Goal: Task Accomplishment & Management: Manage account settings

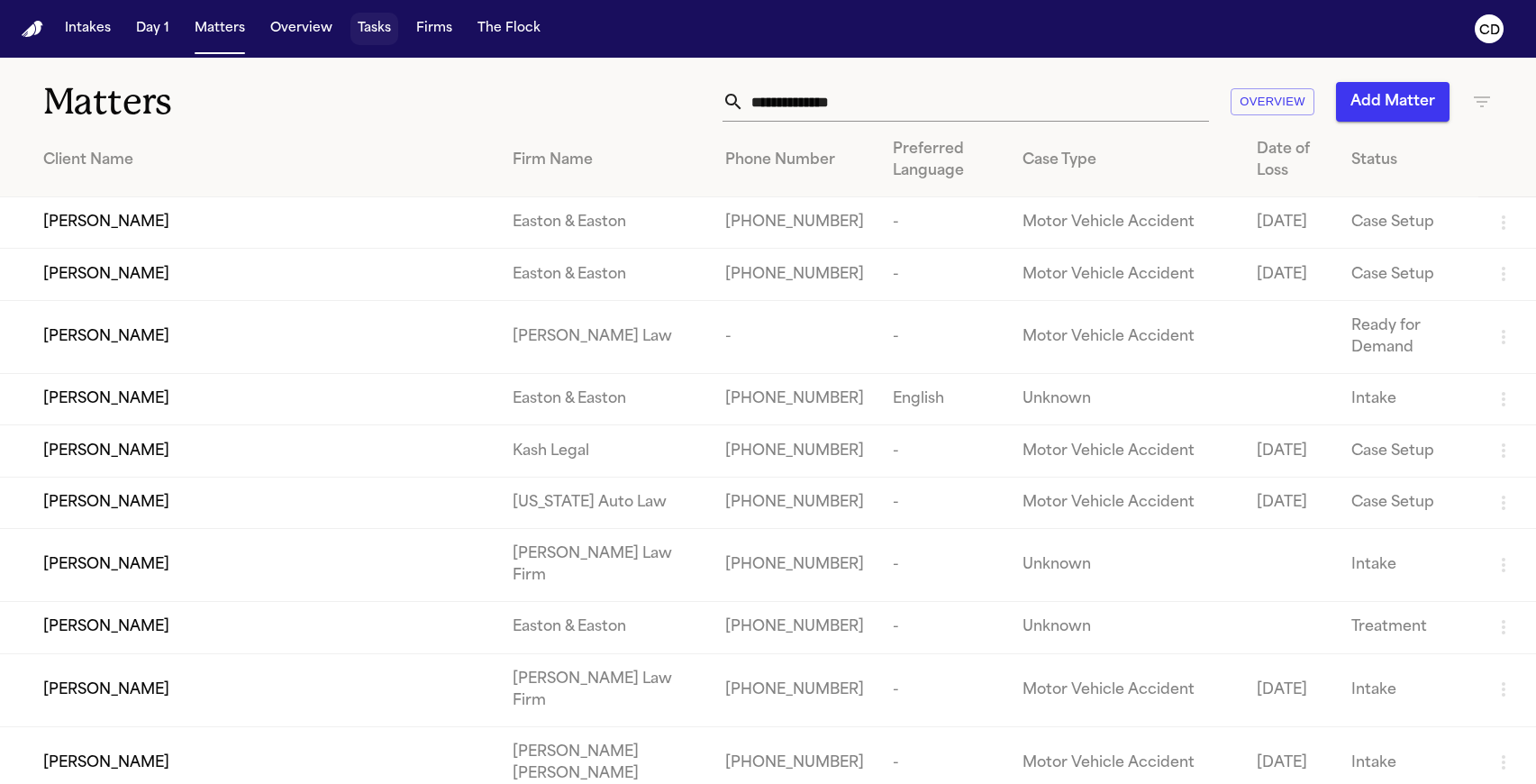
click at [373, 30] on button "Tasks" at bounding box center [374, 28] width 48 height 32
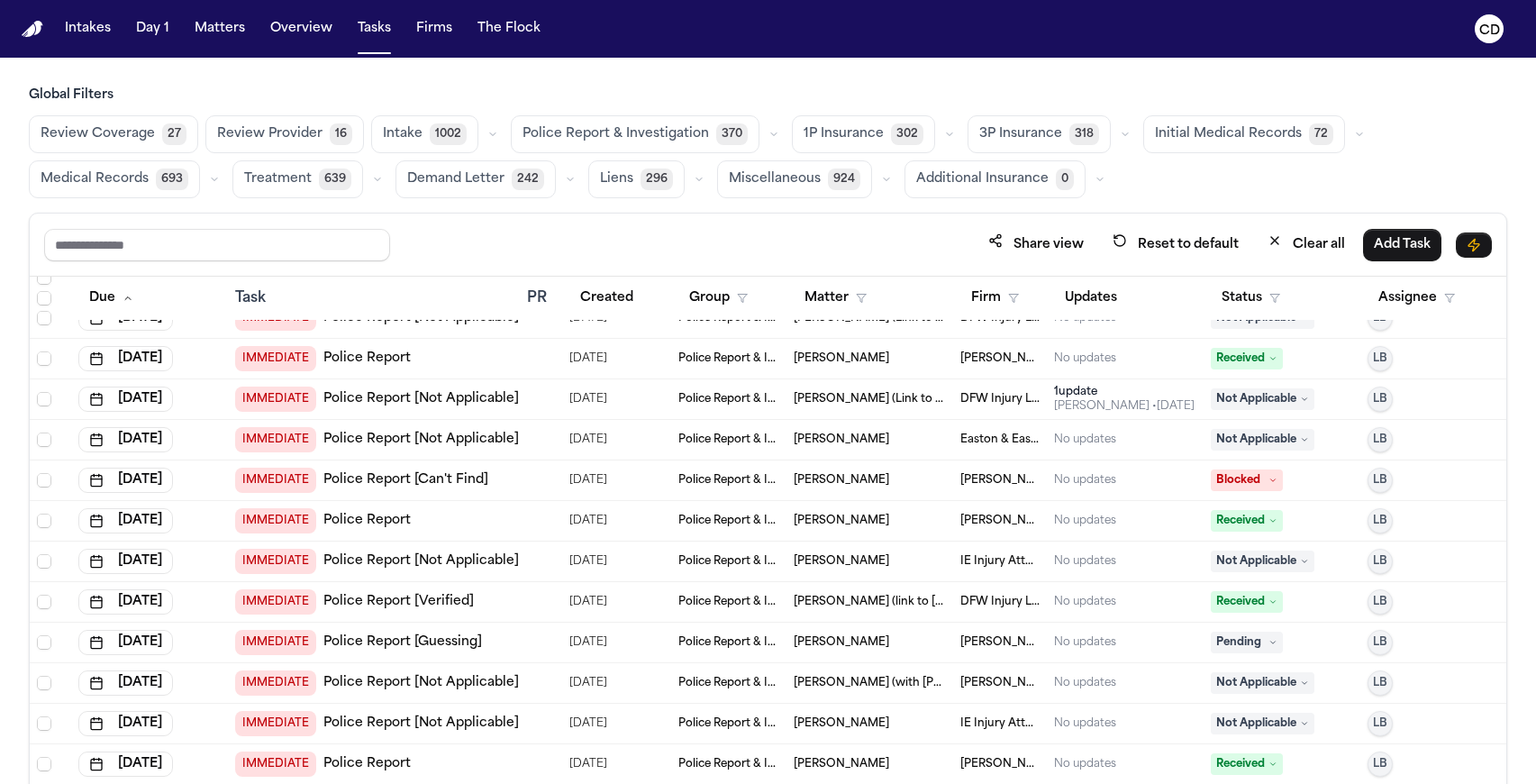
scroll to position [10246, 0]
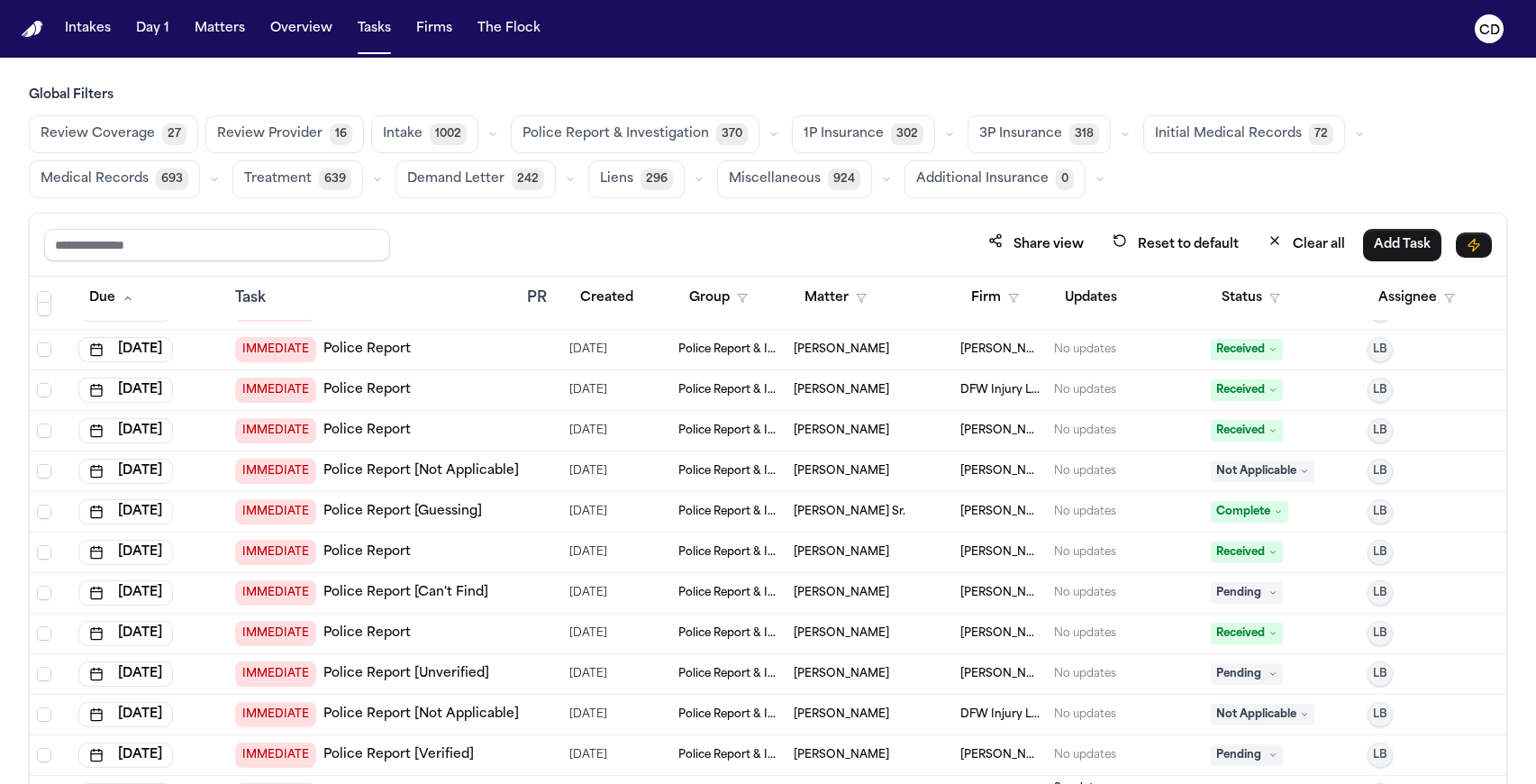
click at [222, 43] on button "Matters" at bounding box center [220, 28] width 65 height 32
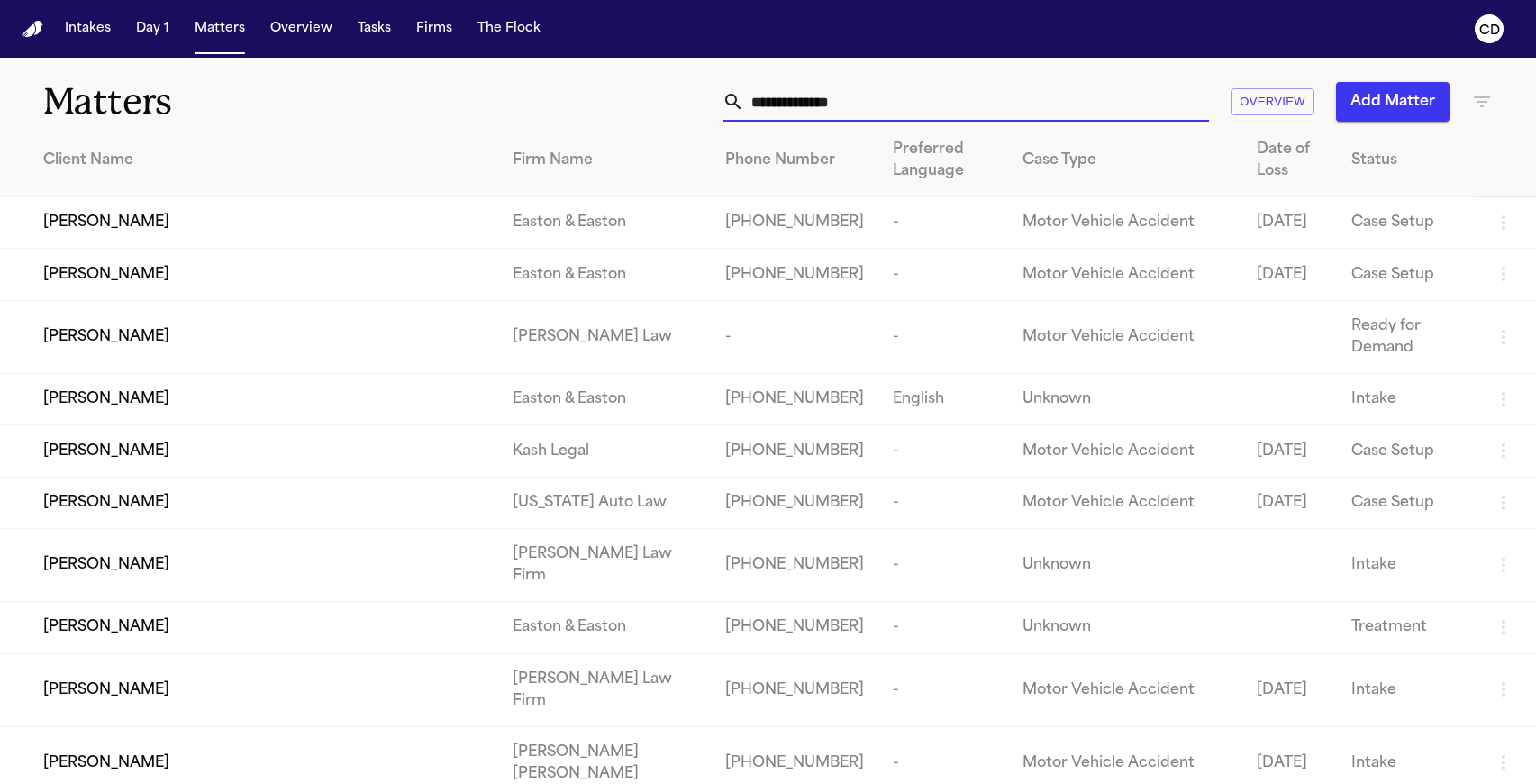
click at [772, 103] on input "text" at bounding box center [976, 101] width 465 height 39
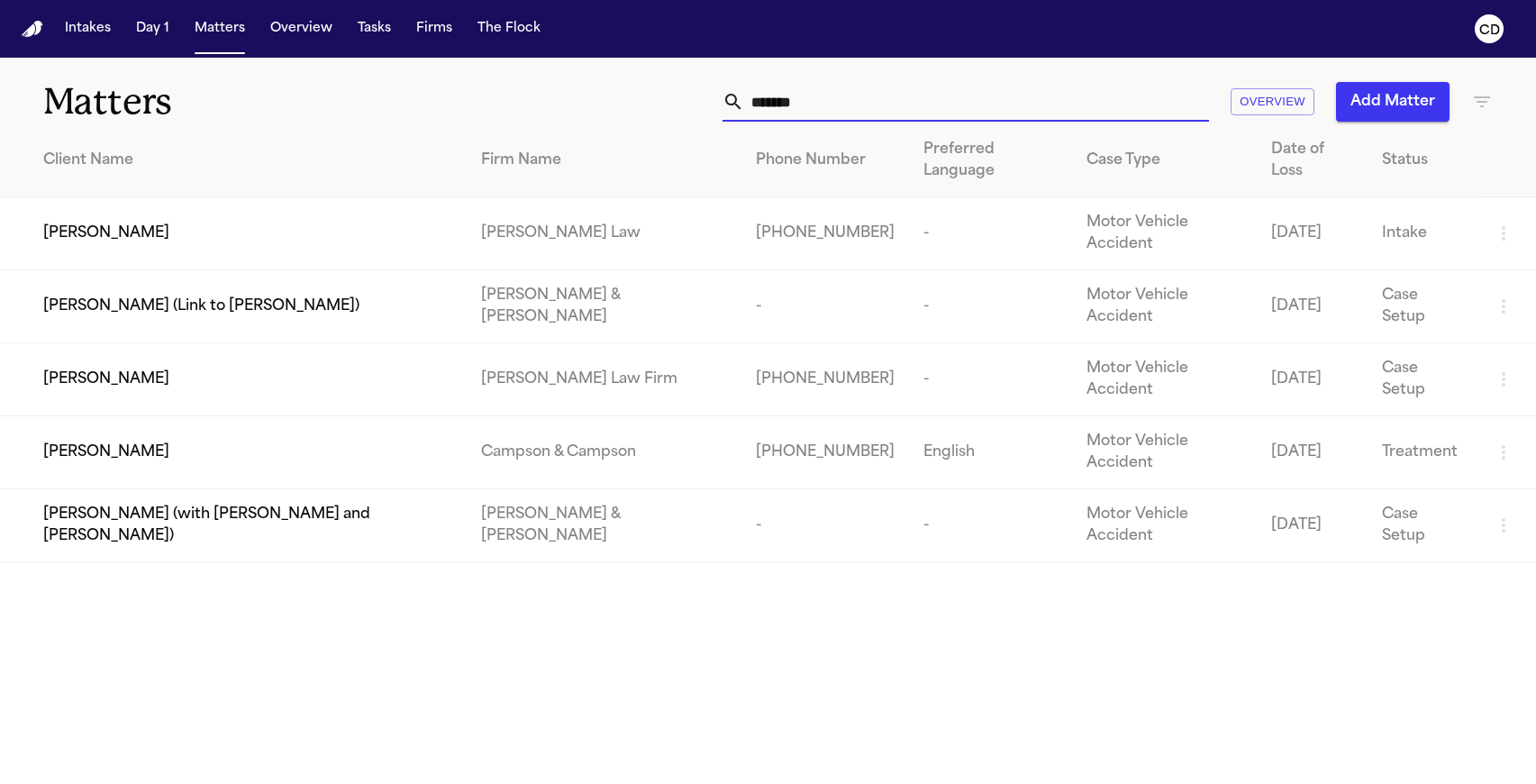
type input "*******"
click at [314, 343] on td "[PERSON_NAME]" at bounding box center [233, 379] width 467 height 73
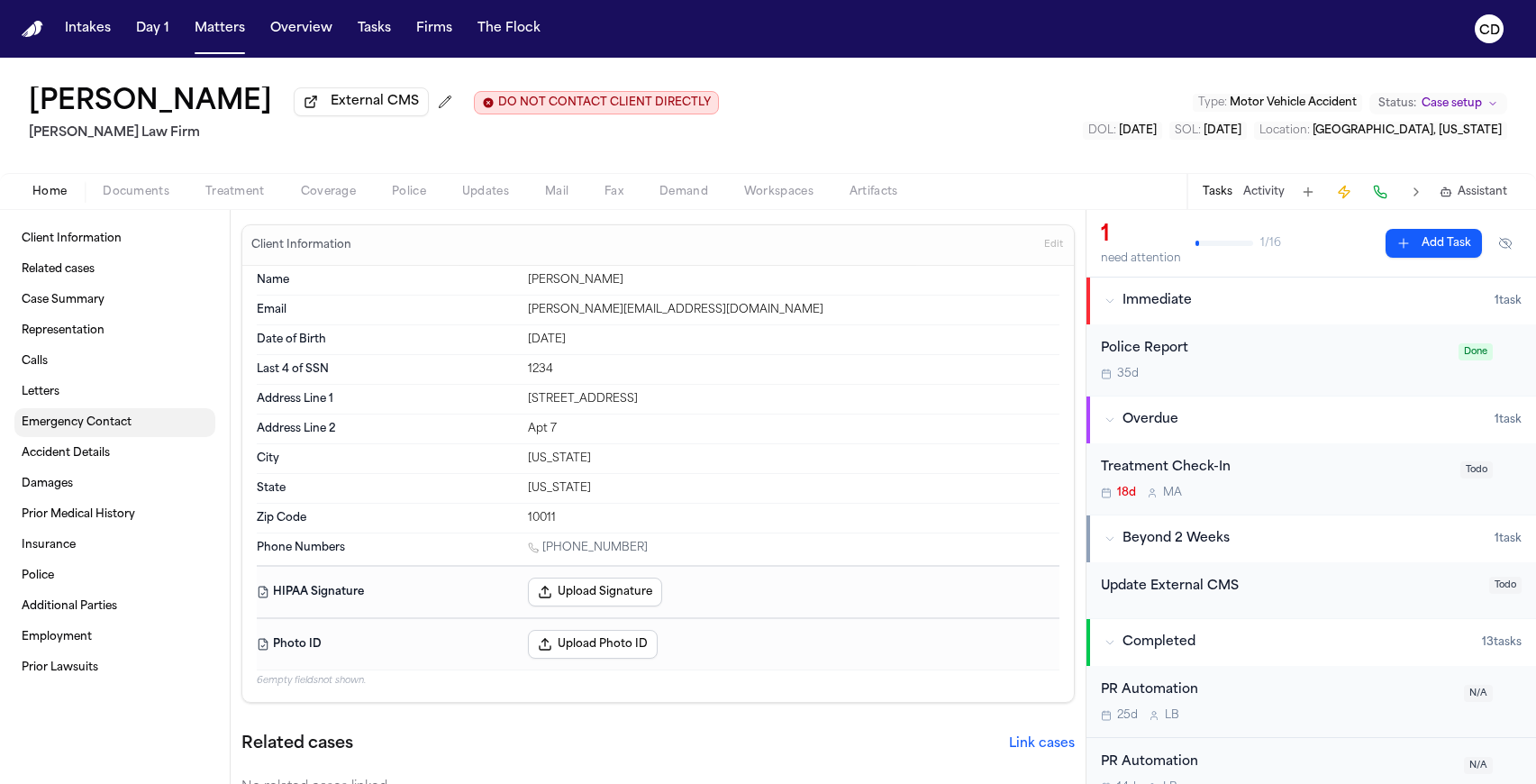
click at [59, 429] on span "Emergency Contact" at bounding box center [77, 422] width 110 height 15
click at [887, 84] on div "Bennett Northcutt External CMS DO NOT CONTACT CLIENT DIRECTLY DO NOT CONTACT Fi…" at bounding box center [768, 115] width 1536 height 115
click at [828, 152] on div "Bennett Northcutt External CMS DO NOT CONTACT CLIENT DIRECTLY DO NOT CONTACT Fi…" at bounding box center [768, 115] width 1536 height 115
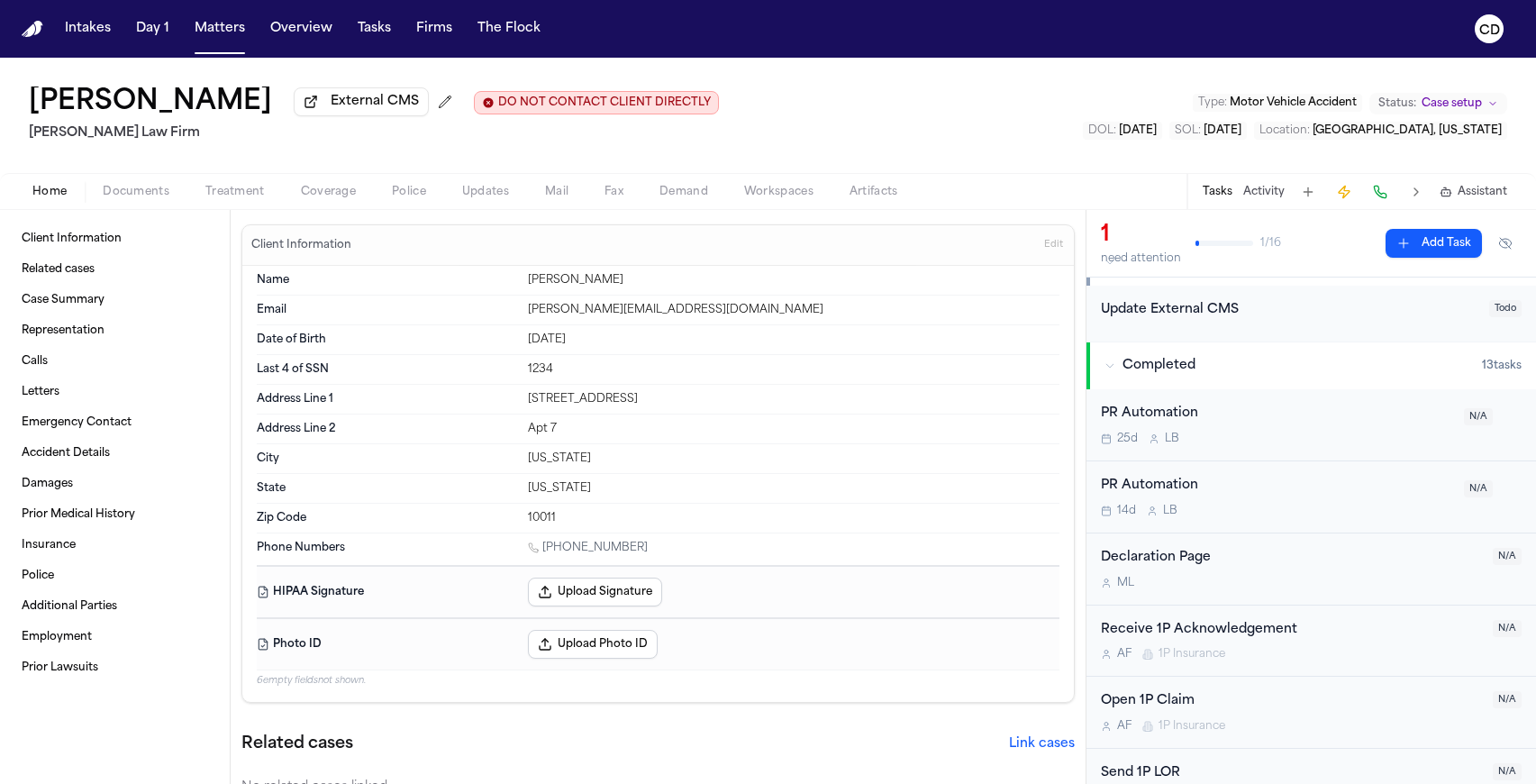
scroll to position [249, 0]
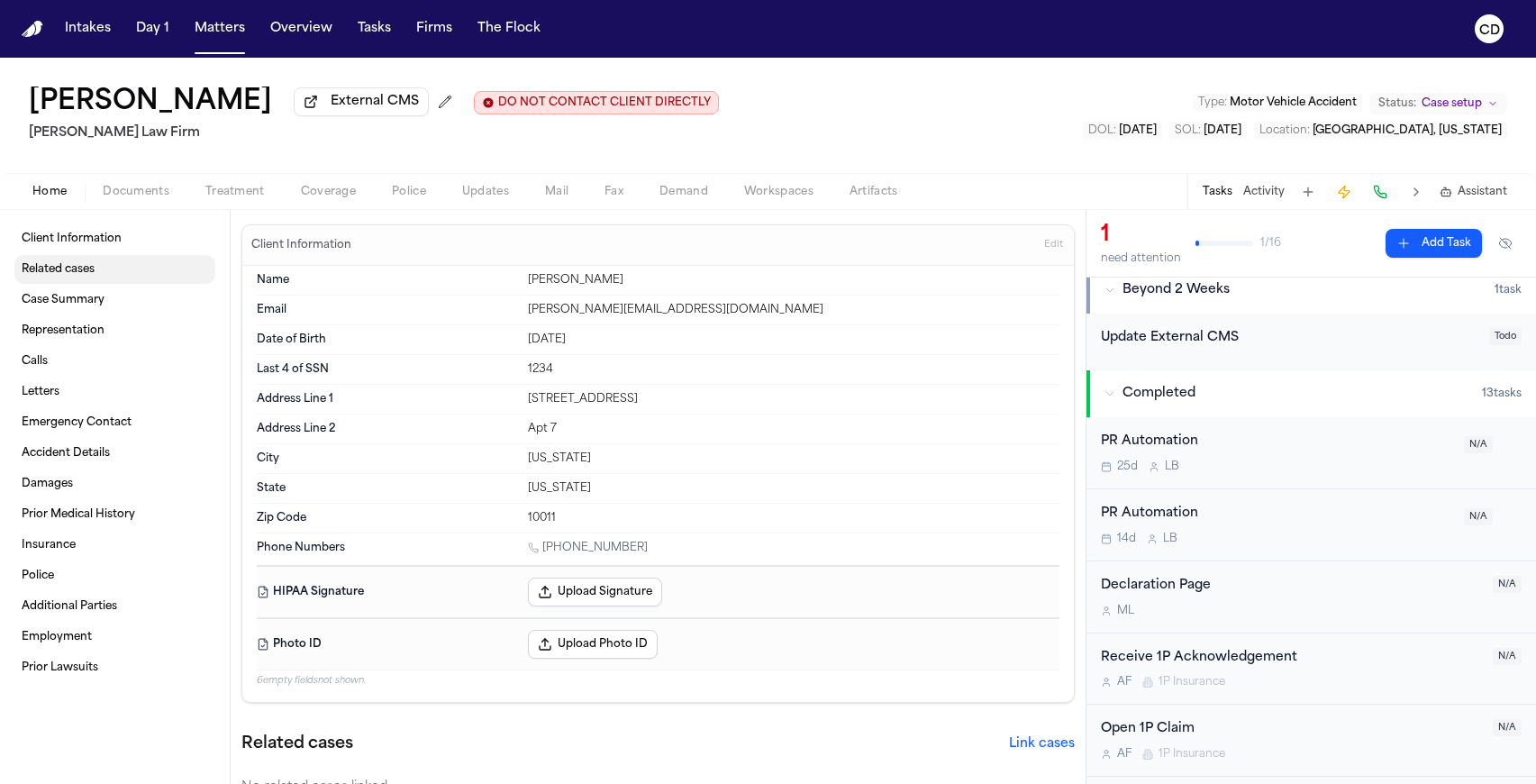
click at [73, 272] on span "Related cases" at bounding box center [58, 269] width 73 height 15
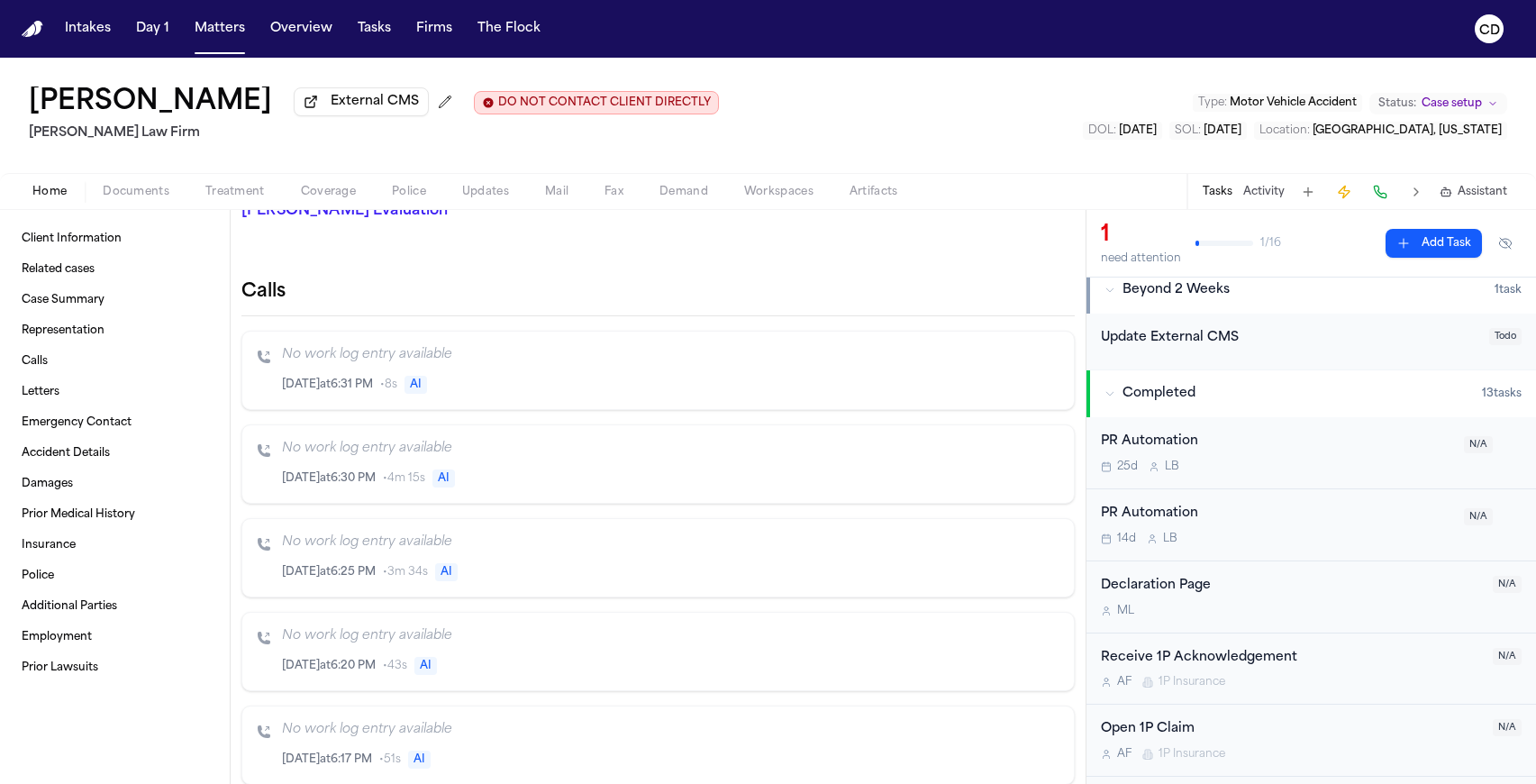
scroll to position [642, 0]
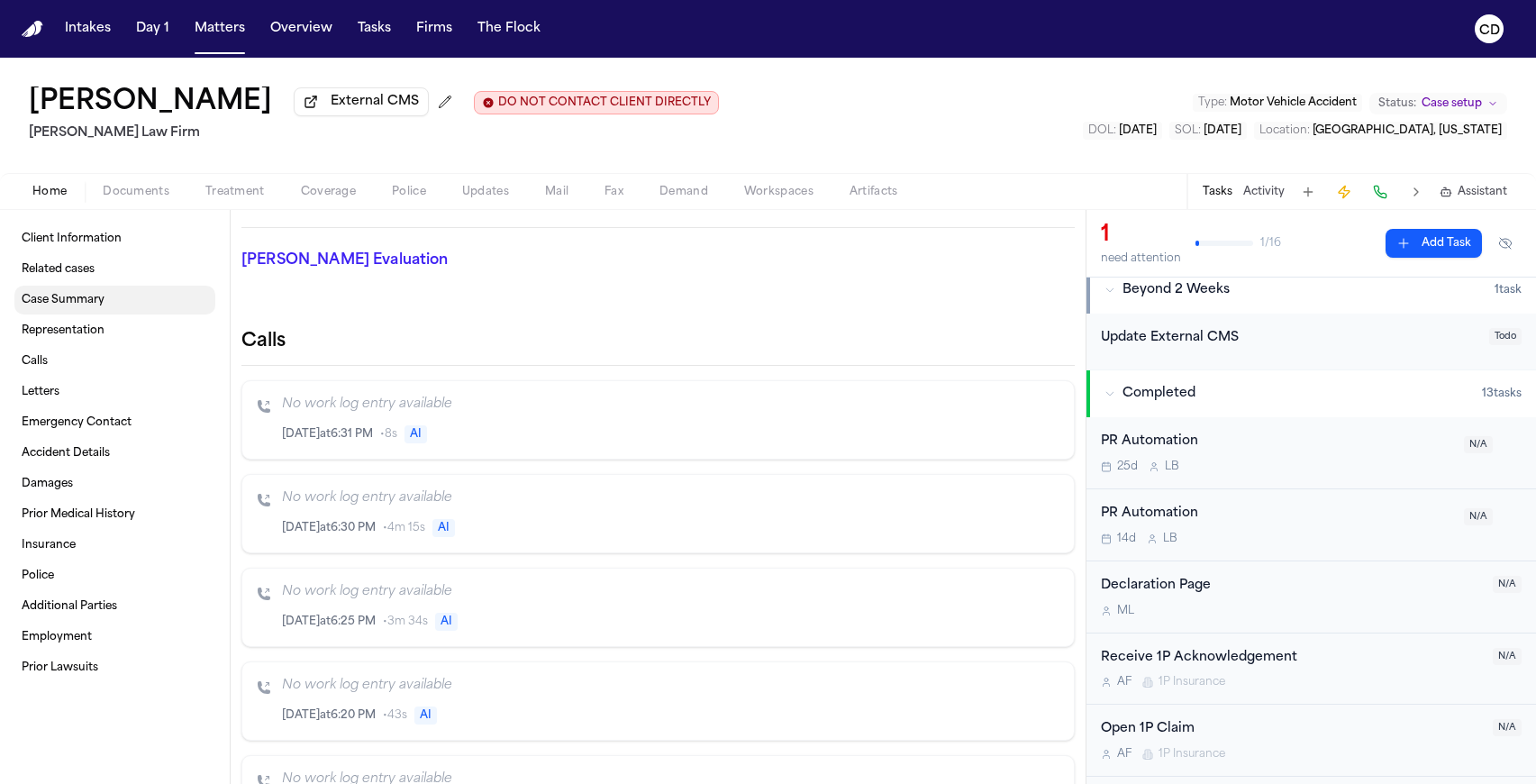
click at [100, 306] on span "Case Summary" at bounding box center [63, 300] width 83 height 15
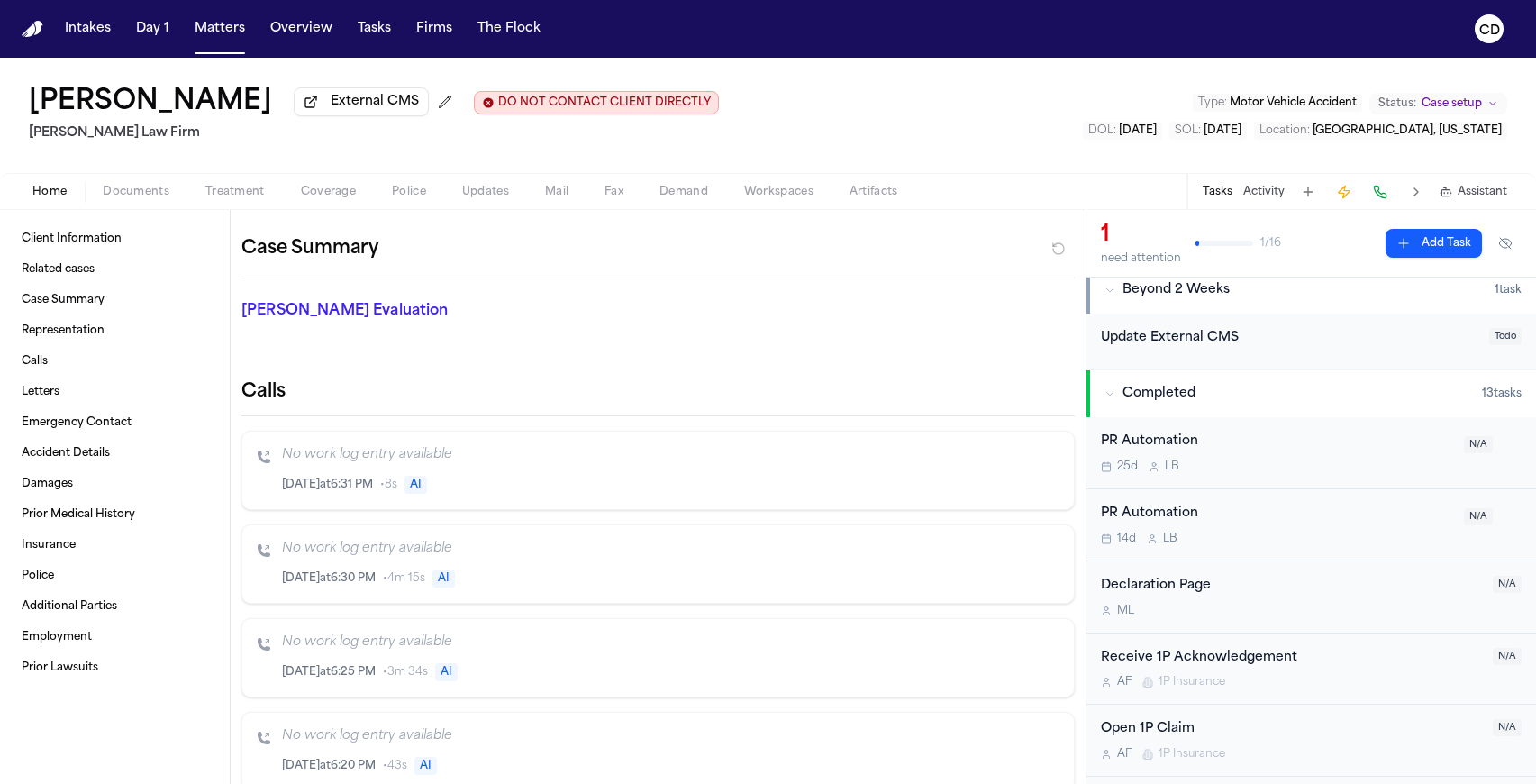
click at [313, 314] on p "[PERSON_NAME] Evaluation" at bounding box center [373, 310] width 263 height 22
click at [122, 345] on link "Representation" at bounding box center [115, 330] width 200 height 28
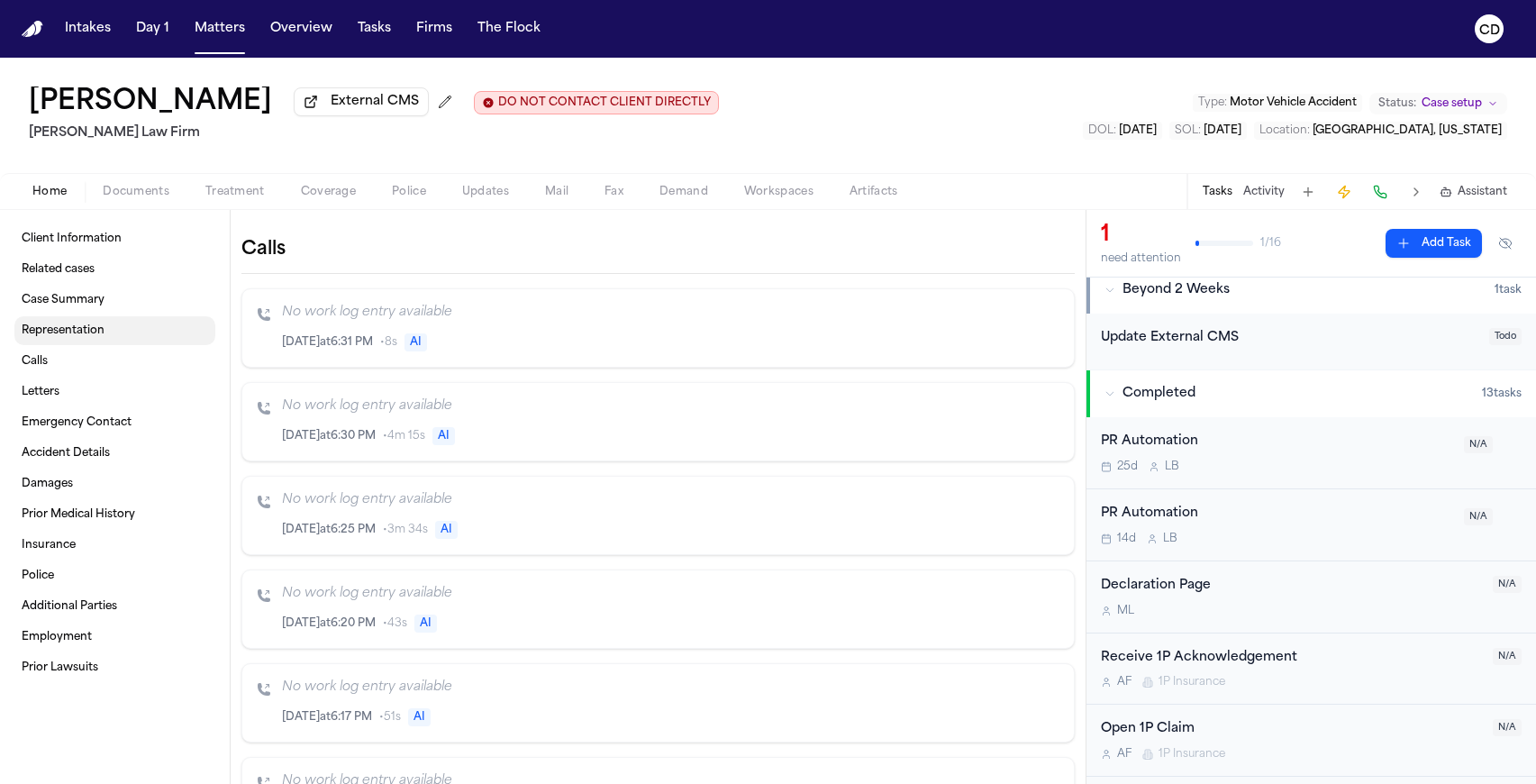
scroll to position [736, 0]
click at [119, 358] on link "Calls" at bounding box center [115, 361] width 200 height 28
click at [123, 403] on link "Letters" at bounding box center [115, 391] width 200 height 28
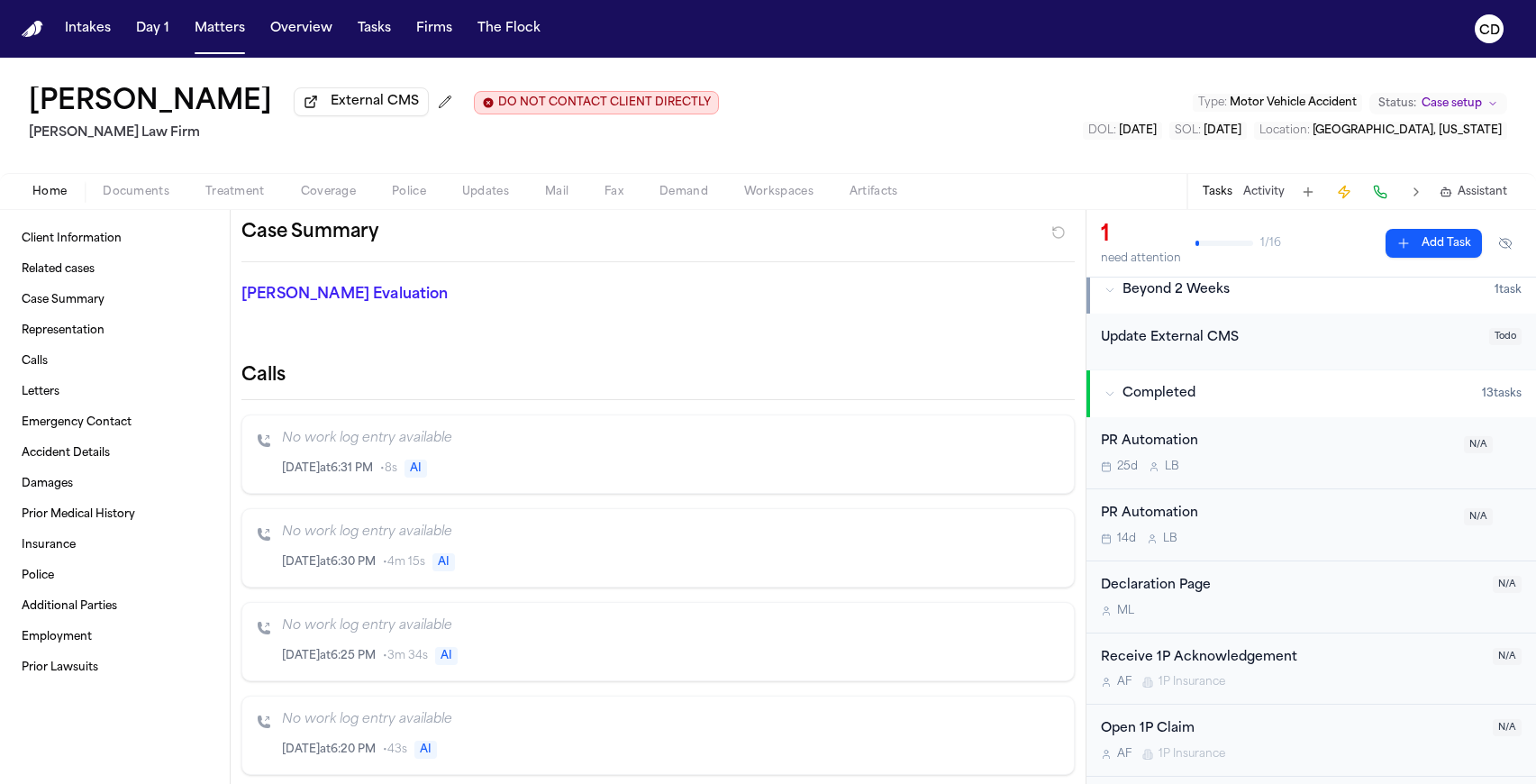
scroll to position [500, 0]
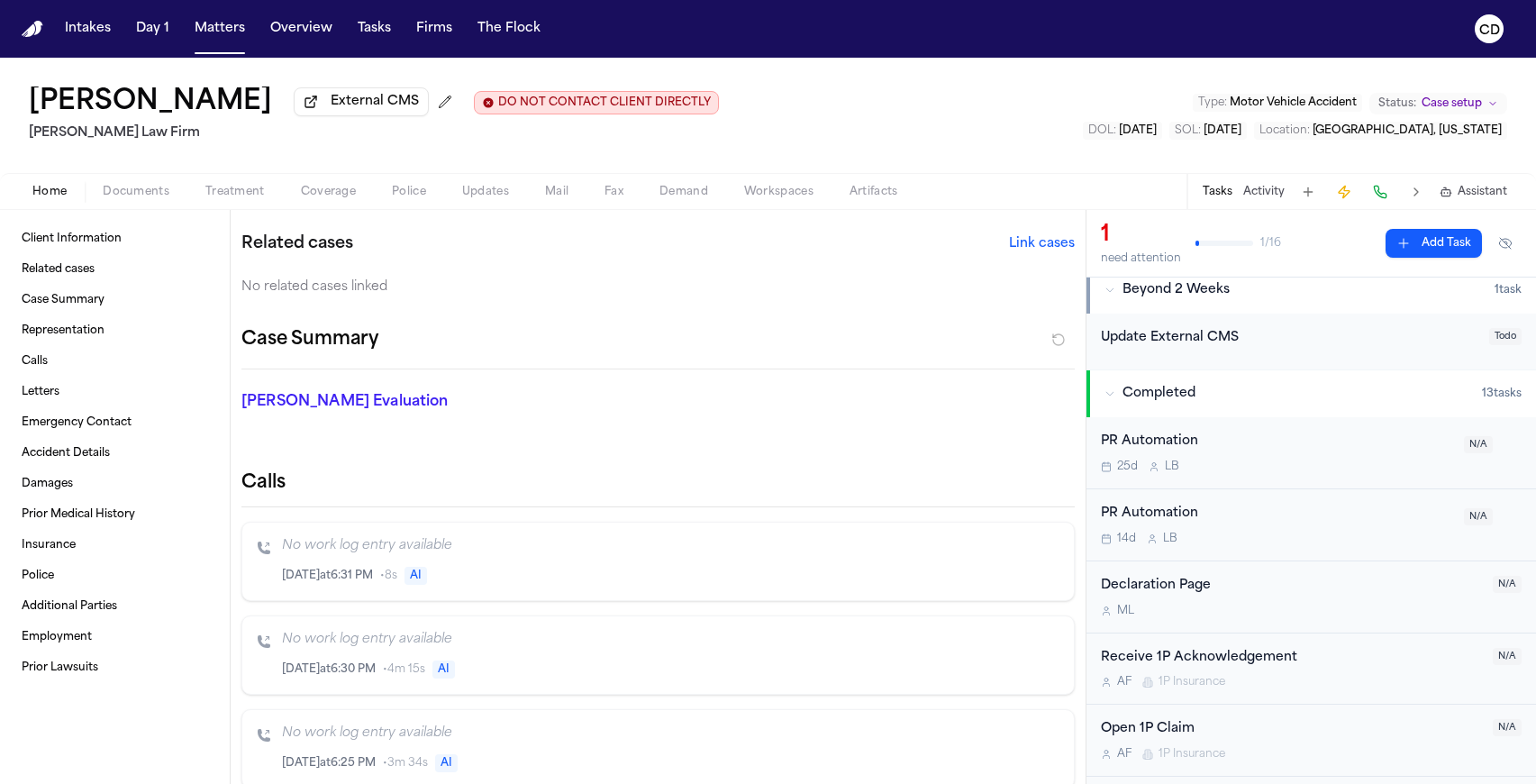
click at [157, 194] on span "Documents" at bounding box center [137, 192] width 67 height 15
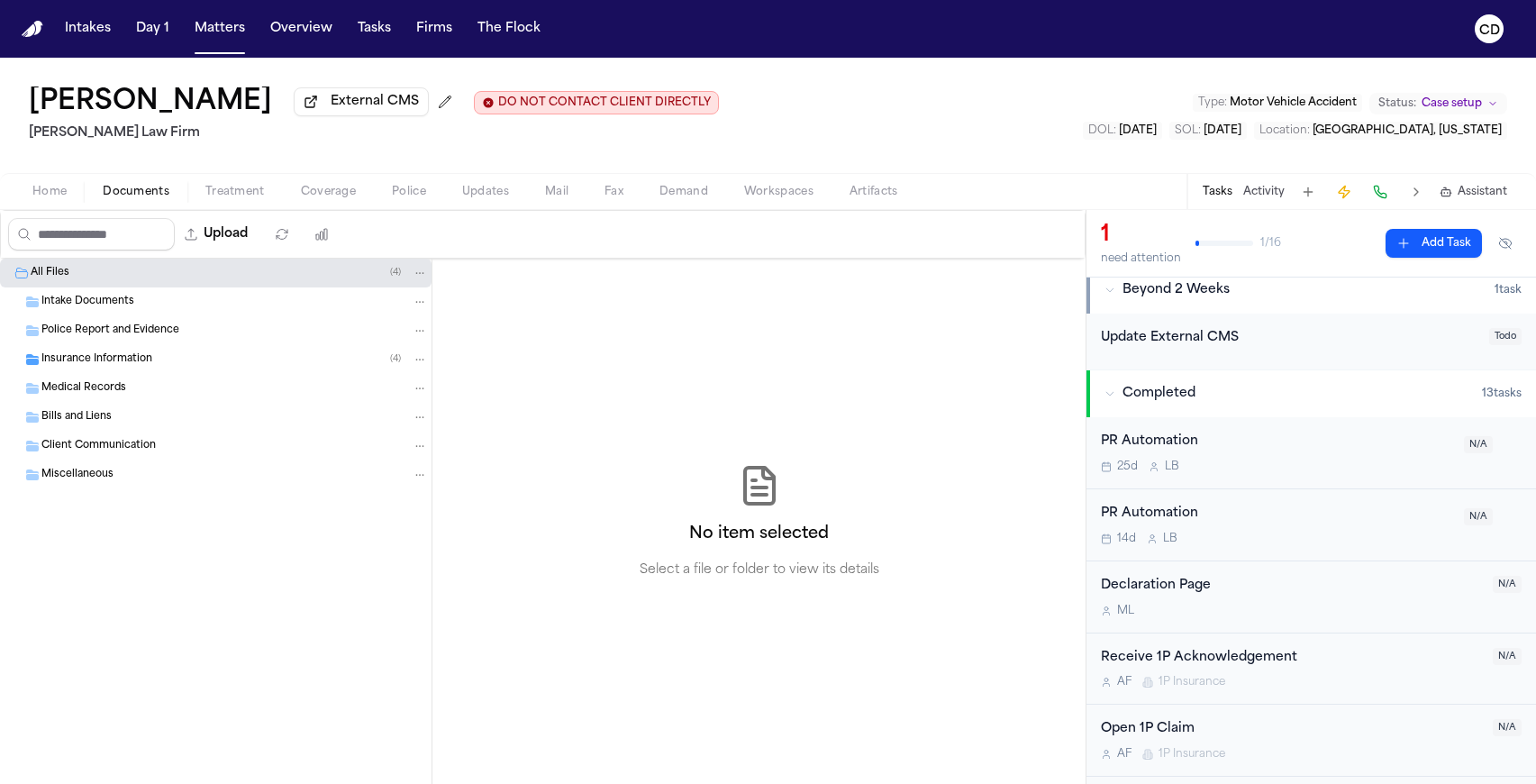
click at [168, 316] on div "Intake Documents" at bounding box center [215, 301] width 431 height 28
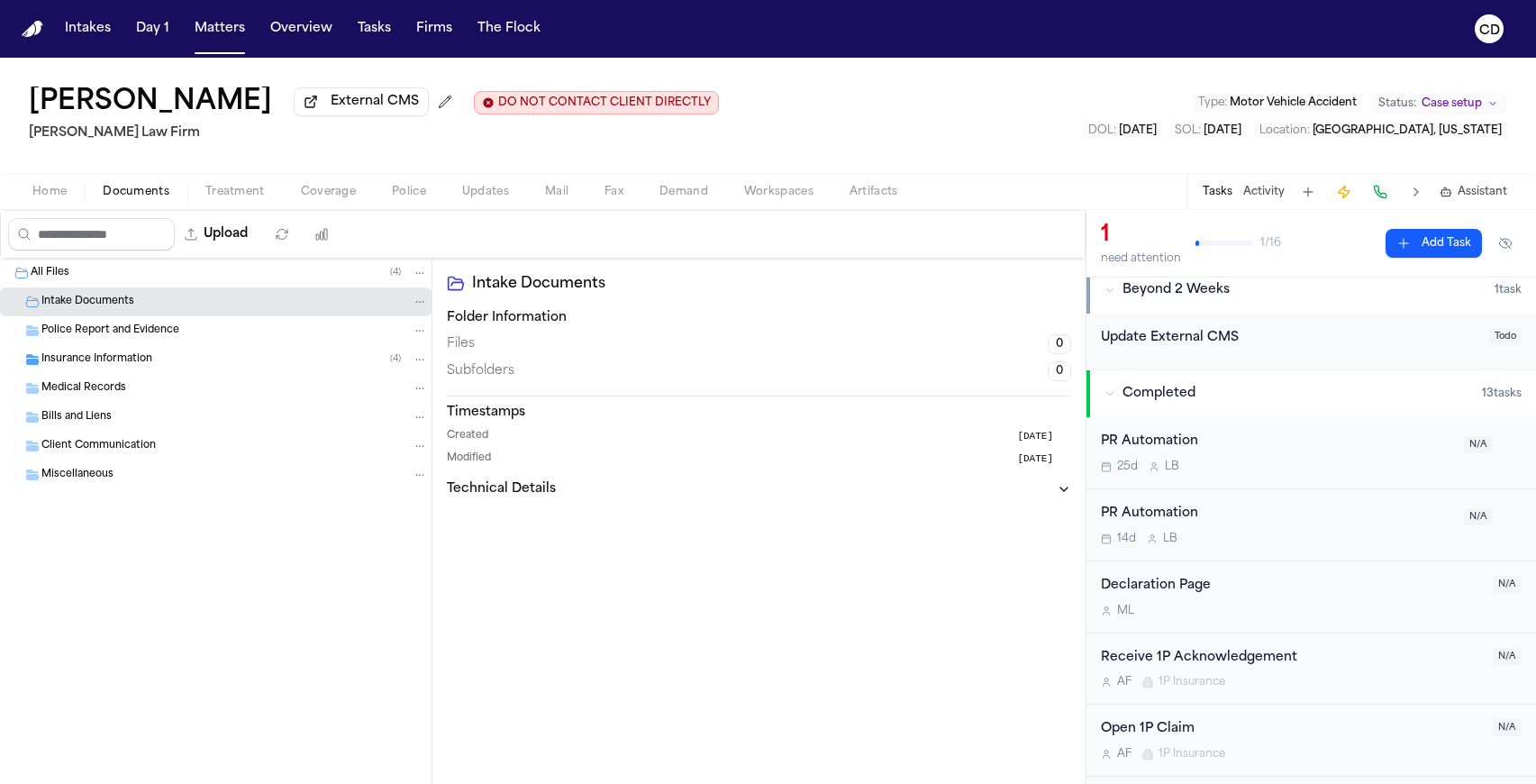
click at [538, 498] on h3 "Technical Details" at bounding box center [501, 489] width 109 height 18
click at [273, 339] on div "Police Report and Evidence" at bounding box center [234, 330] width 386 height 17
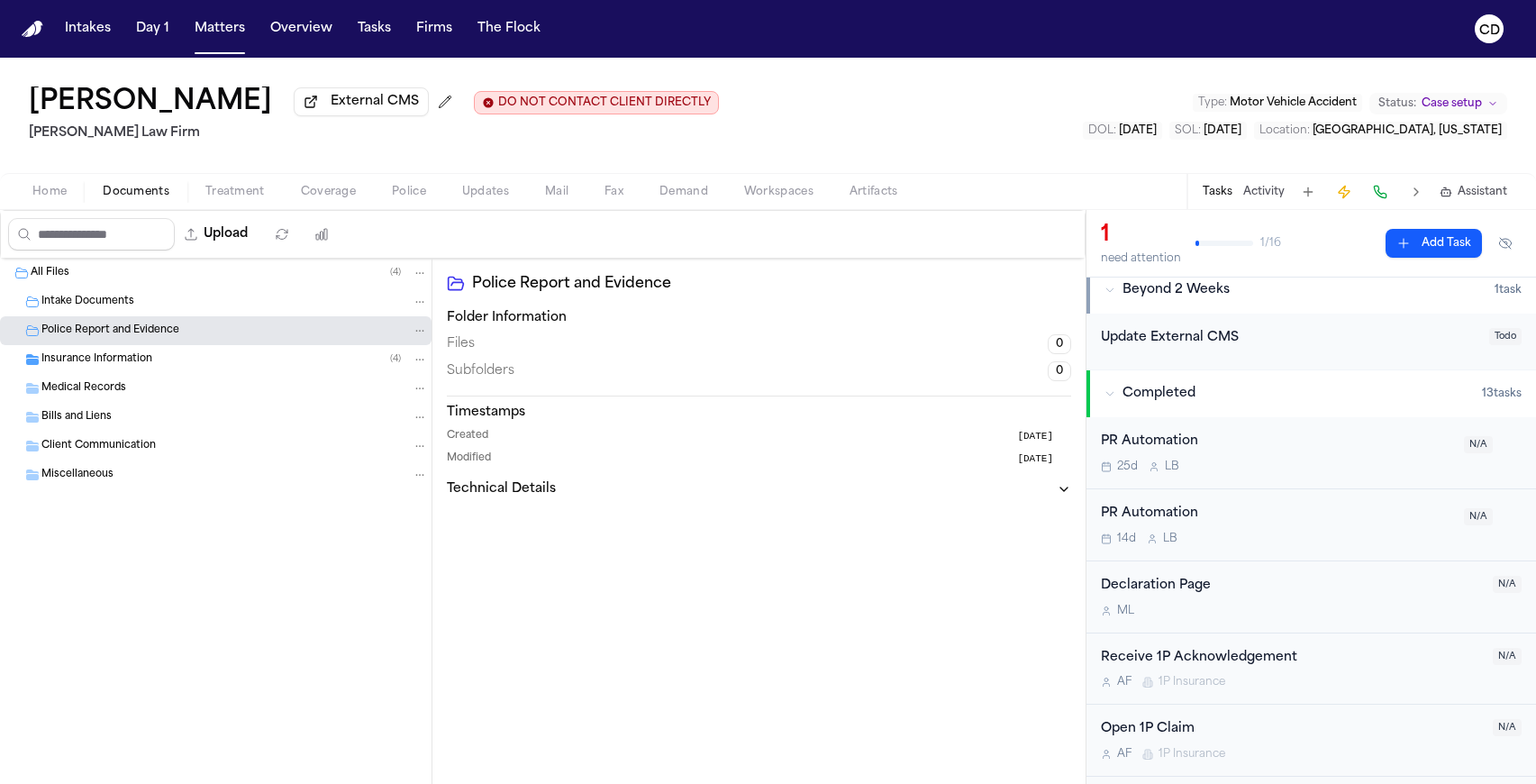
click at [266, 355] on div "Insurance Information ( 4 )" at bounding box center [234, 360] width 386 height 17
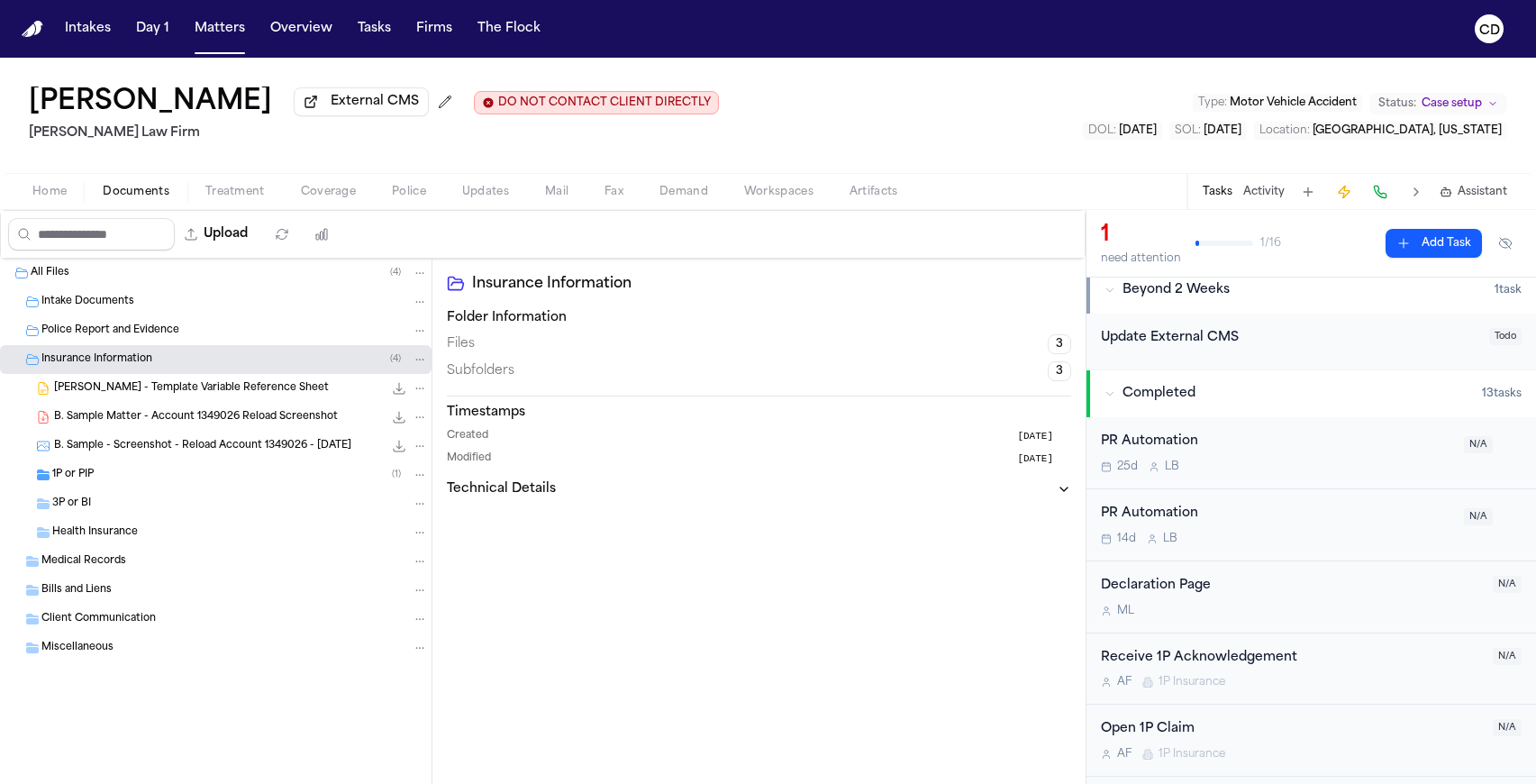
click at [200, 480] on div "1P or PIP ( 1 )" at bounding box center [240, 475] width 375 height 17
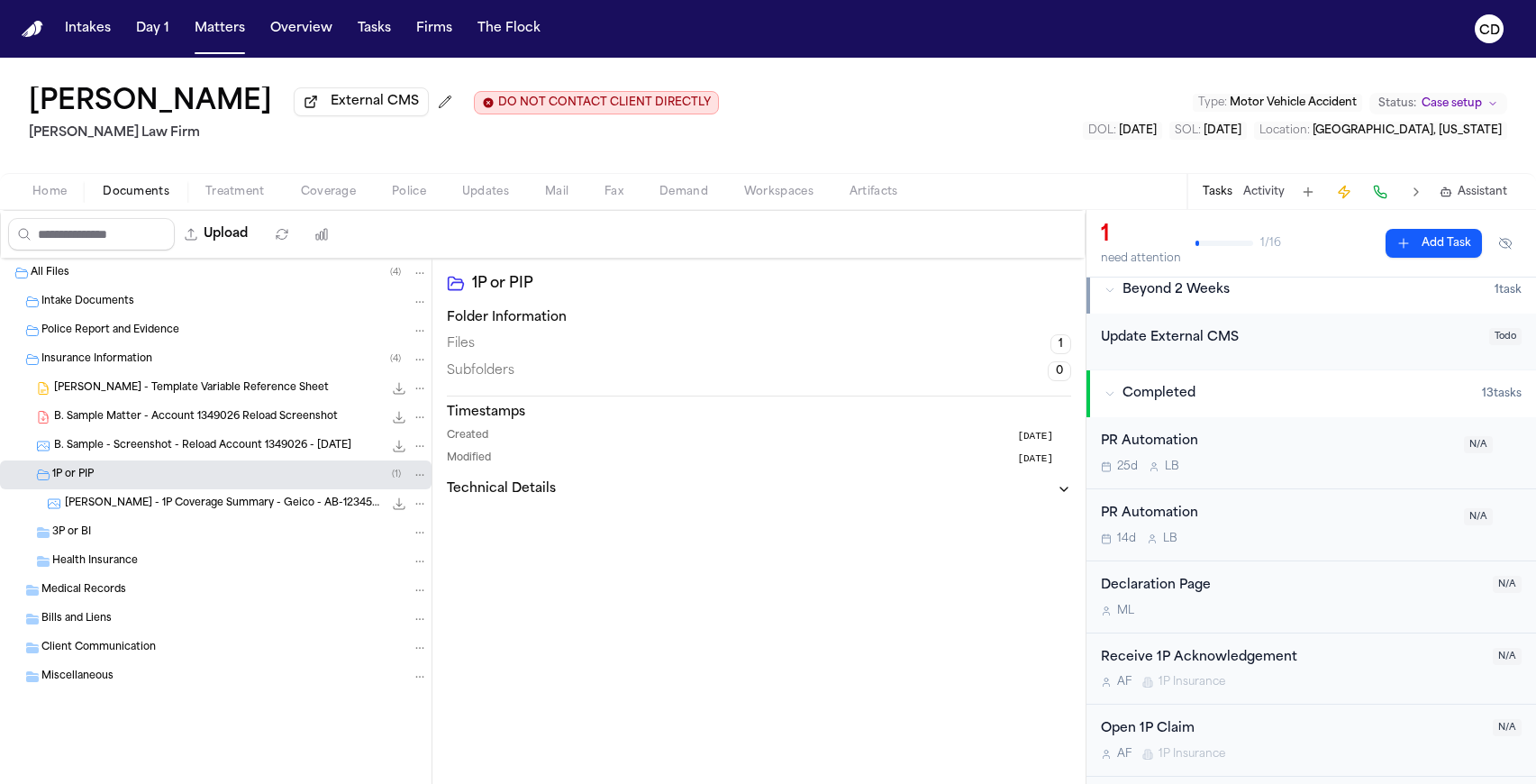
click at [198, 512] on span "B. Northcutt - 1P Coverage Summary - Geico - AB-1234563" at bounding box center [224, 504] width 318 height 16
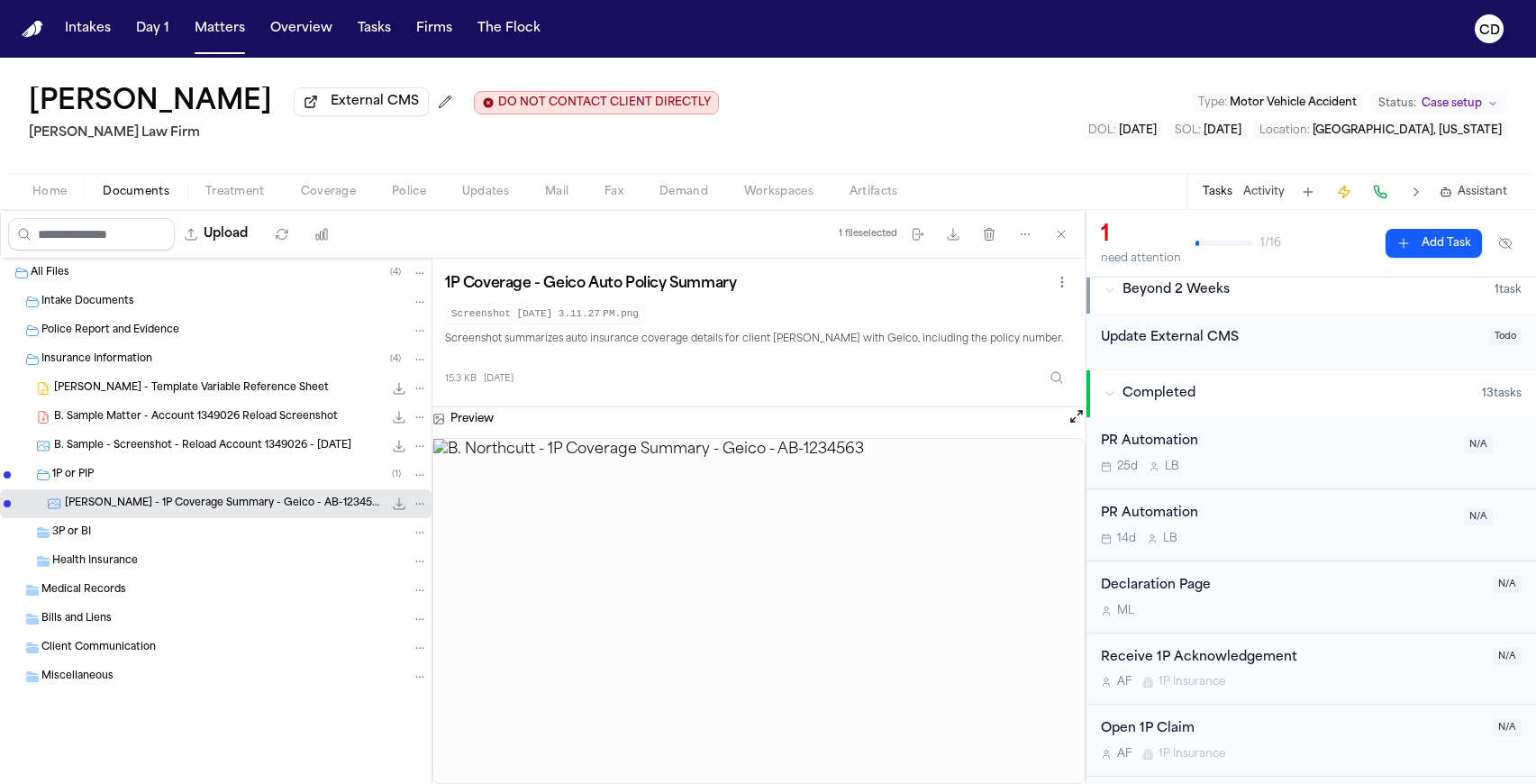
click at [196, 425] on span "B. Sample Matter - Account 1349026 Reload Screenshot" at bounding box center [196, 418] width 284 height 16
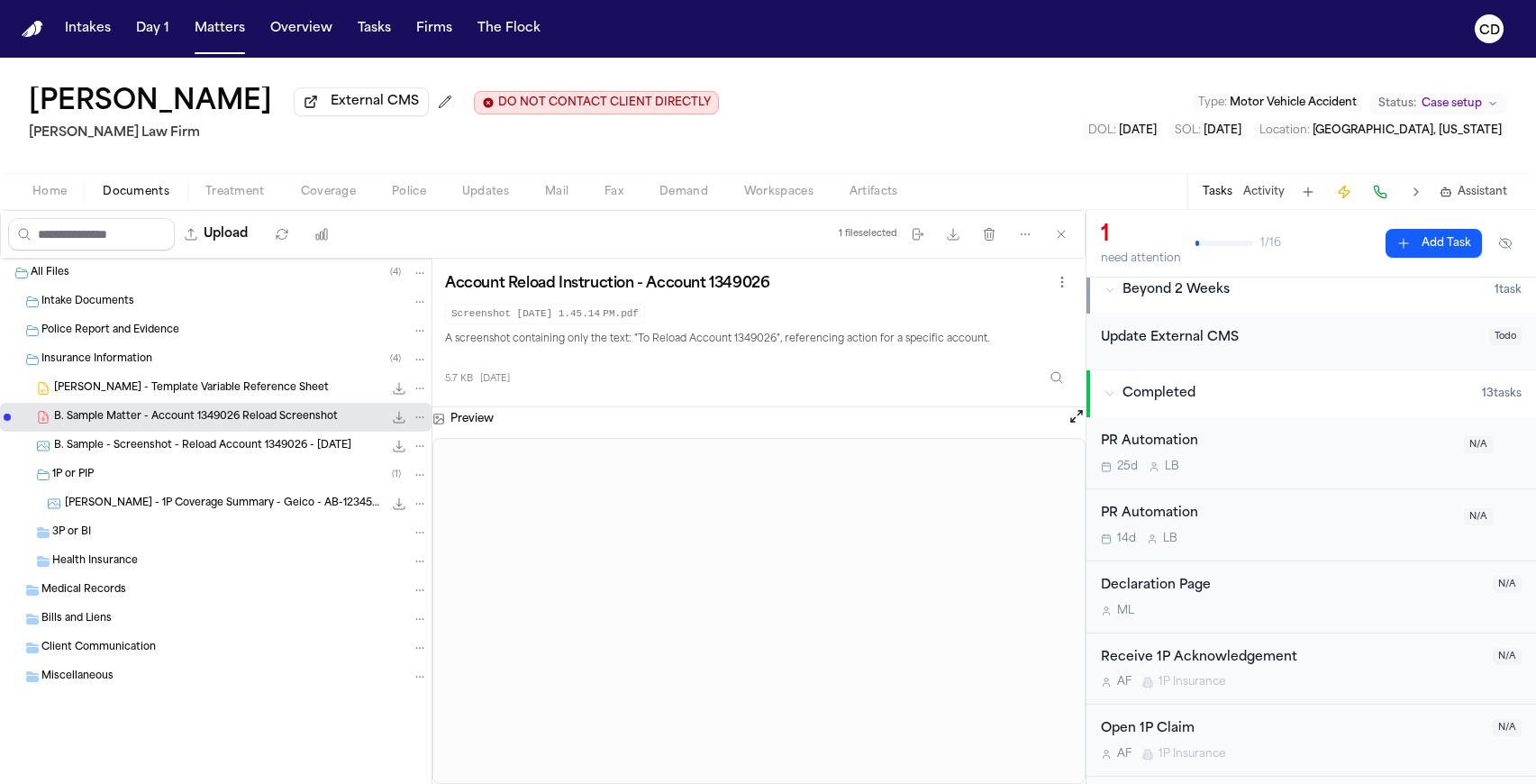
click at [264, 395] on span "B. Northcutt - Template Variable Reference Sheet" at bounding box center [192, 389] width 275 height 16
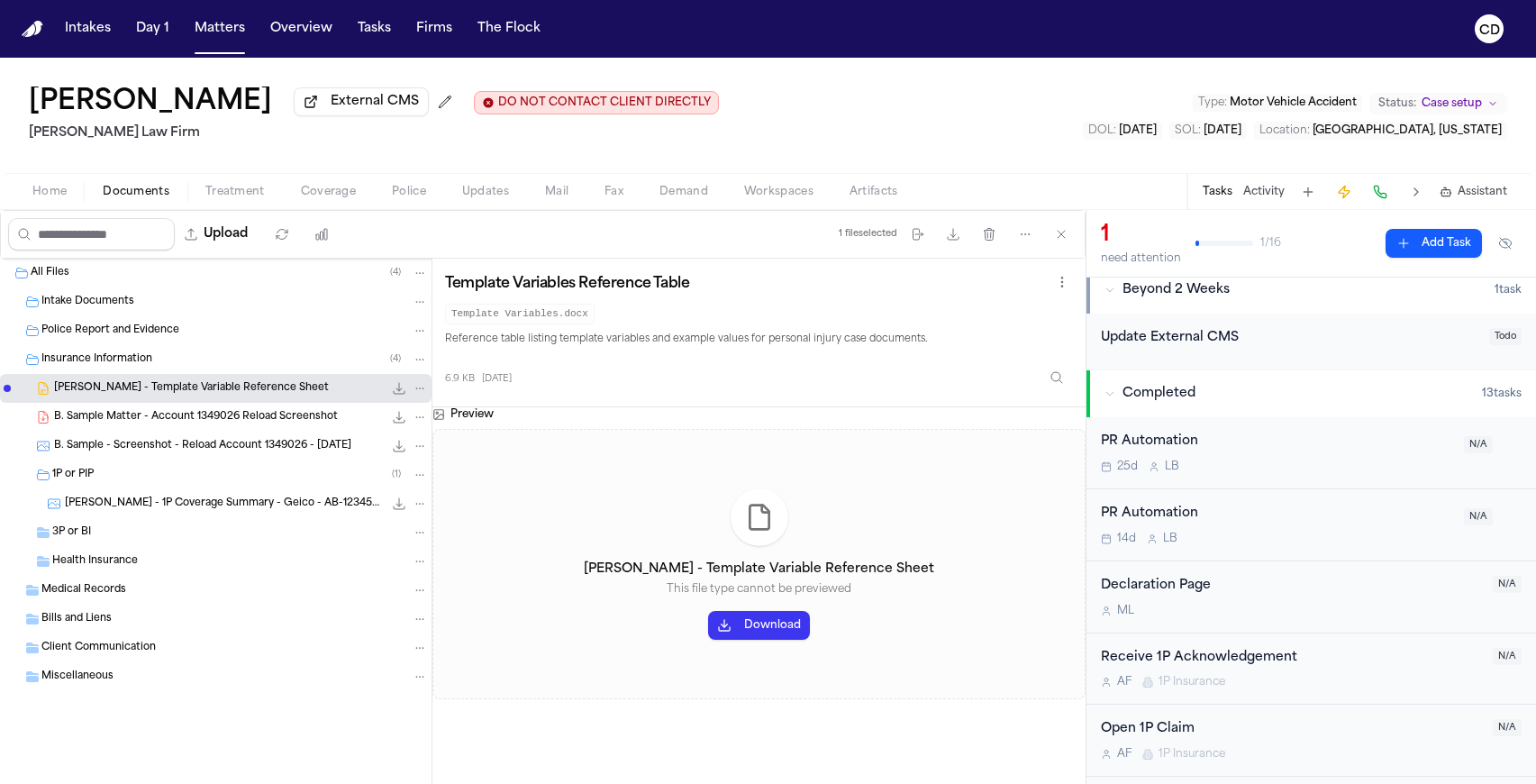
click at [304, 367] on div "Insurance Information ( 4 )" at bounding box center [234, 360] width 386 height 17
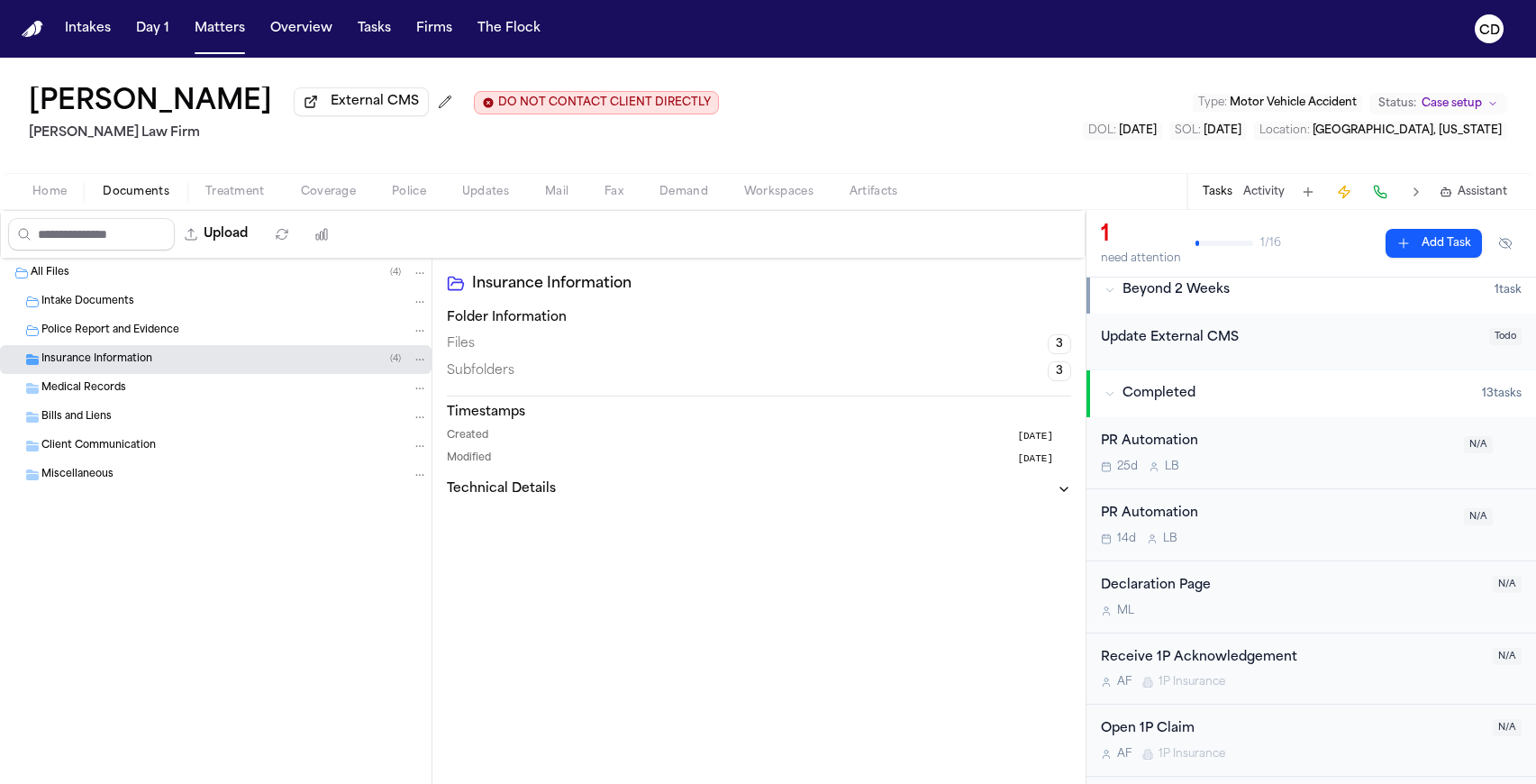
click at [100, 403] on div "Medical Records" at bounding box center [215, 387] width 431 height 28
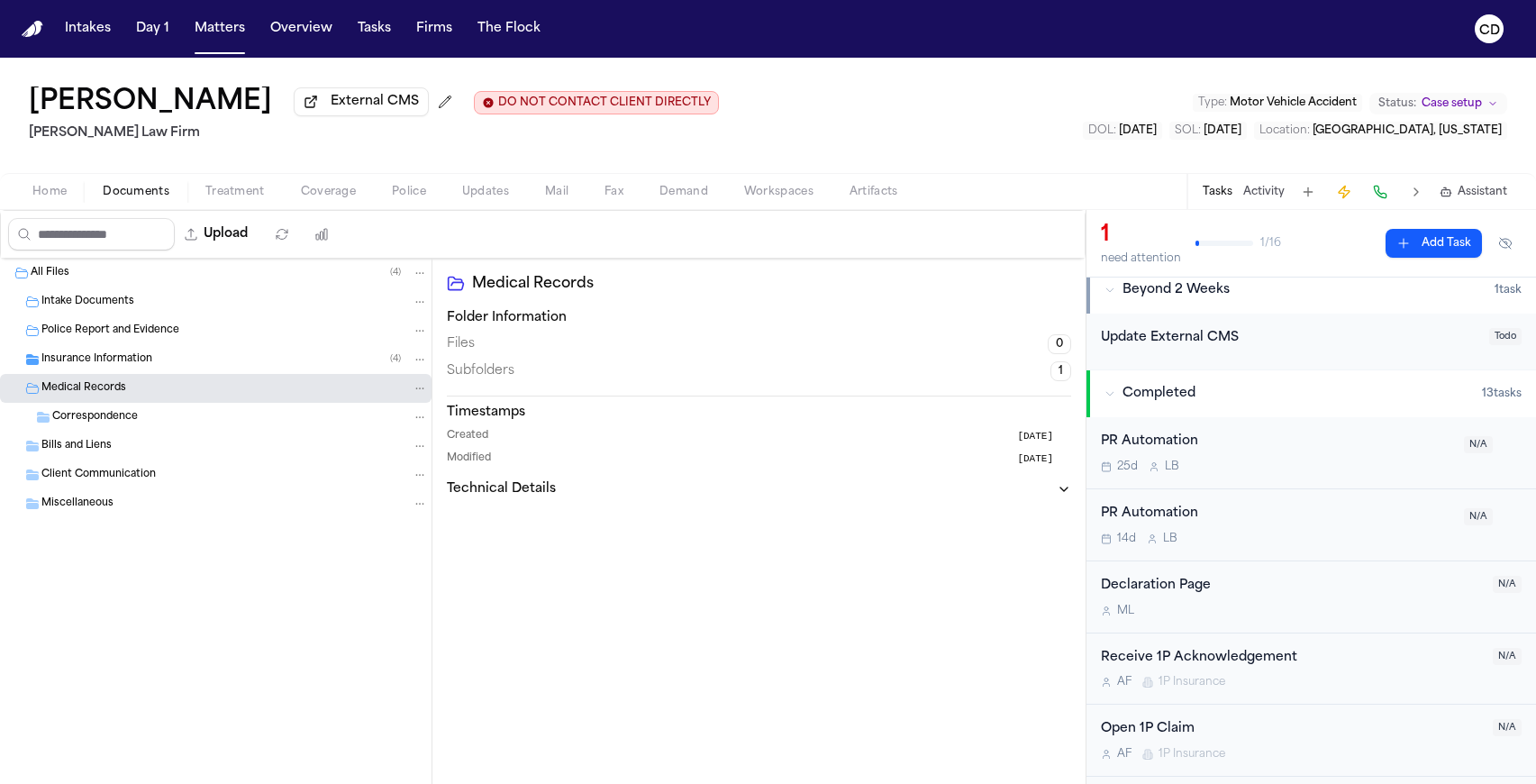
click at [120, 425] on span "Correspondence" at bounding box center [94, 418] width 85 height 16
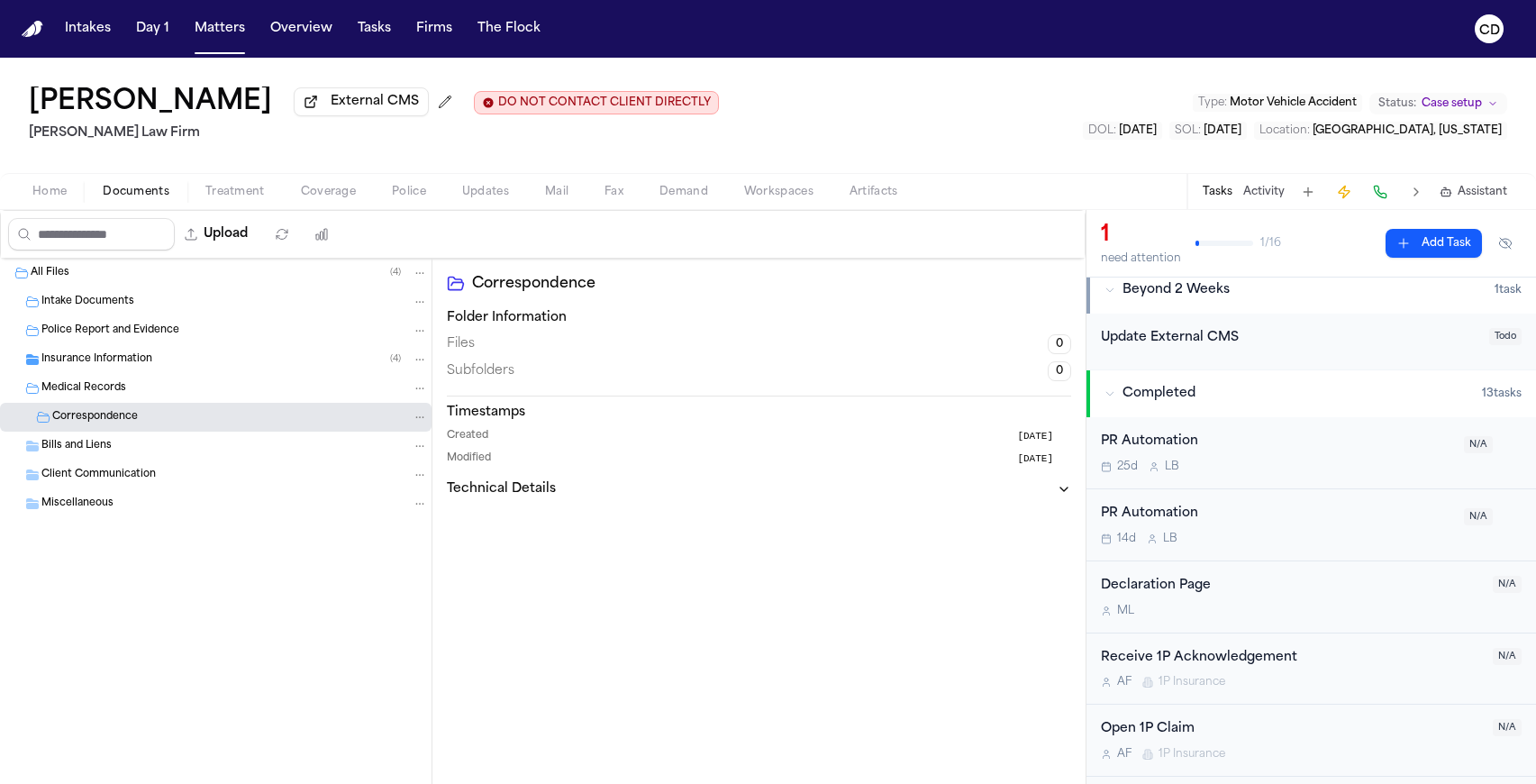
click at [123, 464] on div "Client Communication" at bounding box center [215, 474] width 431 height 28
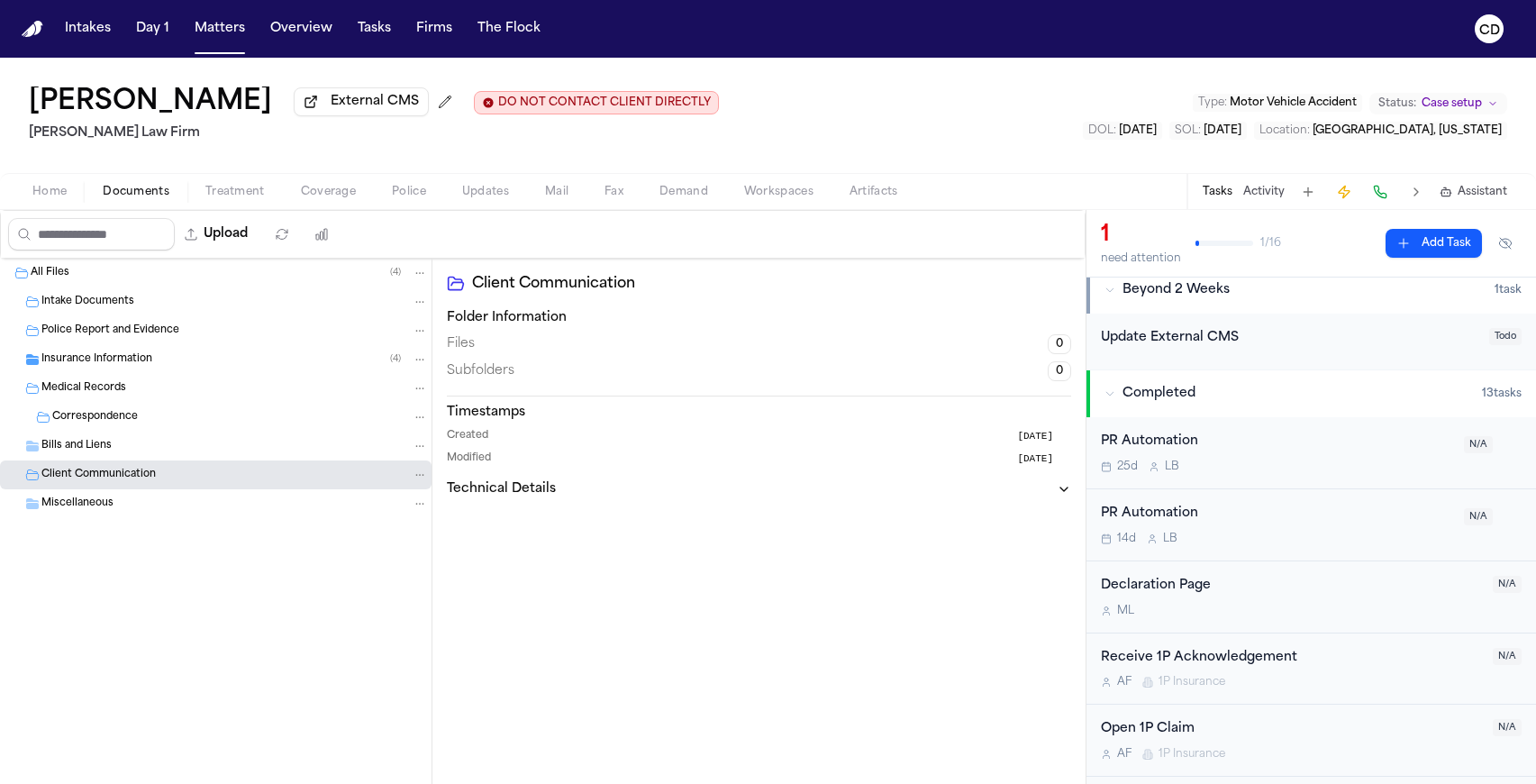
click at [127, 454] on div "Bills and Liens" at bounding box center [234, 446] width 386 height 17
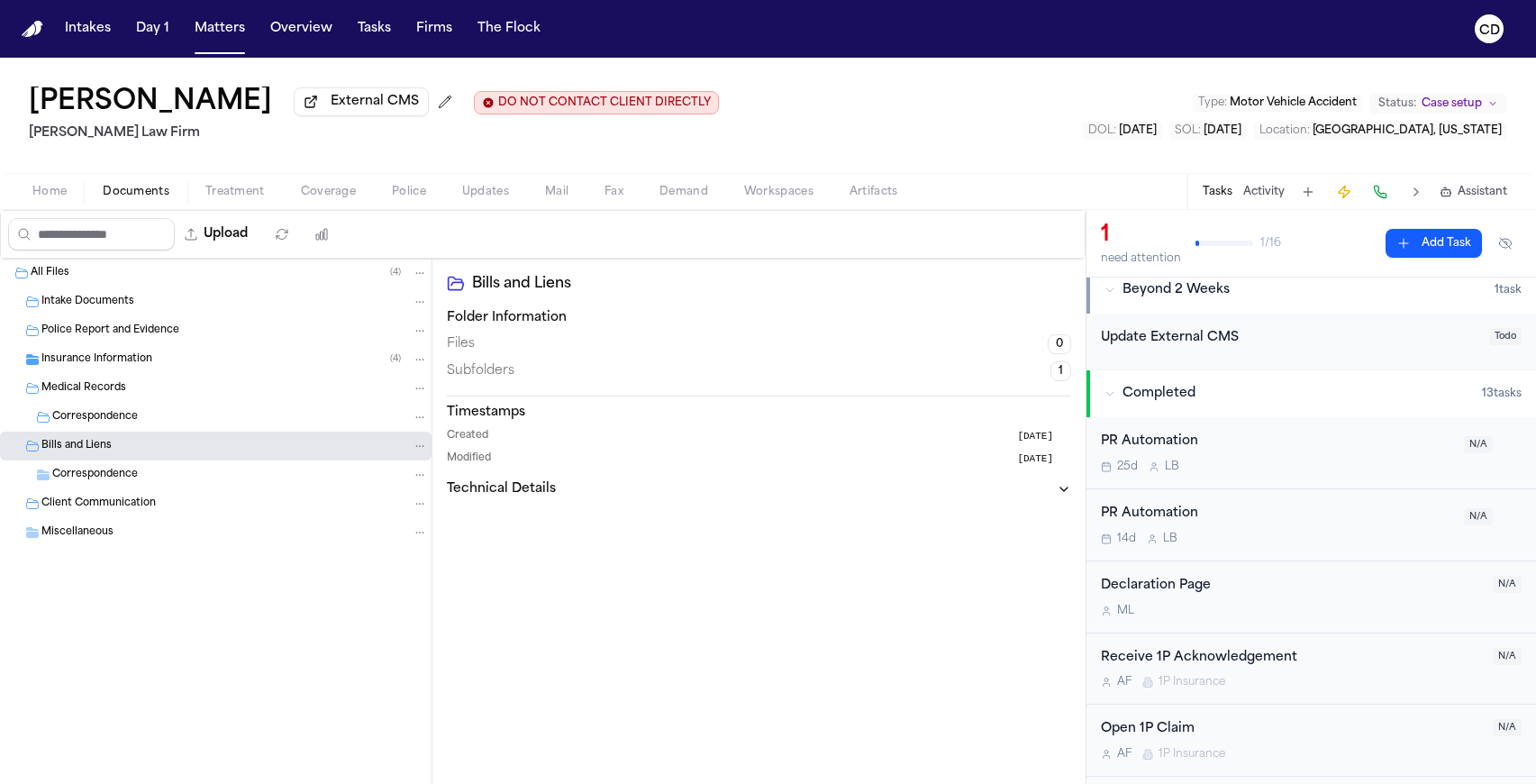
click at [126, 524] on div "Miscellaneous" at bounding box center [215, 532] width 431 height 28
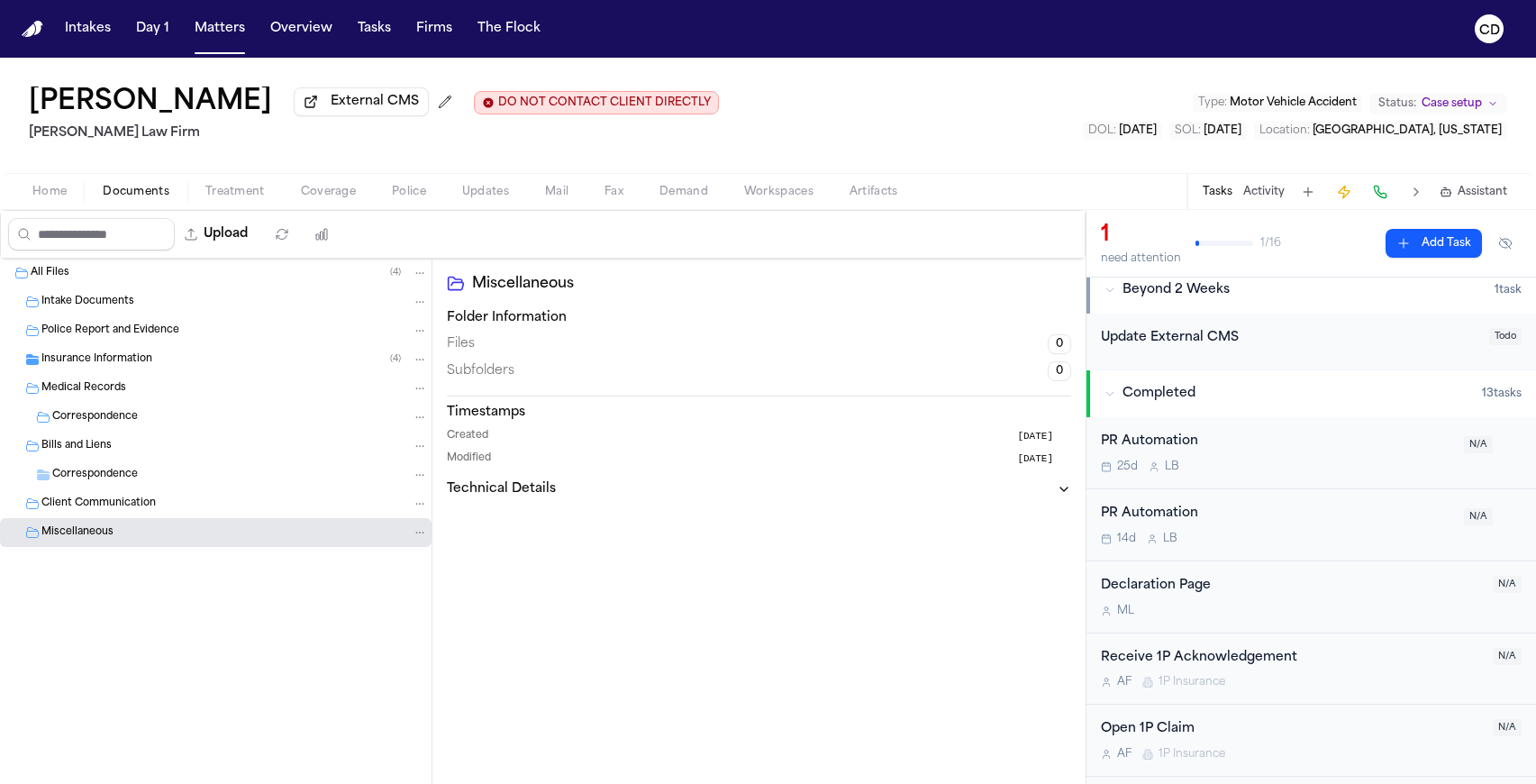
click at [173, 320] on div "Police Report and Evidence" at bounding box center [215, 330] width 431 height 28
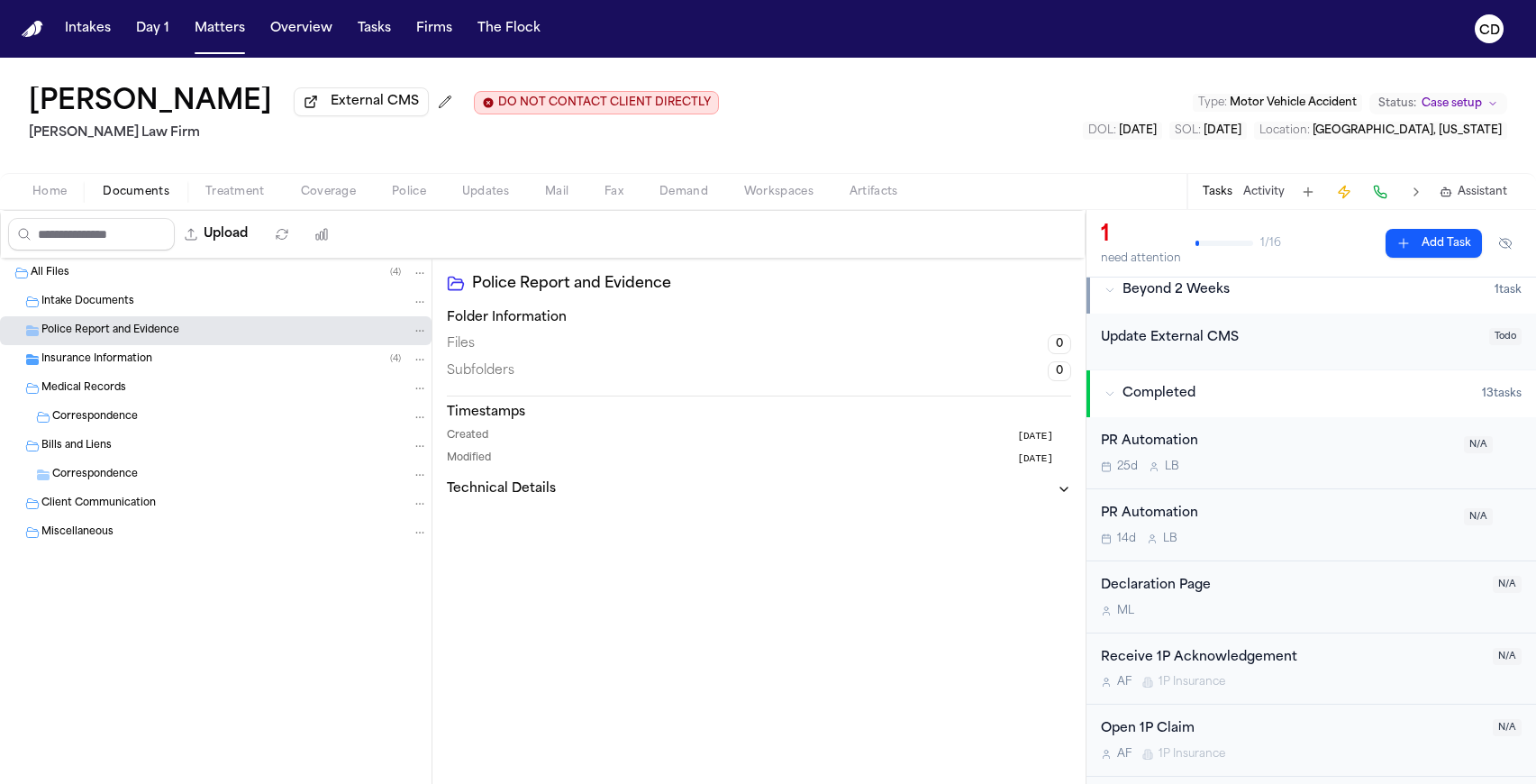
click at [174, 308] on div "Intake Documents" at bounding box center [234, 302] width 386 height 17
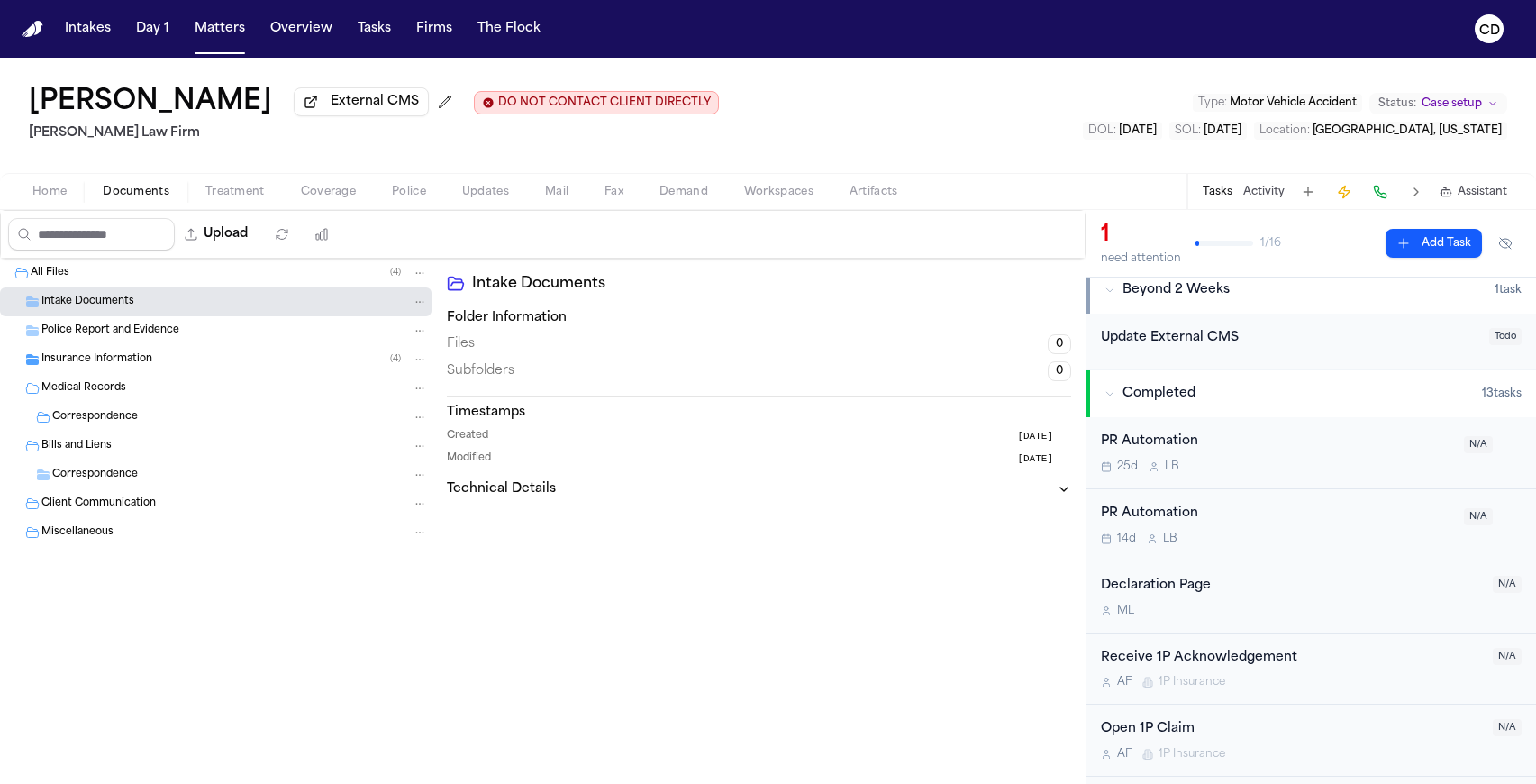
click at [158, 281] on div "All Files ( 4 )" at bounding box center [229, 273] width 397 height 17
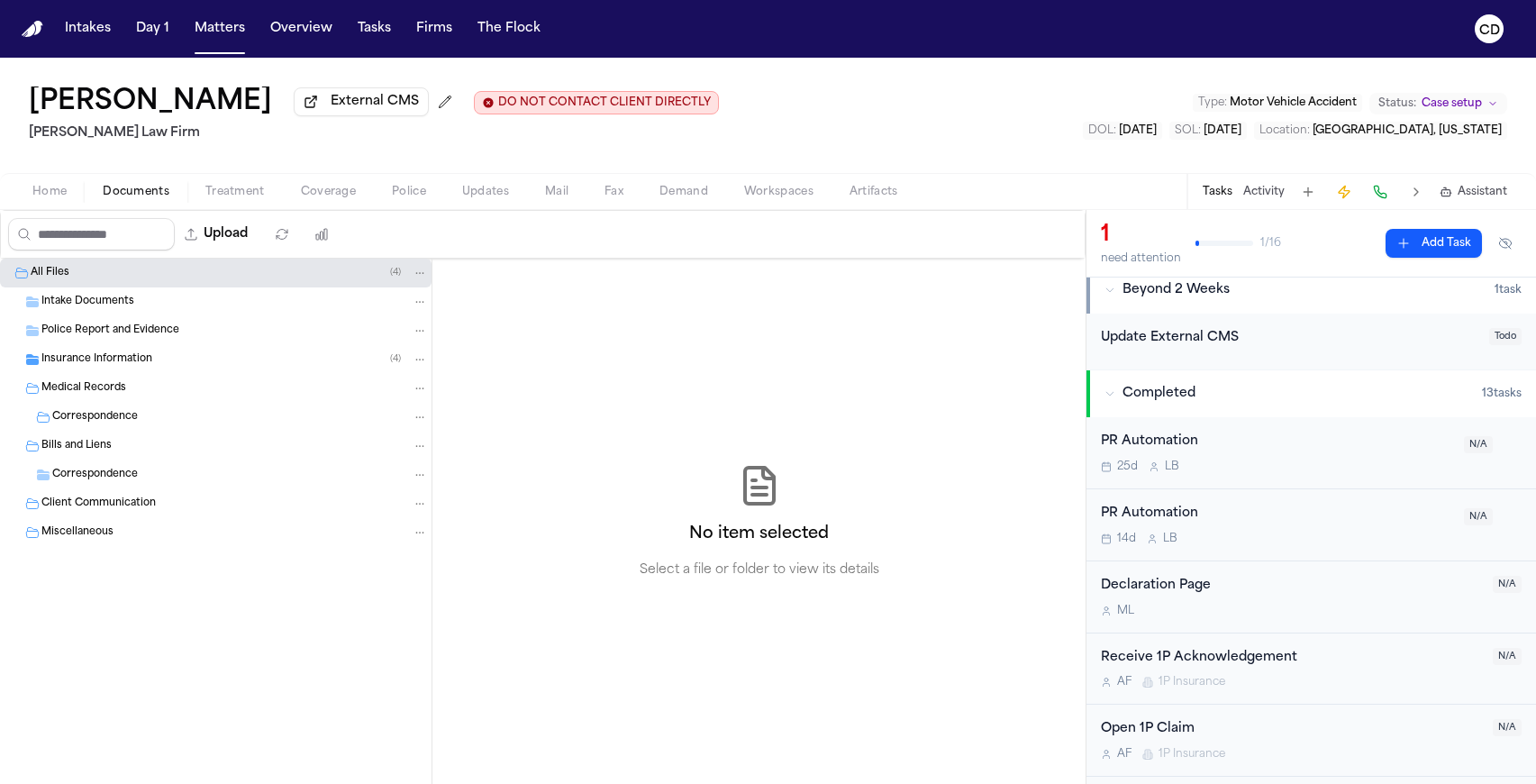
click at [238, 188] on span "Treatment" at bounding box center [235, 192] width 60 height 15
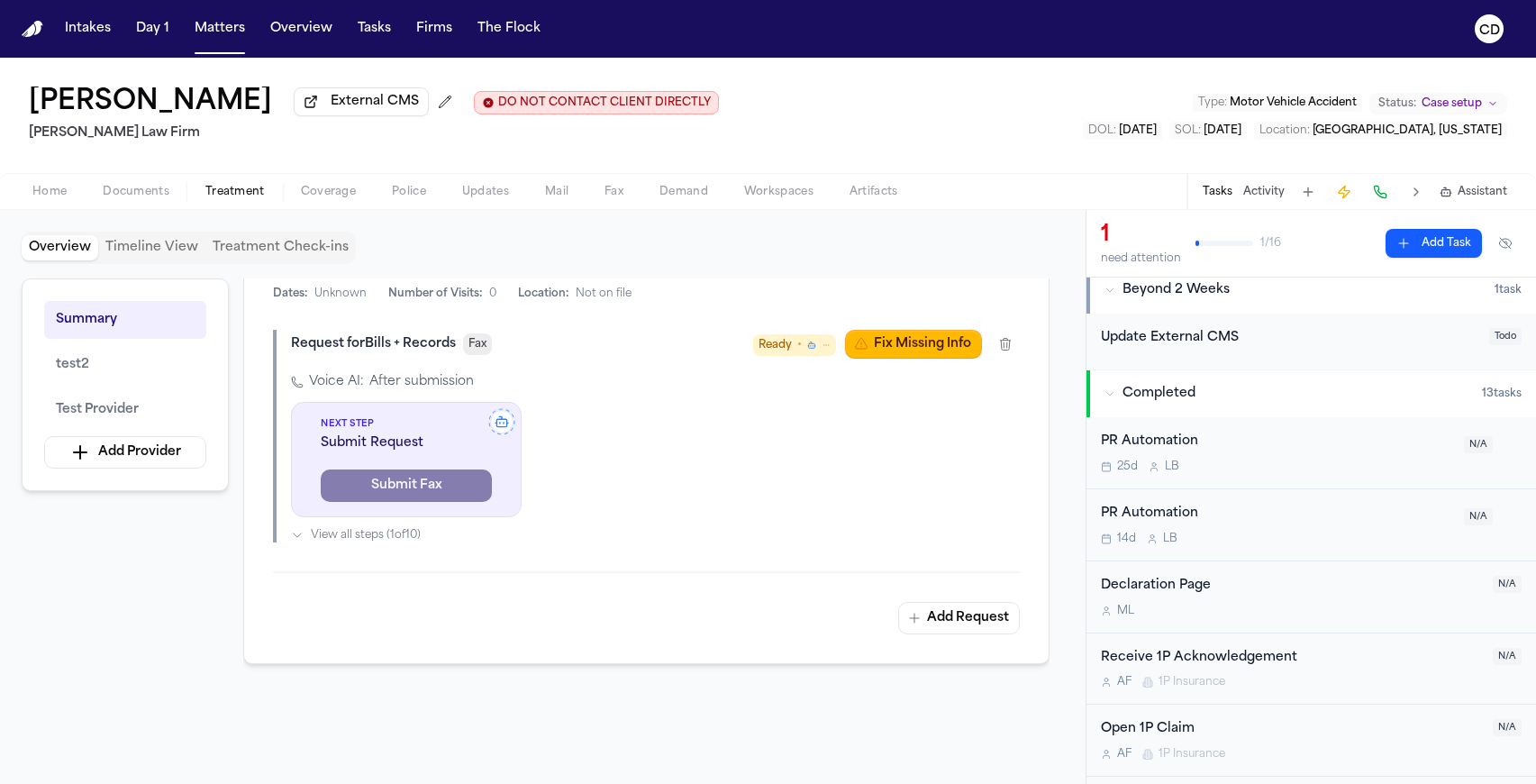
scroll to position [959, 0]
click at [130, 407] on span "Test Provider" at bounding box center [97, 410] width 83 height 22
click at [107, 372] on button "test2" at bounding box center [125, 364] width 162 height 38
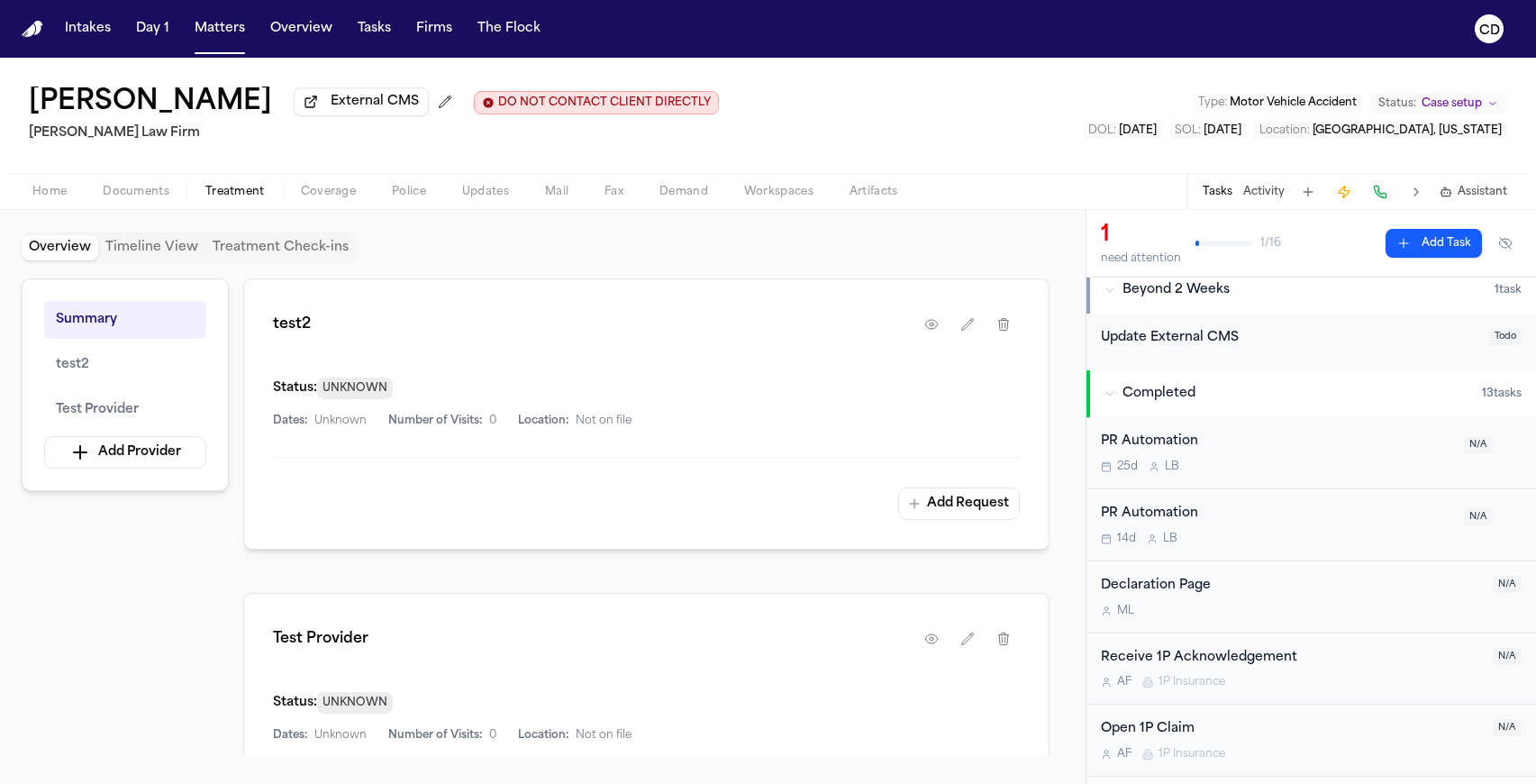
scroll to position [532, 0]
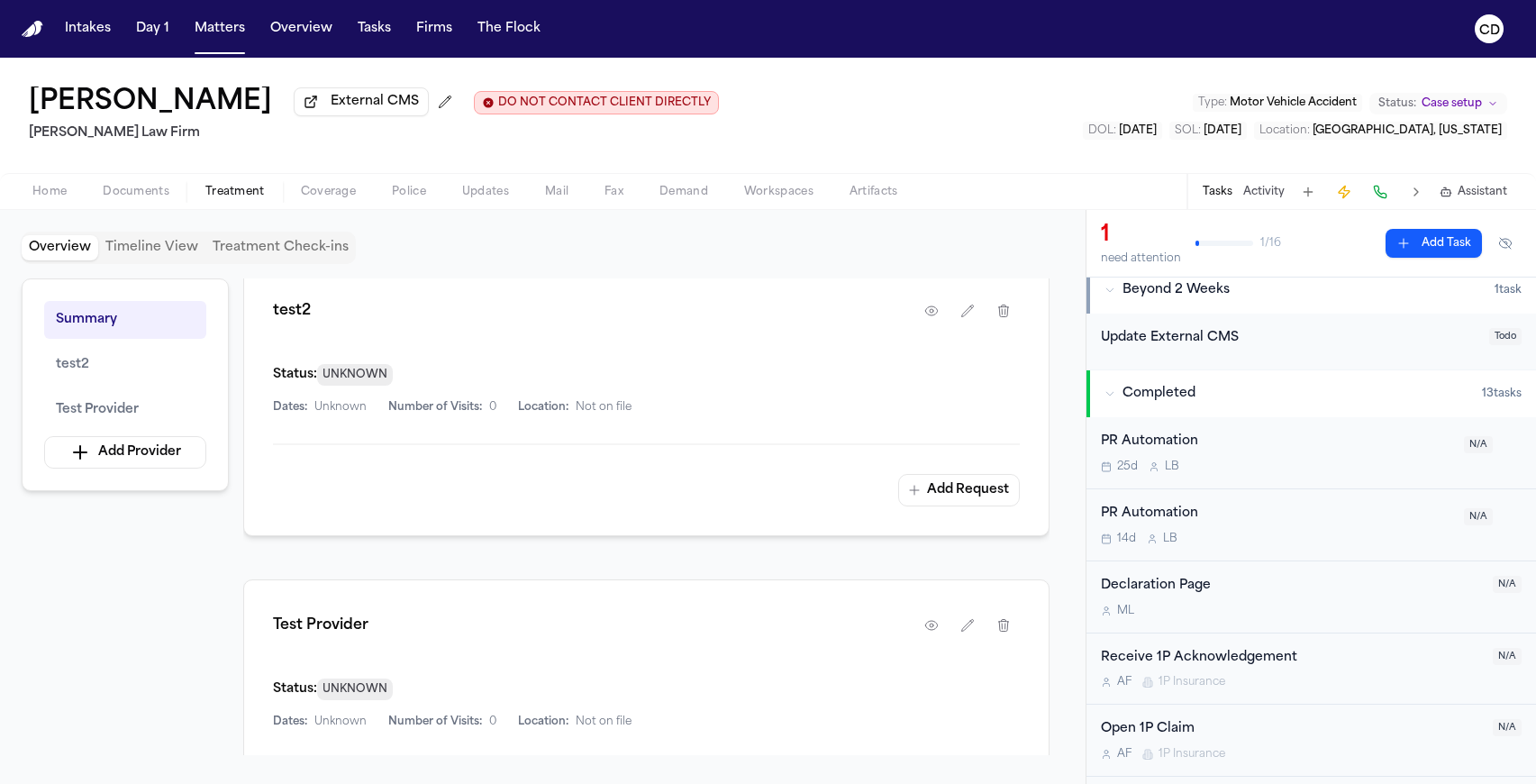
click at [161, 256] on button "Timeline View" at bounding box center [151, 248] width 107 height 26
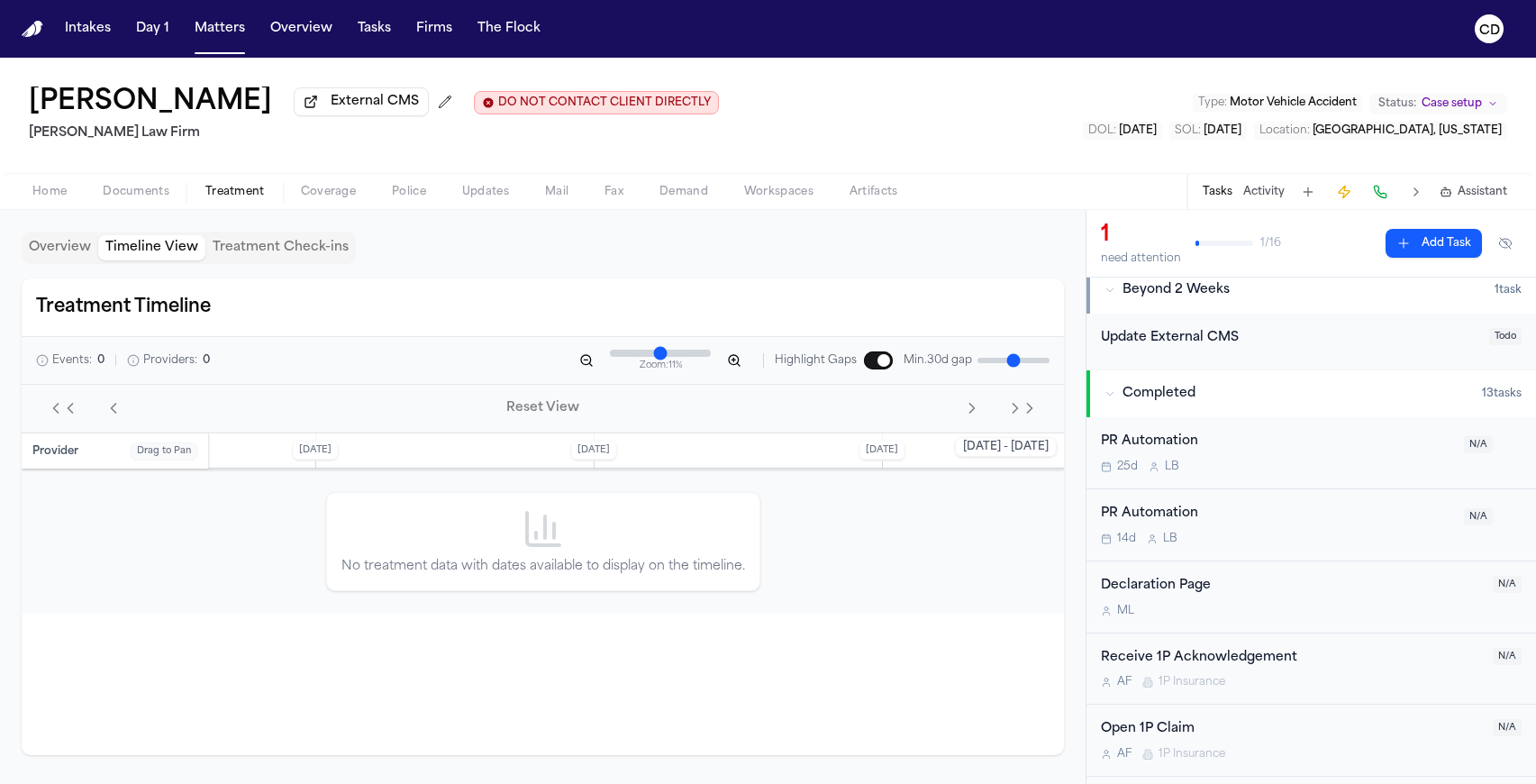
click at [230, 252] on button "Treatment Check-ins" at bounding box center [280, 248] width 150 height 26
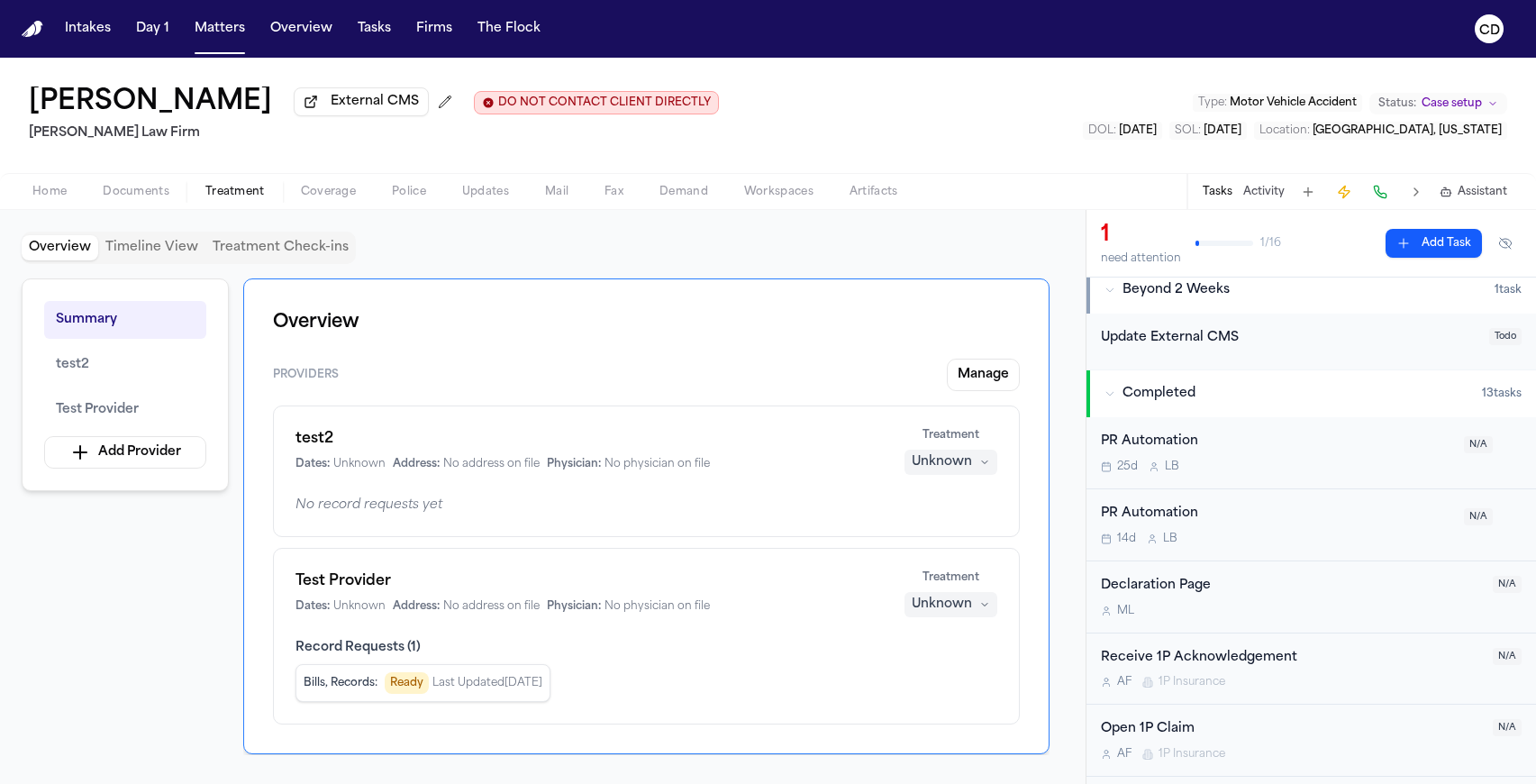
click at [71, 248] on button "Overview" at bounding box center [60, 248] width 77 height 26
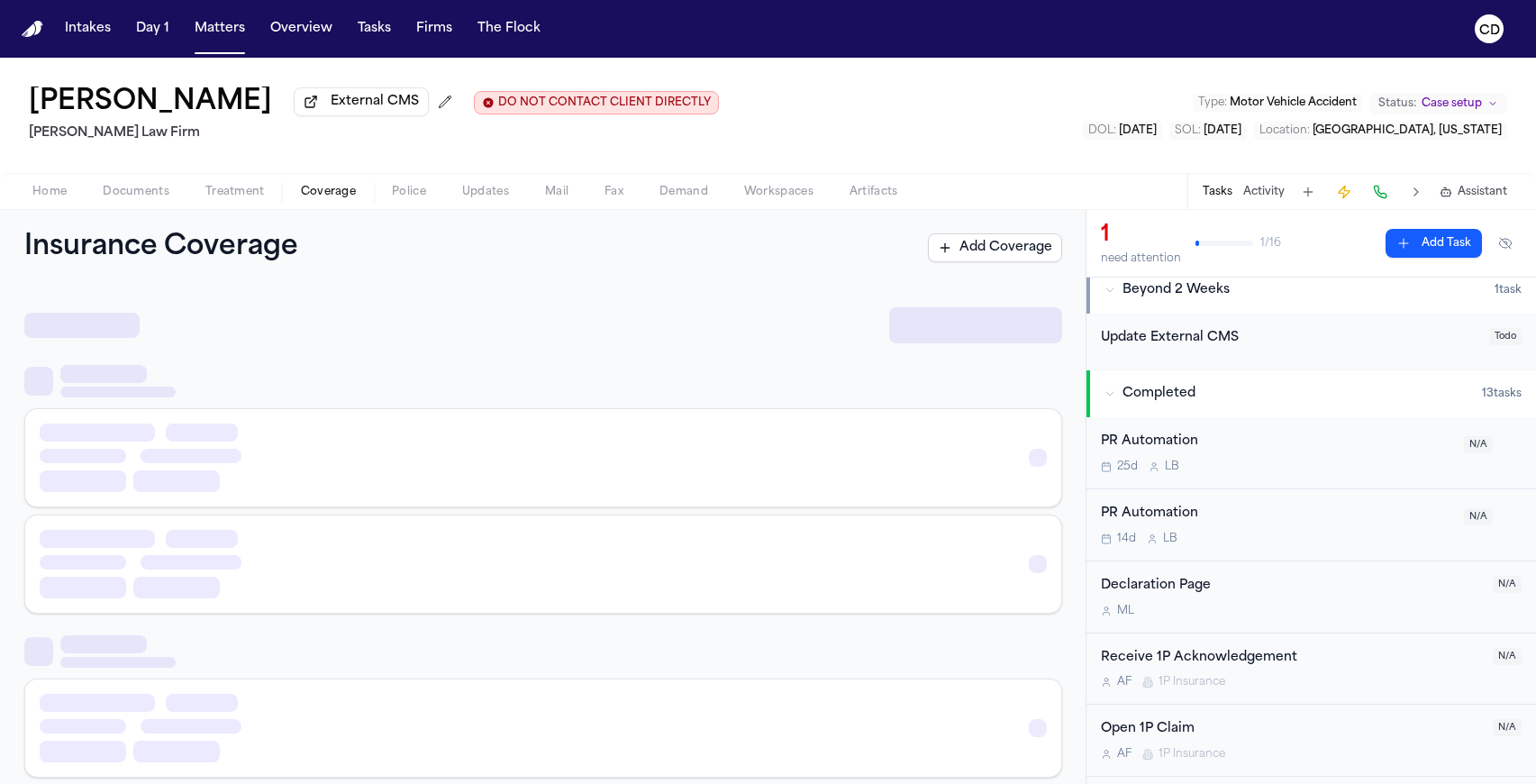
click at [326, 199] on span "Coverage" at bounding box center [328, 192] width 55 height 15
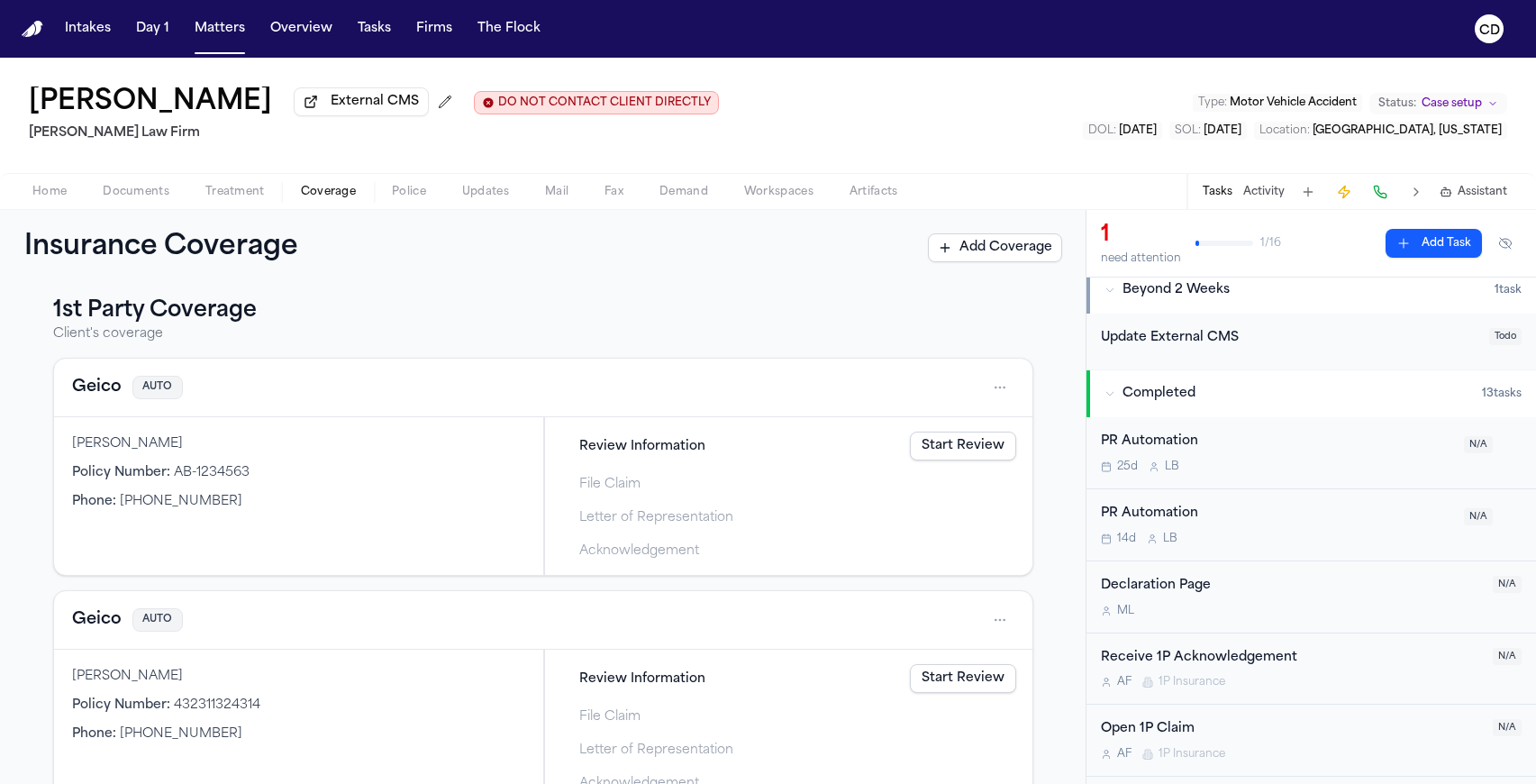
scroll to position [11, 0]
click at [413, 183] on div "Home Documents Treatment Coverage Police Updates Mail Fax Demand Workspaces Art…" at bounding box center [768, 191] width 1536 height 36
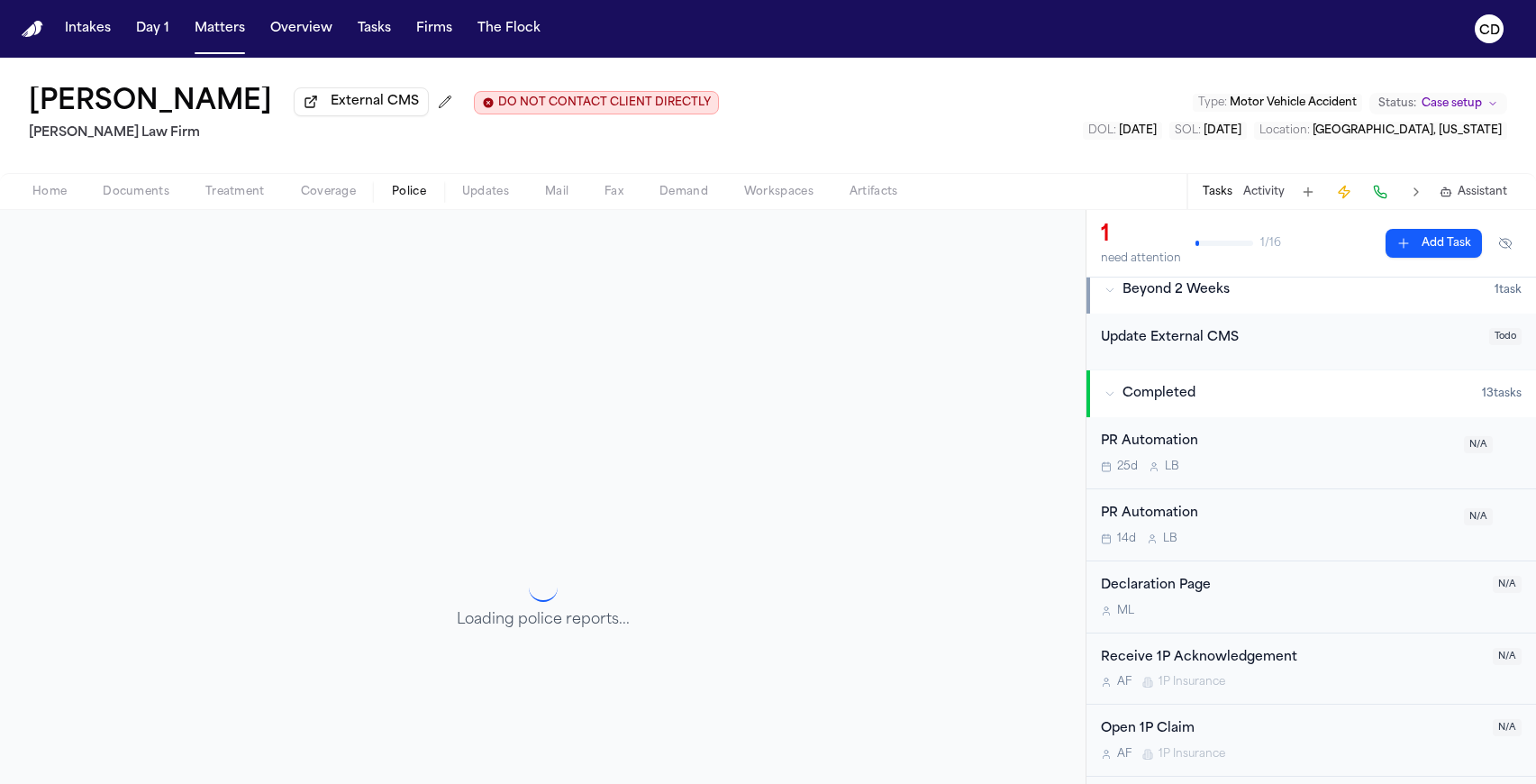
click at [413, 190] on span "Police" at bounding box center [409, 192] width 34 height 15
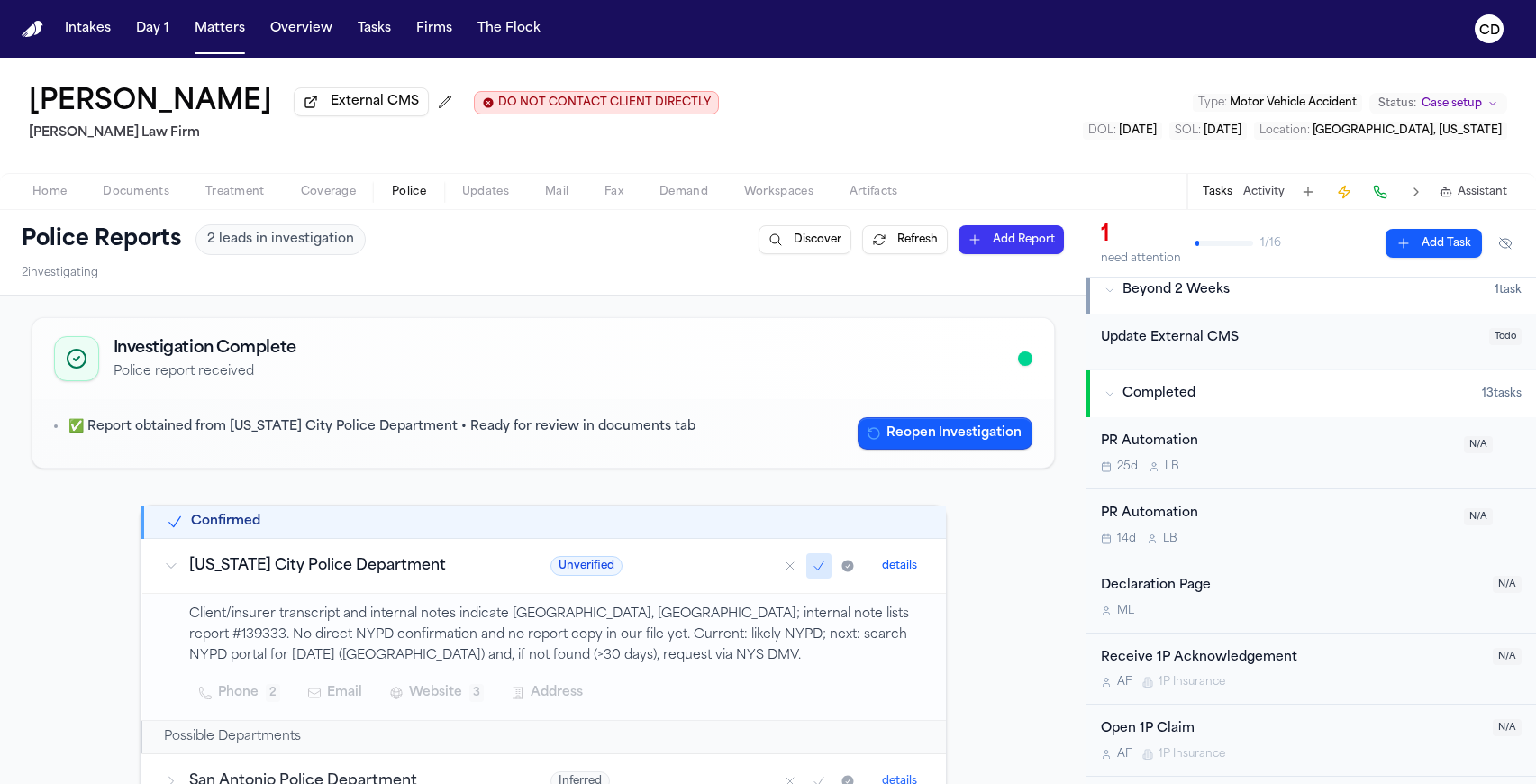
scroll to position [283, 0]
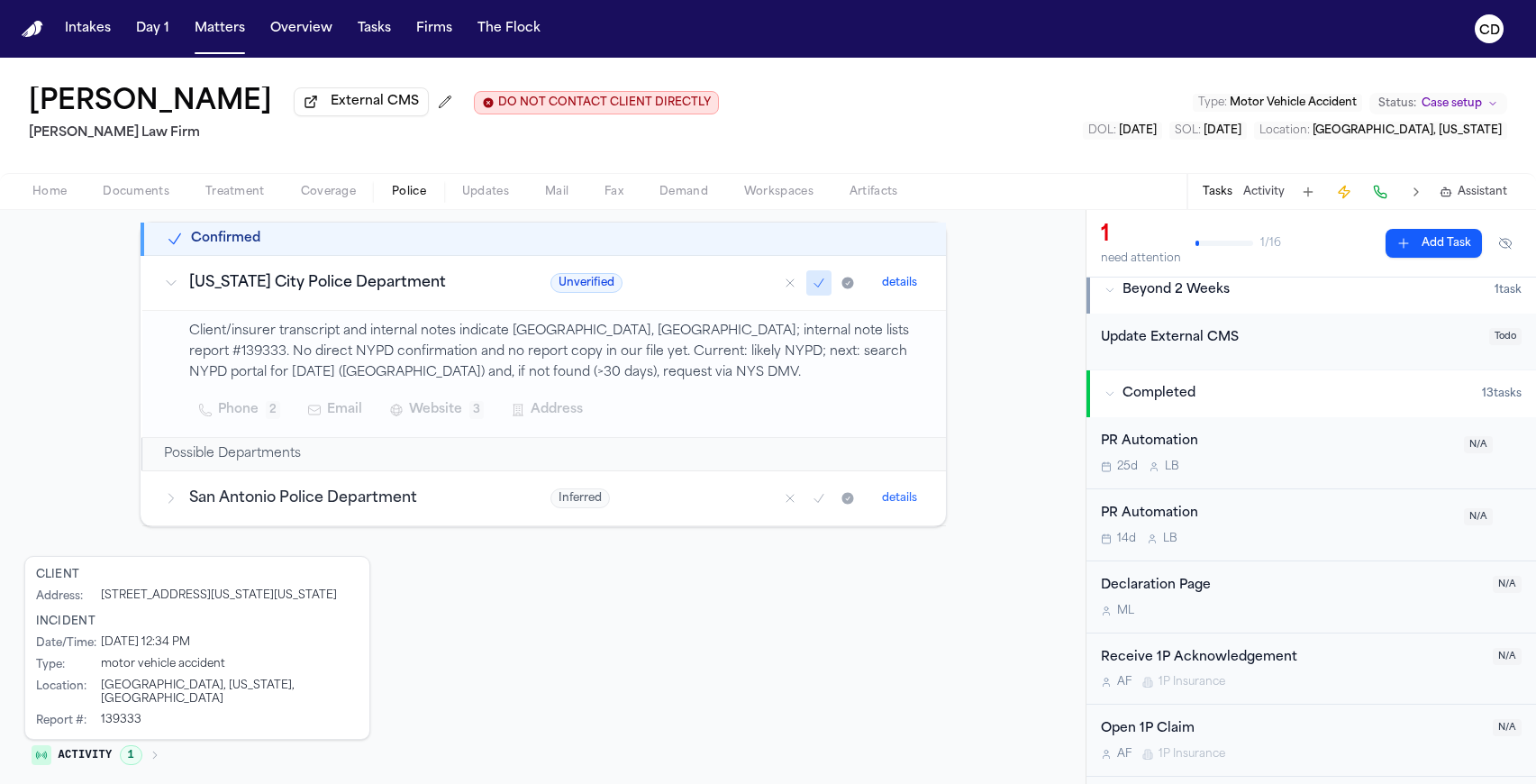
click at [164, 505] on icon at bounding box center [171, 498] width 15 height 15
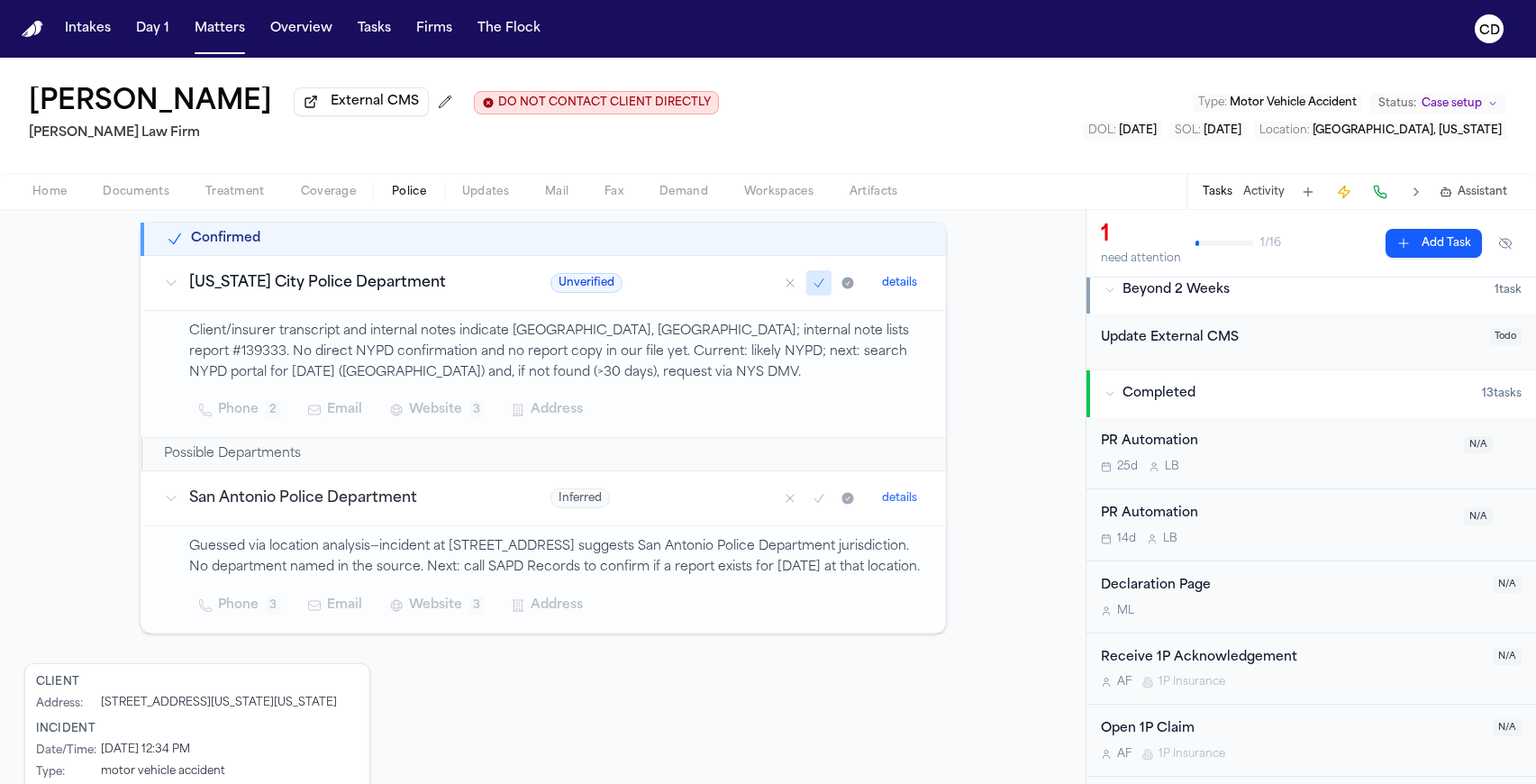
click at [166, 505] on icon at bounding box center [171, 498] width 15 height 15
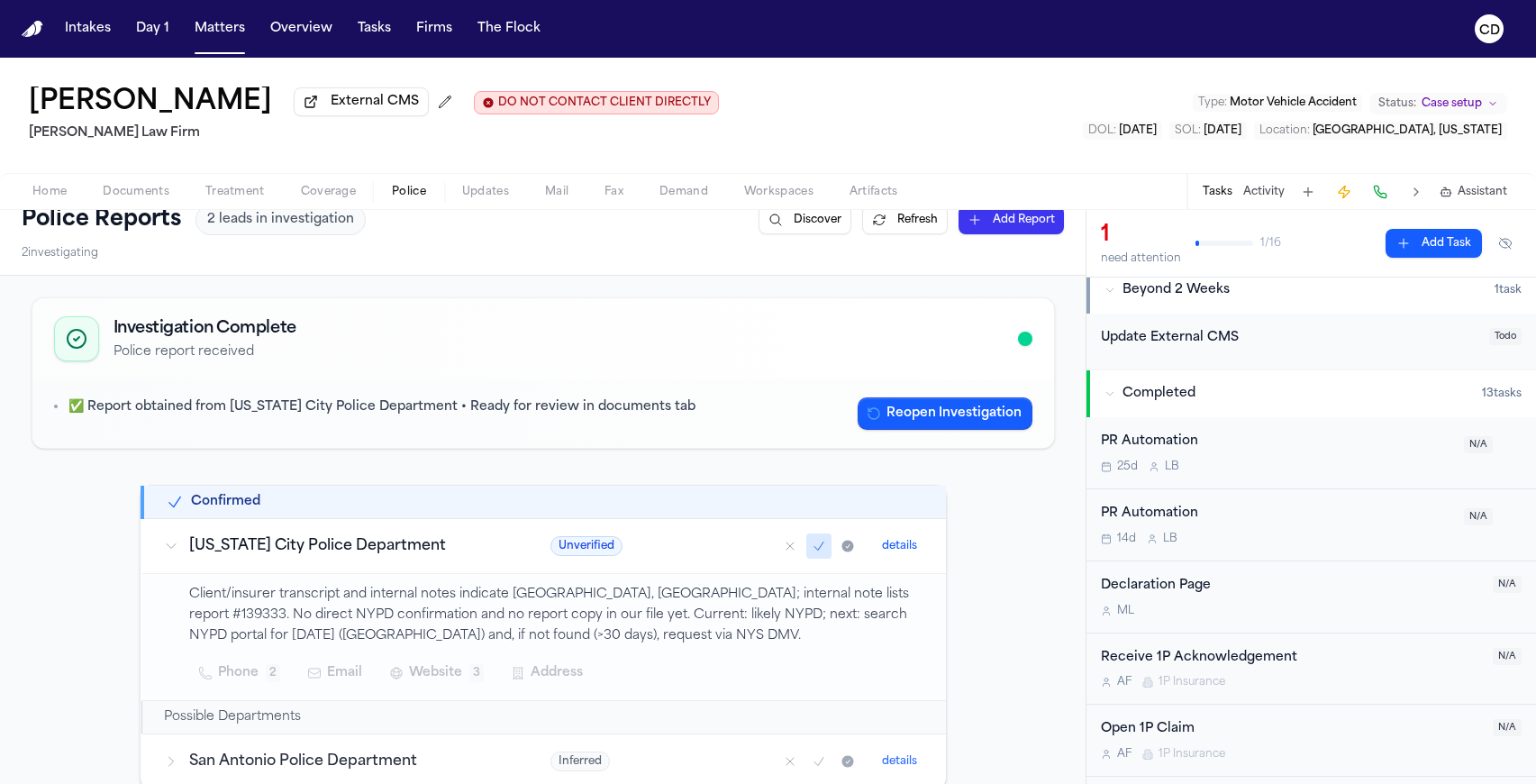
scroll to position [0, 0]
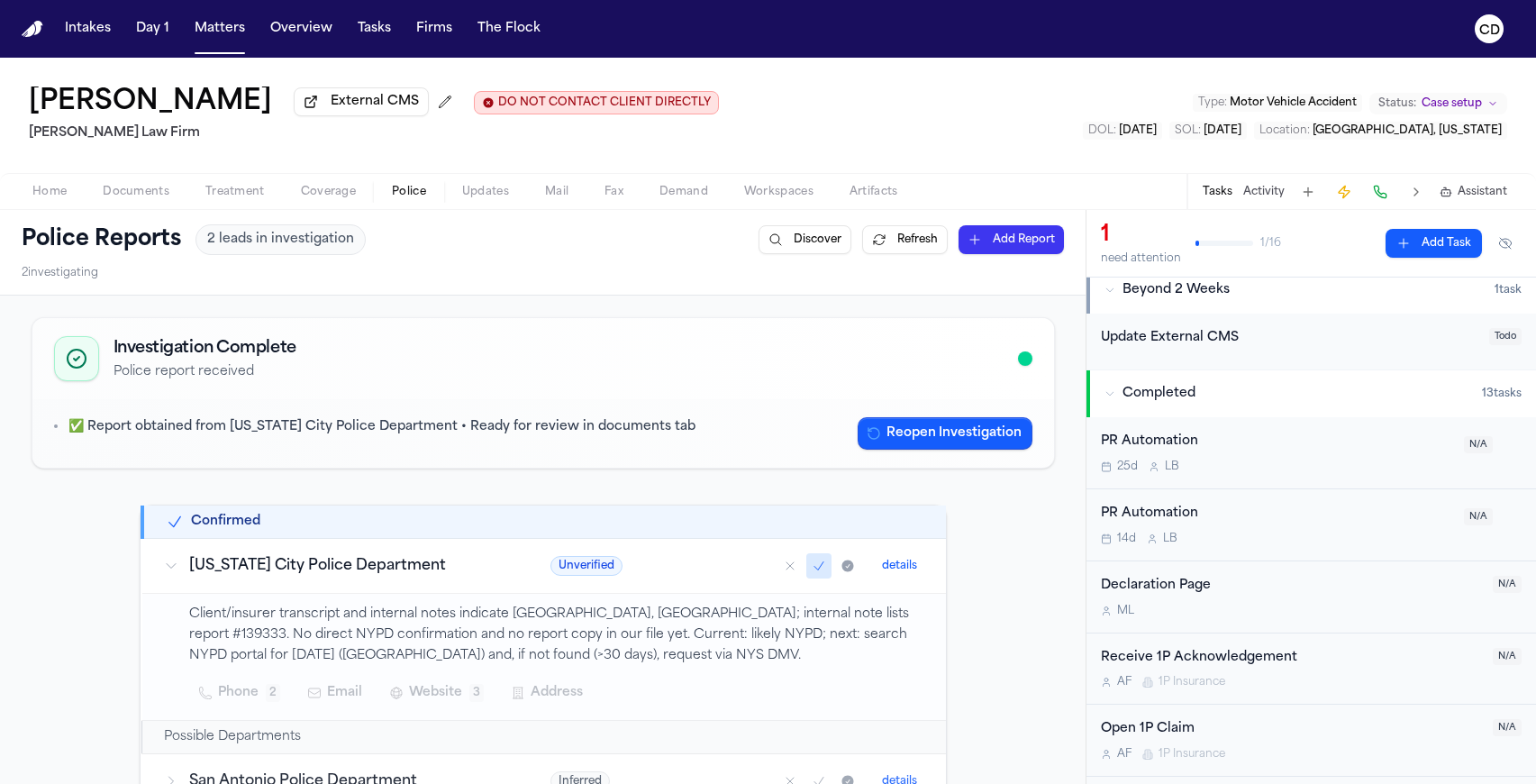
click at [488, 212] on div "Bennett Northcutt External CMS DO NOT CONTACT CLIENT DIRECTLY DO NOT CONTACT Fi…" at bounding box center [768, 420] width 1536 height 726
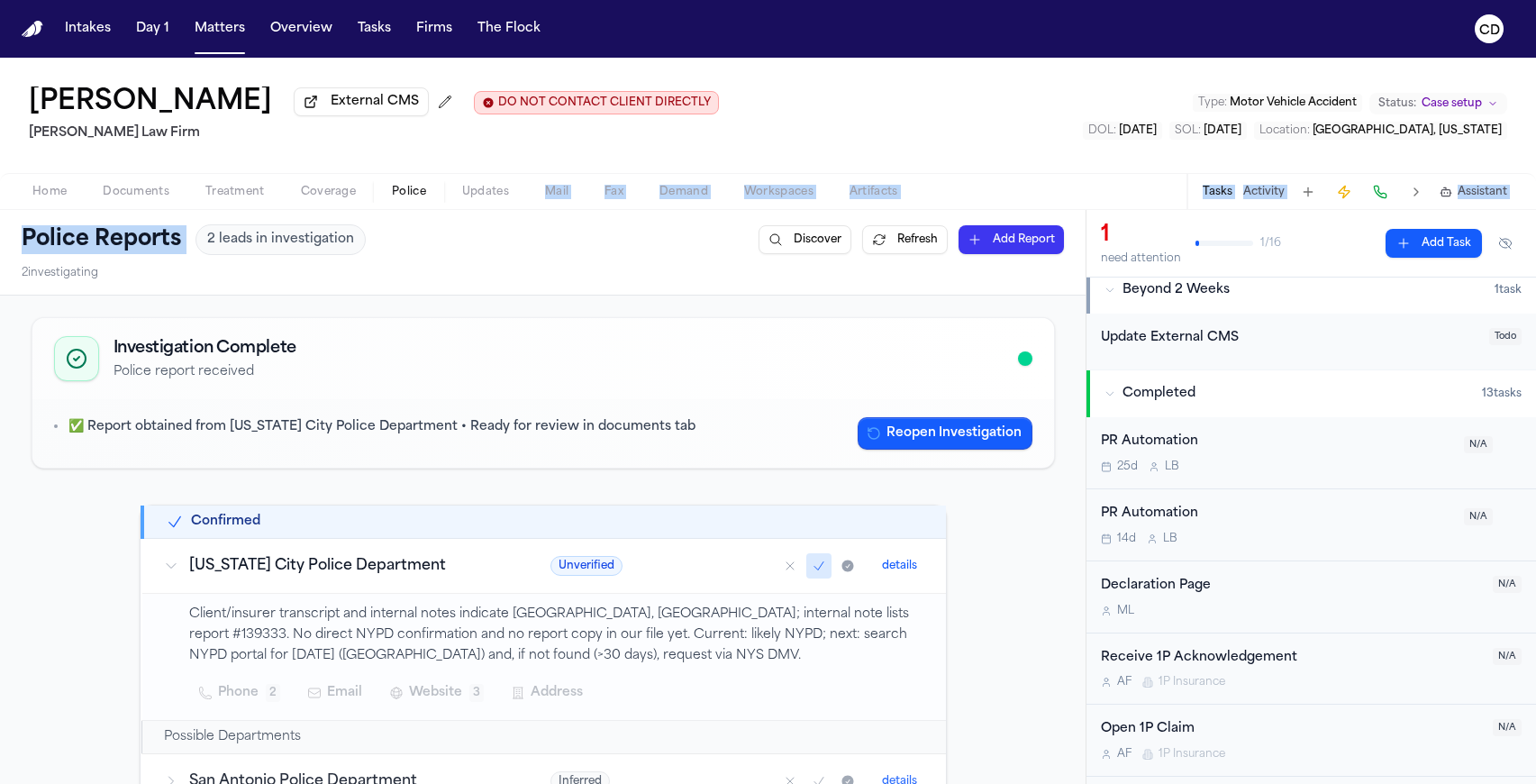
click at [489, 195] on span "Updates" at bounding box center [485, 192] width 47 height 15
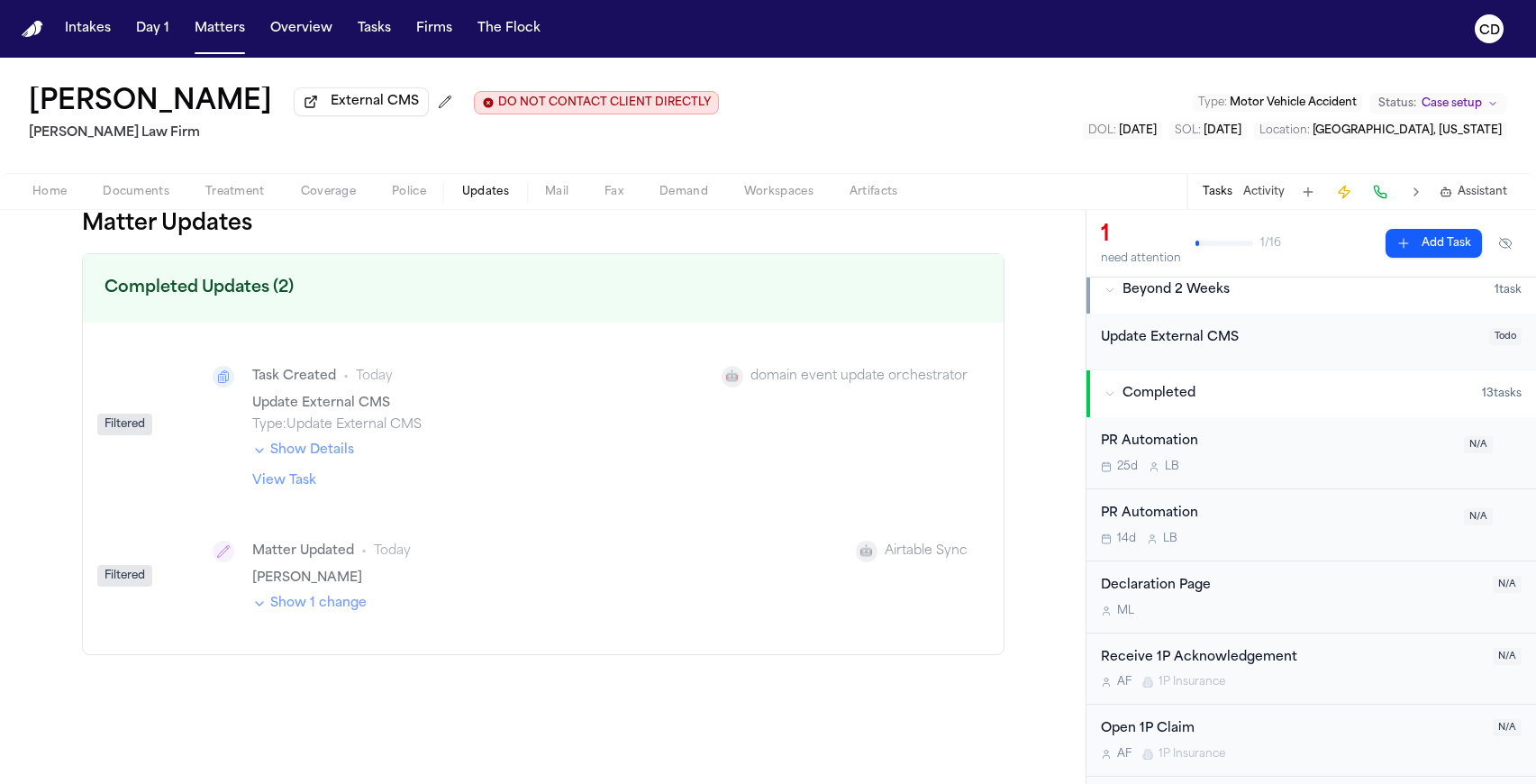
click at [832, 138] on div "Bennett Northcutt External CMS DO NOT CONTACT CLIENT DIRECTLY DO NOT CONTACT Fi…" at bounding box center [768, 115] width 1536 height 115
click at [541, 199] on button "Mail" at bounding box center [556, 192] width 60 height 22
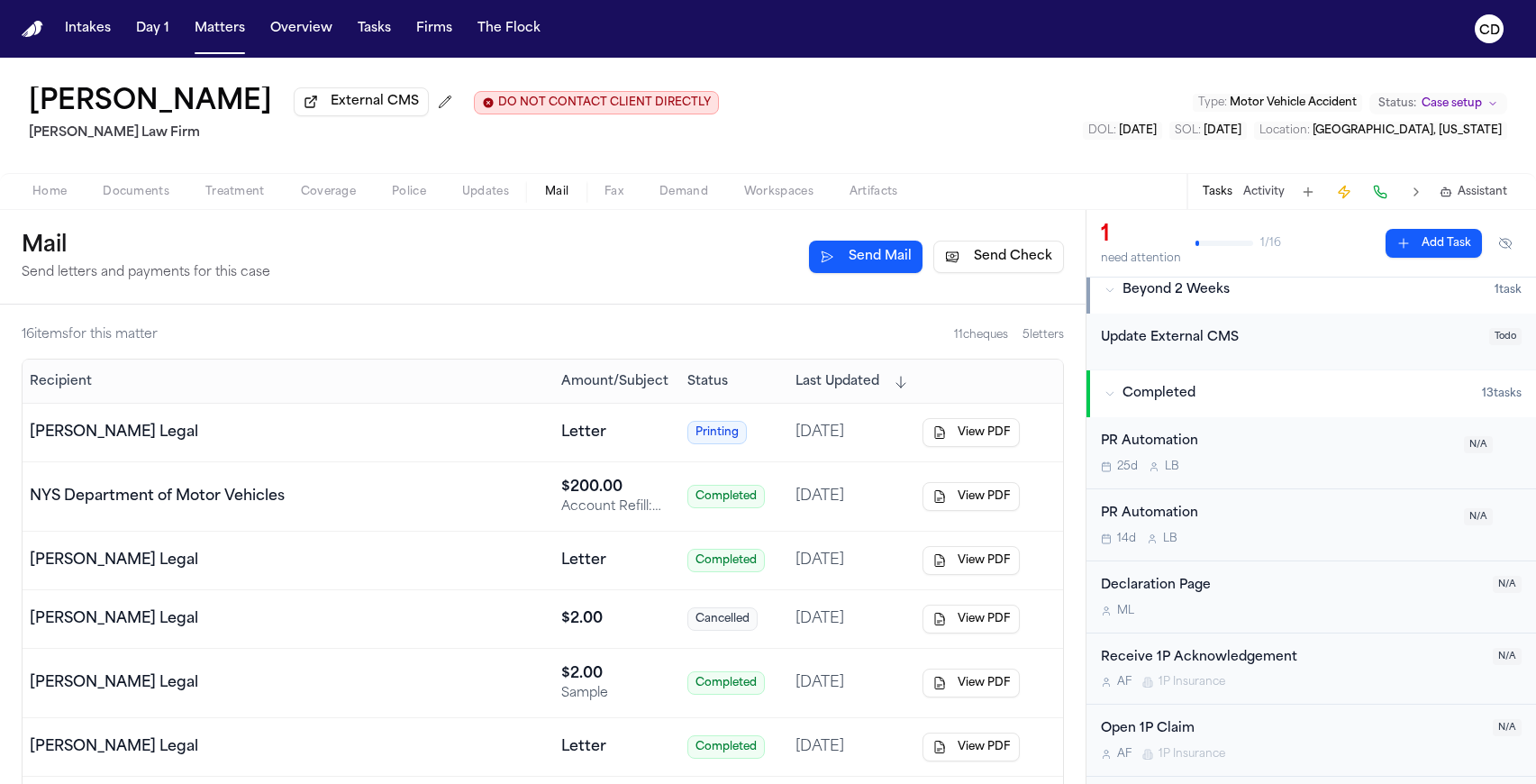
click at [869, 267] on button "Send Mail" at bounding box center [866, 256] width 114 height 32
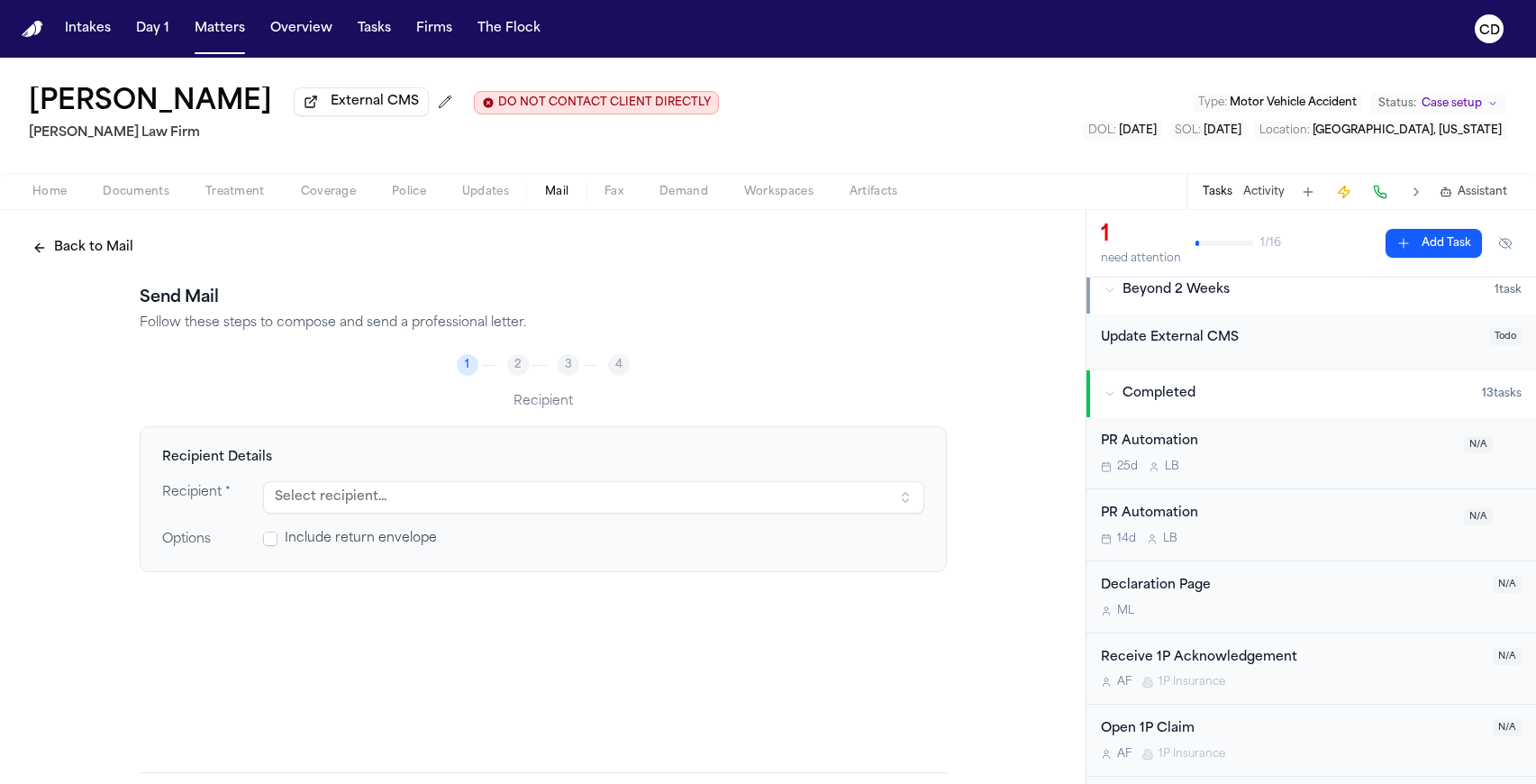
click at [542, 495] on button "Select recipient..." at bounding box center [594, 497] width 661 height 32
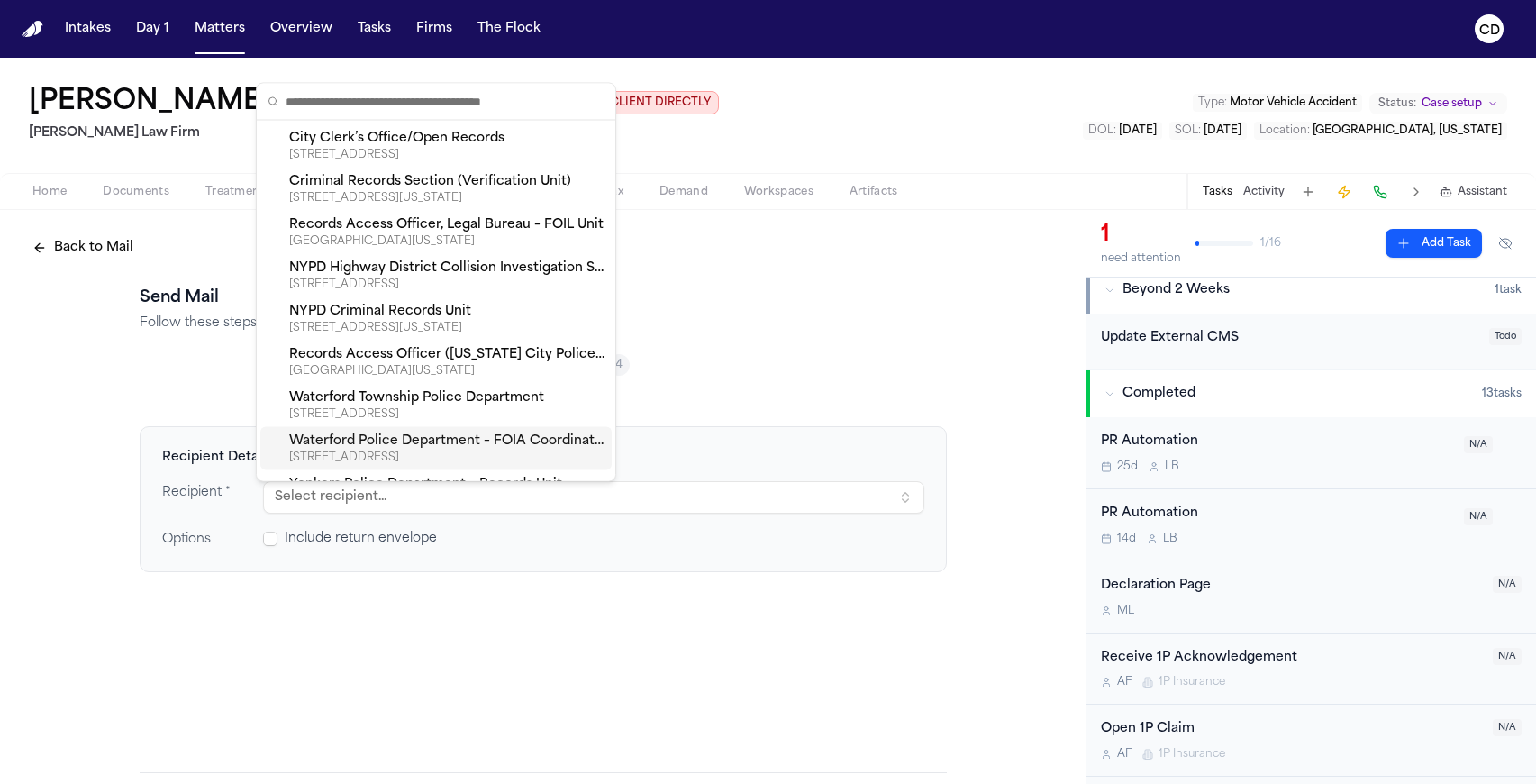
scroll to position [4, 0]
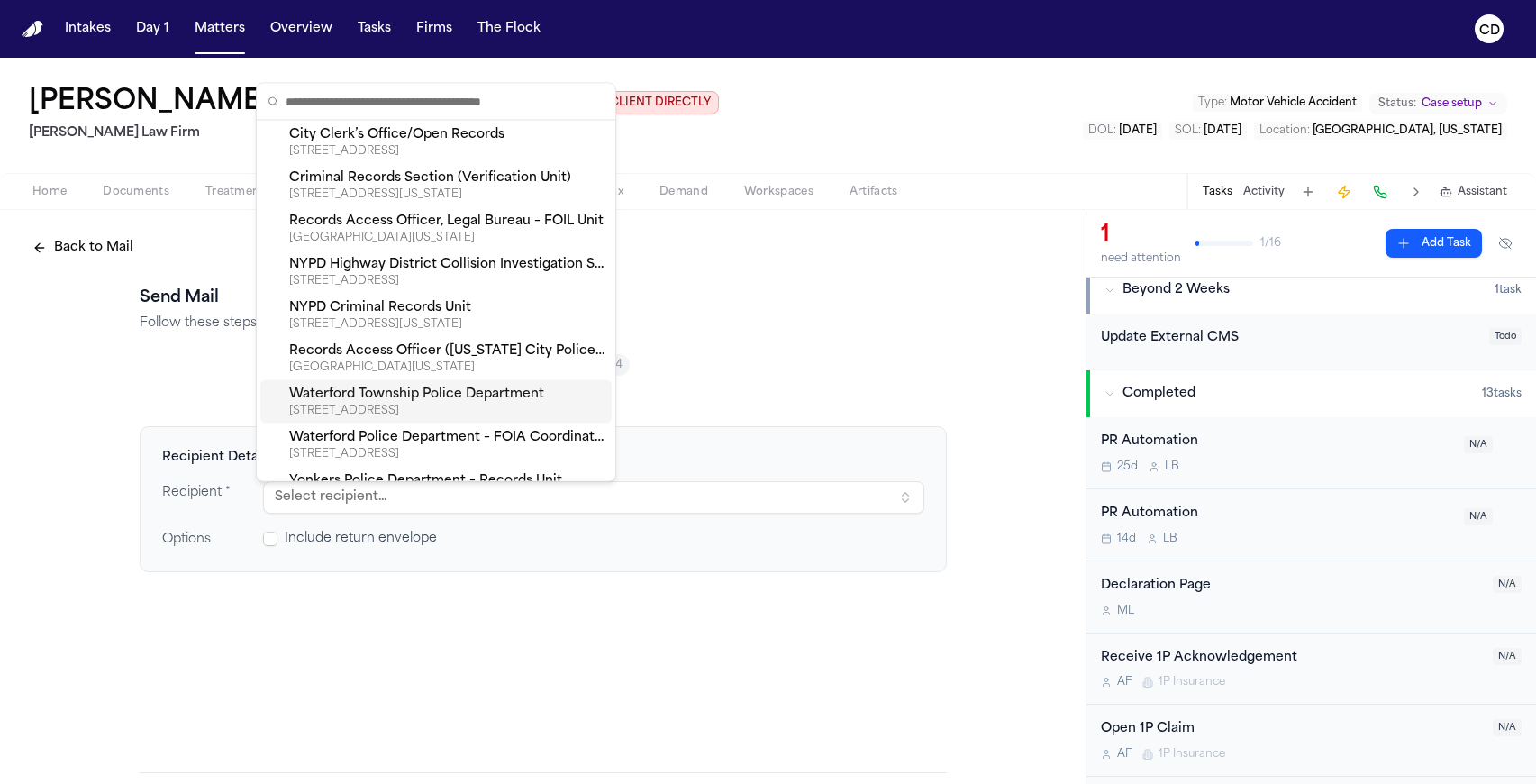
click at [427, 411] on div "5150 CIVIC CENTER DR, WATERFORD, MI, 48329-3713" at bounding box center [446, 411] width 315 height 15
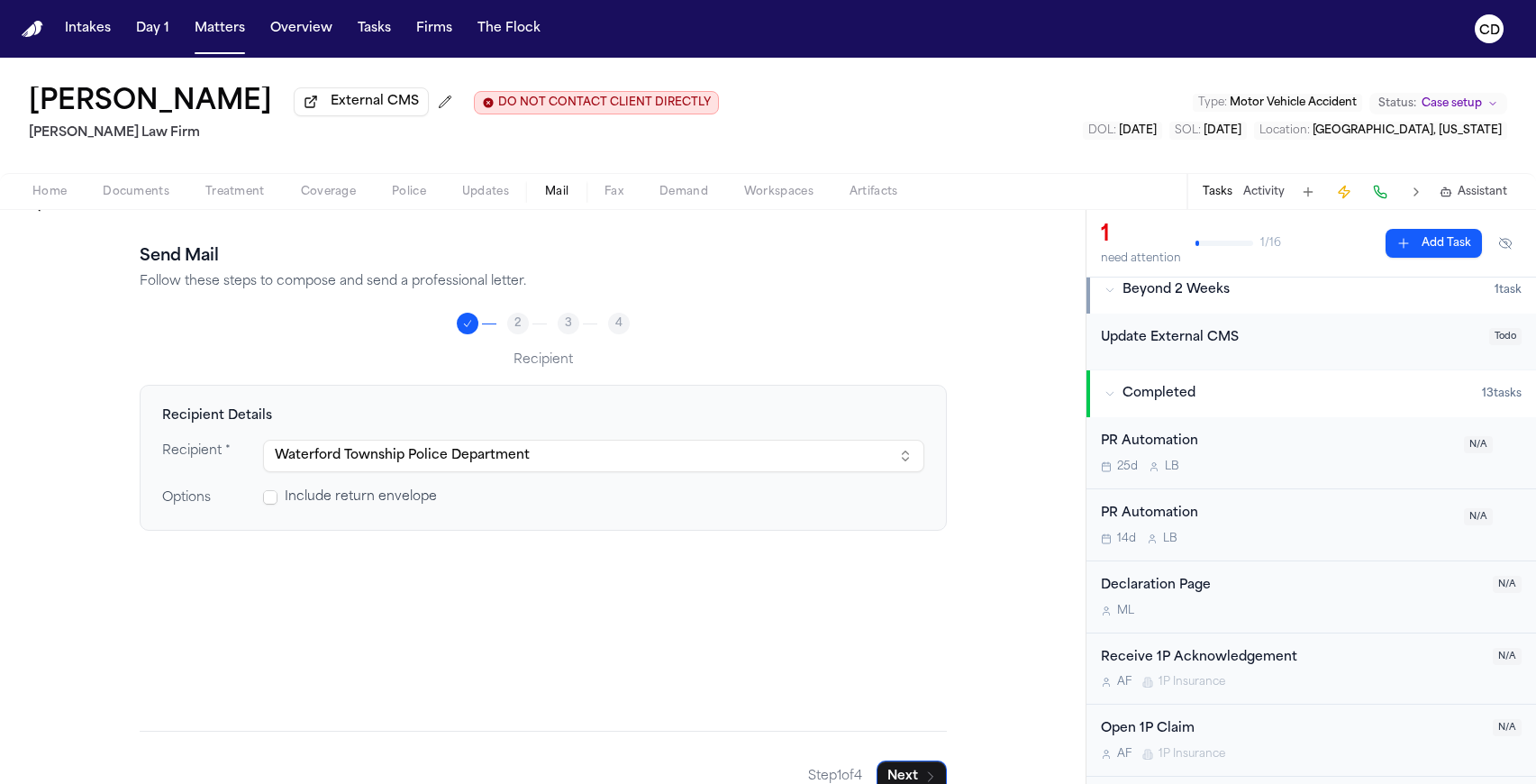
scroll to position [76, 0]
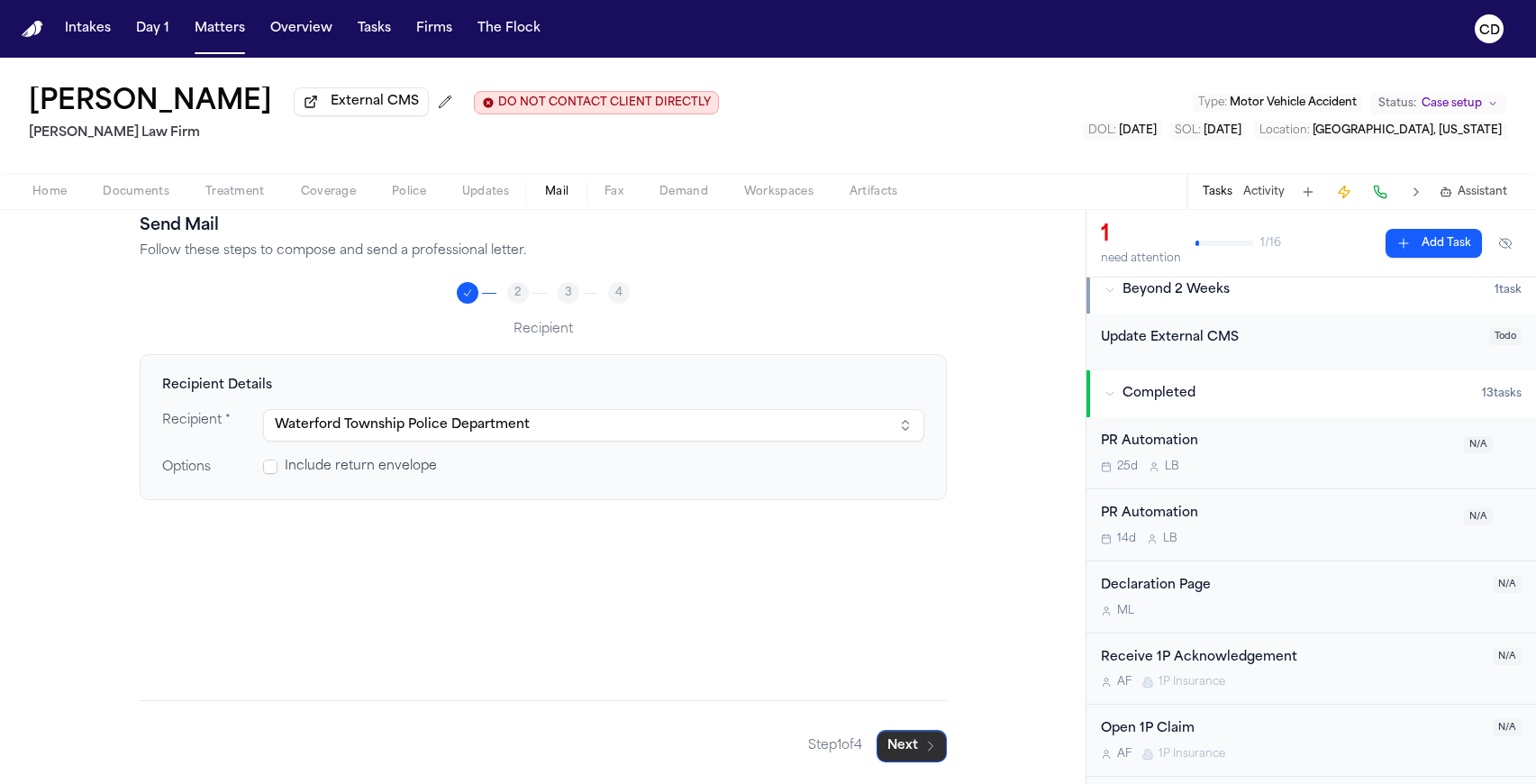
click at [910, 695] on button "Next" at bounding box center [912, 746] width 71 height 32
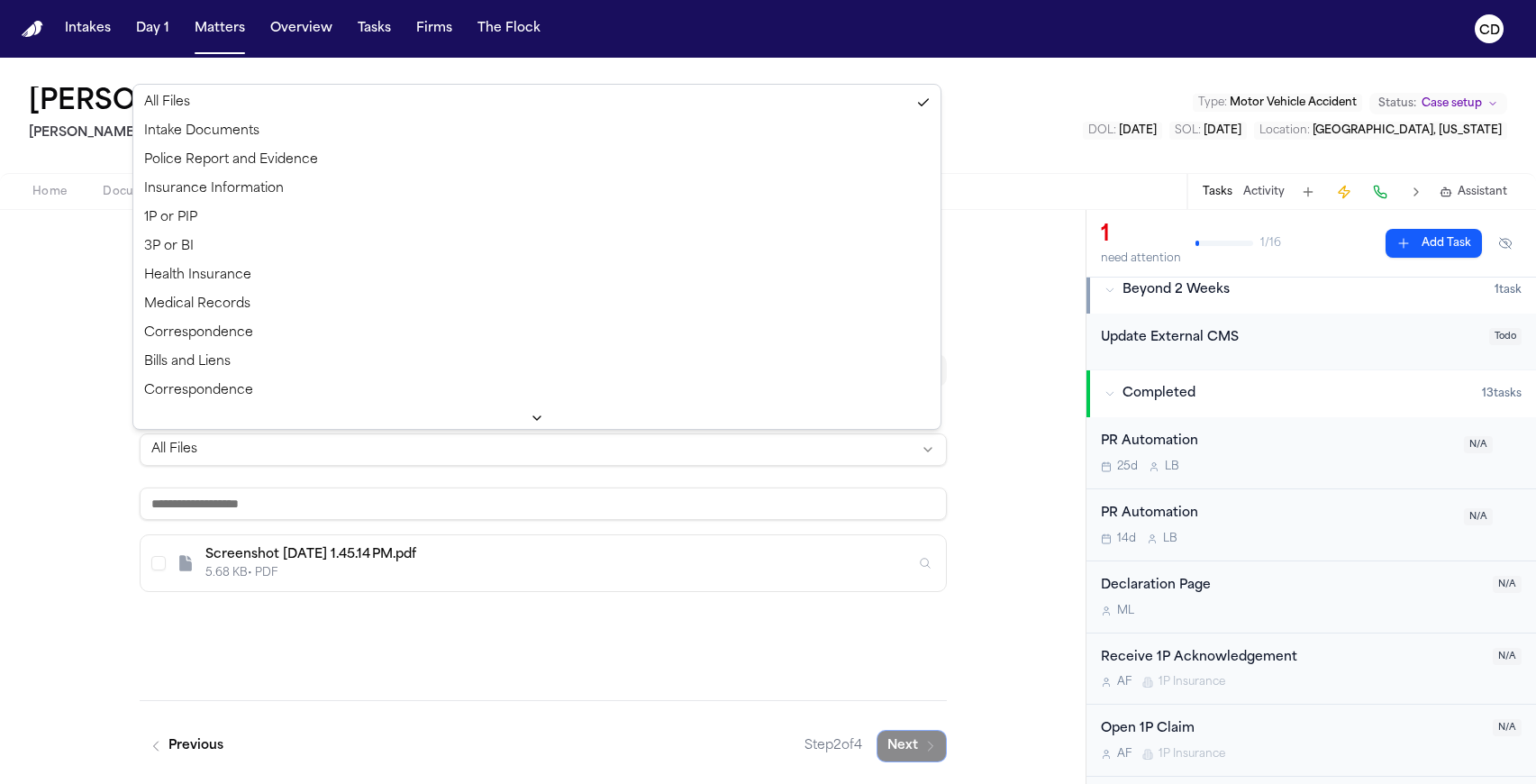
click at [405, 454] on html "Intakes Day 1 Matters Overview Tasks Firms The Flock CD Bennett Northcutt Exter…" at bounding box center [768, 392] width 1536 height 784
click at [334, 453] on html "Intakes Day 1 Matters Overview Tasks Firms The Flock CD Bennett Northcutt Exter…" at bounding box center [768, 392] width 1536 height 784
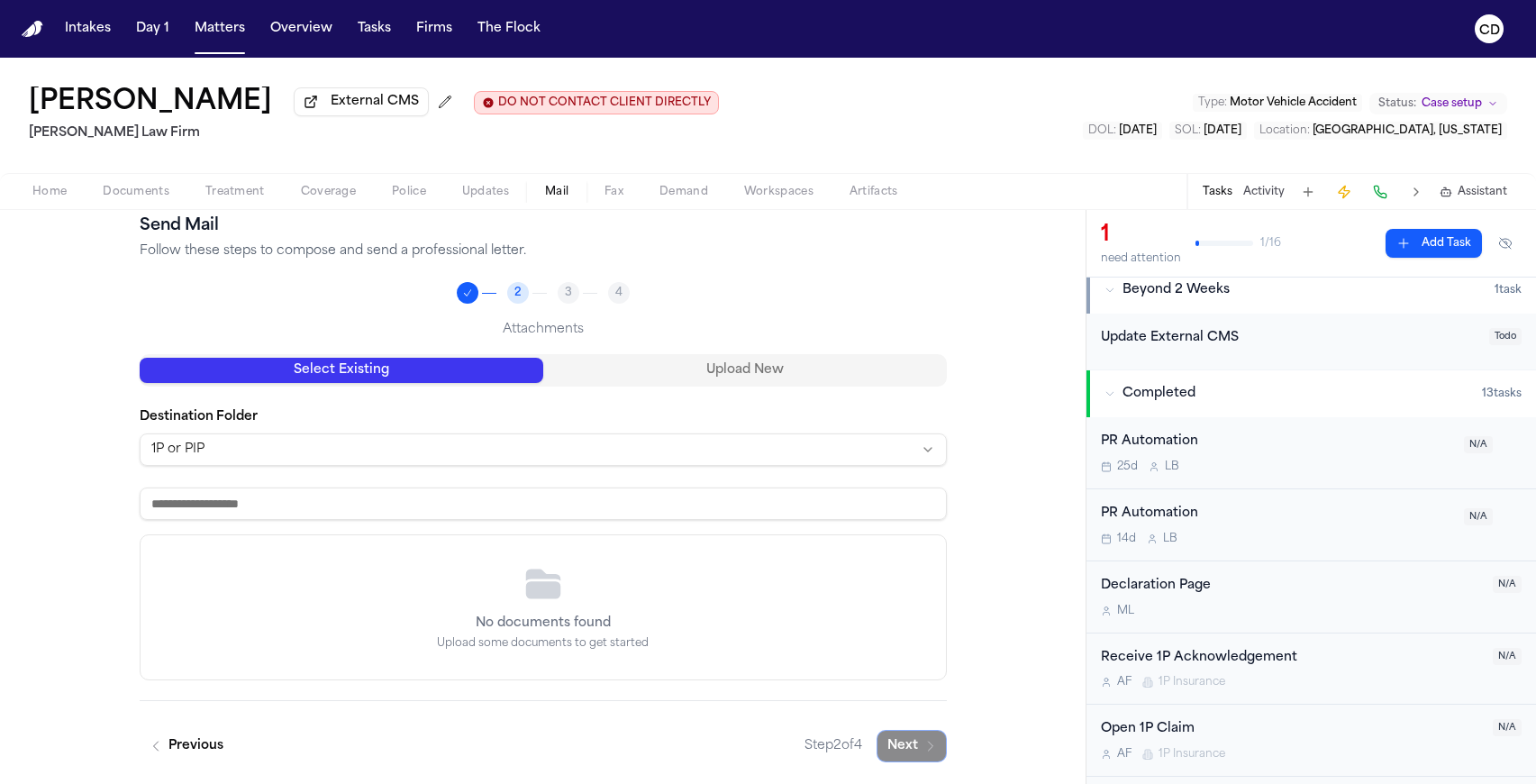
click at [346, 457] on html "Intakes Day 1 Matters Overview Tasks Firms The Flock CD Bennett Northcutt Exter…" at bounding box center [768, 392] width 1536 height 784
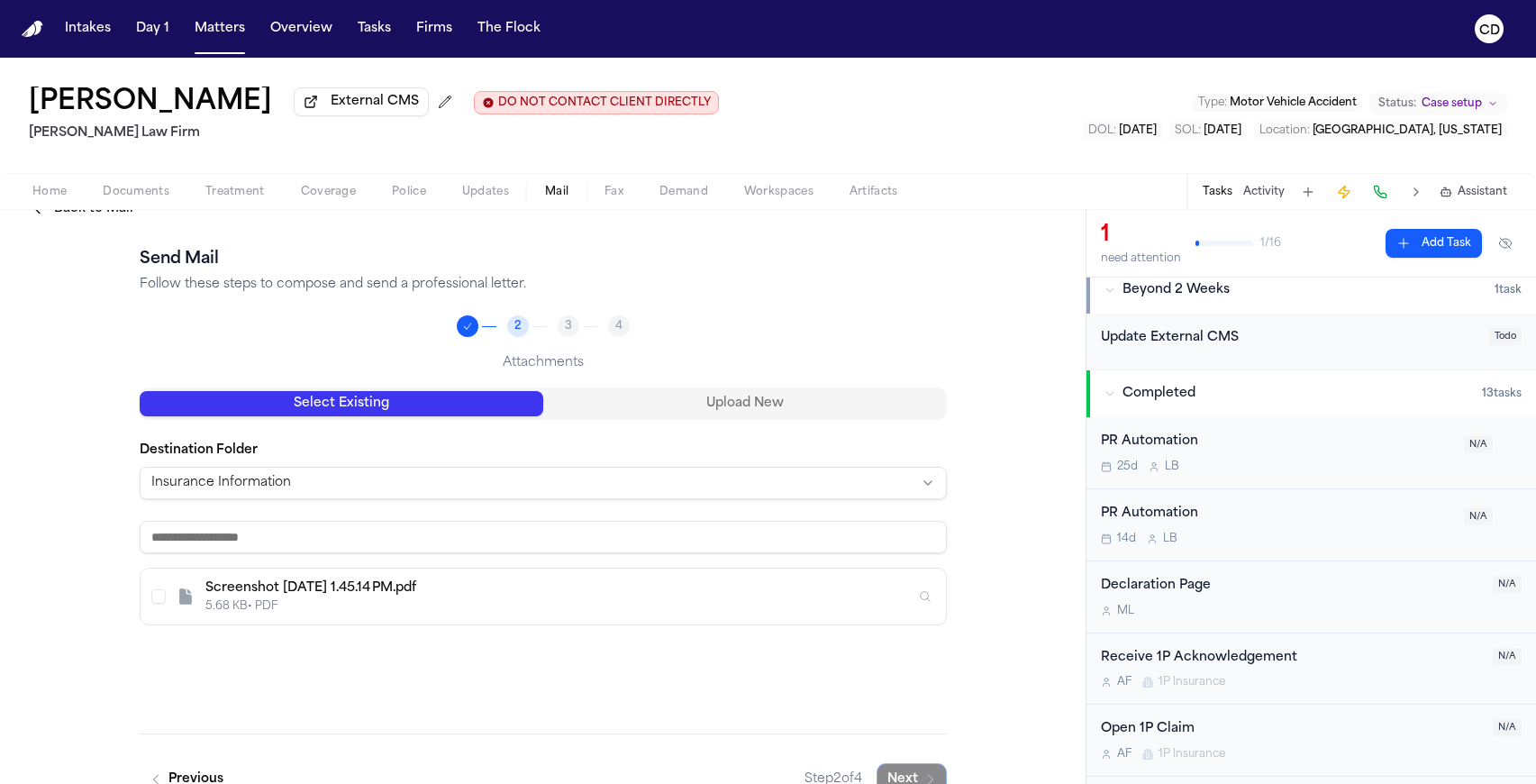
scroll to position [42, 0]
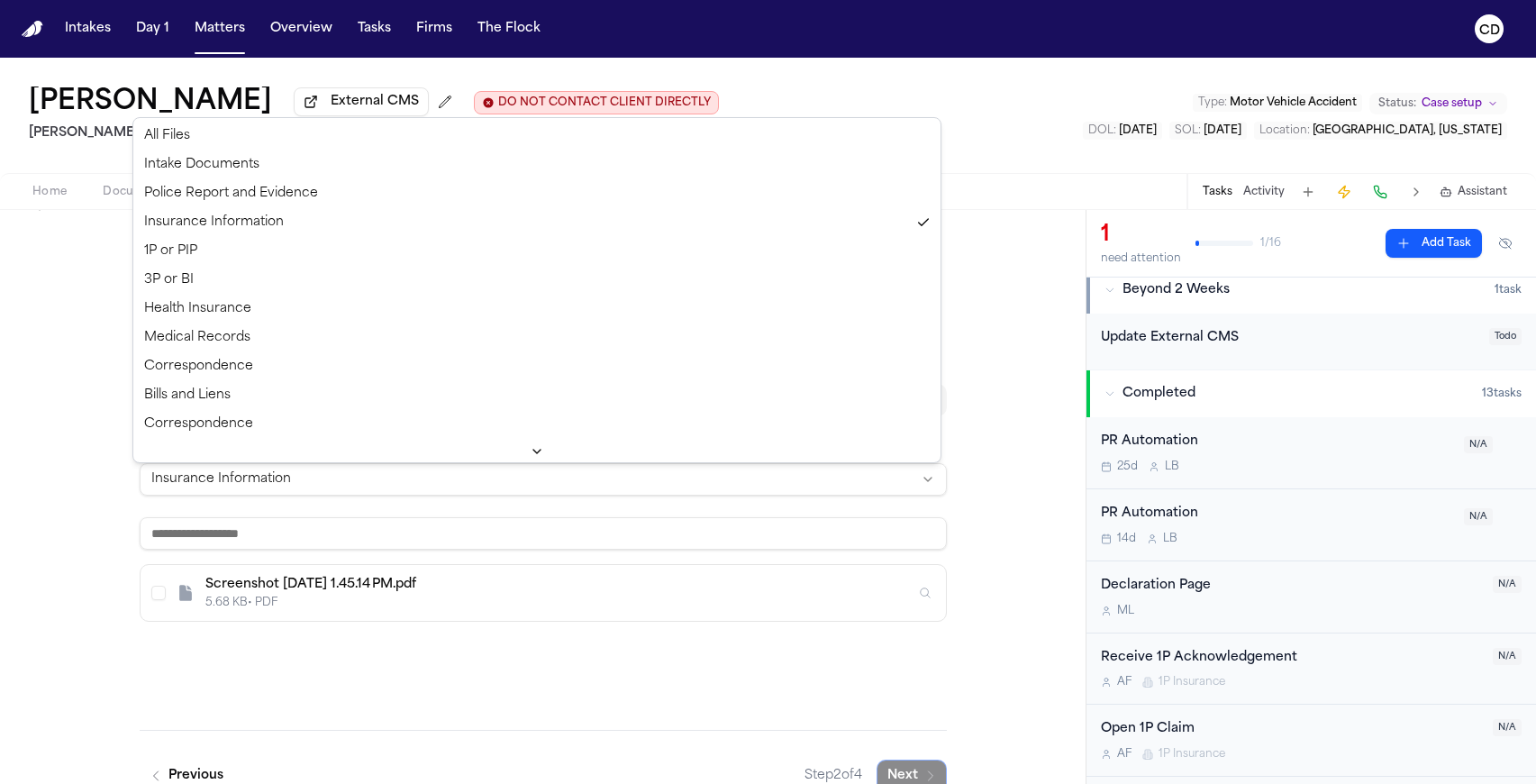
click at [309, 481] on html "Intakes Day 1 Matters Overview Tasks Firms The Flock CD Bennett Northcutt Exter…" at bounding box center [768, 392] width 1536 height 784
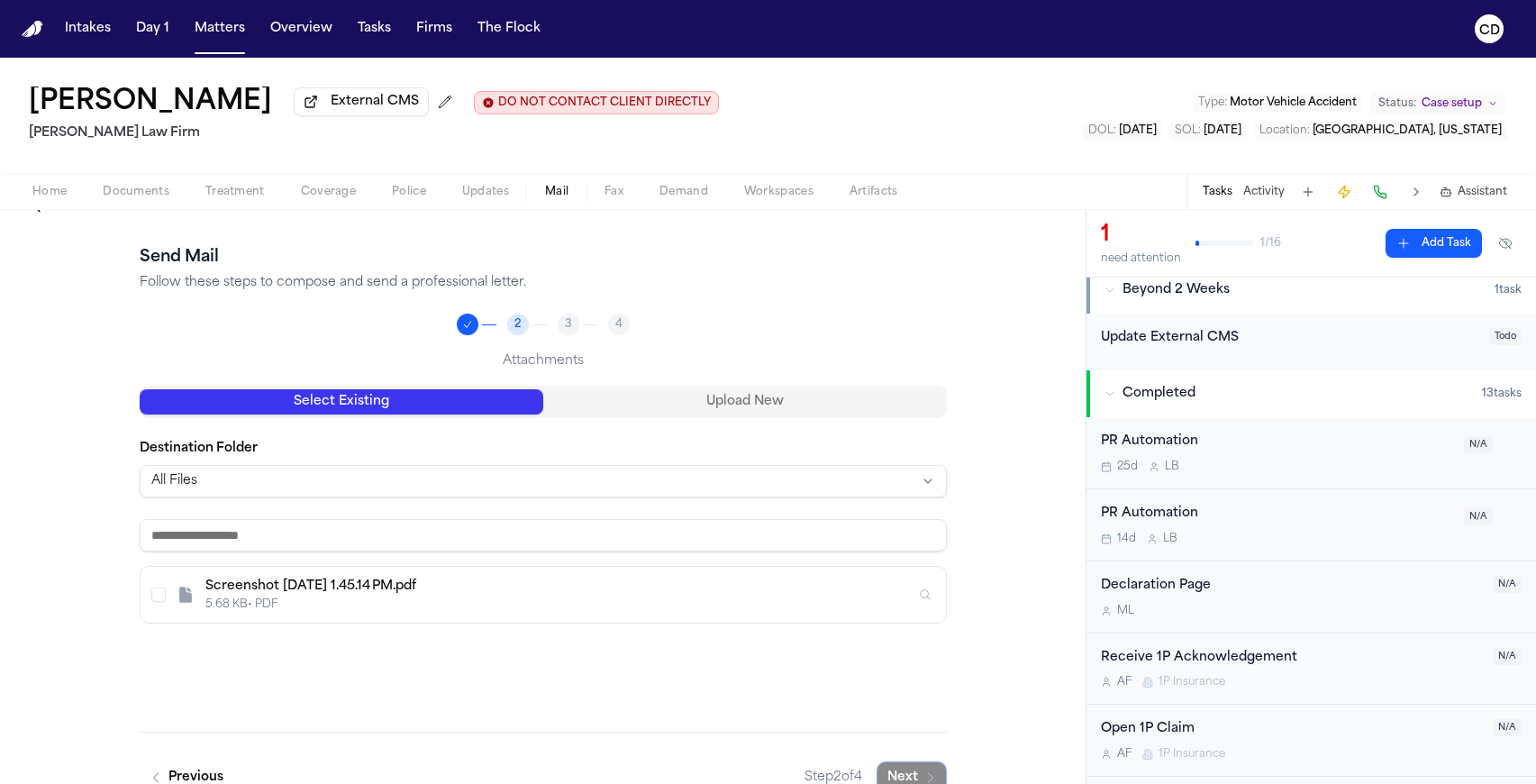
click at [197, 536] on input at bounding box center [542, 534] width 807 height 32
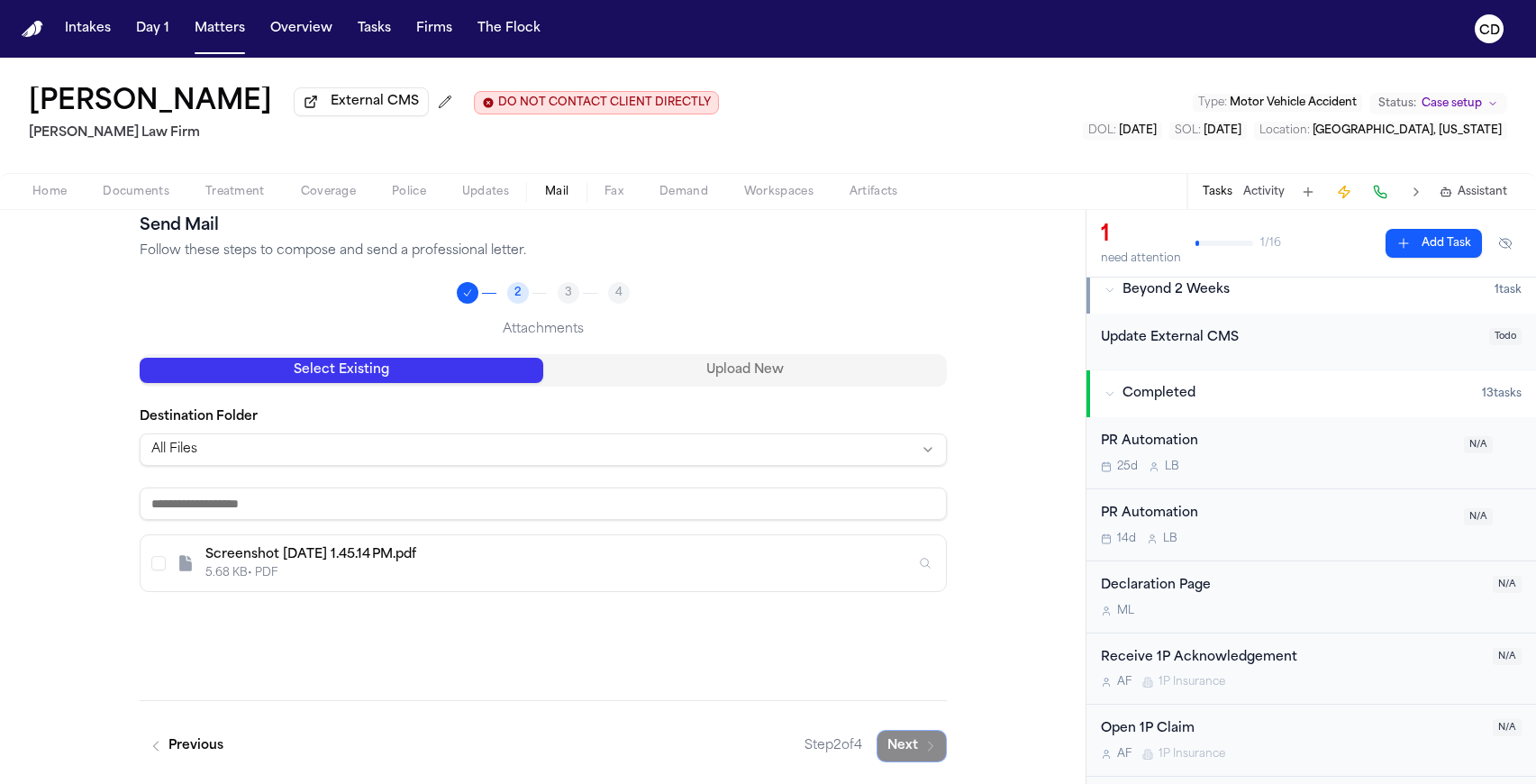
scroll to position [76, 0]
click at [395, 438] on html "Intakes Day 1 Matters Overview Tasks Firms The Flock CD Bennett Northcutt Exter…" at bounding box center [768, 392] width 1536 height 784
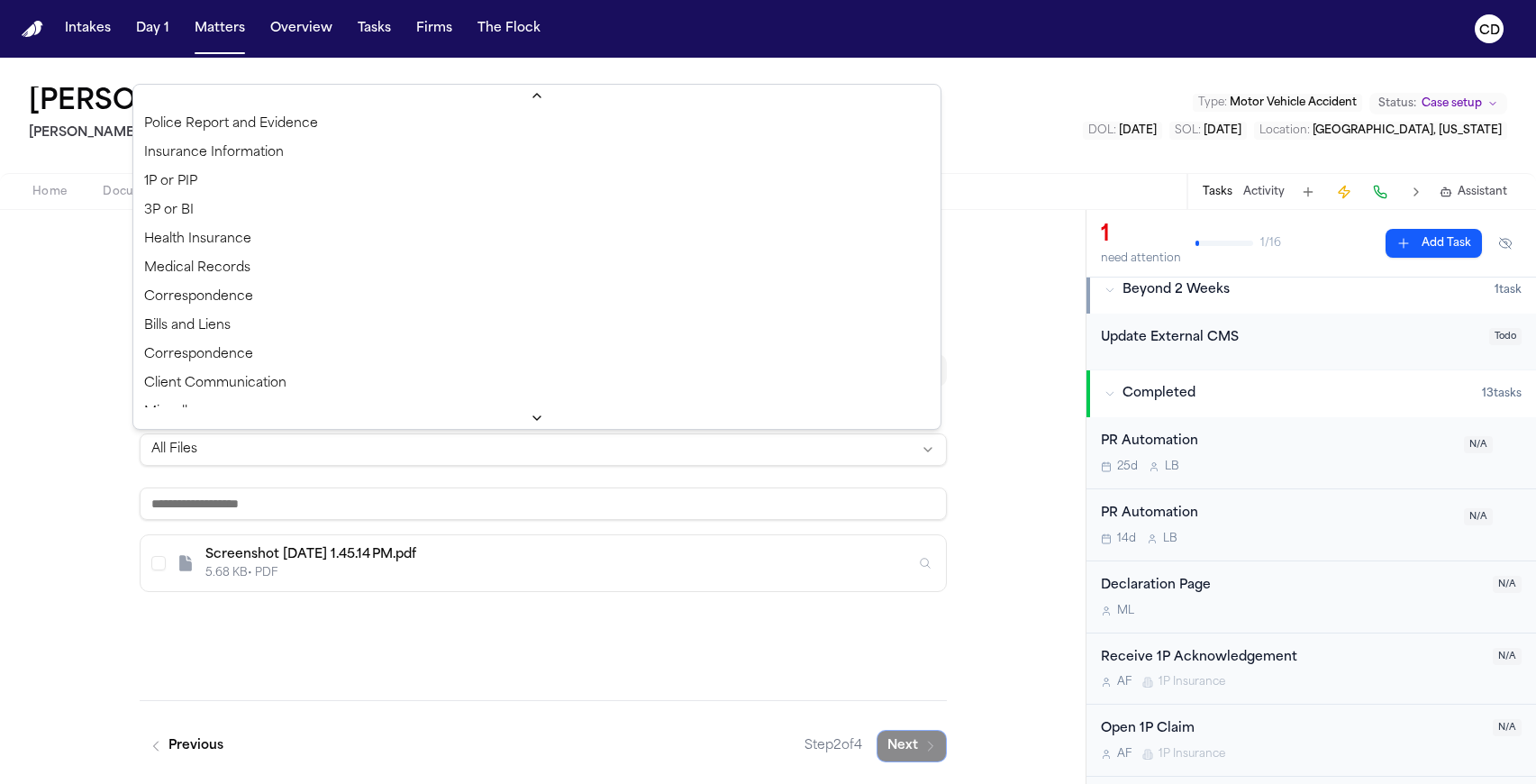
scroll to position [60, 0]
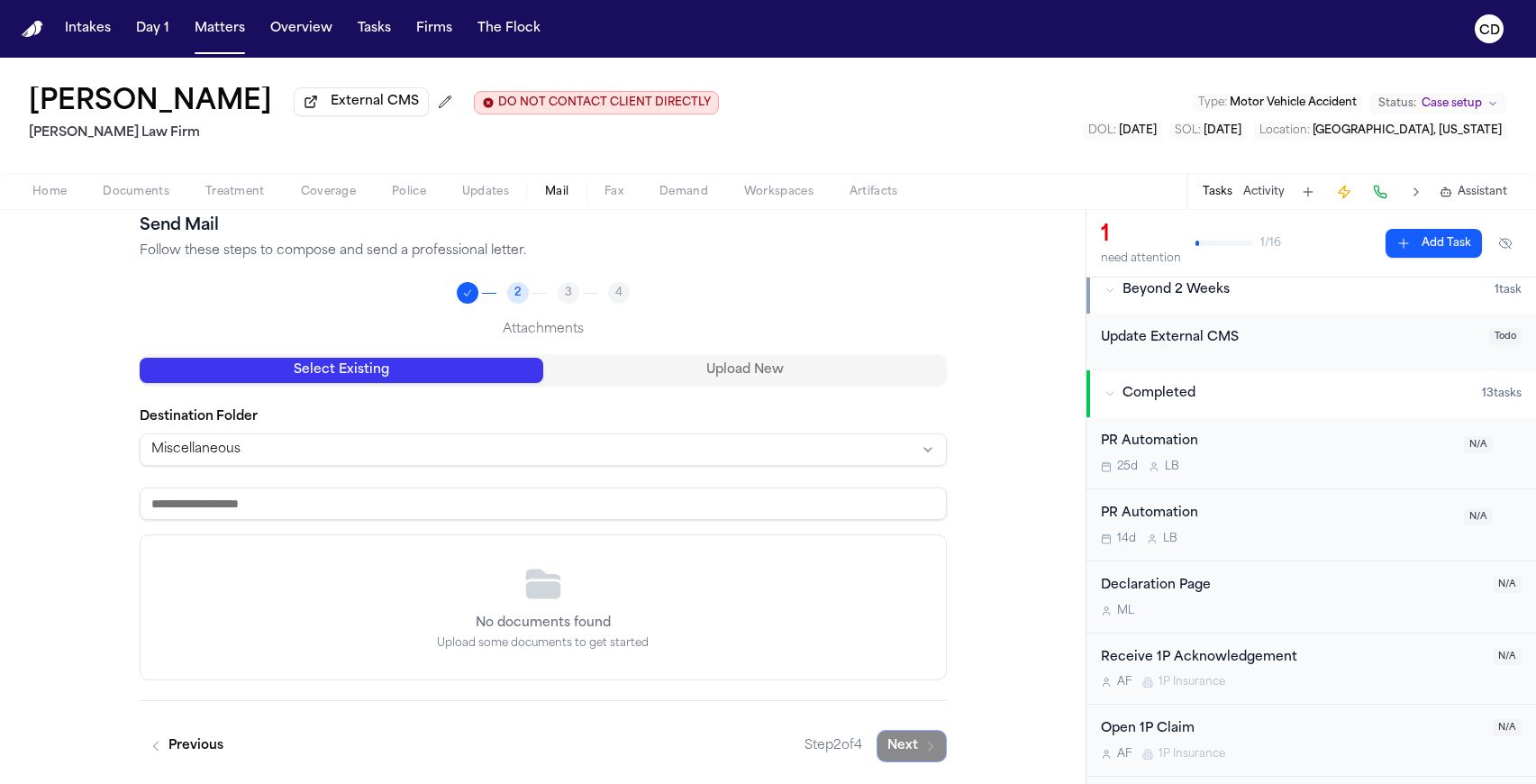
click at [356, 451] on html "Intakes Day 1 Matters Overview Tasks Firms The Flock CD Bennett Northcutt Exter…" at bounding box center [768, 392] width 1536 height 784
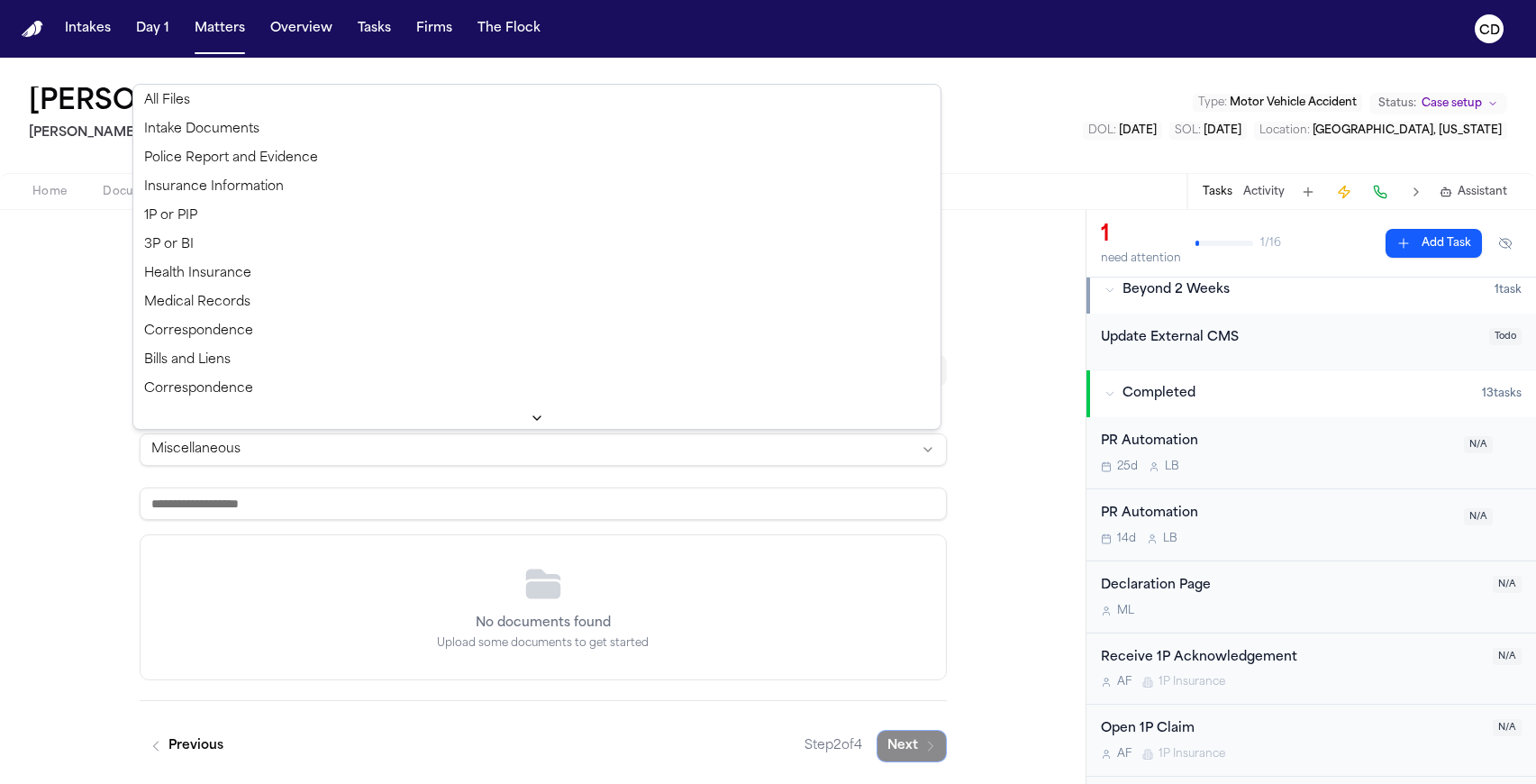
scroll to position [0, 0]
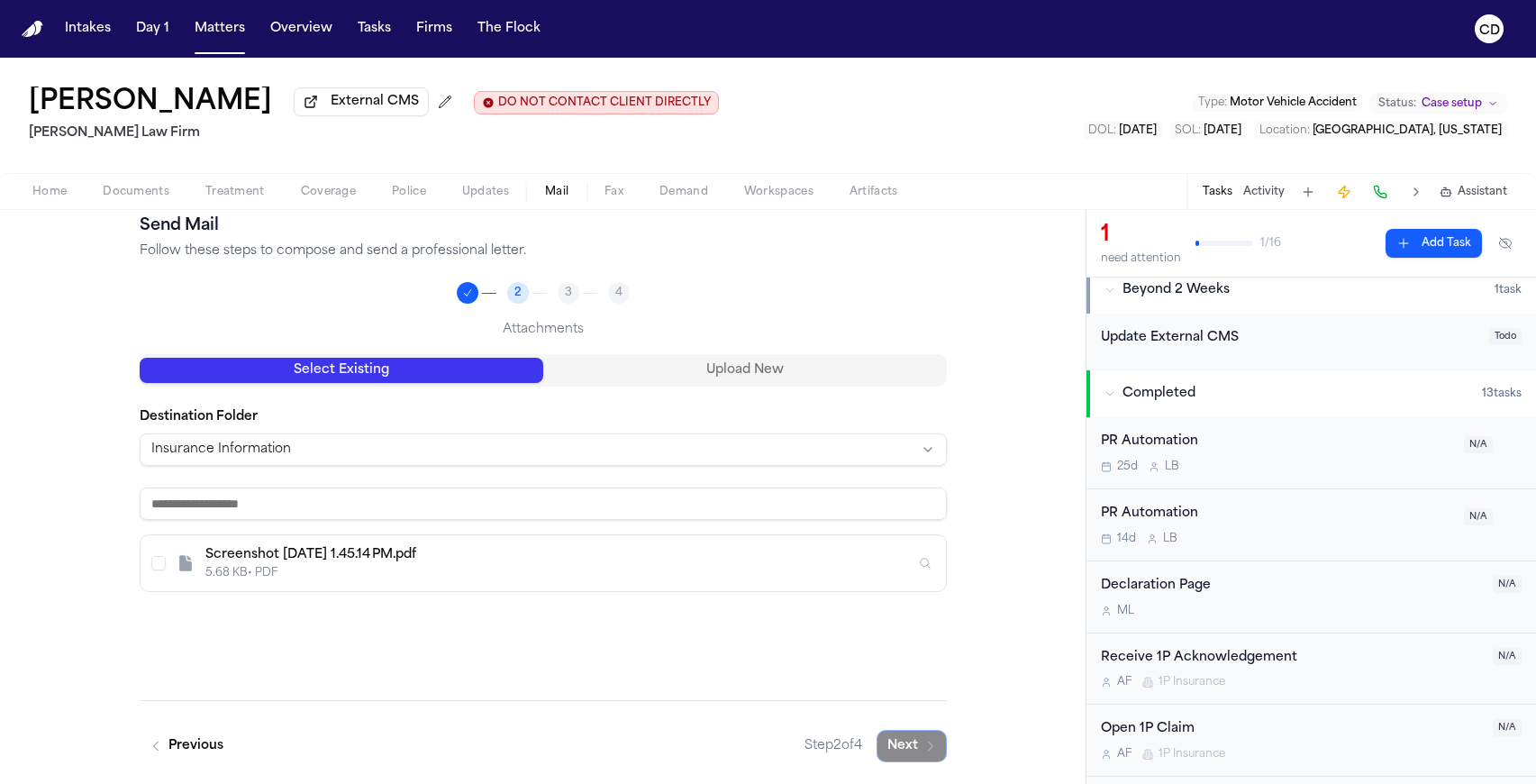
click at [639, 576] on div "5.68 KB • PDF" at bounding box center [560, 573] width 710 height 15
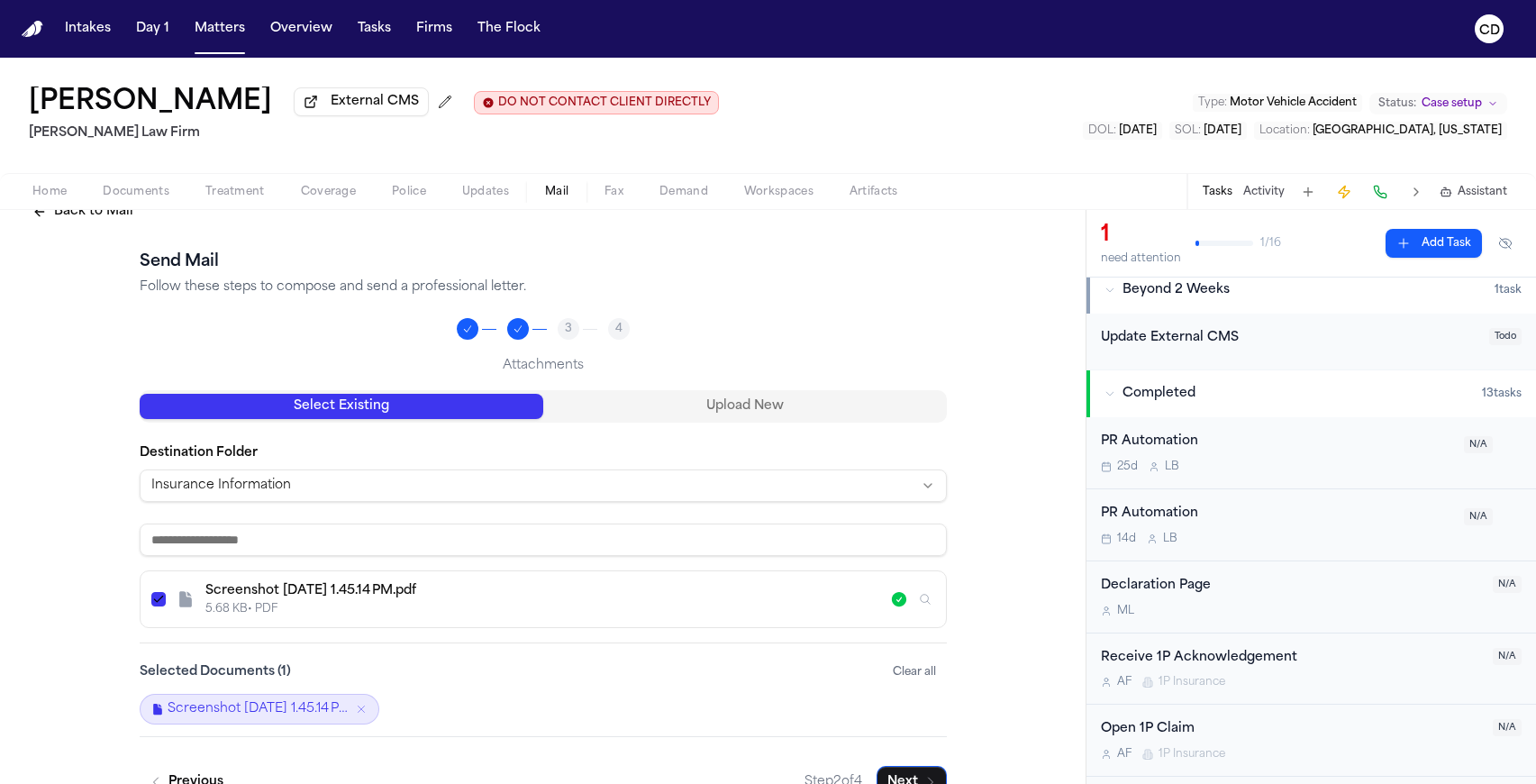
scroll to position [76, 0]
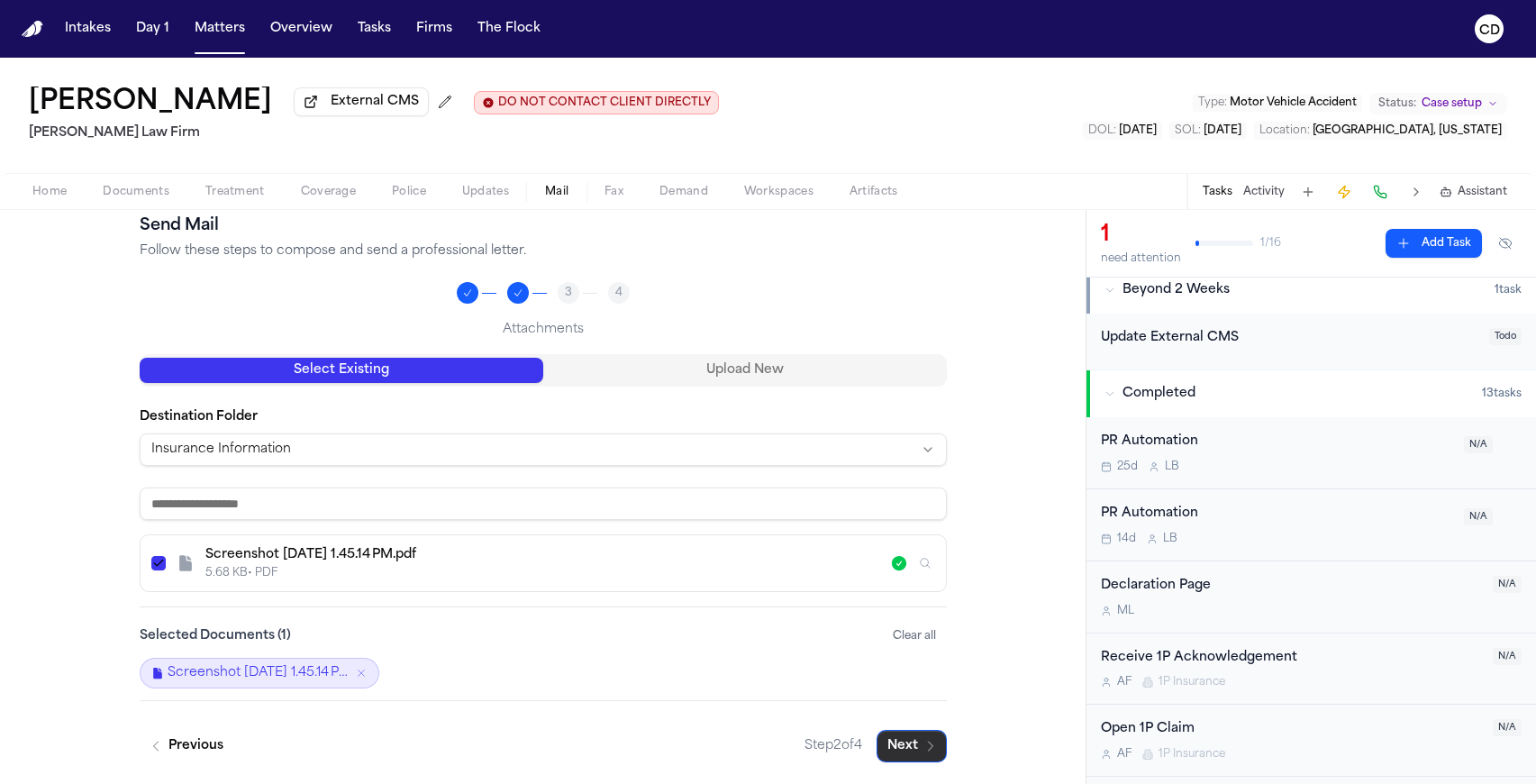
click at [884, 695] on button "Next" at bounding box center [912, 746] width 71 height 32
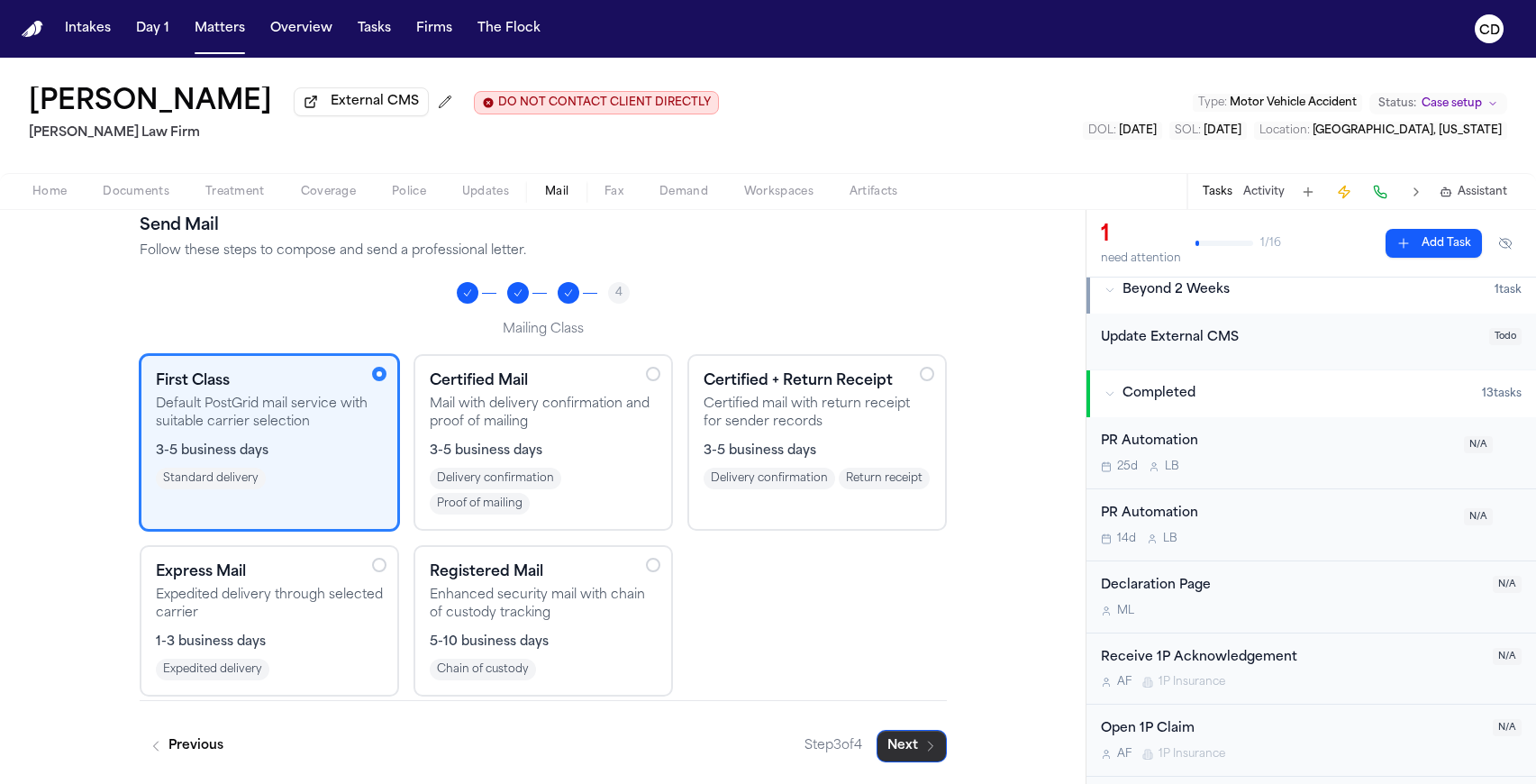
click at [891, 695] on button "Next" at bounding box center [912, 746] width 71 height 32
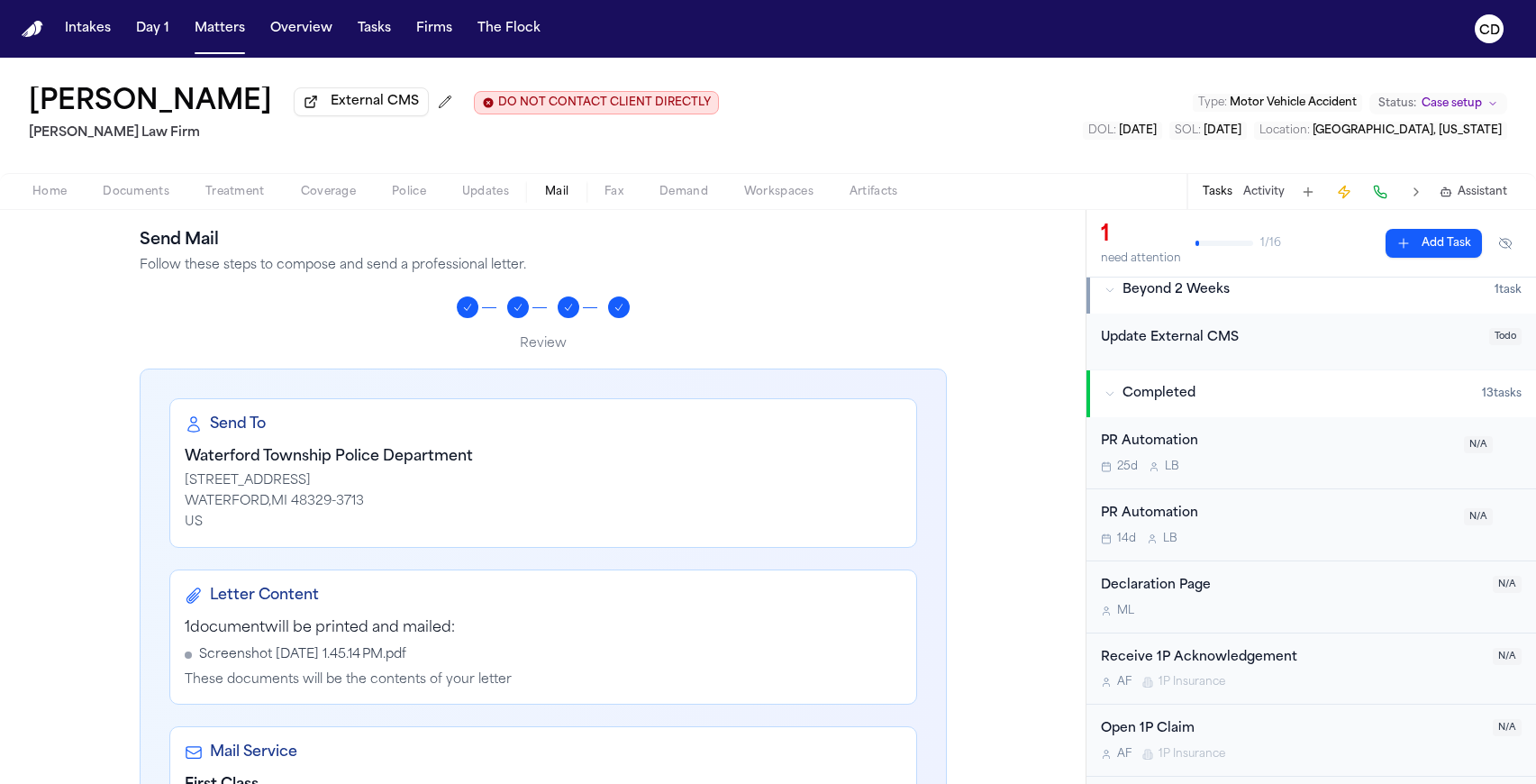
scroll to position [15, 0]
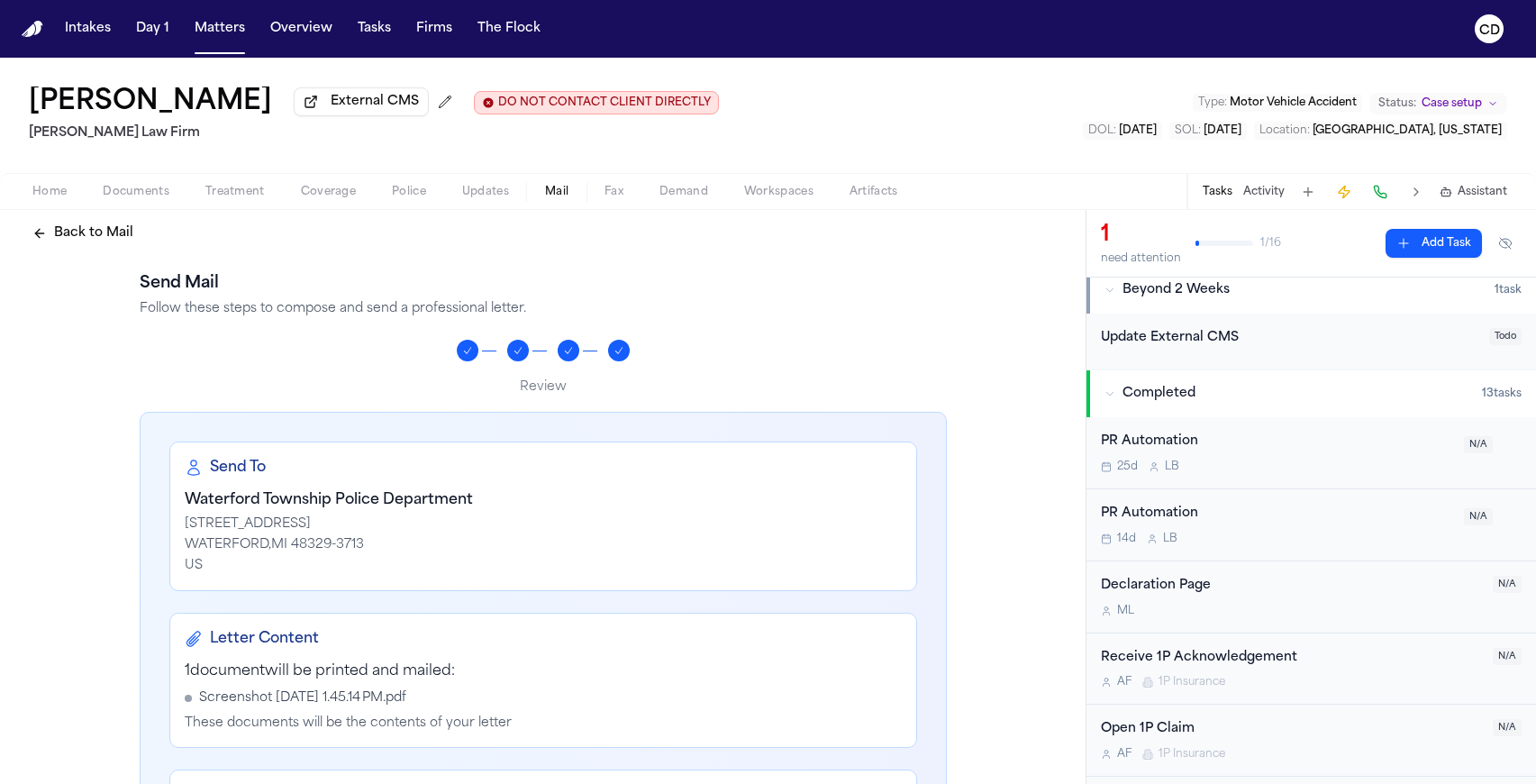
click at [121, 250] on button "Back to Mail" at bounding box center [83, 233] width 123 height 32
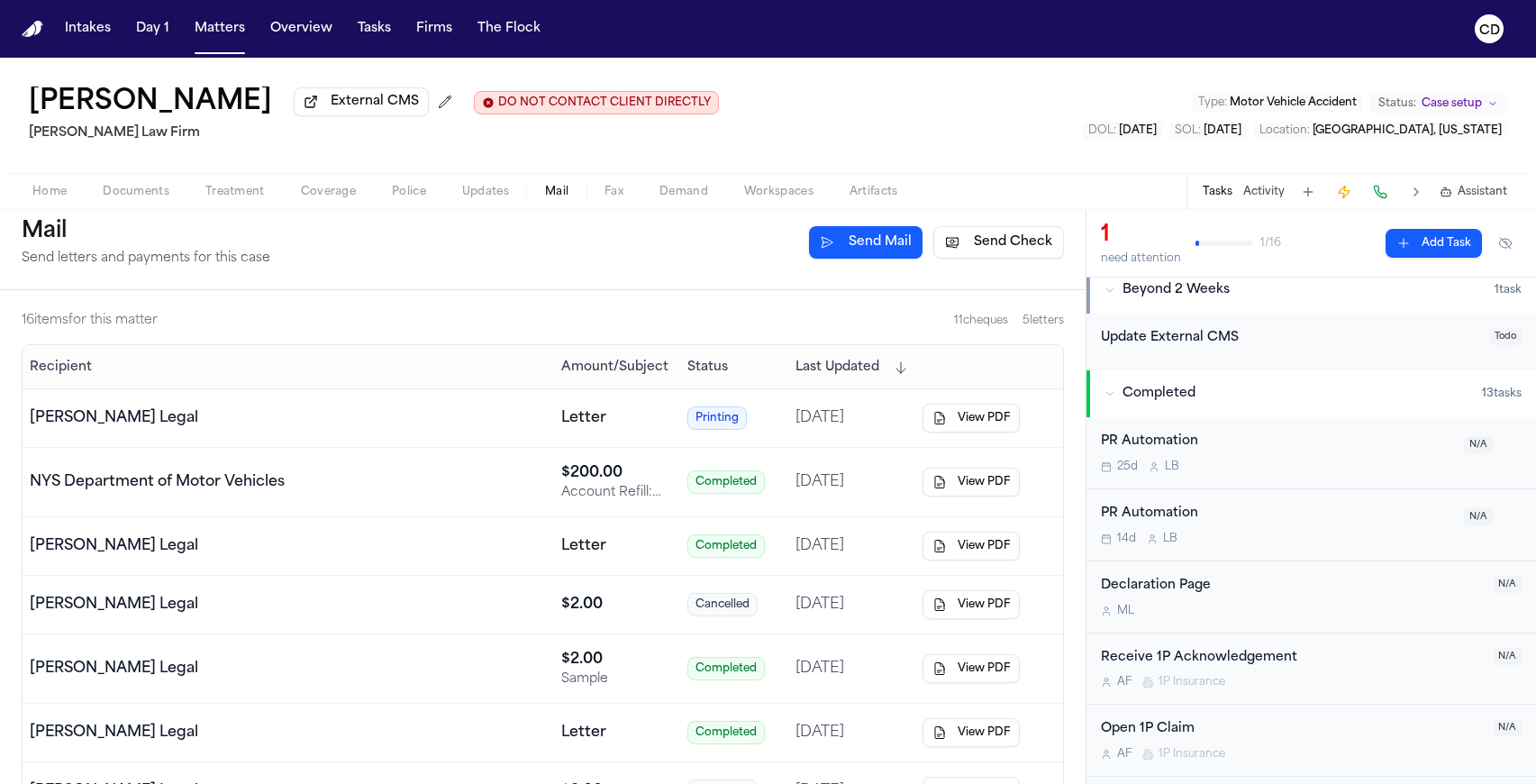
click at [601, 206] on div "Home Documents Treatment Coverage Police Updates Mail Fax Demand Workspaces Art…" at bounding box center [768, 191] width 1536 height 36
click at [612, 197] on span "Fax" at bounding box center [613, 192] width 19 height 15
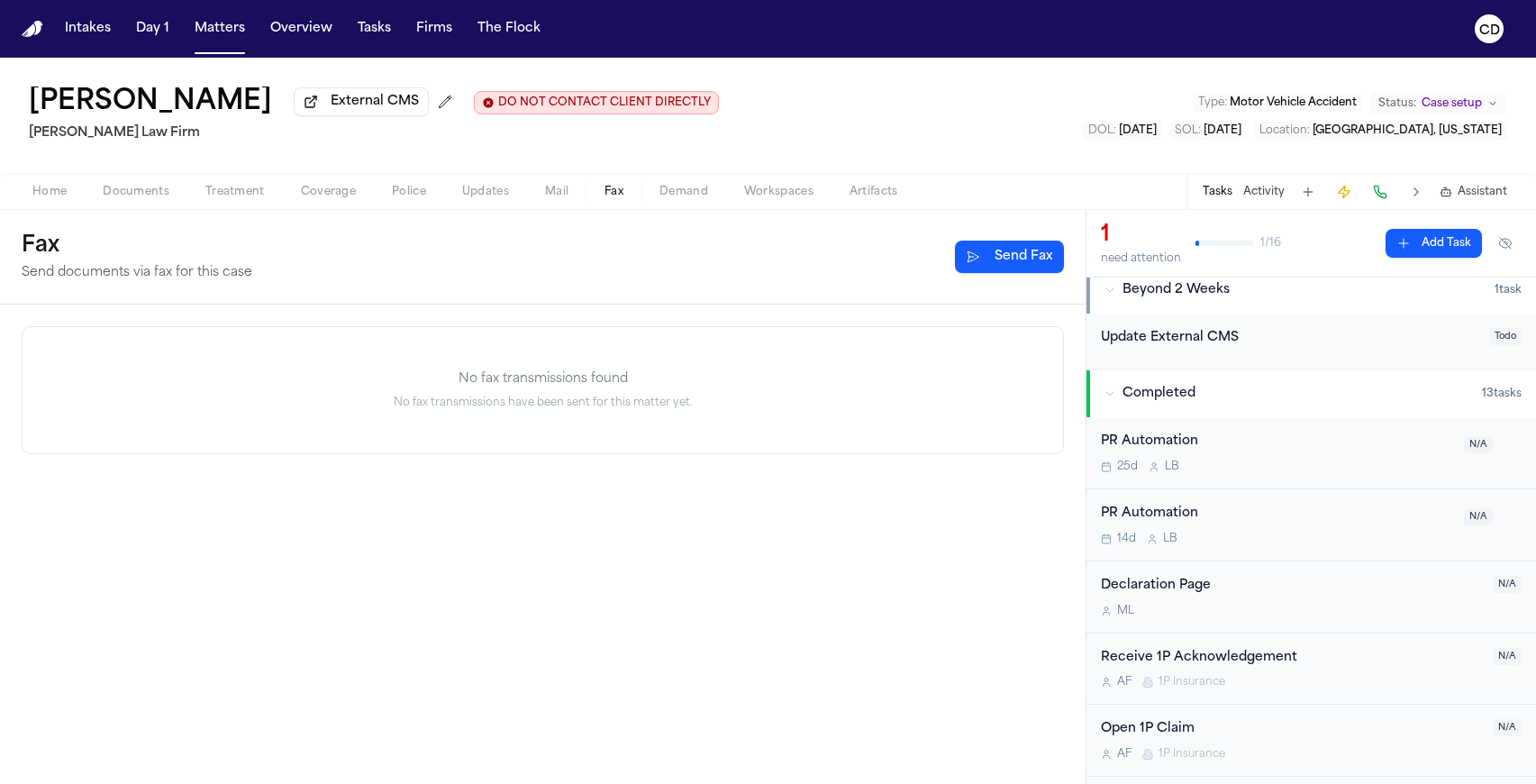
click at [692, 196] on span "Demand" at bounding box center [684, 192] width 49 height 15
click at [623, 202] on span "button" at bounding box center [613, 201] width 40 height 2
click at [673, 198] on span "Demand" at bounding box center [684, 192] width 49 height 15
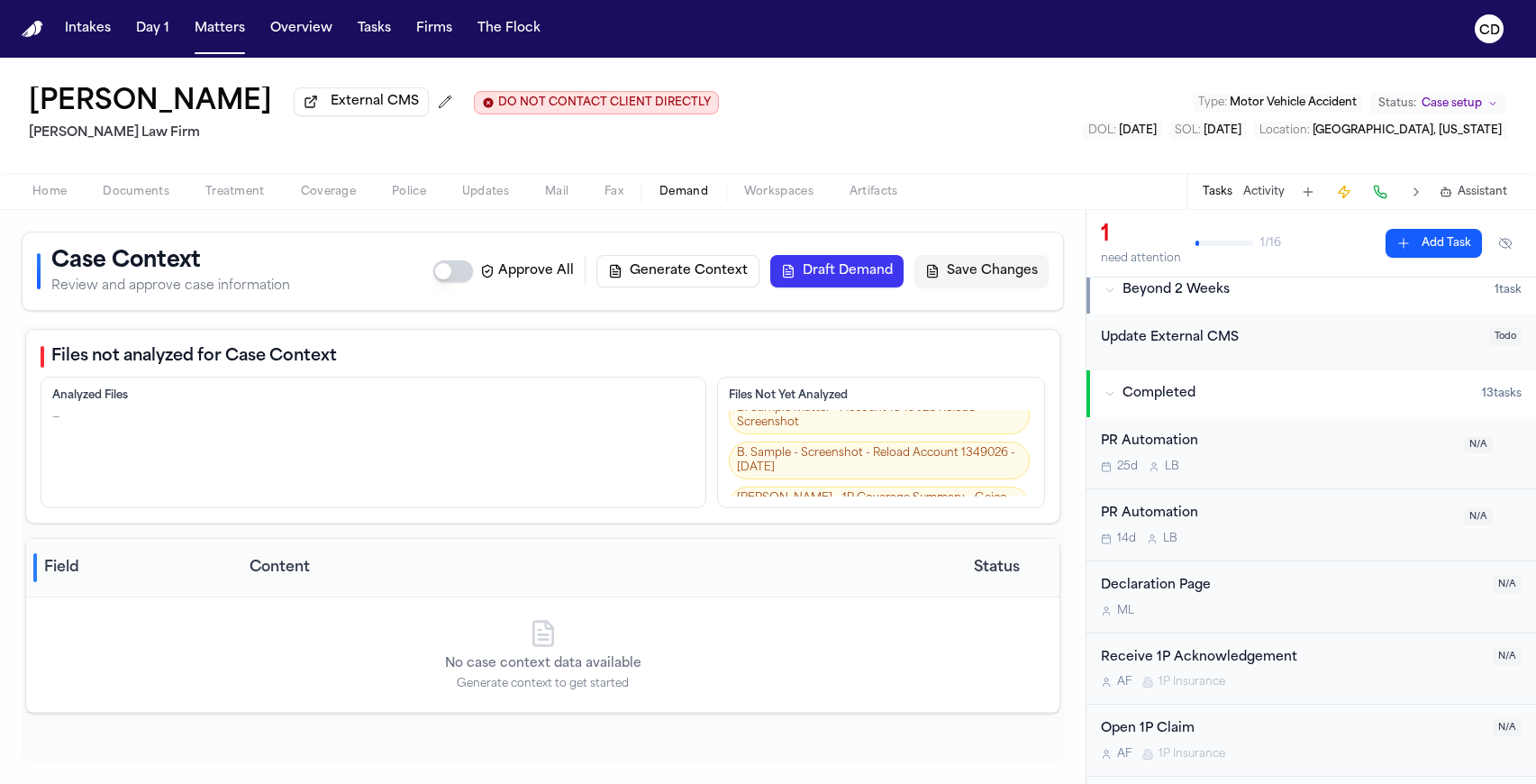
scroll to position [72, 0]
click at [771, 209] on div "Home Documents Treatment Coverage Police Updates Mail Fax Demand Workspaces Art…" at bounding box center [768, 191] width 1536 height 36
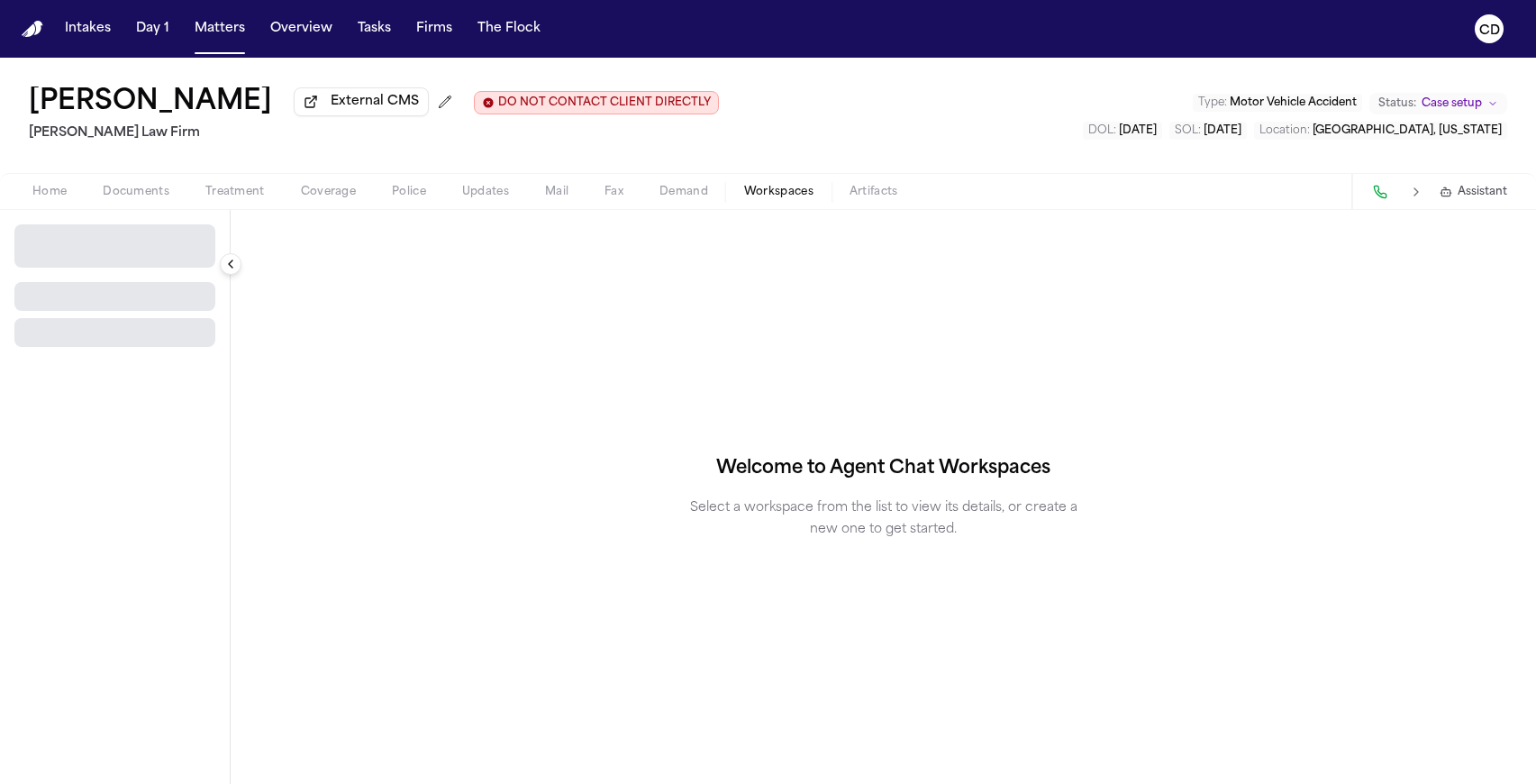
click at [772, 202] on span "button" at bounding box center [778, 201] width 91 height 2
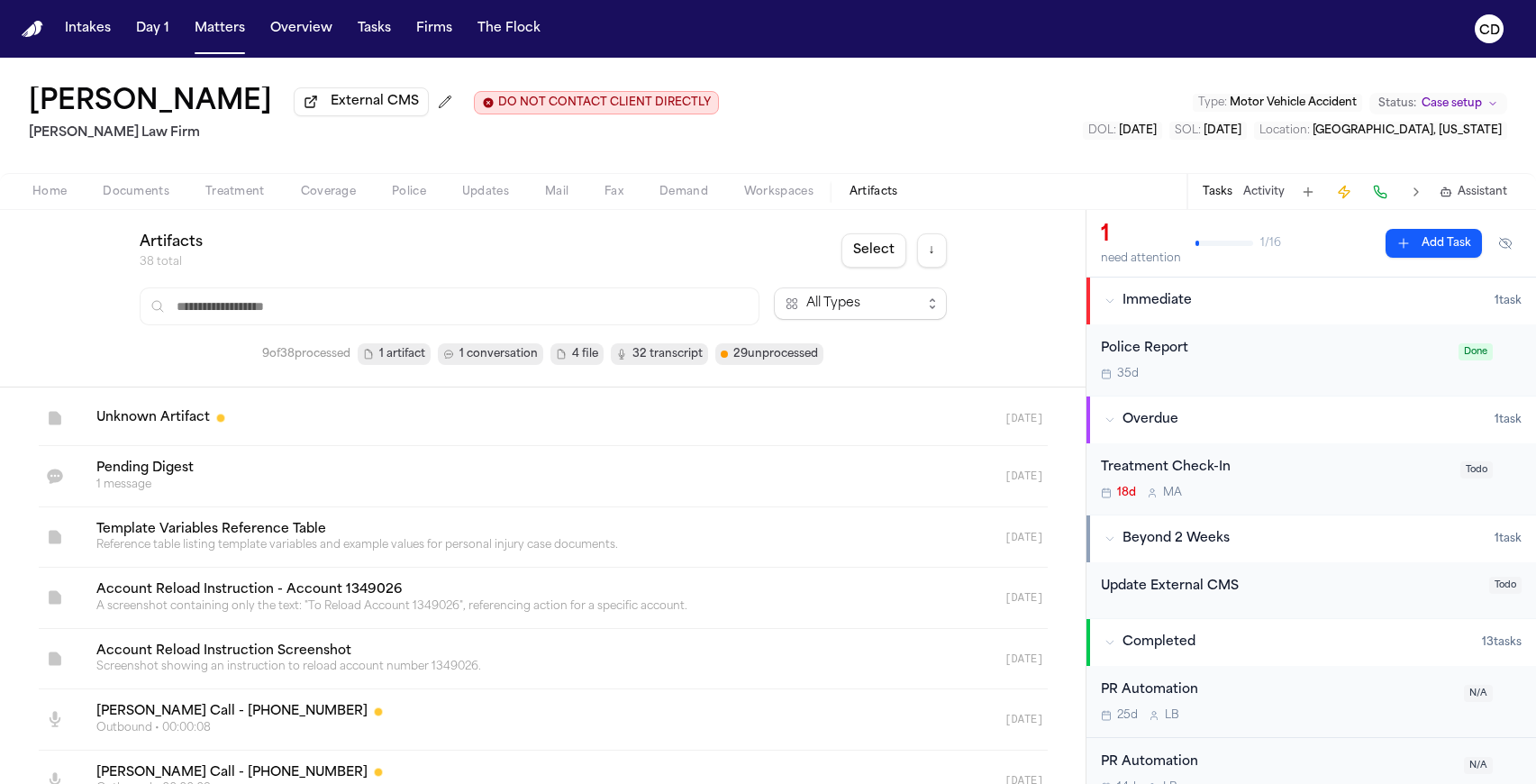
click at [861, 194] on span "Artifacts" at bounding box center [875, 192] width 49 height 15
click at [71, 193] on button "Home" at bounding box center [50, 192] width 71 height 22
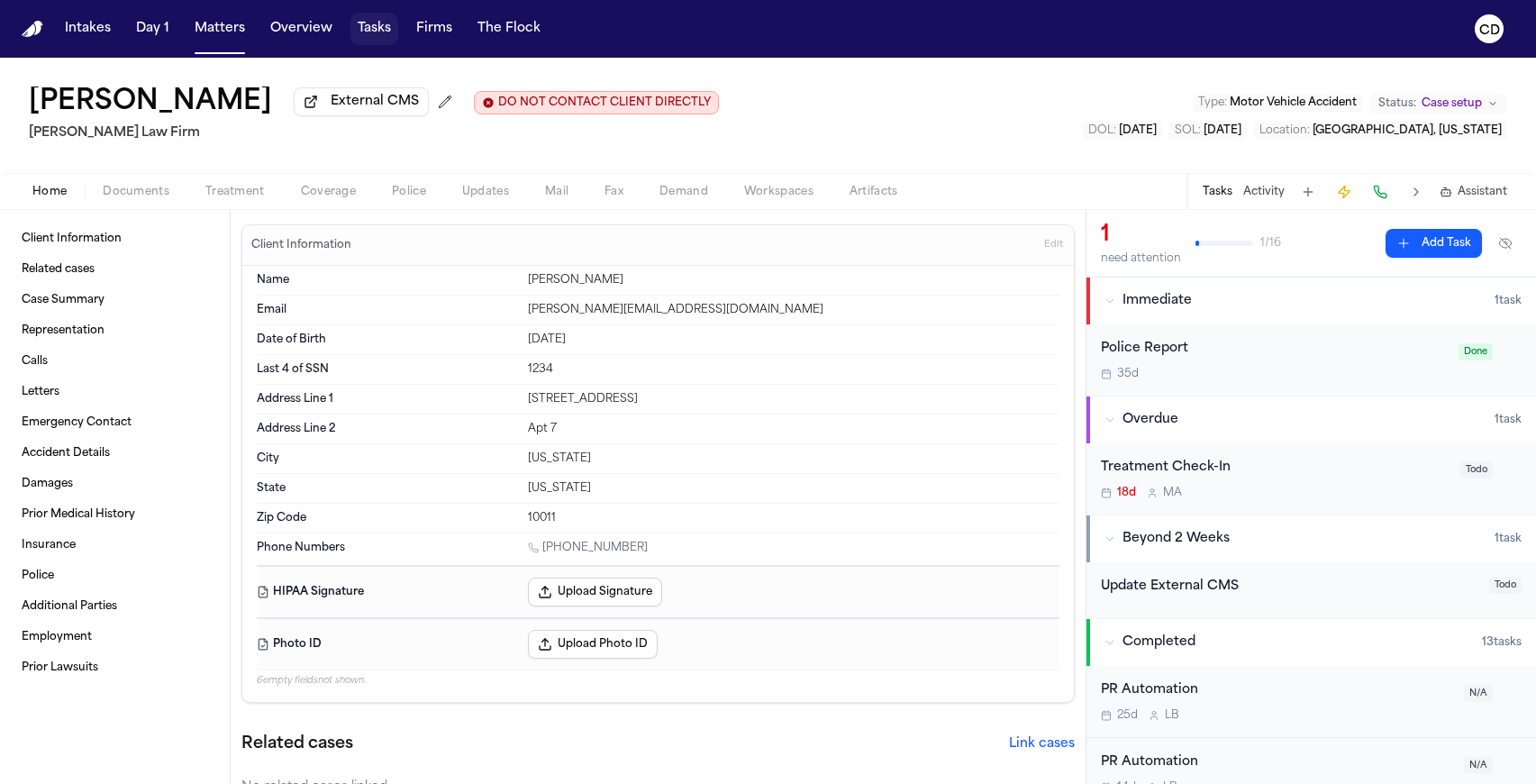
click at [381, 25] on button "Tasks" at bounding box center [374, 28] width 48 height 32
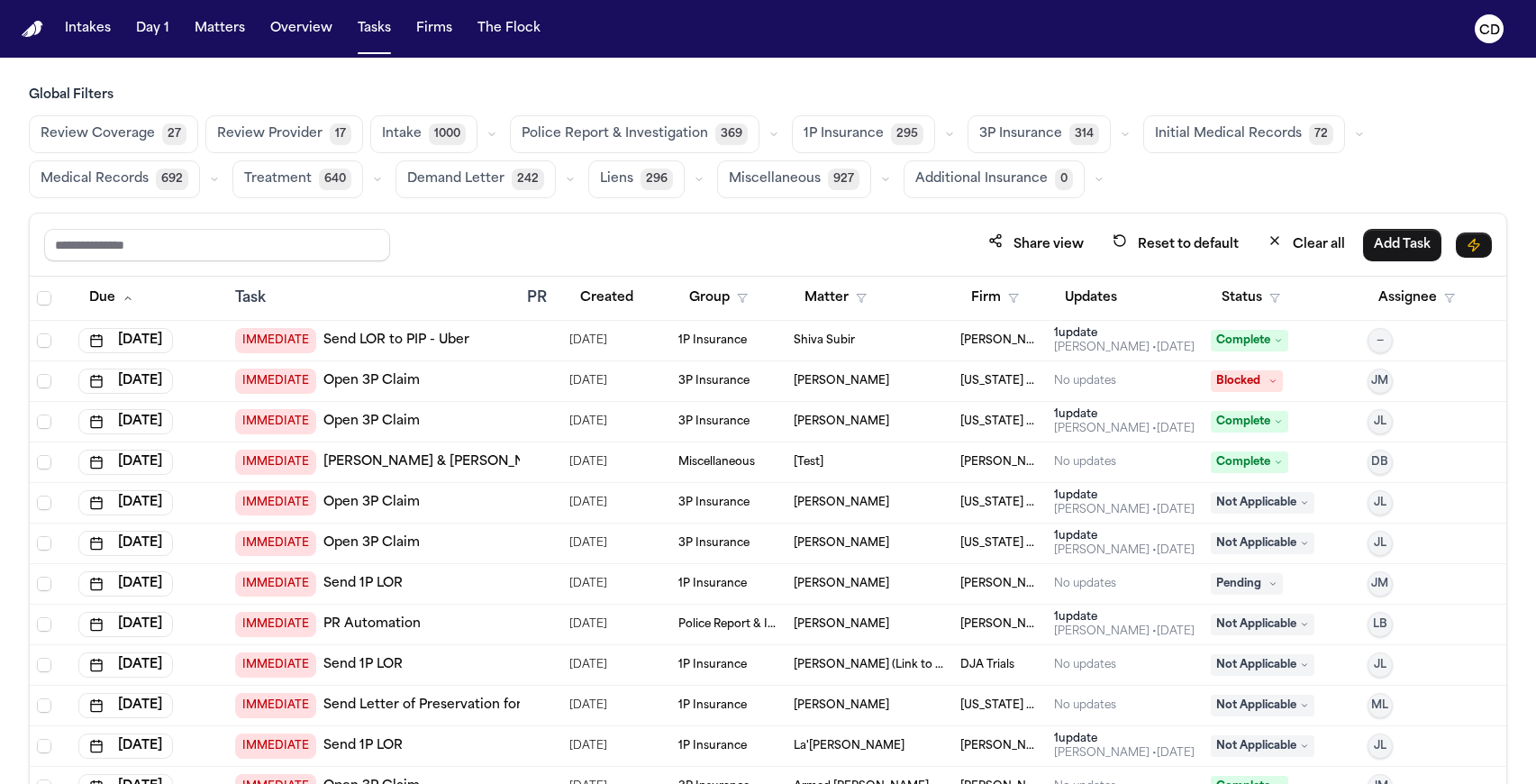
click at [944, 137] on icon "button" at bounding box center [949, 134] width 11 height 11
click at [1114, 136] on button "button" at bounding box center [1125, 135] width 22 height 22
click at [1070, 181] on button "Open Claim 25" at bounding box center [1058, 179] width 179 height 36
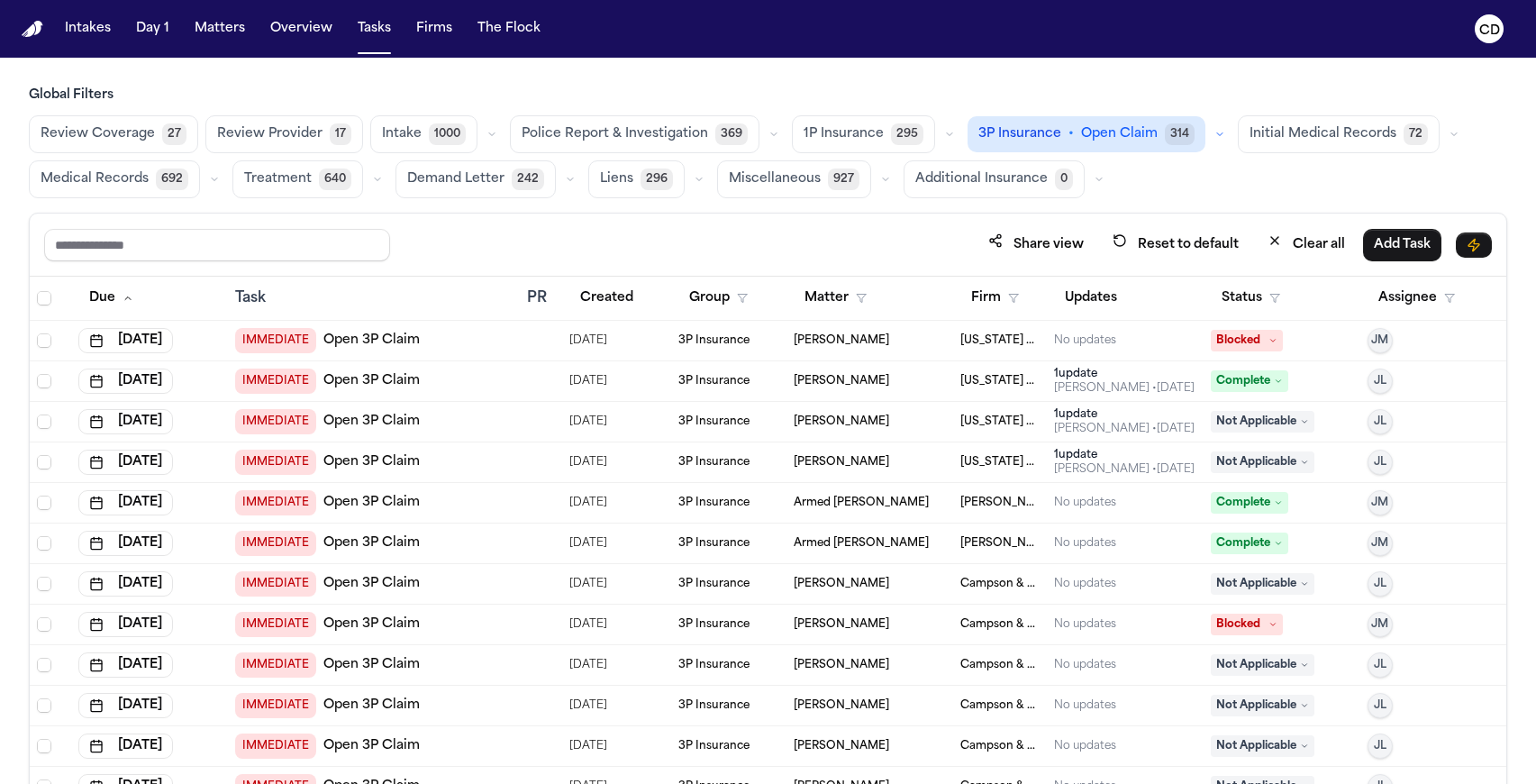
click at [532, 259] on div "Share view Reset to default Clear all Add Task" at bounding box center [768, 245] width 1448 height 33
click at [1008, 301] on icon "button" at bounding box center [1013, 298] width 11 height 11
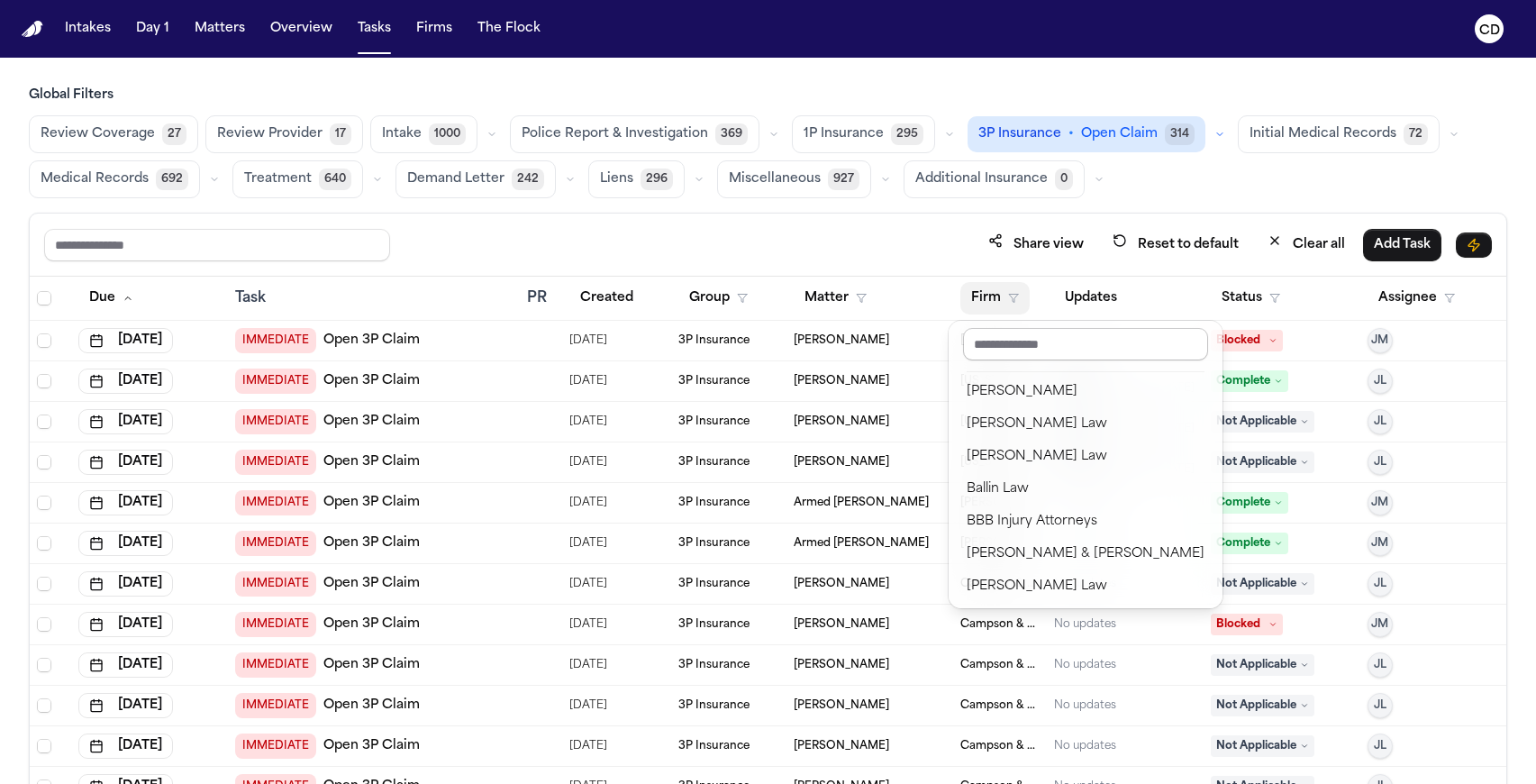
click at [1033, 346] on input "text" at bounding box center [1085, 344] width 245 height 32
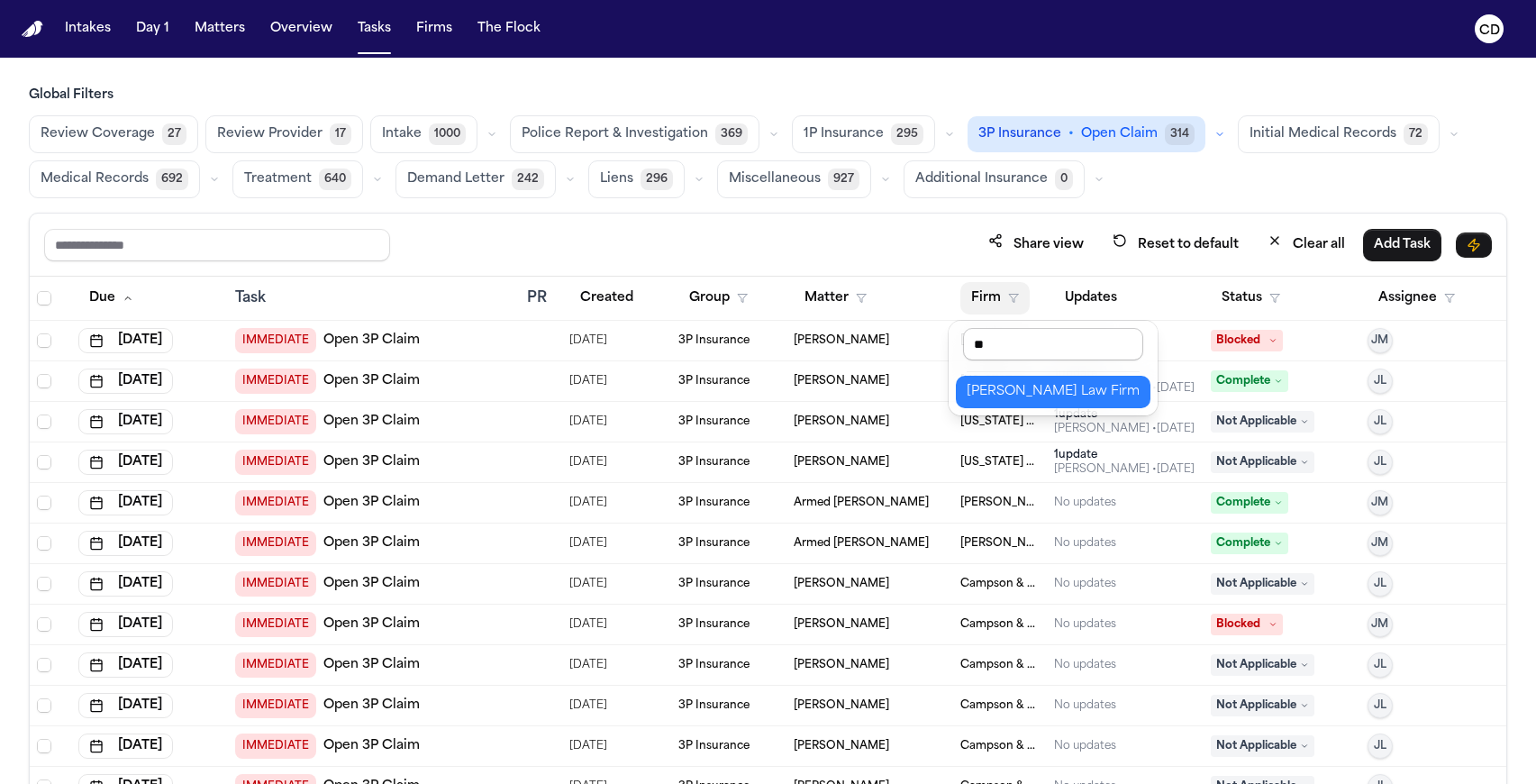
type input "*"
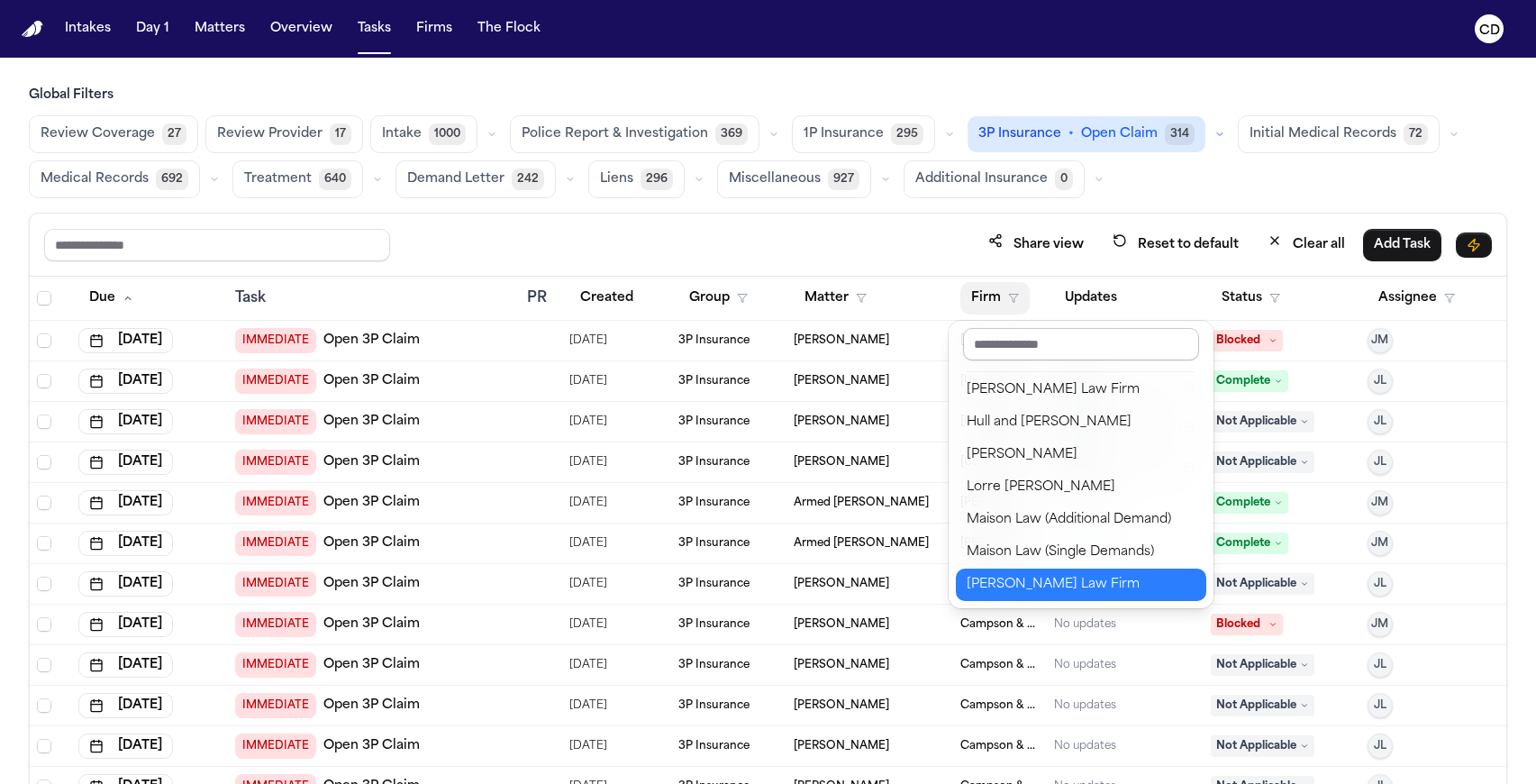
scroll to position [1396, 0]
click at [957, 230] on div "Share view Reset to default Clear all Add Task Due Task PR Created Group Matter…" at bounding box center [768, 537] width 1478 height 650
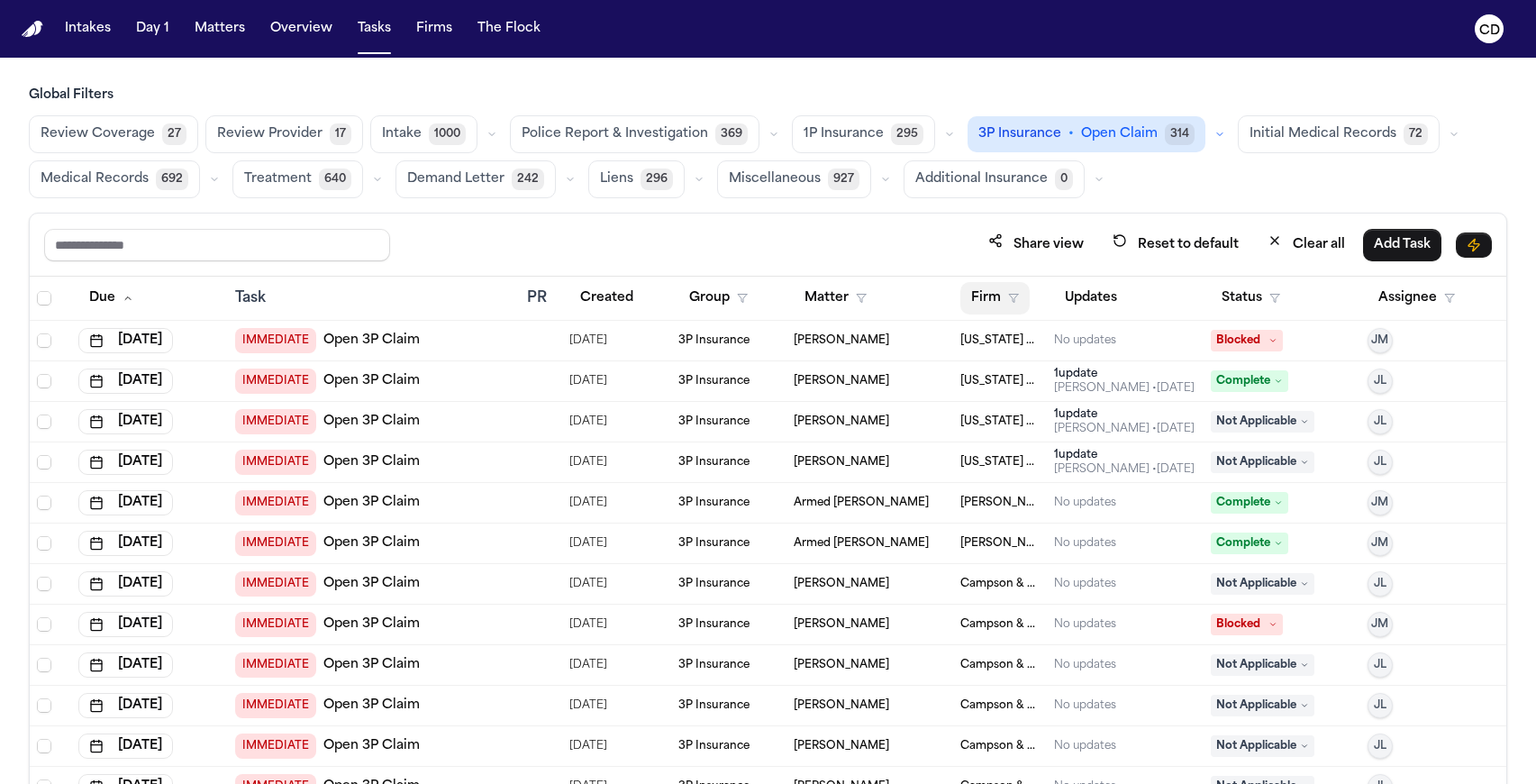
click at [1008, 296] on icon "button" at bounding box center [1013, 298] width 11 height 11
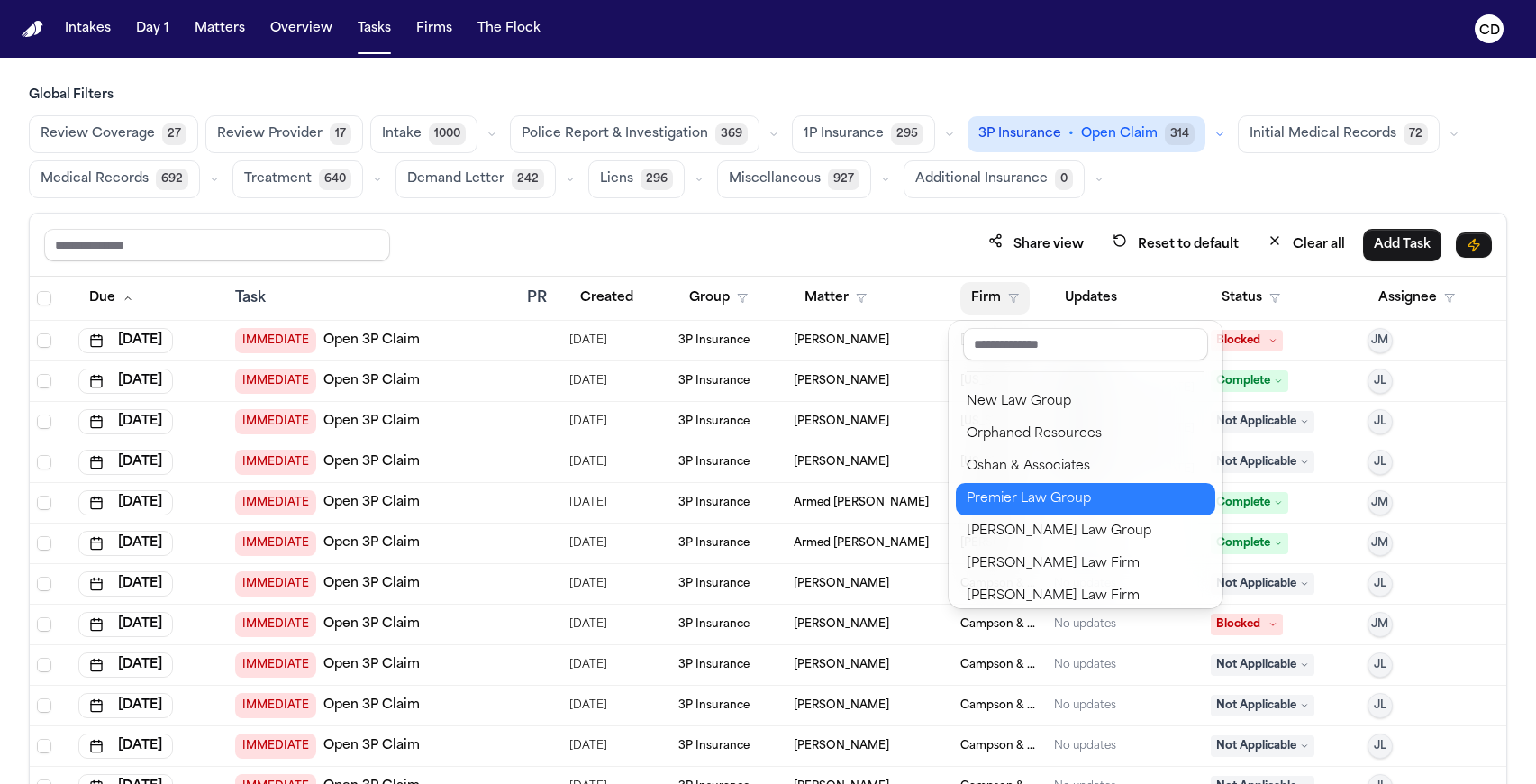
scroll to position [1848, 0]
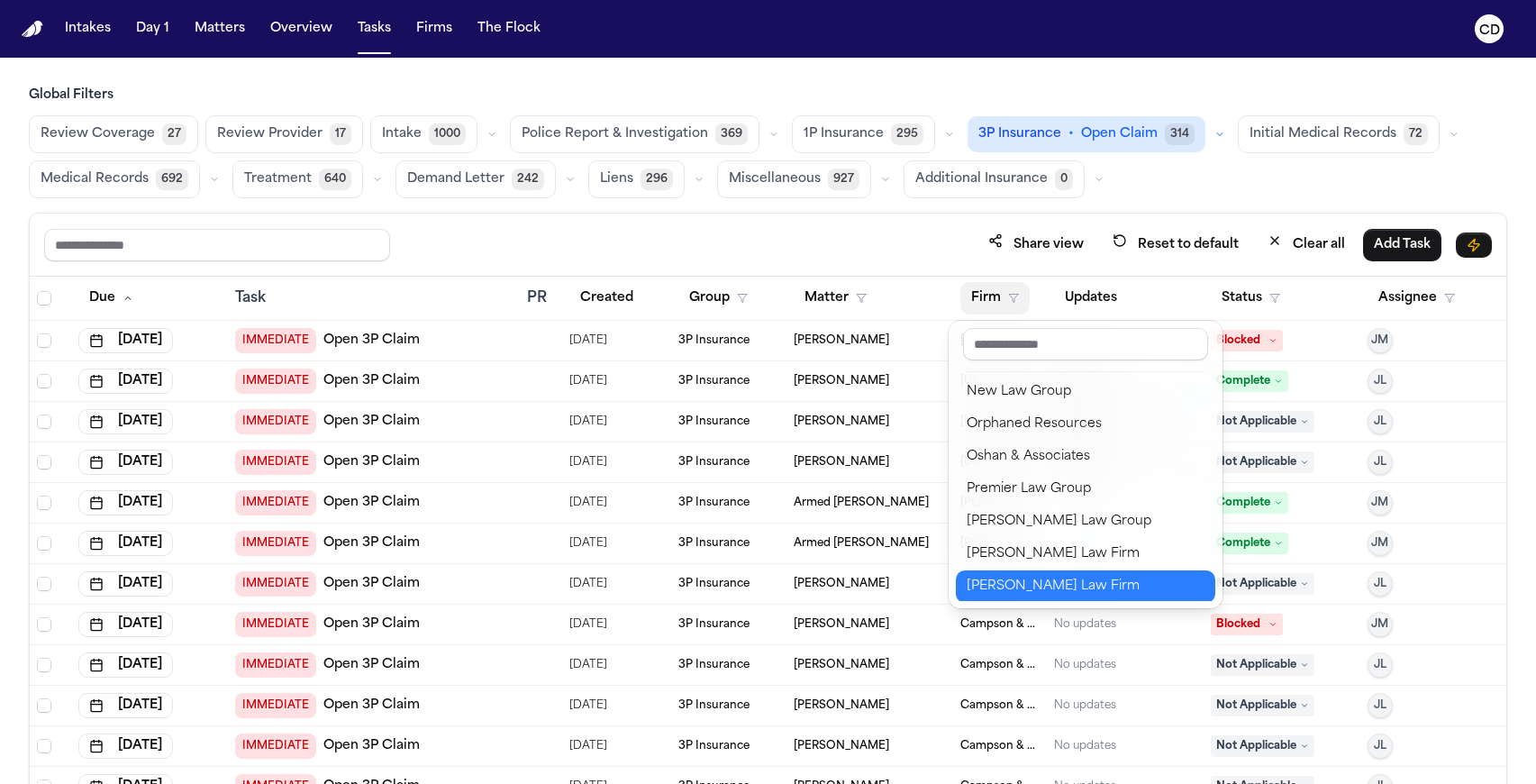
click at [1042, 579] on div "[PERSON_NAME] Law Firm" at bounding box center [1086, 587] width 238 height 22
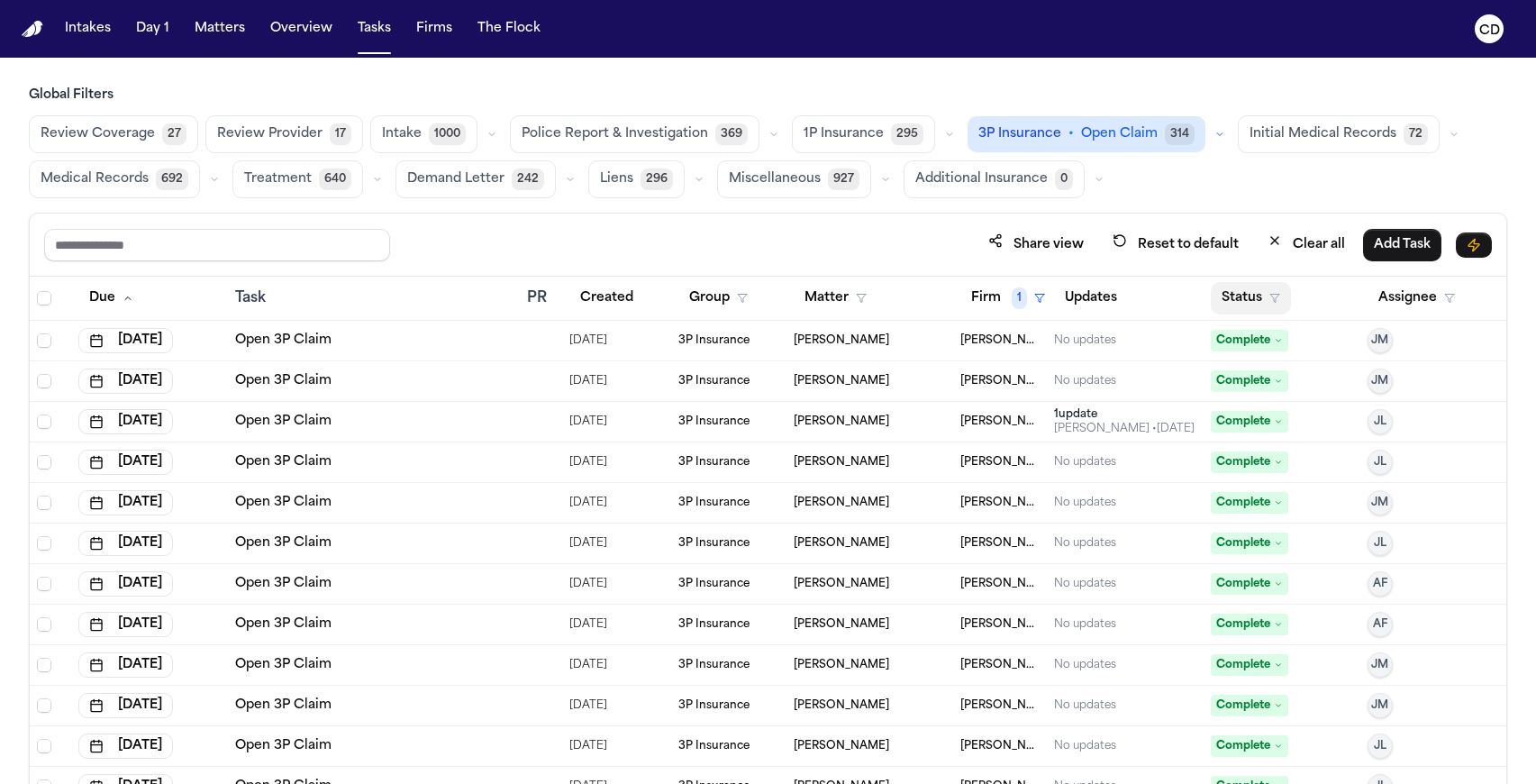
click at [1270, 298] on icon "button" at bounding box center [1275, 298] width 11 height 11
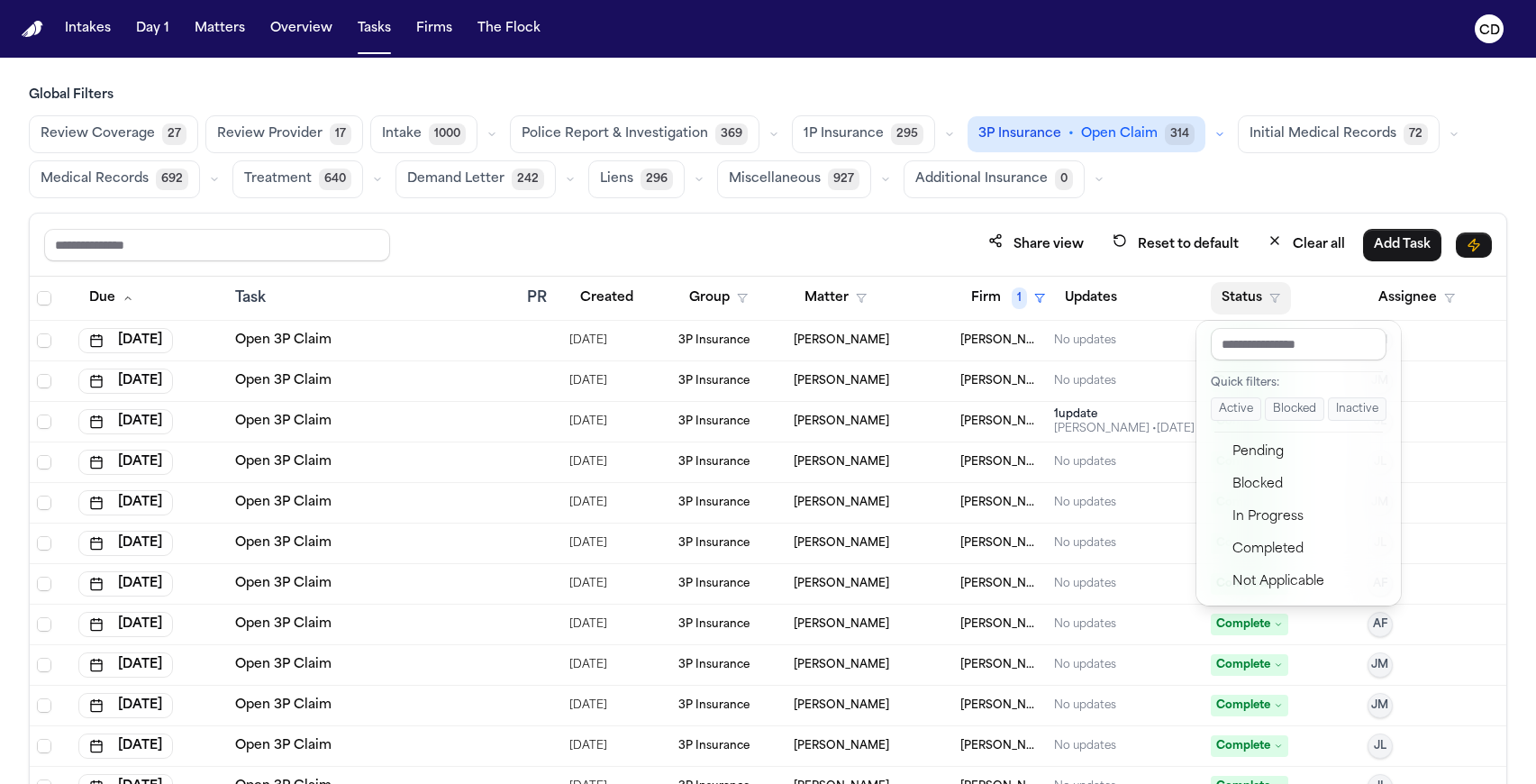
click at [1247, 402] on button "Active" at bounding box center [1235, 409] width 50 height 24
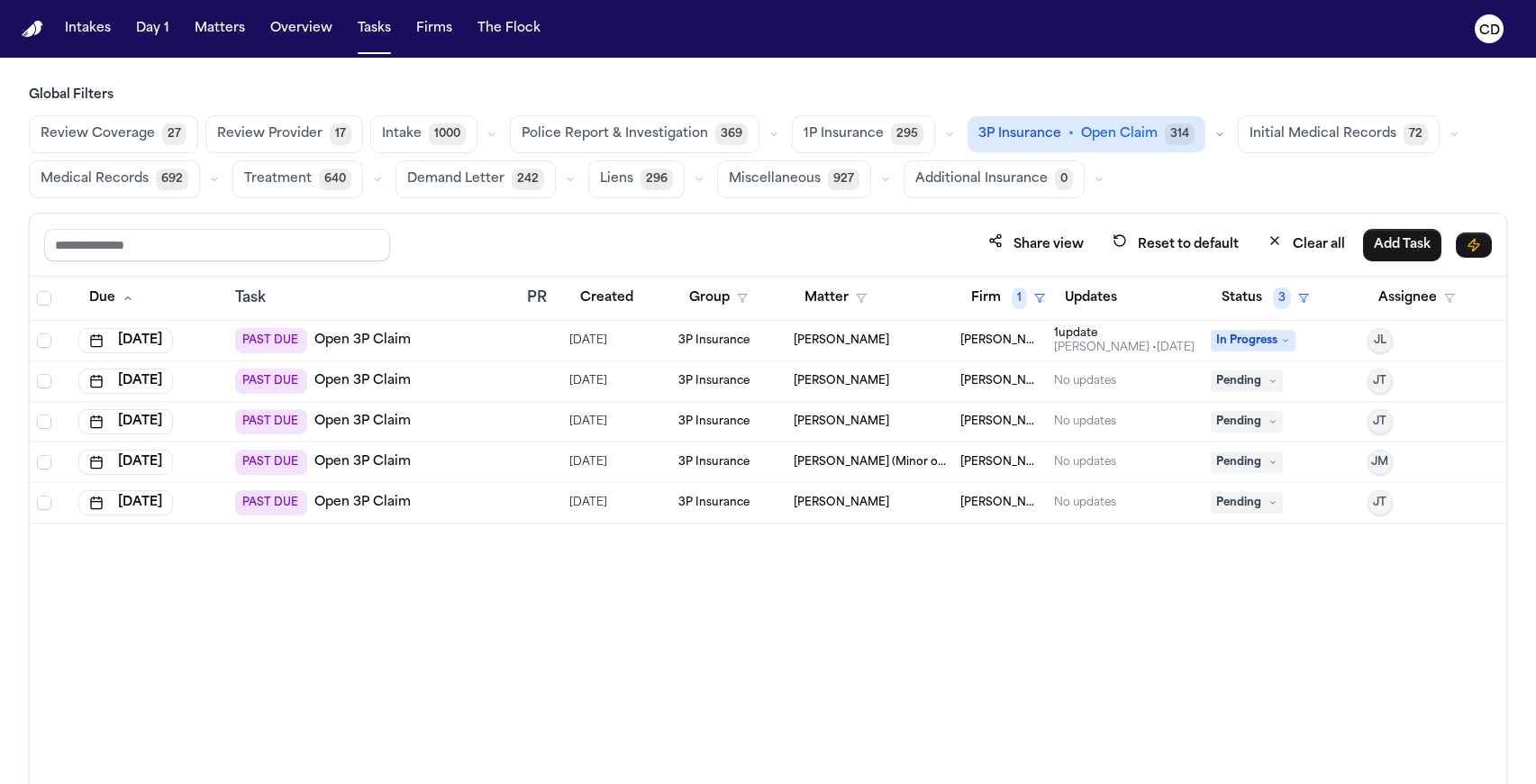
click at [378, 344] on link "Open 3P Claim" at bounding box center [363, 340] width 96 height 18
click at [56, 344] on div at bounding box center [51, 340] width 28 height 15
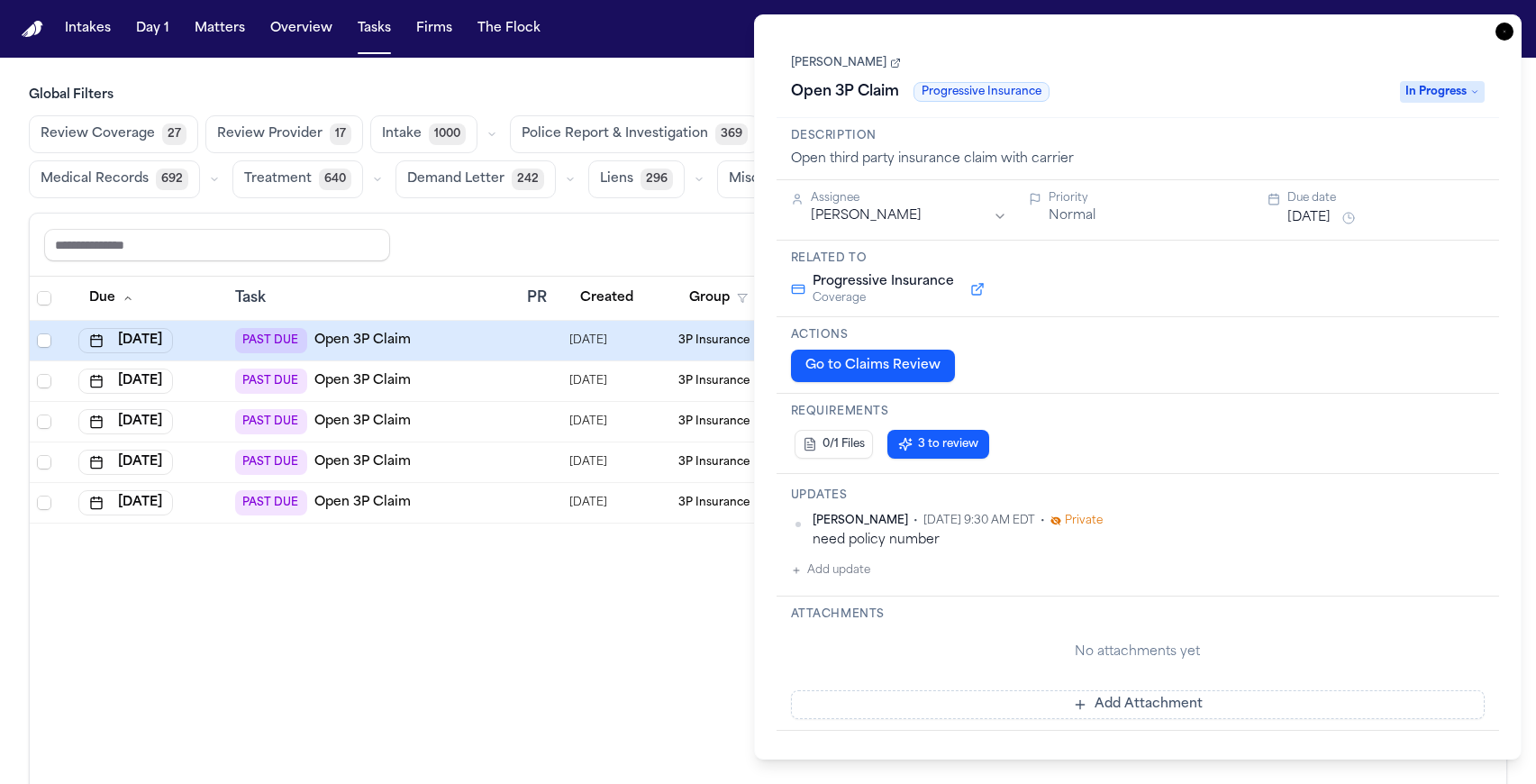
click at [890, 66] on icon at bounding box center [895, 63] width 11 height 11
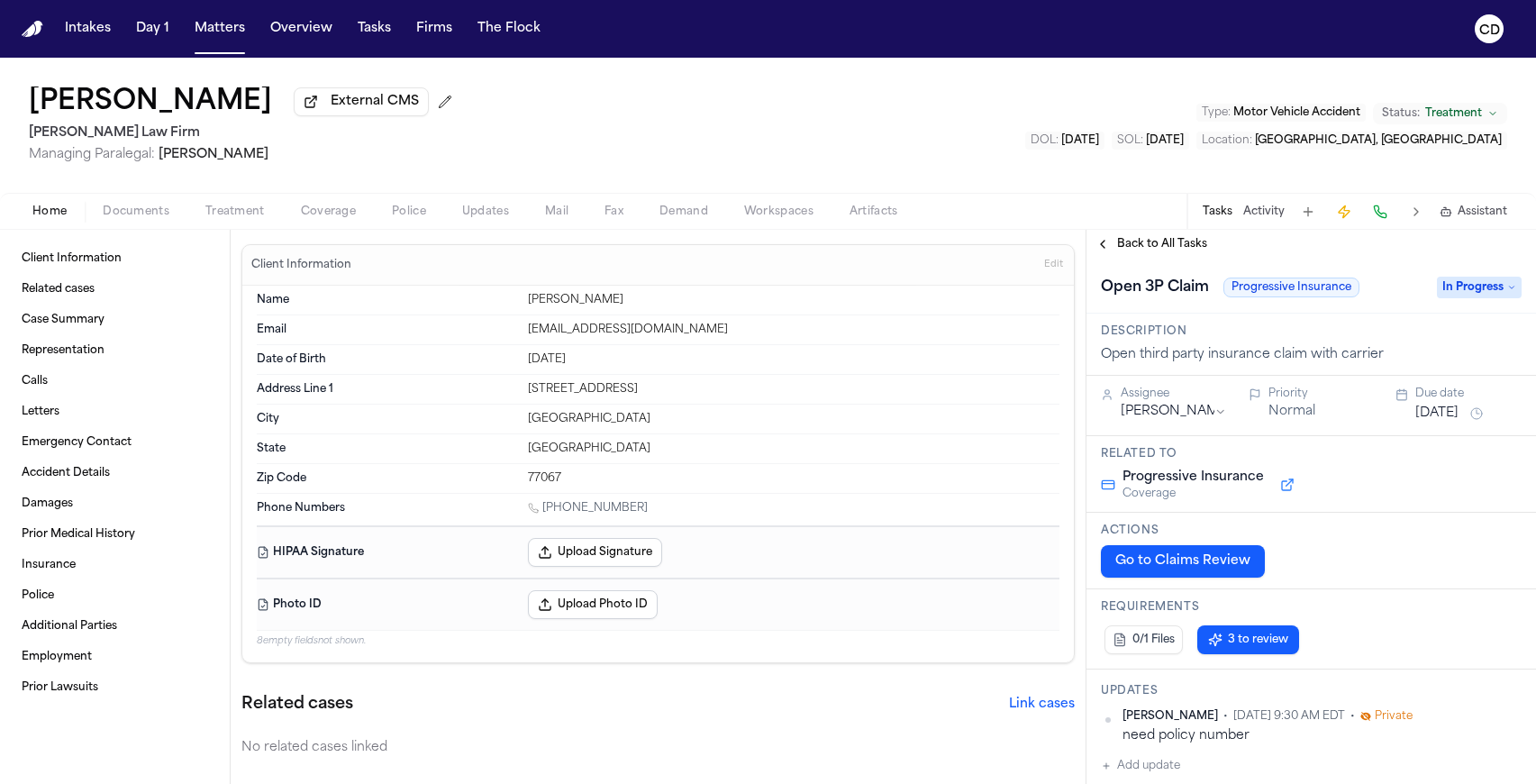
click at [406, 209] on span "Police" at bounding box center [409, 211] width 34 height 15
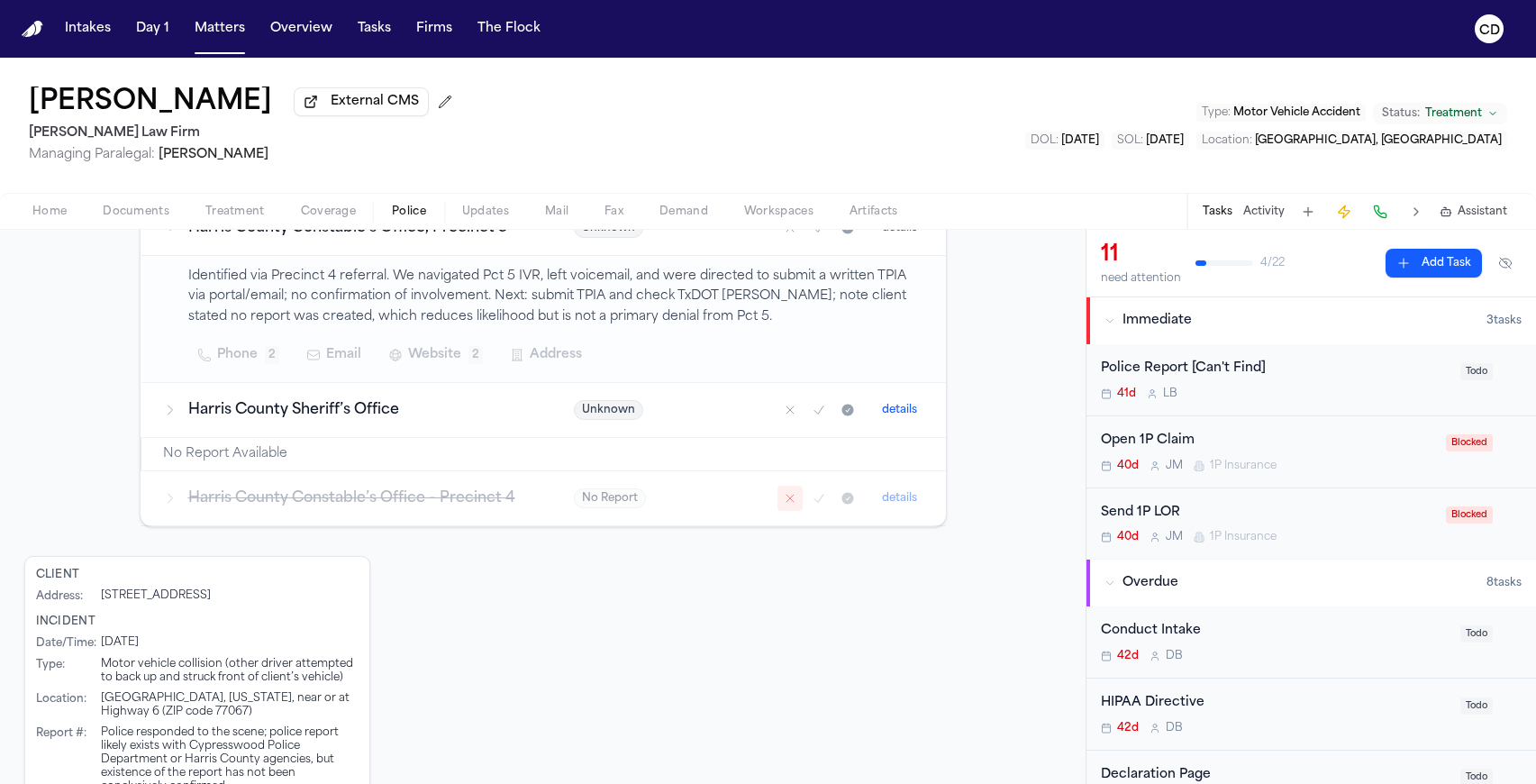
scroll to position [444, 0]
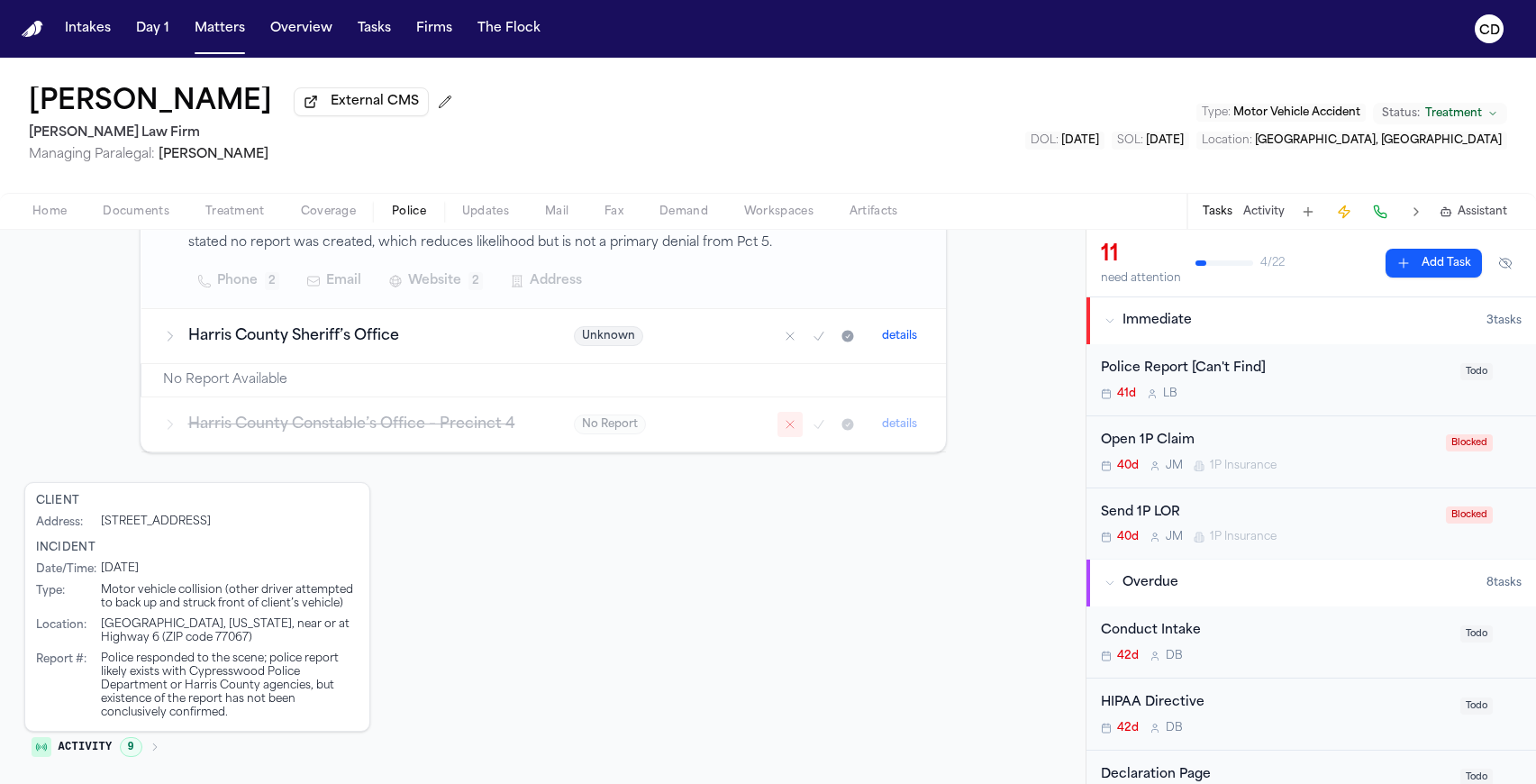
click at [145, 219] on span "Documents" at bounding box center [137, 211] width 67 height 15
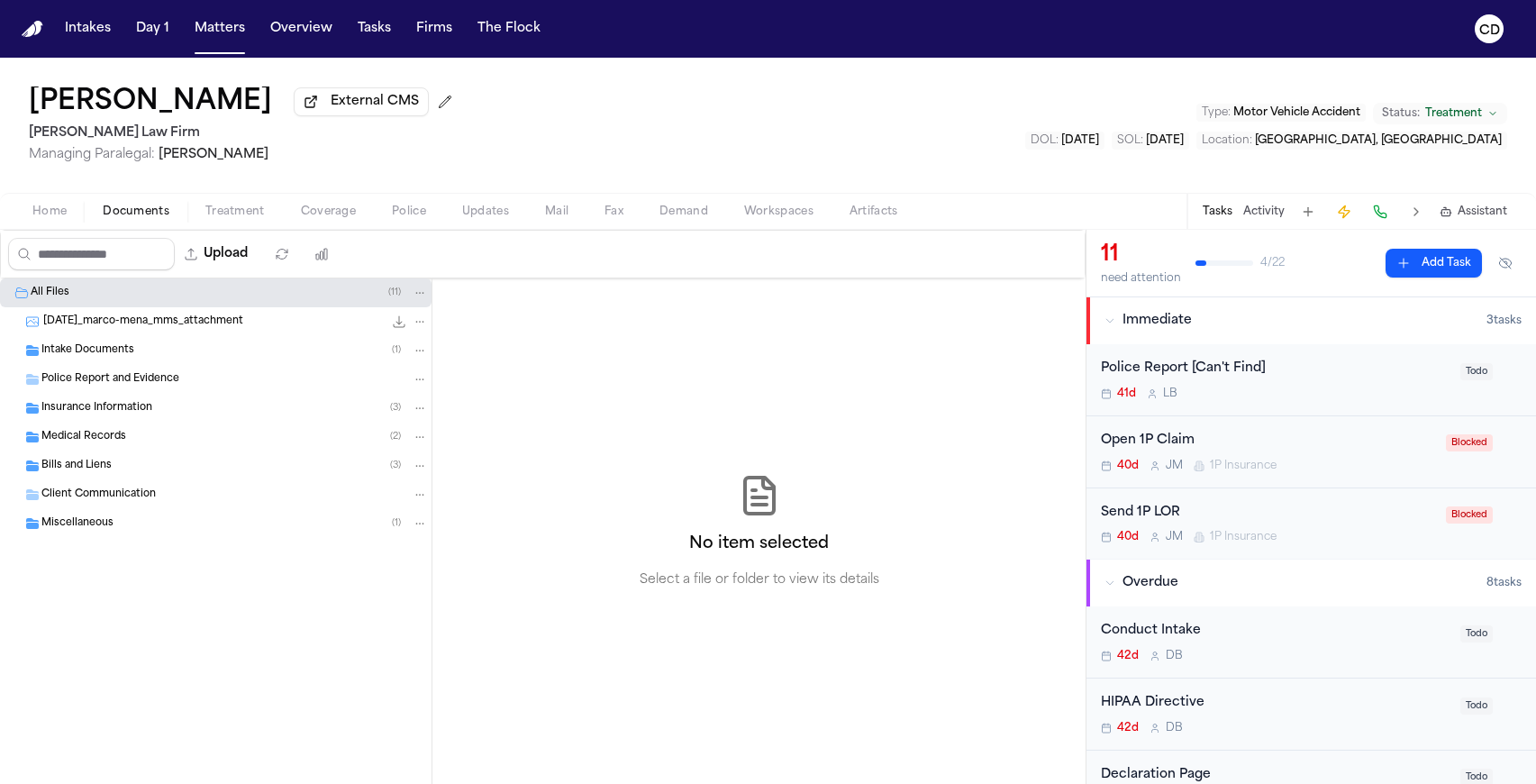
click at [143, 345] on div "Intake Documents ( 1 )" at bounding box center [215, 350] width 431 height 28
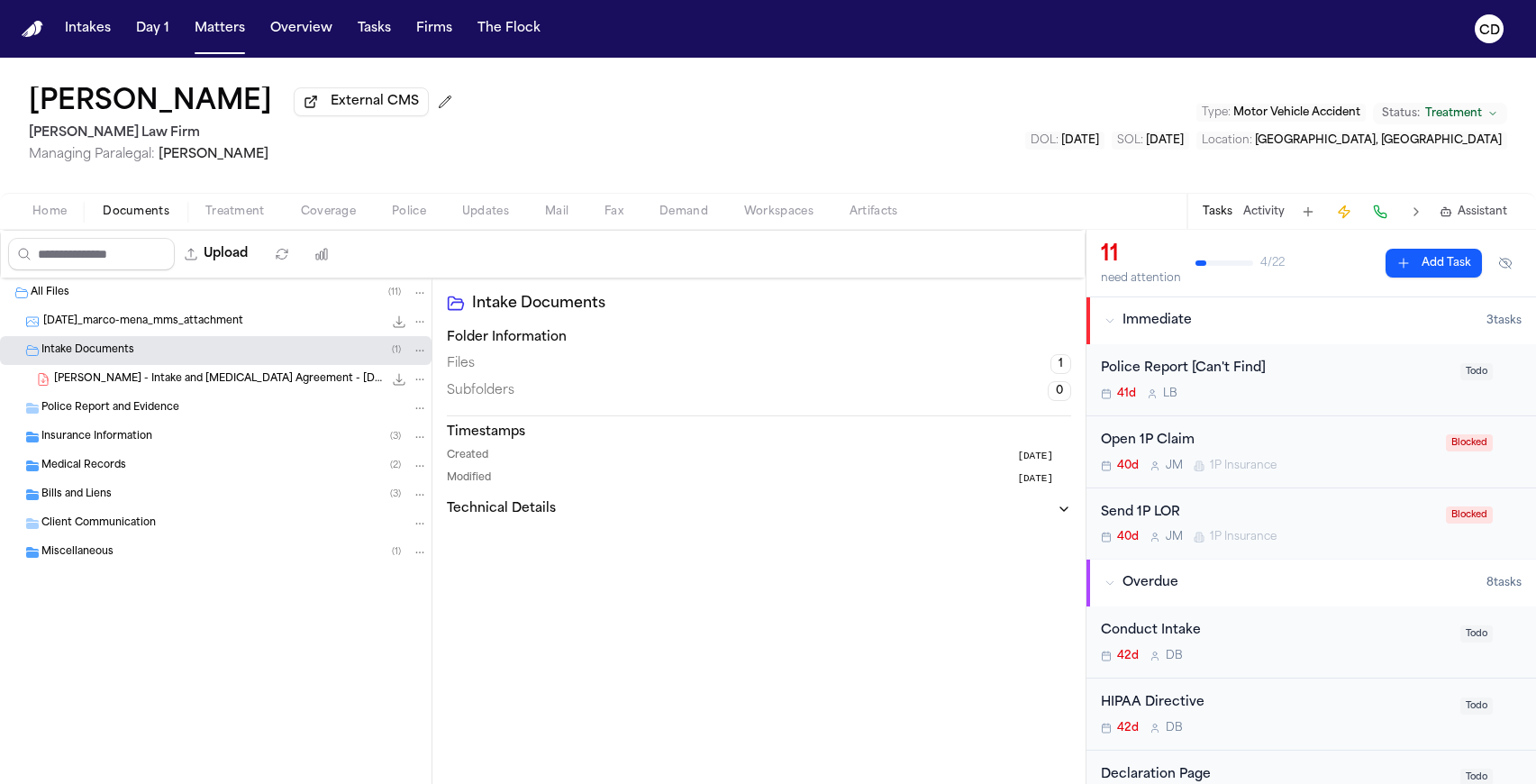
click at [125, 382] on span "M. Mena - Intake and Retainer Agreement - 8.25.25" at bounding box center [218, 380] width 329 height 16
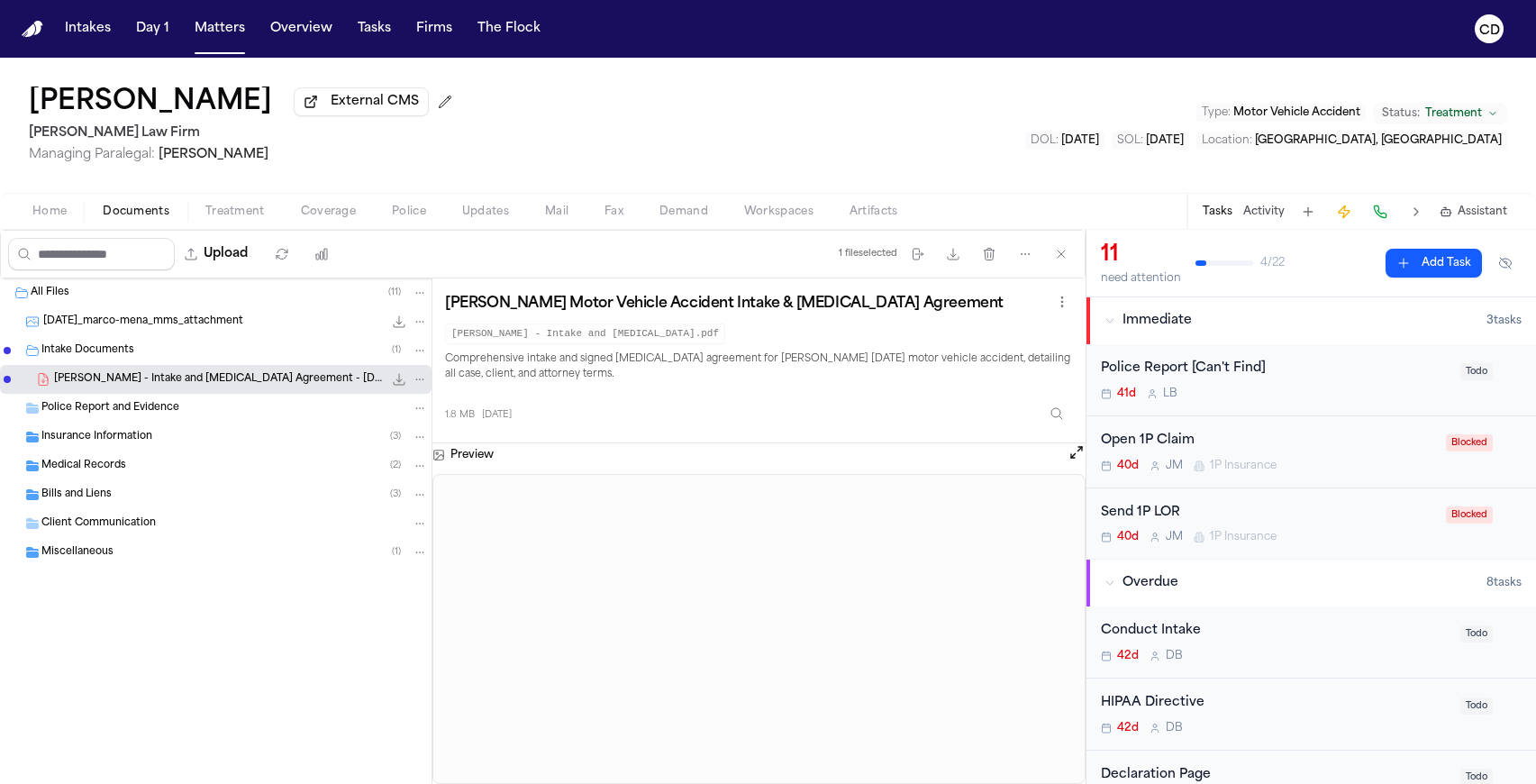
click at [244, 422] on div "Police Report and Evidence" at bounding box center [215, 408] width 431 height 28
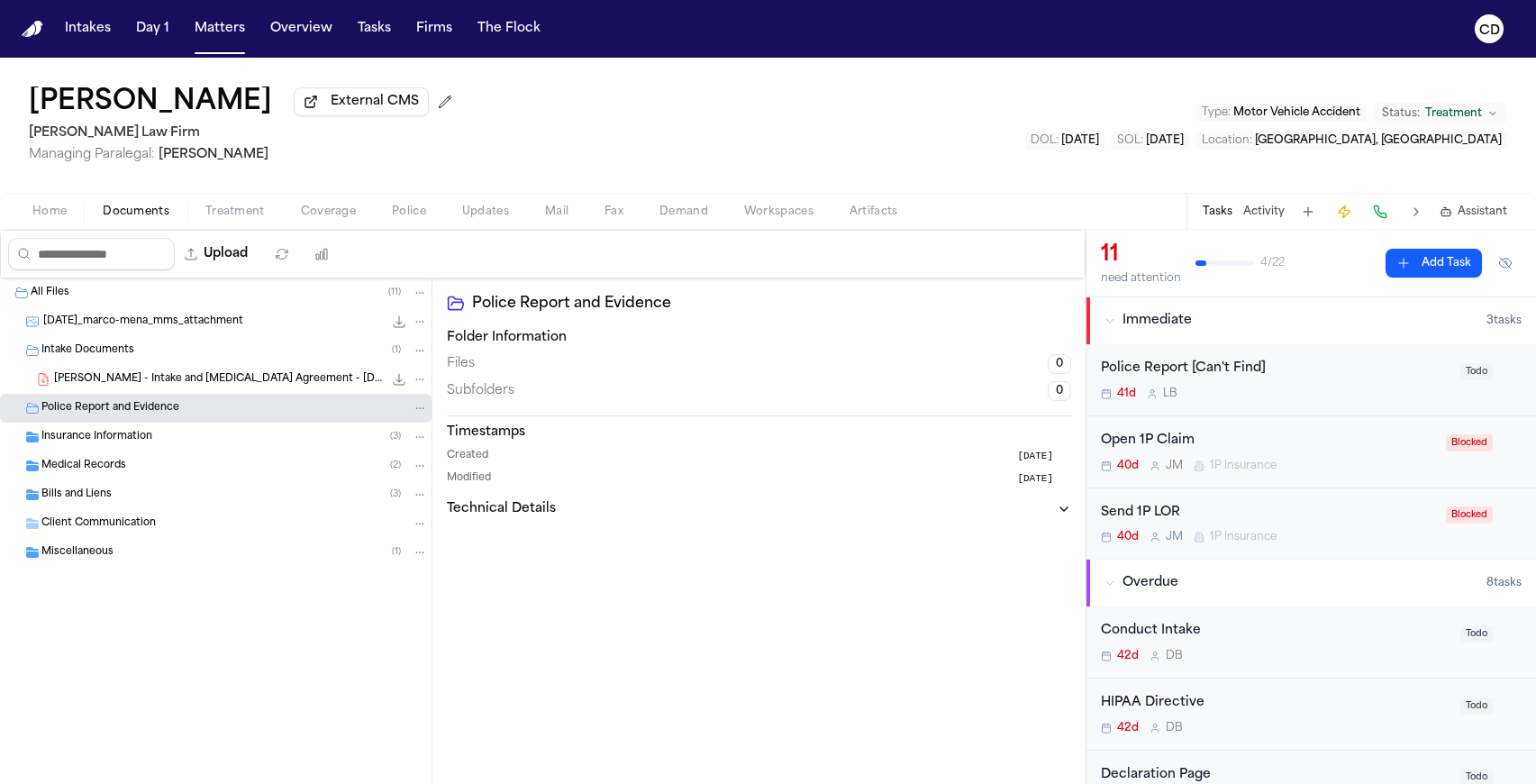
click at [217, 445] on div "Insurance Information ( 3 )" at bounding box center [234, 436] width 386 height 17
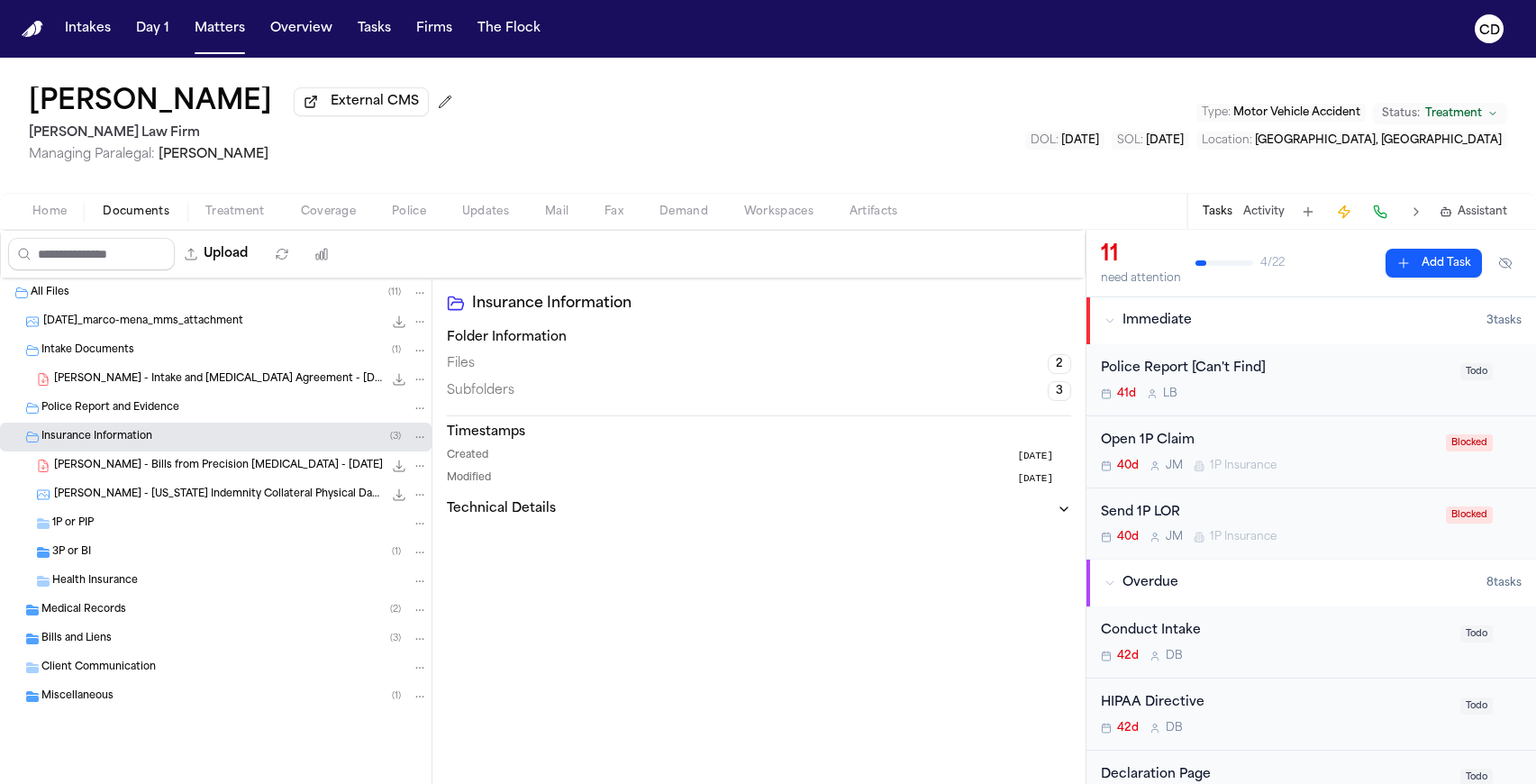
click at [256, 212] on span "Treatment" at bounding box center [235, 211] width 60 height 15
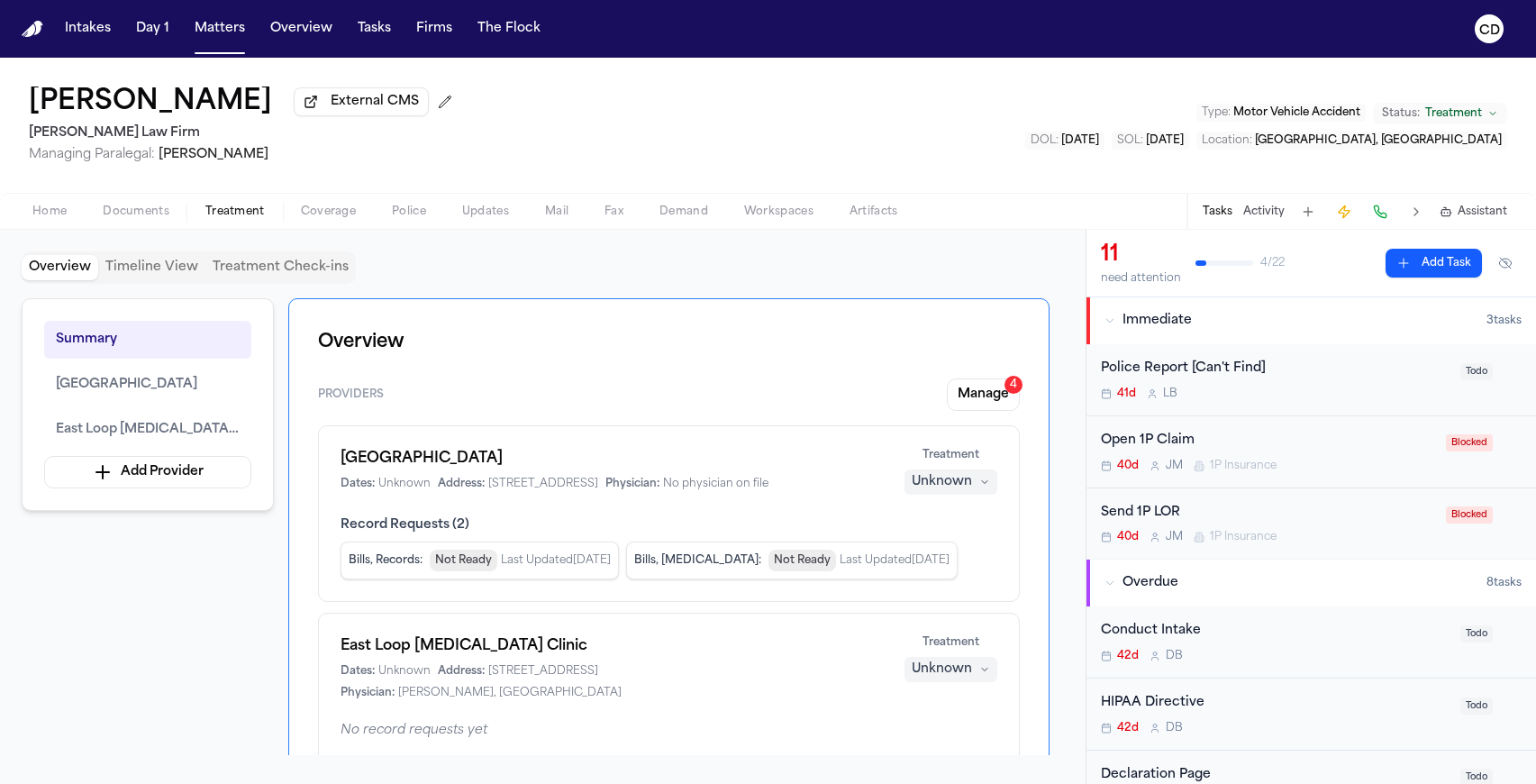
drag, startPoint x: 354, startPoint y: 234, endPoint x: 326, endPoint y: 219, distance: 31.8
click at [353, 234] on div "Overview Timeline View Treatment Check-ins Summary Houston Methodist Willowbroo…" at bounding box center [542, 507] width 1086 height 554
click at [325, 218] on span "Coverage" at bounding box center [328, 211] width 55 height 15
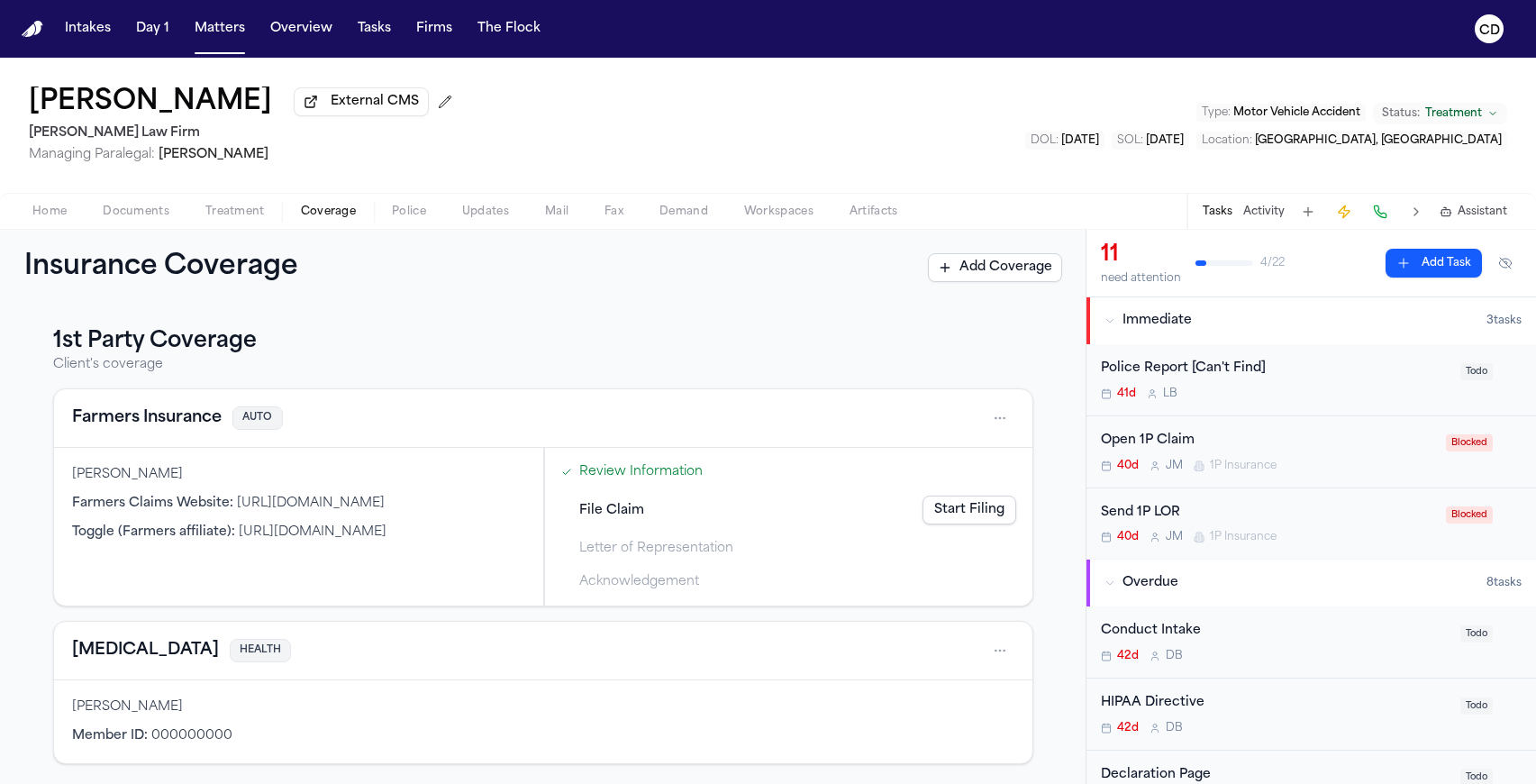
click at [546, 219] on span "Mail" at bounding box center [557, 211] width 24 height 15
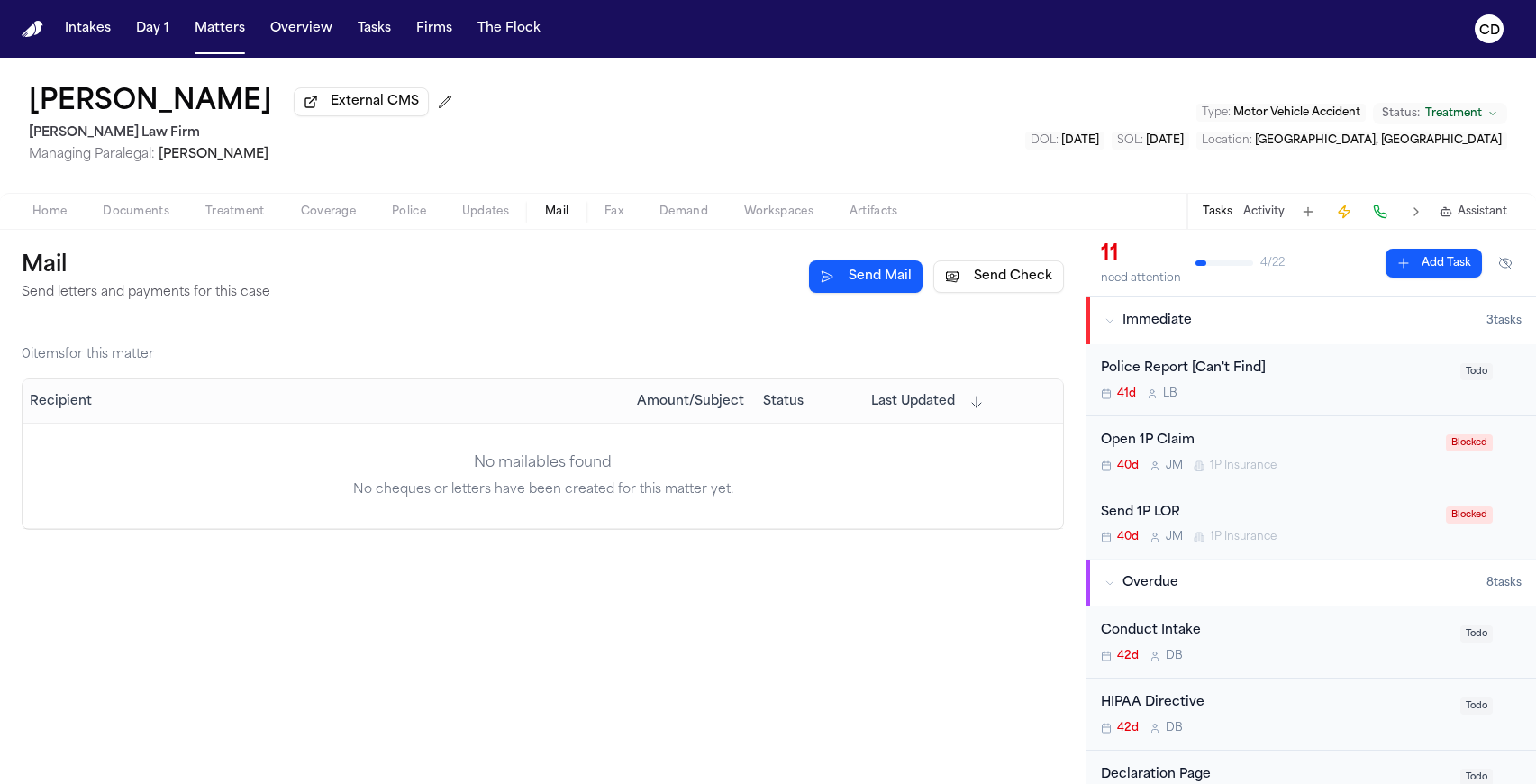
click at [508, 229] on div "Home Documents Treatment Coverage Police Updates Mail Fax Demand Workspaces Art…" at bounding box center [768, 210] width 1536 height 36
click at [473, 222] on span "button" at bounding box center [485, 222] width 69 height 2
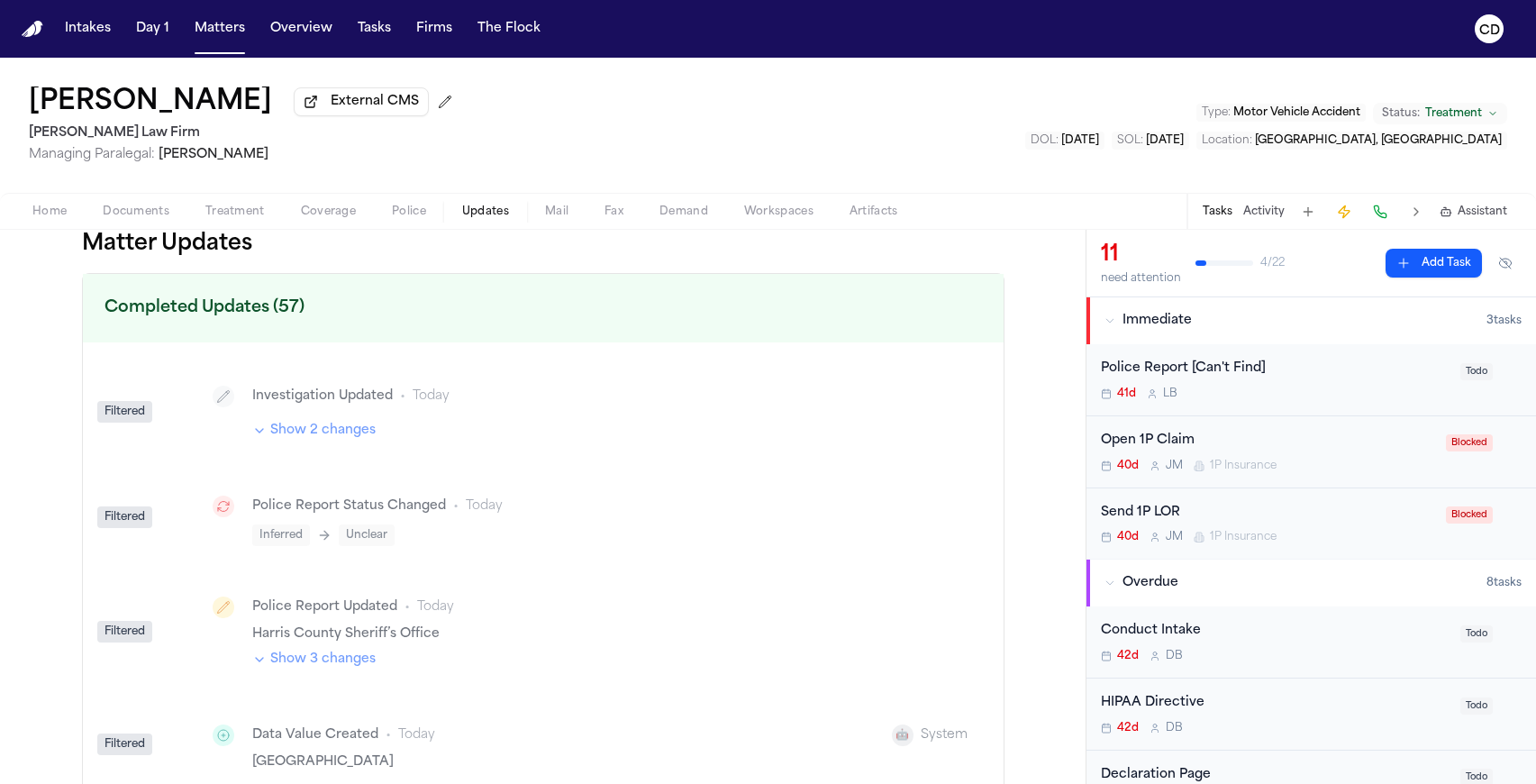
click at [636, 221] on button "Fax" at bounding box center [614, 211] width 55 height 22
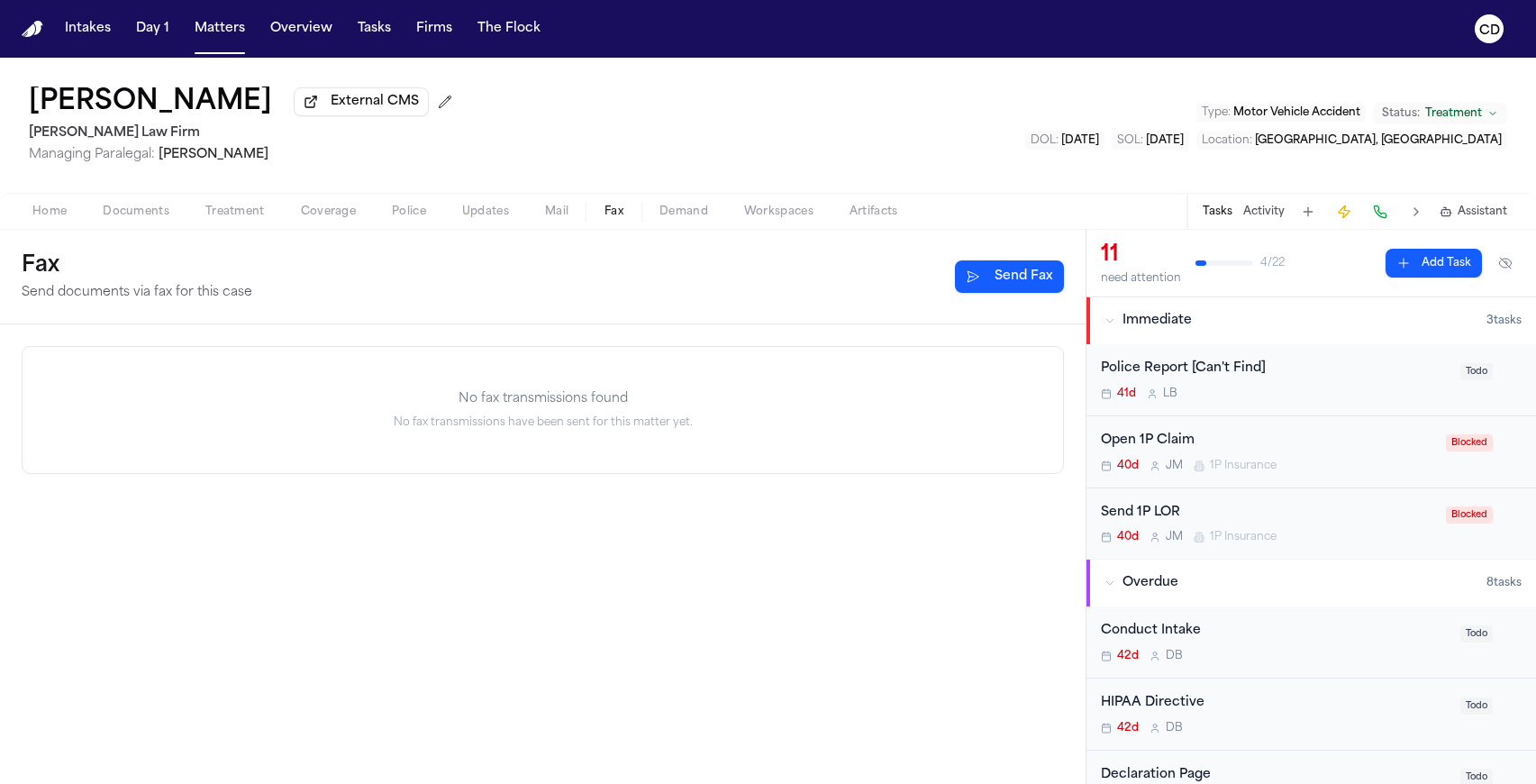
click at [660, 217] on span "Demand" at bounding box center [684, 211] width 49 height 15
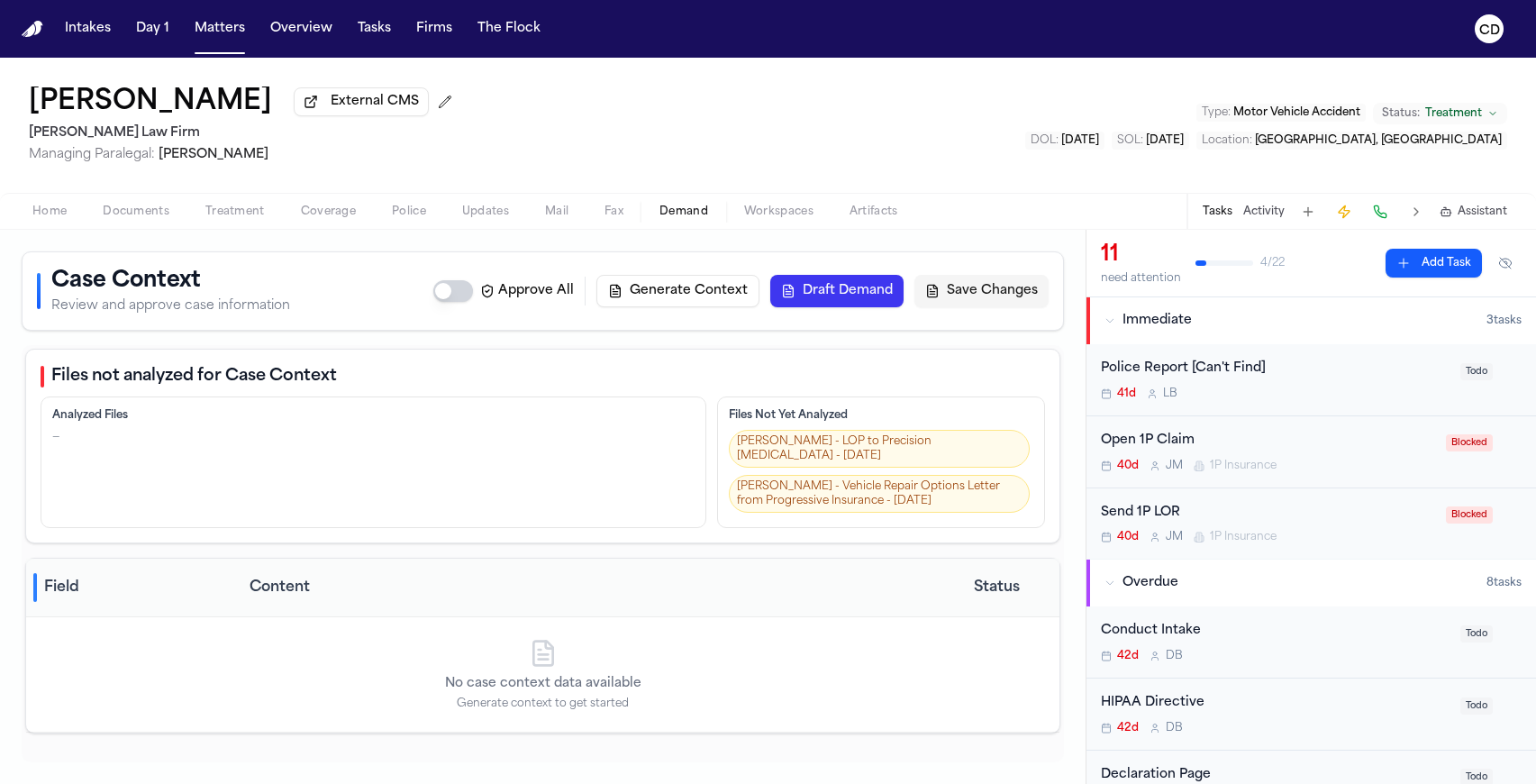
click at [62, 219] on span "Home" at bounding box center [49, 211] width 34 height 15
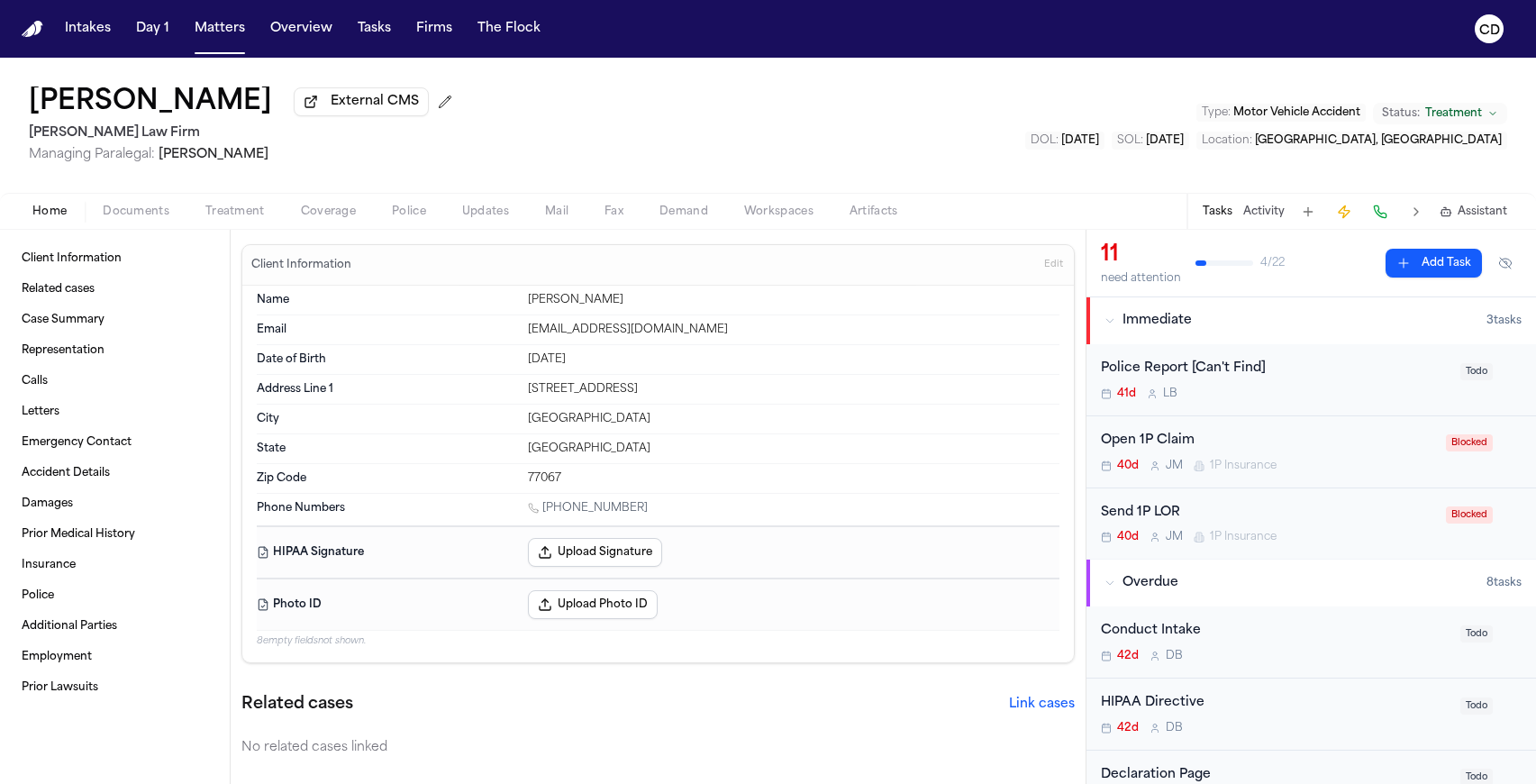
click at [324, 212] on span "Coverage" at bounding box center [328, 211] width 55 height 15
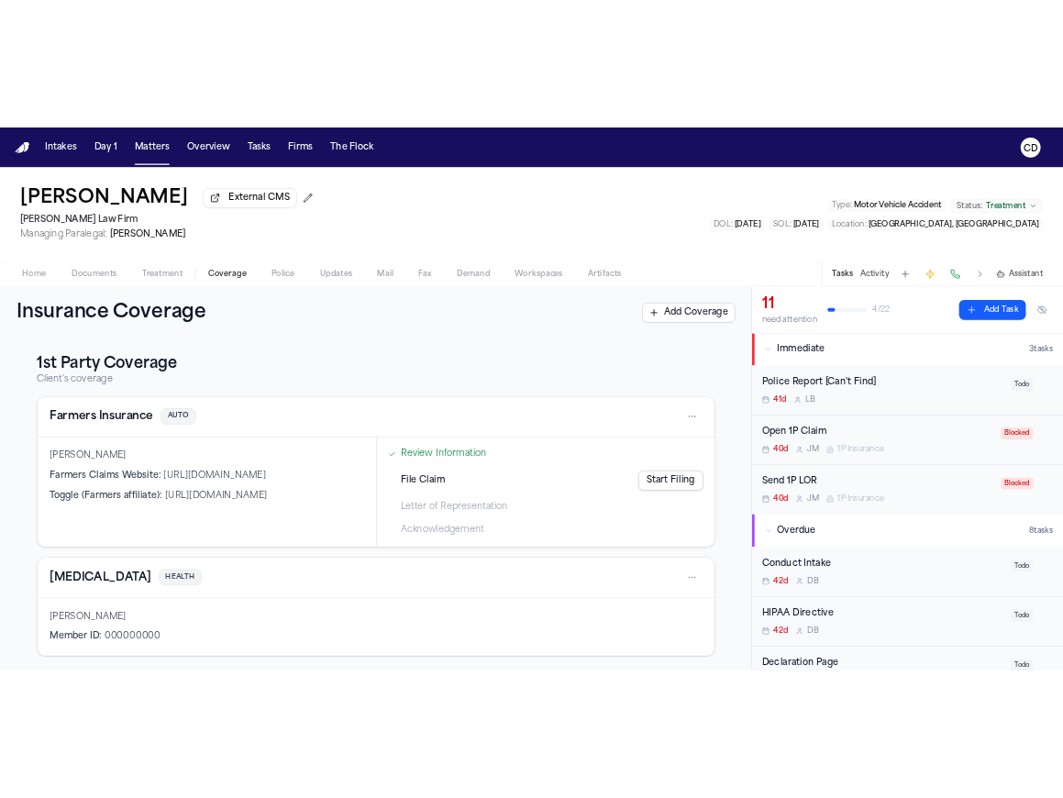
scroll to position [326, 0]
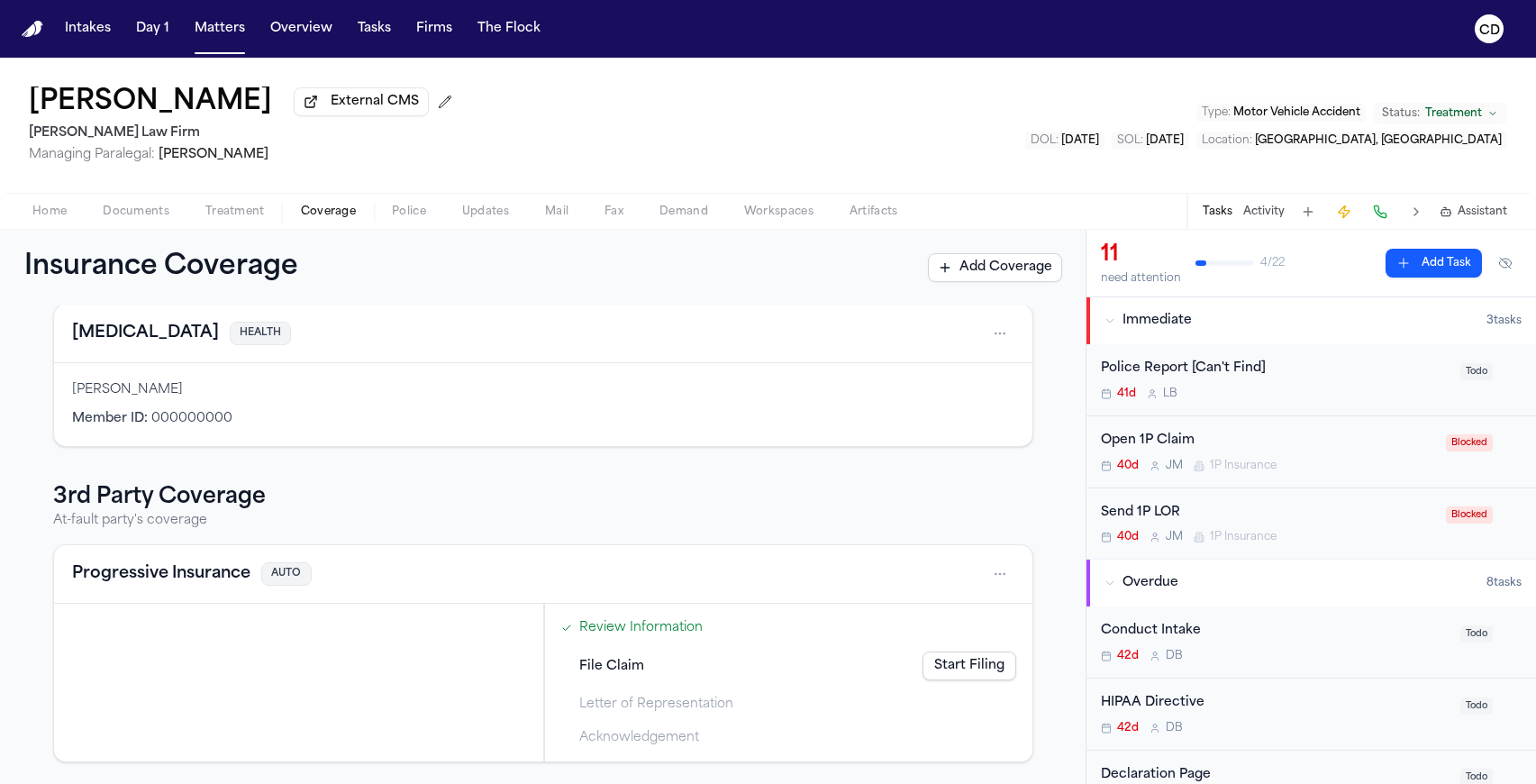
click at [55, 217] on span "Home" at bounding box center [49, 211] width 34 height 15
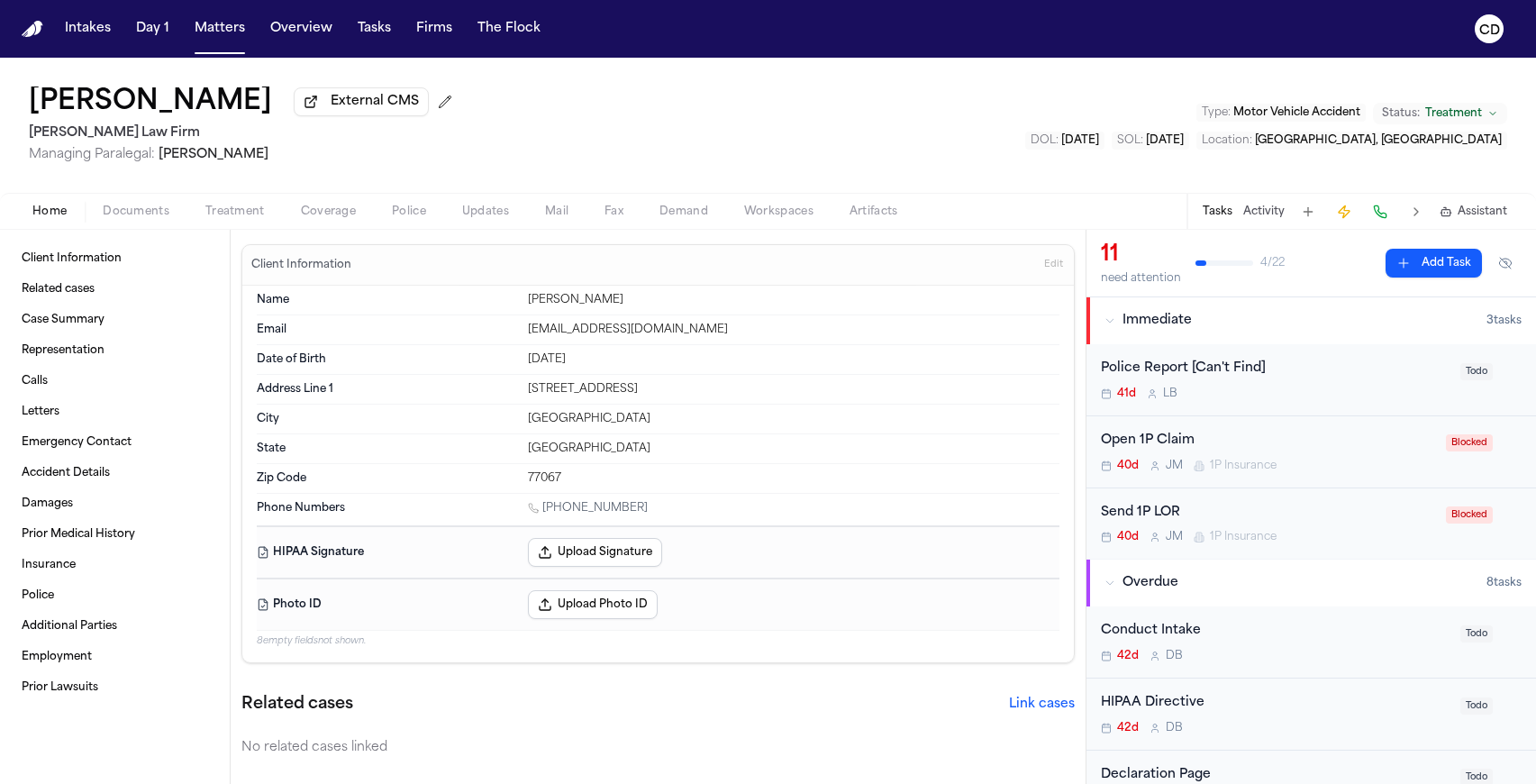
click at [149, 234] on div "Client Information Related cases Case Summary Representation Calls Letters Emer…" at bounding box center [115, 507] width 230 height 554
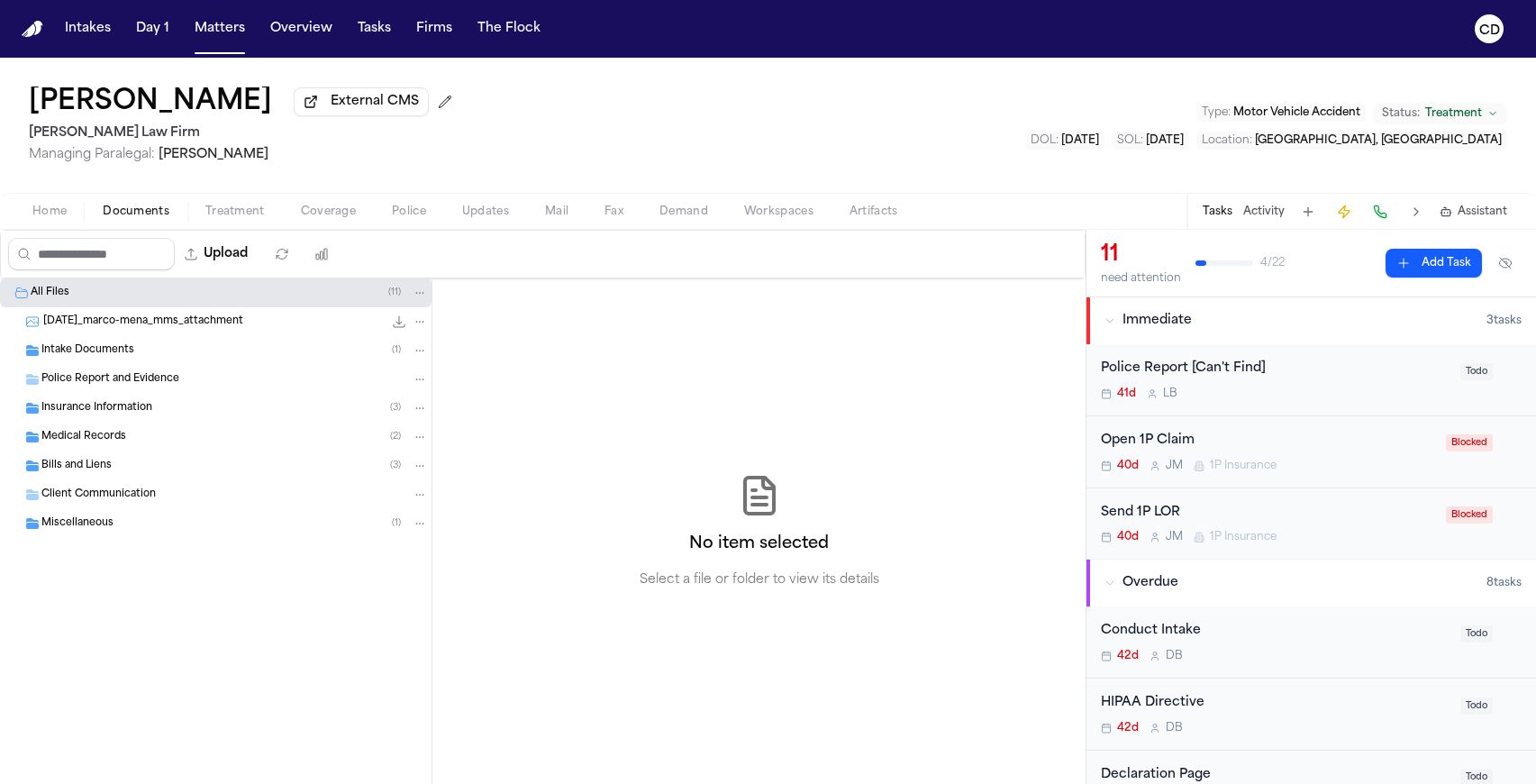
click at [158, 219] on span "Documents" at bounding box center [137, 211] width 67 height 15
click at [130, 410] on span "Insurance Information" at bounding box center [96, 409] width 111 height 16
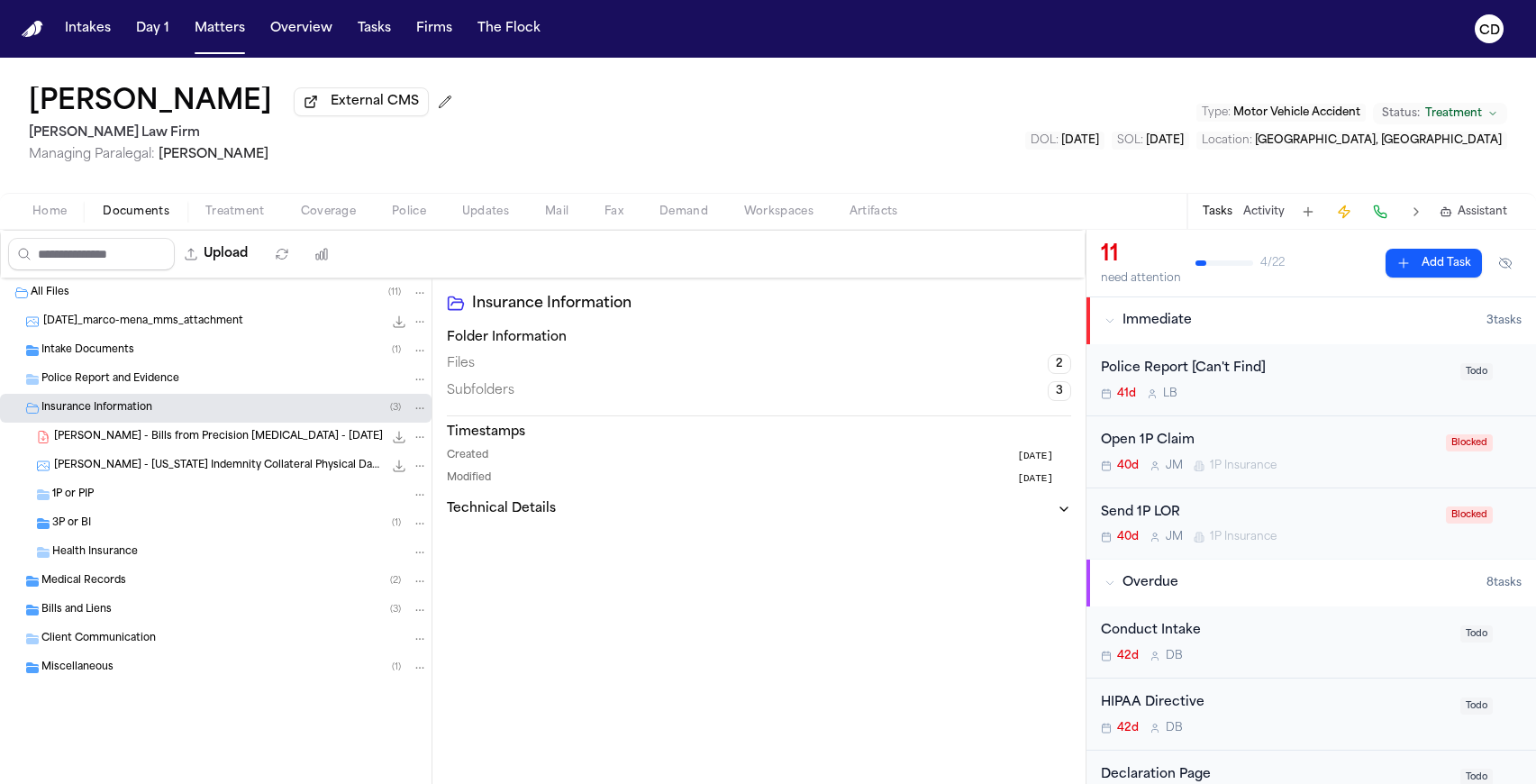
click at [150, 536] on div "3P or BI ( 1 )" at bounding box center [215, 523] width 431 height 28
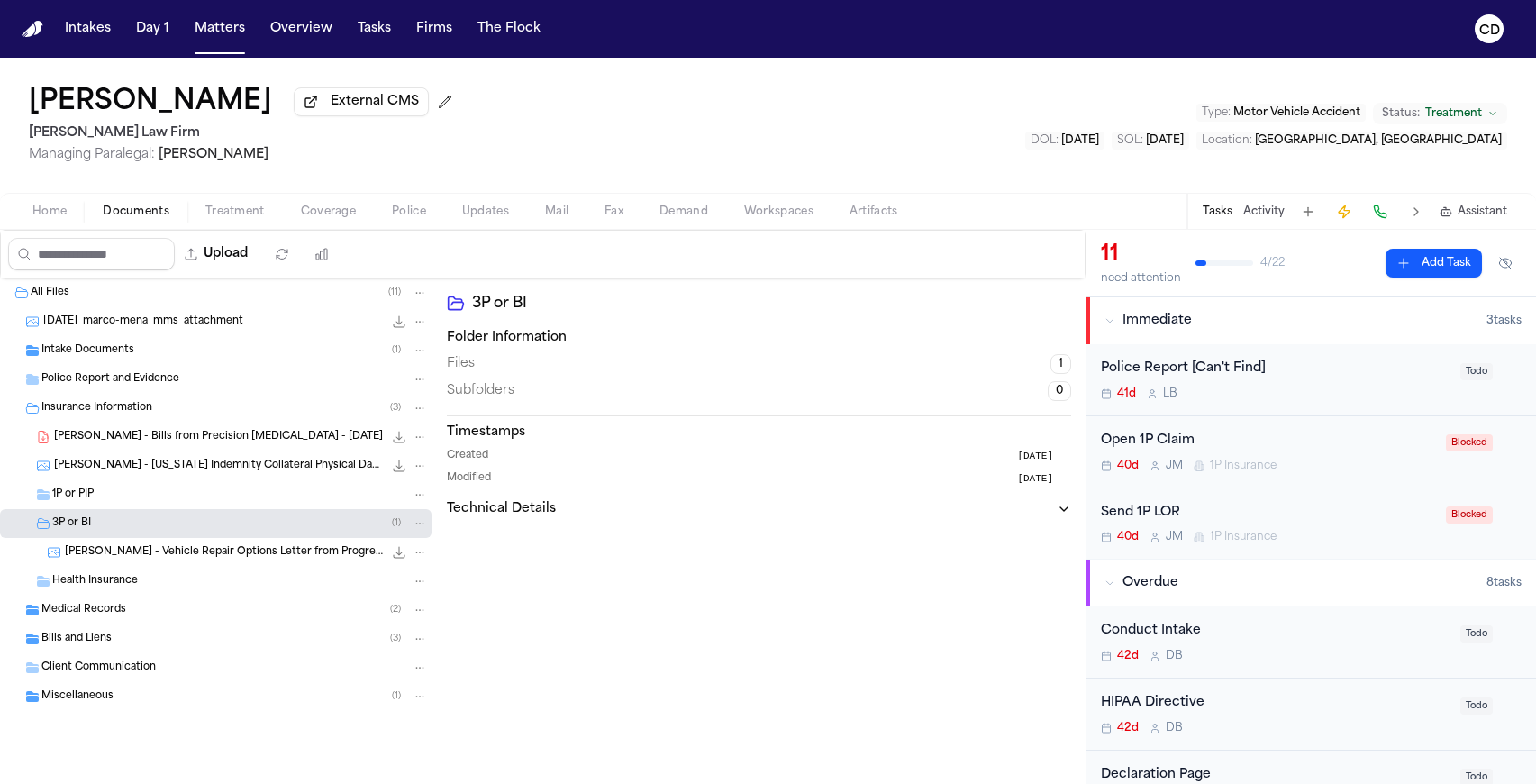
click at [166, 559] on span "[PERSON_NAME] - Vehicle Repair Options Letter from Progressive Insurance - [DAT…" at bounding box center [224, 553] width 318 height 16
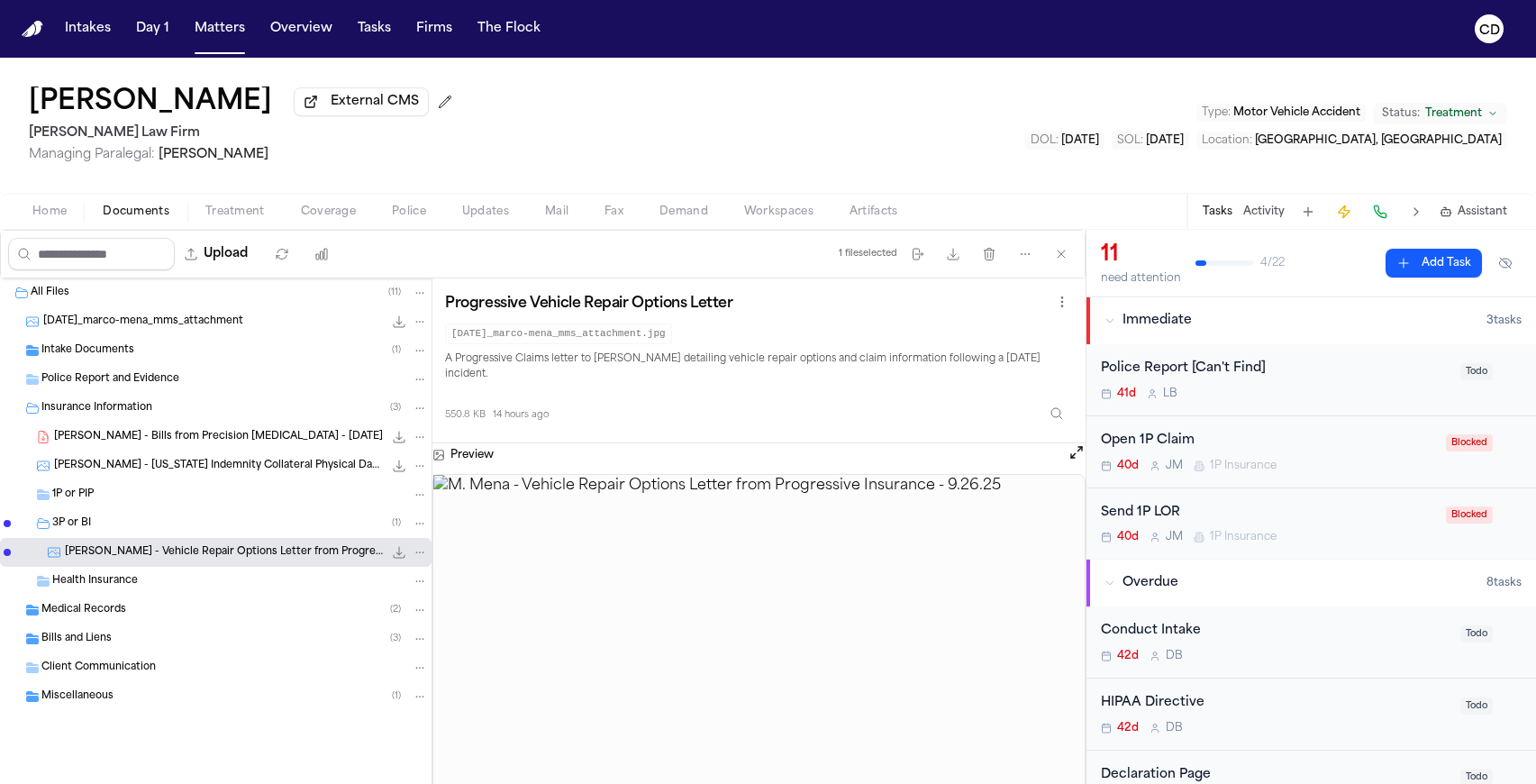
click at [700, 555] on img at bounding box center [759, 637] width 652 height 325
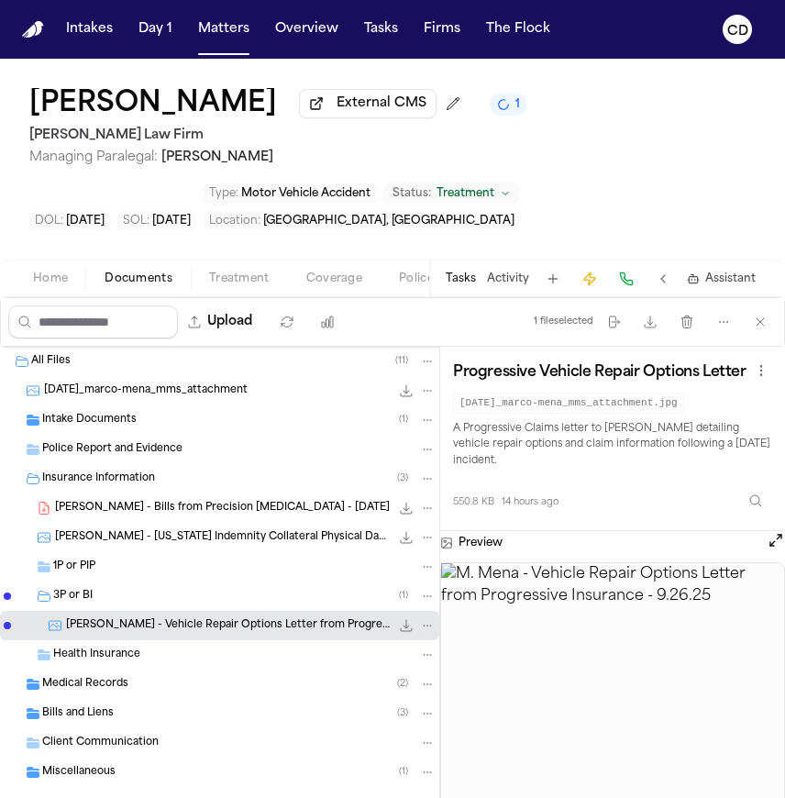
click at [601, 630] on img at bounding box center [612, 704] width 343 height 283
click at [302, 634] on div "M. Mena - Vehicle Repair Options Letter from Progressive Insurance - 9.26.25 55…" at bounding box center [250, 625] width 369 height 18
click at [186, 634] on span "[PERSON_NAME] - Vehicle Repair Options Letter from Progressive Insurance - [DAT…" at bounding box center [228, 626] width 324 height 16
click at [95, 634] on span "[PERSON_NAME] - Vehicle Repair Options Letter from Progressive Insurance - [DAT…" at bounding box center [228, 626] width 324 height 16
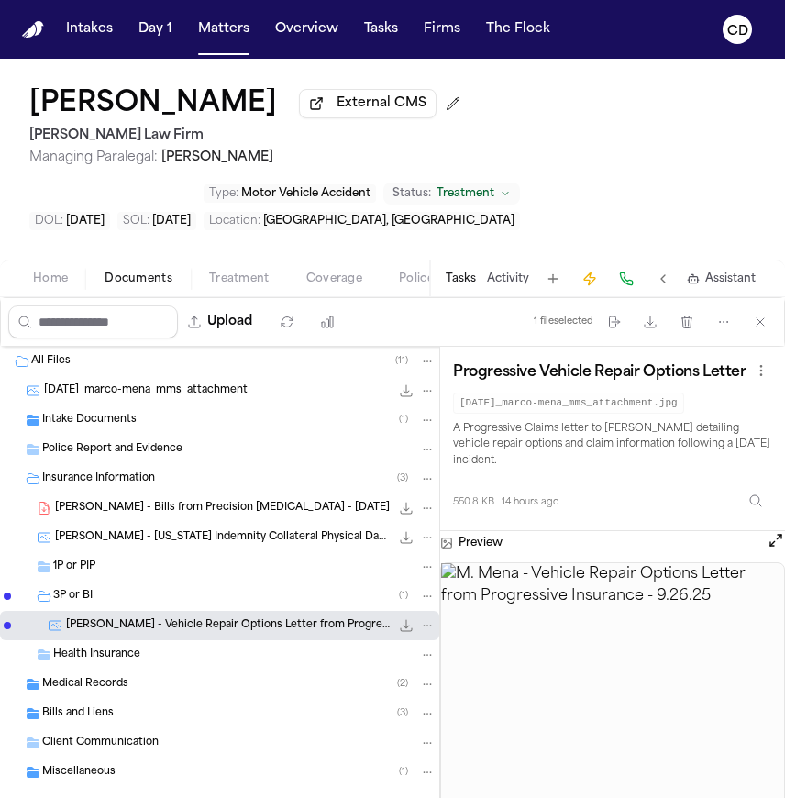
click at [95, 634] on span "[PERSON_NAME] - Vehicle Repair Options Letter from Progressive Insurance - [DAT…" at bounding box center [228, 626] width 324 height 16
click at [421, 630] on icon "File: M. Mena - Vehicle Repair Options Letter from Progressive Insurance - 9.26…" at bounding box center [427, 625] width 13 height 13
click at [605, 198] on div "Marco Mena External CMS Ruy Mireles Law Firm Managing Paralegal: Jessica Barret…" at bounding box center [392, 428] width 785 height 739
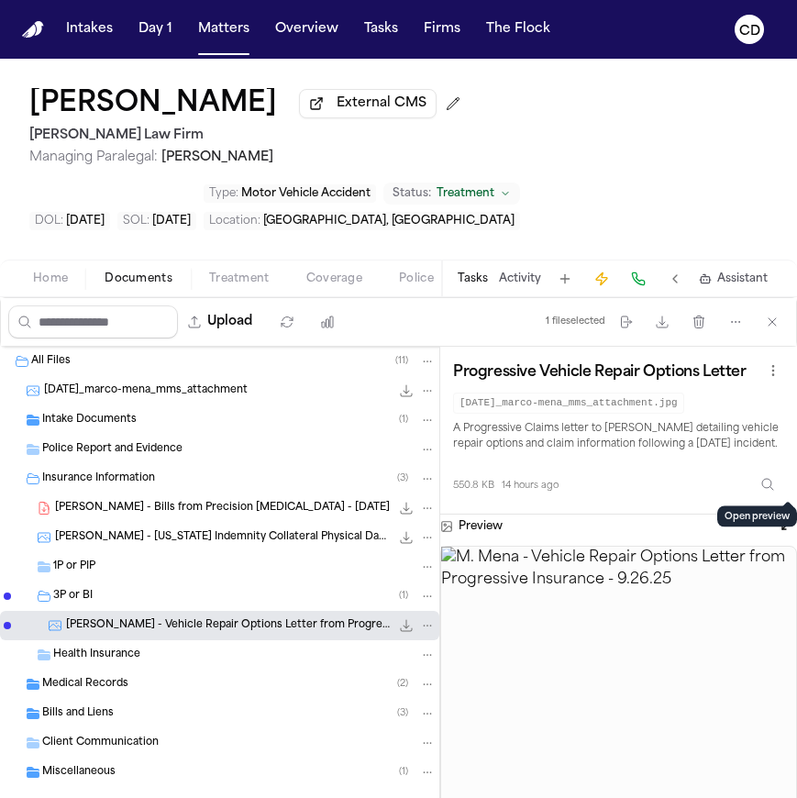
click at [782, 514] on button "Open preview" at bounding box center [787, 523] width 18 height 18
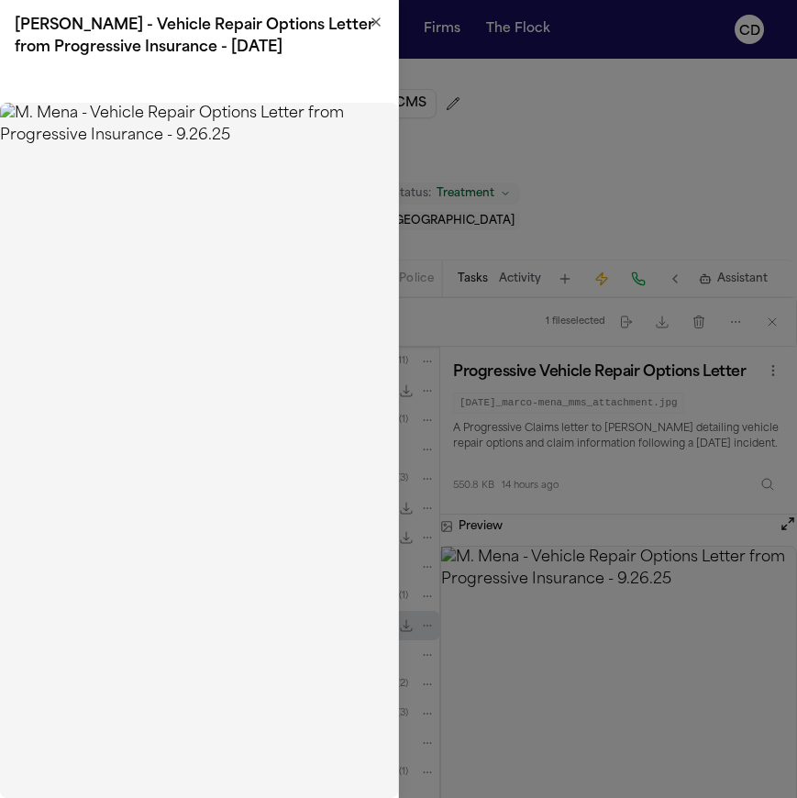
click at [231, 276] on img at bounding box center [199, 450] width 398 height 695
click at [371, 17] on icon "button" at bounding box center [376, 22] width 15 height 15
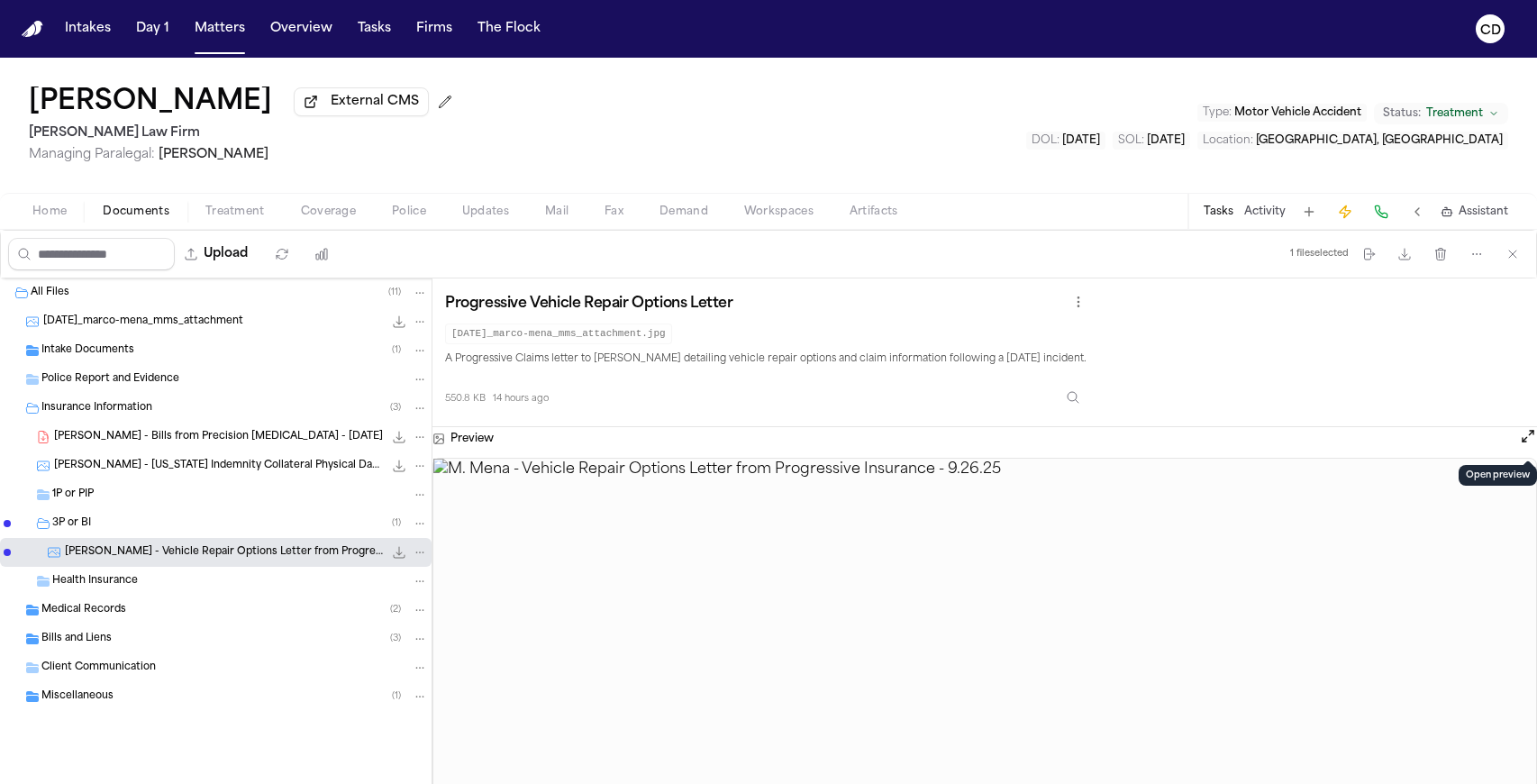
click at [1080, 445] on button "Open preview" at bounding box center [1528, 436] width 18 height 18
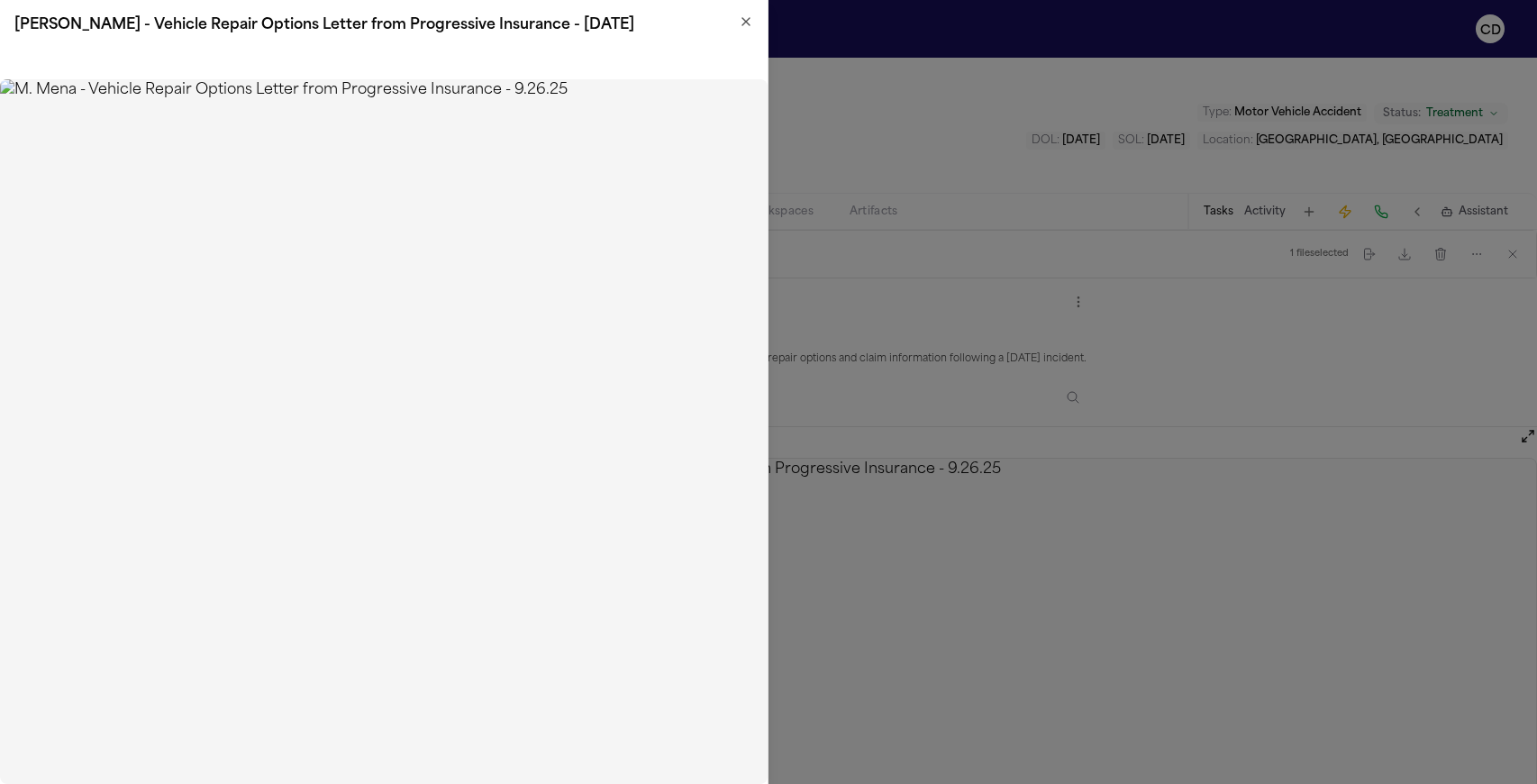
click at [749, 18] on icon "button" at bounding box center [745, 21] width 7 height 7
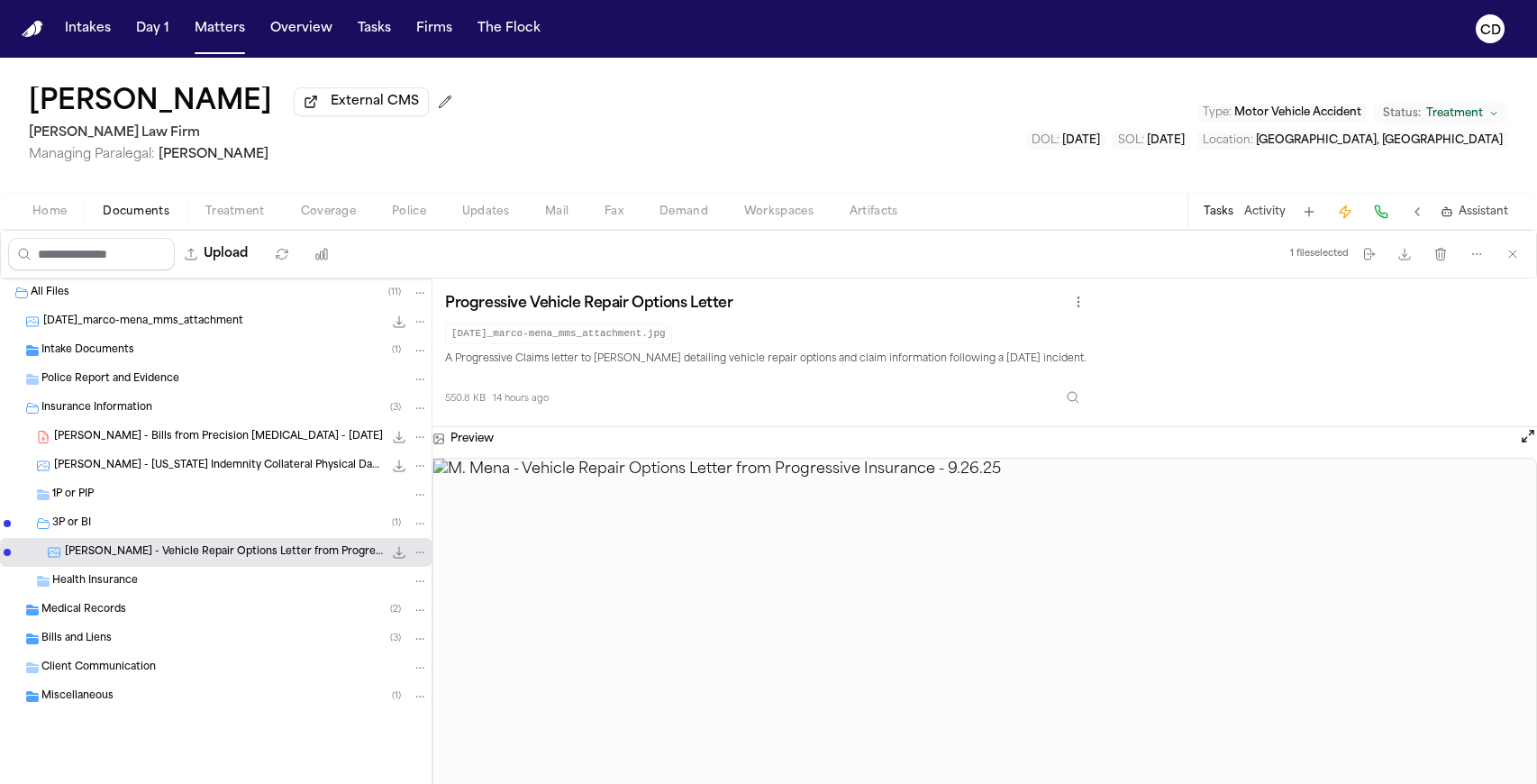
click at [1080, 314] on html "Intakes Day 1 Matters Overview Tasks Firms The Flock CD Marco Mena External CMS…" at bounding box center [768, 392] width 1537 height 784
click at [1080, 308] on html "Intakes Day 1 Matters Overview Tasks Firms The Flock CD Marco Mena External CMS…" at bounding box center [768, 392] width 1537 height 784
click at [198, 529] on div "3P or BI ( 1 )" at bounding box center [240, 523] width 375 height 17
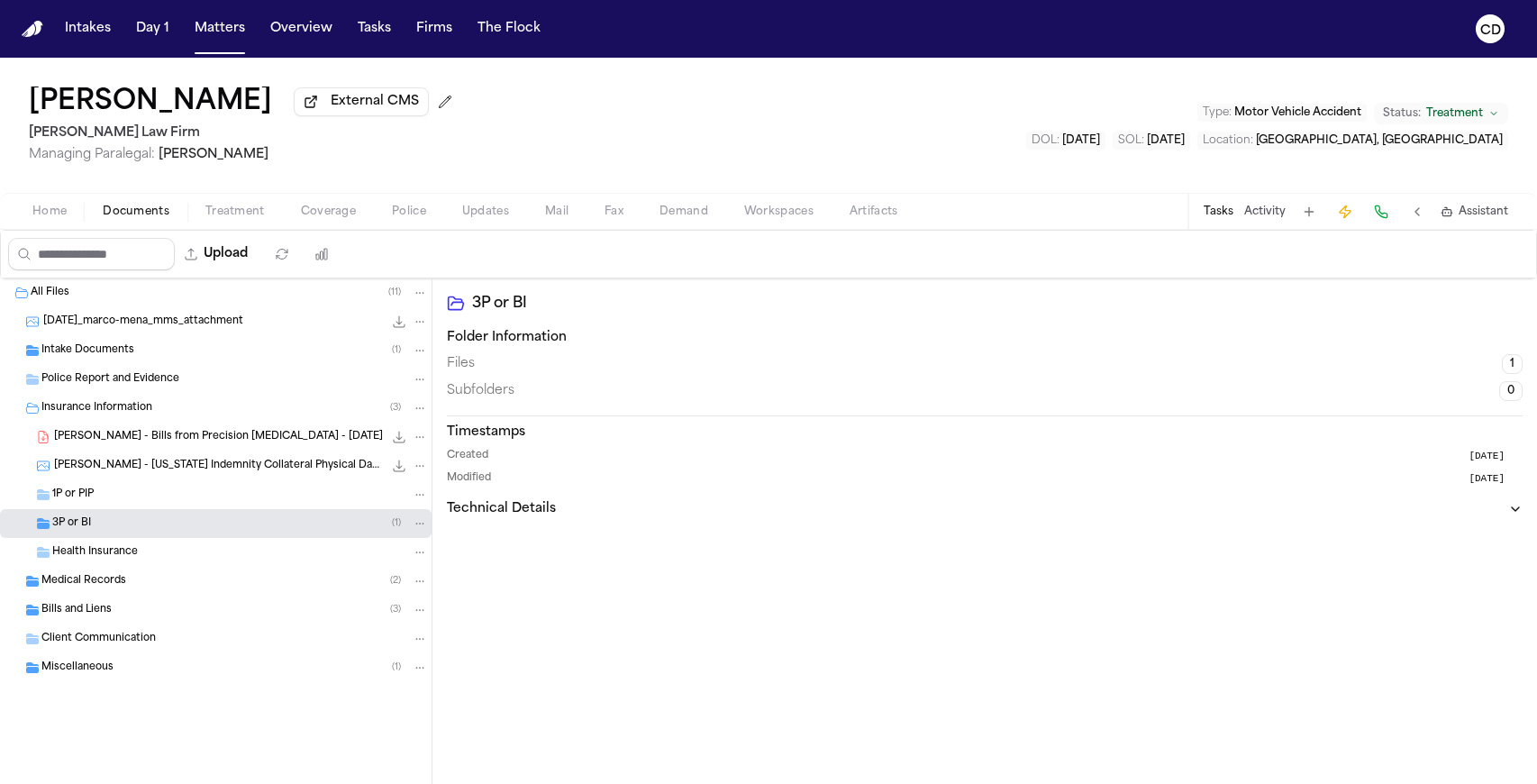
click at [206, 550] on div "Health Insurance" at bounding box center [240, 552] width 375 height 17
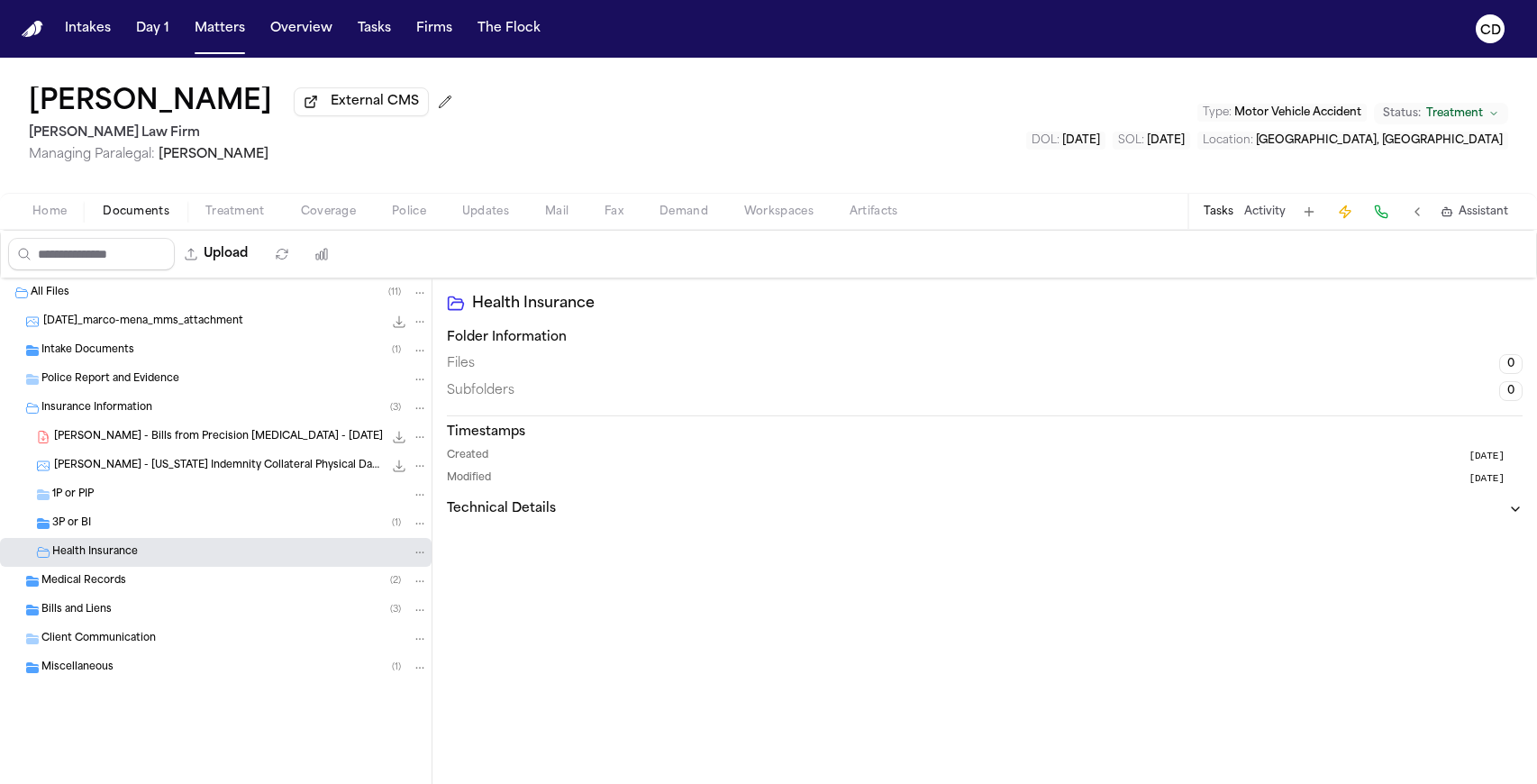
click at [194, 537] on div "3P or BI ( 1 )" at bounding box center [215, 523] width 431 height 28
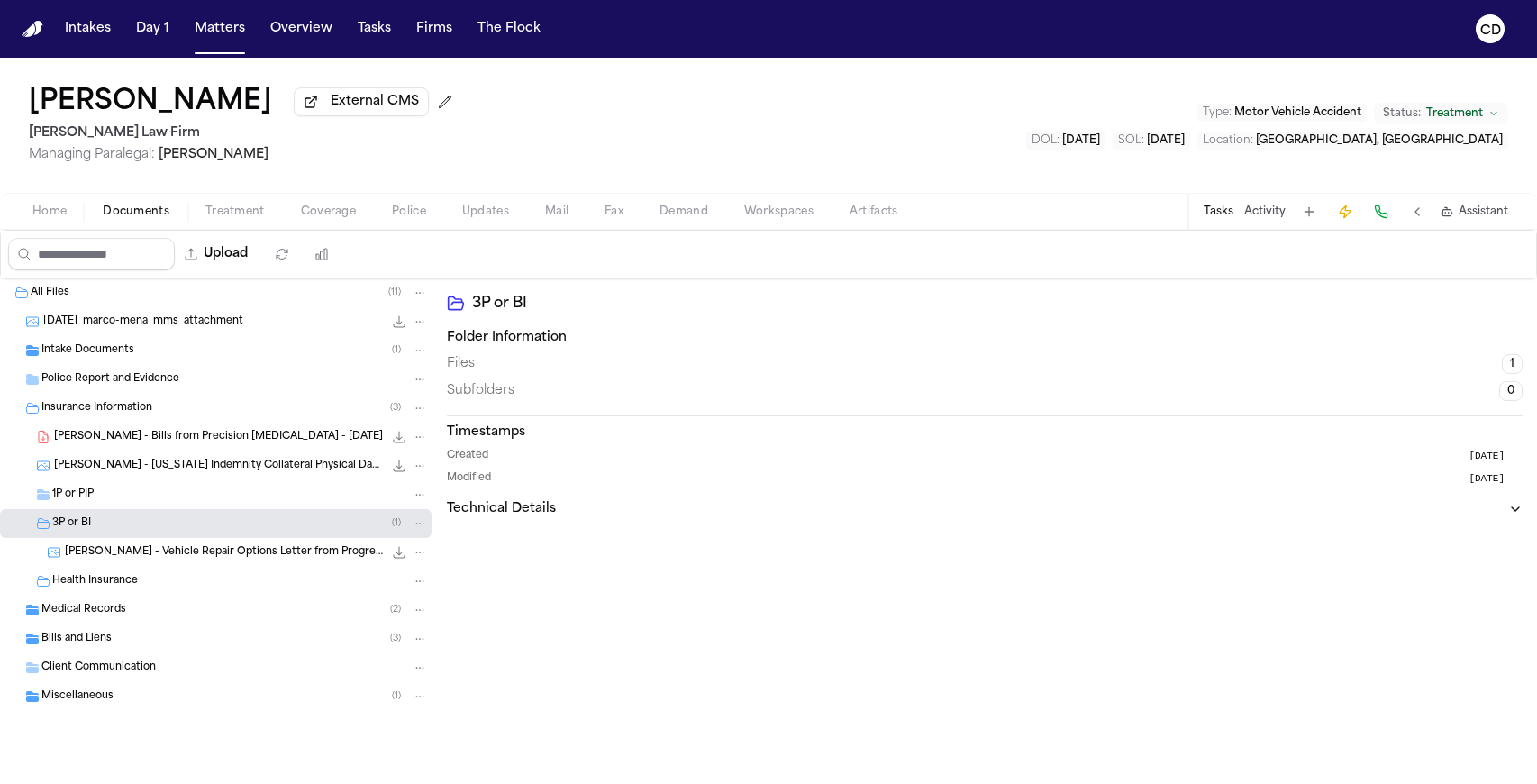
click at [160, 566] on div "M. Mena - Vehicle Repair Options Letter from Progressive Insurance - 9.26.25 55…" at bounding box center [215, 551] width 431 height 28
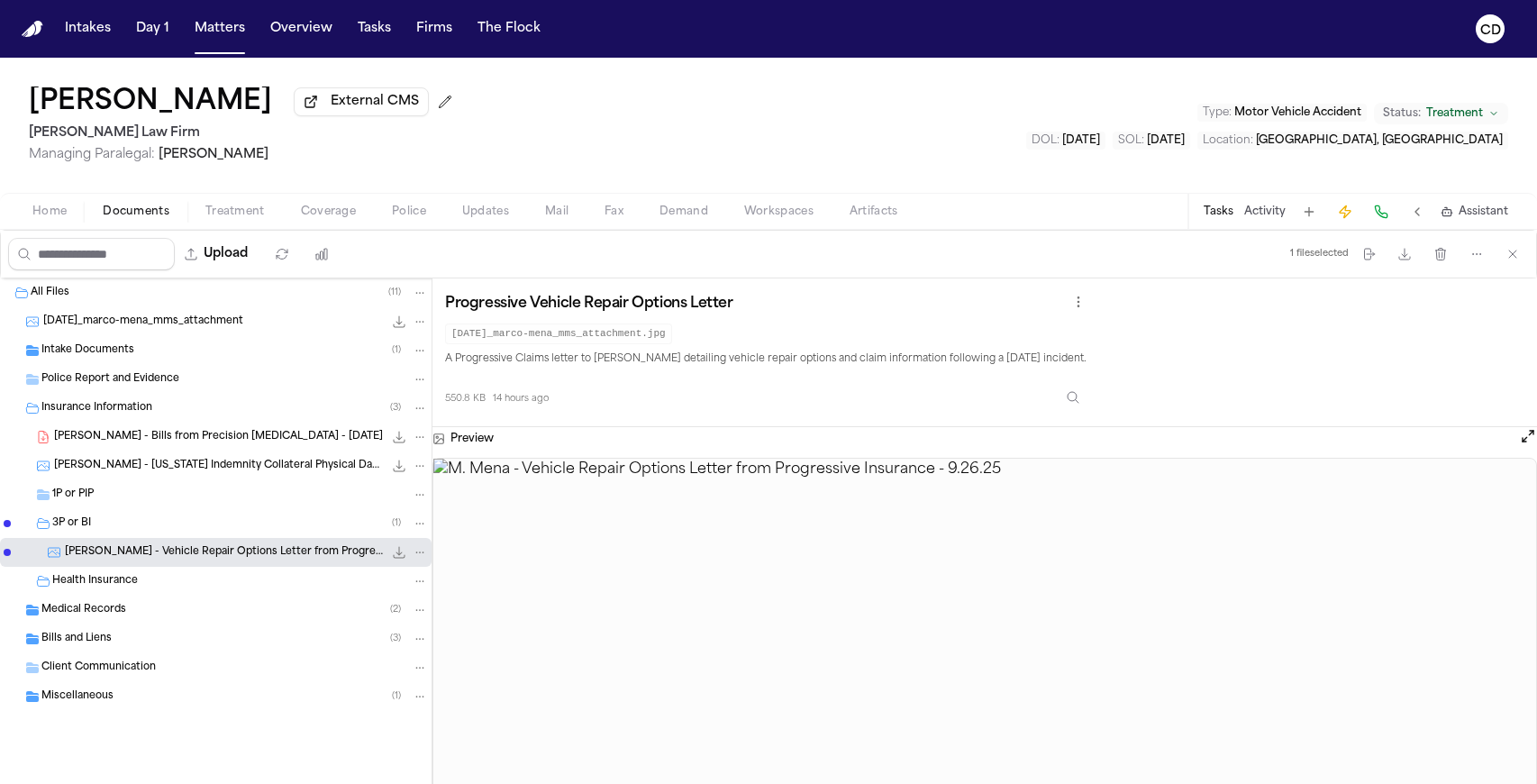
click at [455, 432] on div "Preview" at bounding box center [985, 439] width 1105 height 24
click at [455, 446] on h3 "Preview" at bounding box center [472, 438] width 43 height 15
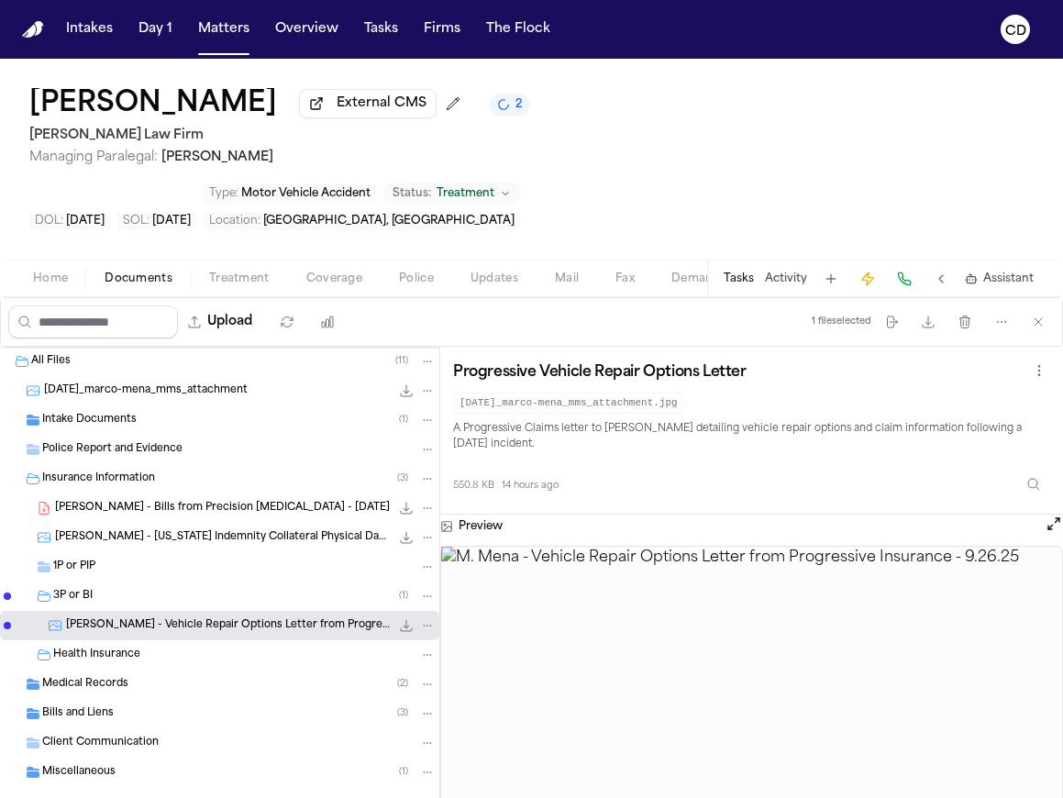
click at [154, 288] on span "button" at bounding box center [139, 289] width 90 height 2
click at [149, 271] on span "Documents" at bounding box center [139, 278] width 68 height 15
click at [156, 581] on div "3P or BI ( 1 )" at bounding box center [219, 595] width 439 height 29
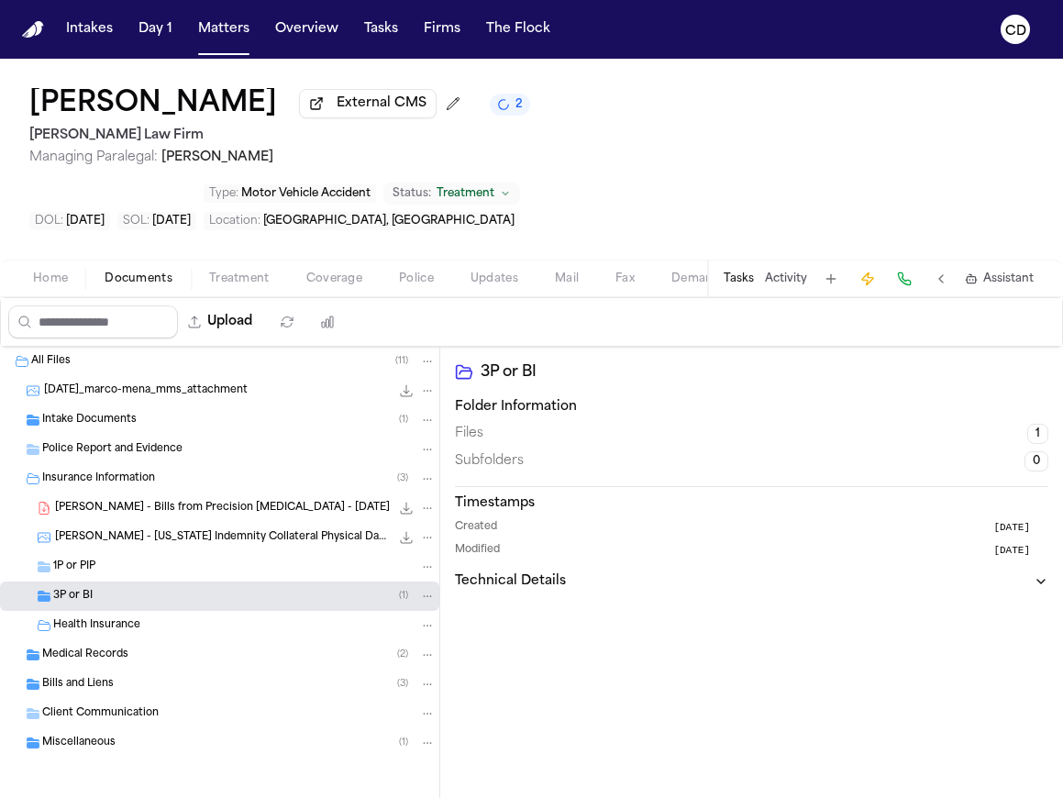
click at [160, 588] on div "3P or BI ( 1 )" at bounding box center [244, 596] width 382 height 17
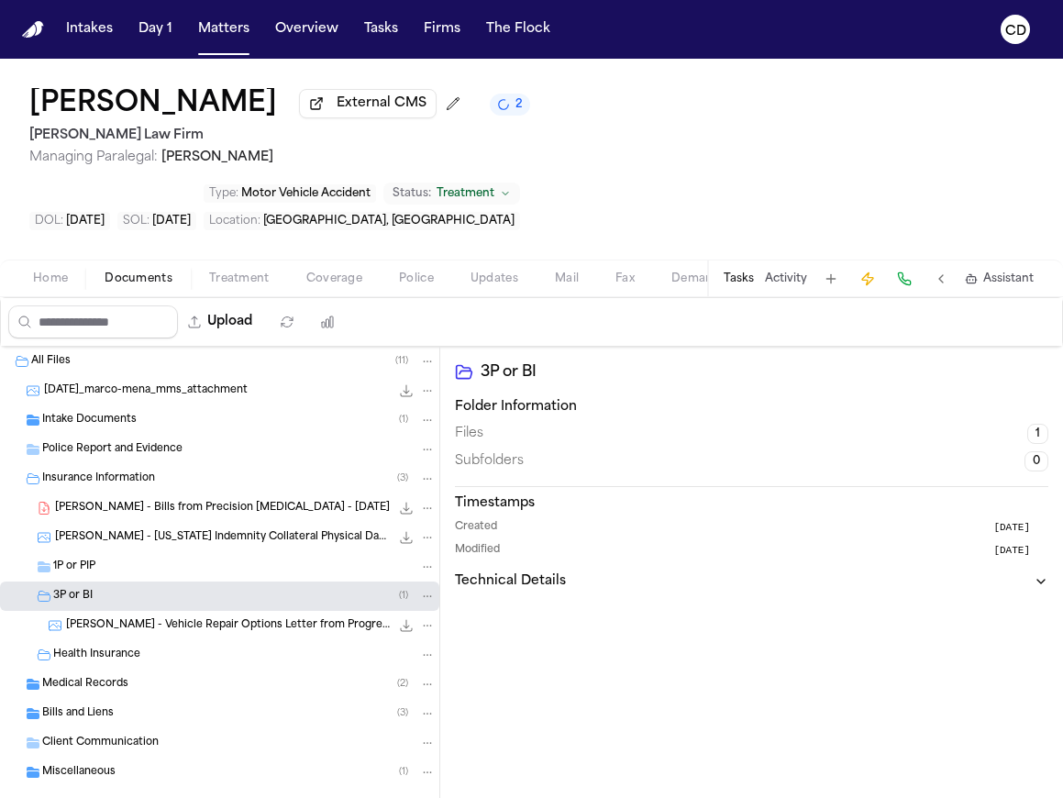
click at [146, 412] on div "Intake Documents ( 1 )" at bounding box center [238, 420] width 393 height 17
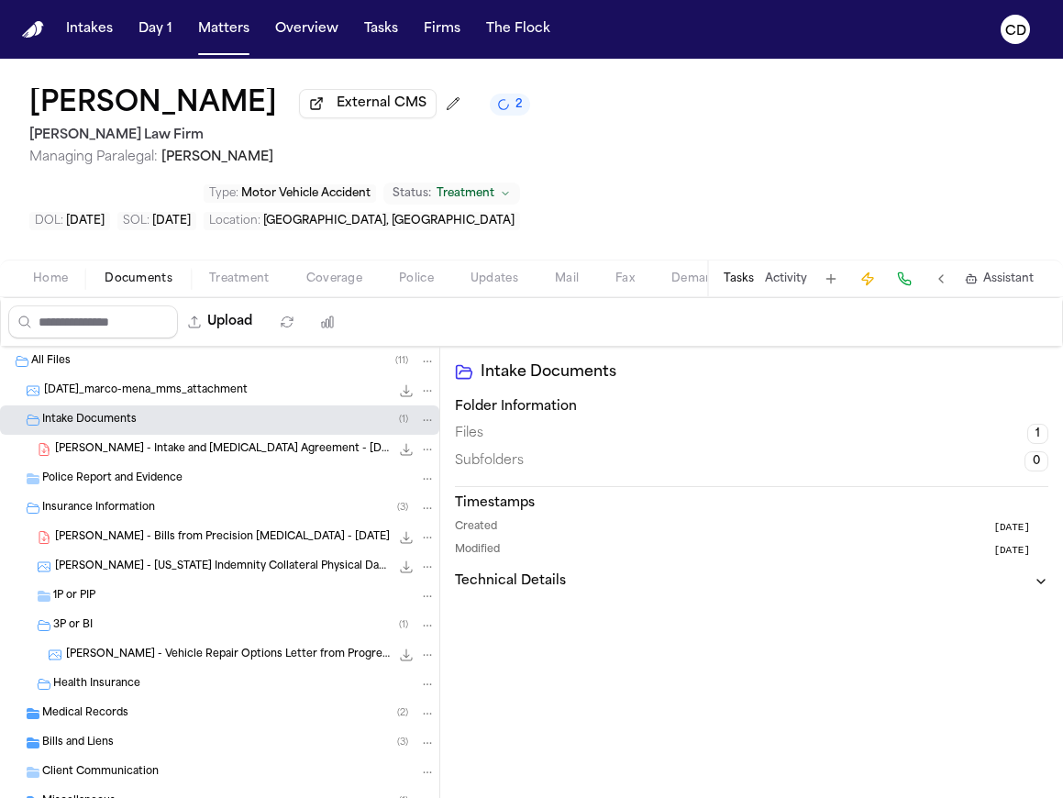
click at [132, 464] on div "Police Report and Evidence" at bounding box center [219, 478] width 439 height 29
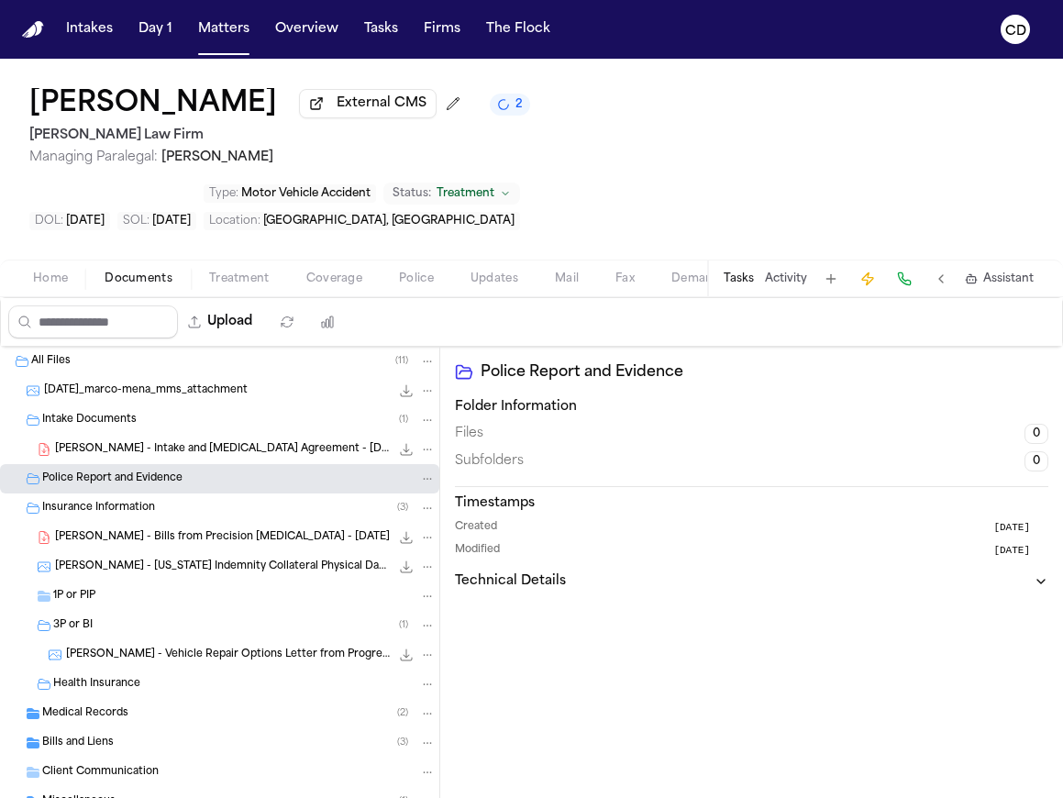
click at [87, 493] on div "Insurance Information ( 3 )" at bounding box center [219, 507] width 439 height 29
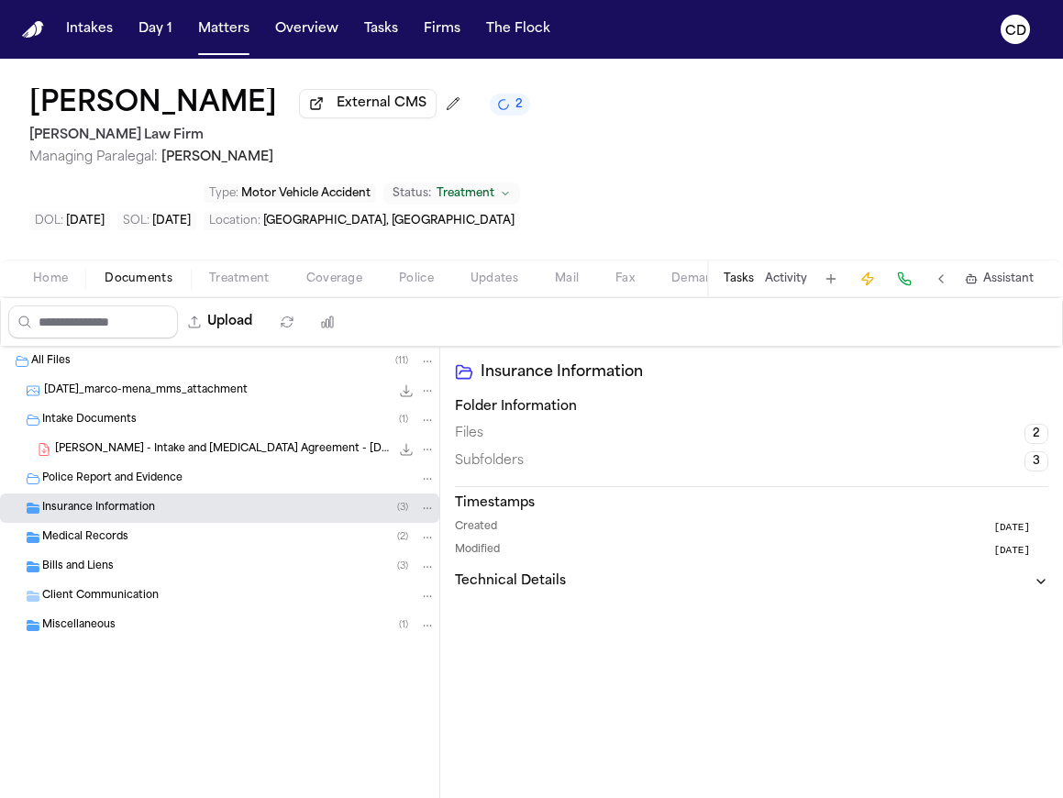
click at [124, 412] on div "Intake Documents ( 1 )" at bounding box center [238, 420] width 393 height 17
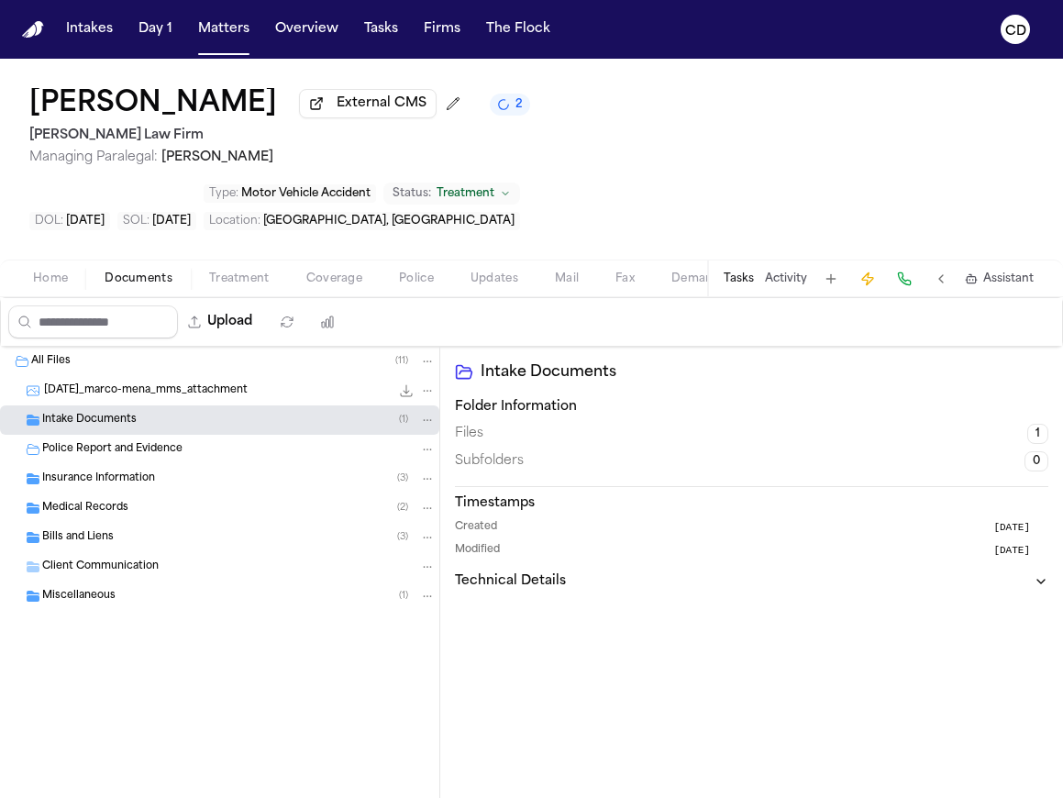
click at [90, 353] on div "All Files ( 11 )" at bounding box center [233, 361] width 404 height 17
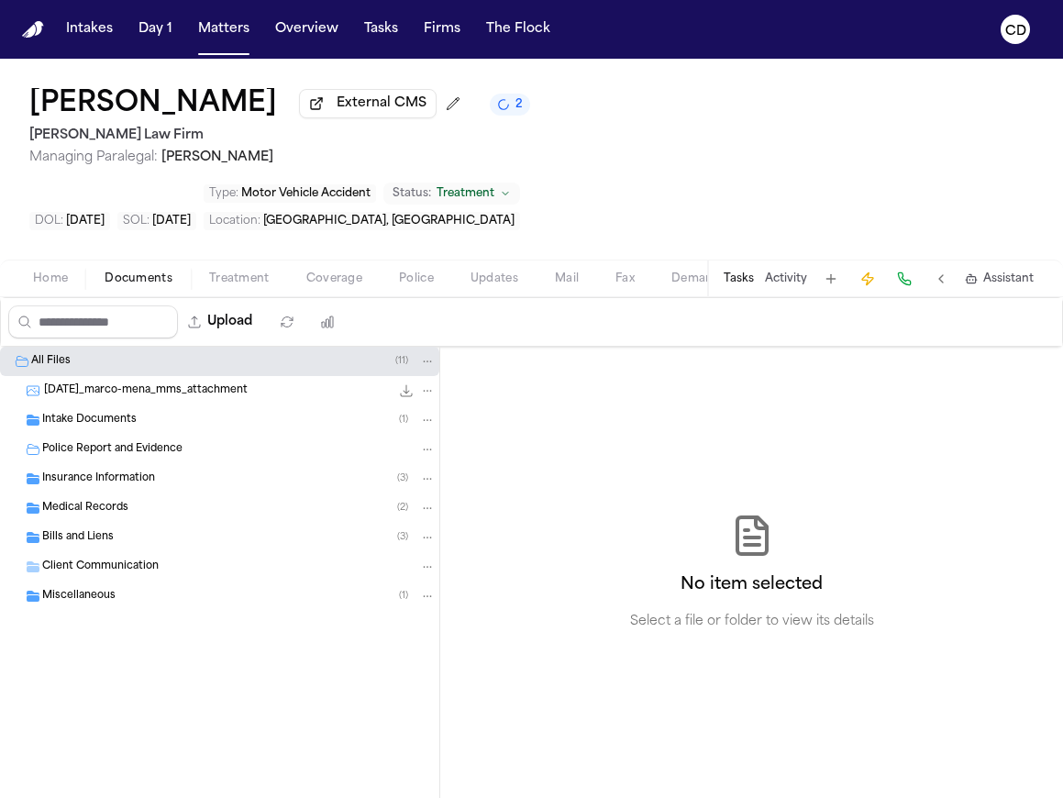
click at [413, 353] on div "( 11 )" at bounding box center [415, 361] width 40 height 17
click at [153, 268] on button "Documents" at bounding box center [138, 279] width 105 height 22
click at [145, 588] on div "Miscellaneous ( 1 )" at bounding box center [238, 596] width 393 height 17
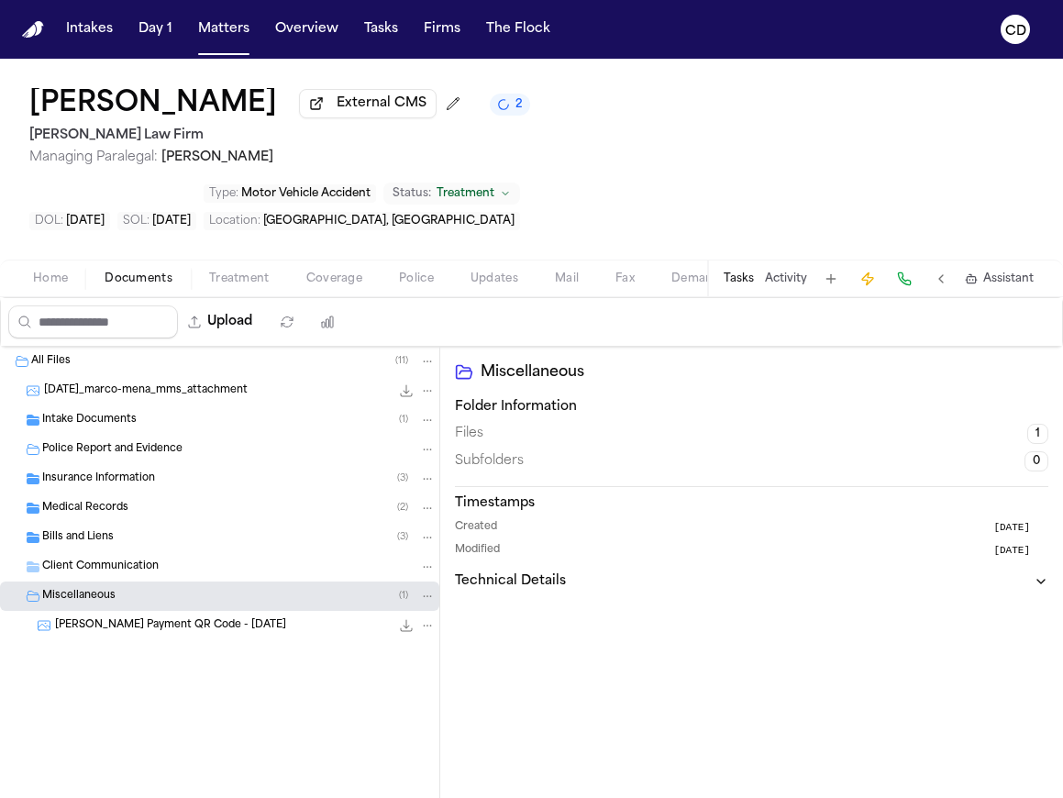
click at [140, 588] on div "Miscellaneous ( 1 )" at bounding box center [238, 596] width 393 height 17
click at [150, 493] on div "Medical Records ( 2 )" at bounding box center [219, 507] width 439 height 29
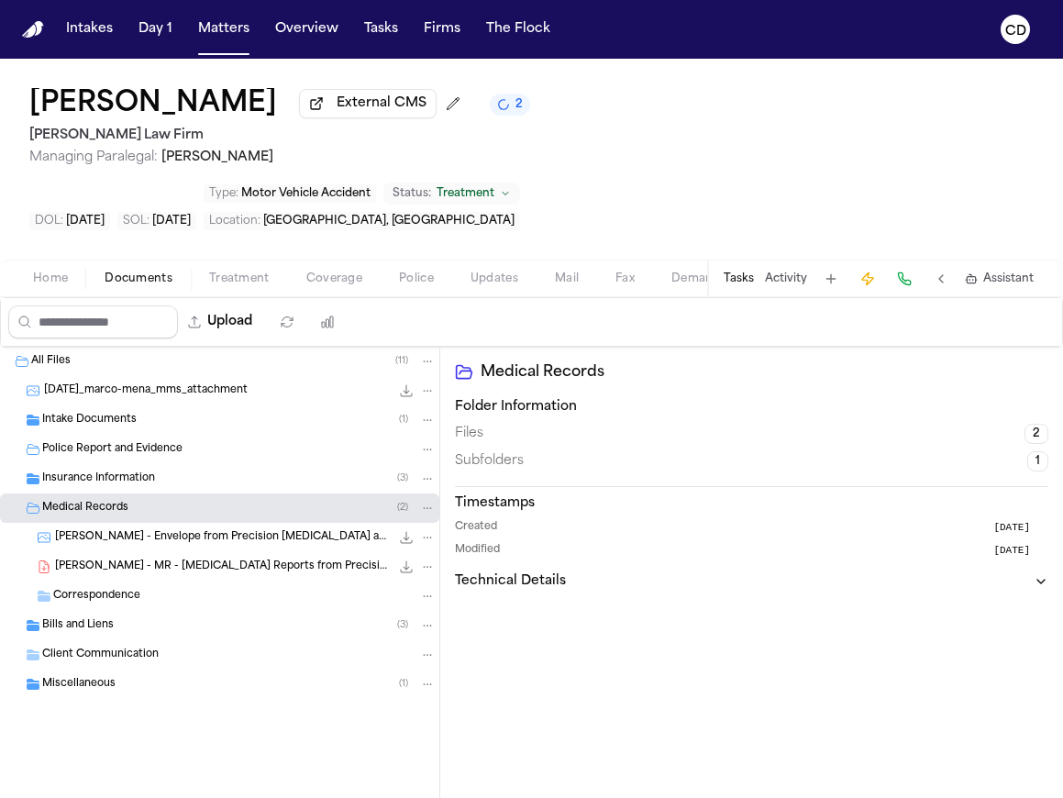
click at [151, 493] on div "Medical Records ( 2 )" at bounding box center [219, 507] width 439 height 29
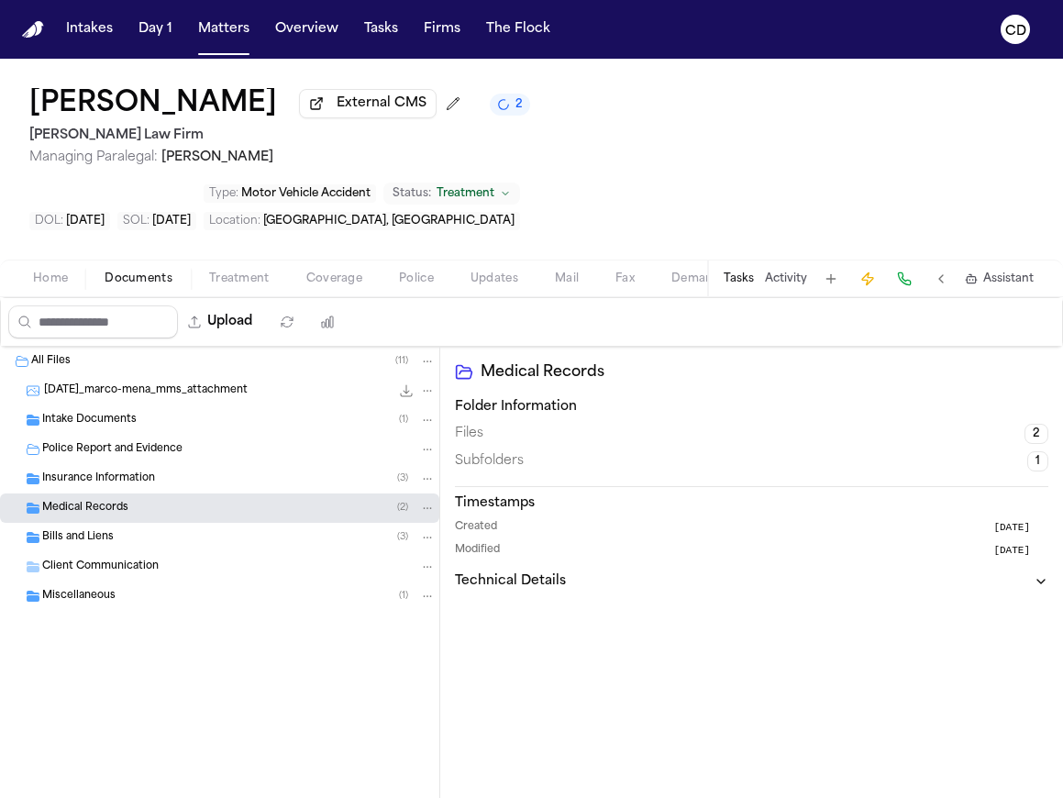
click at [153, 464] on div "Insurance Information ( 3 )" at bounding box center [219, 478] width 439 height 29
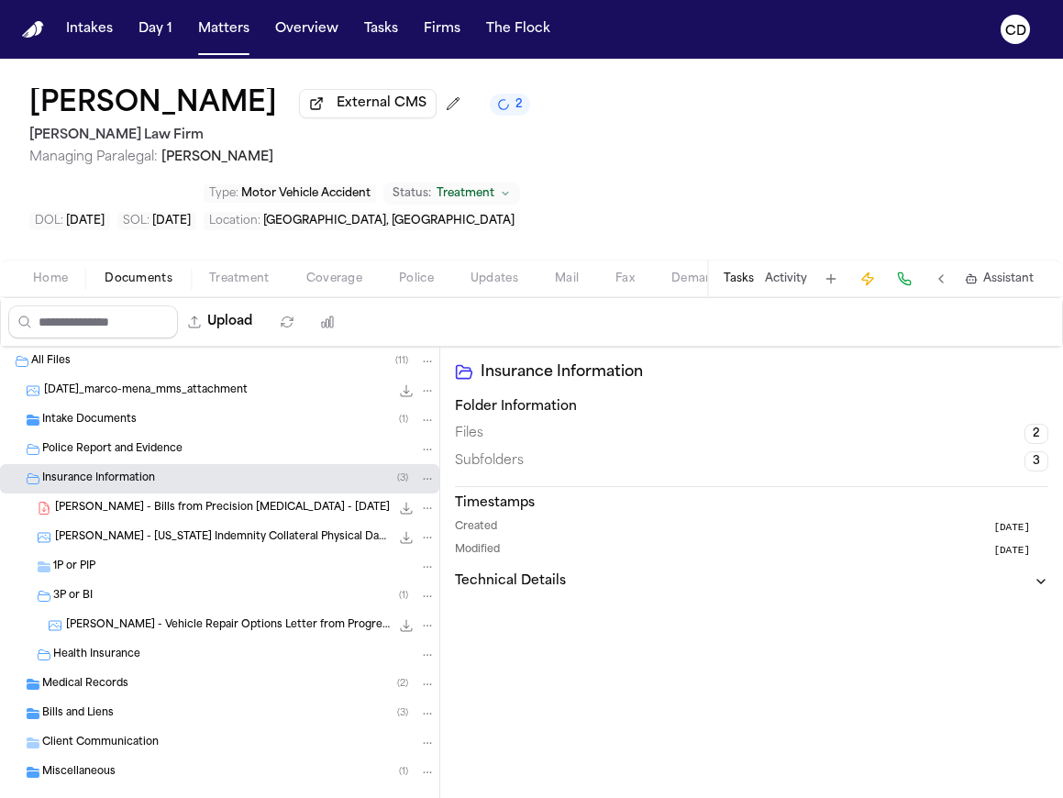
click at [152, 558] on div "1P or PIP" at bounding box center [244, 566] width 382 height 17
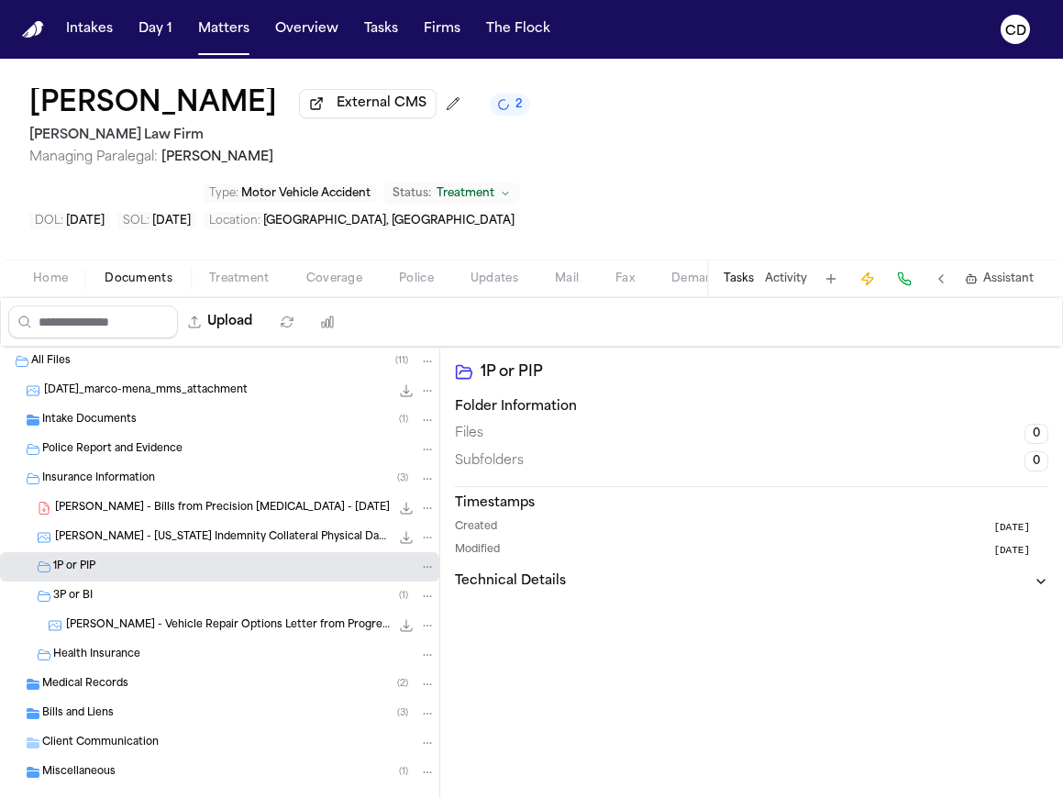
click at [148, 558] on div "1P or PIP" at bounding box center [244, 566] width 382 height 17
click at [140, 588] on div "3P or BI ( 1 )" at bounding box center [244, 596] width 382 height 17
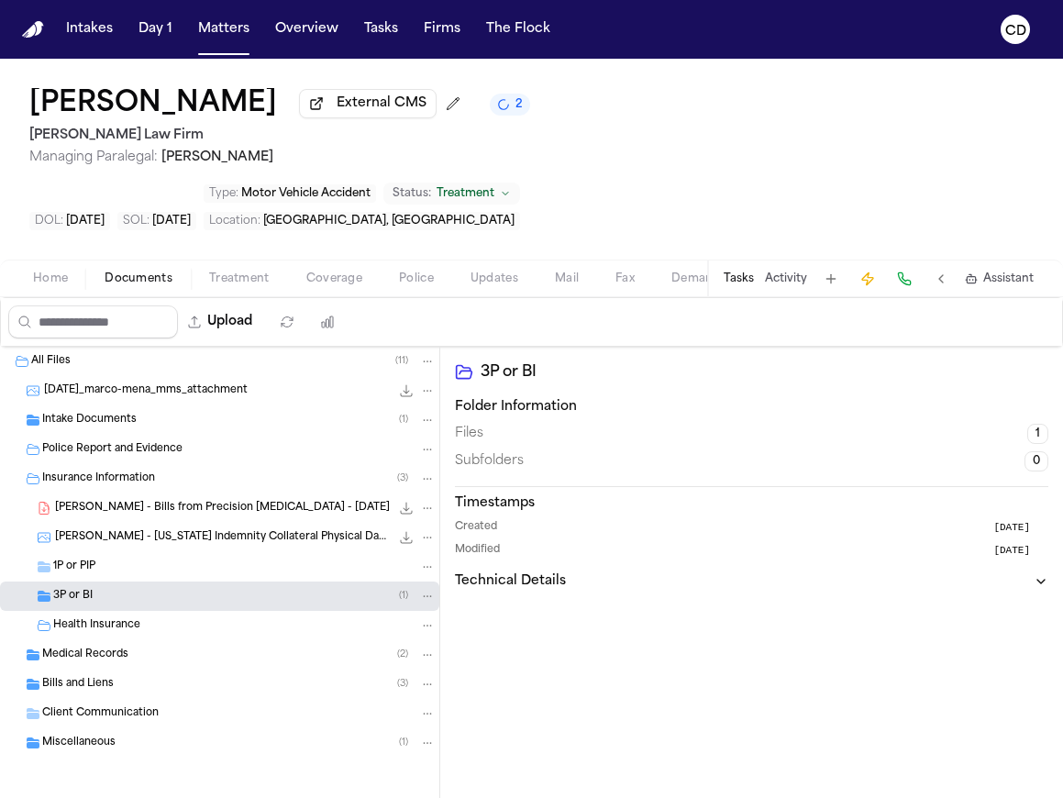
click at [140, 588] on div "3P or BI ( 1 )" at bounding box center [244, 596] width 382 height 17
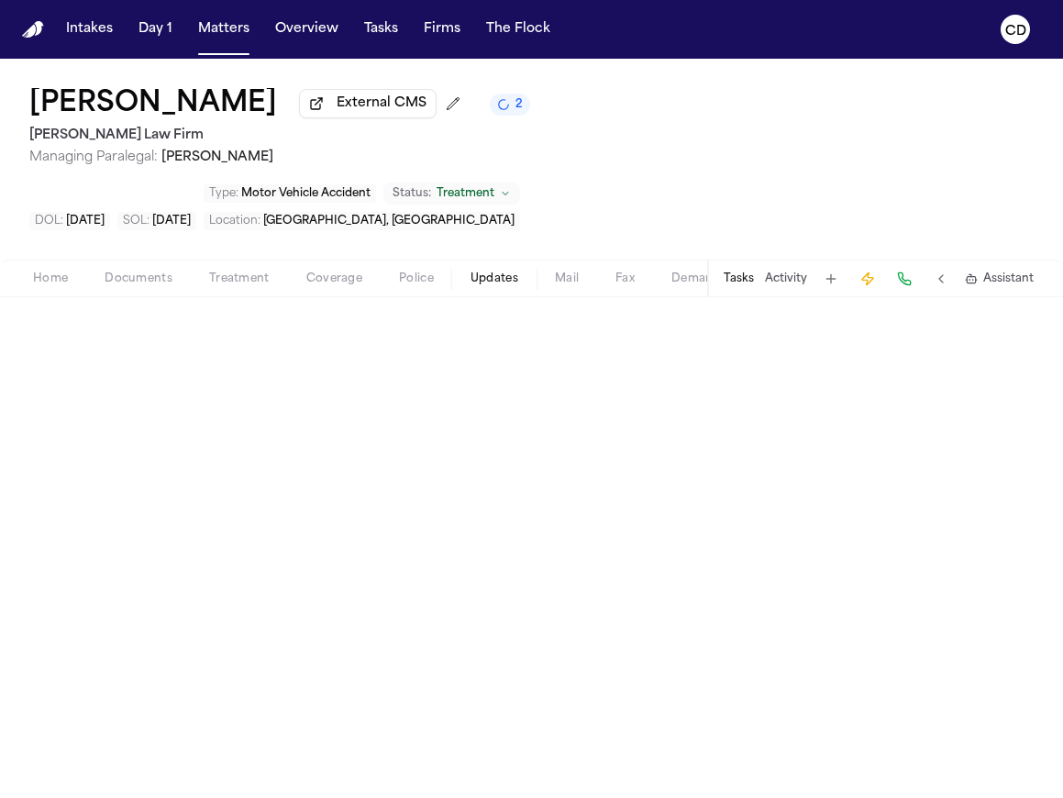
click at [473, 271] on span "Updates" at bounding box center [494, 278] width 48 height 15
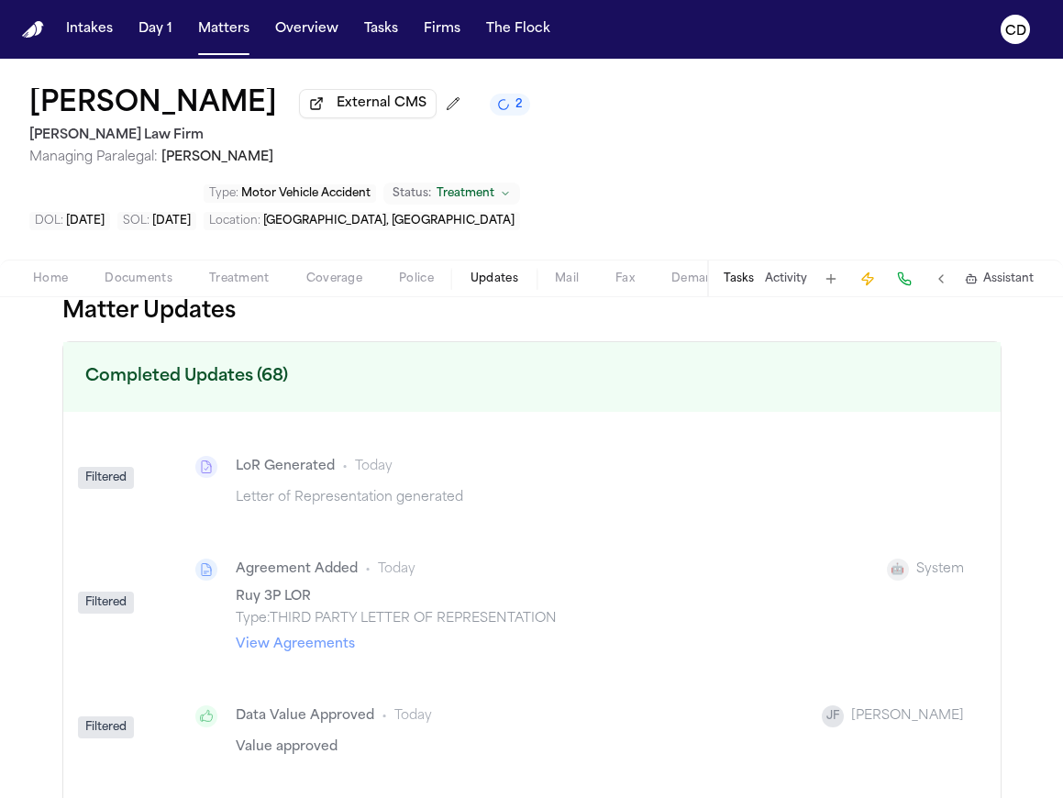
click at [417, 271] on span "Police" at bounding box center [416, 278] width 35 height 15
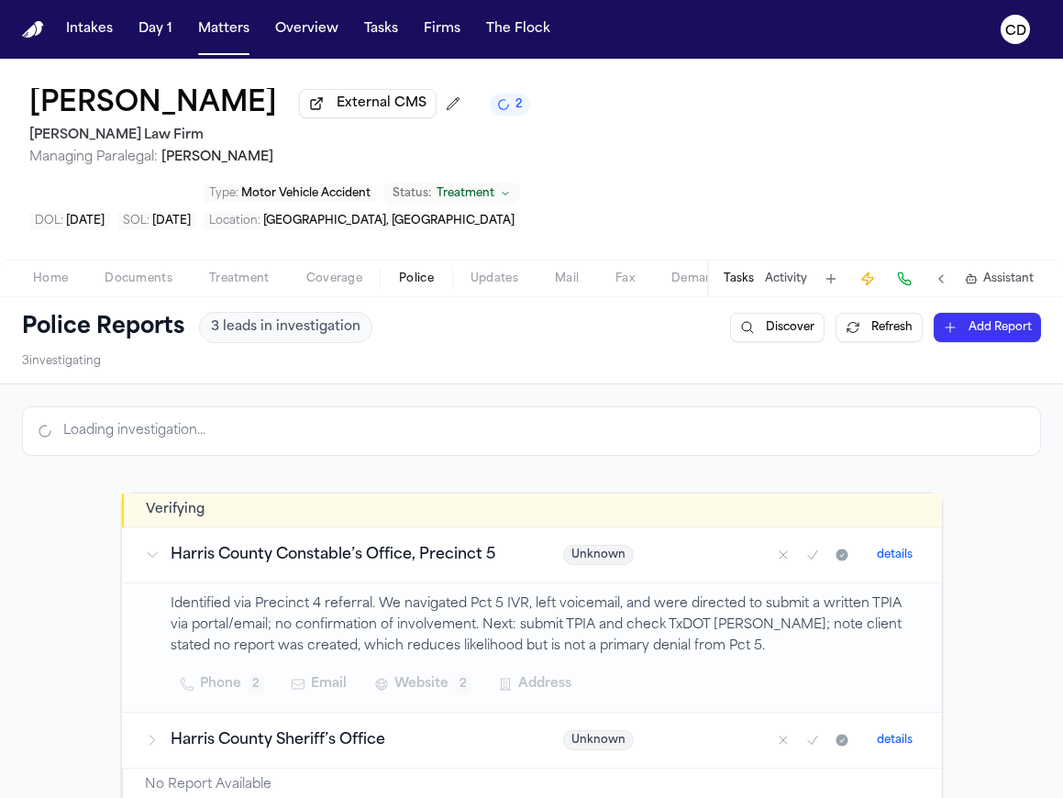
click at [306, 271] on span "Coverage" at bounding box center [334, 278] width 56 height 15
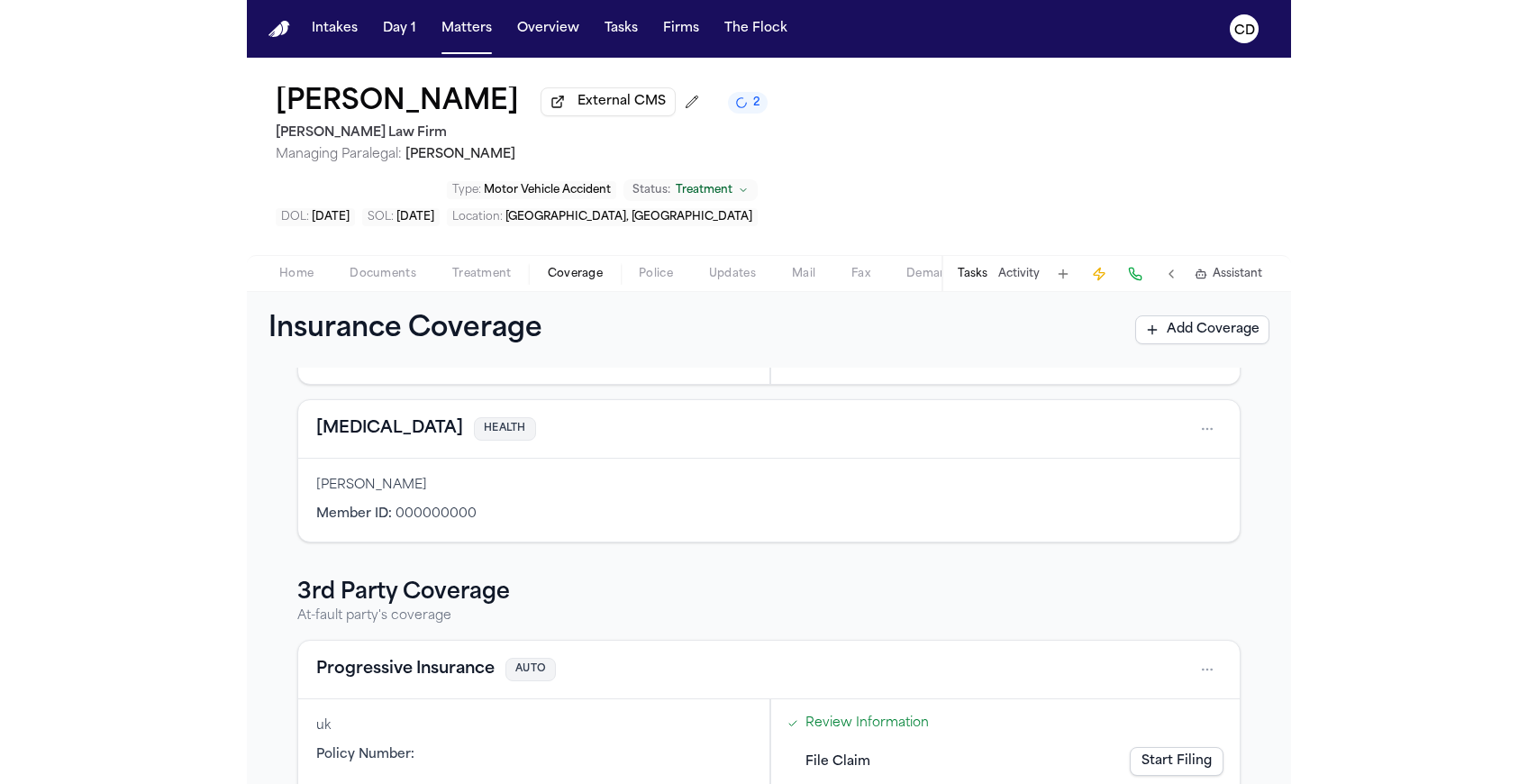
scroll to position [320, 0]
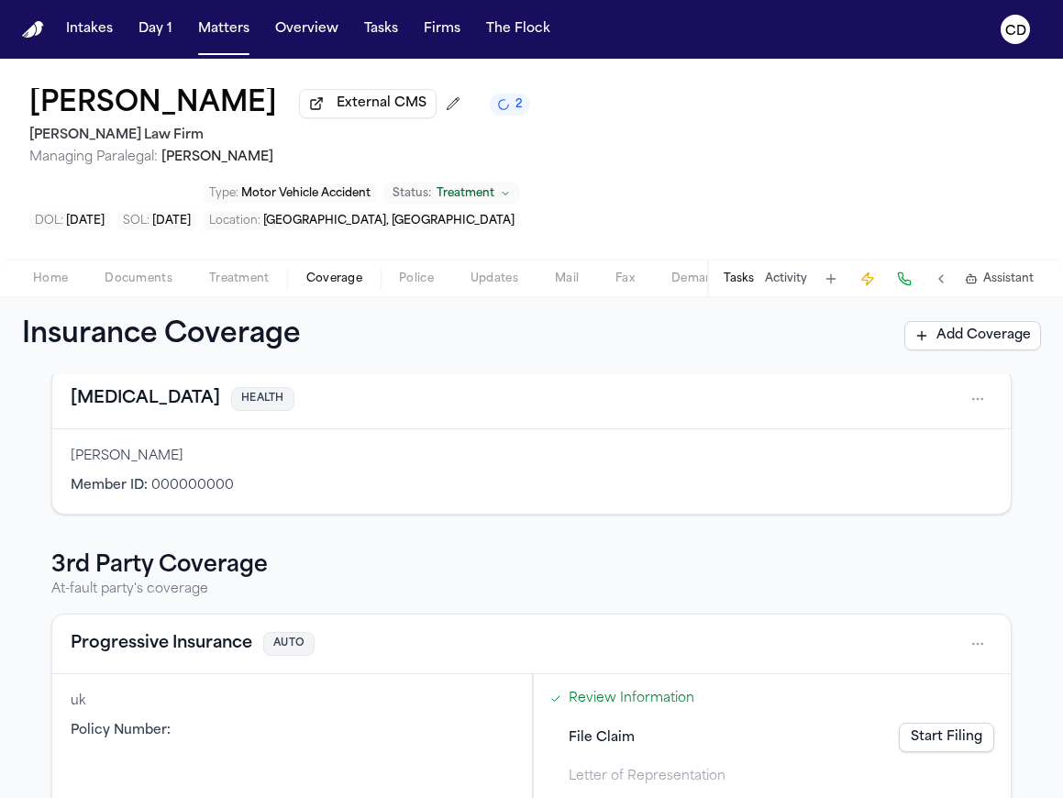
click at [1044, 166] on div "Marco Mena External CMS 2 Ruy Mireles Law Firm Managing Paralegal: Jessica Barr…" at bounding box center [531, 159] width 1063 height 201
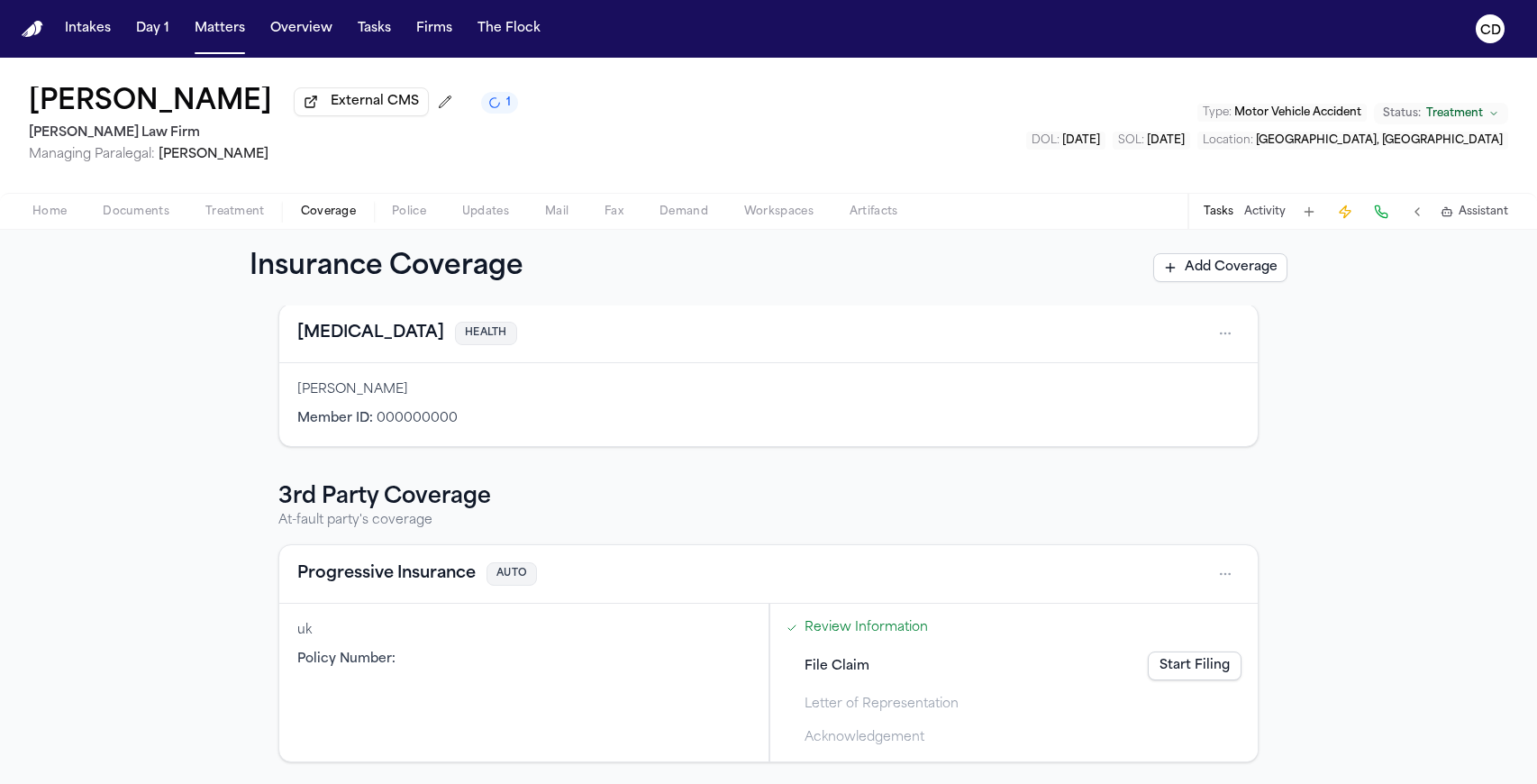
click at [138, 211] on span "Documents" at bounding box center [137, 211] width 67 height 15
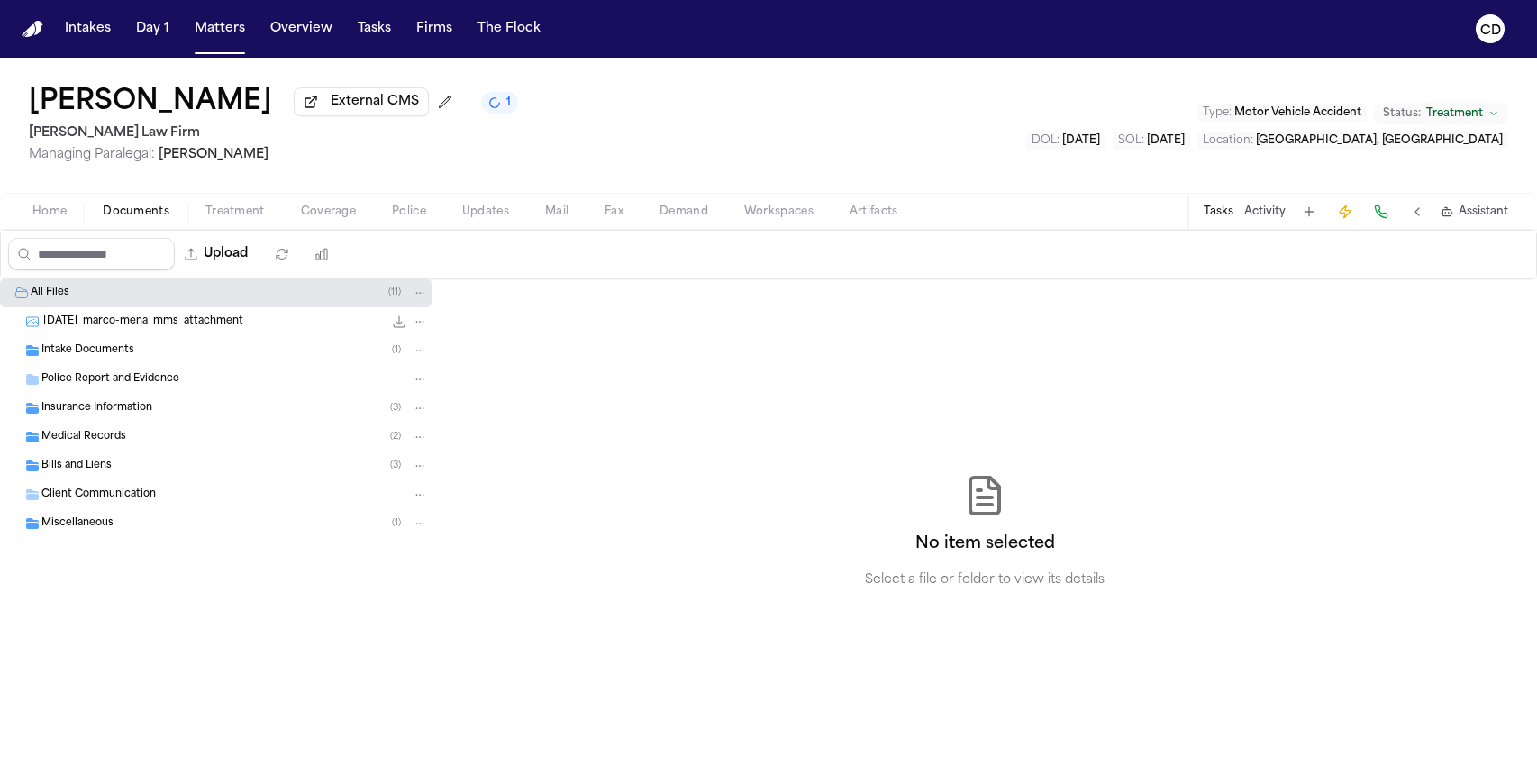
click at [78, 237] on div "Upload" at bounding box center [173, 254] width 344 height 47
click at [63, 219] on span "Home" at bounding box center [49, 211] width 34 height 15
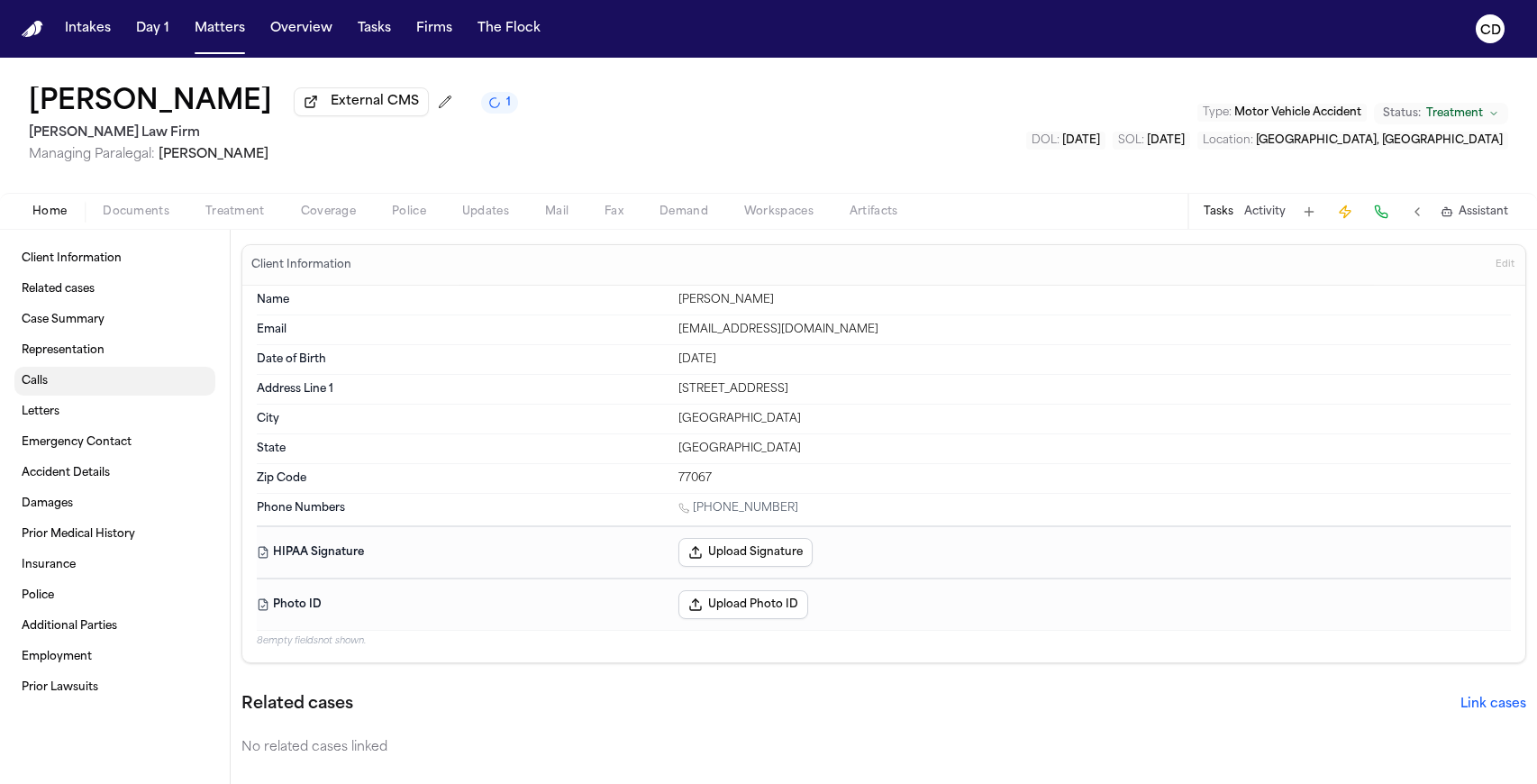
click at [98, 395] on link "Calls" at bounding box center [115, 380] width 200 height 28
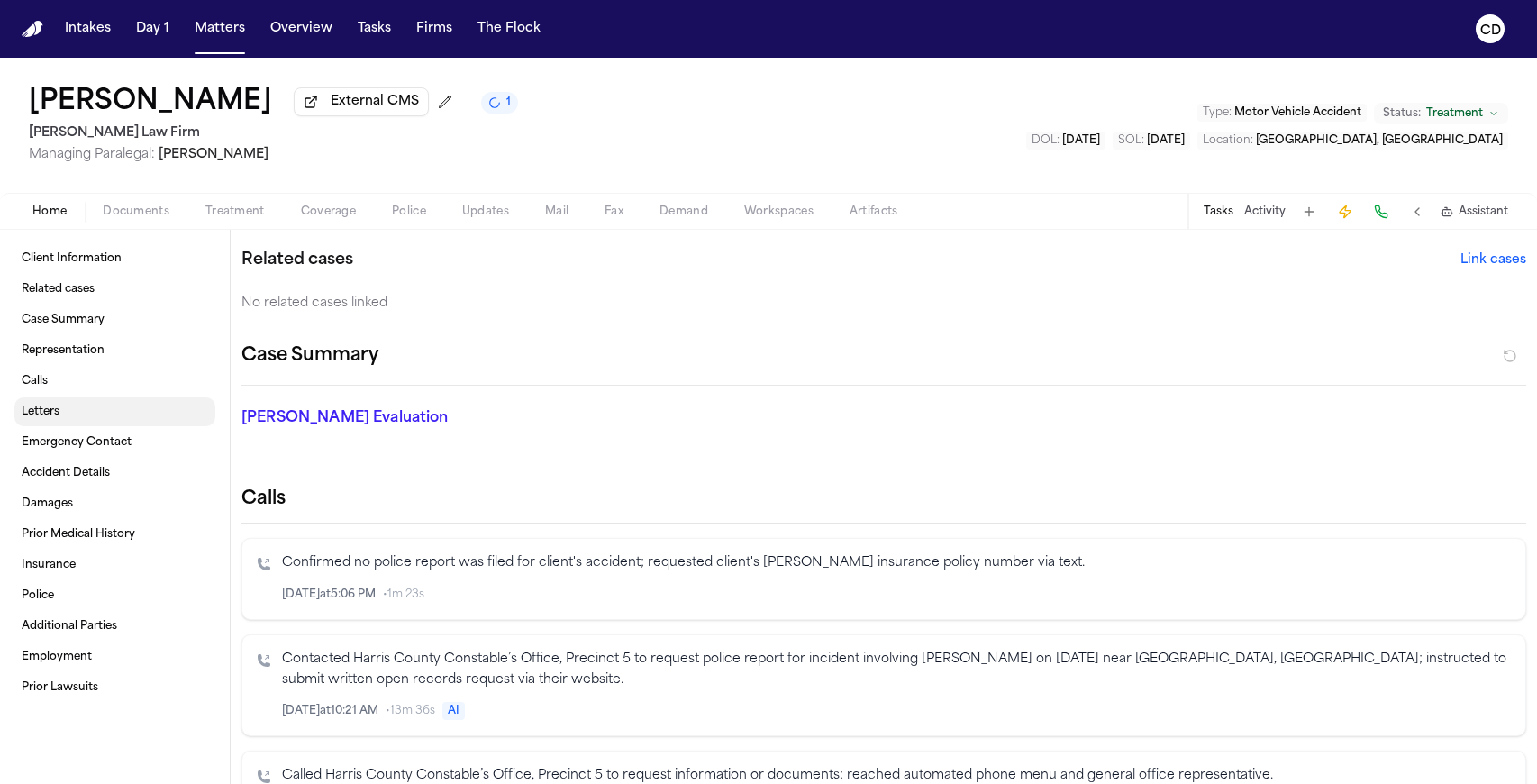
click at [98, 402] on link "Letters" at bounding box center [115, 411] width 200 height 28
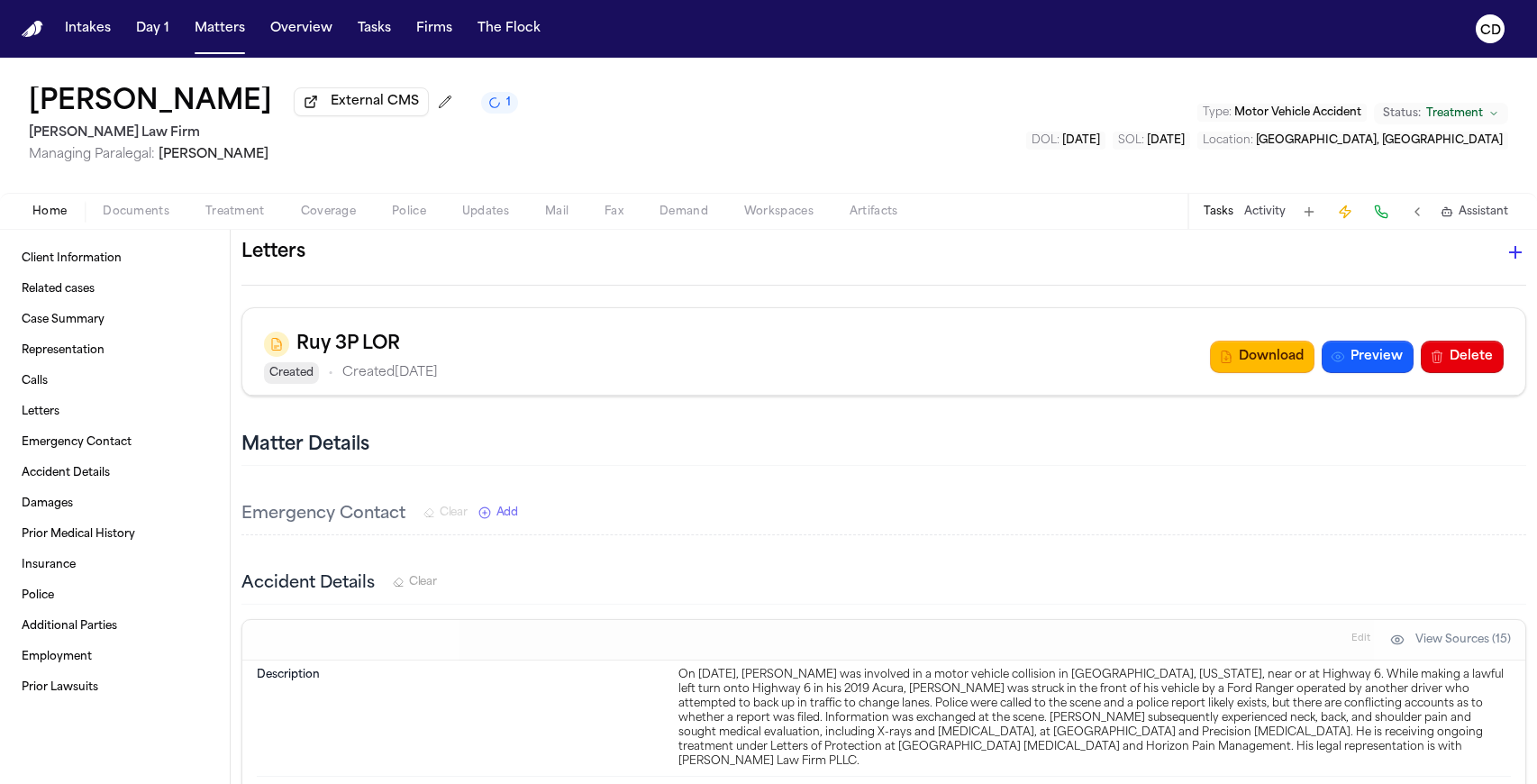
scroll to position [2745, 0]
click at [1080, 372] on button "Preview" at bounding box center [1368, 356] width 92 height 32
click at [130, 423] on link "Letters" at bounding box center [115, 411] width 200 height 28
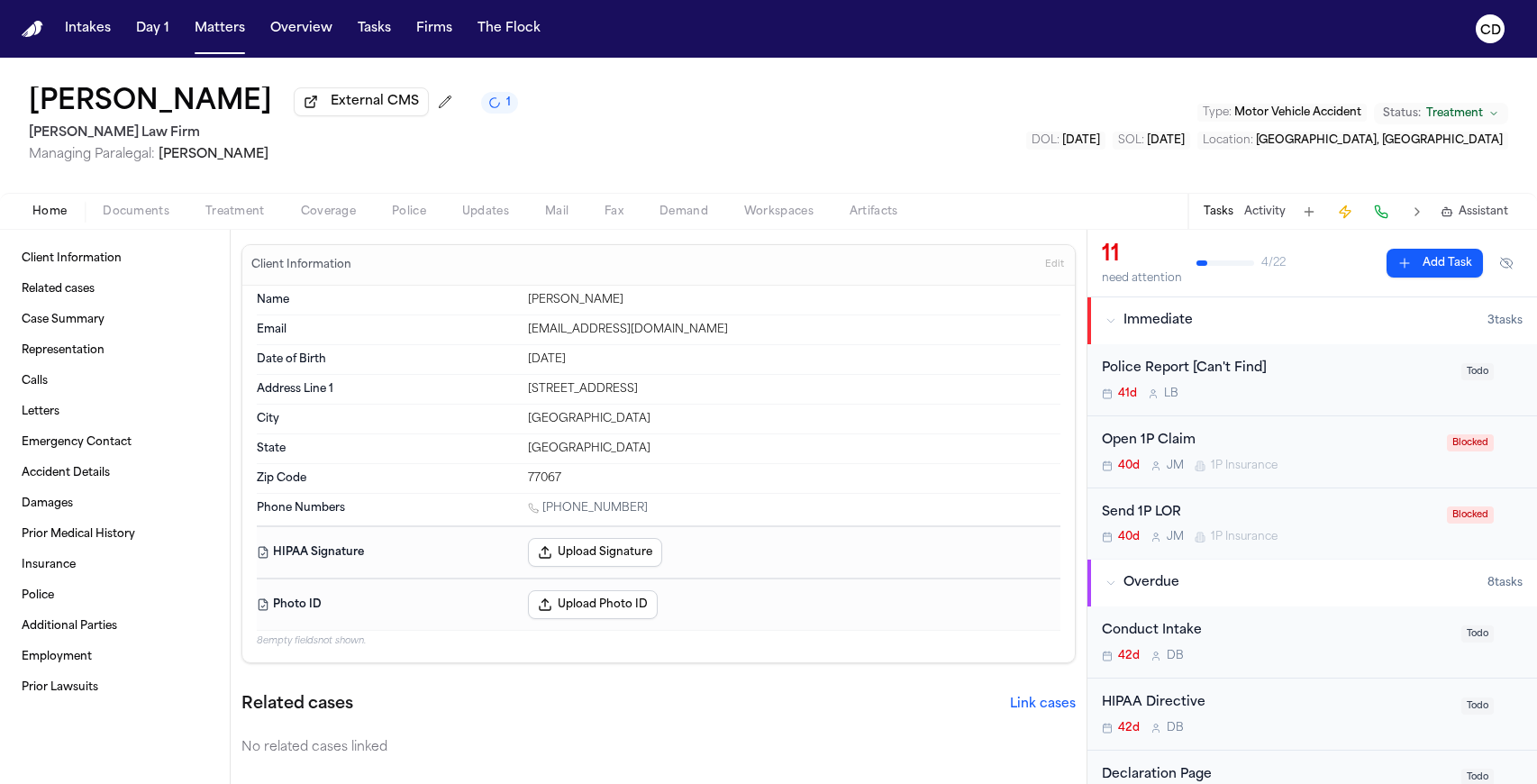
click at [165, 229] on div "Home Documents Treatment Coverage Police Updates Mail Fax Demand Workspaces Art…" at bounding box center [768, 210] width 1537 height 36
click at [145, 219] on span "Documents" at bounding box center [137, 211] width 67 height 15
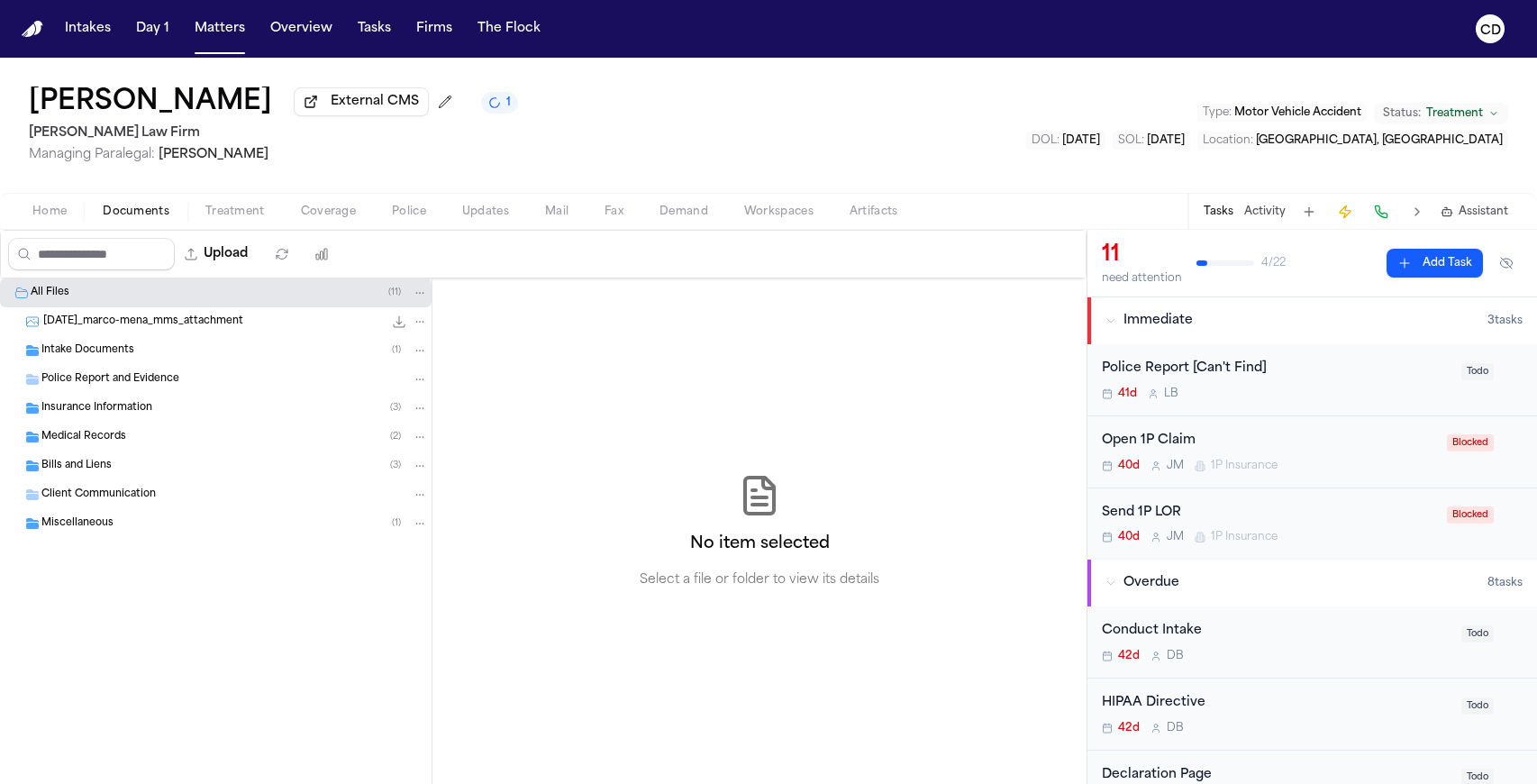
click at [166, 403] on div "Insurance Information ( 3 )" at bounding box center [215, 408] width 431 height 28
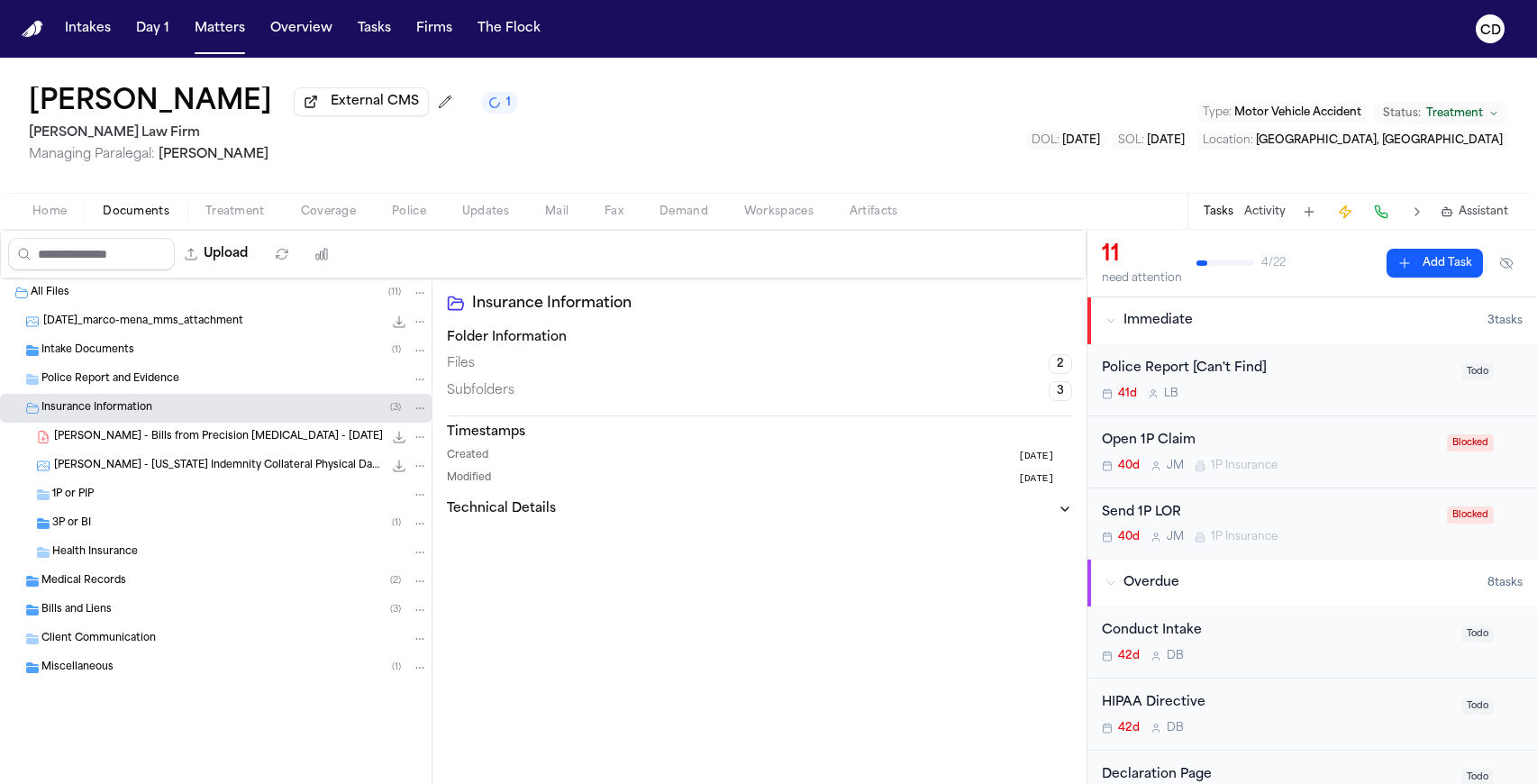
click at [168, 530] on div "3P or BI ( 1 )" at bounding box center [240, 523] width 375 height 17
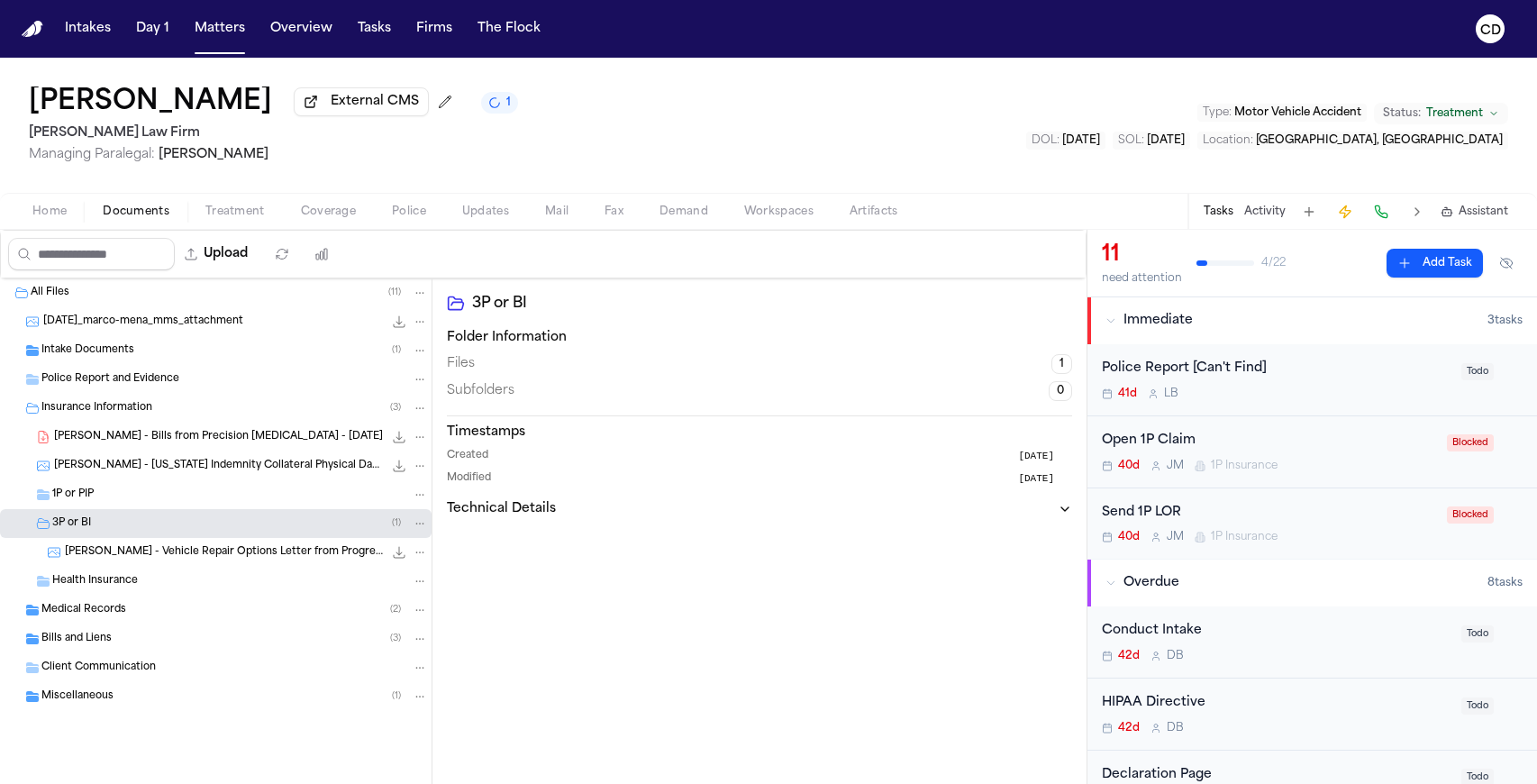
click at [154, 613] on div "Medical Records ( 2 )" at bounding box center [234, 609] width 386 height 17
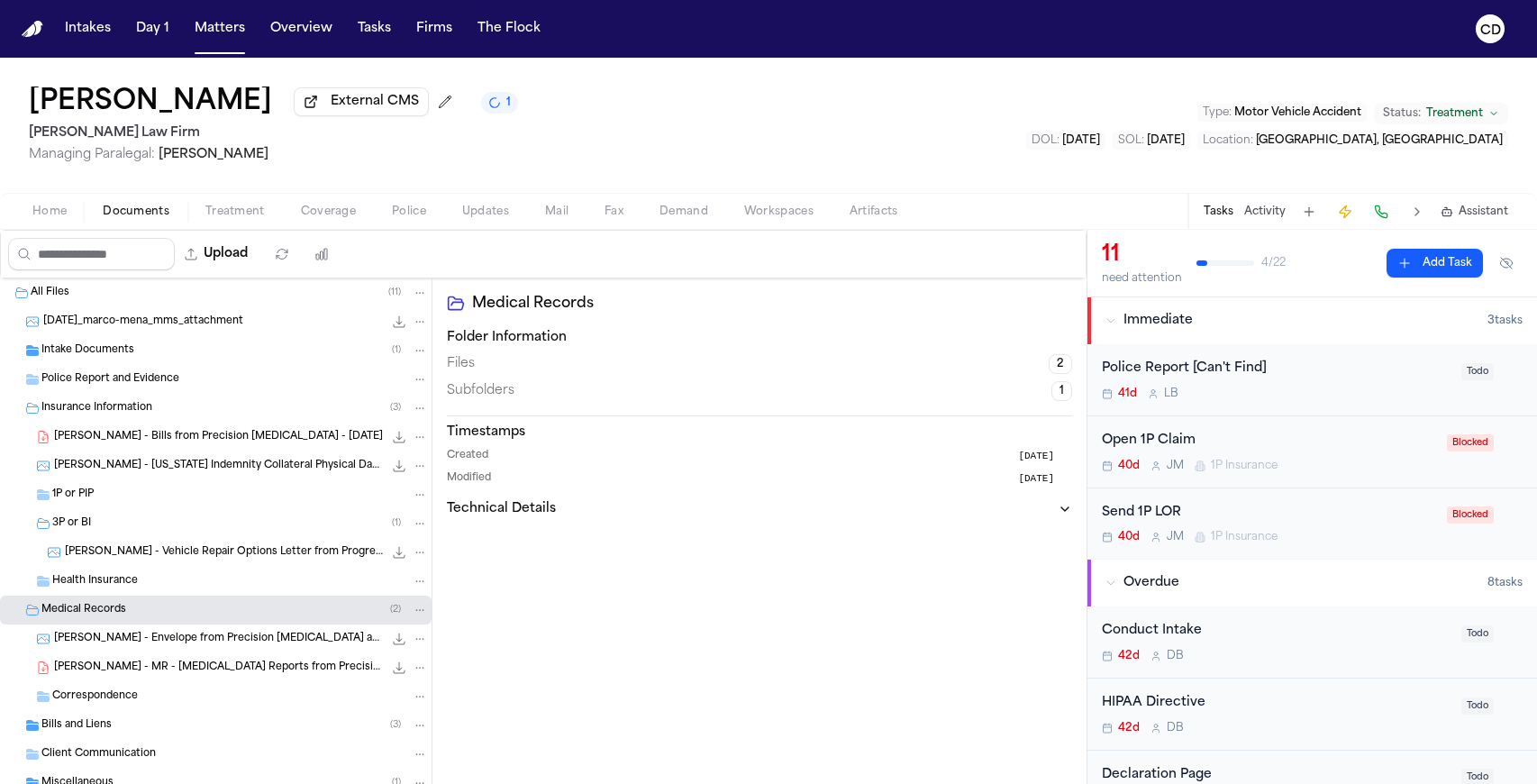
click at [150, 700] on div "Correspondence" at bounding box center [240, 696] width 375 height 17
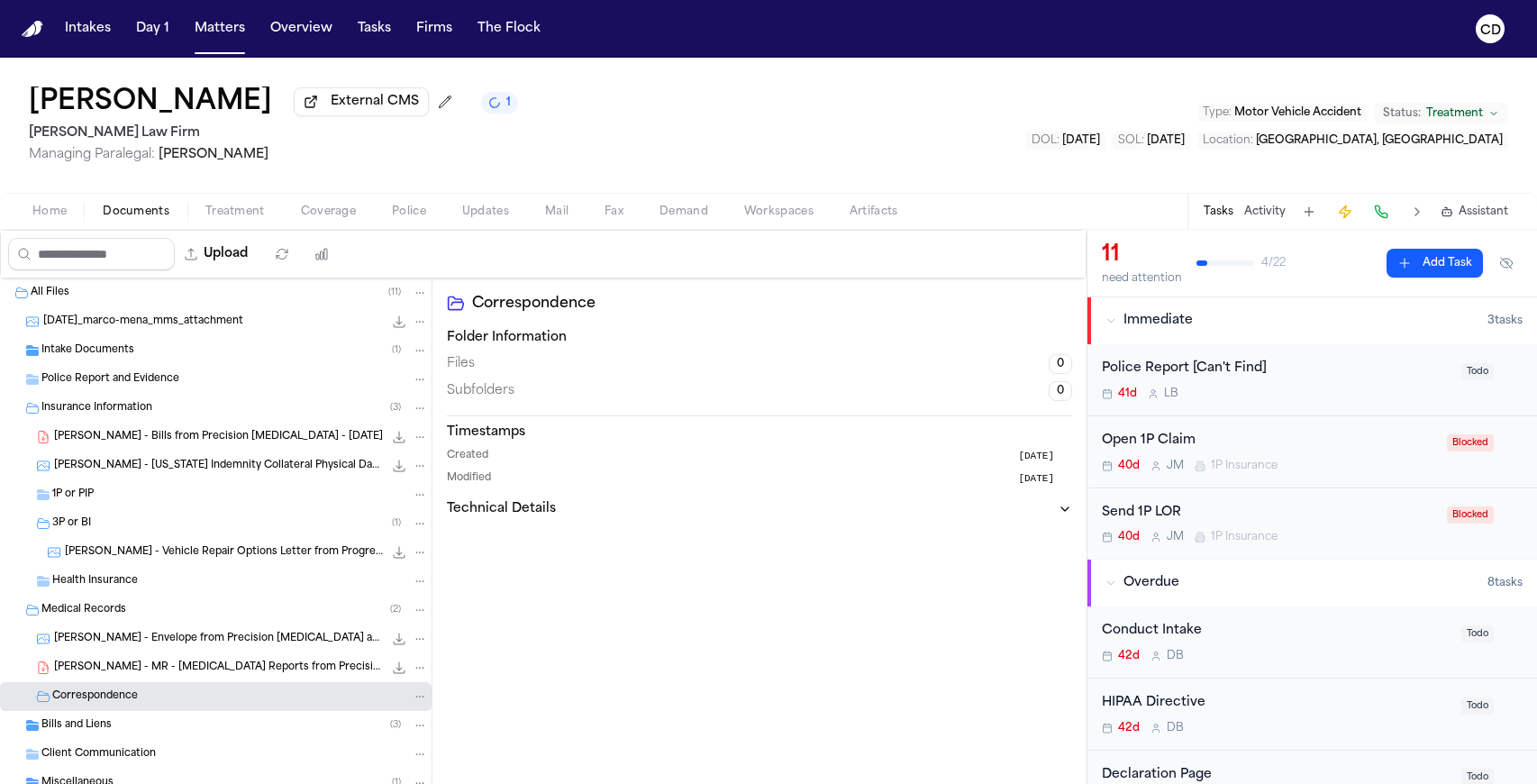
click at [186, 357] on div "Intake Documents ( 1 )" at bounding box center [234, 350] width 386 height 17
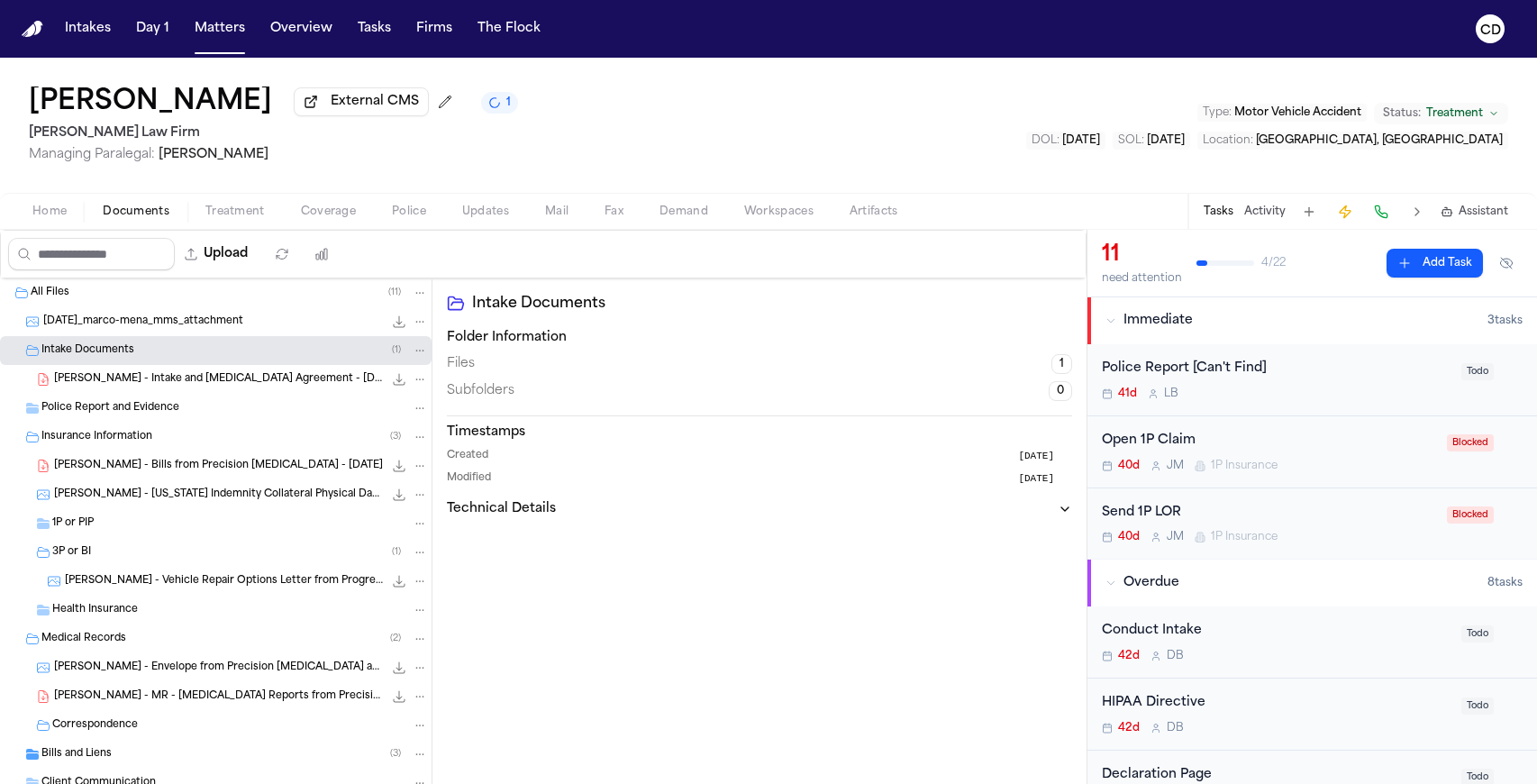
click at [193, 355] on div "Intake Documents ( 1 )" at bounding box center [234, 350] width 386 height 17
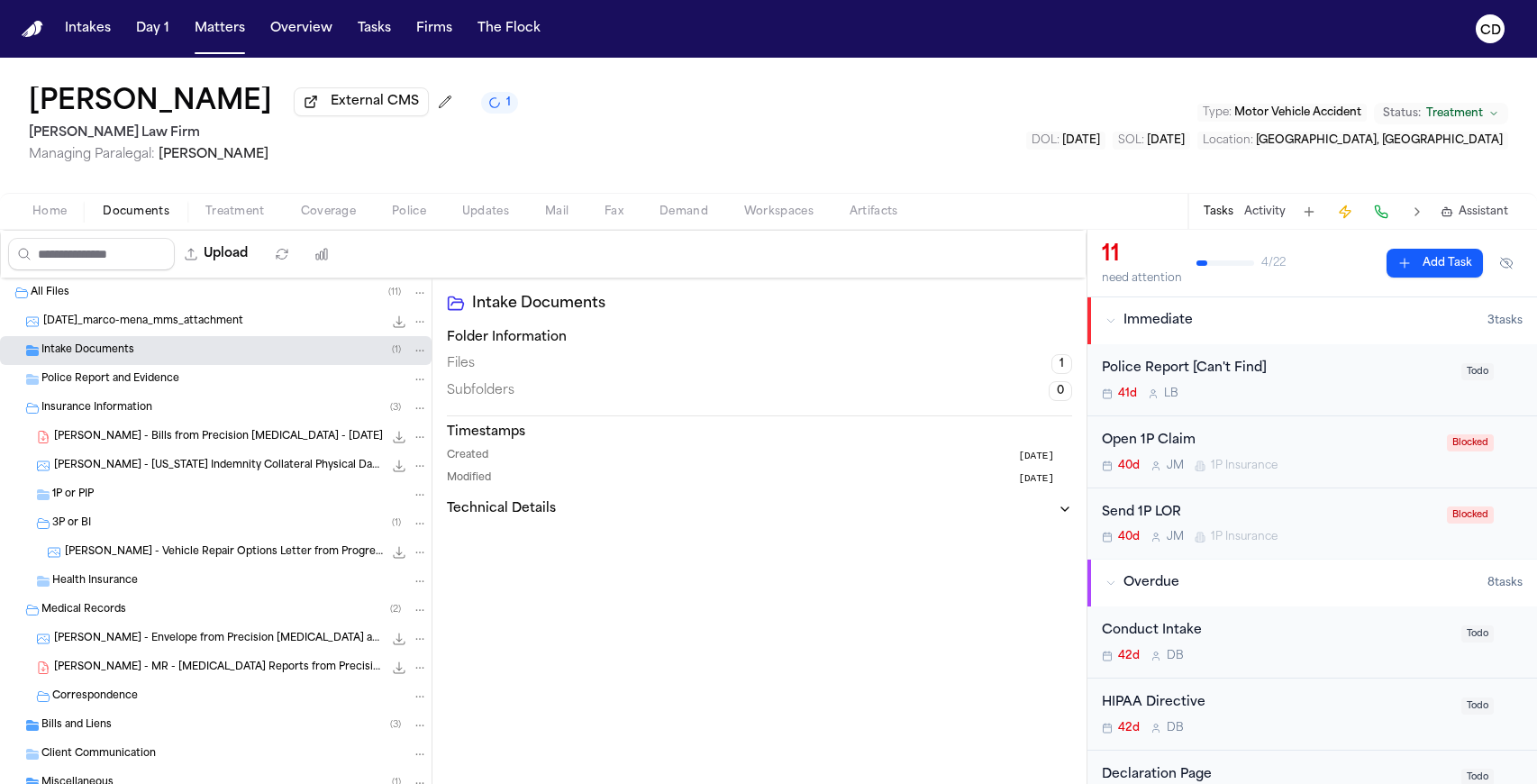
click at [174, 385] on span "Police Report and Evidence" at bounding box center [110, 380] width 138 height 16
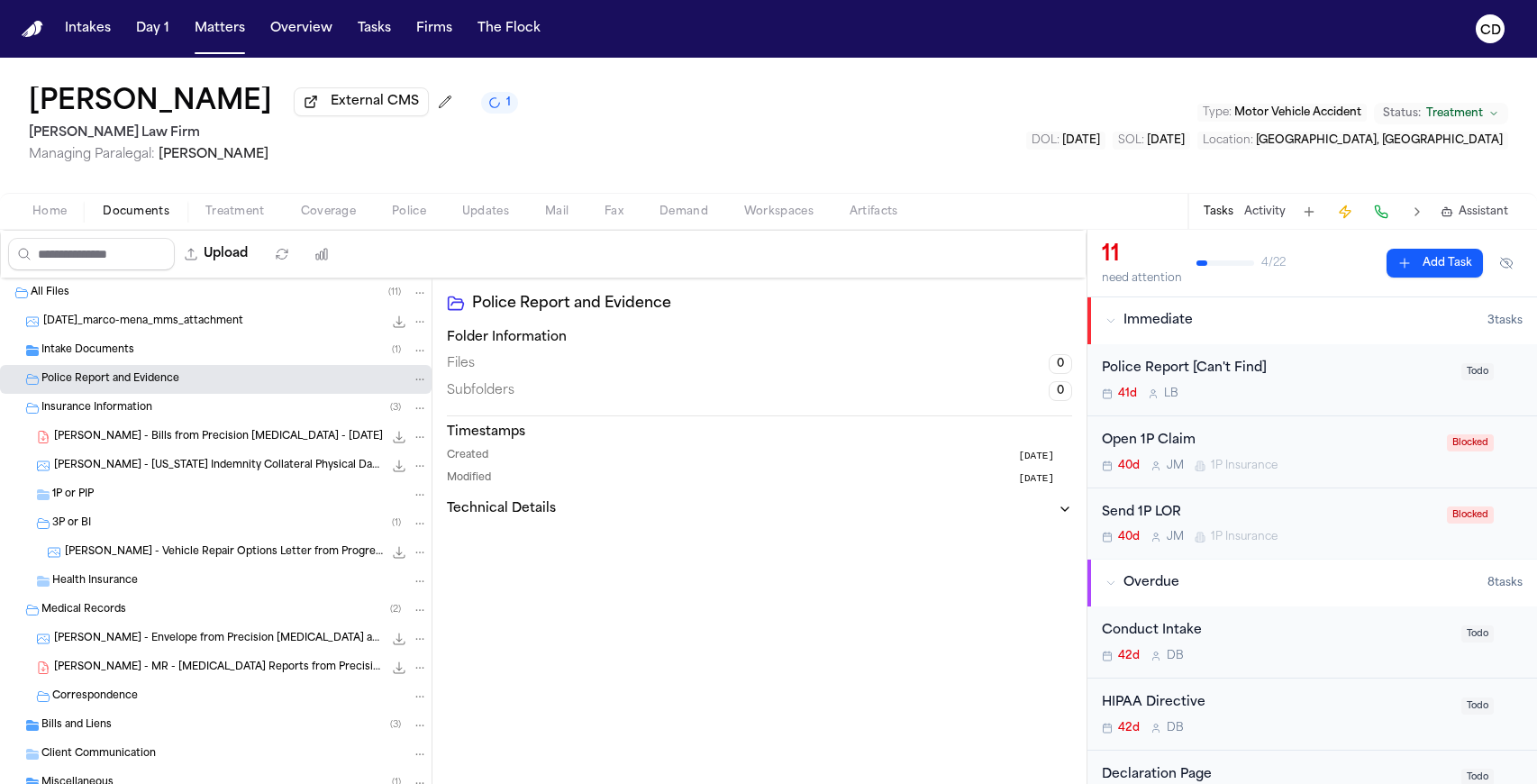
click at [168, 417] on div "Insurance Information ( 3 )" at bounding box center [234, 408] width 386 height 17
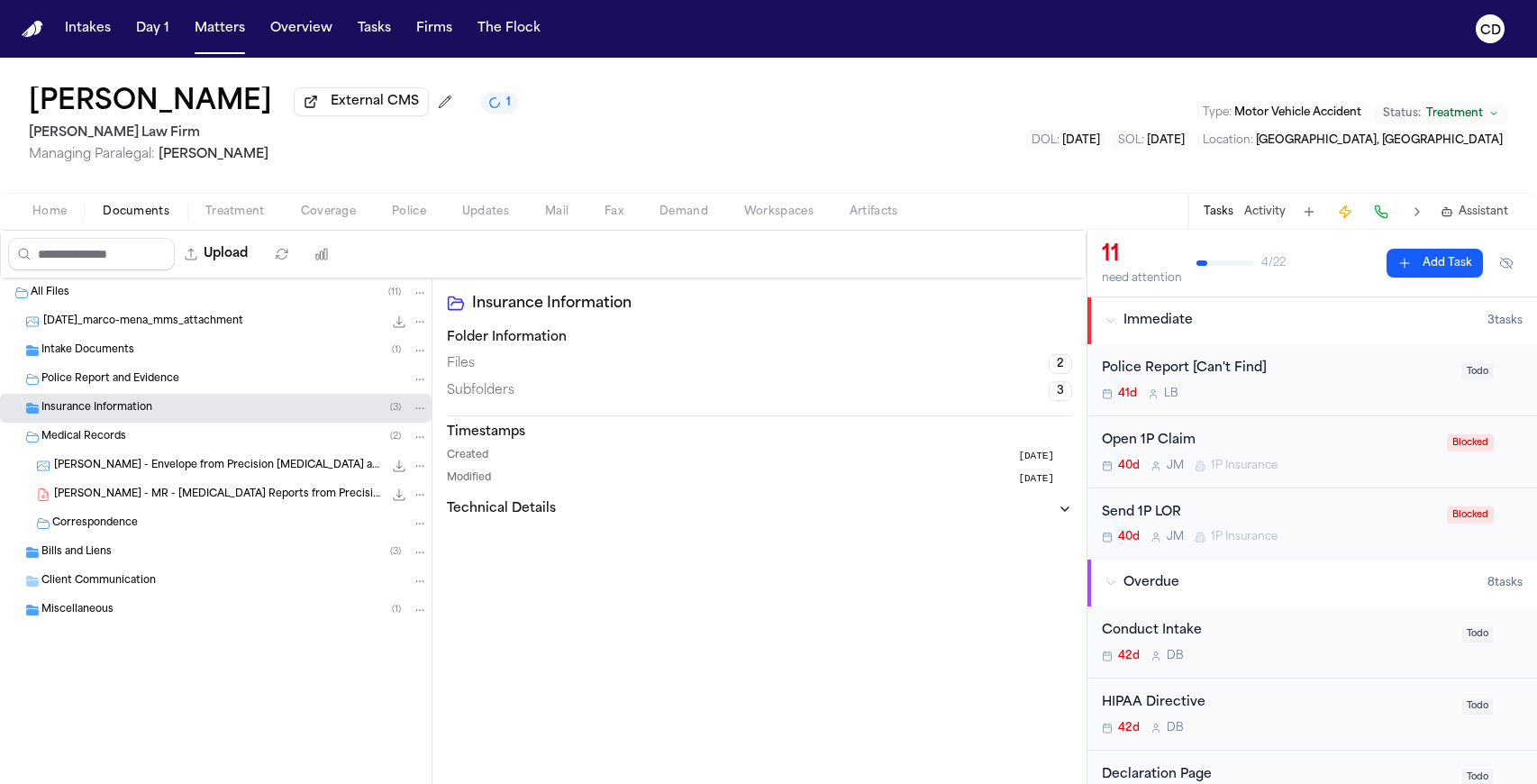
click at [159, 445] on div "Medical Records ( 2 )" at bounding box center [234, 436] width 386 height 17
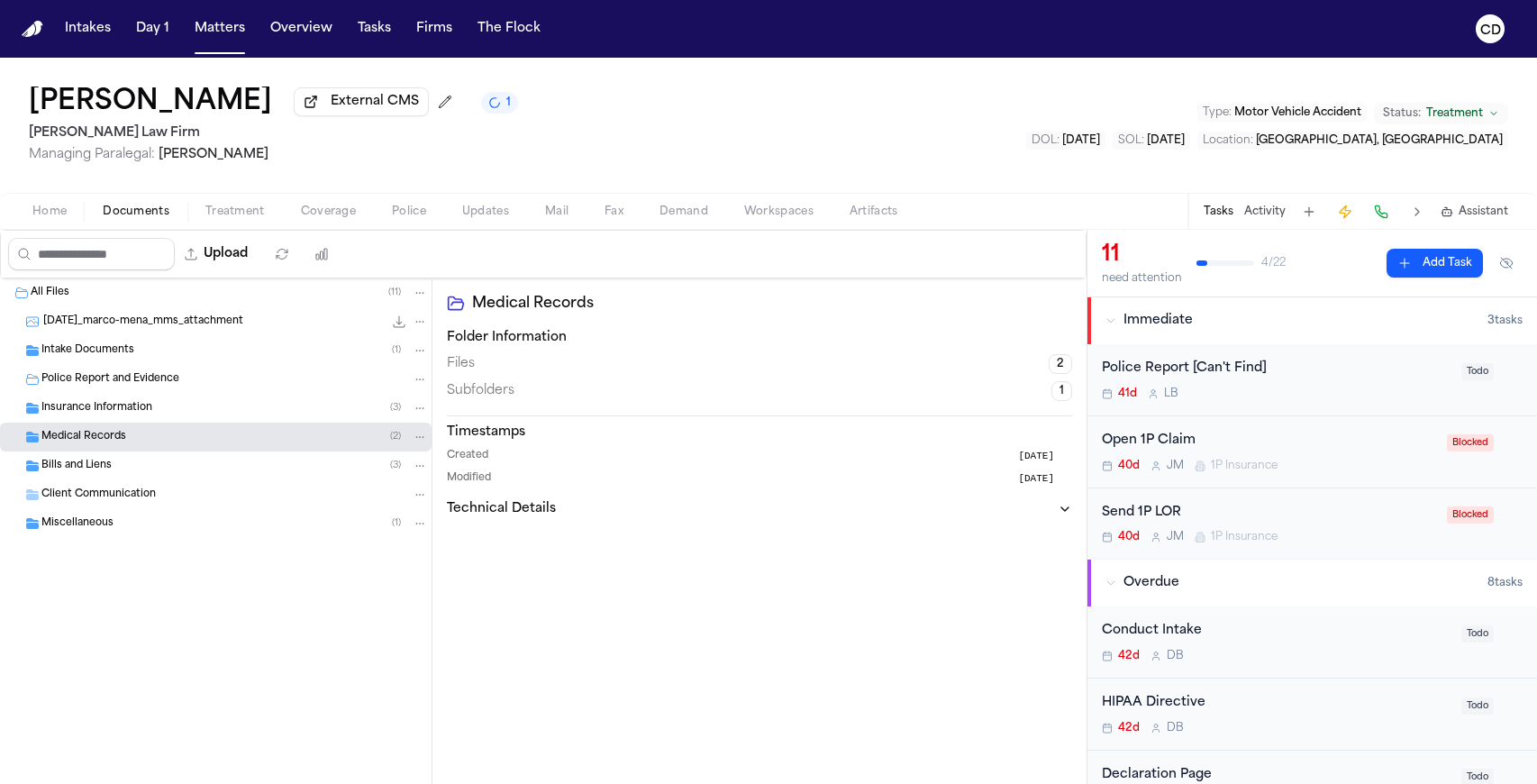
click at [145, 518] on div "Miscellaneous ( 1 )" at bounding box center [215, 523] width 431 height 28
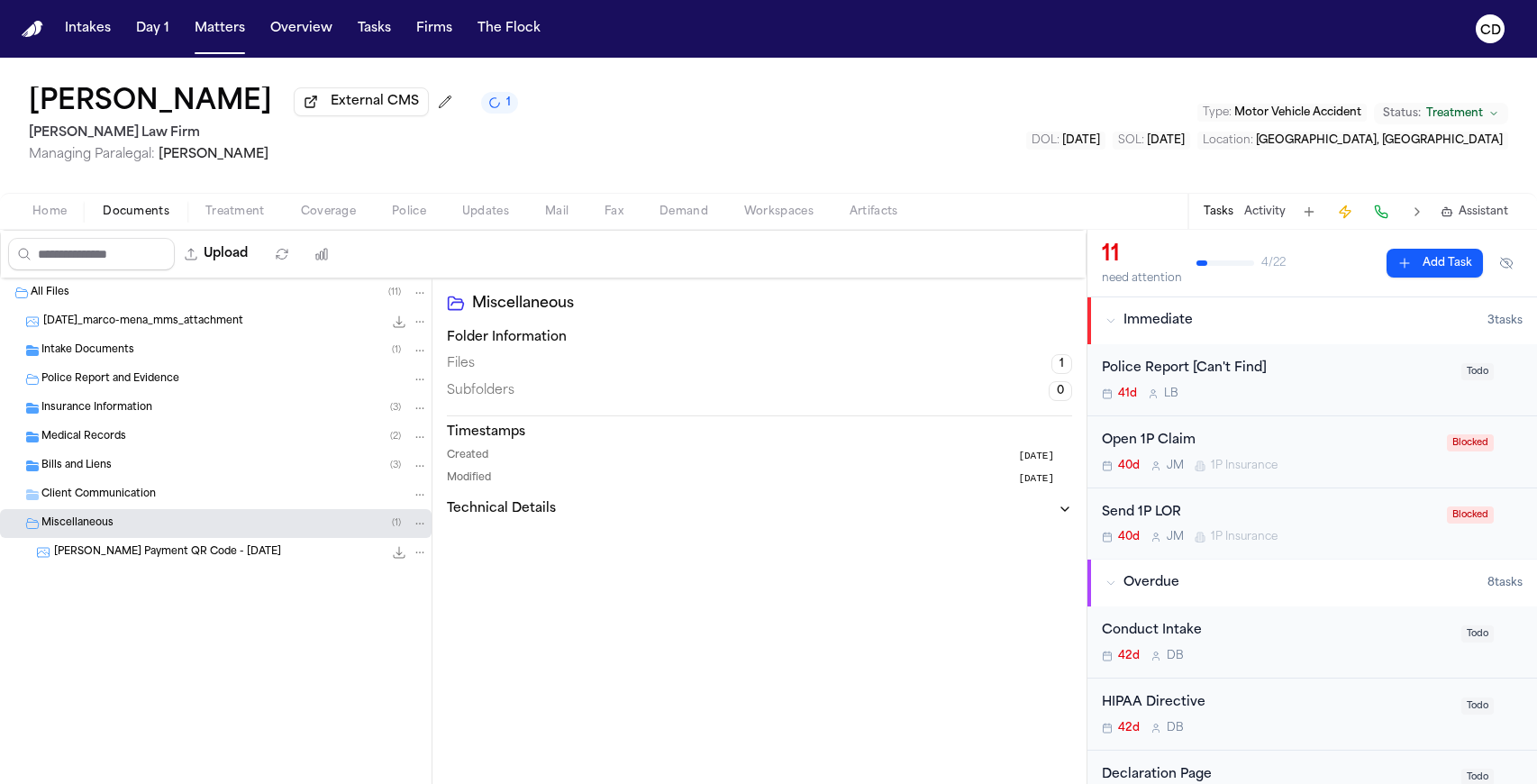
click at [145, 519] on div "Miscellaneous ( 1 )" at bounding box center [234, 523] width 386 height 17
click at [147, 503] on span "Client Communication" at bounding box center [98, 495] width 114 height 16
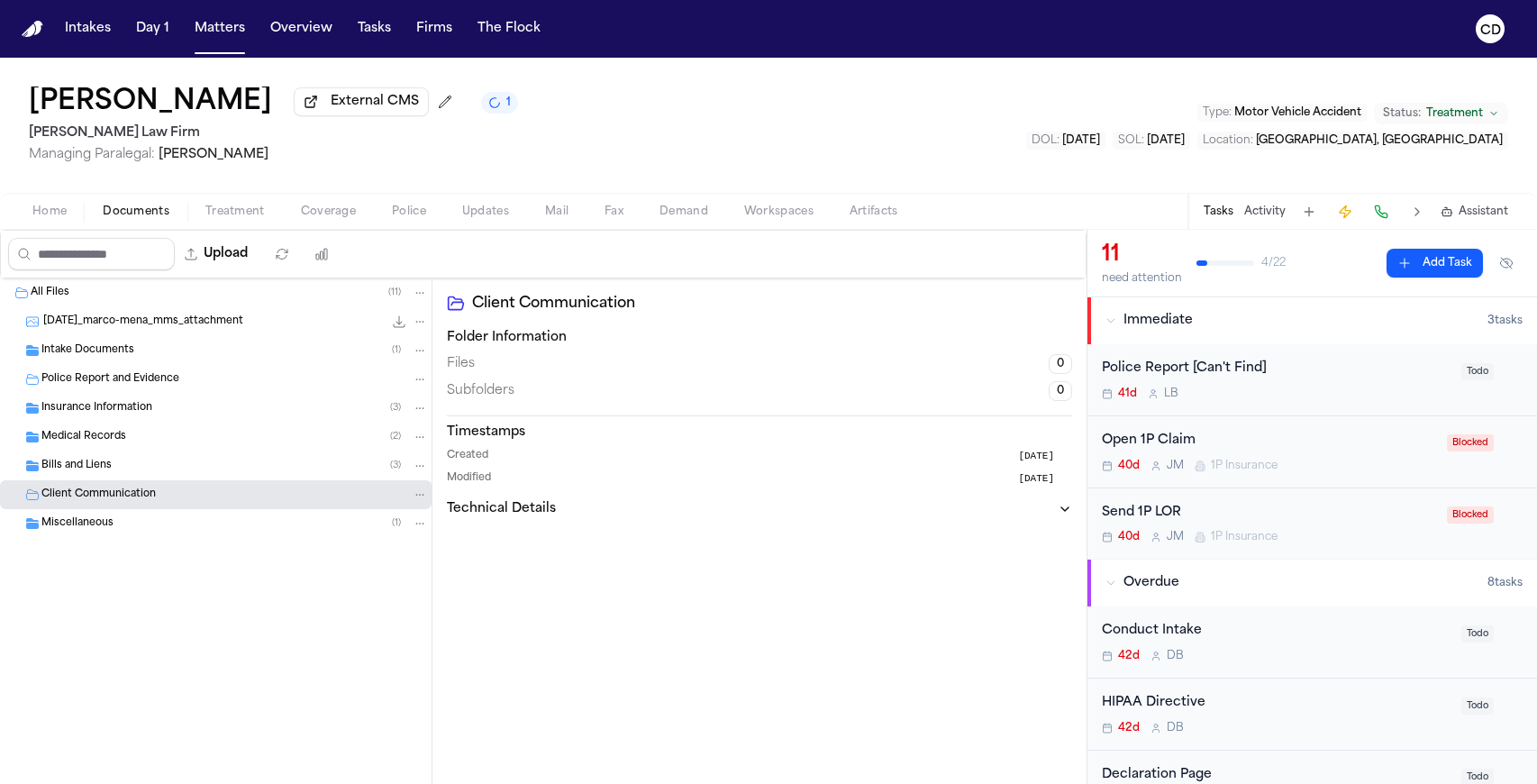
click at [149, 463] on div "Bills and Liens ( 3 )" at bounding box center [234, 466] width 386 height 17
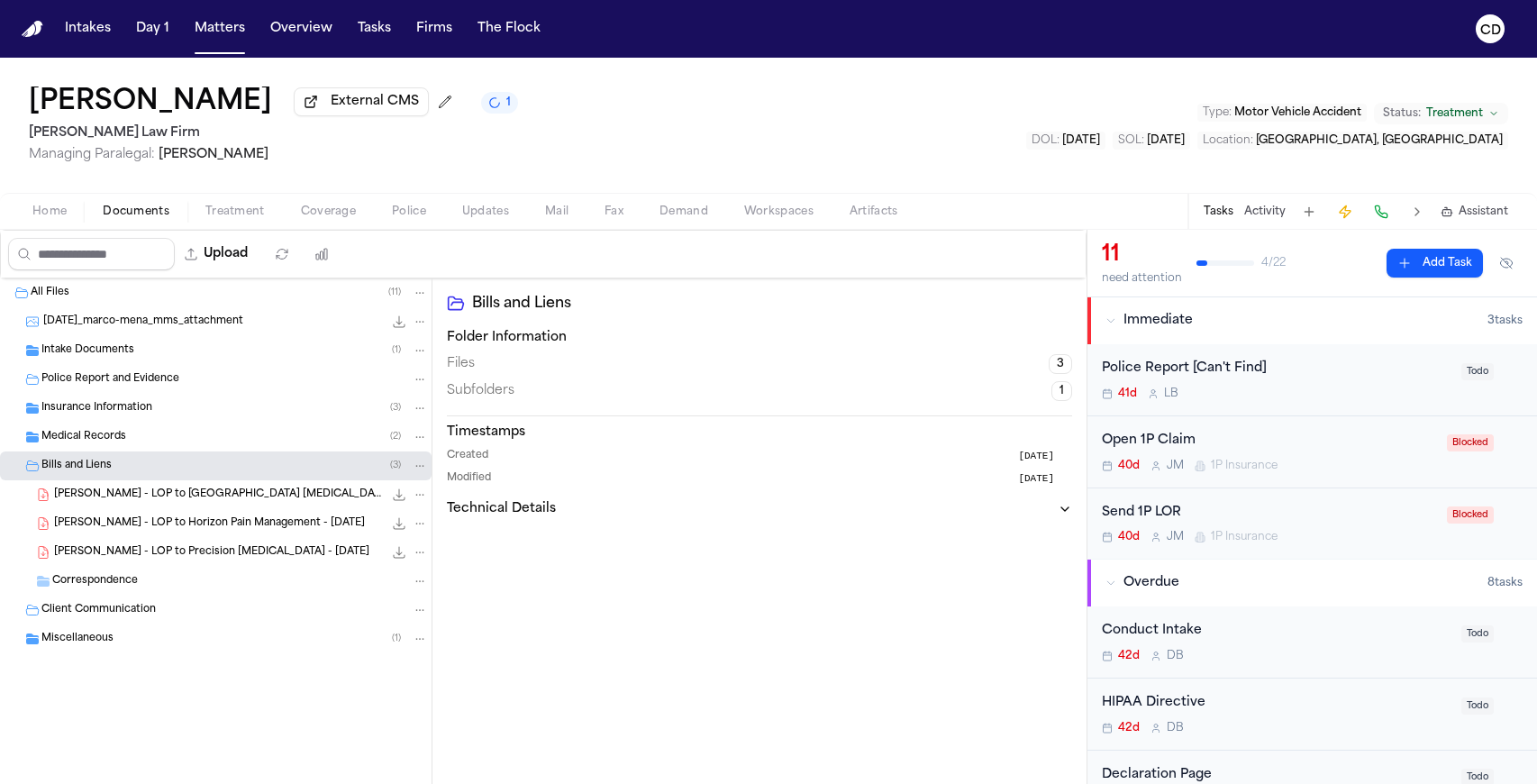
click at [152, 445] on div "Medical Records ( 2 )" at bounding box center [234, 436] width 386 height 17
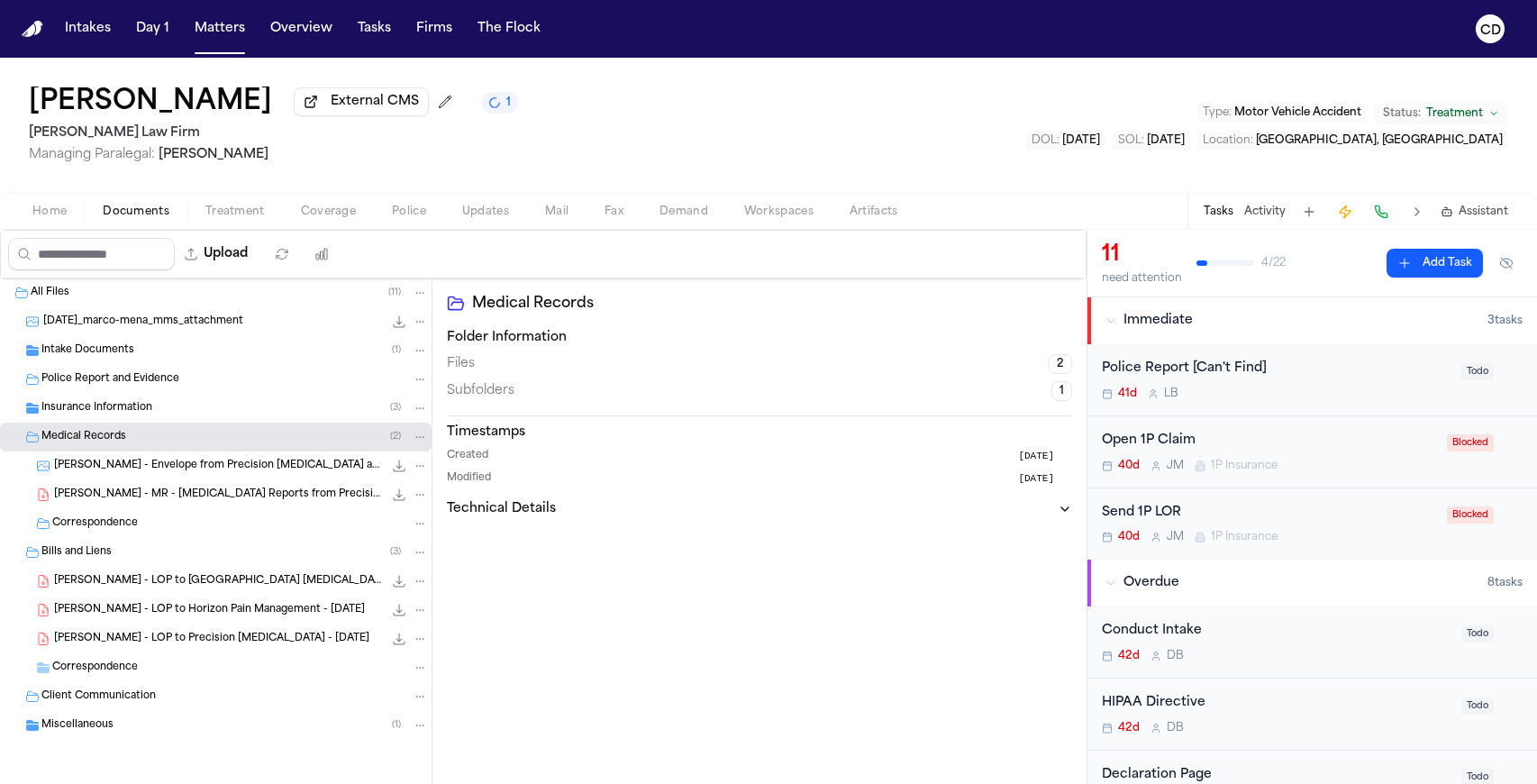
click at [142, 426] on div "Medical Records ( 2 )" at bounding box center [215, 436] width 431 height 28
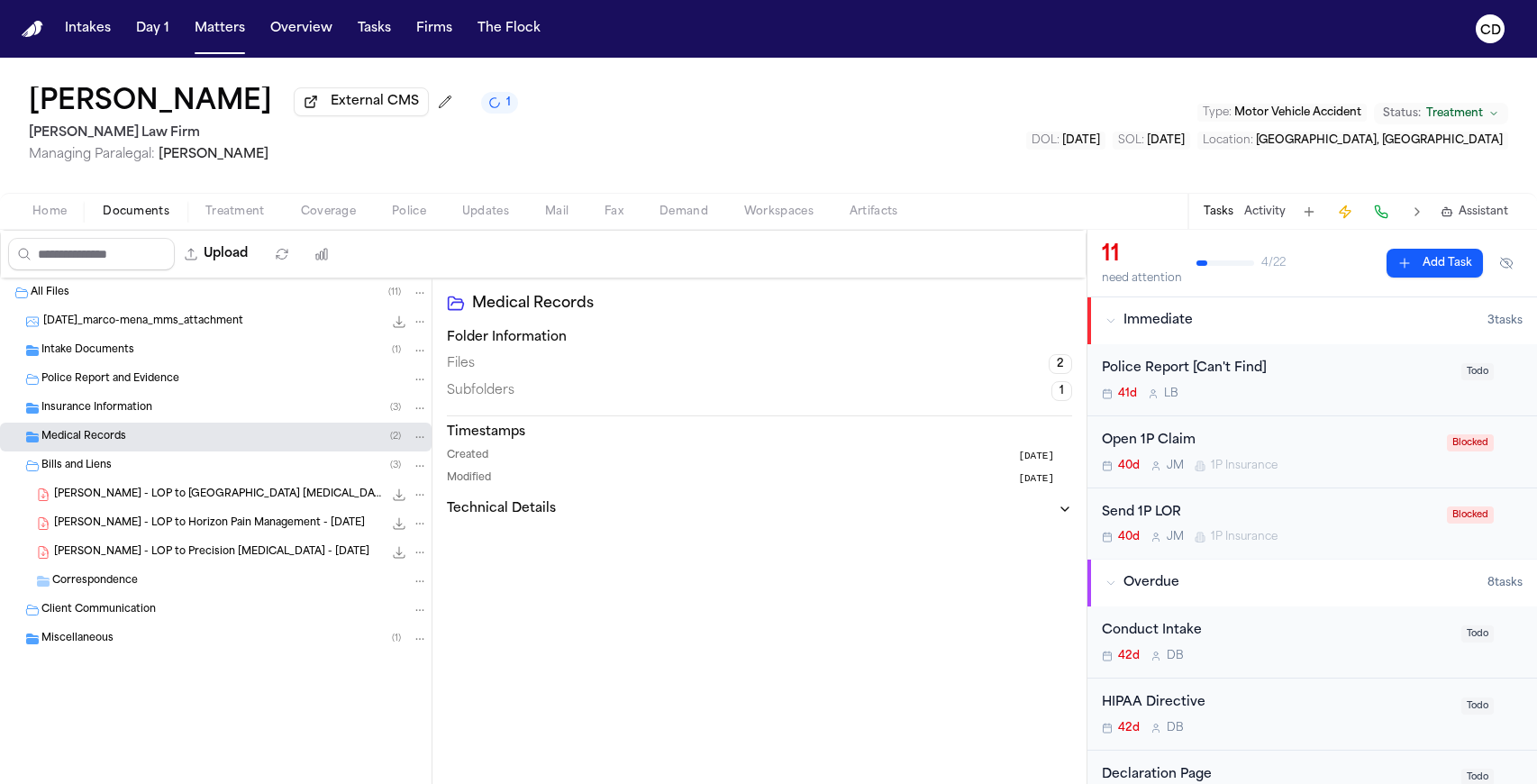
click at [143, 420] on div "Insurance Information ( 3 )" at bounding box center [215, 408] width 431 height 28
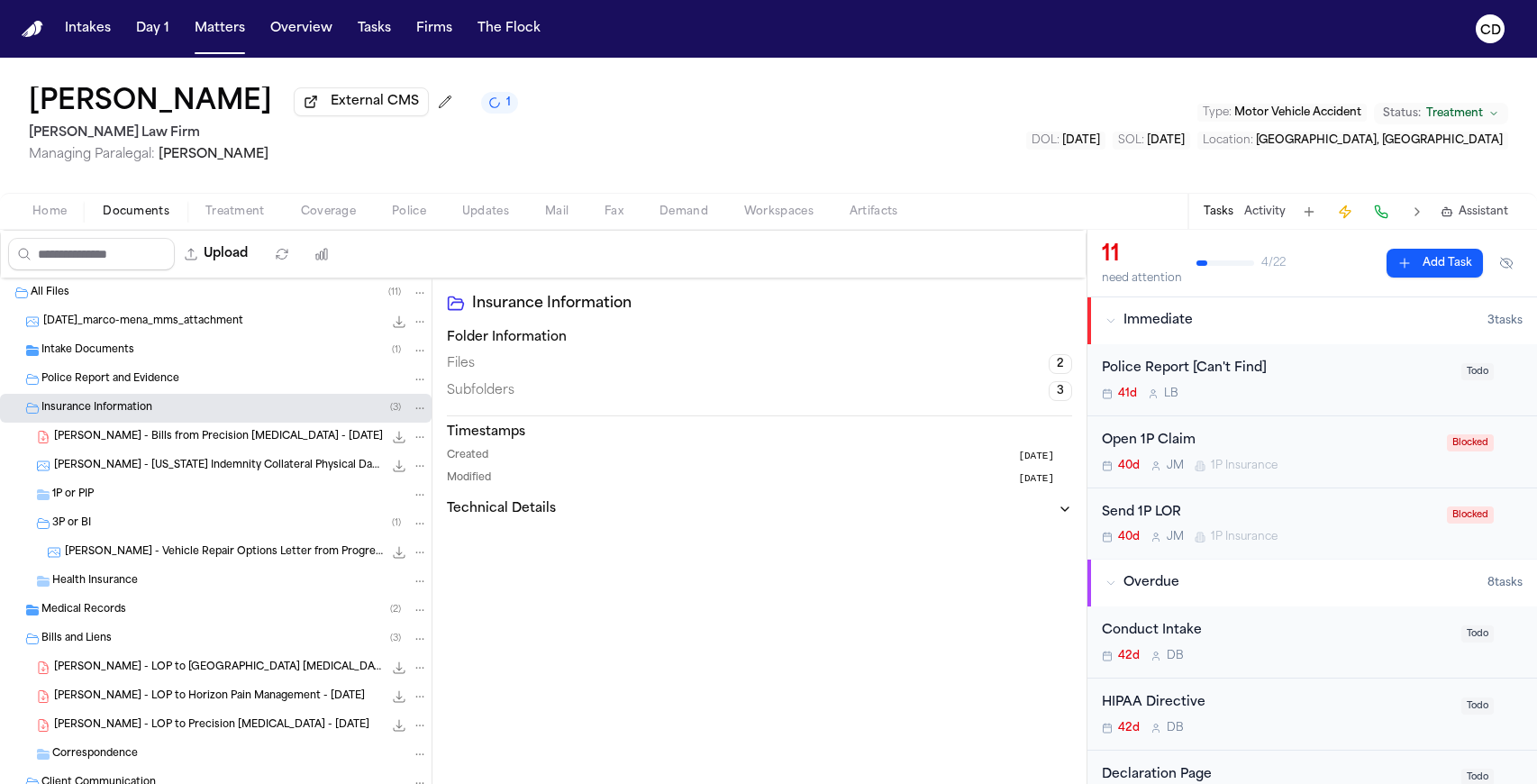
click at [152, 580] on div "Health Insurance" at bounding box center [240, 581] width 375 height 17
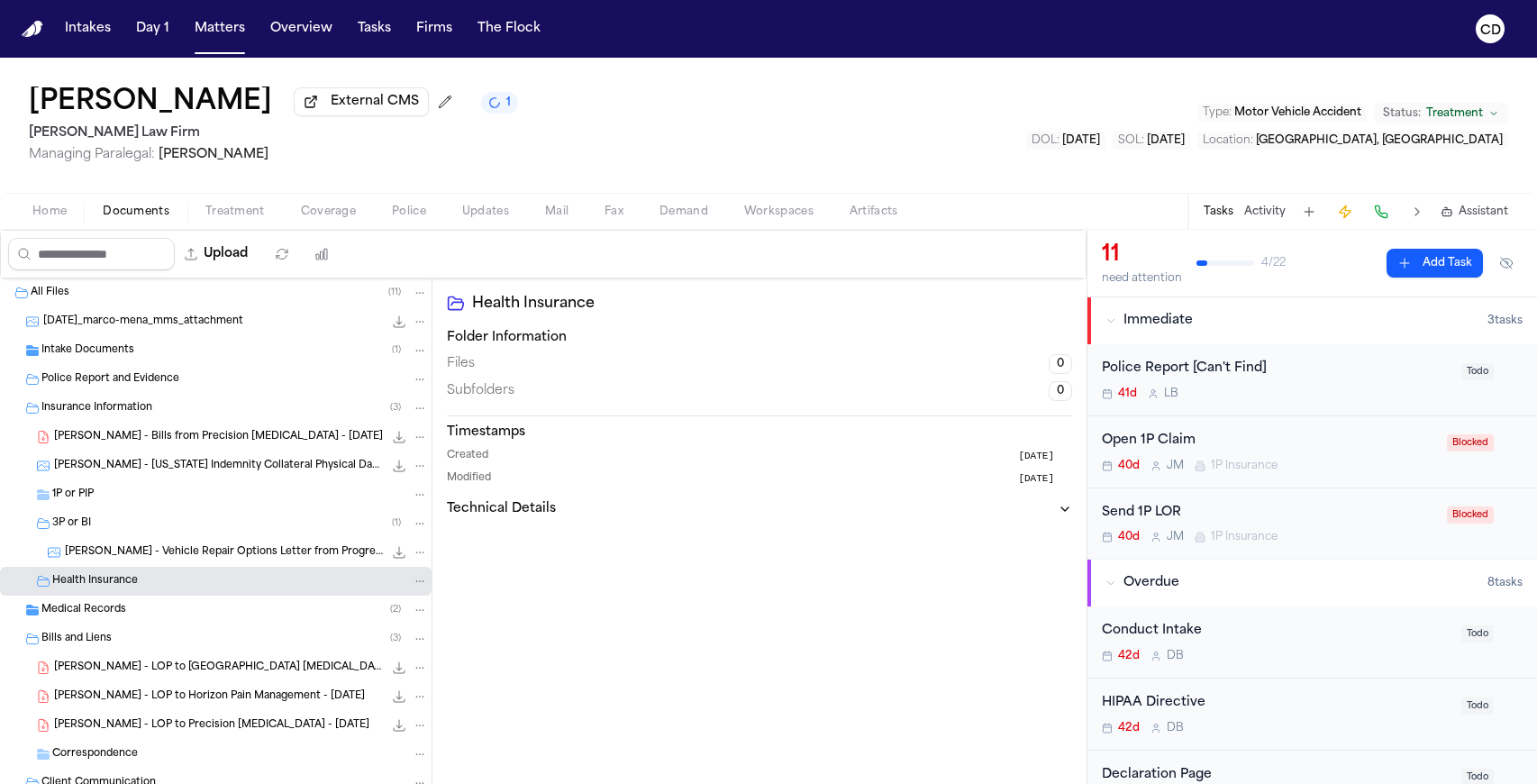
click at [152, 588] on div "Health Insurance" at bounding box center [240, 581] width 375 height 17
click at [168, 363] on div "Intake Documents ( 1 )" at bounding box center [215, 350] width 431 height 28
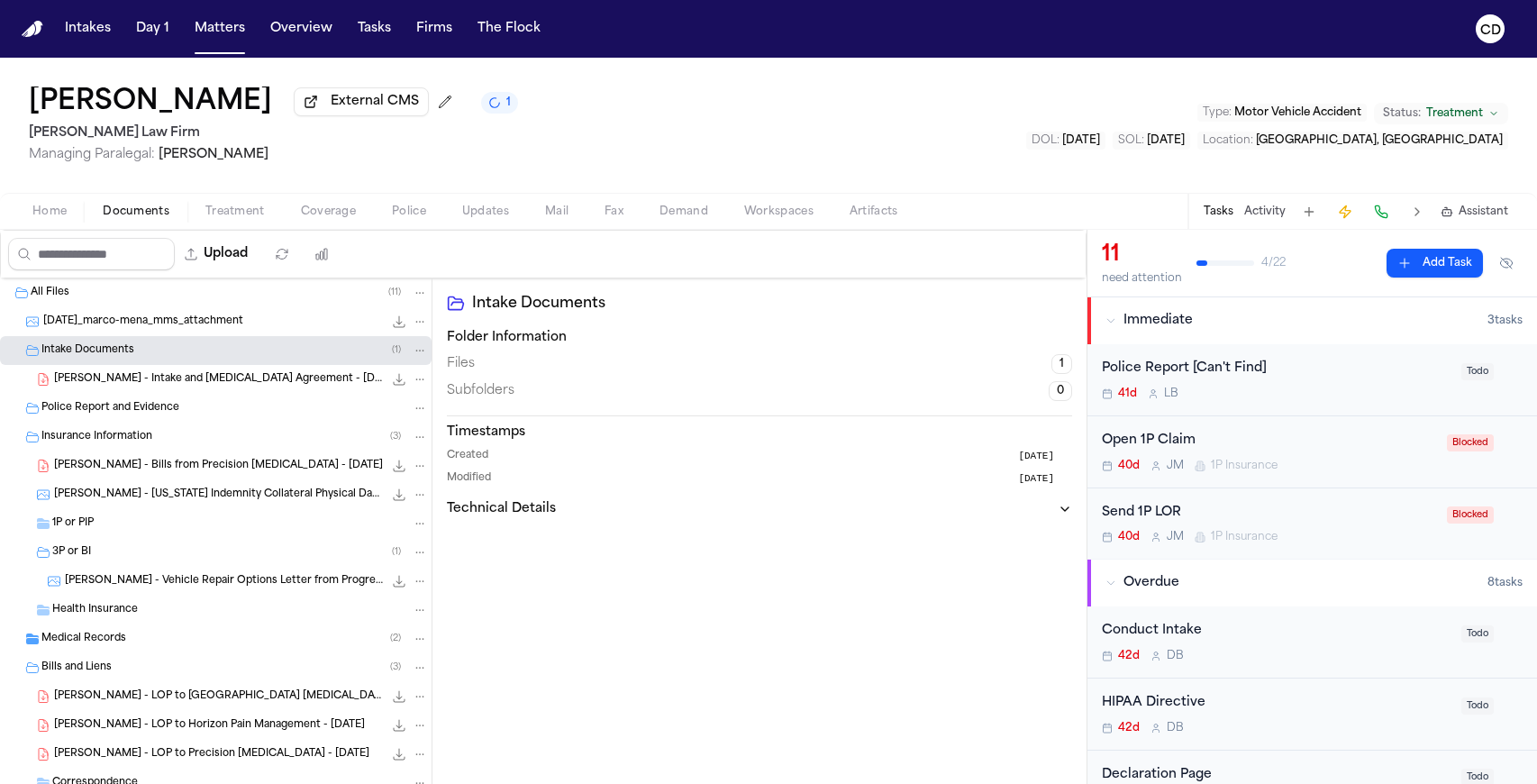
click at [171, 406] on span "Police Report and Evidence" at bounding box center [110, 409] width 138 height 16
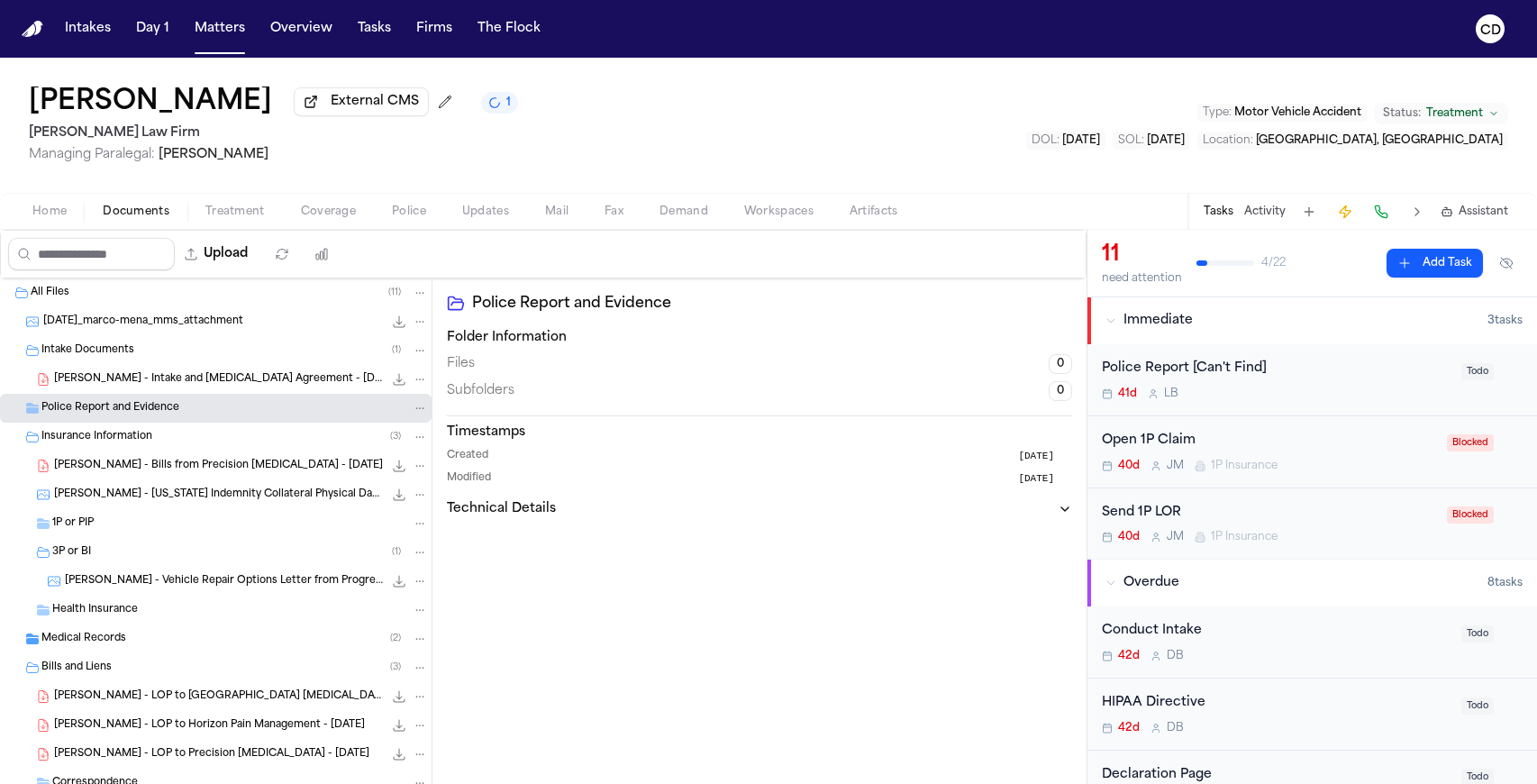
click at [170, 409] on span "Police Report and Evidence" at bounding box center [110, 409] width 138 height 16
click at [172, 433] on div "Insurance Information ( 3 )" at bounding box center [234, 436] width 386 height 17
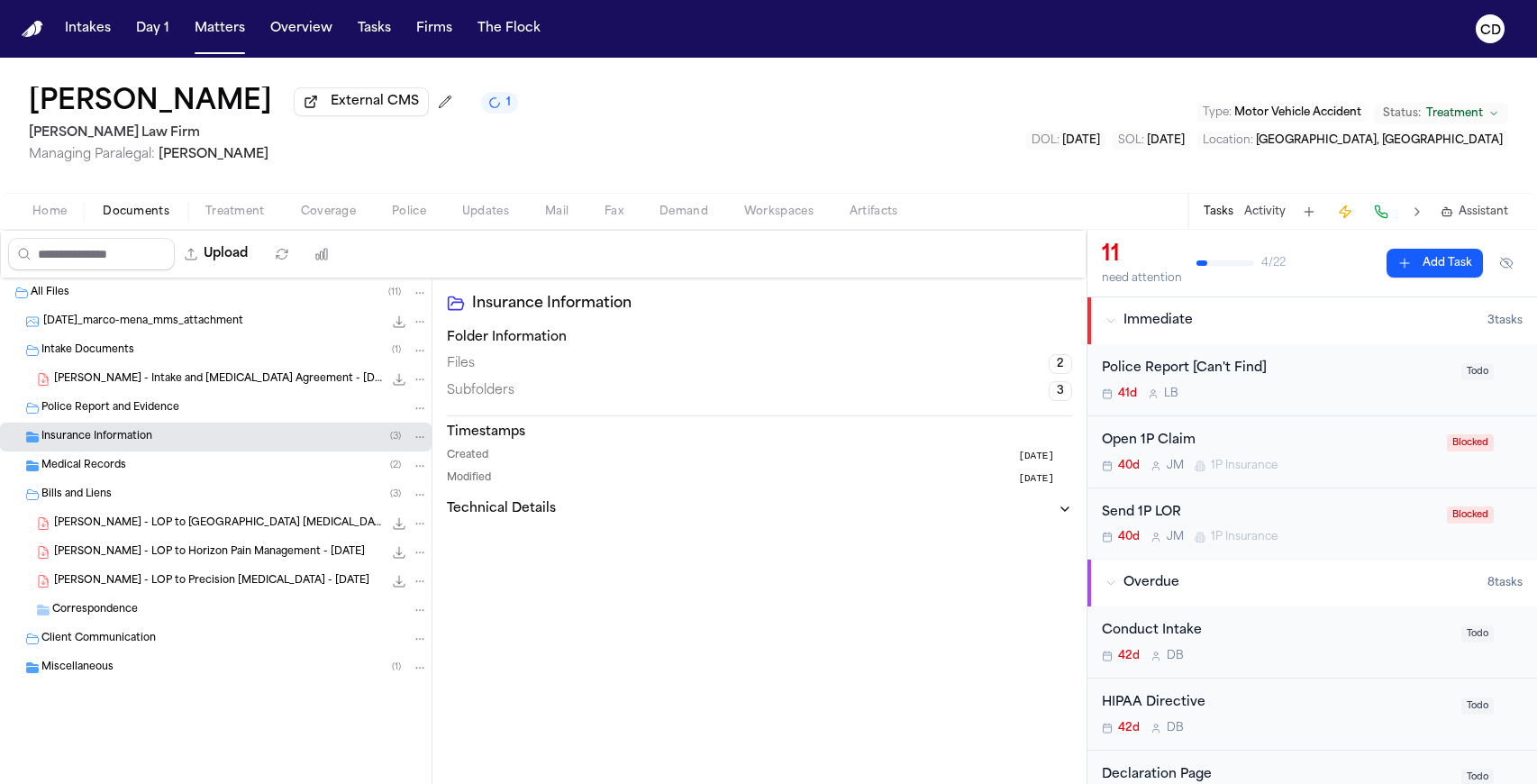
click at [105, 405] on span "Police Report and Evidence" at bounding box center [110, 409] width 138 height 16
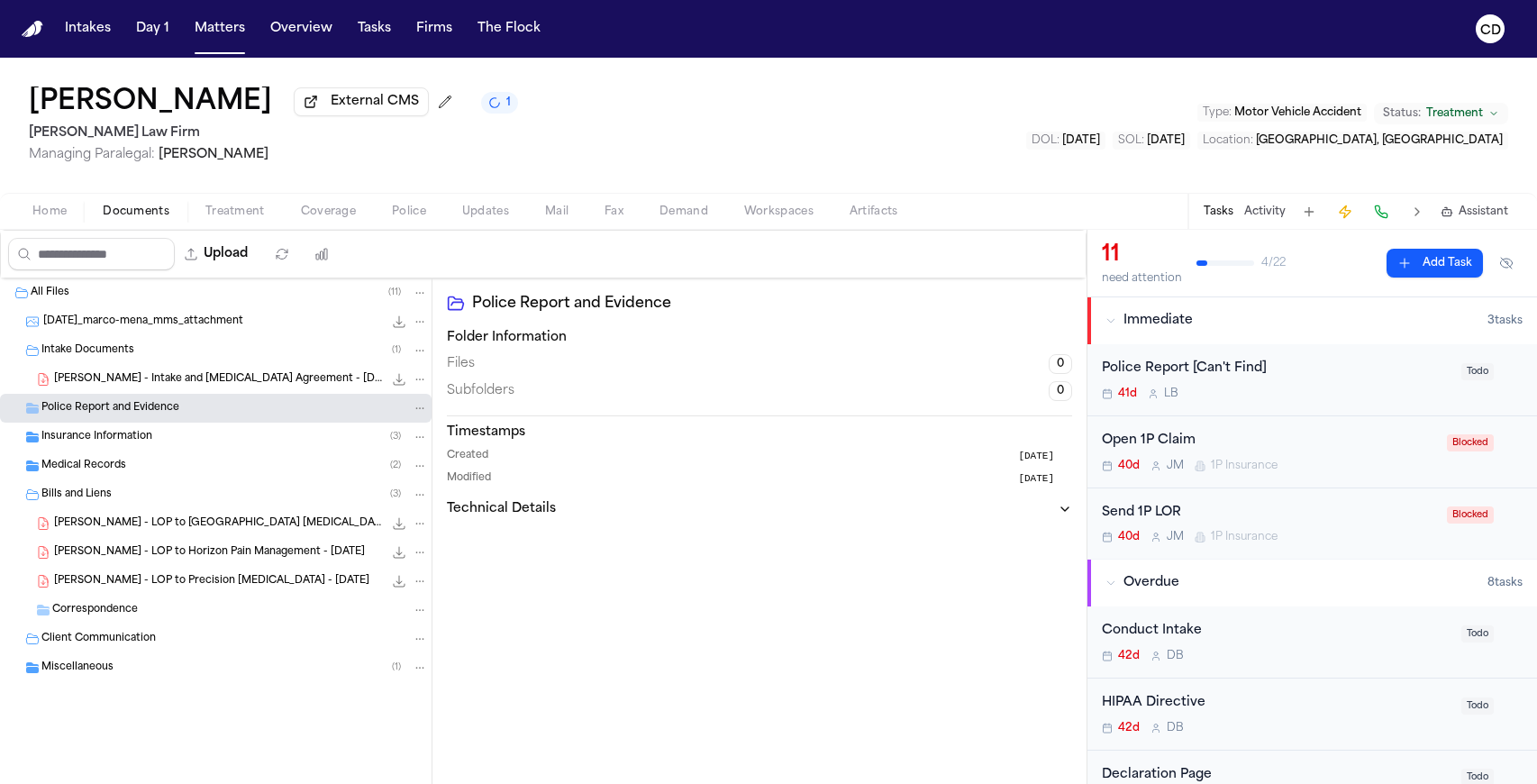
click at [97, 493] on span "Bills and Liens" at bounding box center [77, 495] width 71 height 16
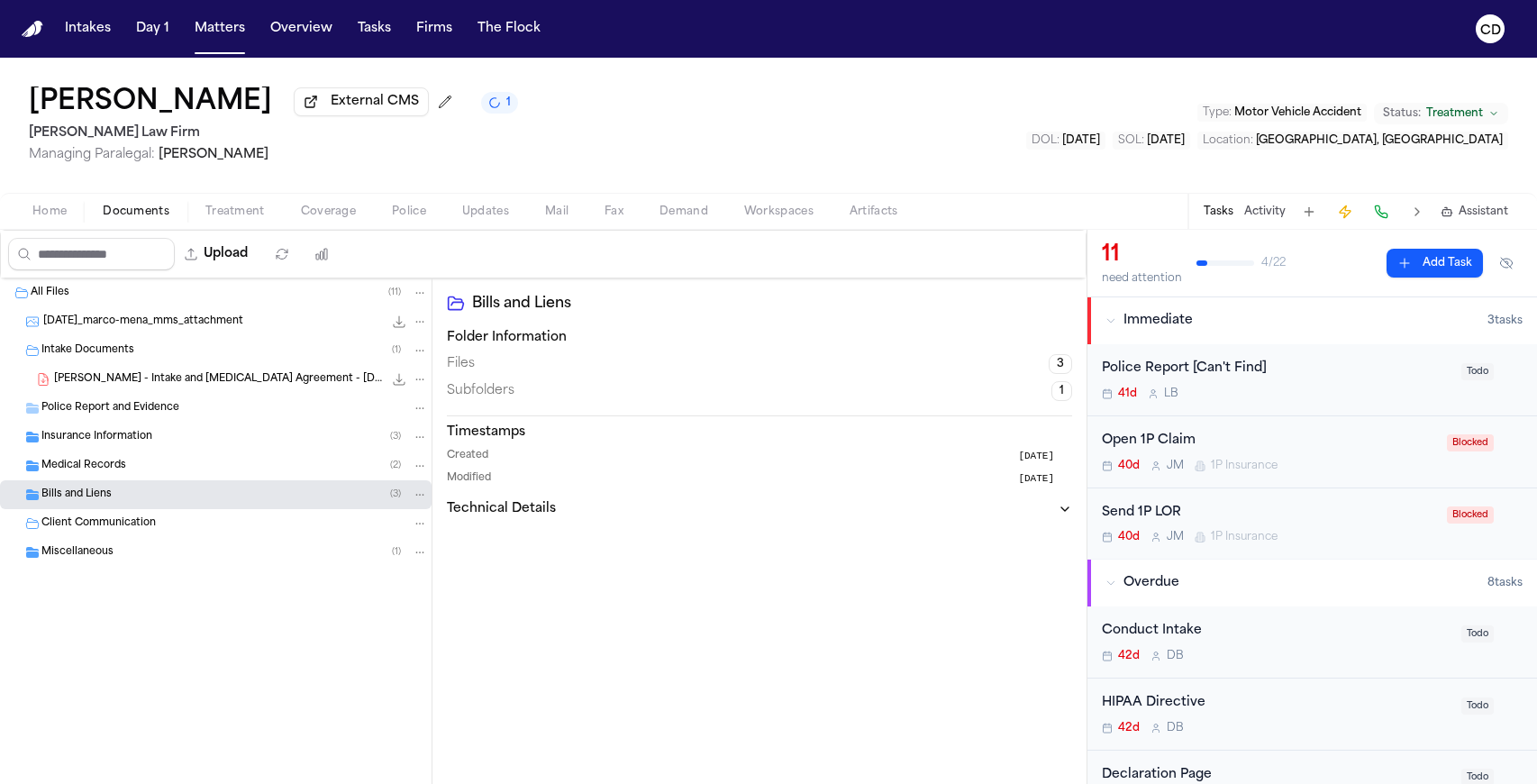
click at [90, 525] on span "Client Communication" at bounding box center [98, 524] width 114 height 16
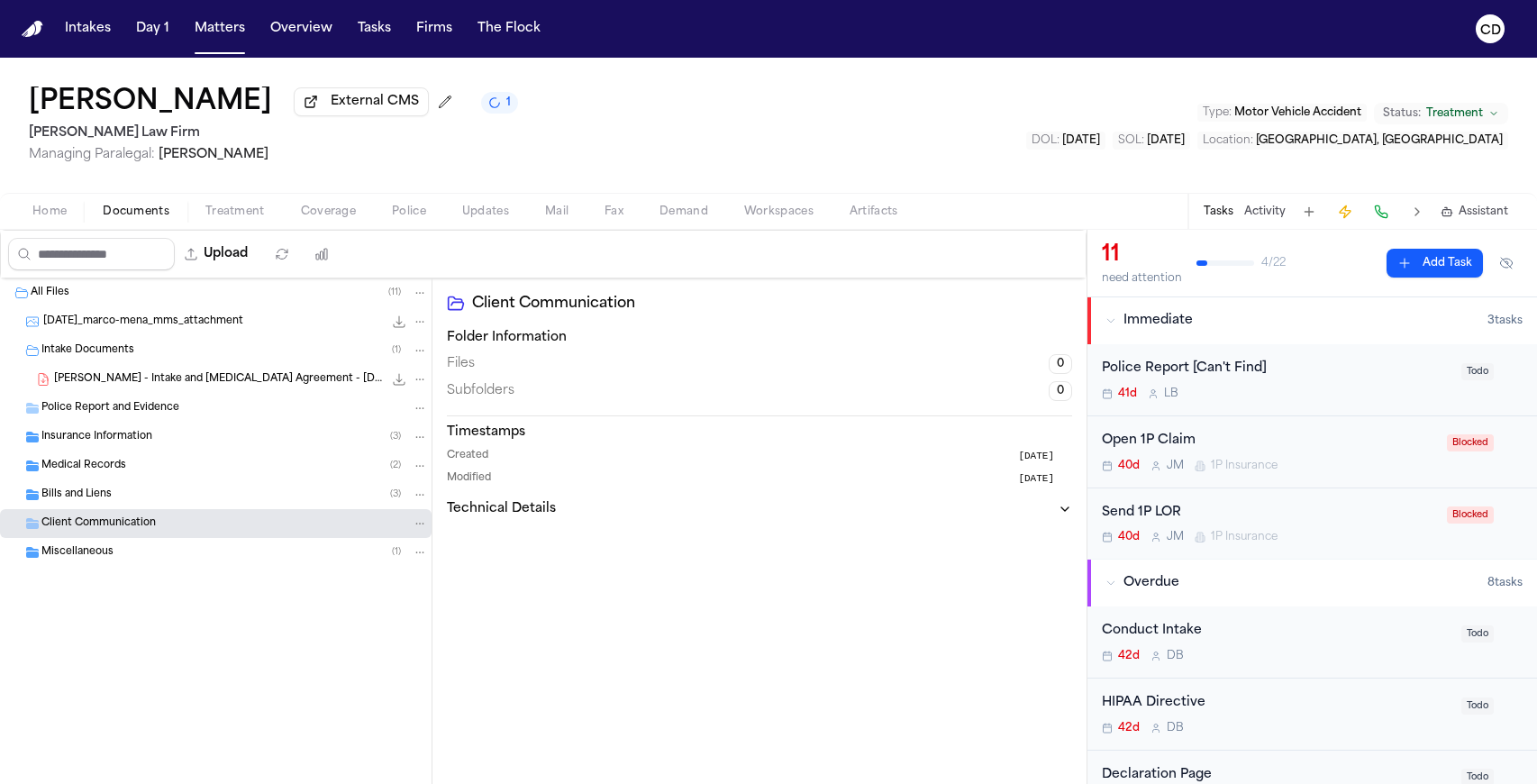
click at [100, 359] on span "Intake Documents" at bounding box center [87, 351] width 92 height 16
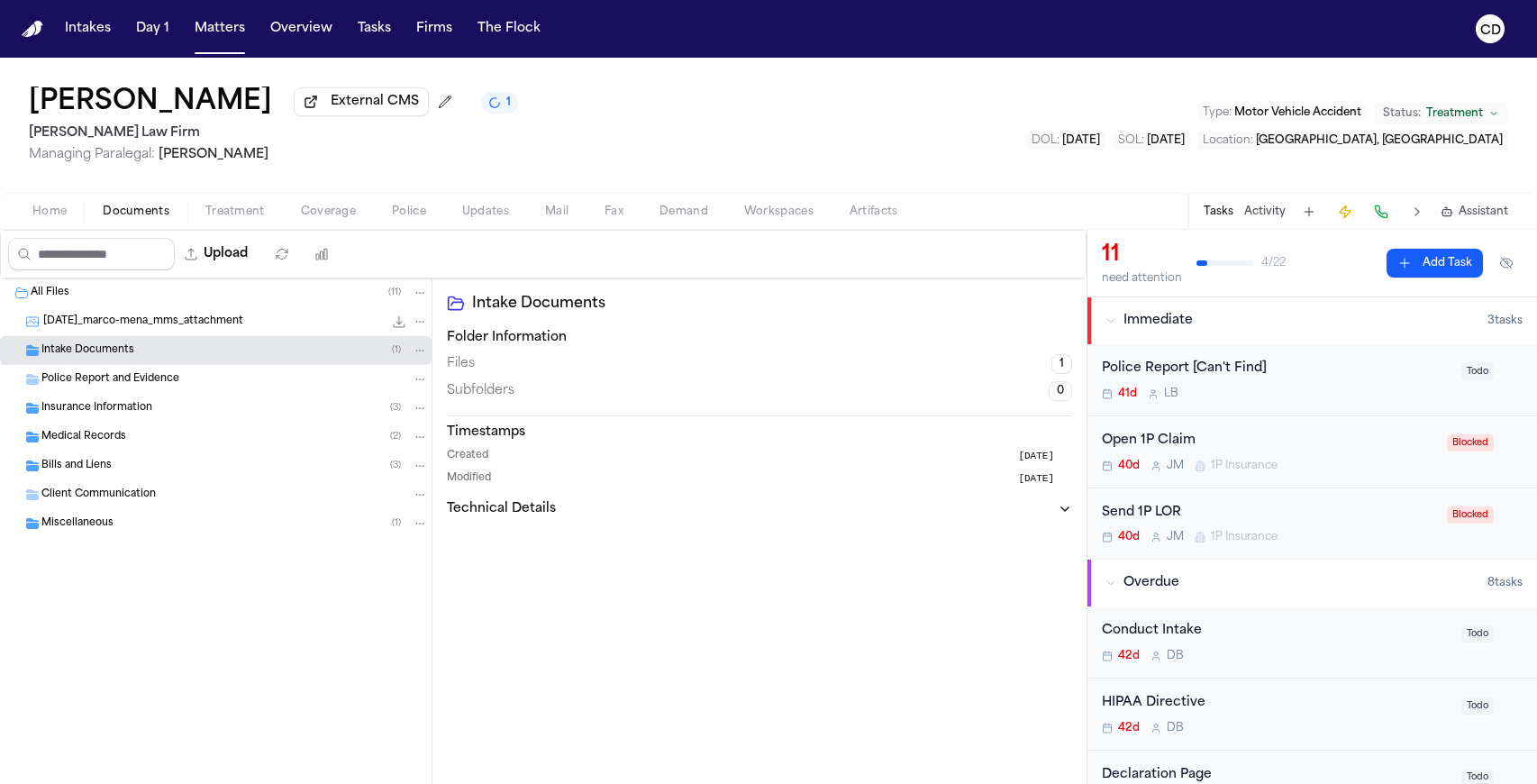
click at [143, 222] on button "Documents" at bounding box center [136, 211] width 103 height 22
click at [69, 211] on button "Home" at bounding box center [50, 211] width 71 height 22
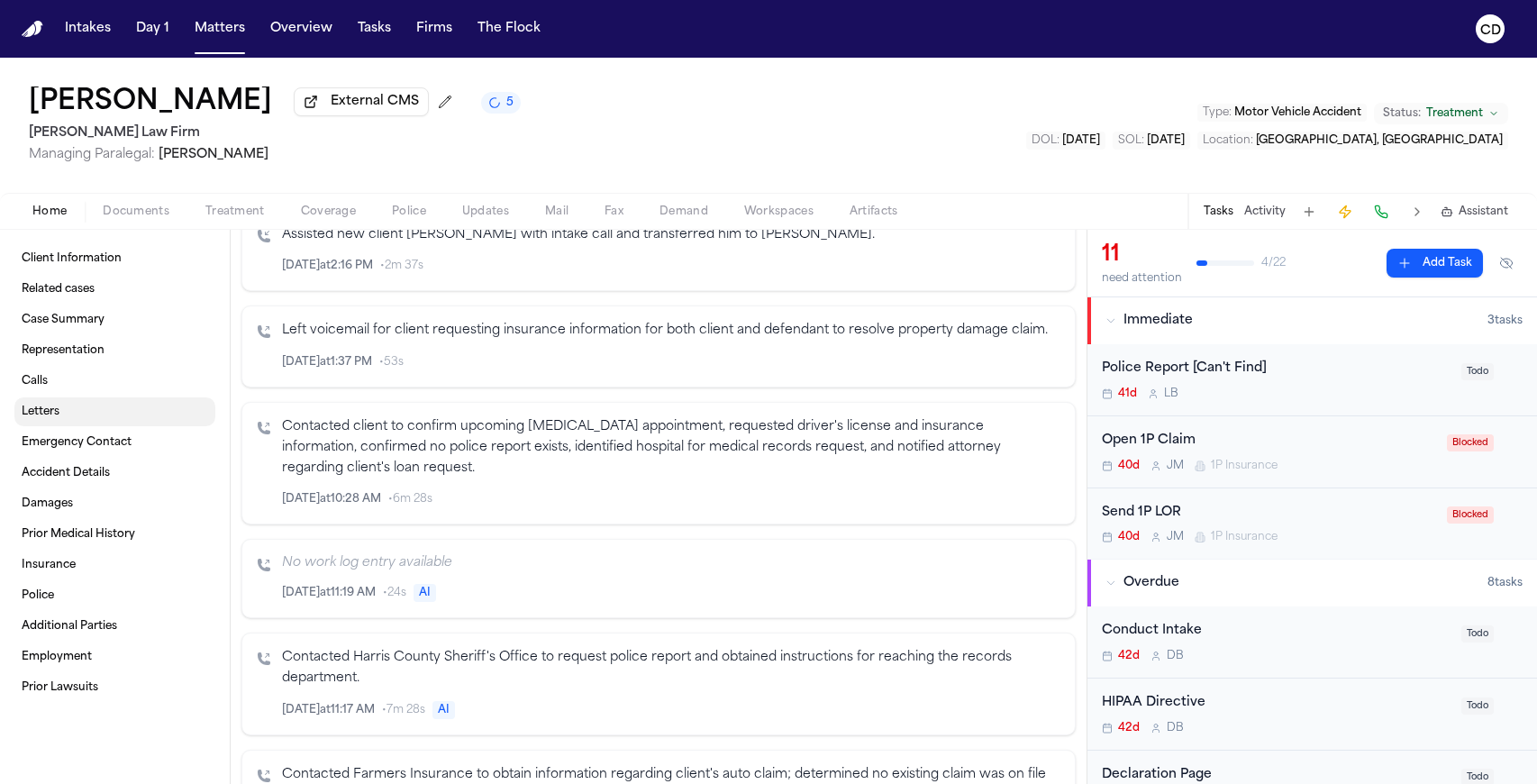
click at [97, 408] on link "Letters" at bounding box center [115, 411] width 200 height 28
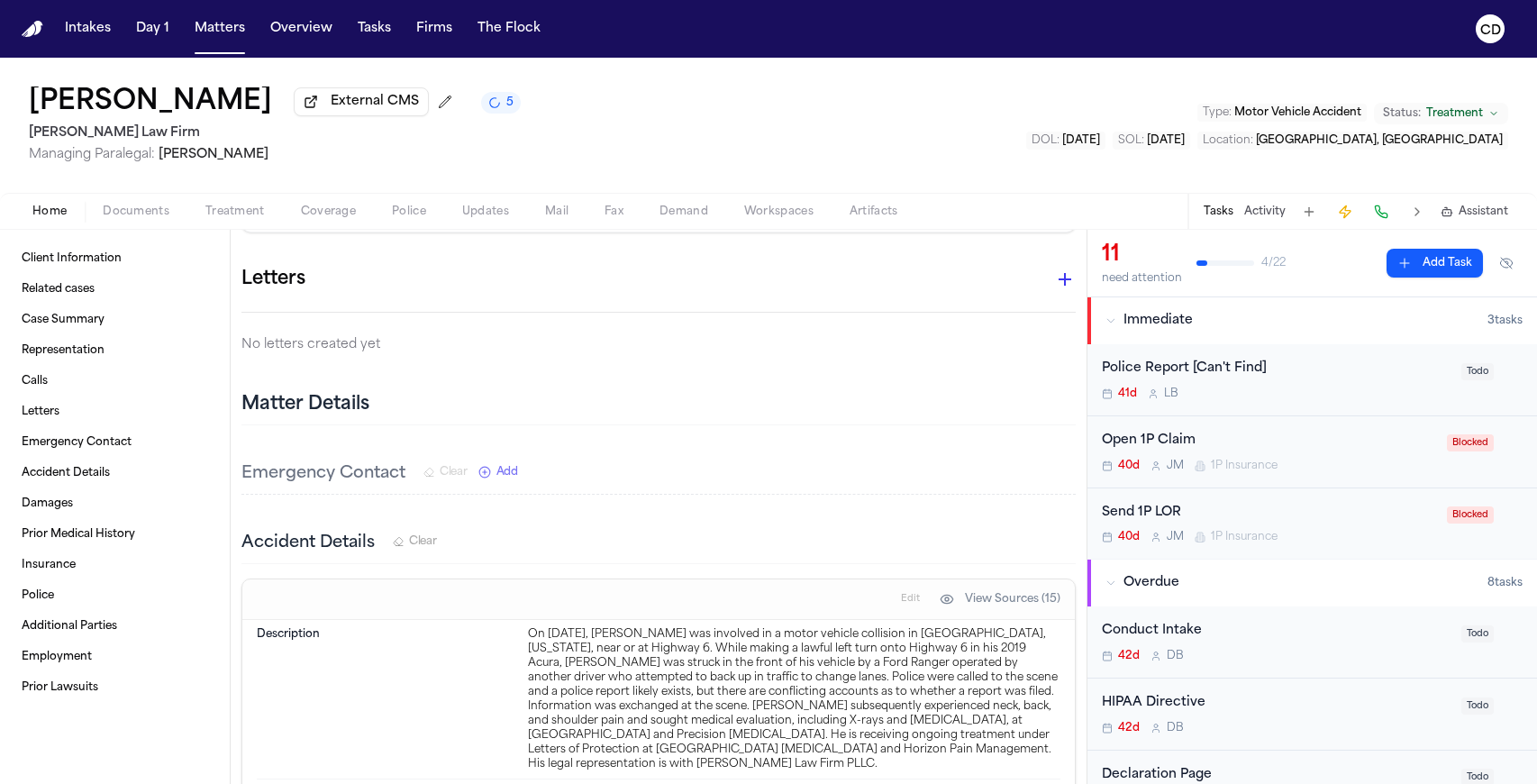
scroll to position [2994, 0]
click at [117, 410] on link "Letters" at bounding box center [115, 411] width 200 height 28
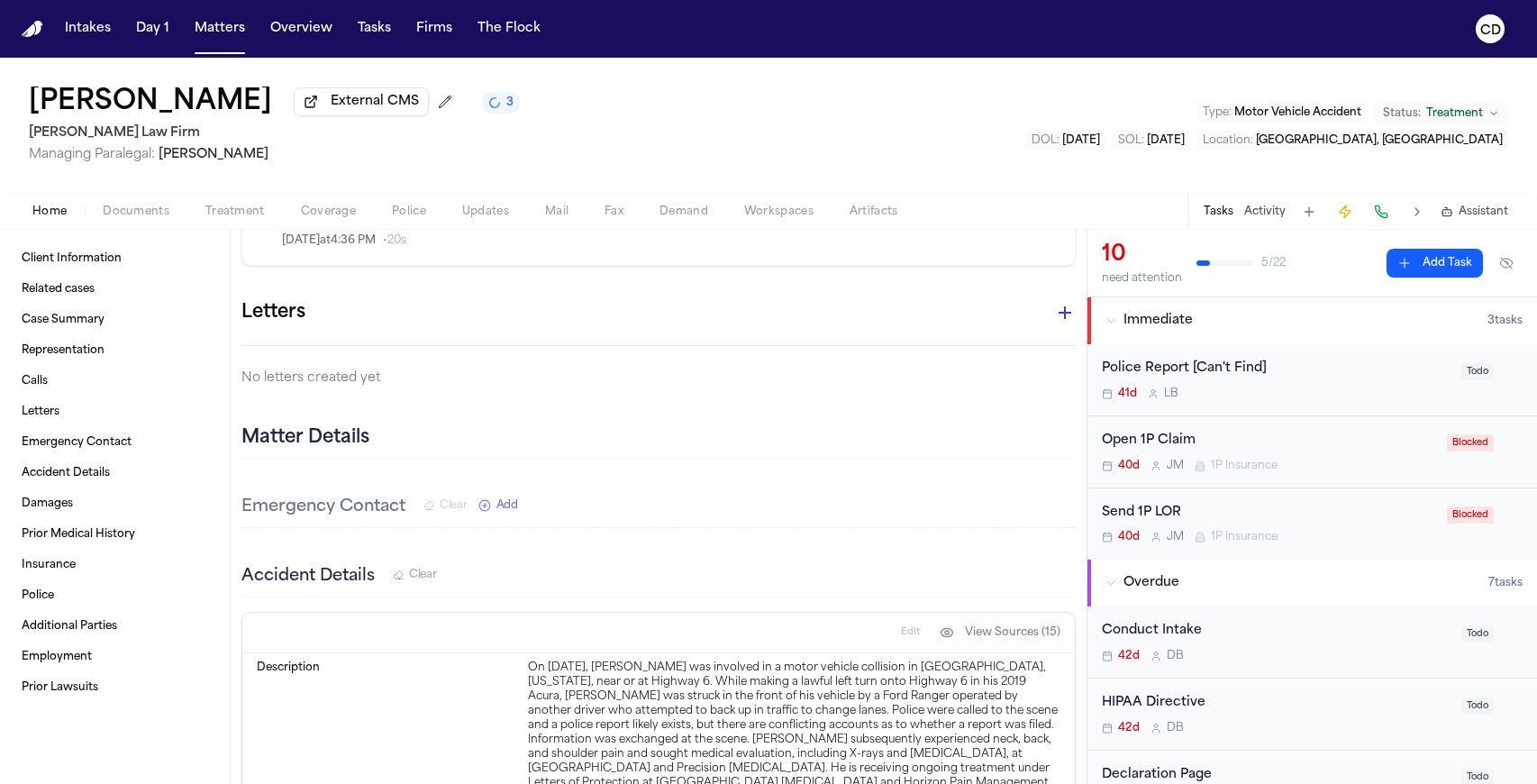
click at [72, 218] on button "Home" at bounding box center [50, 211] width 71 height 22
click at [106, 525] on link "Prior Medical History" at bounding box center [115, 533] width 200 height 28
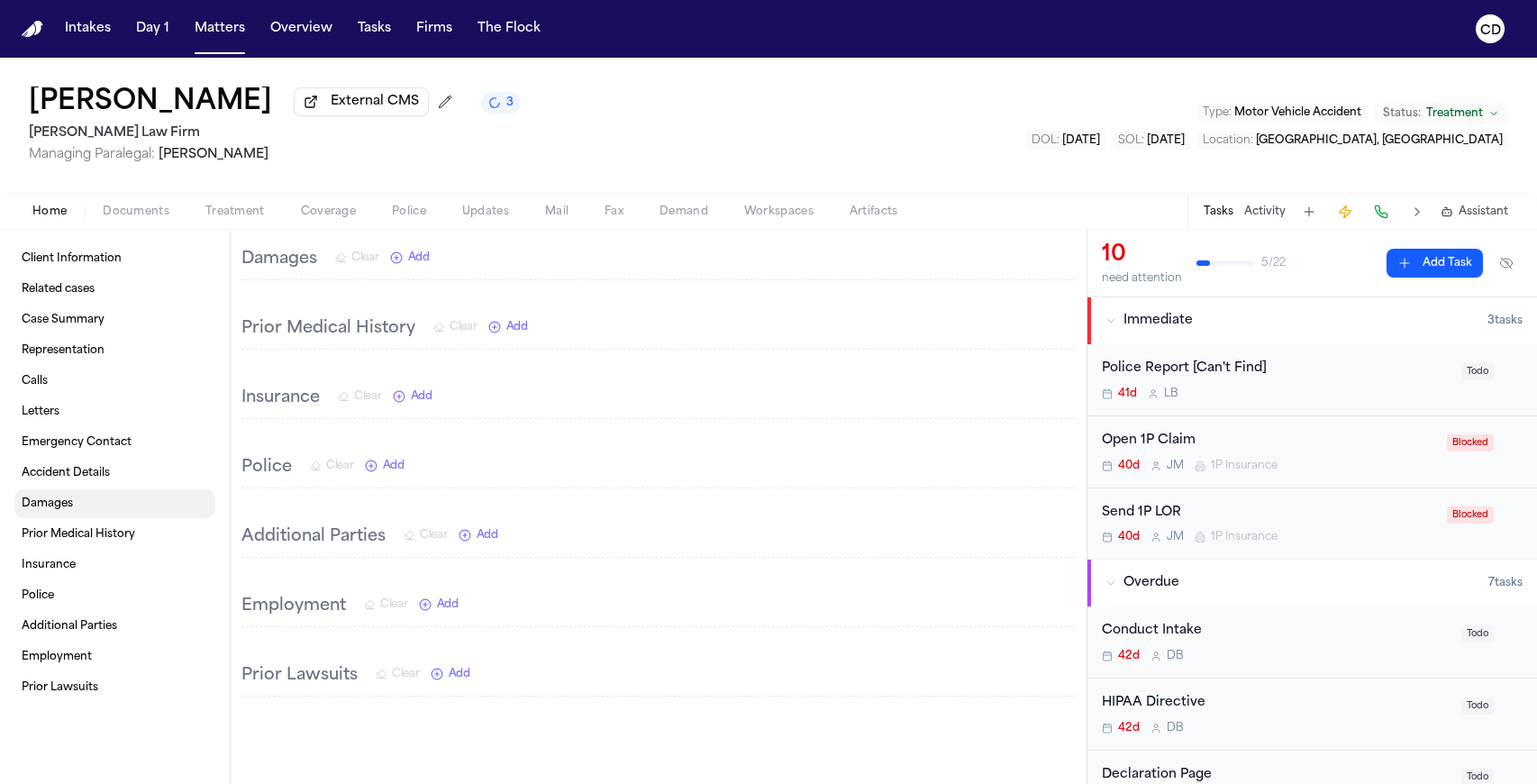
click at [106, 492] on link "Damages" at bounding box center [115, 503] width 200 height 28
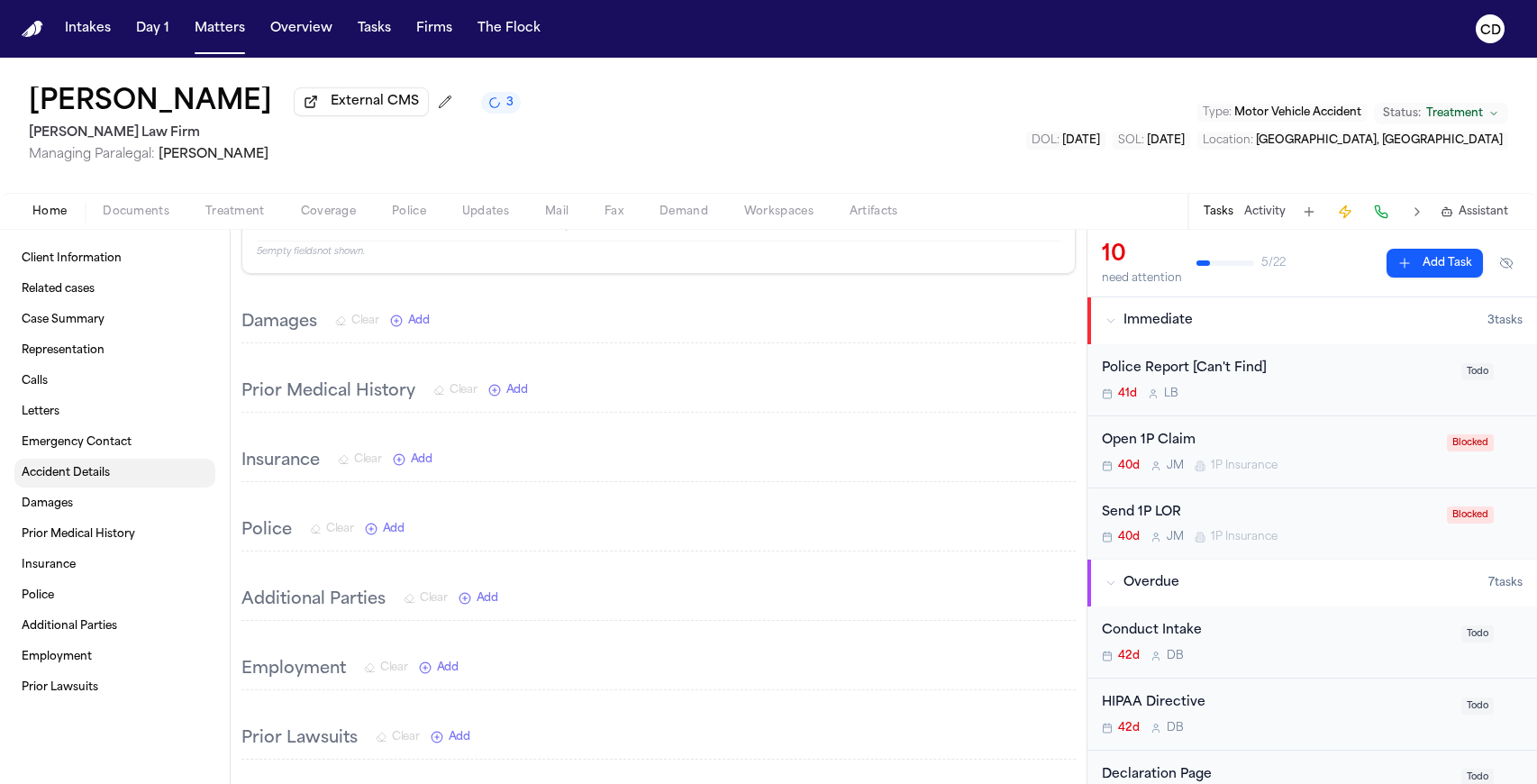
scroll to position [3897, 0]
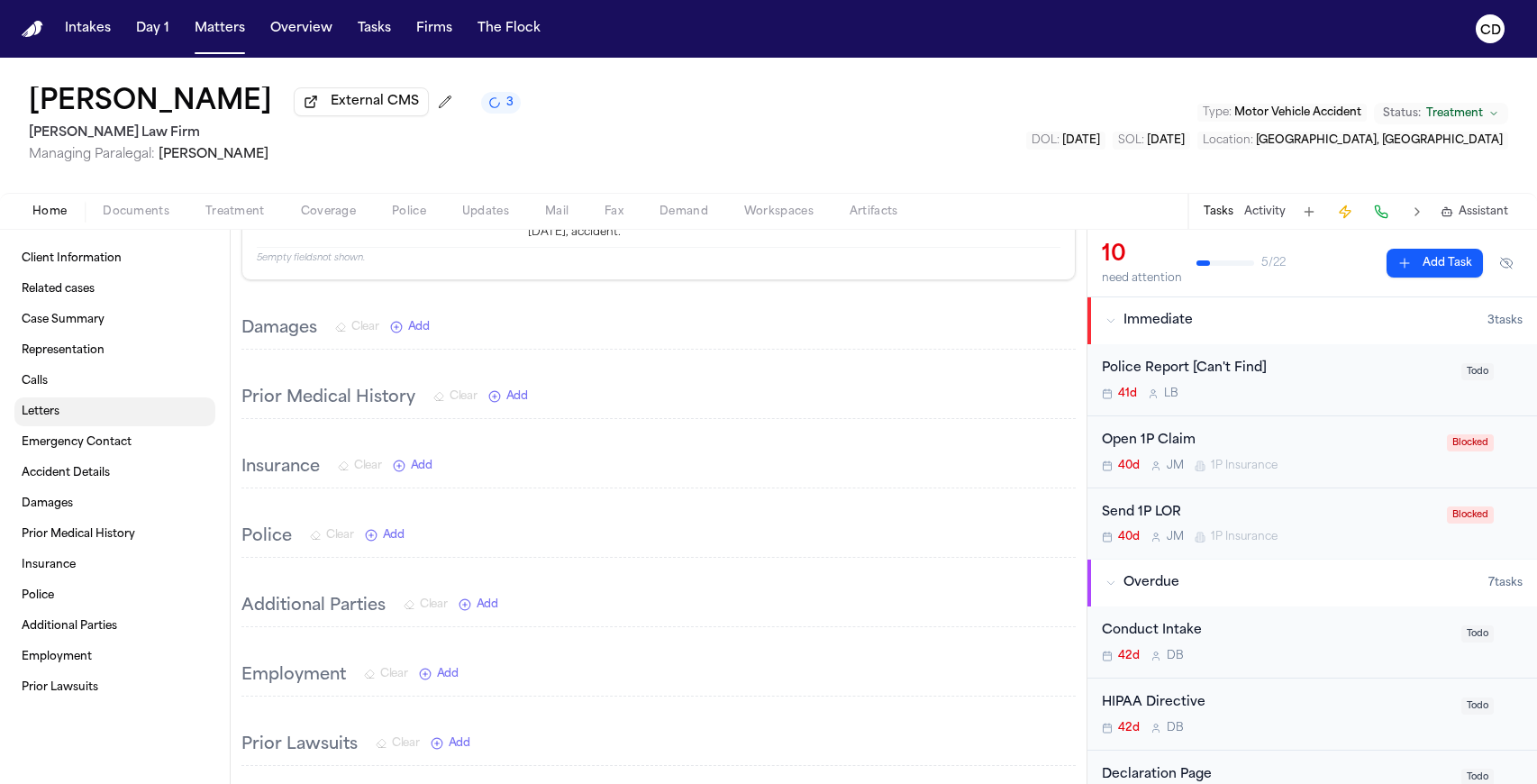
click at [107, 422] on link "Letters" at bounding box center [115, 411] width 200 height 28
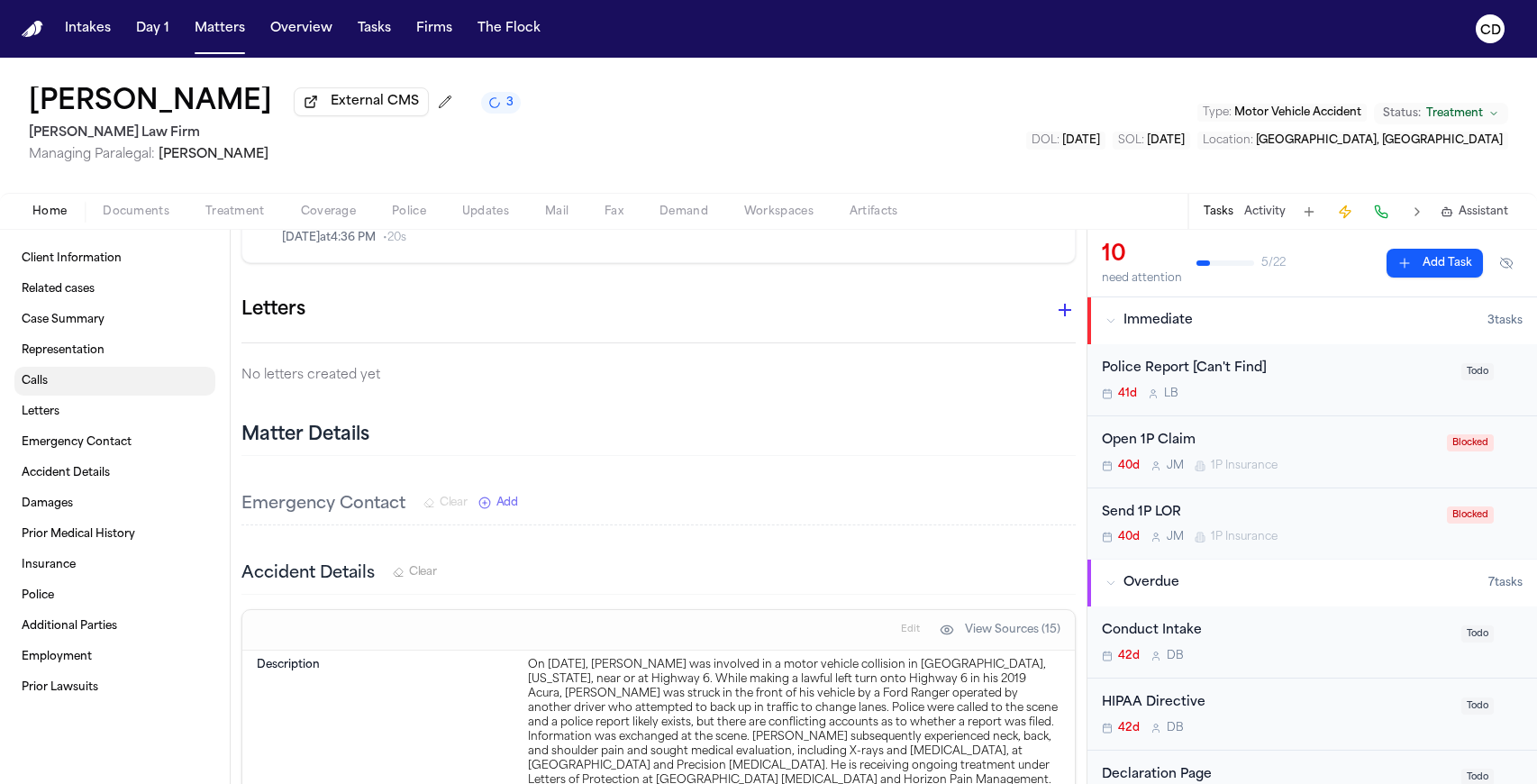
scroll to position [2964, 0]
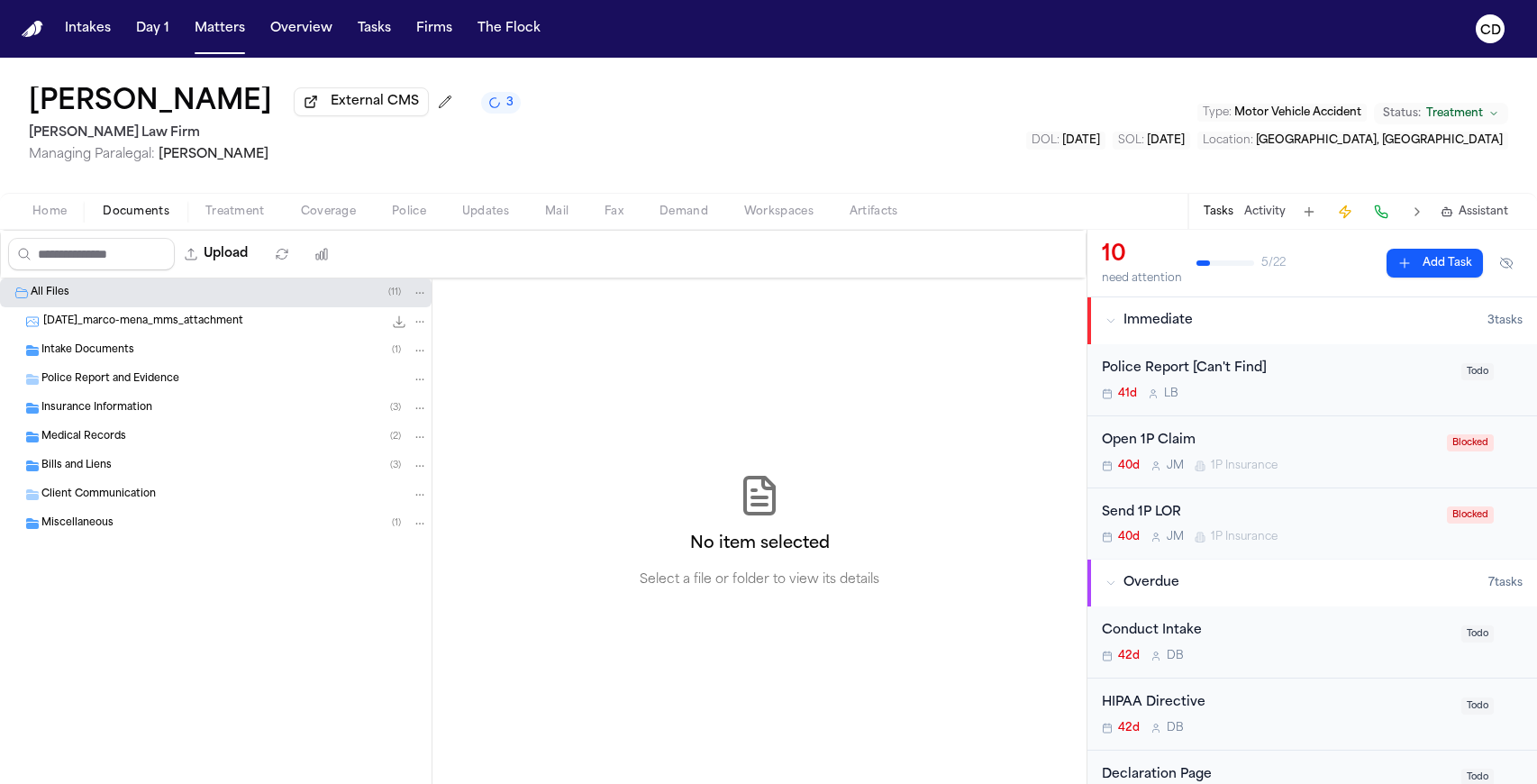
click at [179, 222] on span "button" at bounding box center [137, 222] width 88 height 2
click at [160, 417] on div "Insurance Information ( 3 )" at bounding box center [234, 408] width 386 height 17
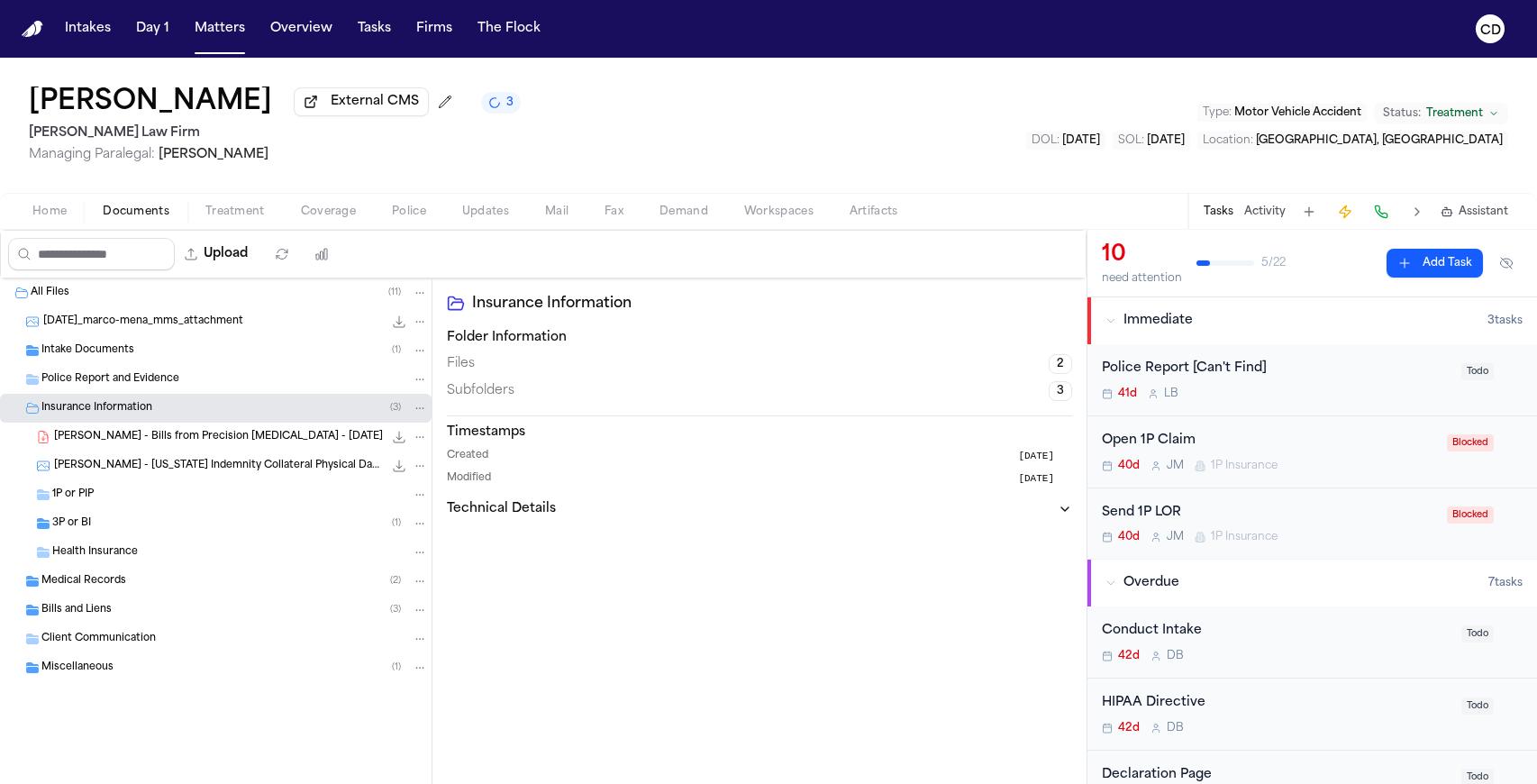
click at [155, 522] on div "3P or BI ( 1 )" at bounding box center [240, 523] width 375 height 17
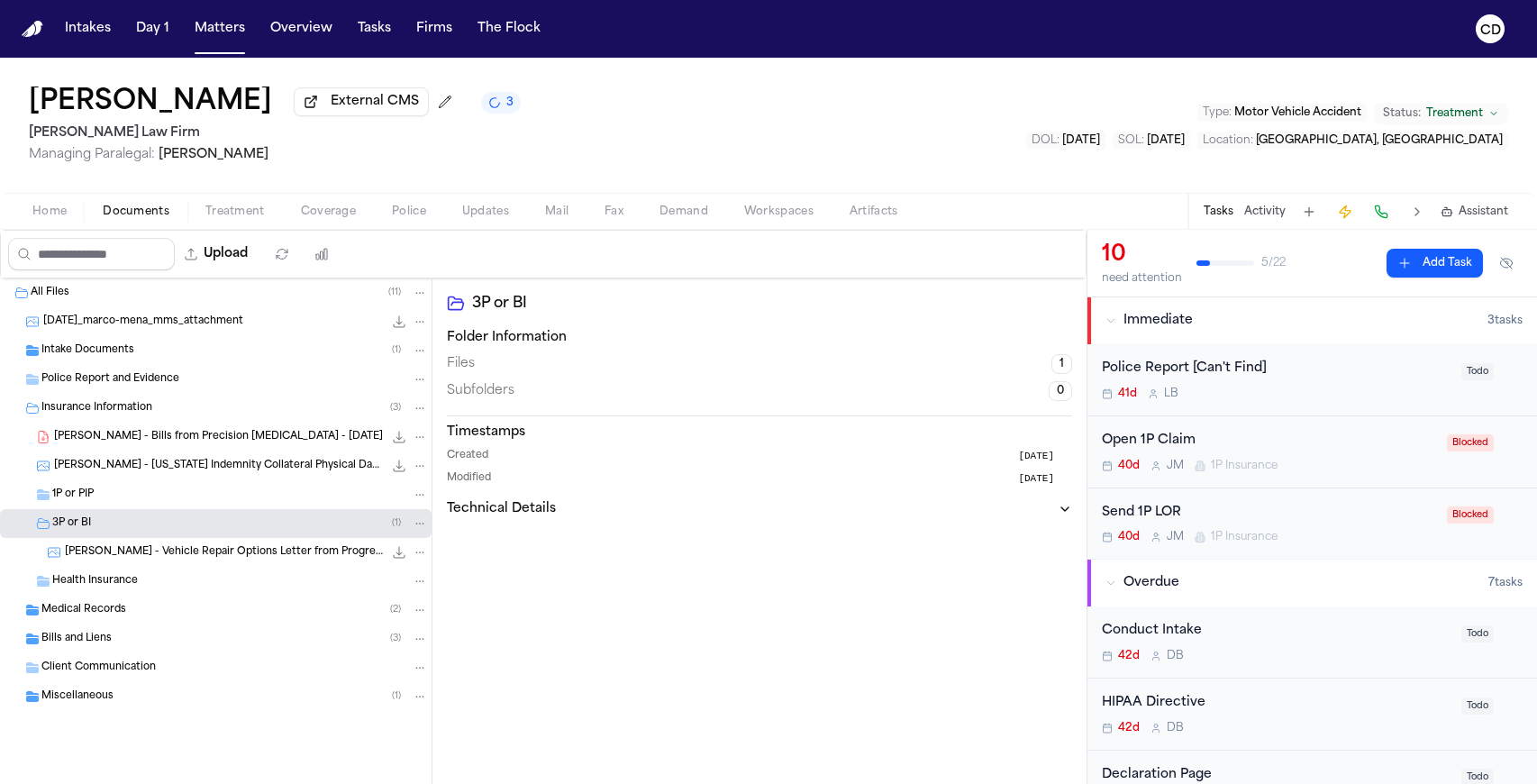
click at [167, 551] on span "[PERSON_NAME] - Vehicle Repair Options Letter from Progressive Insurance - [DAT…" at bounding box center [224, 553] width 318 height 16
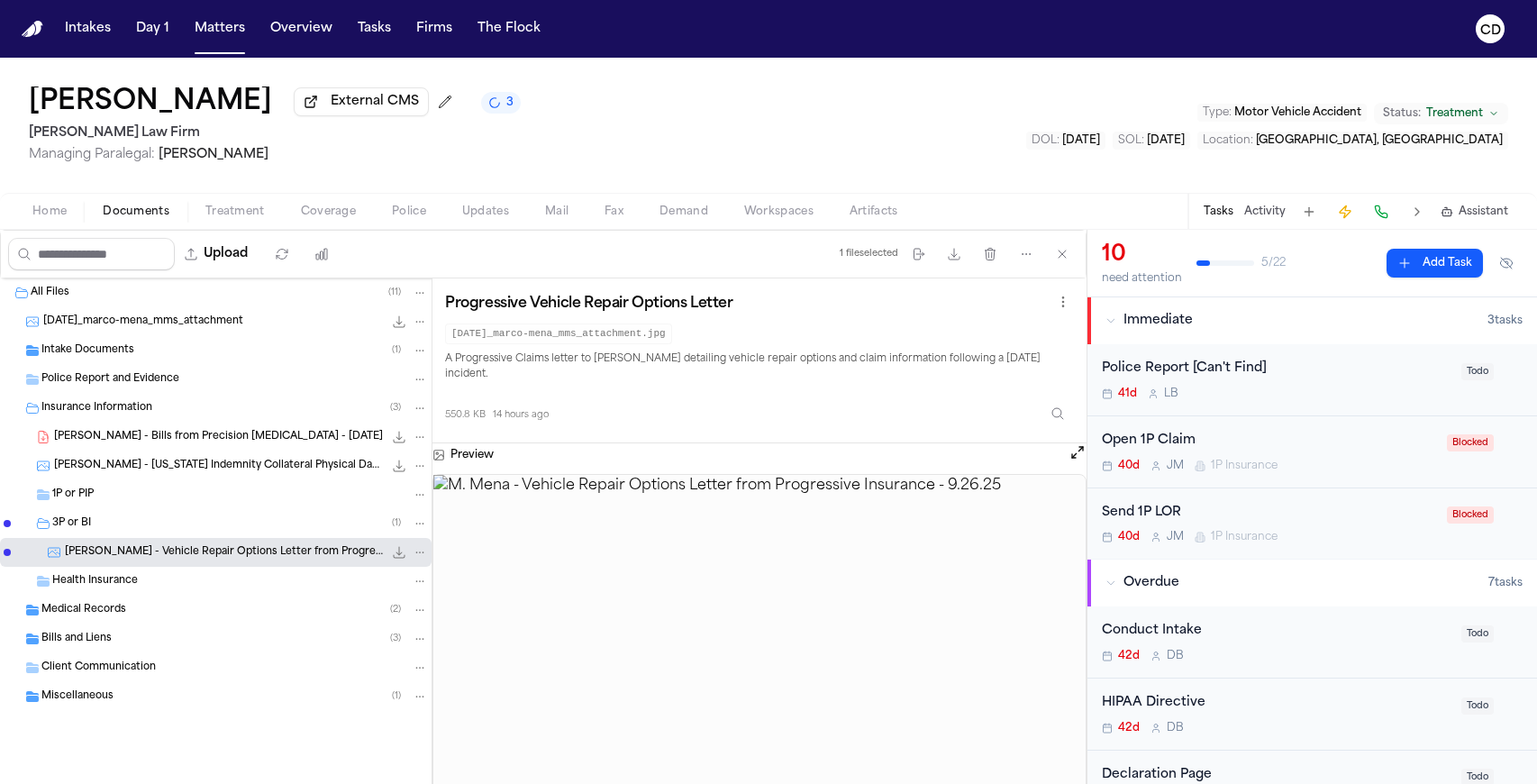
click at [395, 556] on icon "File: M. Mena - Vehicle Repair Options Letter from Progressive Insurance - 9.26…" at bounding box center [400, 552] width 12 height 12
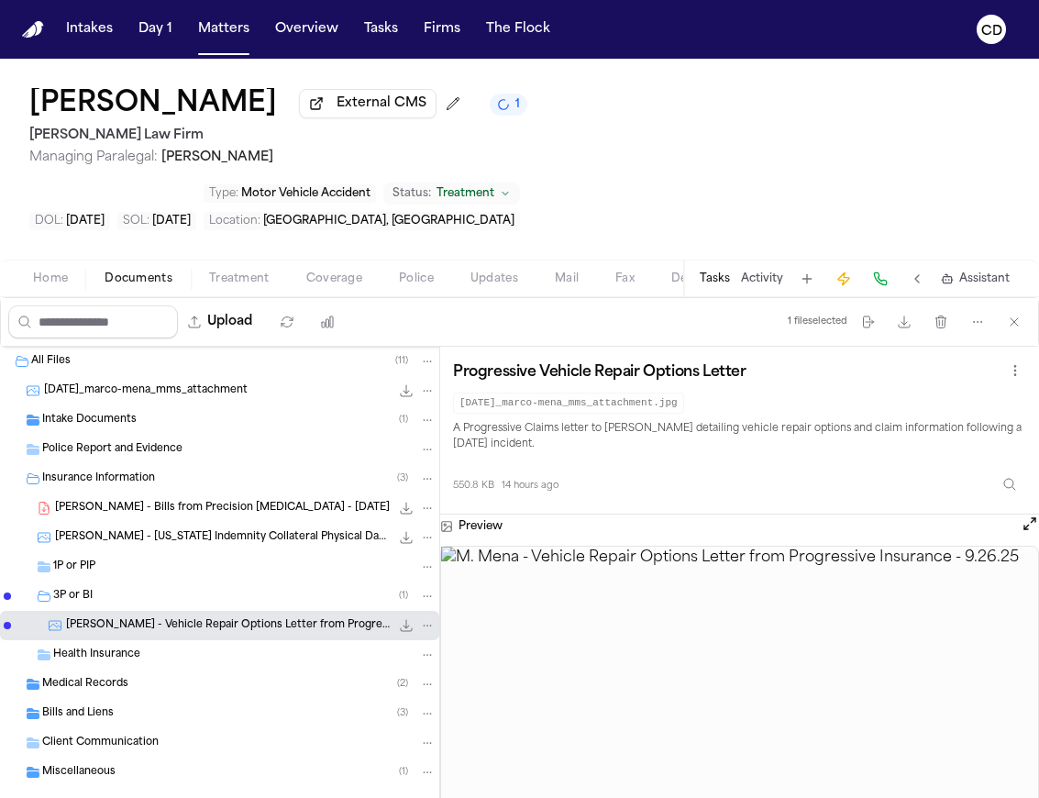
click at [496, 111] on icon "1 active task" at bounding box center [503, 104] width 14 height 14
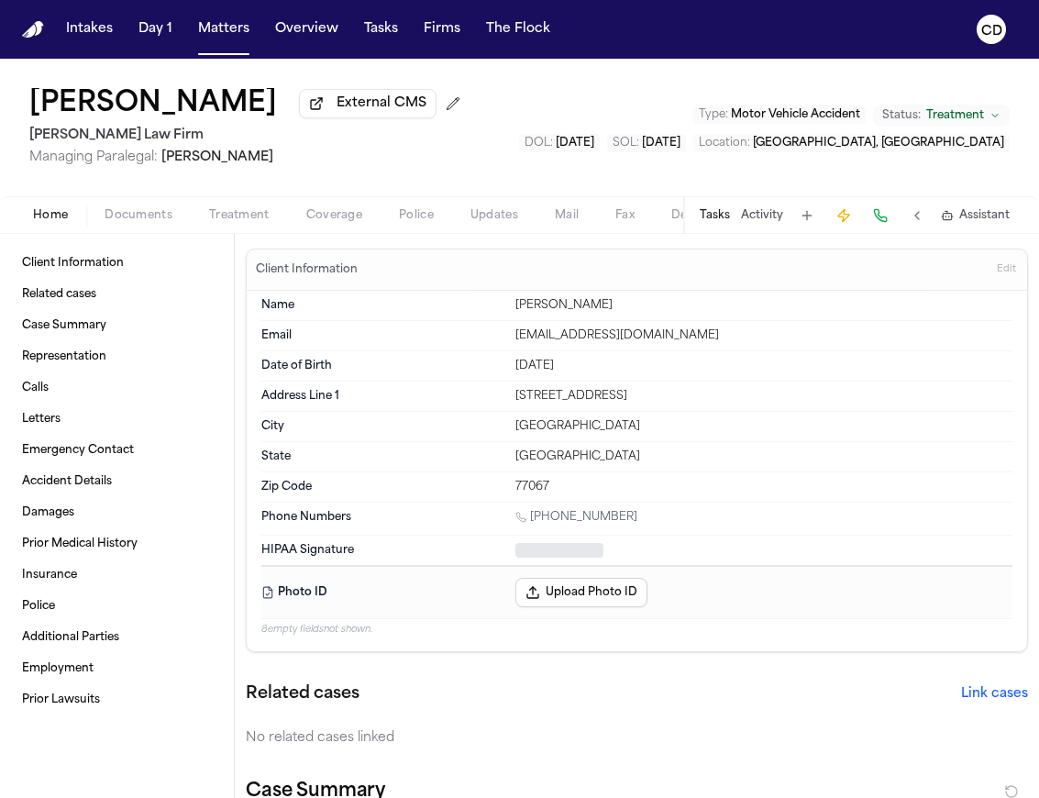
click at [68, 221] on button "Home" at bounding box center [51, 215] width 72 height 22
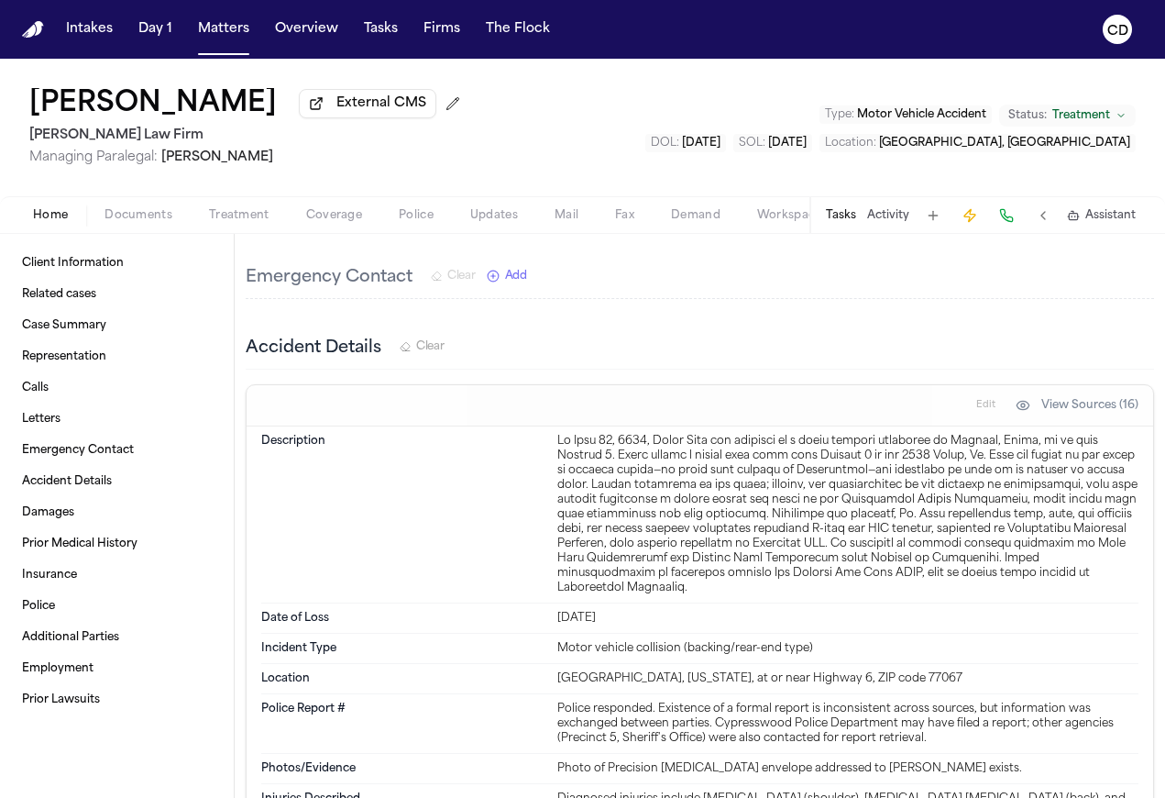
scroll to position [3344, 0]
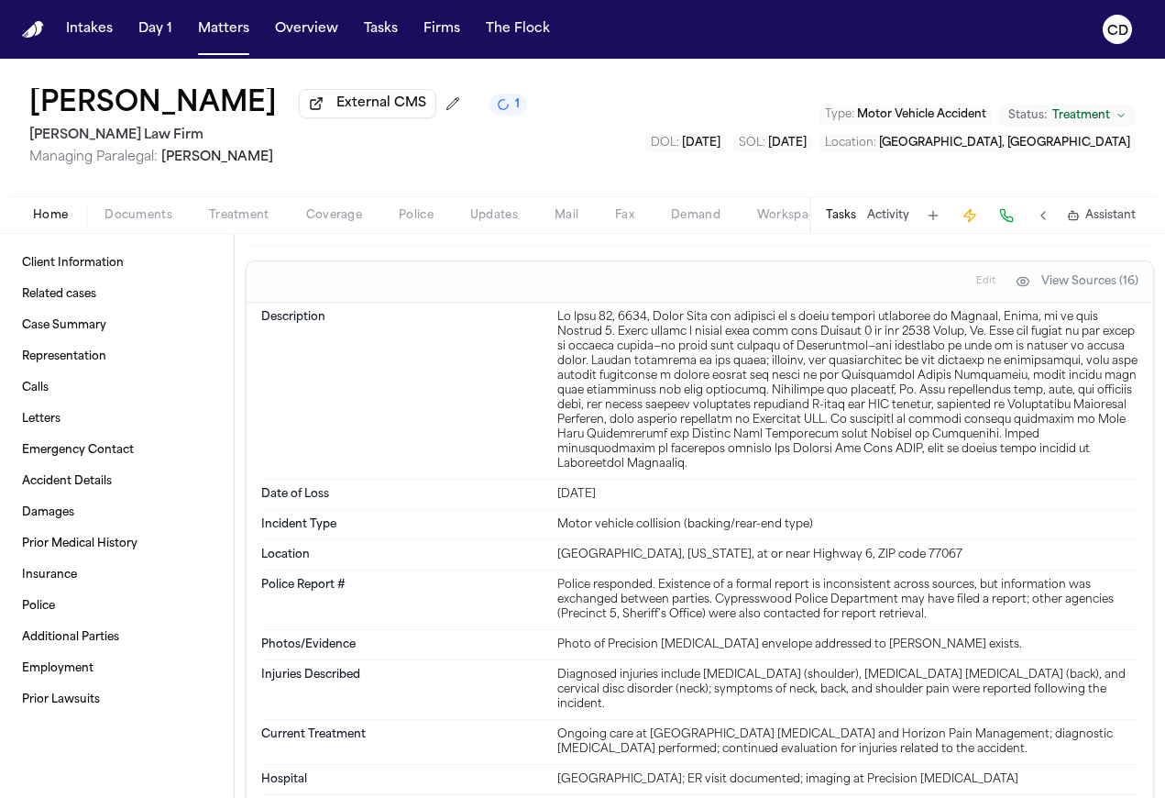
click at [334, 221] on span "Coverage" at bounding box center [334, 215] width 56 height 15
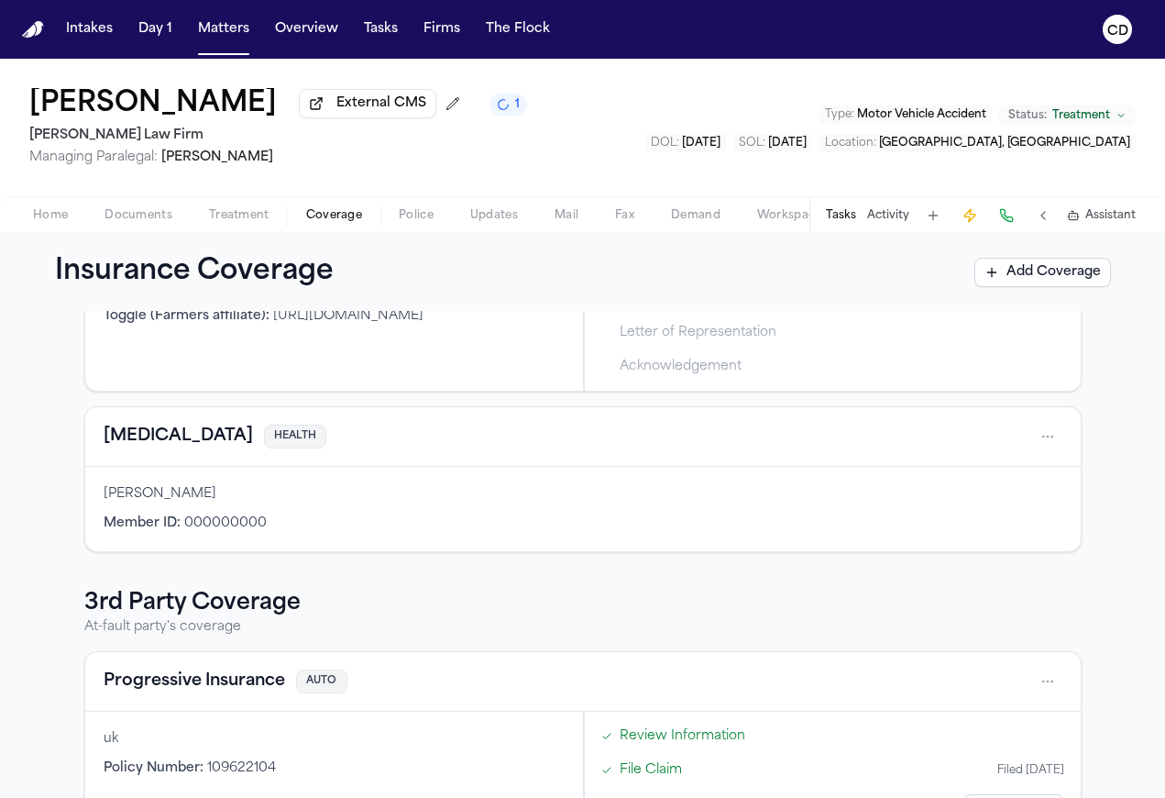
scroll to position [326, 0]
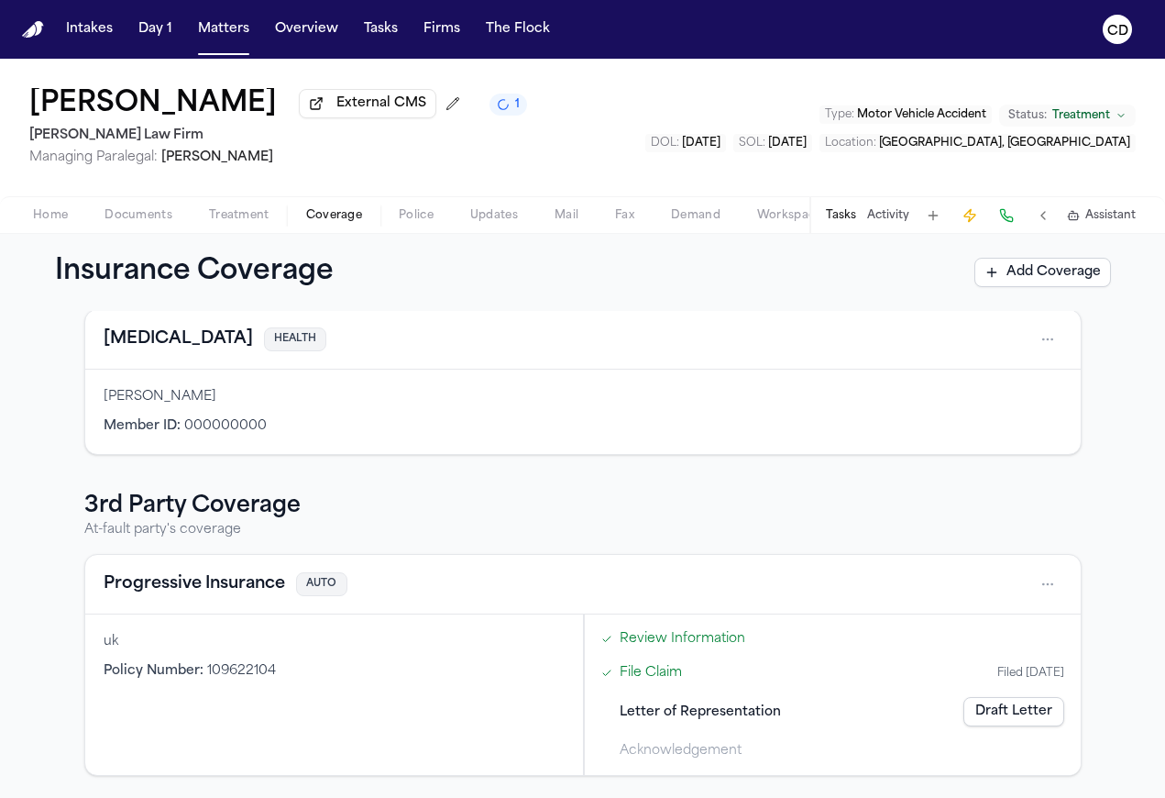
click at [369, 605] on div "Progressive Insurance AUTO" at bounding box center [583, 585] width 996 height 60
click at [258, 589] on button "Progressive Insurance" at bounding box center [195, 584] width 182 height 26
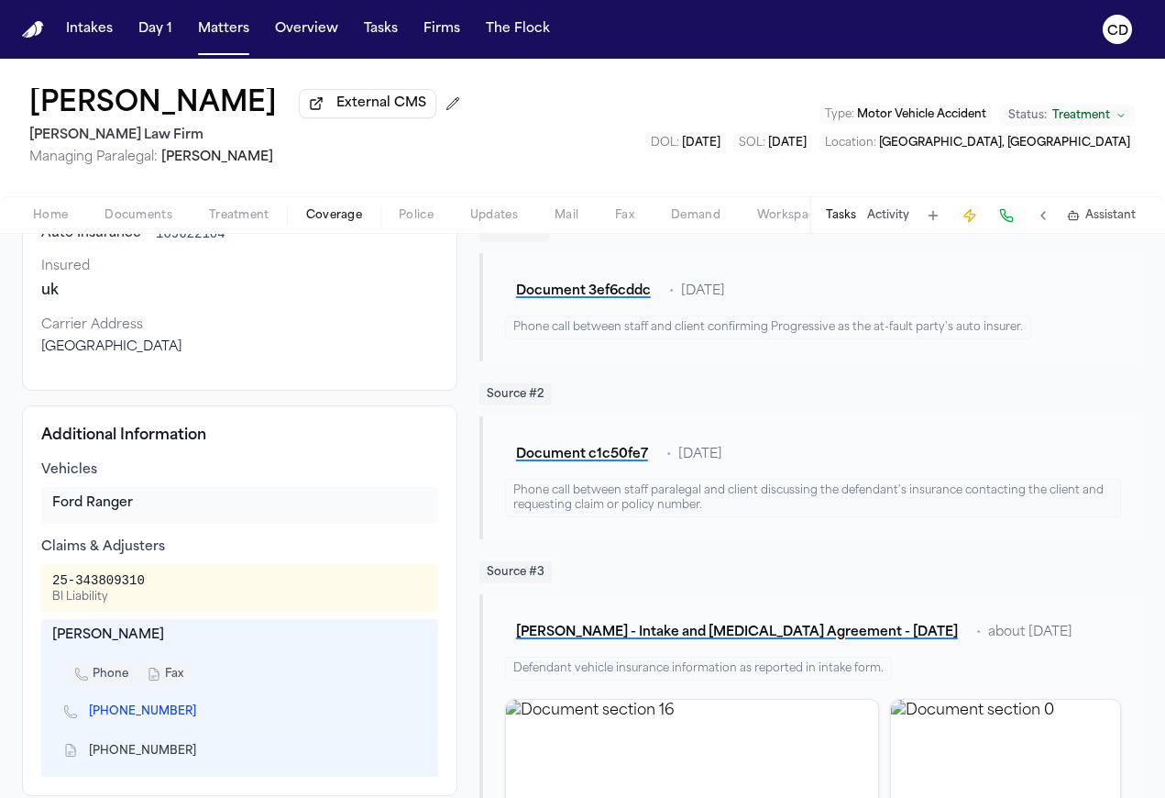
scroll to position [149, 0]
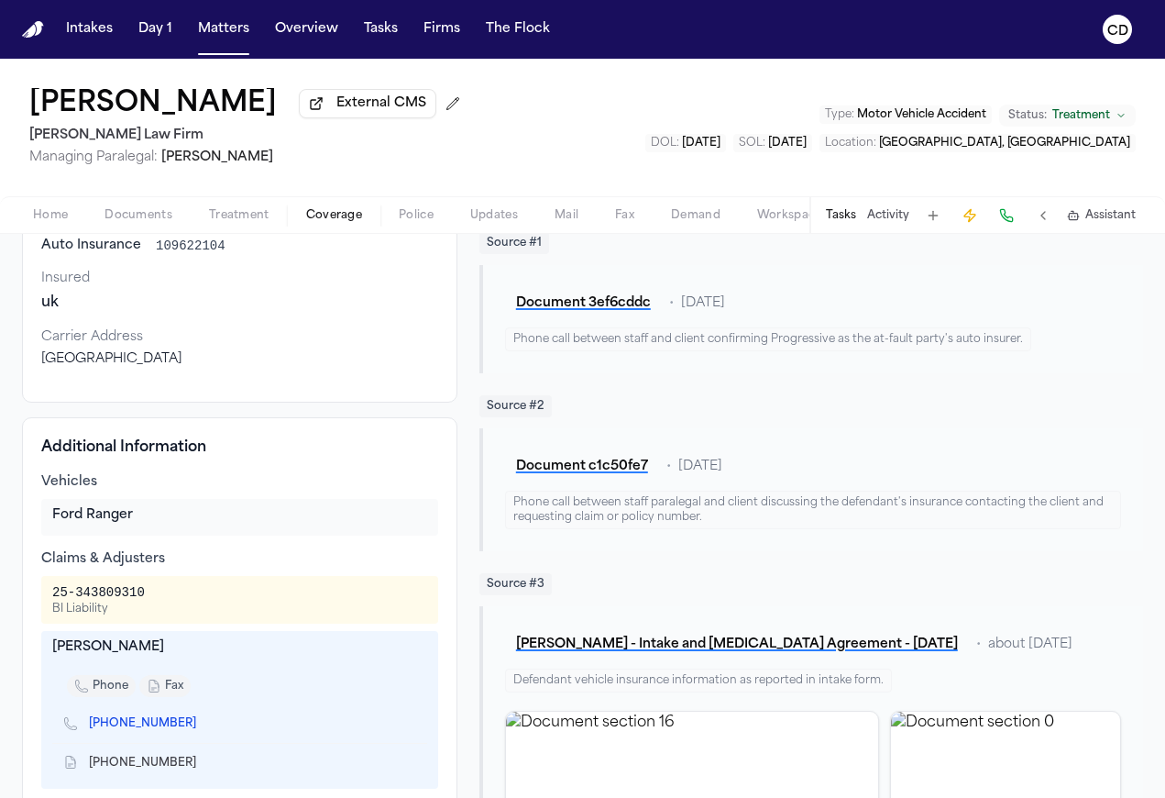
click at [334, 219] on span "Coverage" at bounding box center [334, 215] width 56 height 15
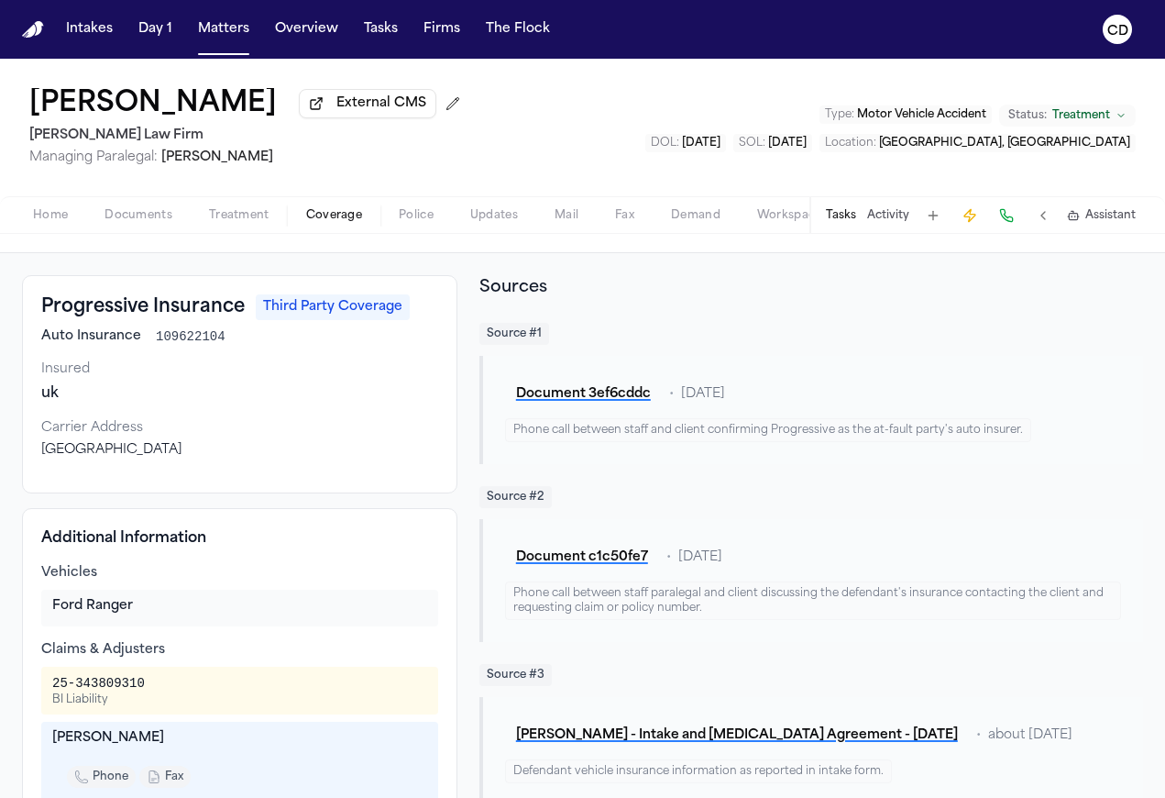
scroll to position [0, 0]
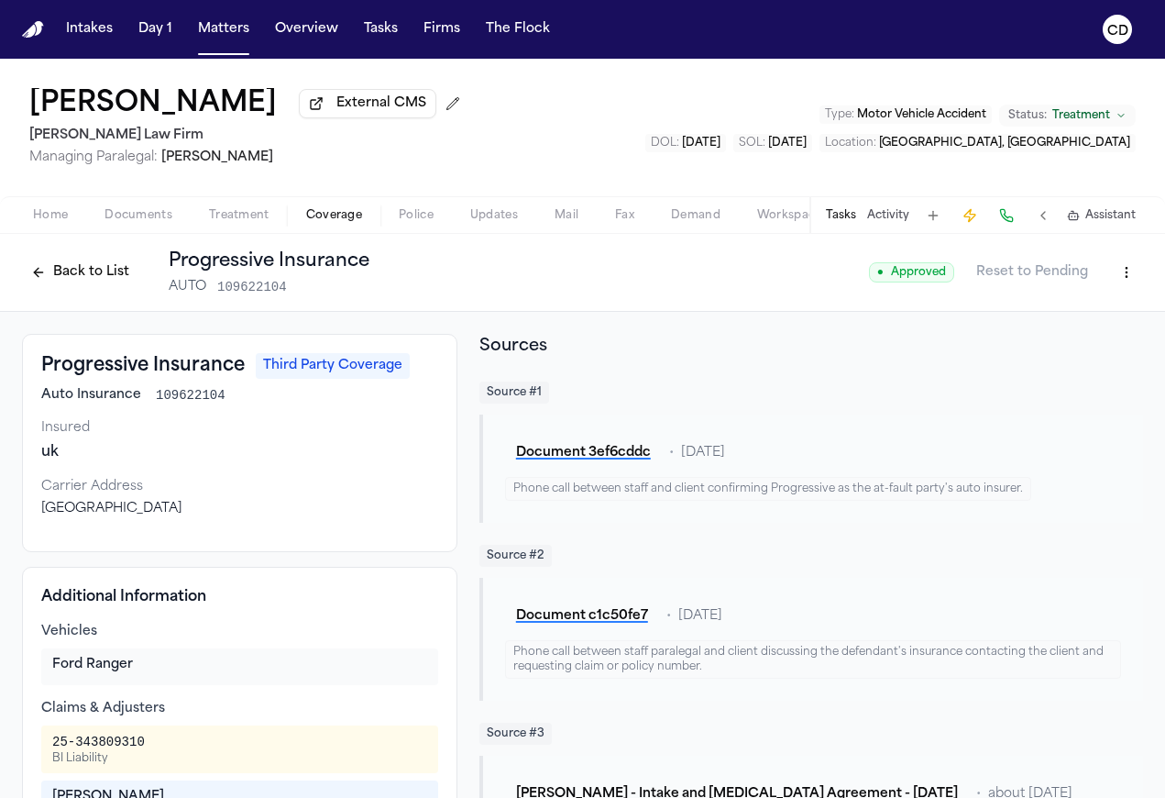
click at [89, 272] on button "Back to List" at bounding box center [80, 272] width 116 height 29
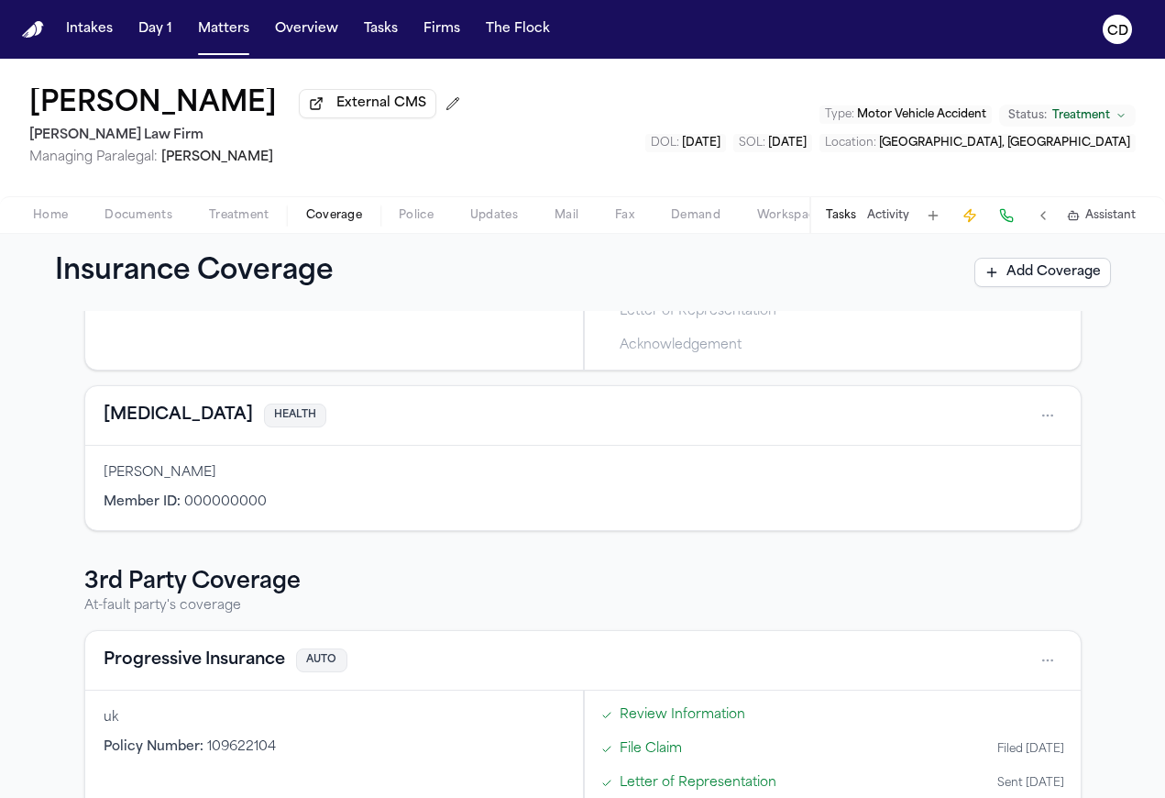
scroll to position [326, 0]
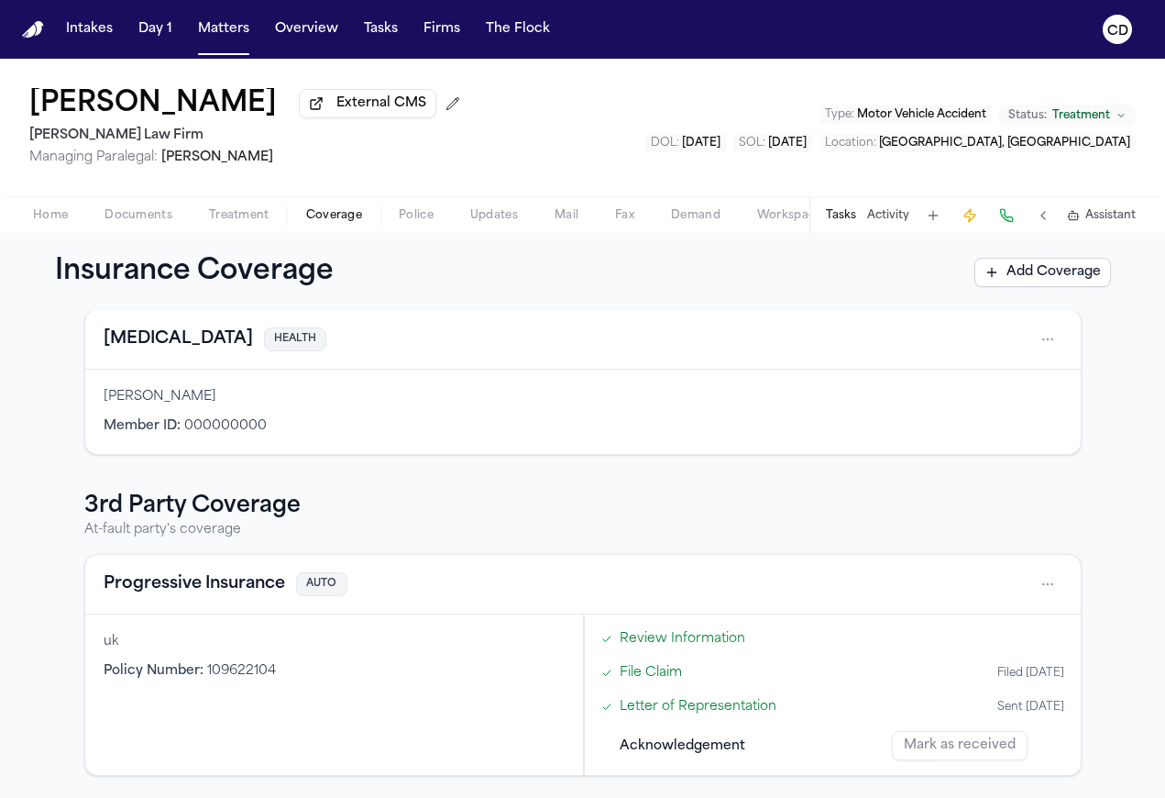
click at [268, 658] on div "uk Policy Number : 109622104" at bounding box center [334, 694] width 498 height 160
click at [193, 623] on div "uk Policy Number : 109622104" at bounding box center [334, 694] width 498 height 160
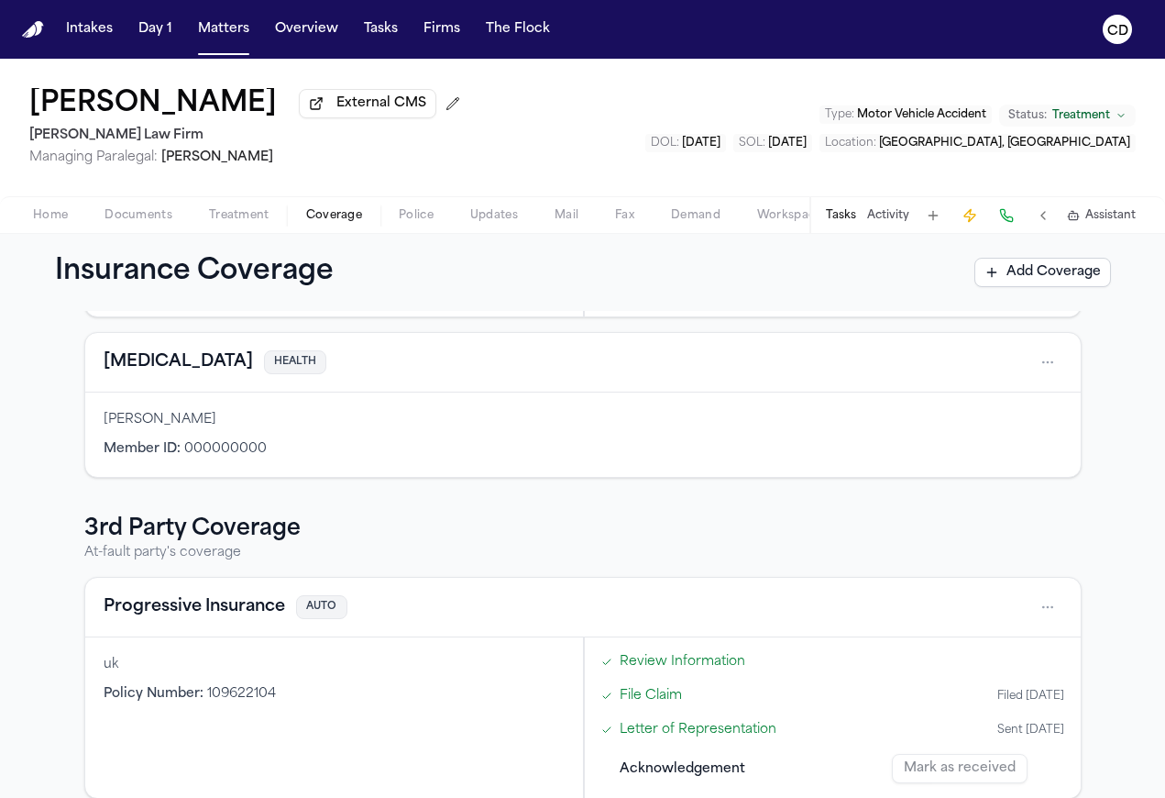
scroll to position [321, 0]
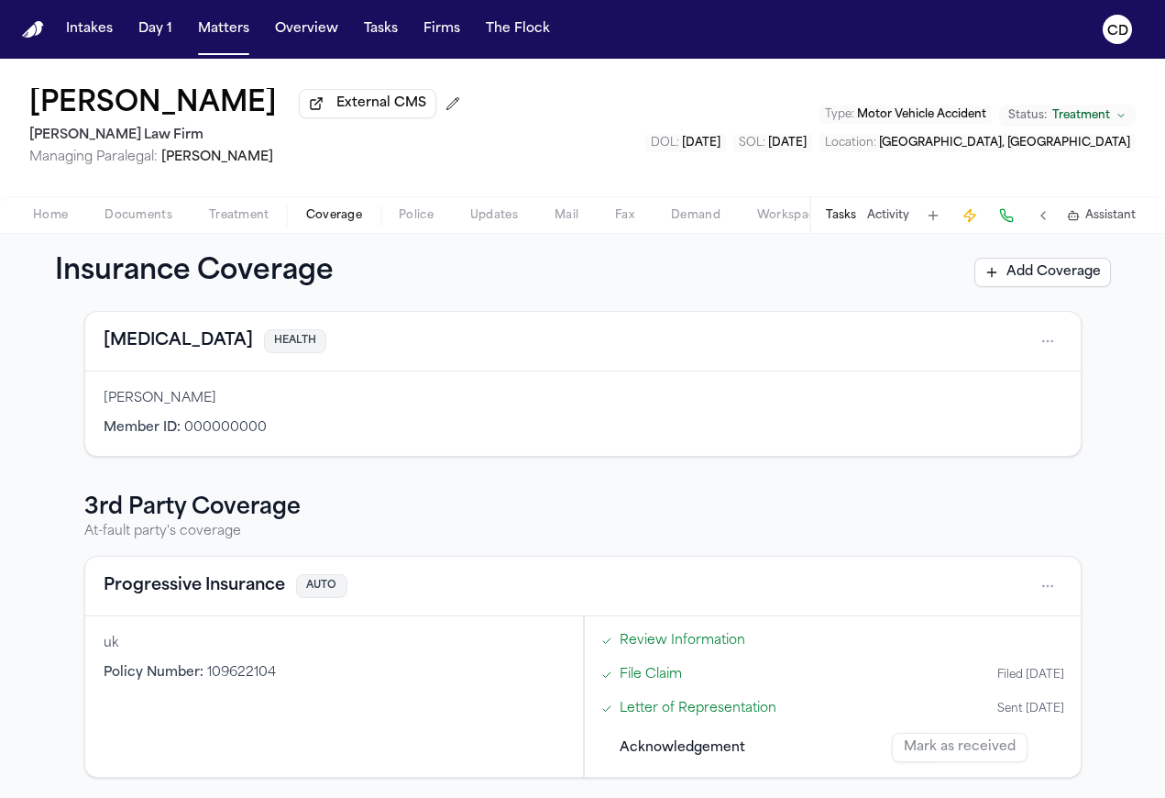
click at [634, 650] on link "Review Information" at bounding box center [683, 640] width 126 height 19
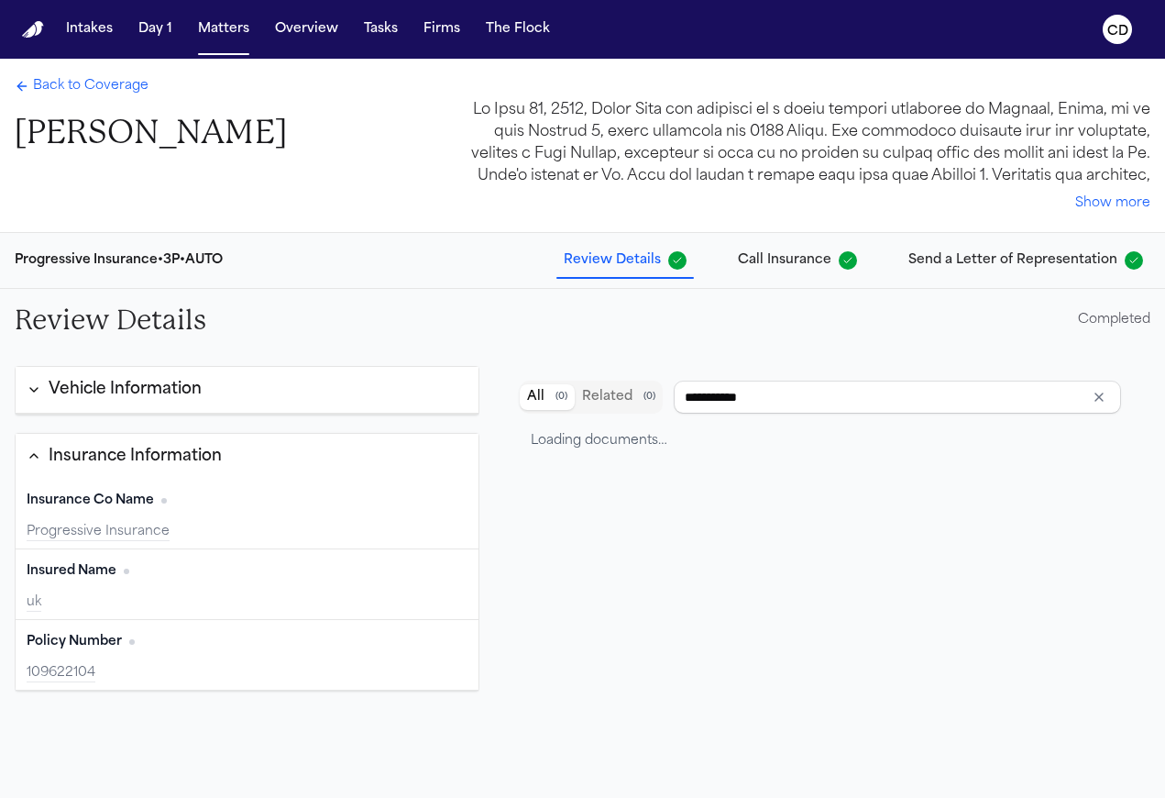
type input "**********"
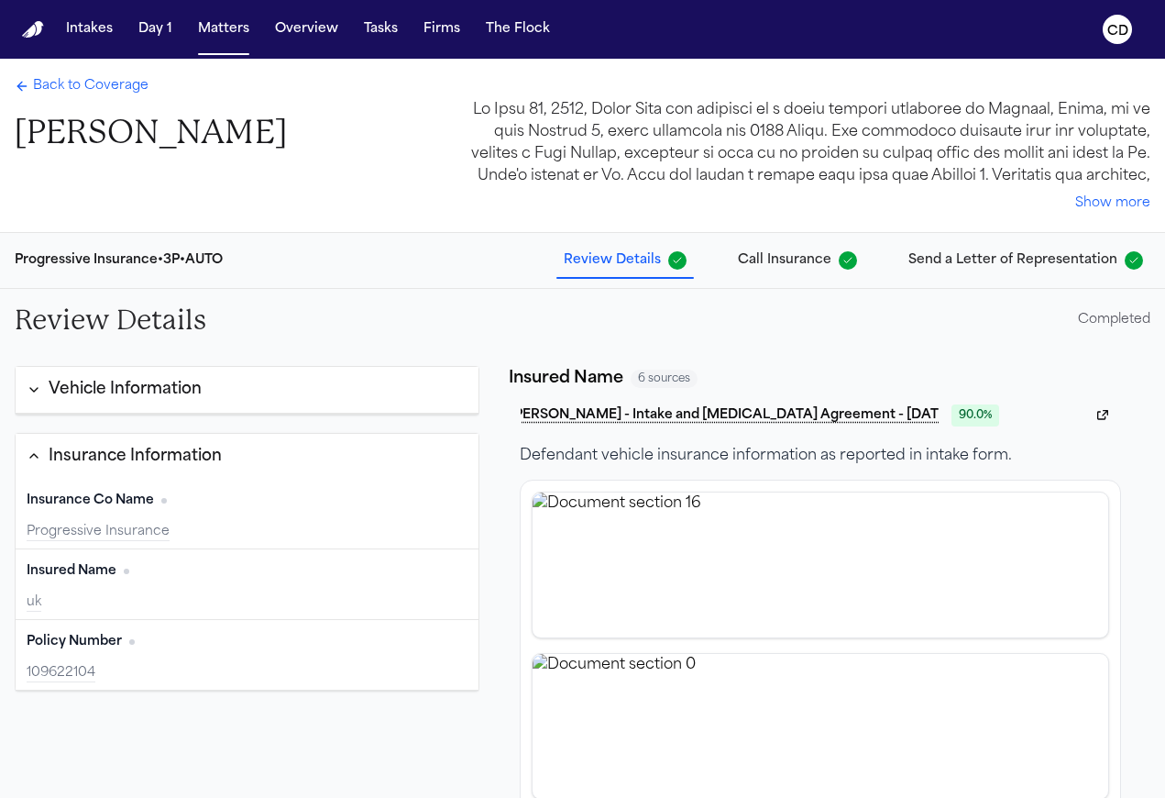
click at [202, 585] on div "Insured Name Edit" at bounding box center [247, 570] width 441 height 29
click at [253, 403] on button "Vehicle Information" at bounding box center [247, 390] width 463 height 47
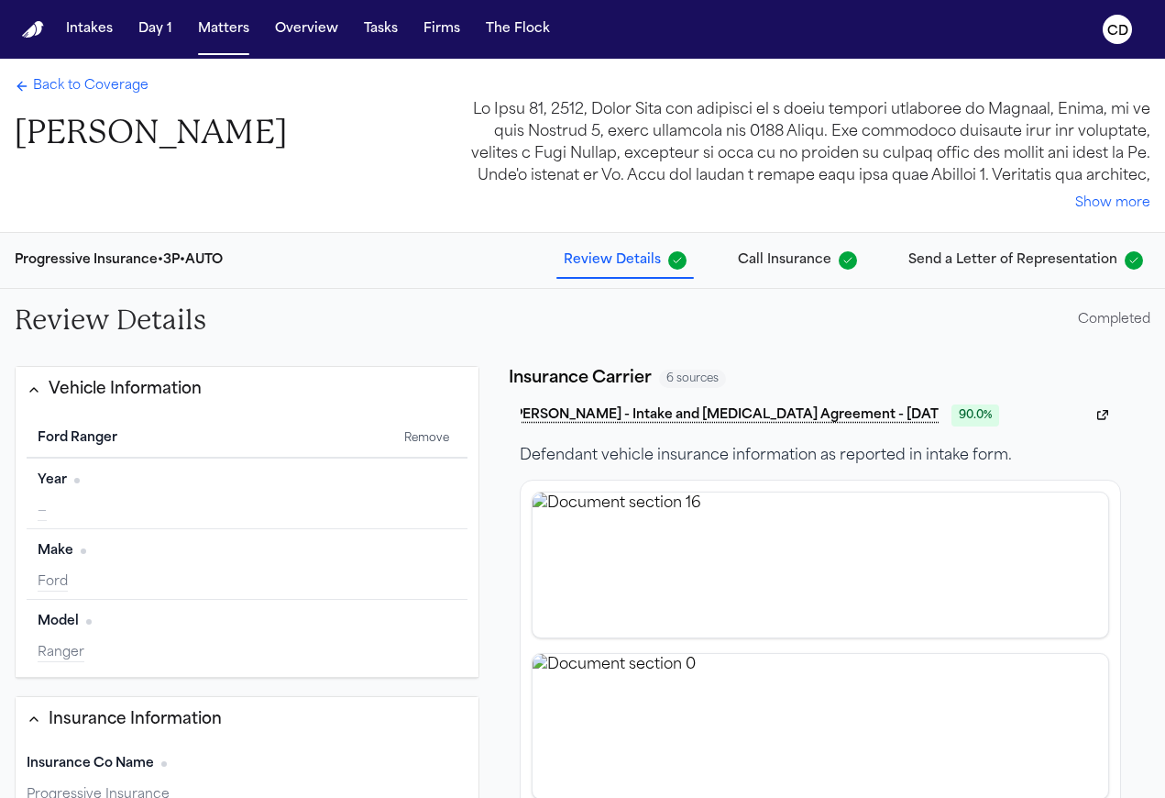
click at [83, 383] on div "Vehicle Information" at bounding box center [125, 390] width 153 height 24
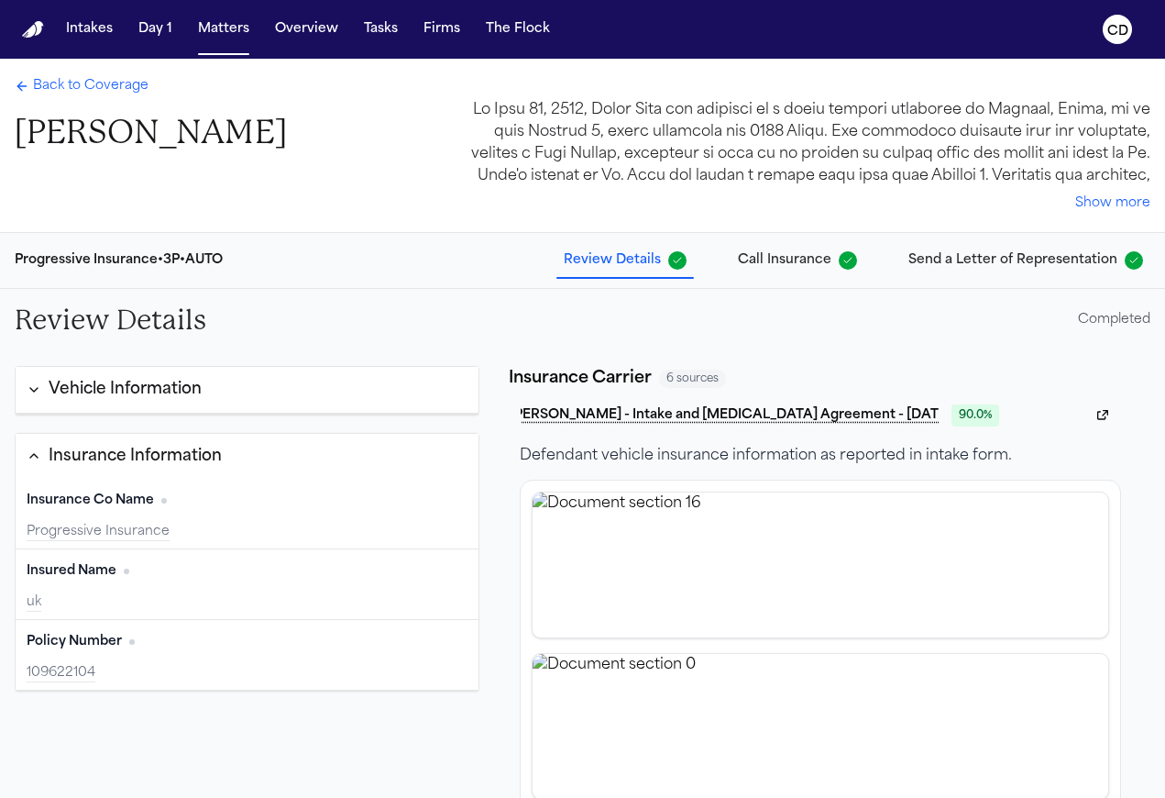
click at [791, 264] on span "Call Insurance" at bounding box center [785, 260] width 94 height 18
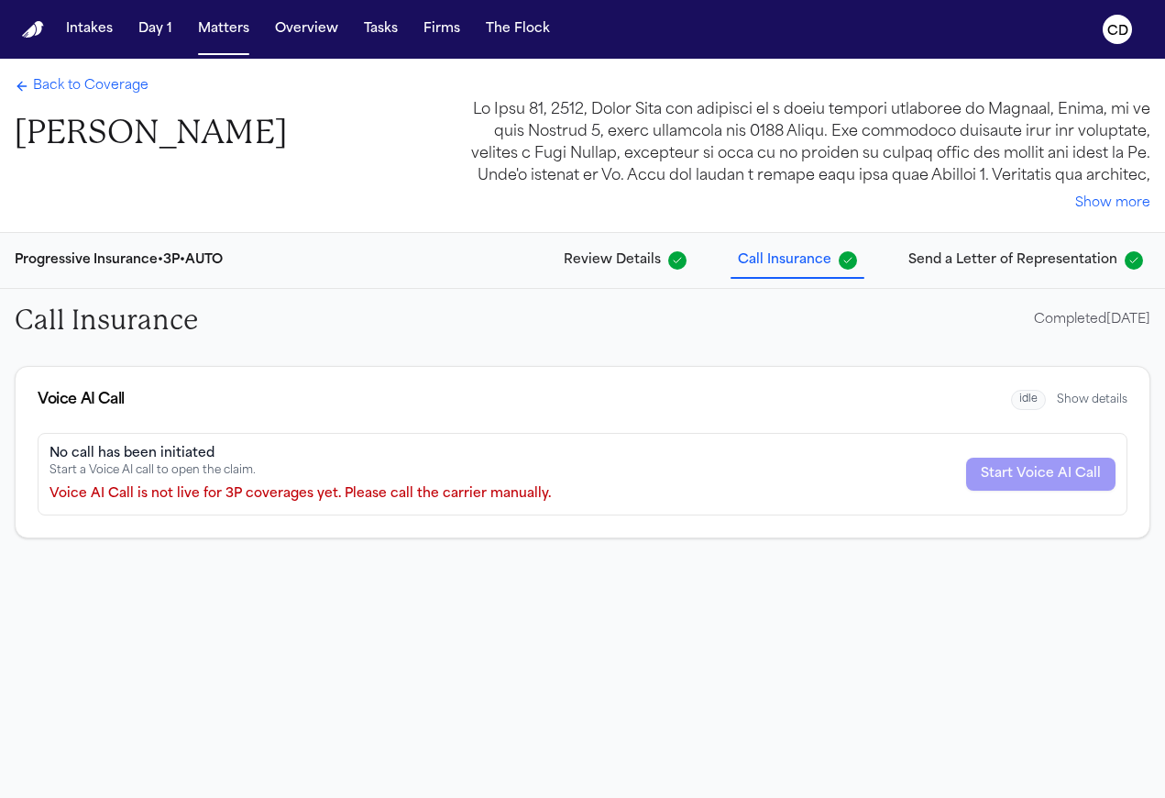
click at [650, 264] on span "Review Details" at bounding box center [612, 260] width 97 height 18
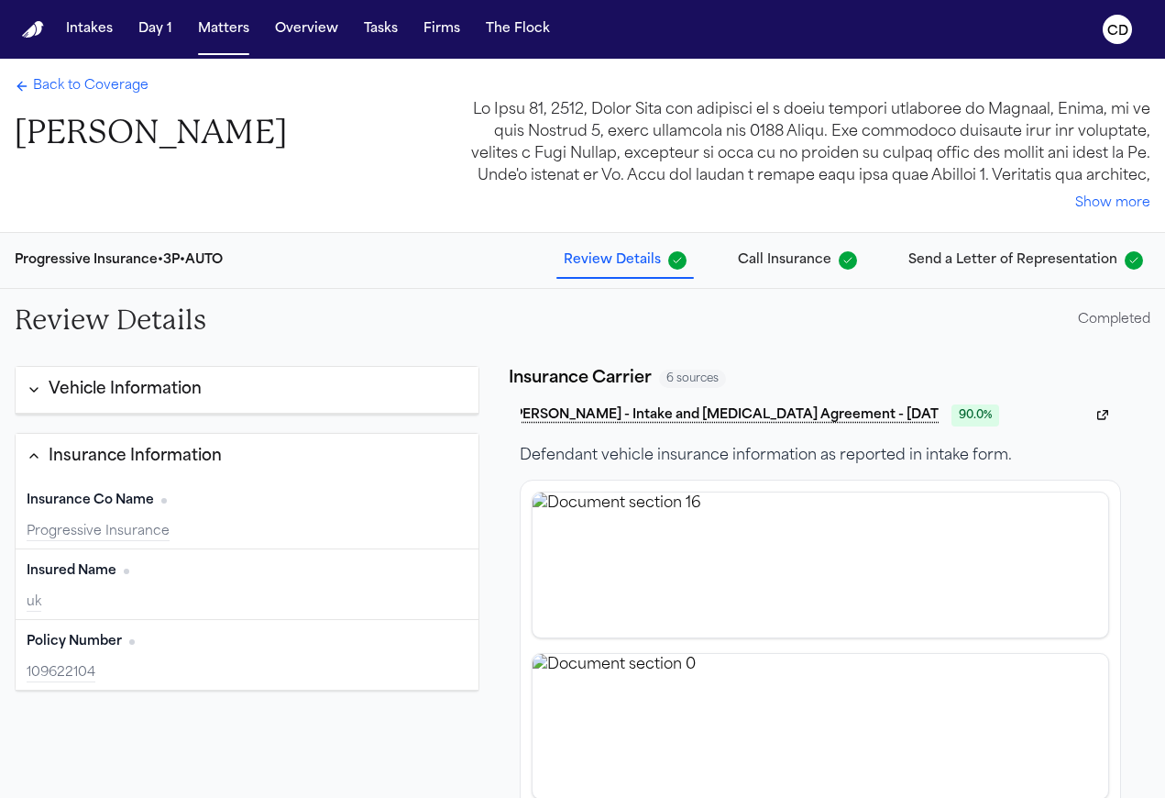
click at [760, 259] on span "Call Insurance" at bounding box center [785, 260] width 94 height 18
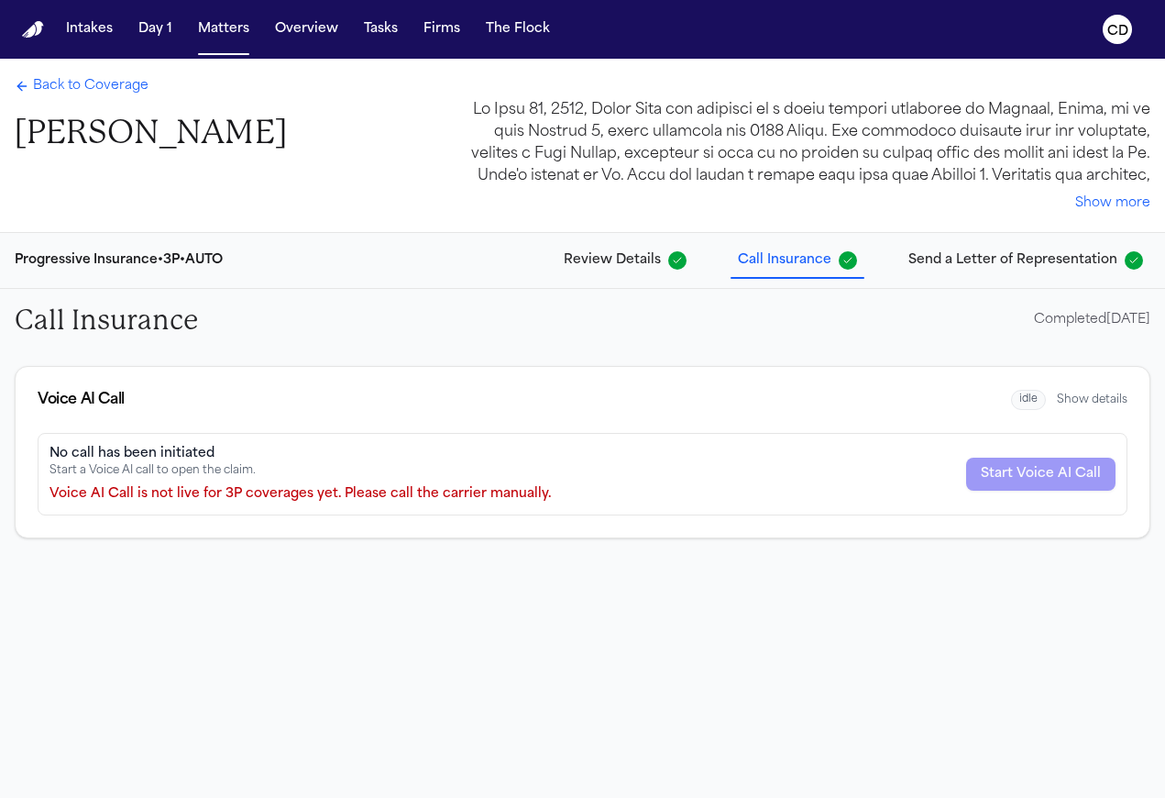
click at [969, 270] on span "Send a Letter of Representation" at bounding box center [1013, 260] width 209 height 18
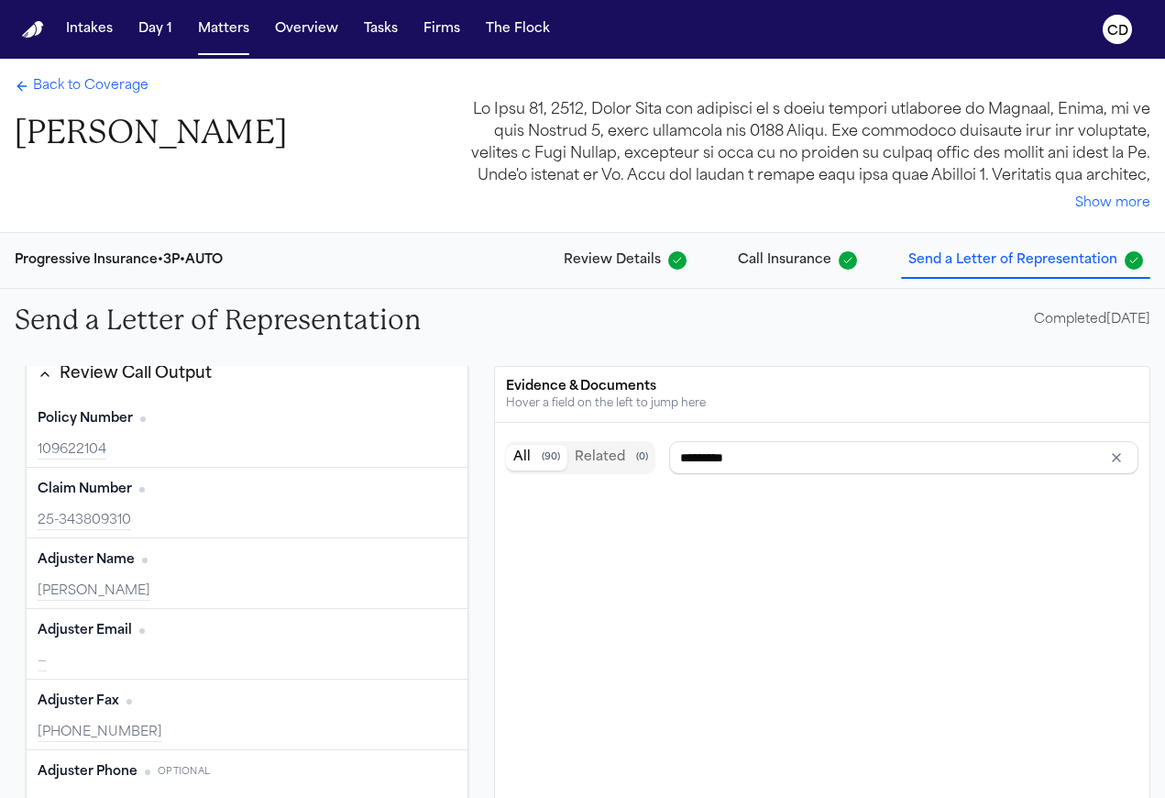
scroll to position [174, 0]
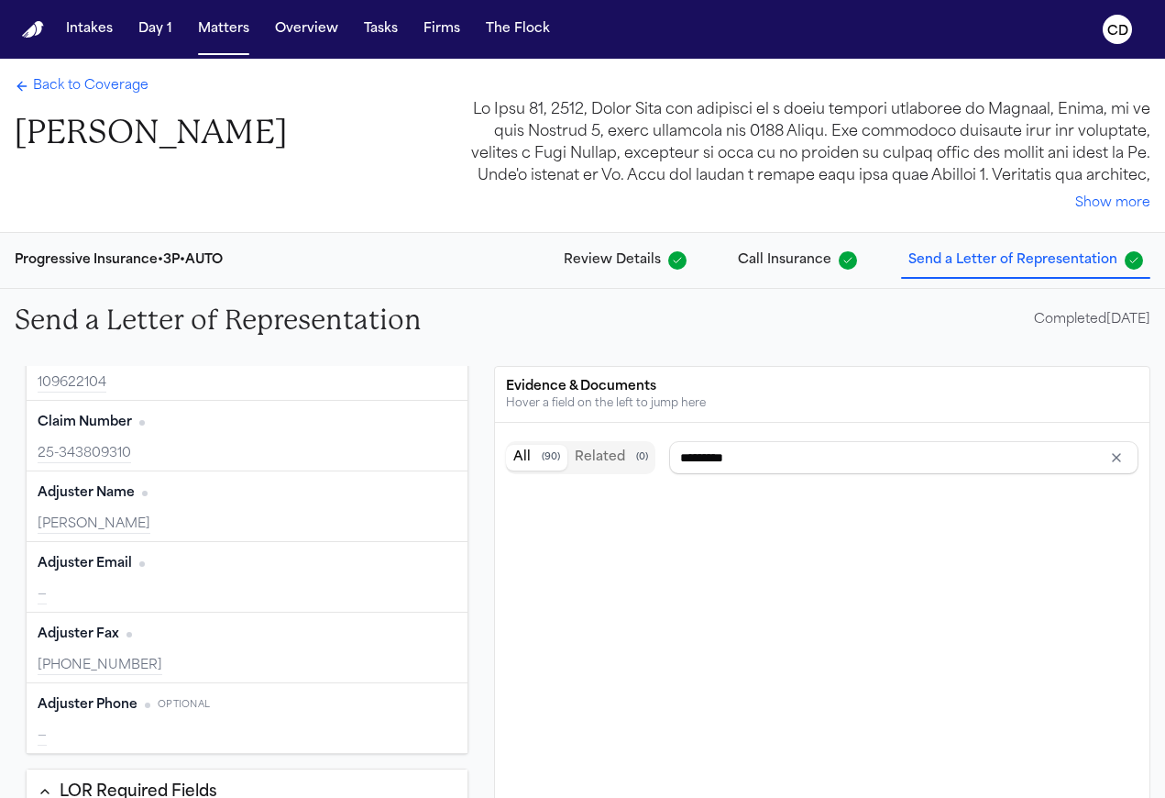
type input "**********"
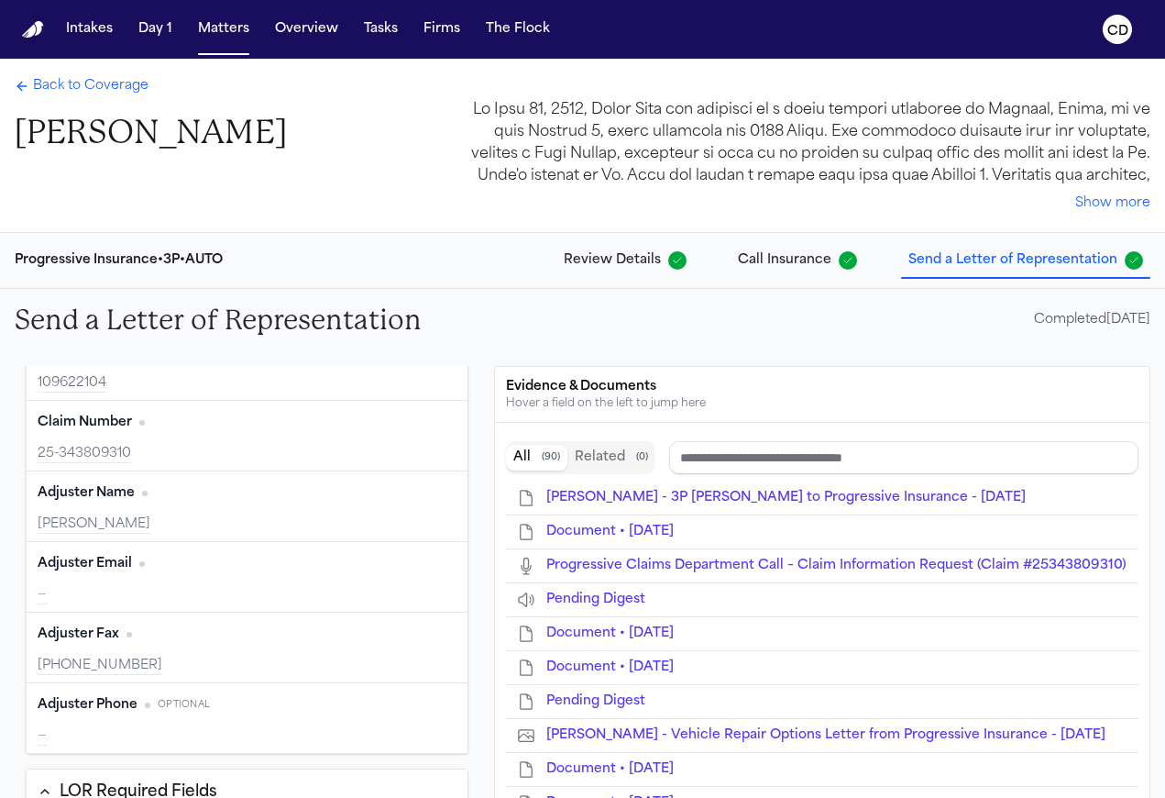
click at [411, 552] on button "Edit" at bounding box center [434, 563] width 46 height 29
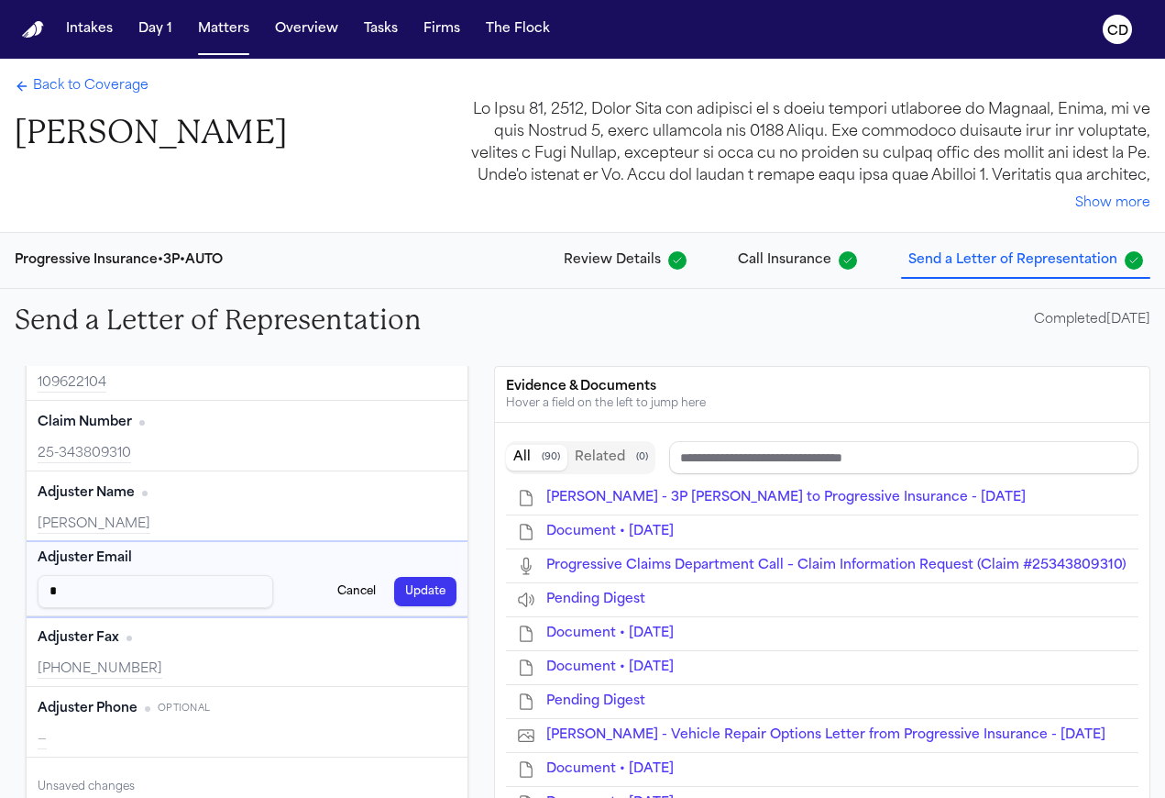
type input "**"
type input "***"
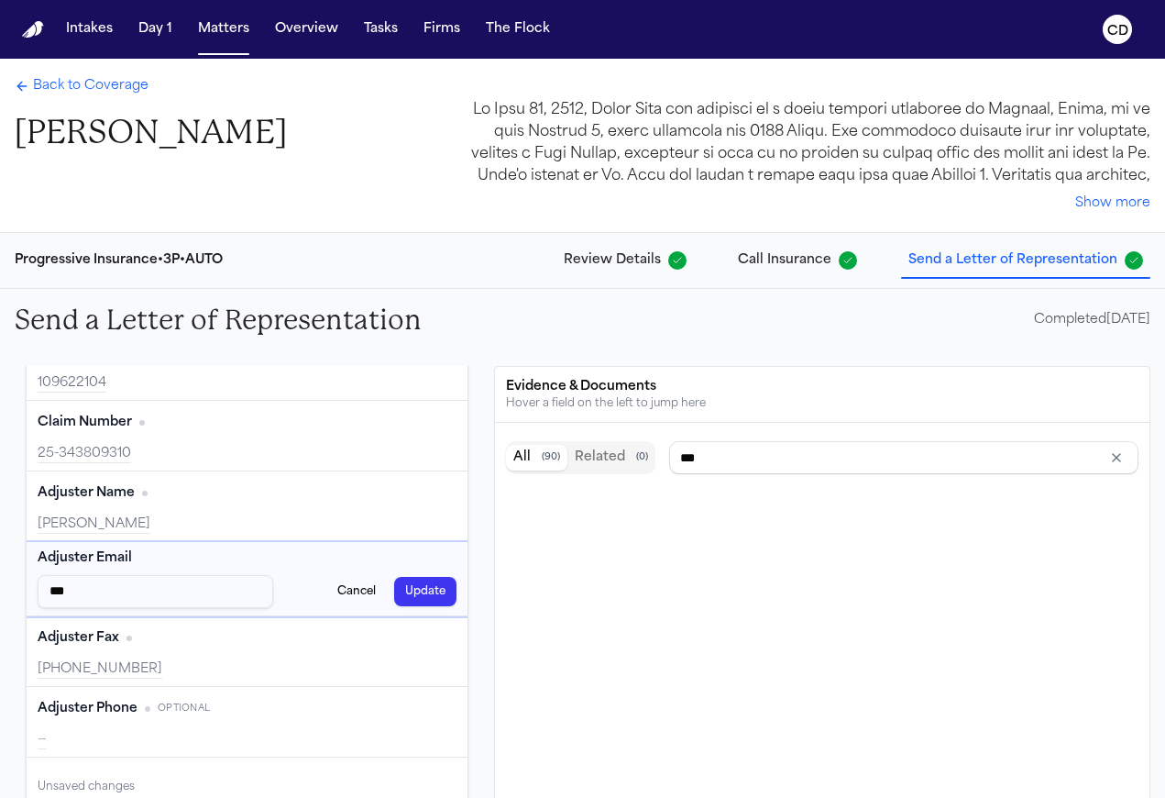
type input "****"
type input "***"
type input "**"
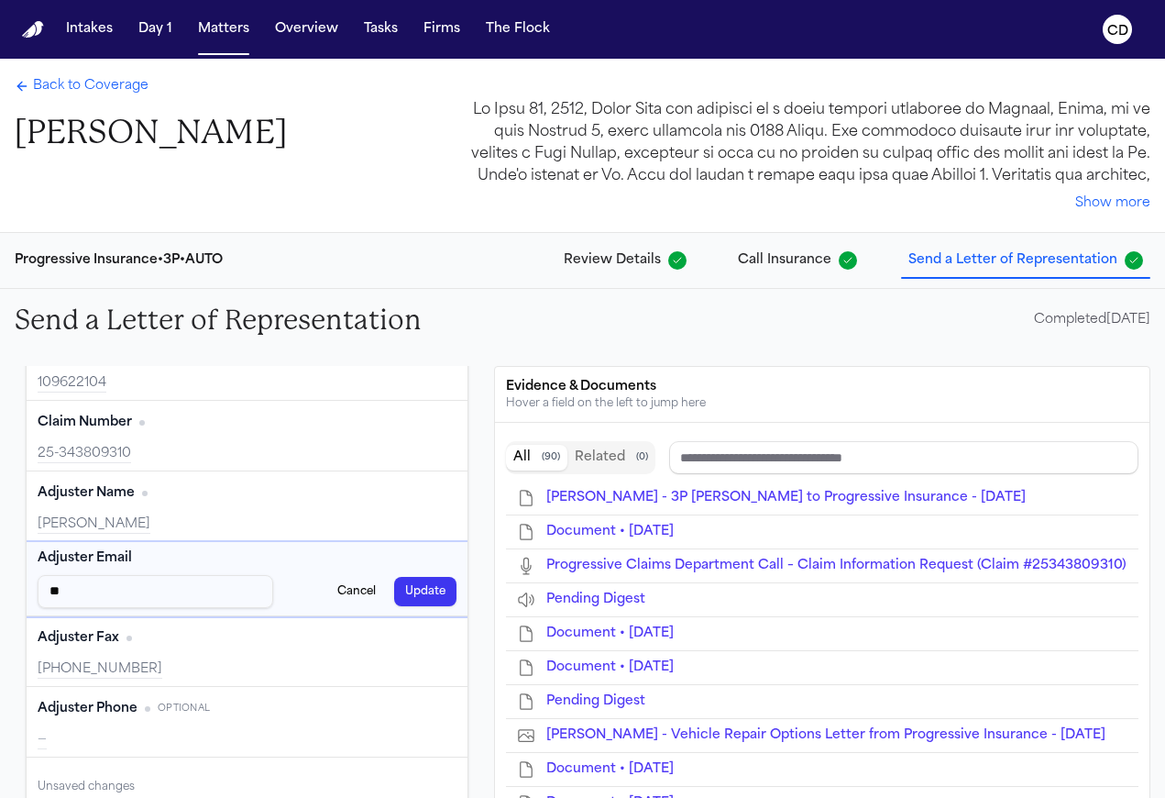
type input "***"
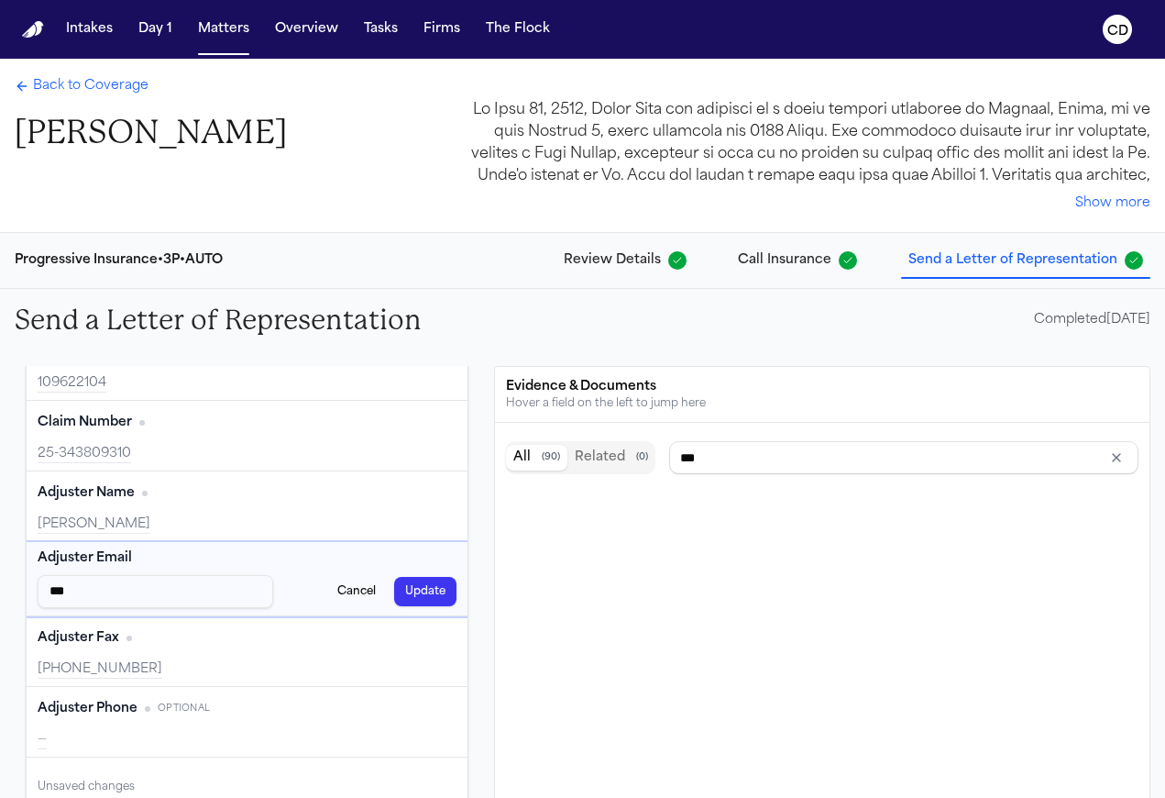
type input "****"
type input "*****"
type input "******"
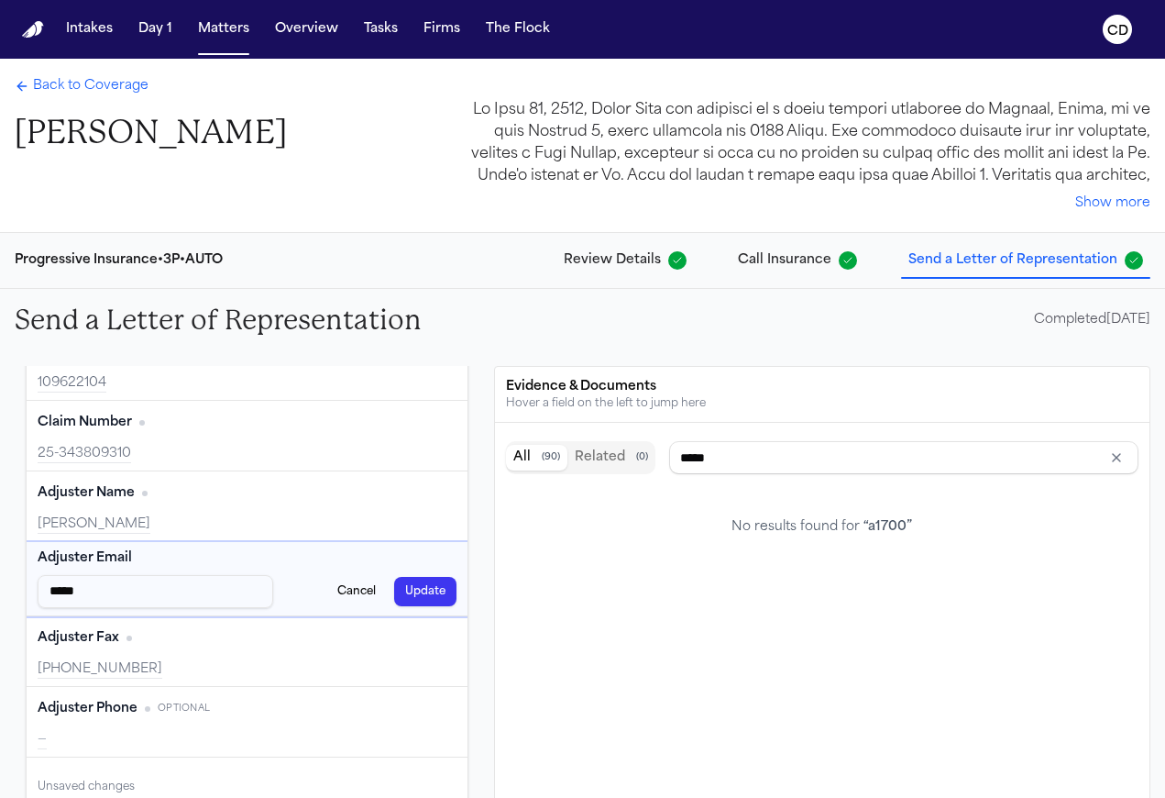
type input "******"
type input "*******"
type input "********"
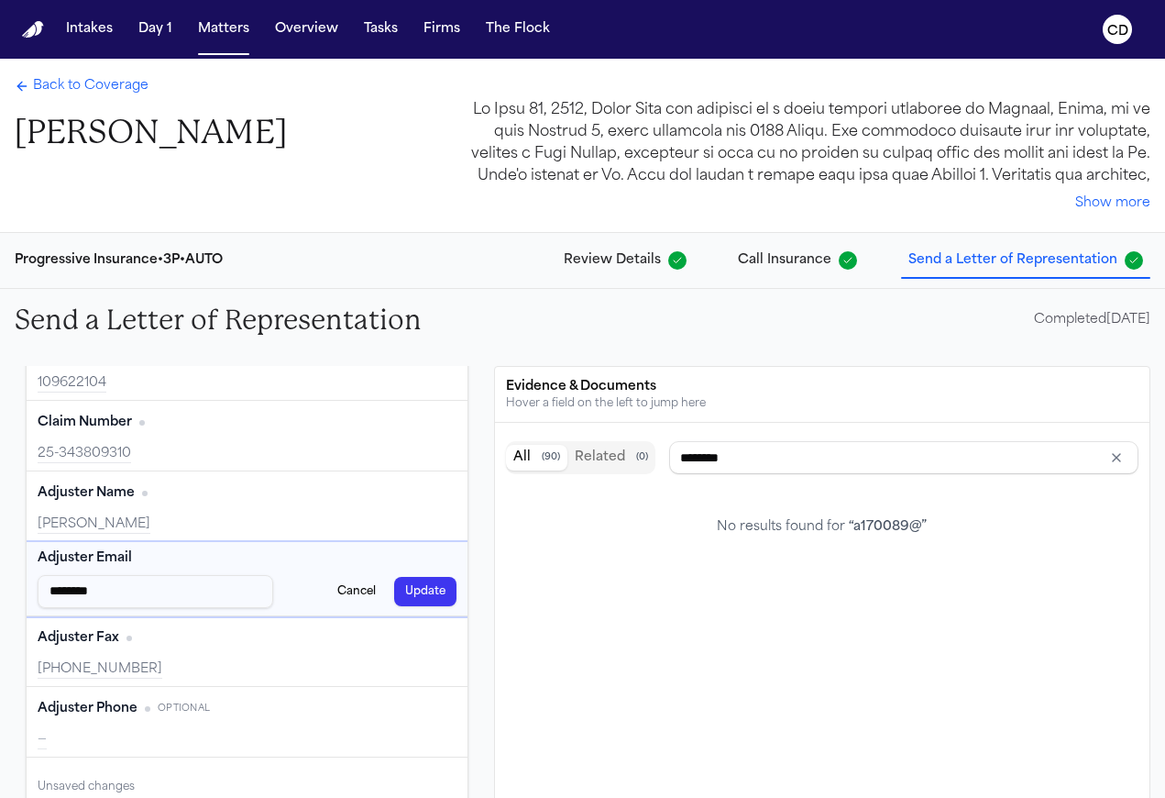
type input "*********"
type input "**********"
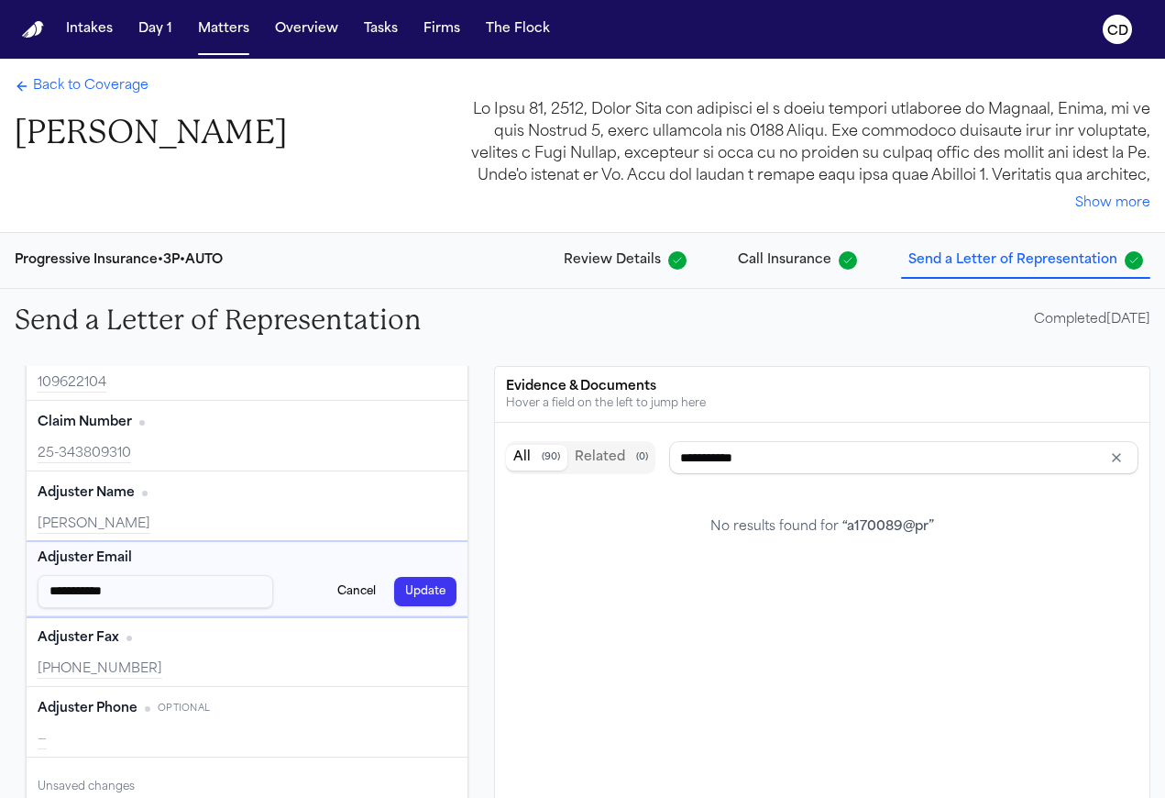
type input "**********"
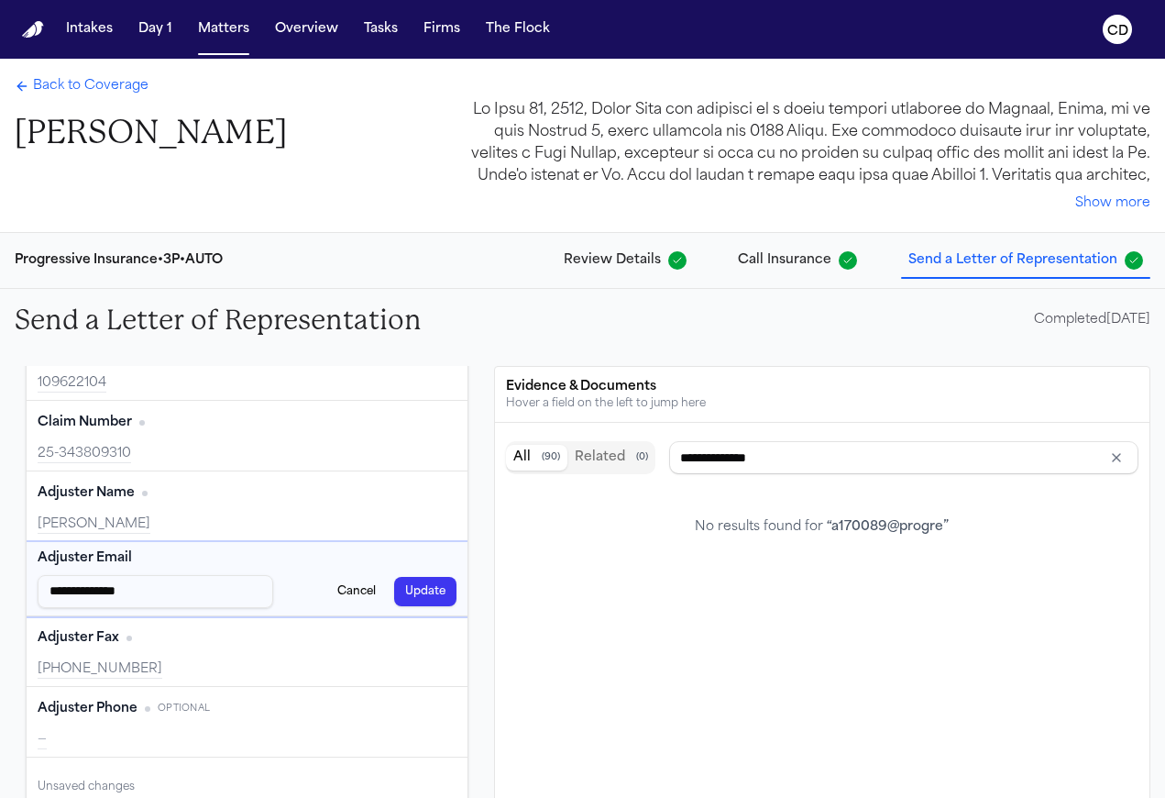
type input "**********"
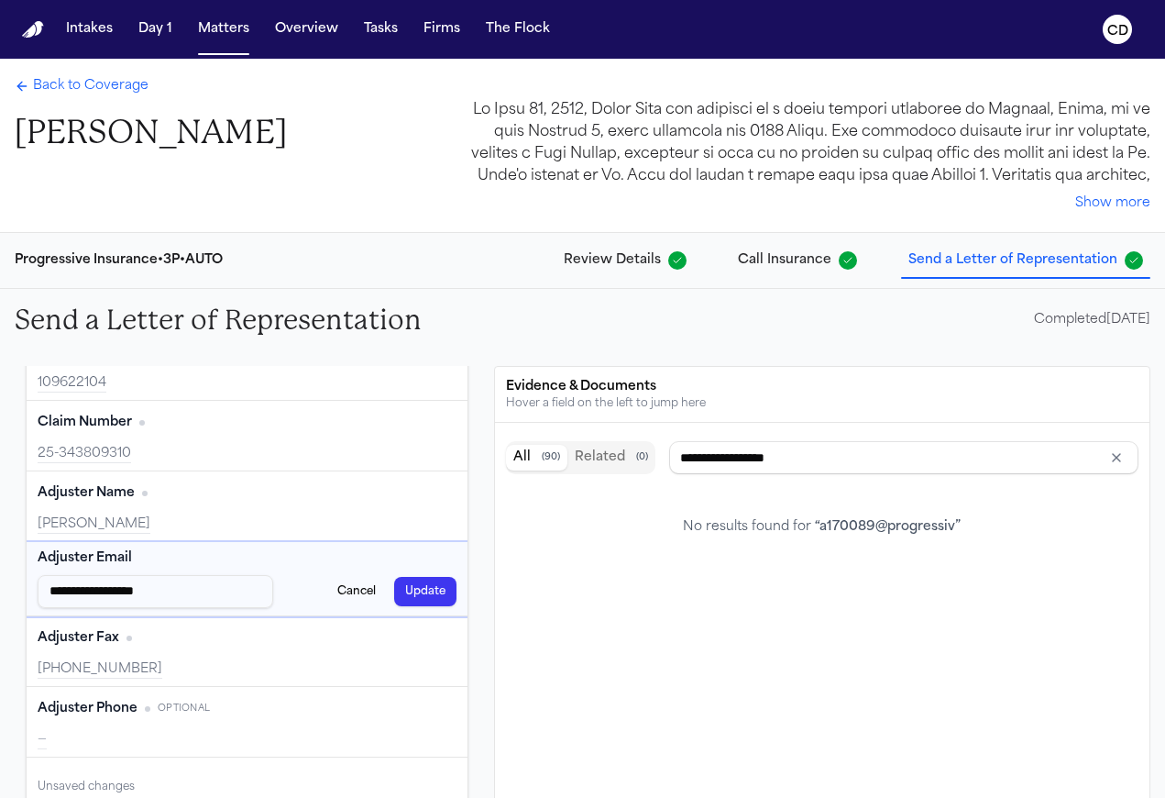
type input "**********"
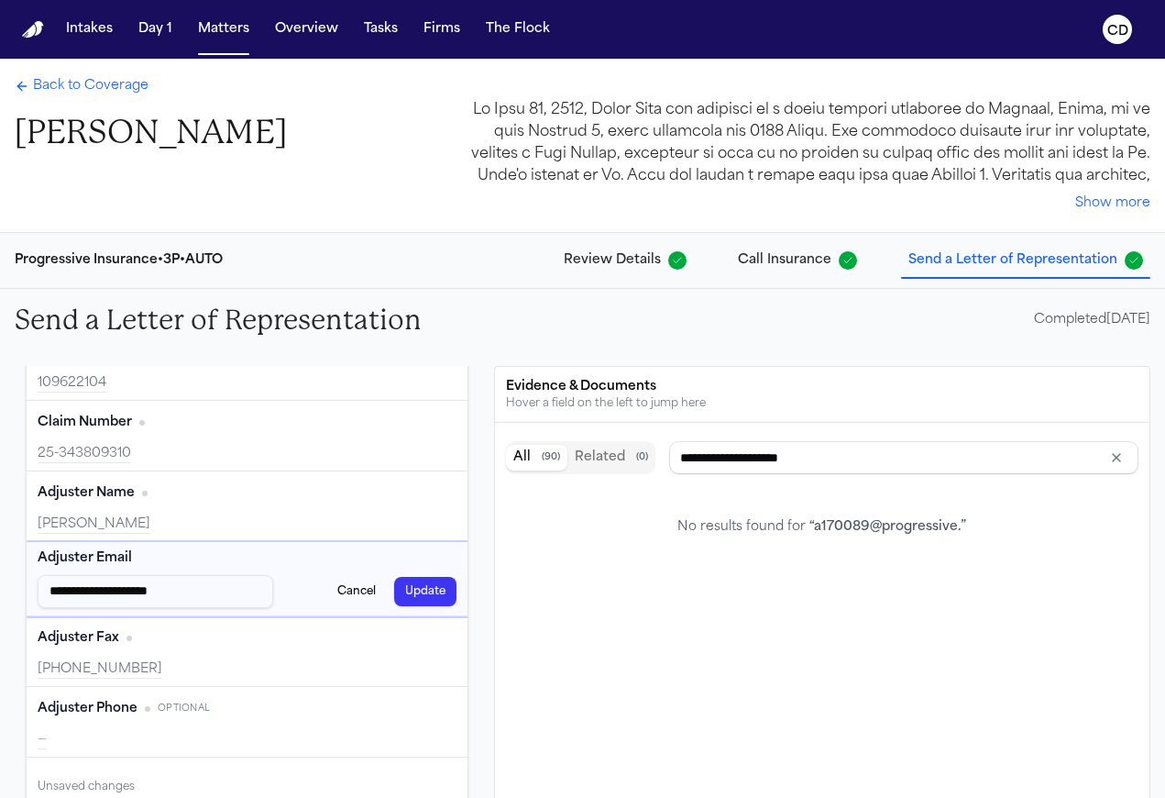
type input "**********"
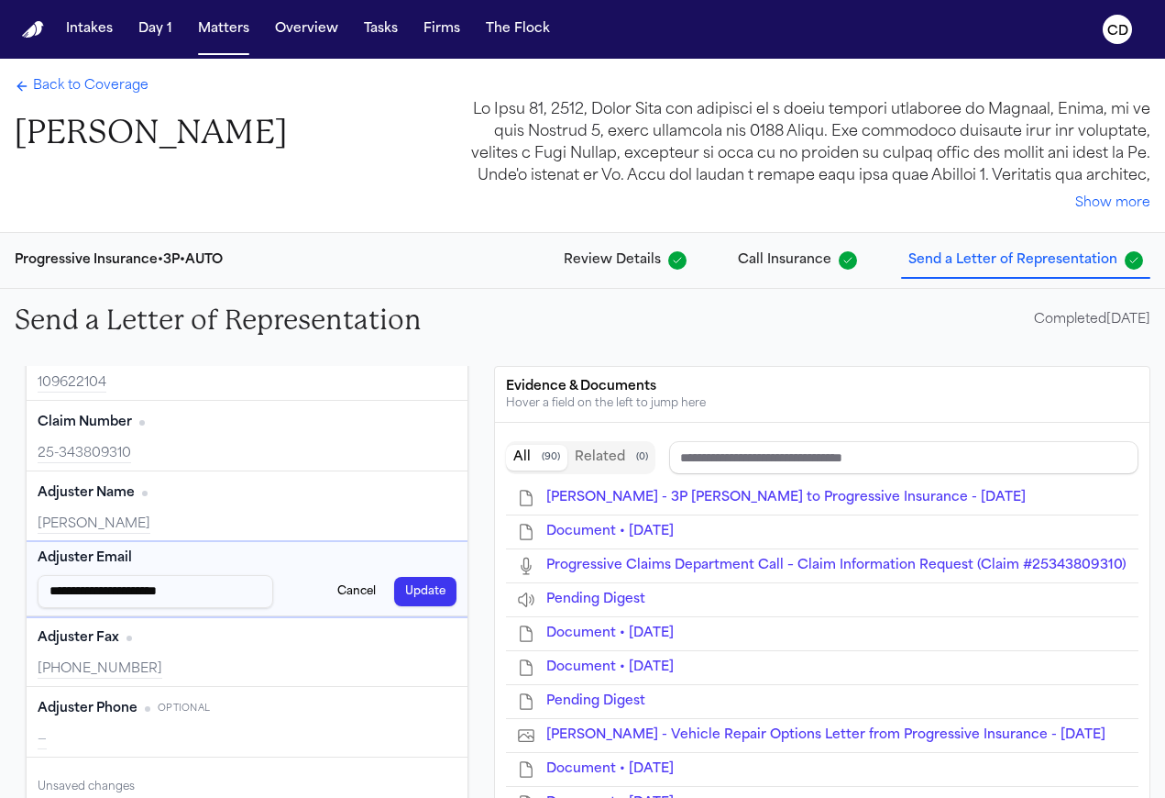
scroll to position [171, 0]
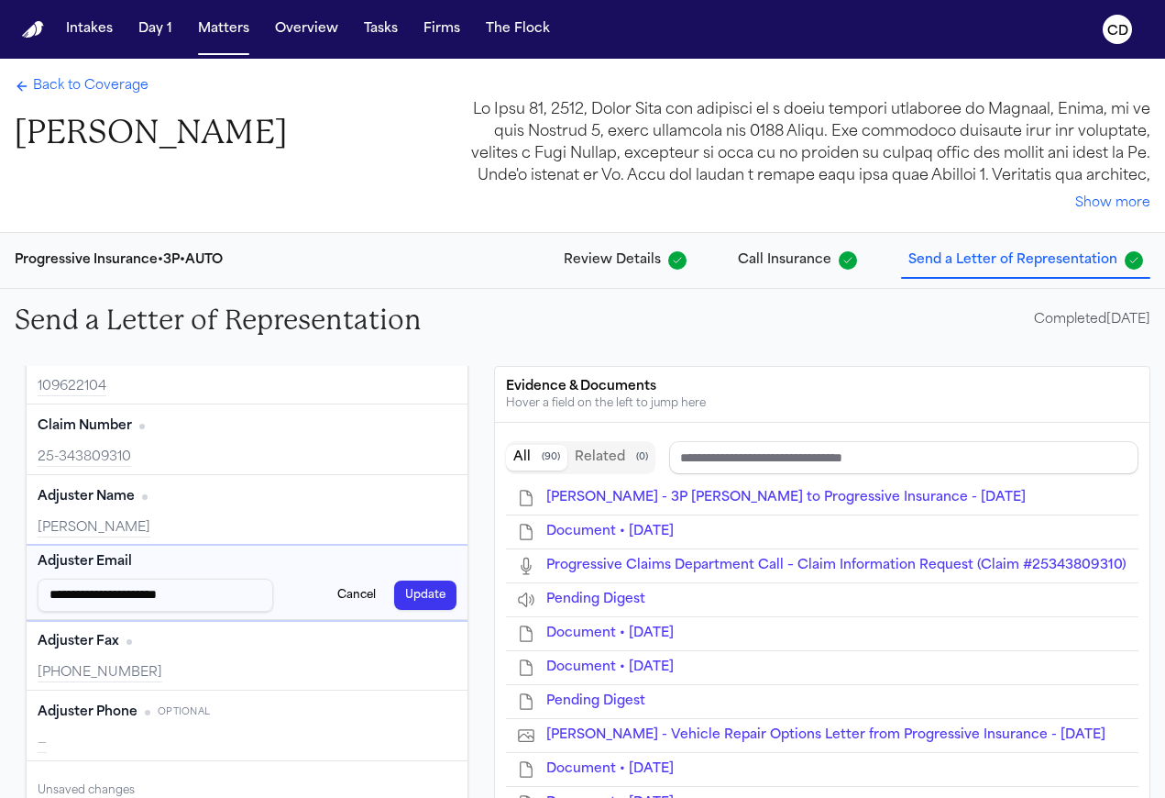
type input "**********"
click at [259, 726] on div "Adjuster Phone Optional Edit" at bounding box center [247, 712] width 419 height 29
click at [82, 744] on div "—" at bounding box center [247, 743] width 419 height 18
type input "**********"
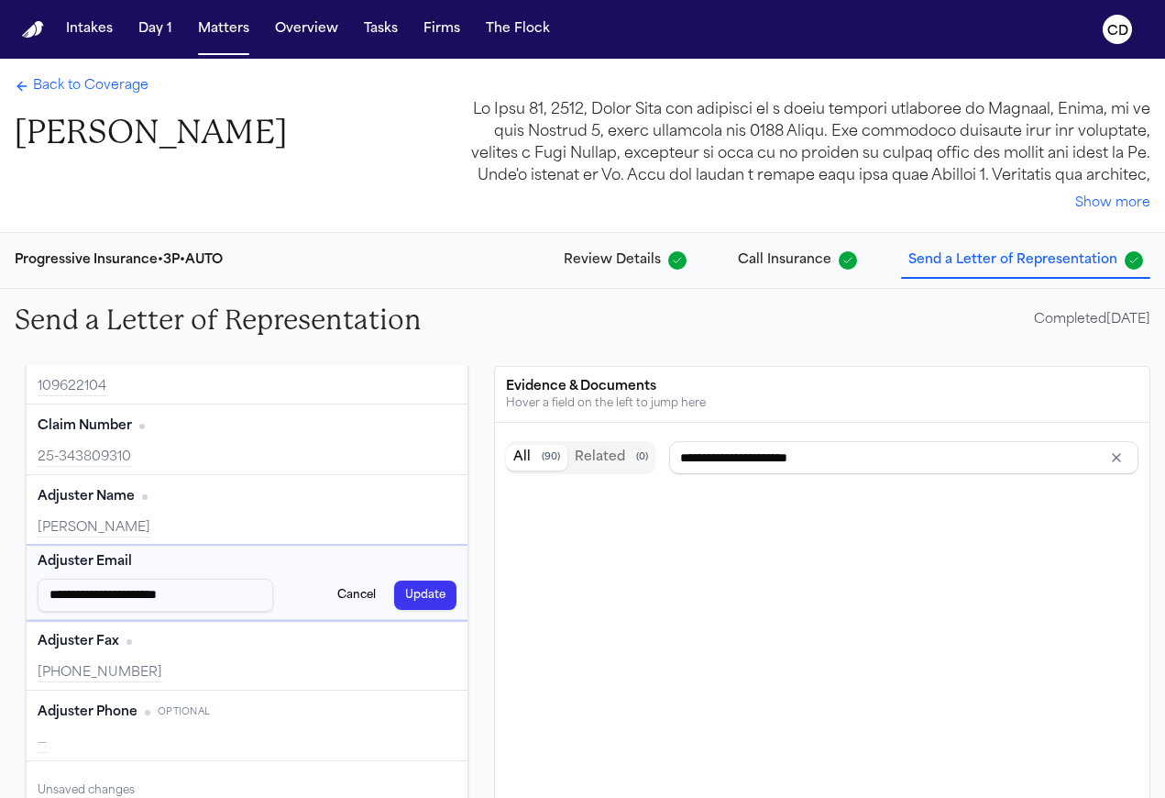
click at [425, 599] on button "Update" at bounding box center [425, 594] width 62 height 29
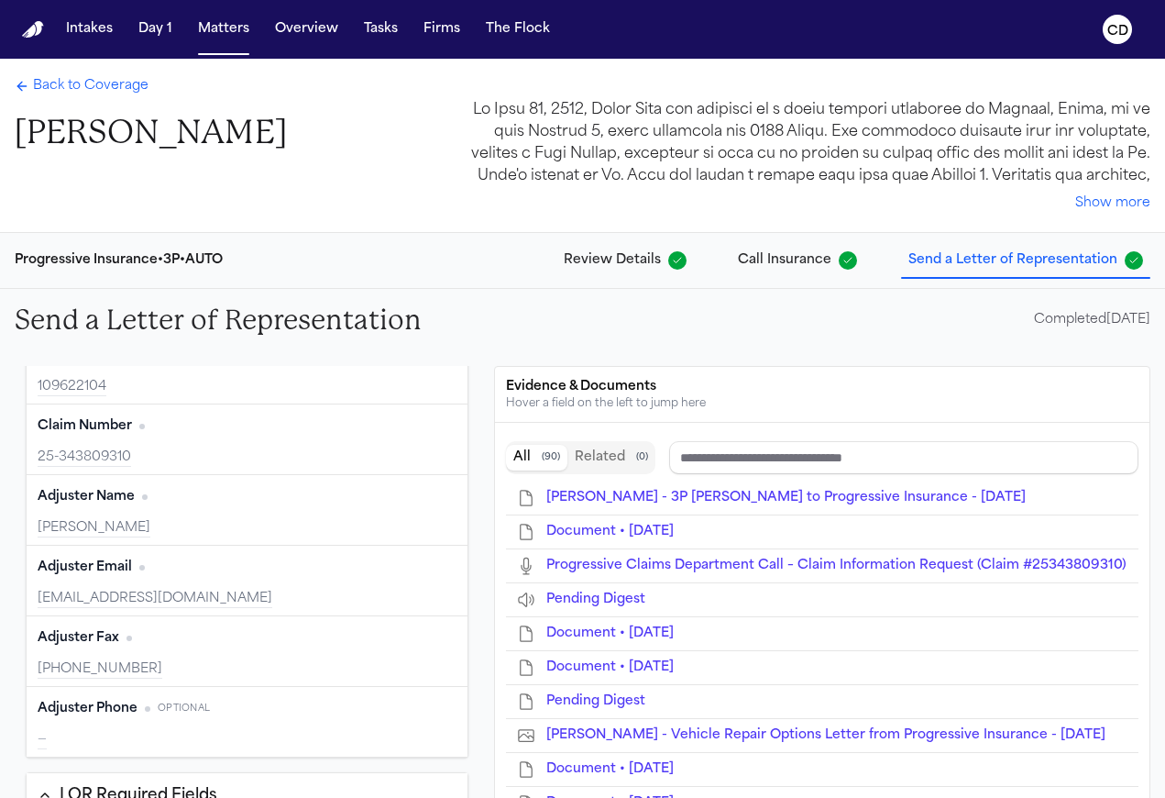
type input "**********"
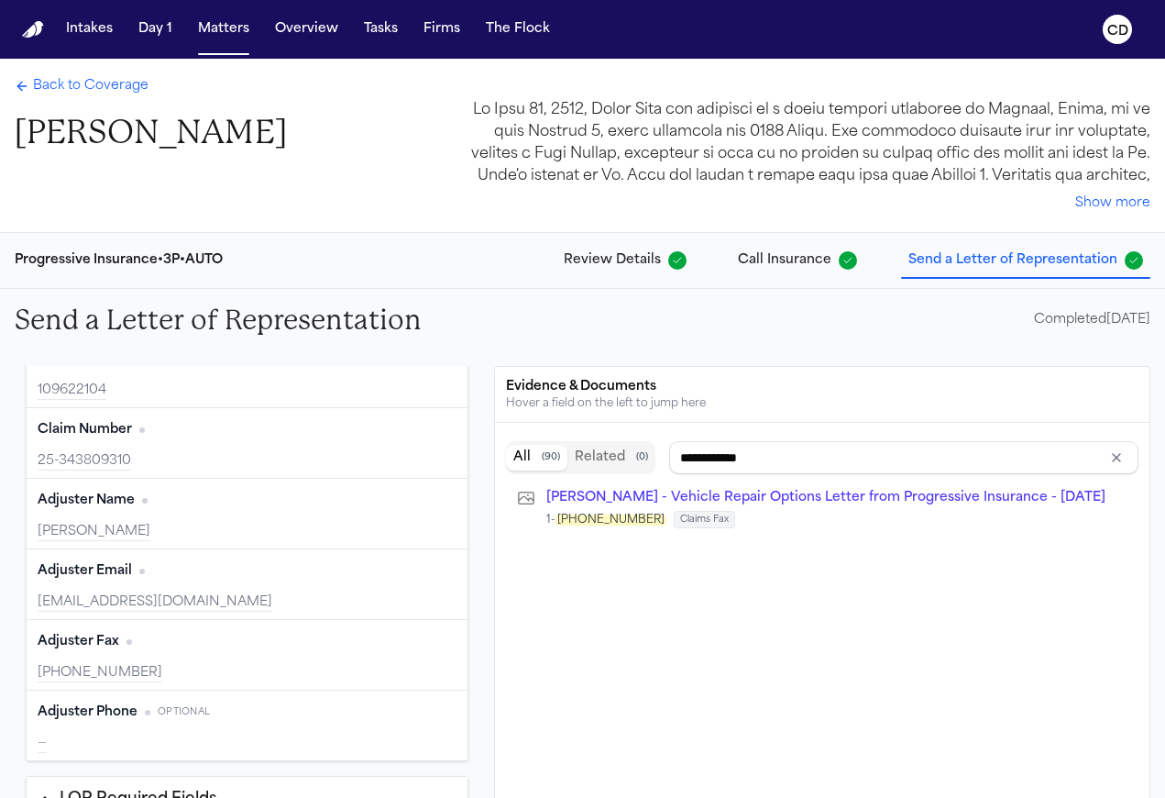
scroll to position [167, 0]
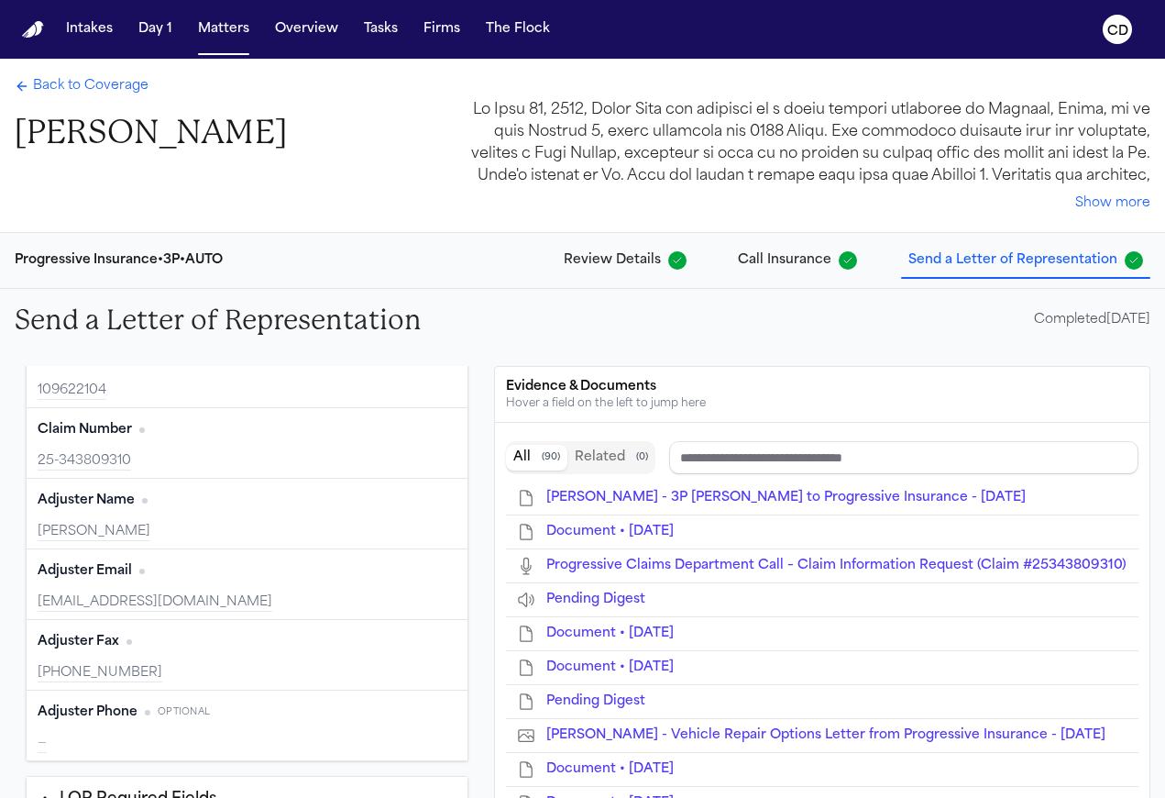
click at [414, 706] on button "Edit" at bounding box center [434, 712] width 46 height 29
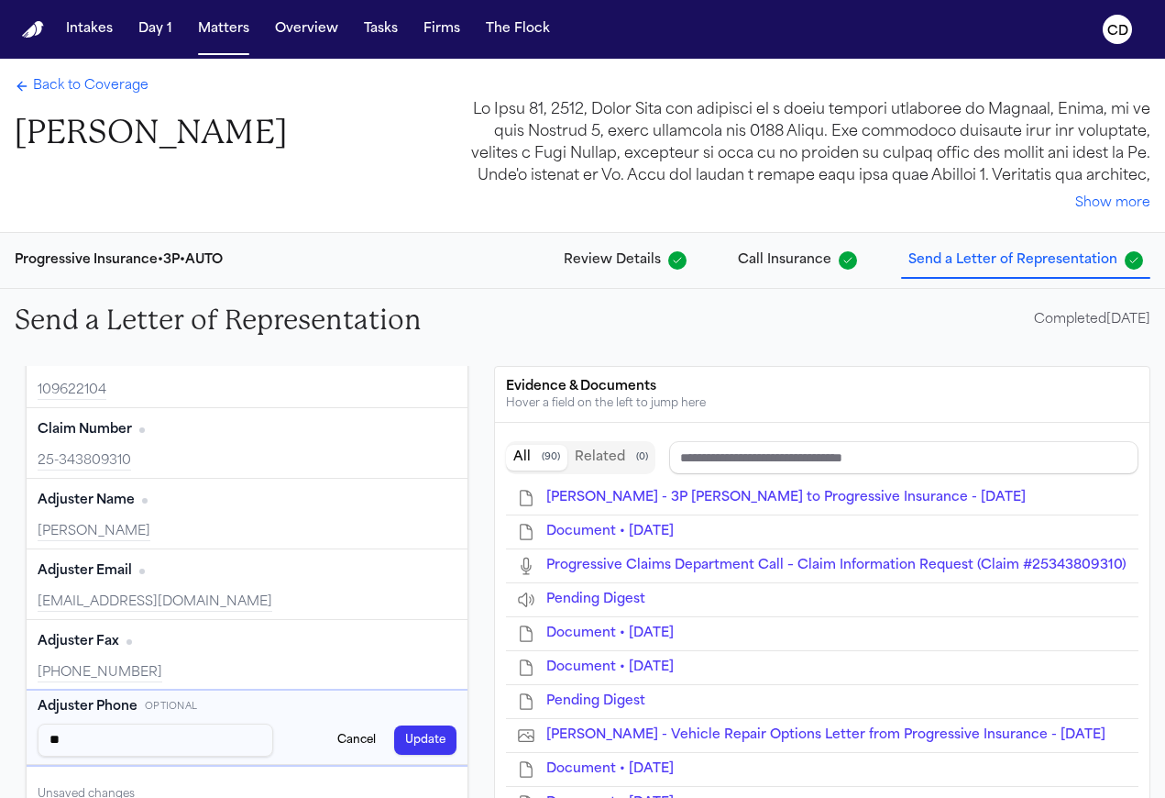
type input "*"
type input "**********"
click at [433, 733] on button "Update" at bounding box center [425, 739] width 62 height 29
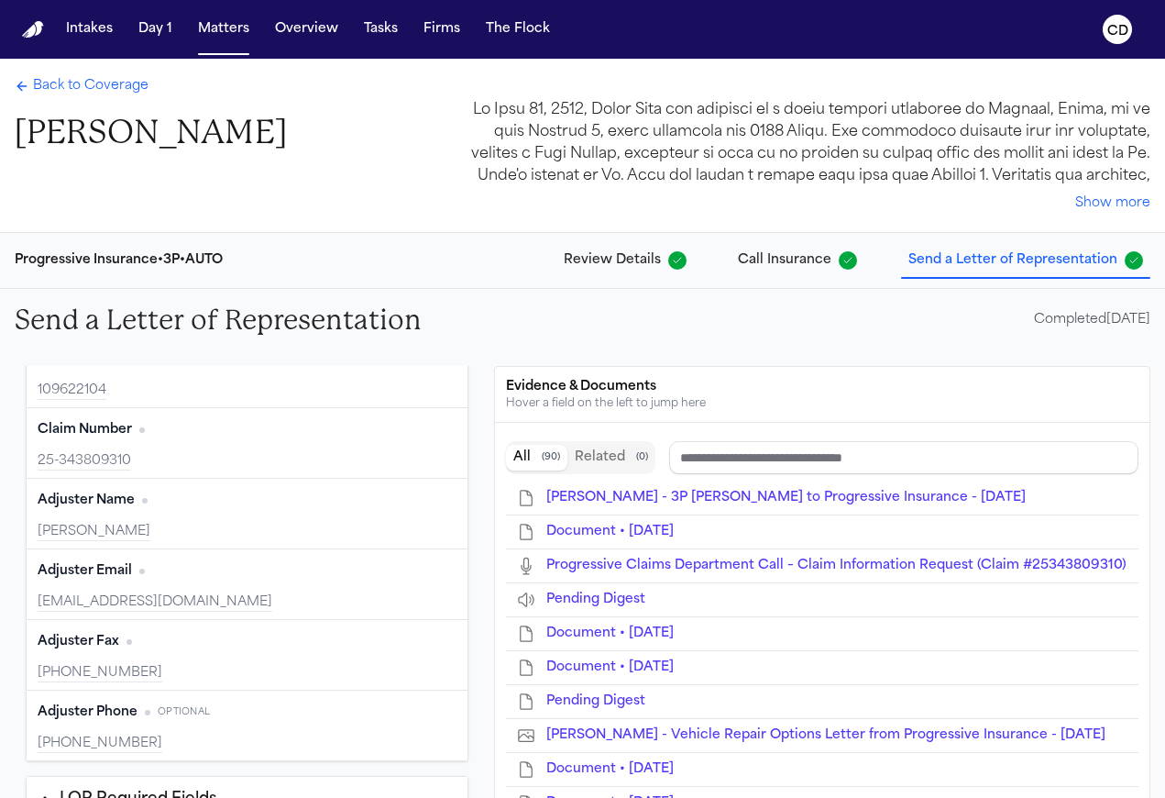
scroll to position [0, 0]
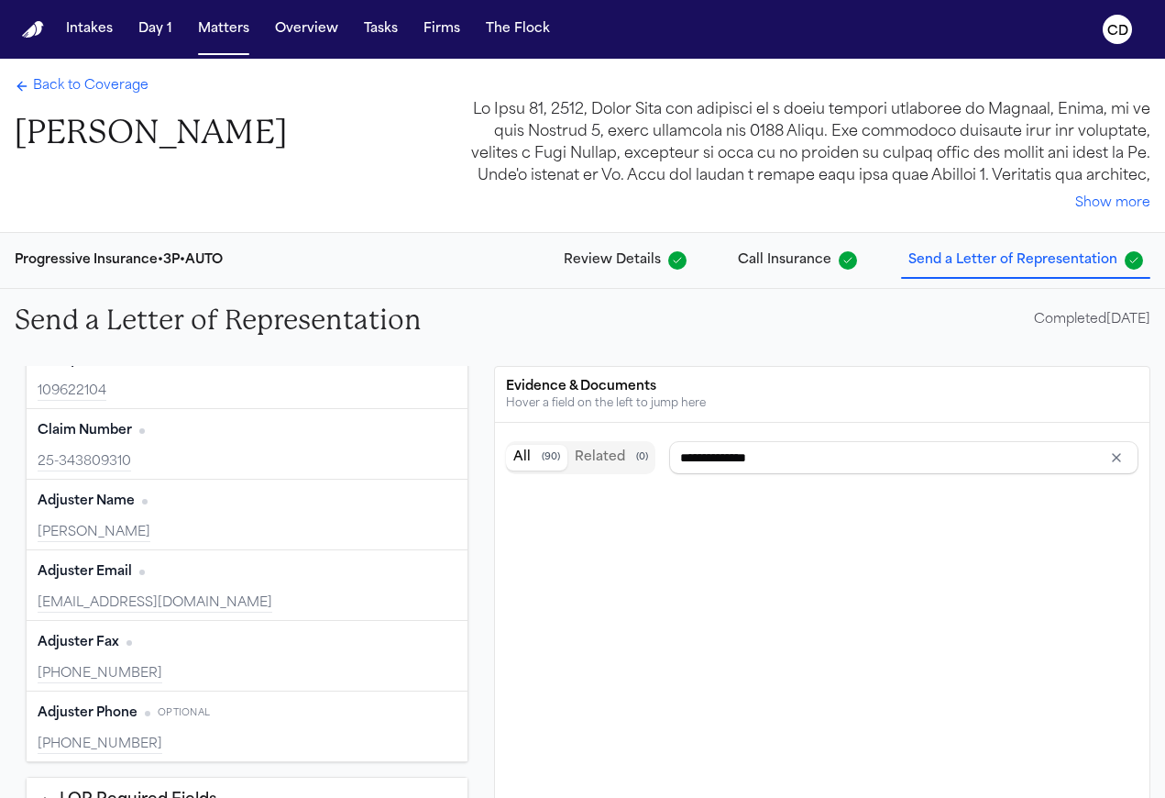
type input "**********"
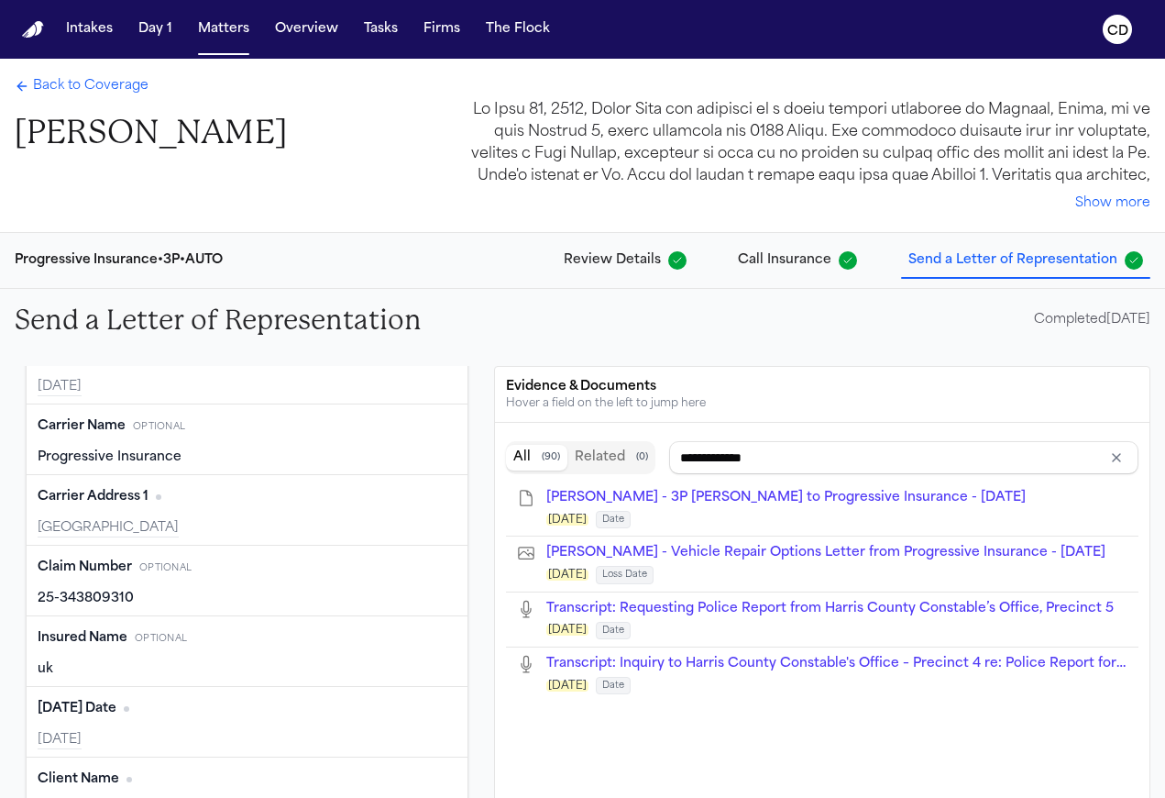
scroll to position [714, 0]
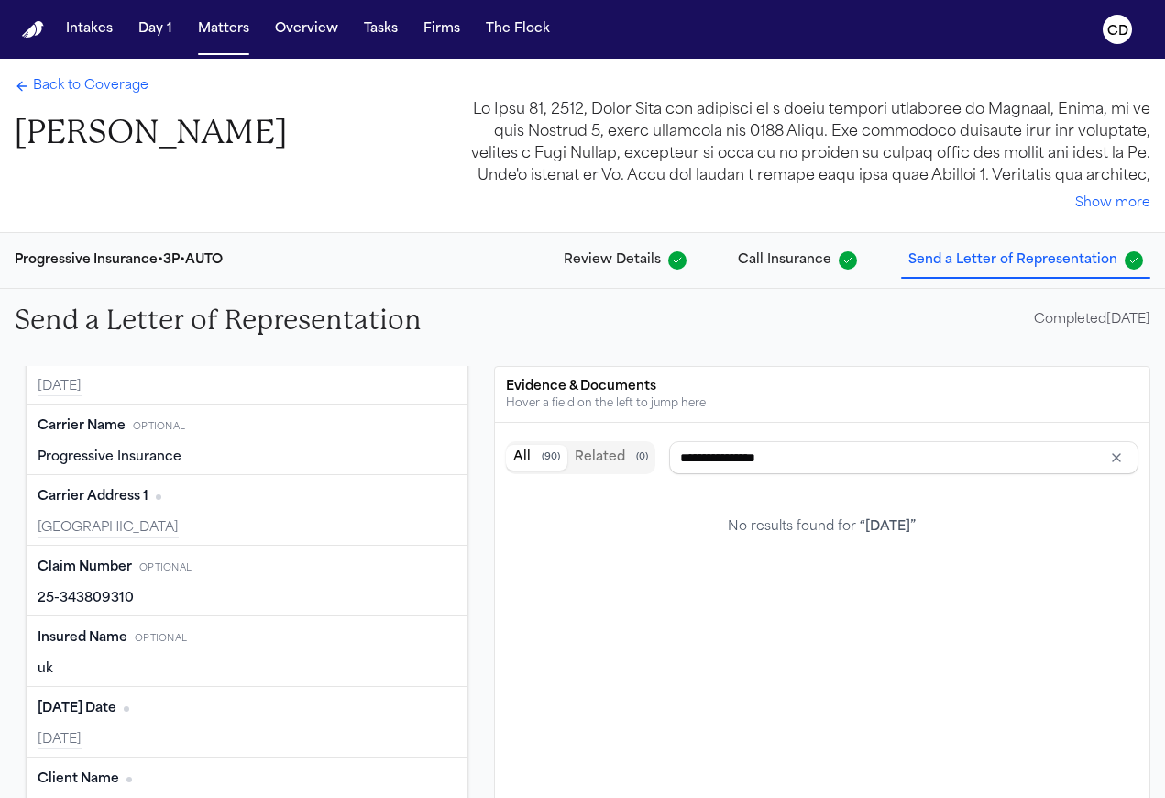
type input "**********"
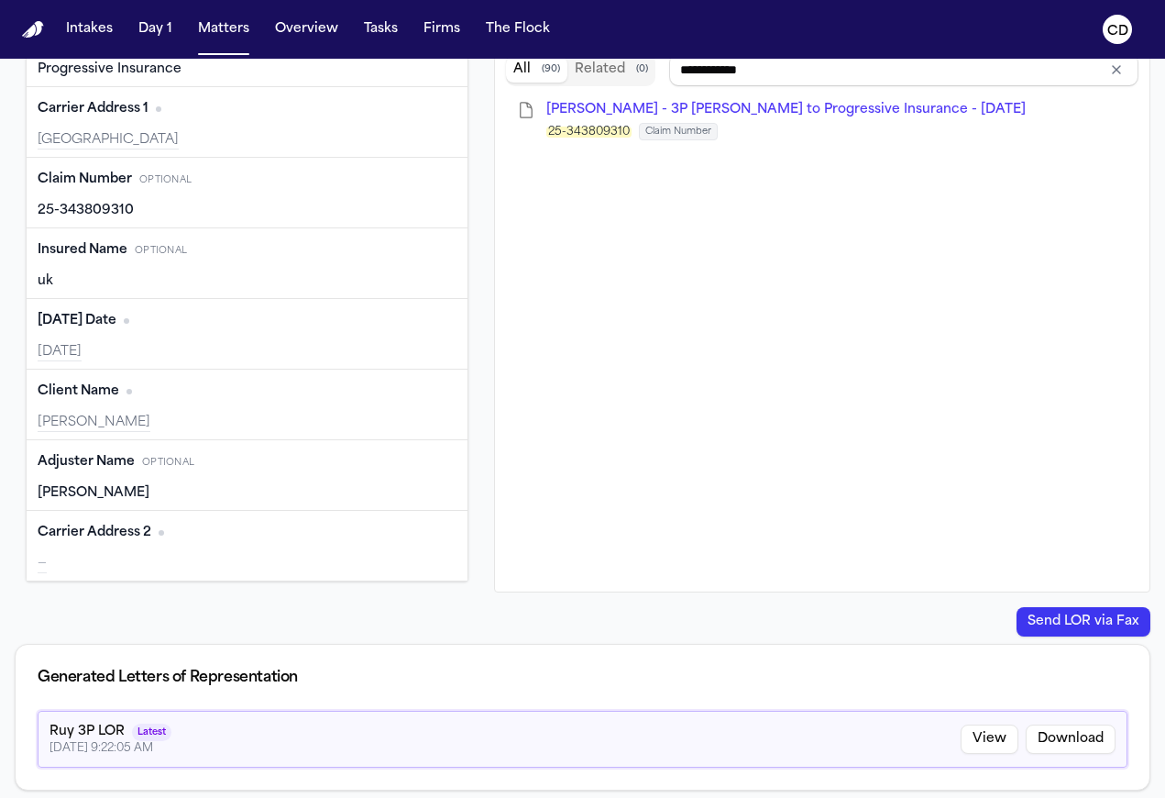
scroll to position [395, 0]
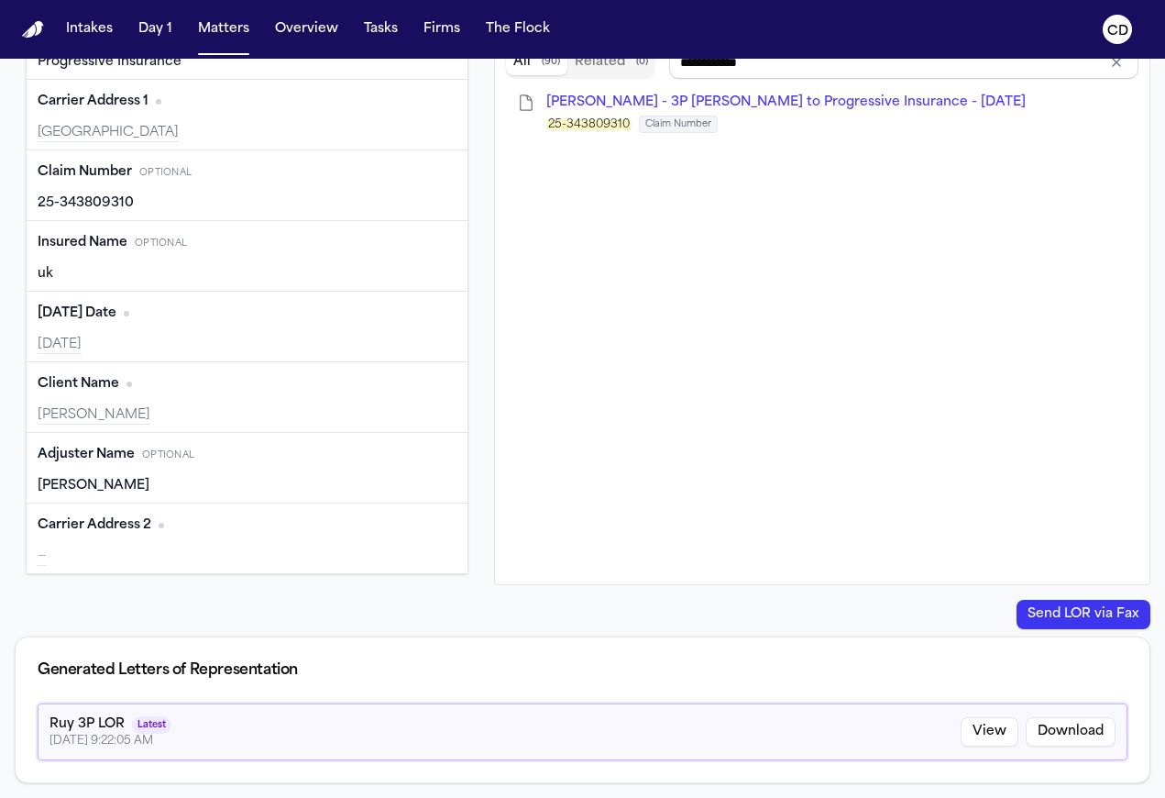
type input "**********"
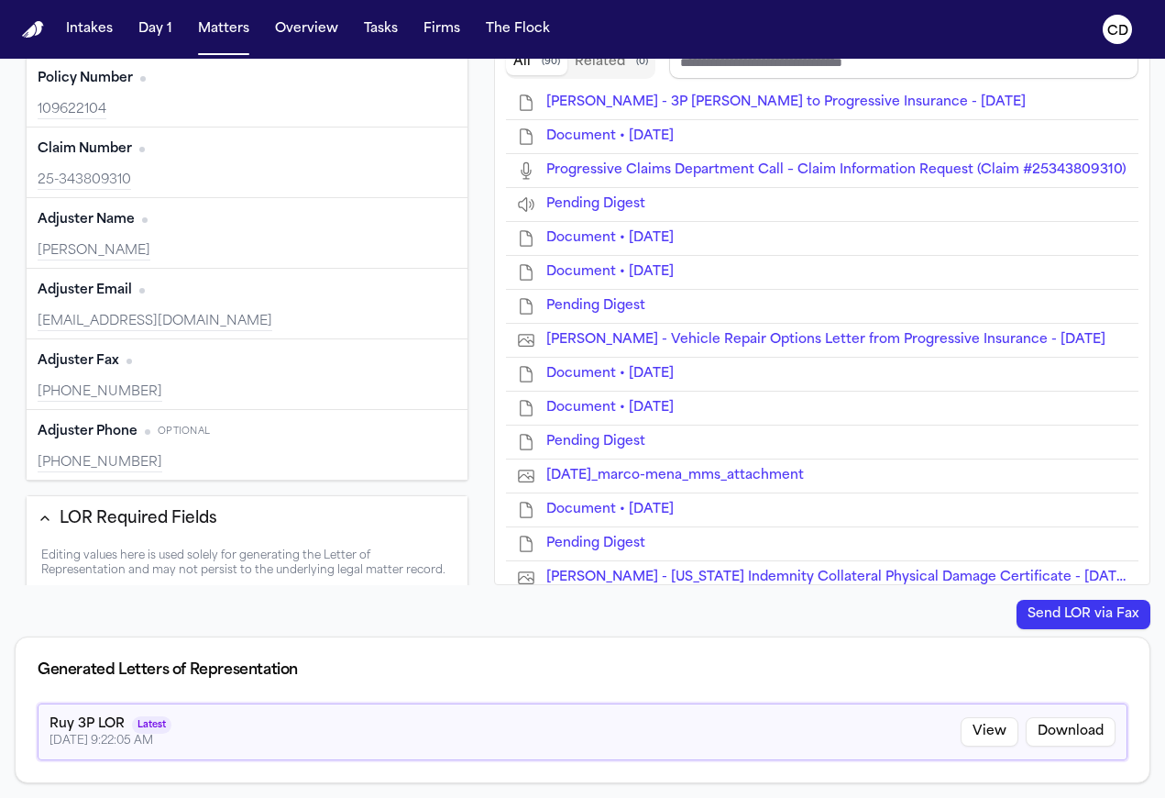
scroll to position [0, 0]
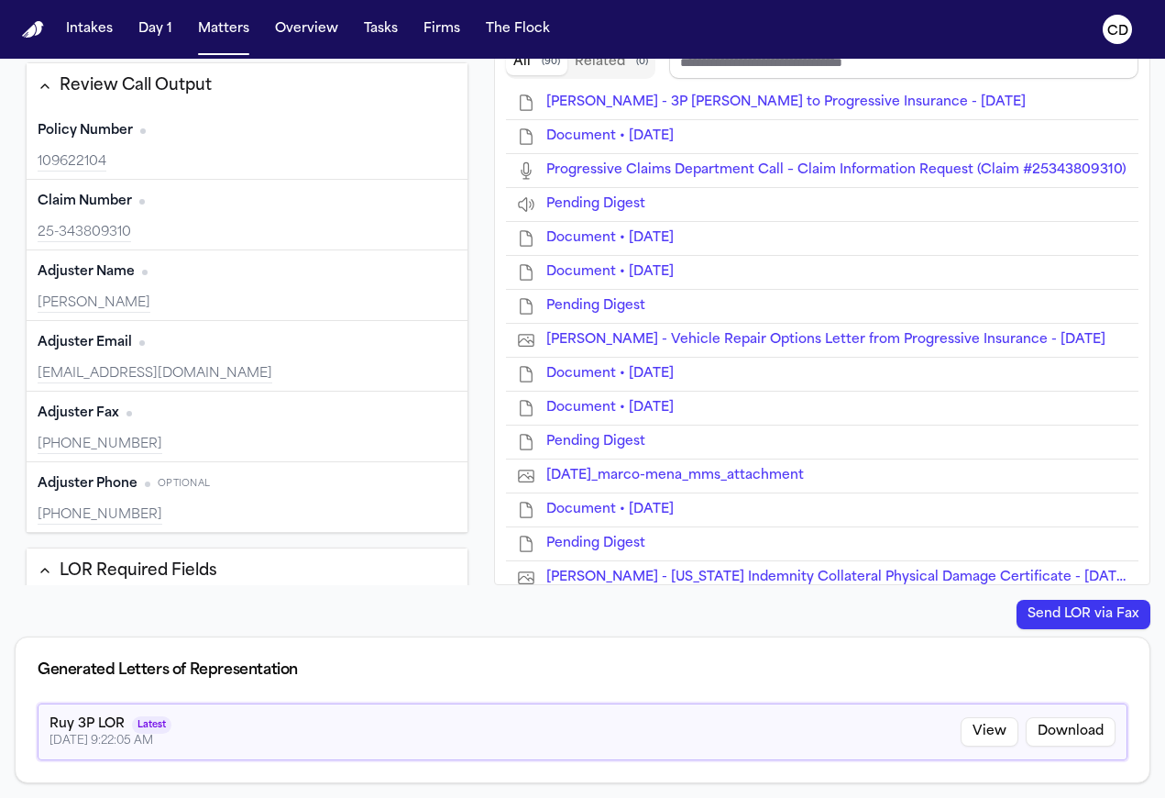
type input "**********"
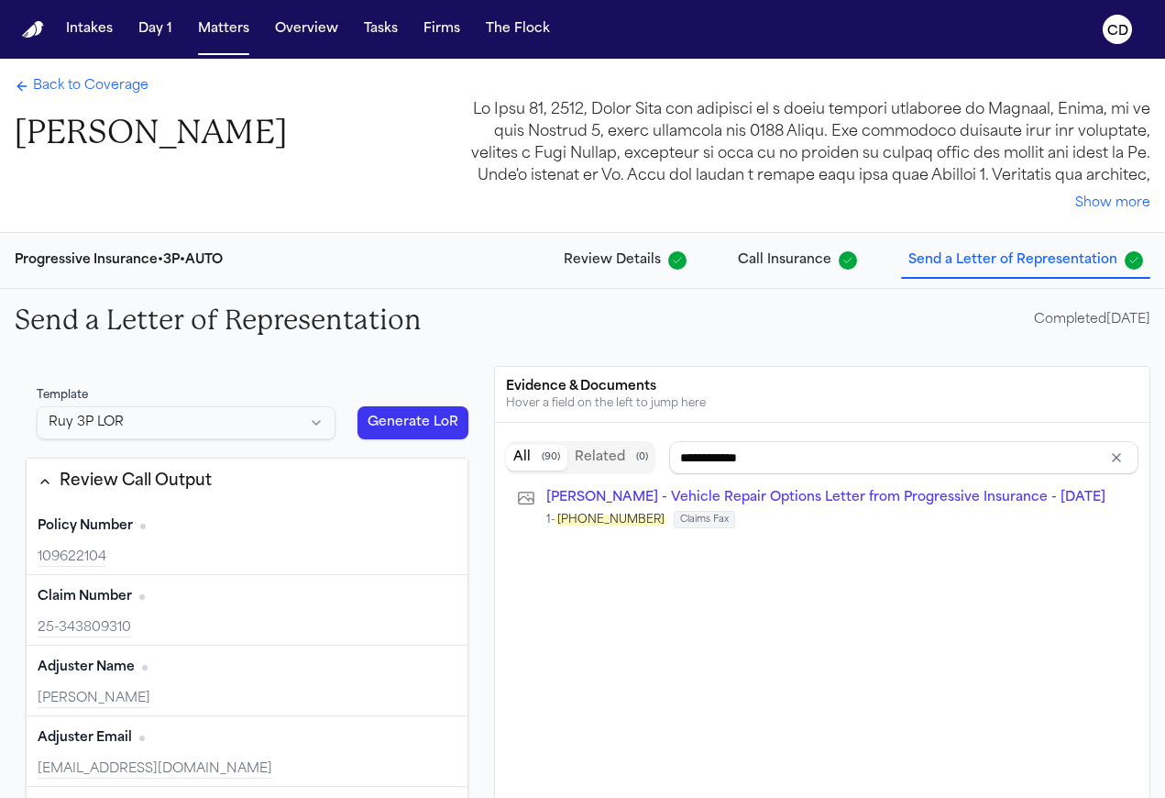
click at [135, 90] on span "Back to Coverage" at bounding box center [91, 86] width 116 height 18
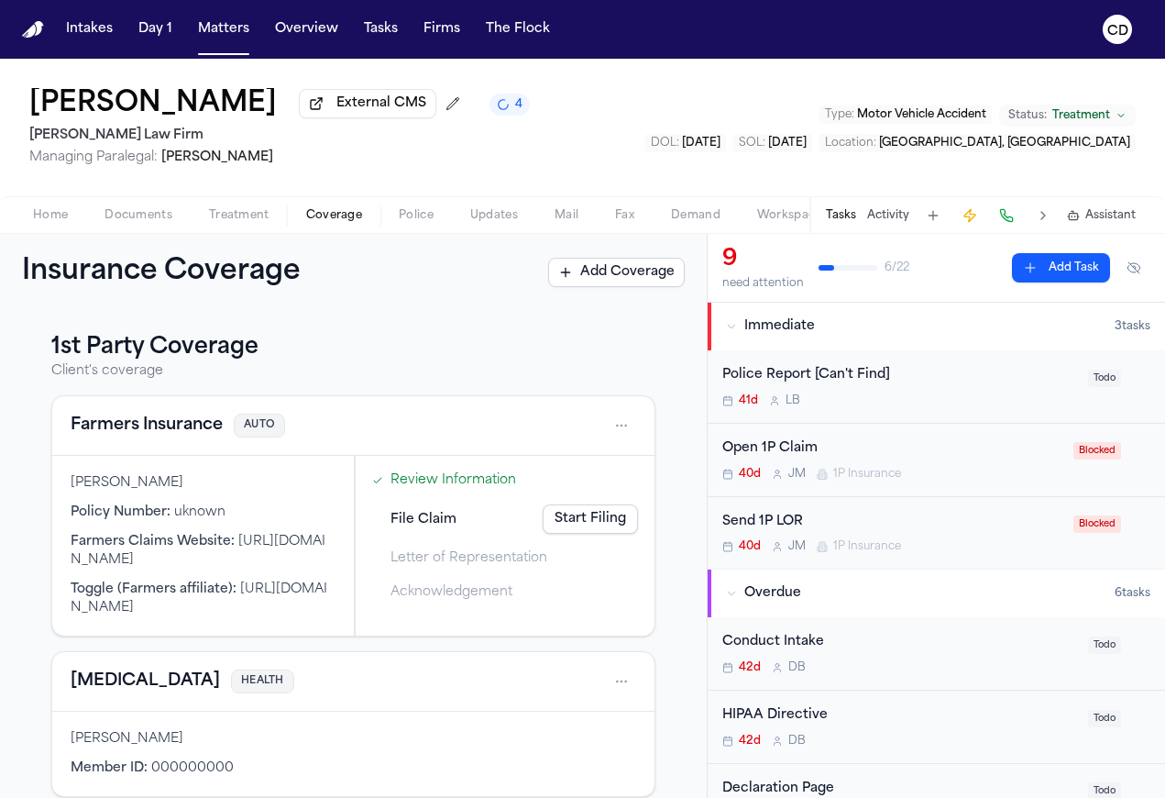
click at [798, 218] on span "Workspaces" at bounding box center [792, 215] width 71 height 15
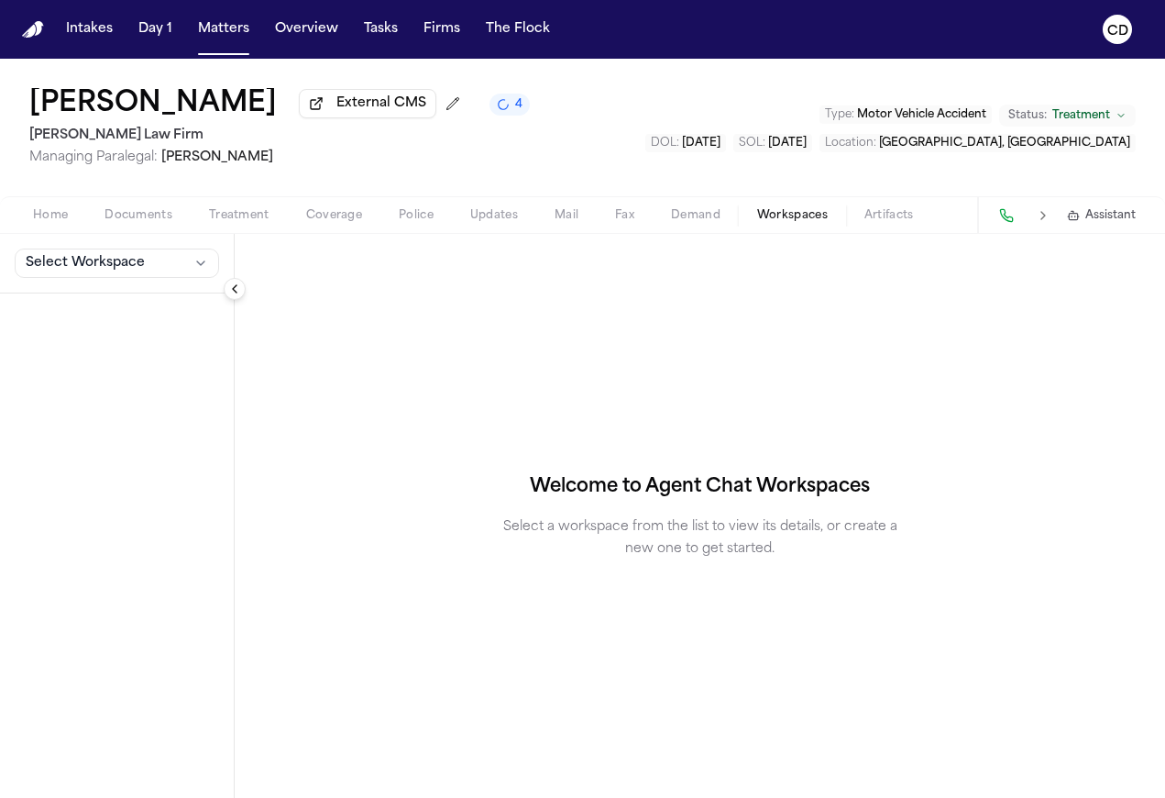
click at [708, 223] on span "Demand" at bounding box center [696, 215] width 50 height 15
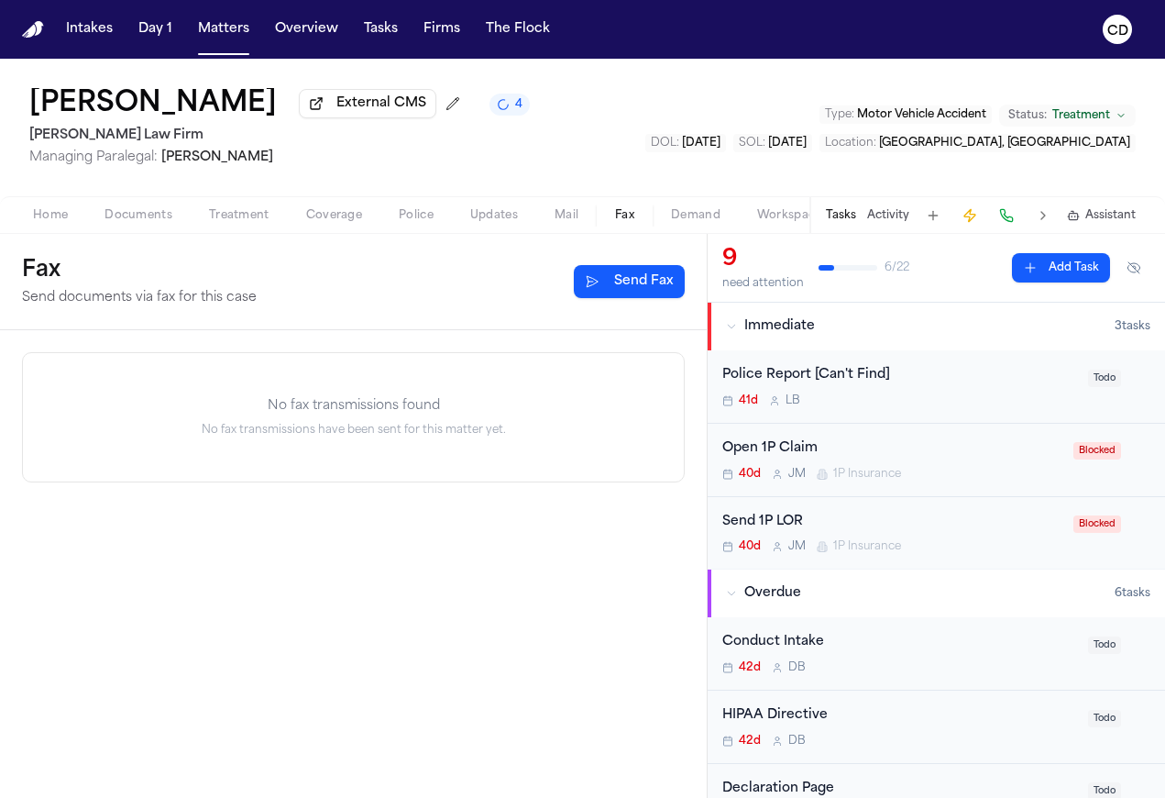
click at [605, 217] on button "Fax" at bounding box center [625, 215] width 56 height 22
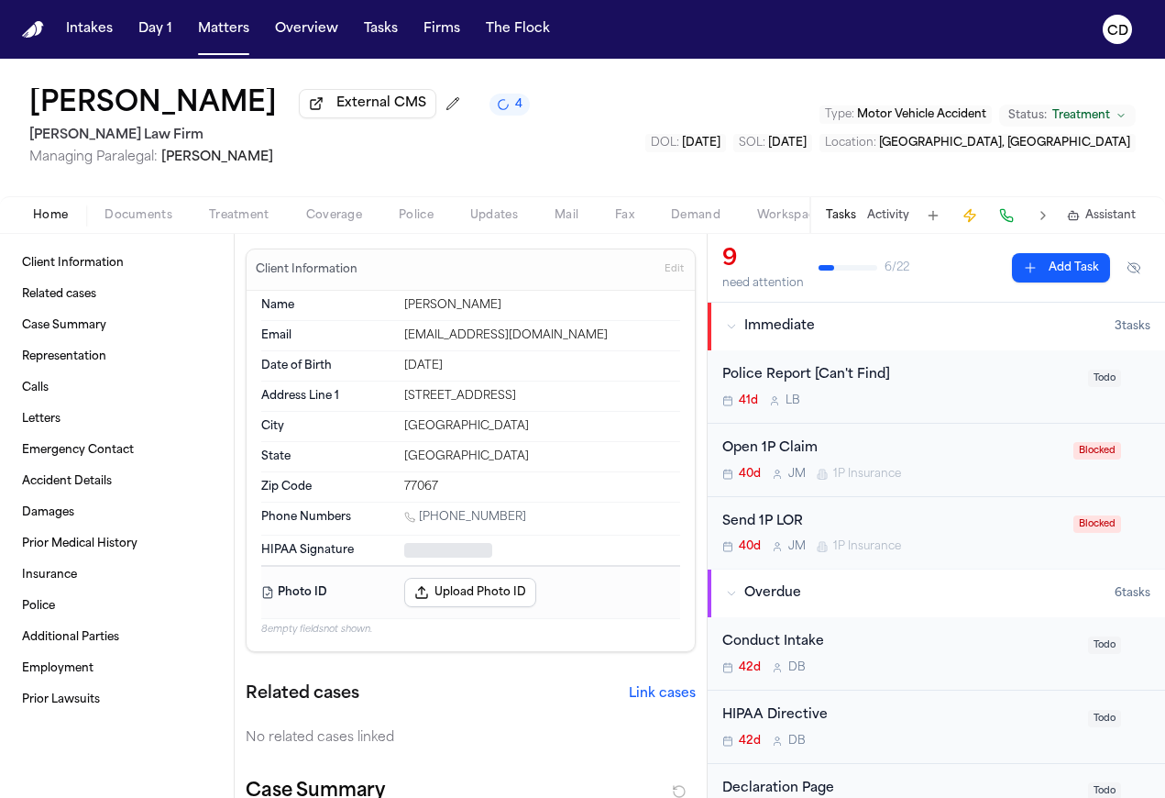
click at [36, 223] on span "Home" at bounding box center [50, 215] width 35 height 15
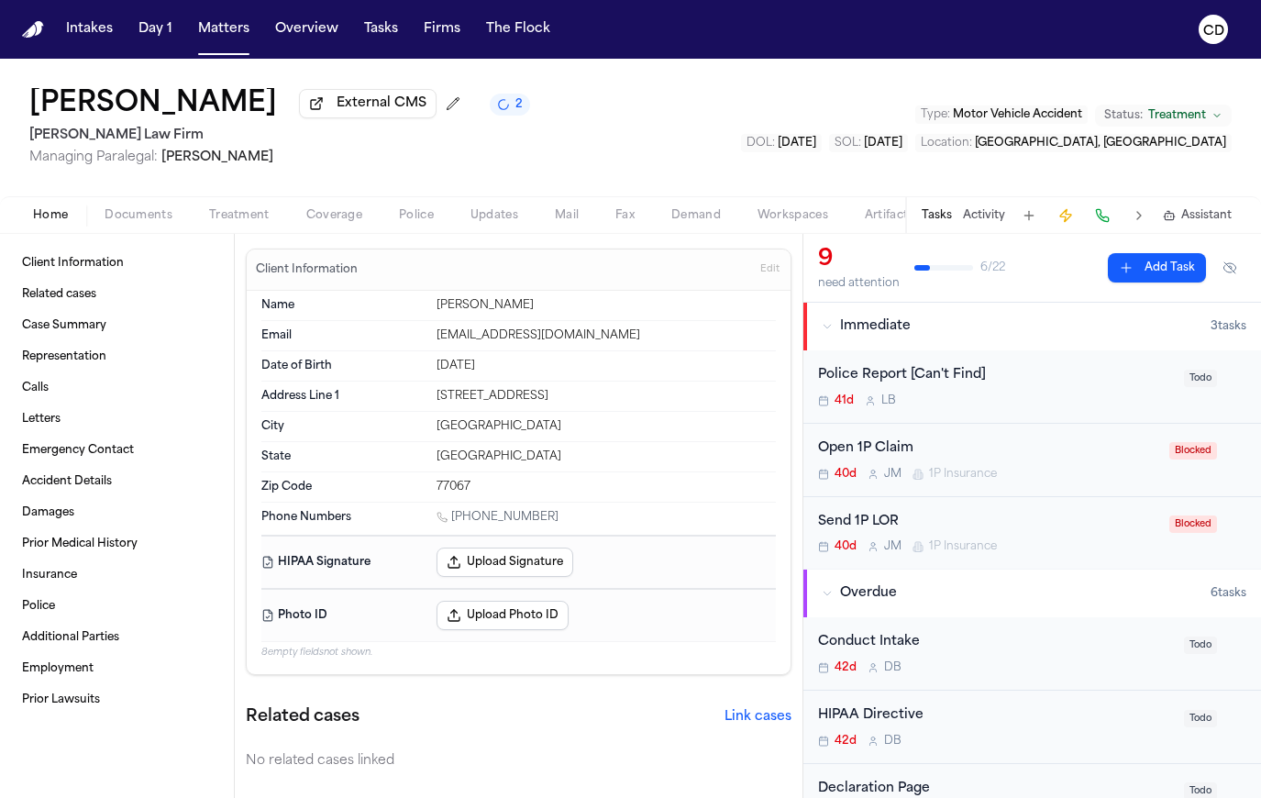
click at [160, 220] on span "Documents" at bounding box center [139, 215] width 68 height 15
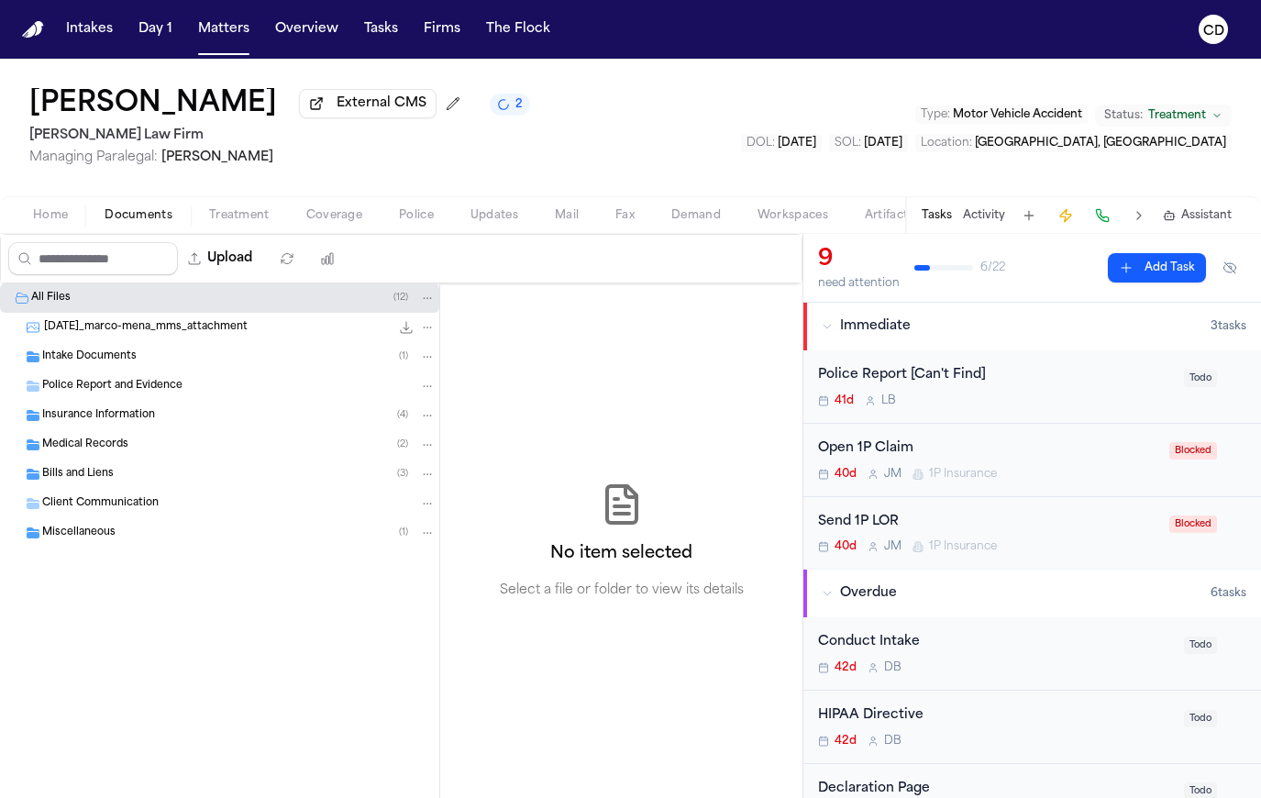
click at [223, 219] on span "Treatment" at bounding box center [239, 215] width 61 height 15
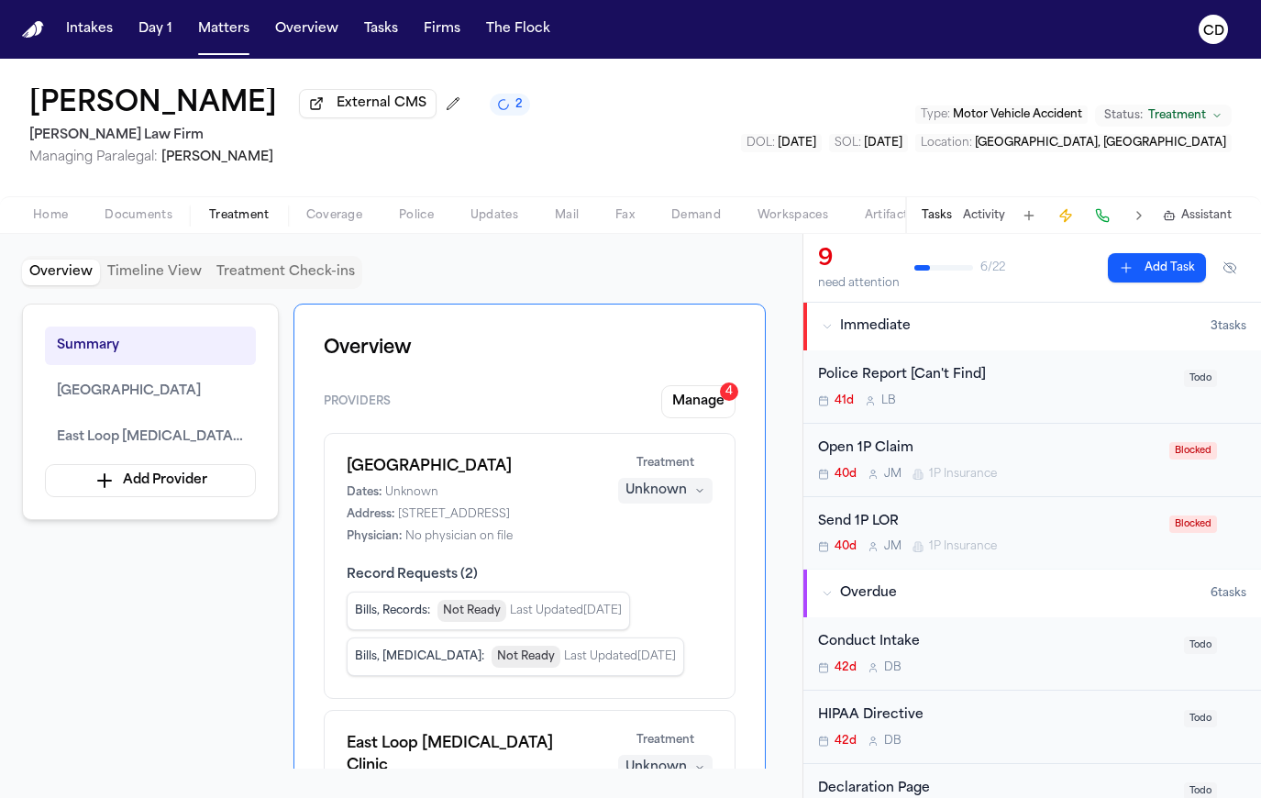
click at [328, 223] on span "Coverage" at bounding box center [334, 215] width 56 height 15
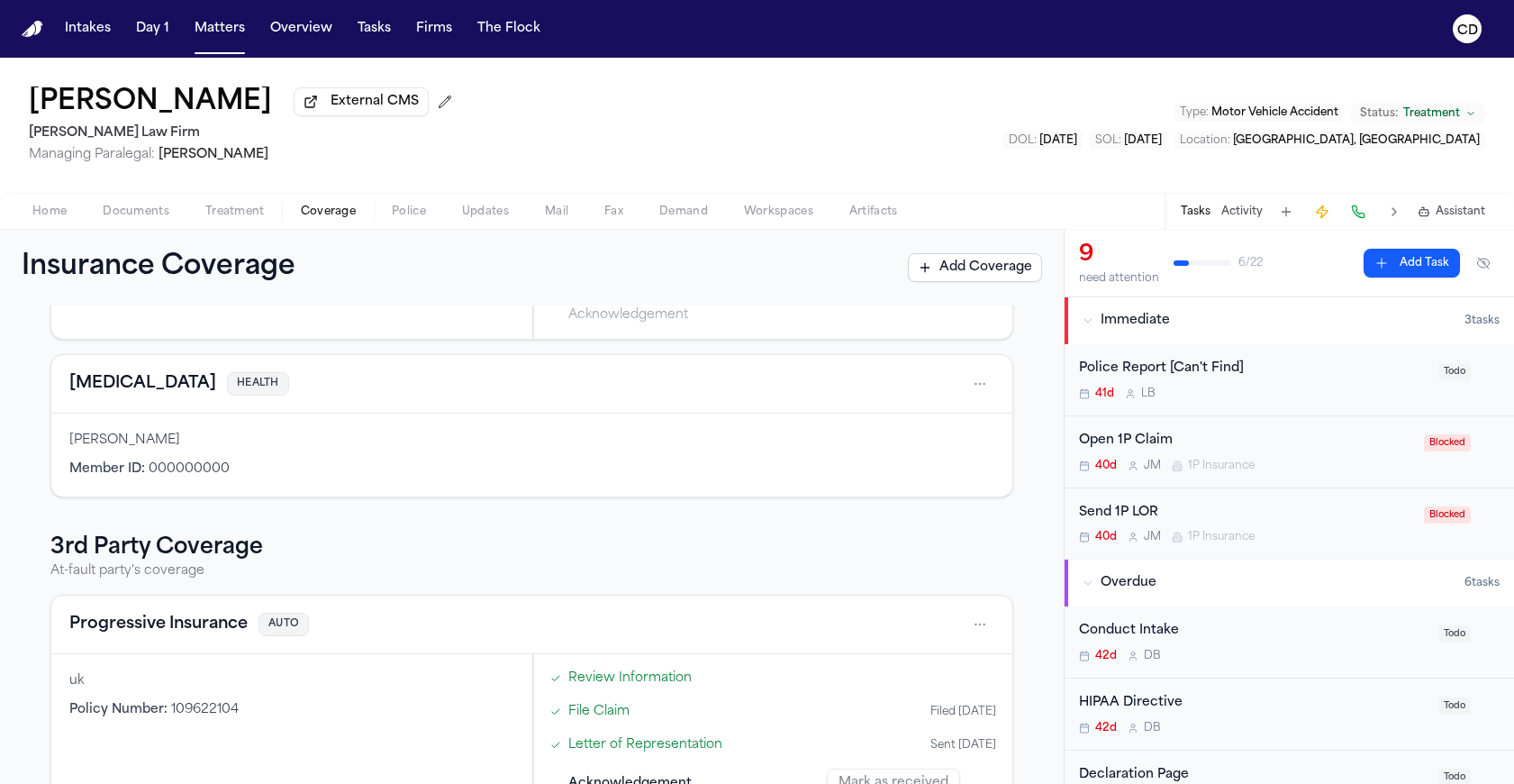
scroll to position [320, 0]
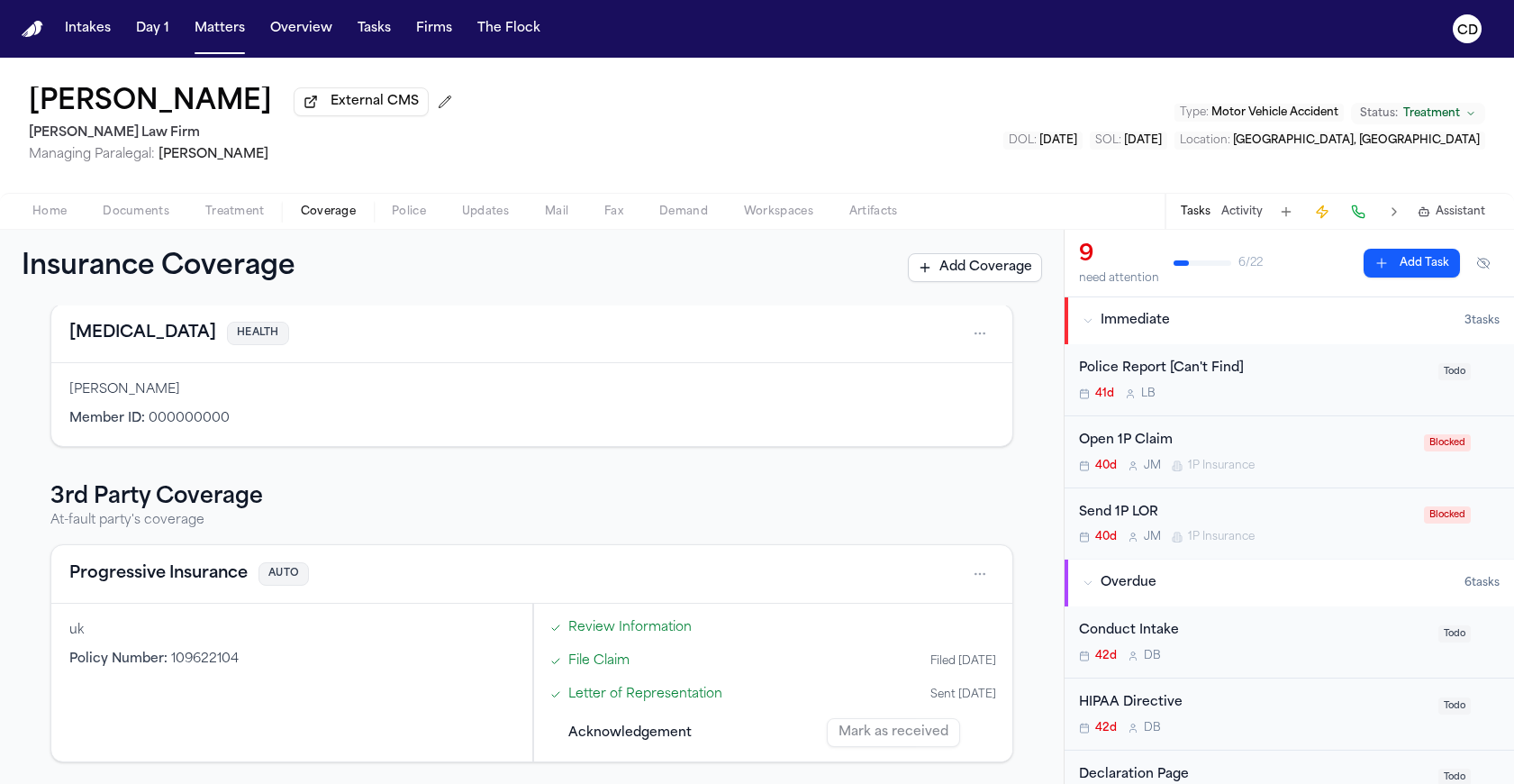
click at [353, 566] on div "Progressive Insurance AUTO" at bounding box center [533, 573] width 925 height 28
click at [232, 581] on button "Progressive Insurance" at bounding box center [159, 574] width 179 height 26
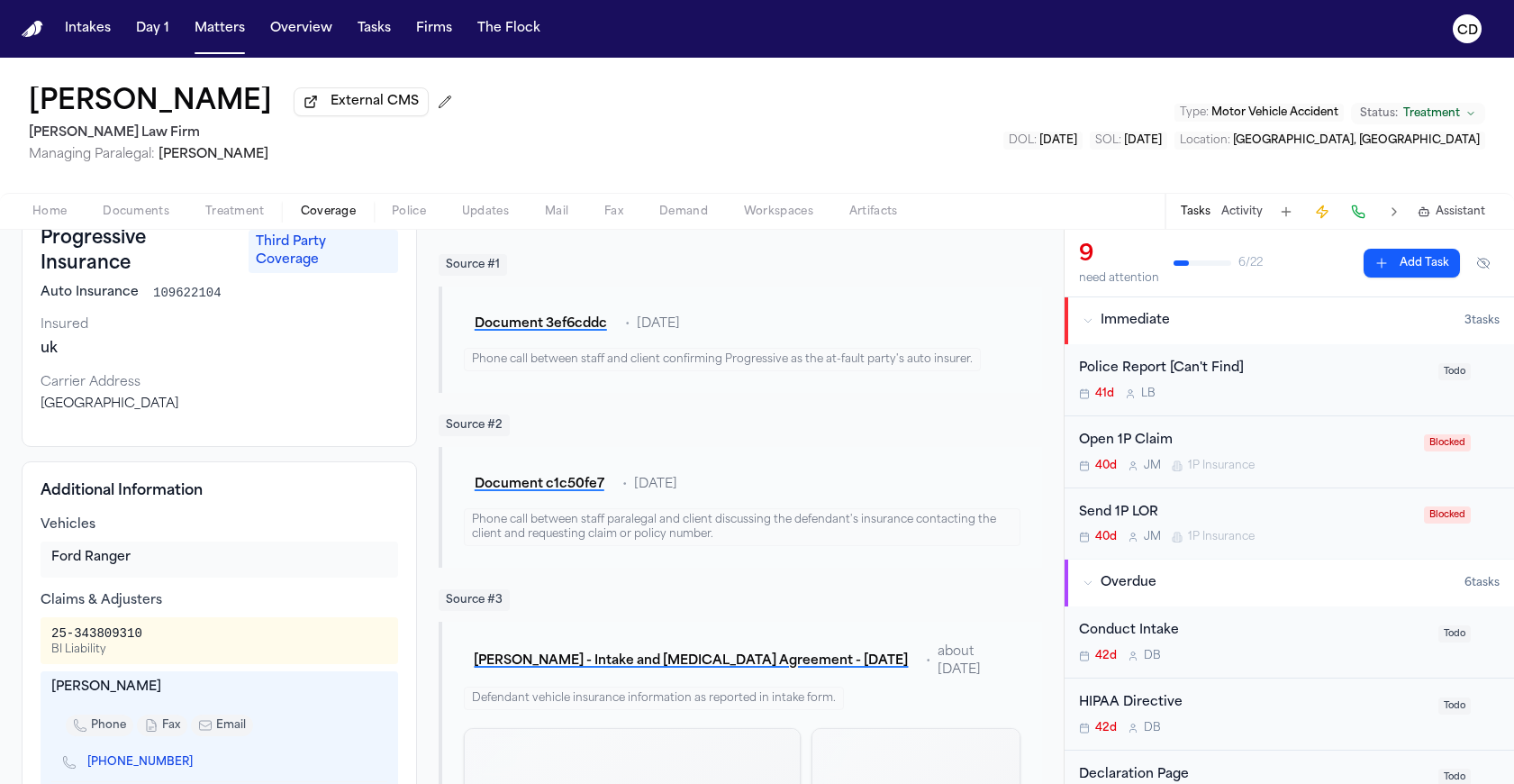
scroll to position [400, 0]
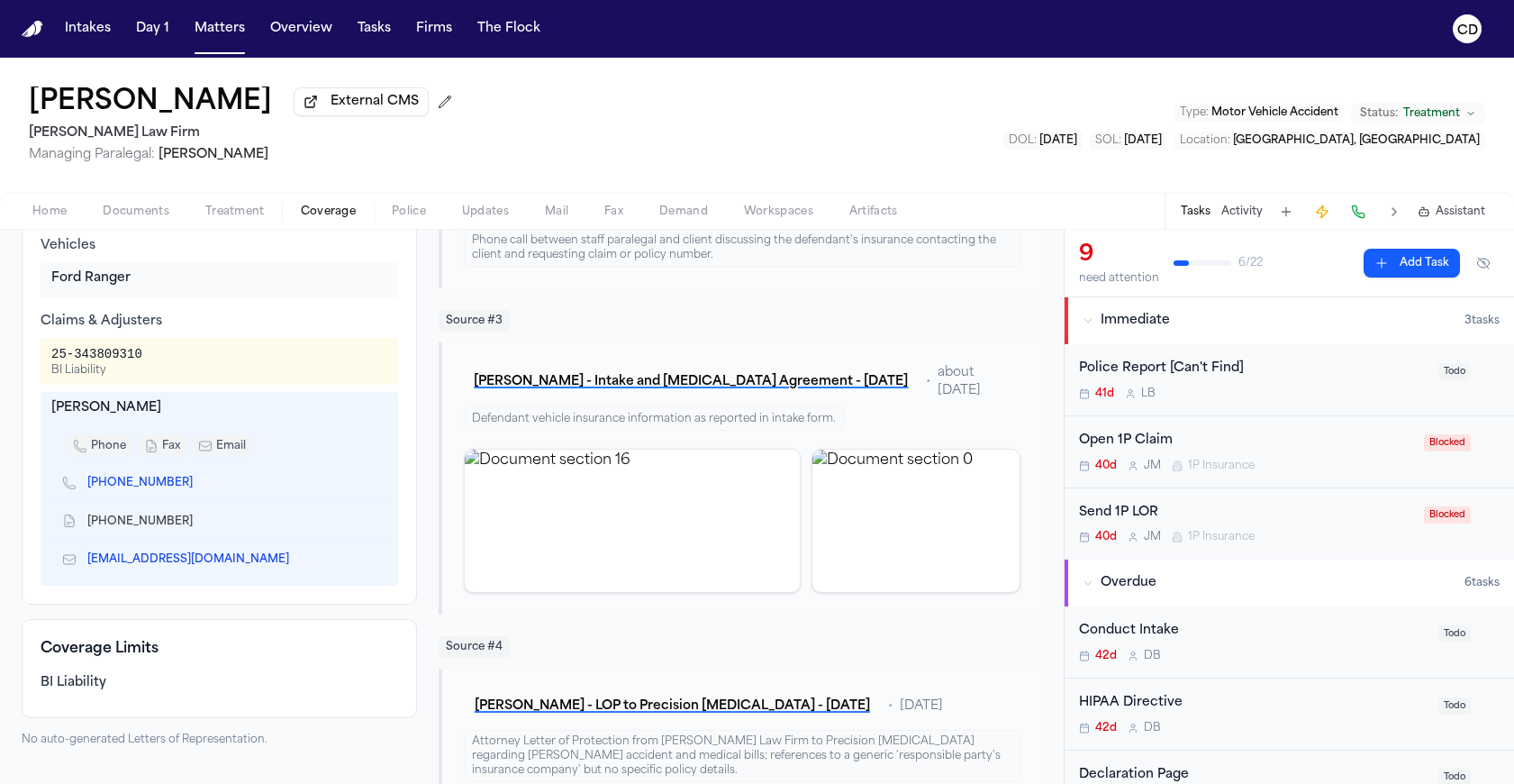
click at [96, 683] on div "BI Liability" at bounding box center [219, 683] width 358 height 18
click at [95, 685] on div "BI Liability" at bounding box center [219, 683] width 358 height 18
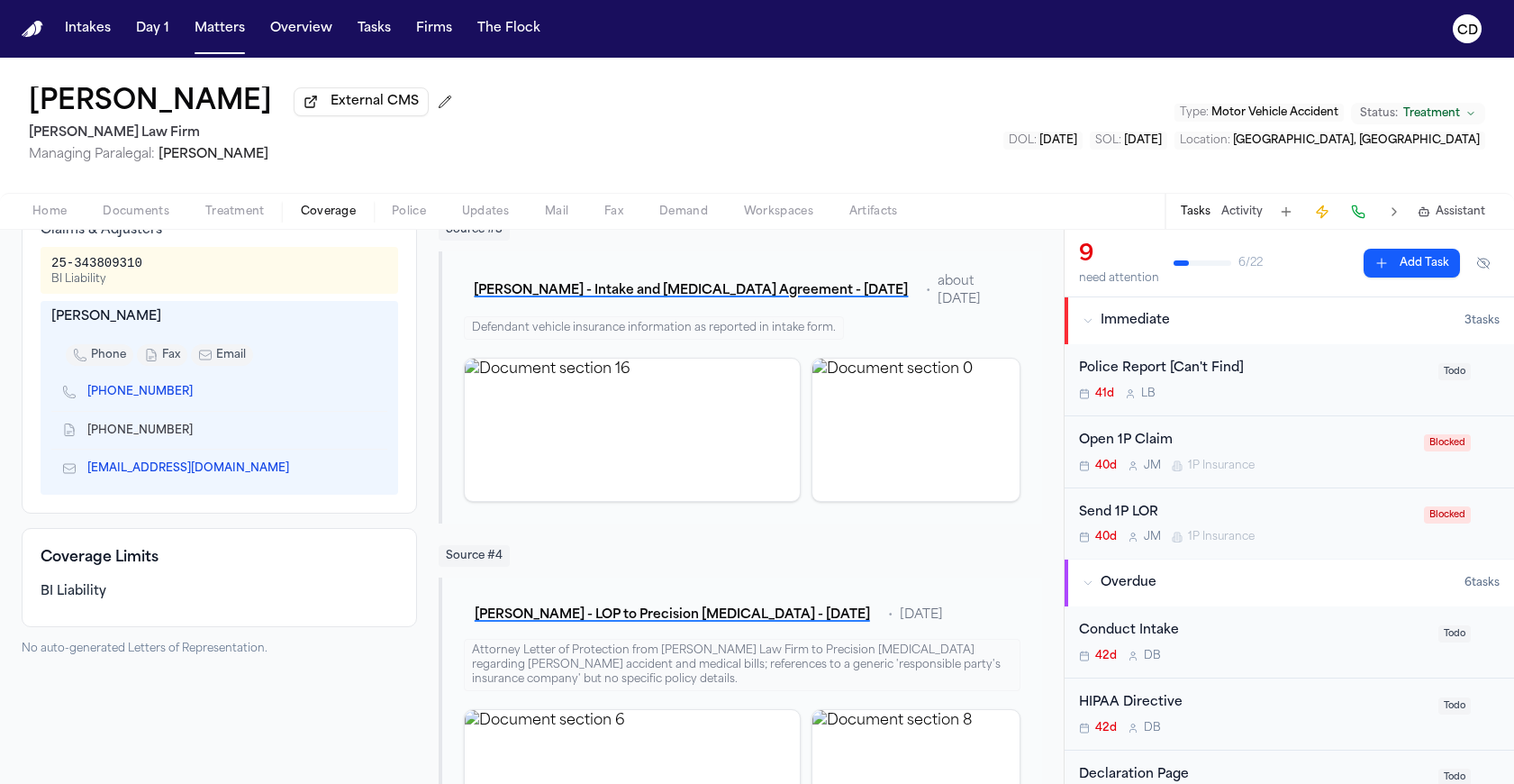
scroll to position [526, 0]
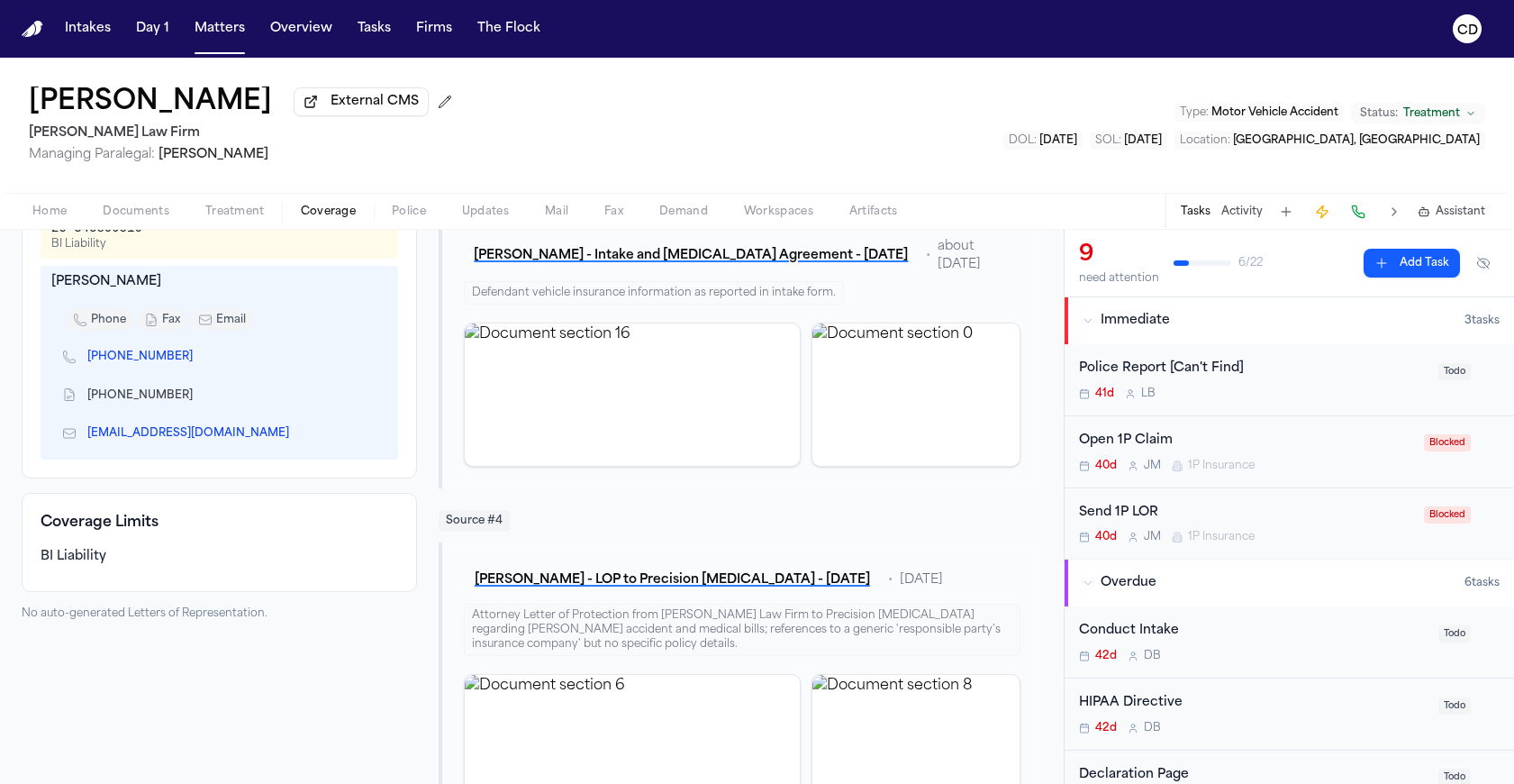
click at [83, 522] on h4 "Coverage Limits" at bounding box center [219, 523] width 358 height 22
click at [103, 526] on h4 "Coverage Limits" at bounding box center [219, 523] width 358 height 22
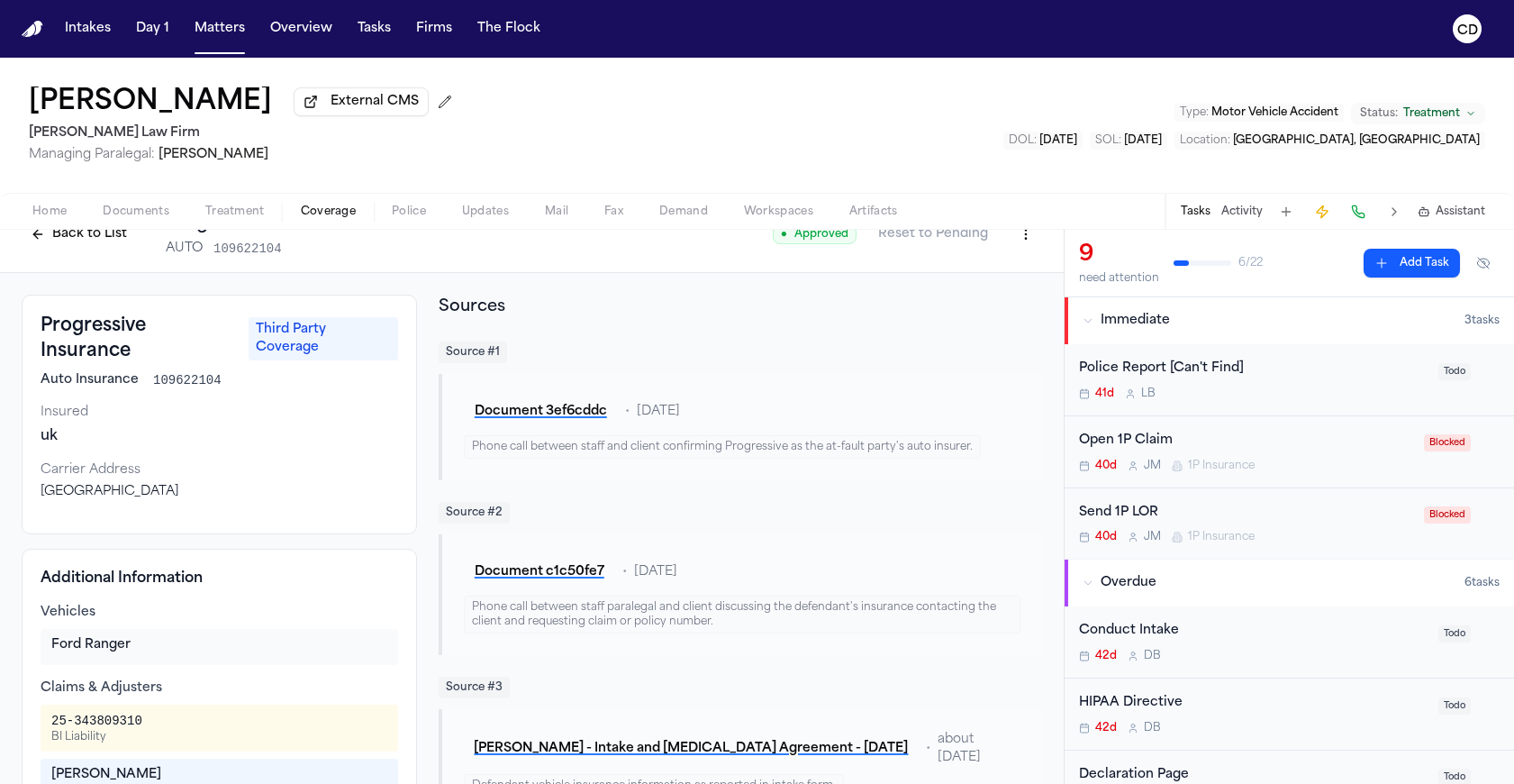
scroll to position [0, 0]
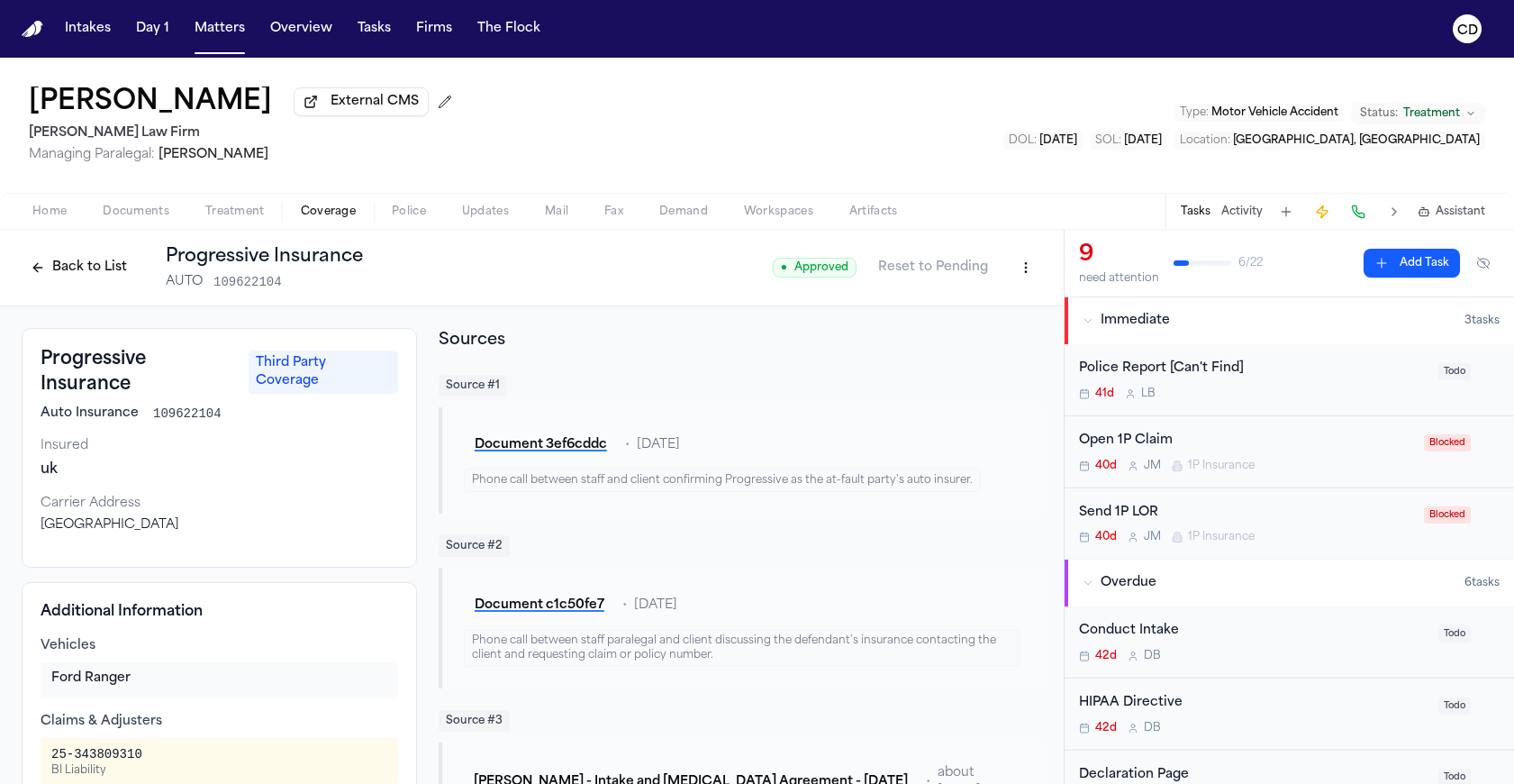
click at [1019, 272] on html "Intakes Day 1 Matters Overview Tasks Firms The Flock CD Marco Mena External CMS…" at bounding box center [757, 392] width 1514 height 784
click at [981, 313] on div "Edit Coverage" at bounding box center [950, 310] width 151 height 28
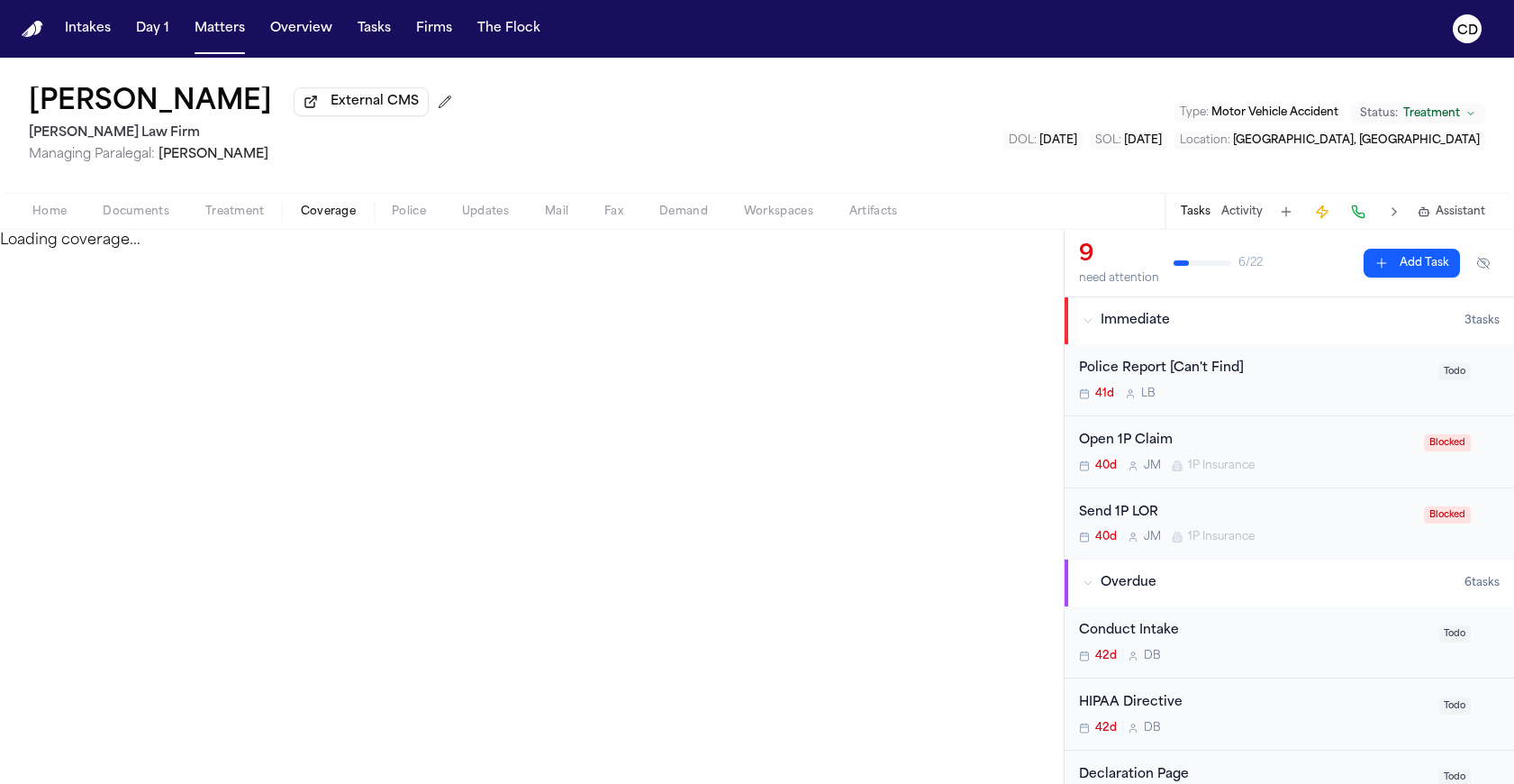
select select "**********"
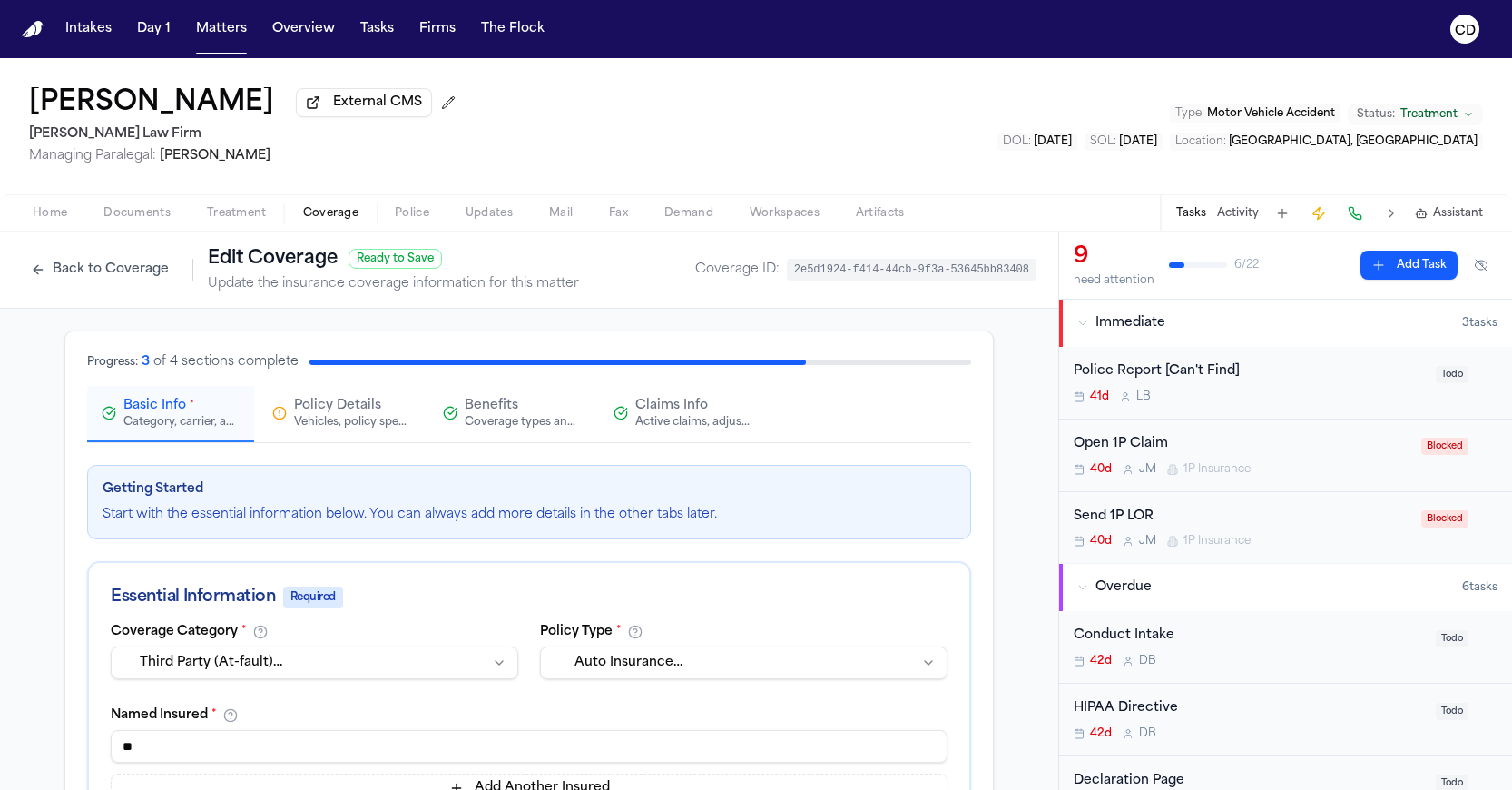
click at [518, 422] on div "Coverage types and limits" at bounding box center [522, 422] width 116 height 15
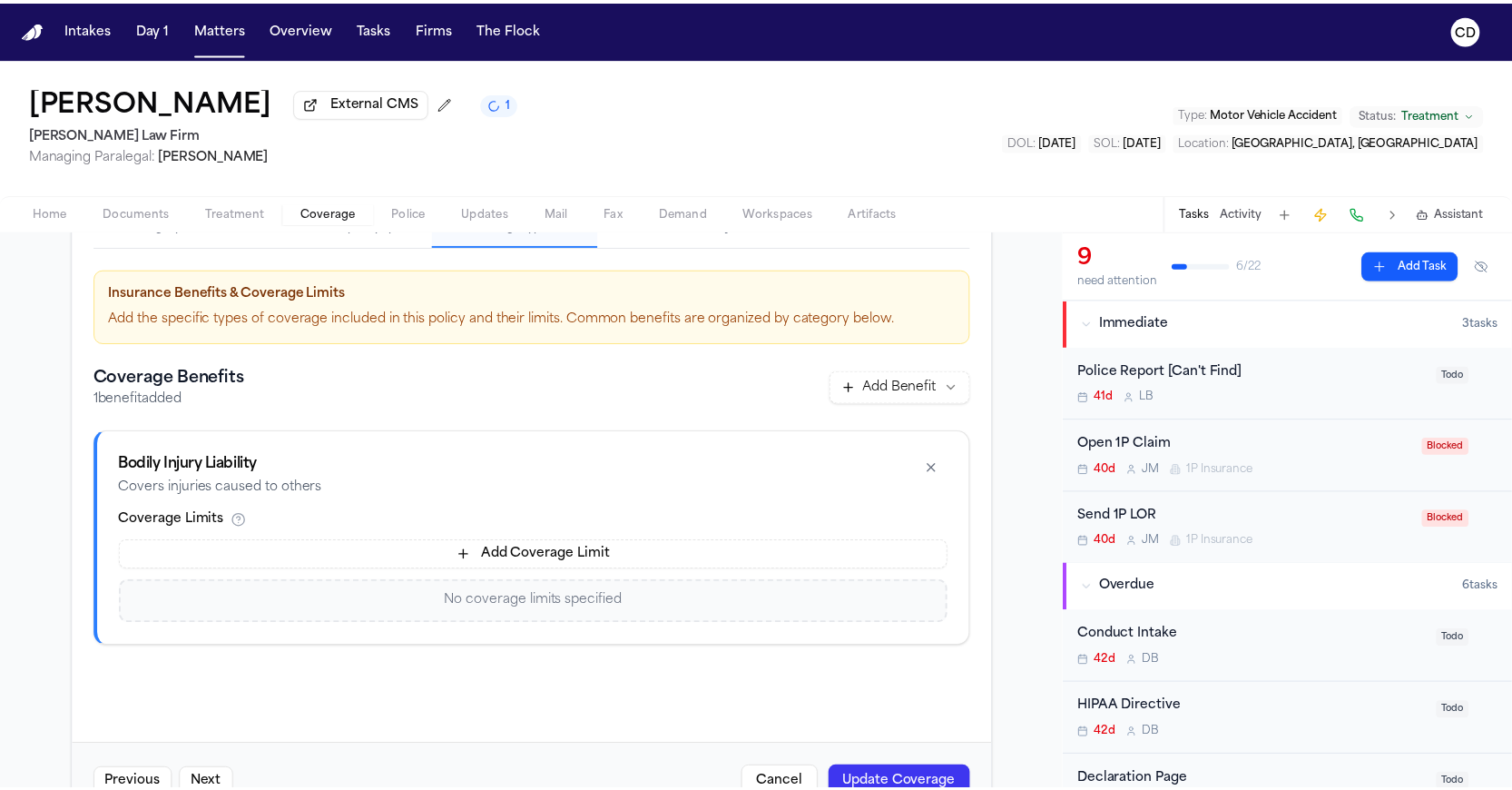
scroll to position [94, 0]
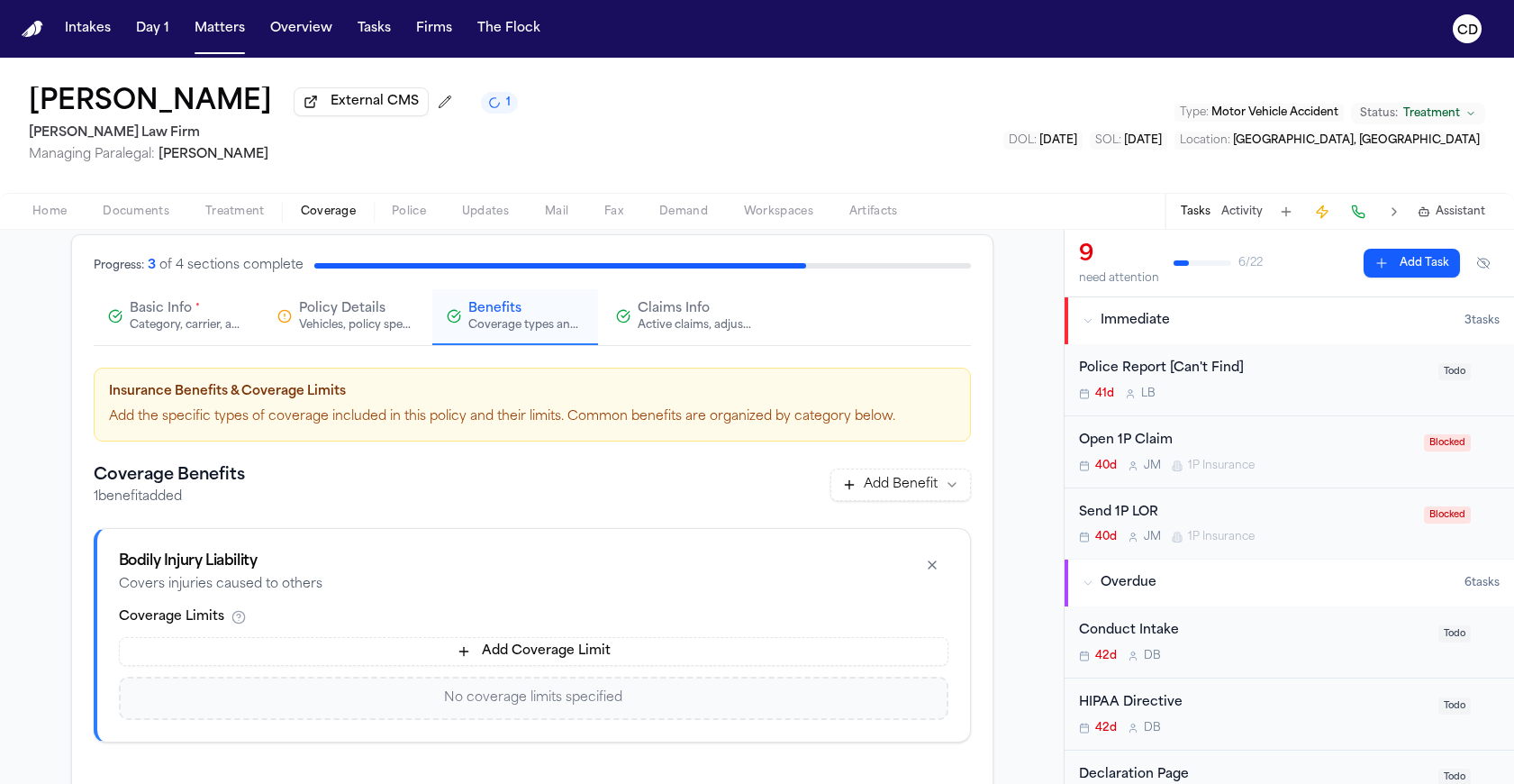
click at [655, 331] on div "Active claims, adjusters, and subrogation details" at bounding box center [695, 325] width 115 height 15
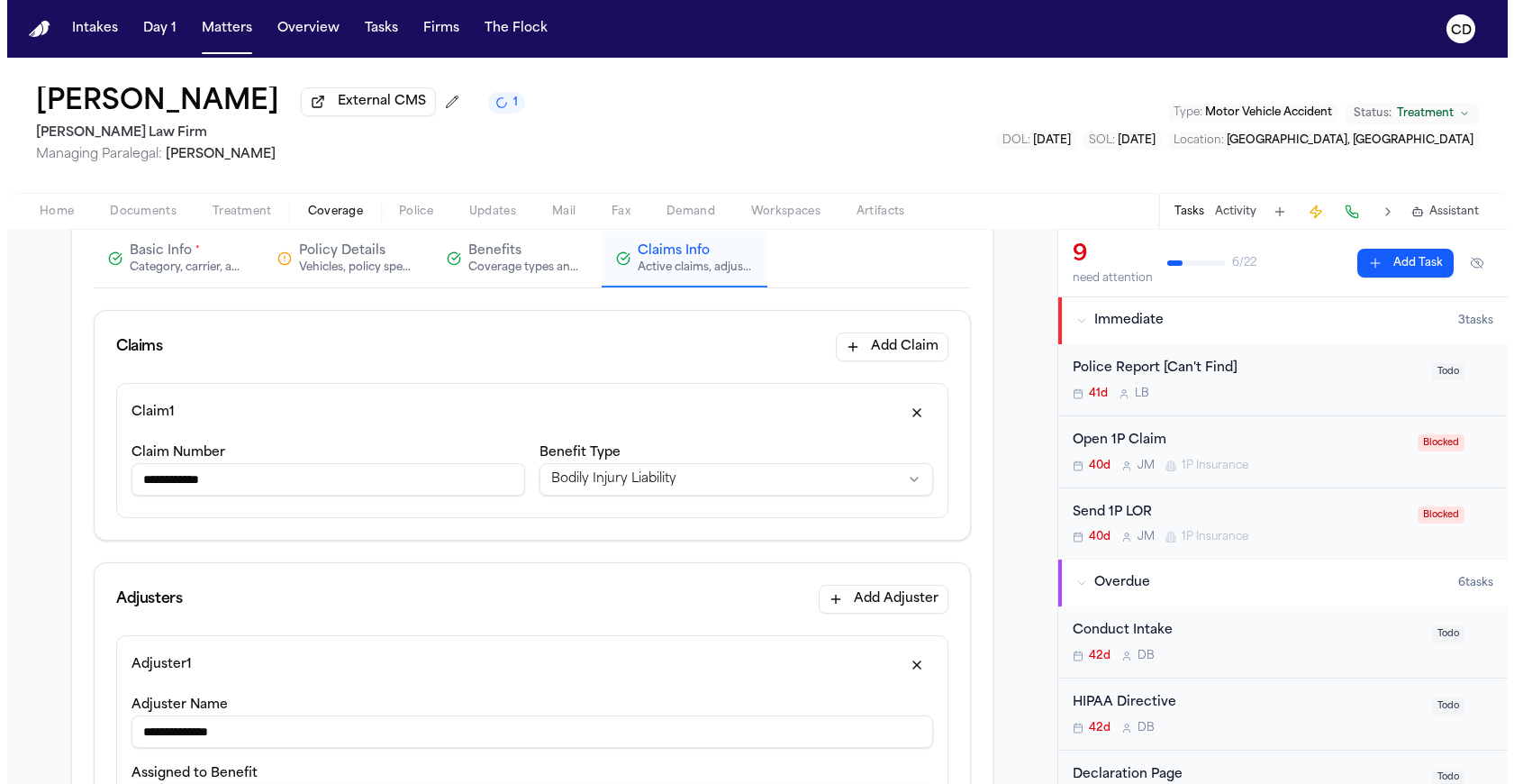
scroll to position [151, 0]
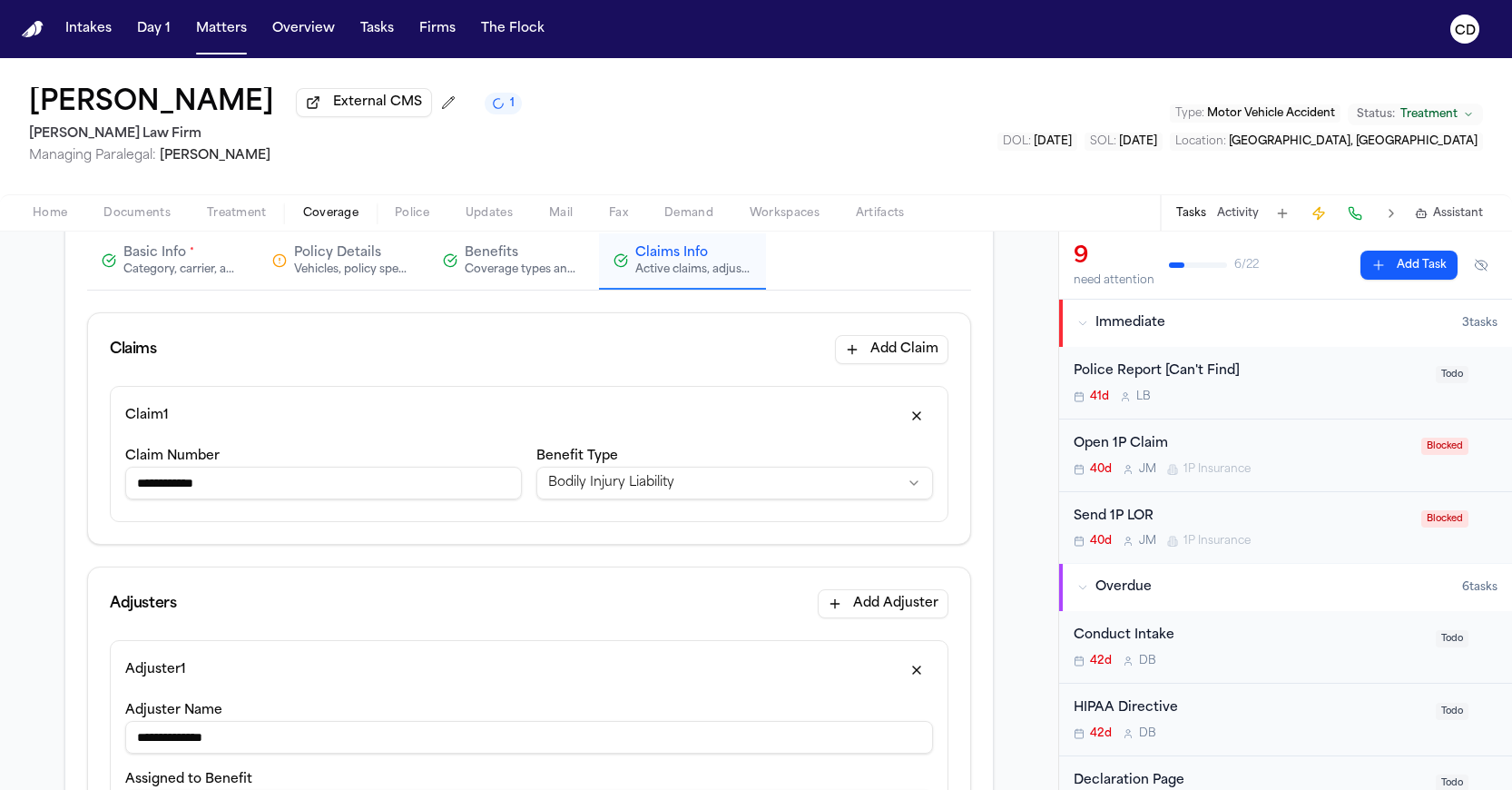
click at [522, 270] on div "Coverage types and limits" at bounding box center [522, 269] width 116 height 15
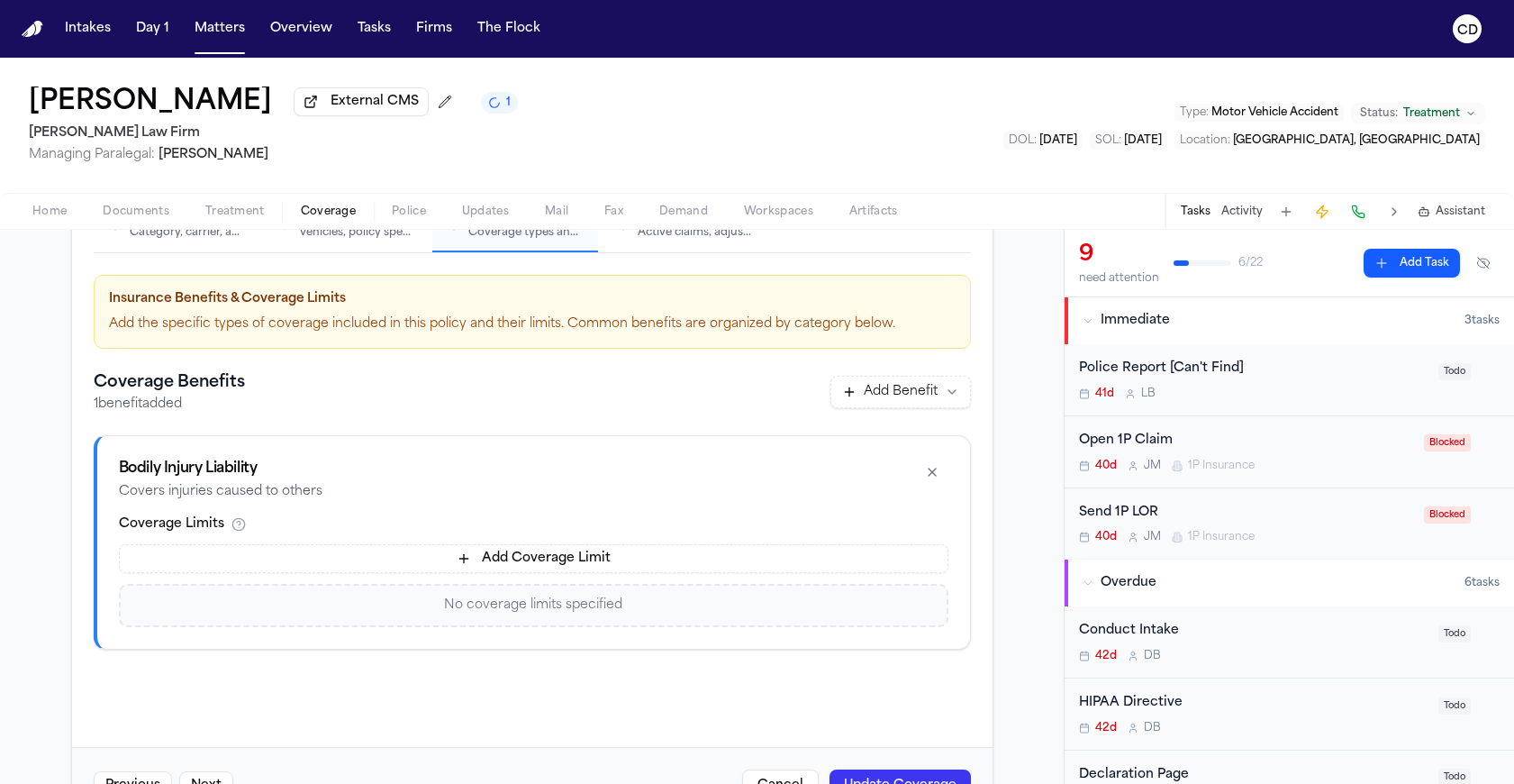
scroll to position [186, 0]
click at [359, 257] on div "**********" at bounding box center [532, 483] width 921 height 681
click at [364, 253] on button "Policy Details Vehicles, policy specifics, and additional details" at bounding box center [346, 225] width 166 height 56
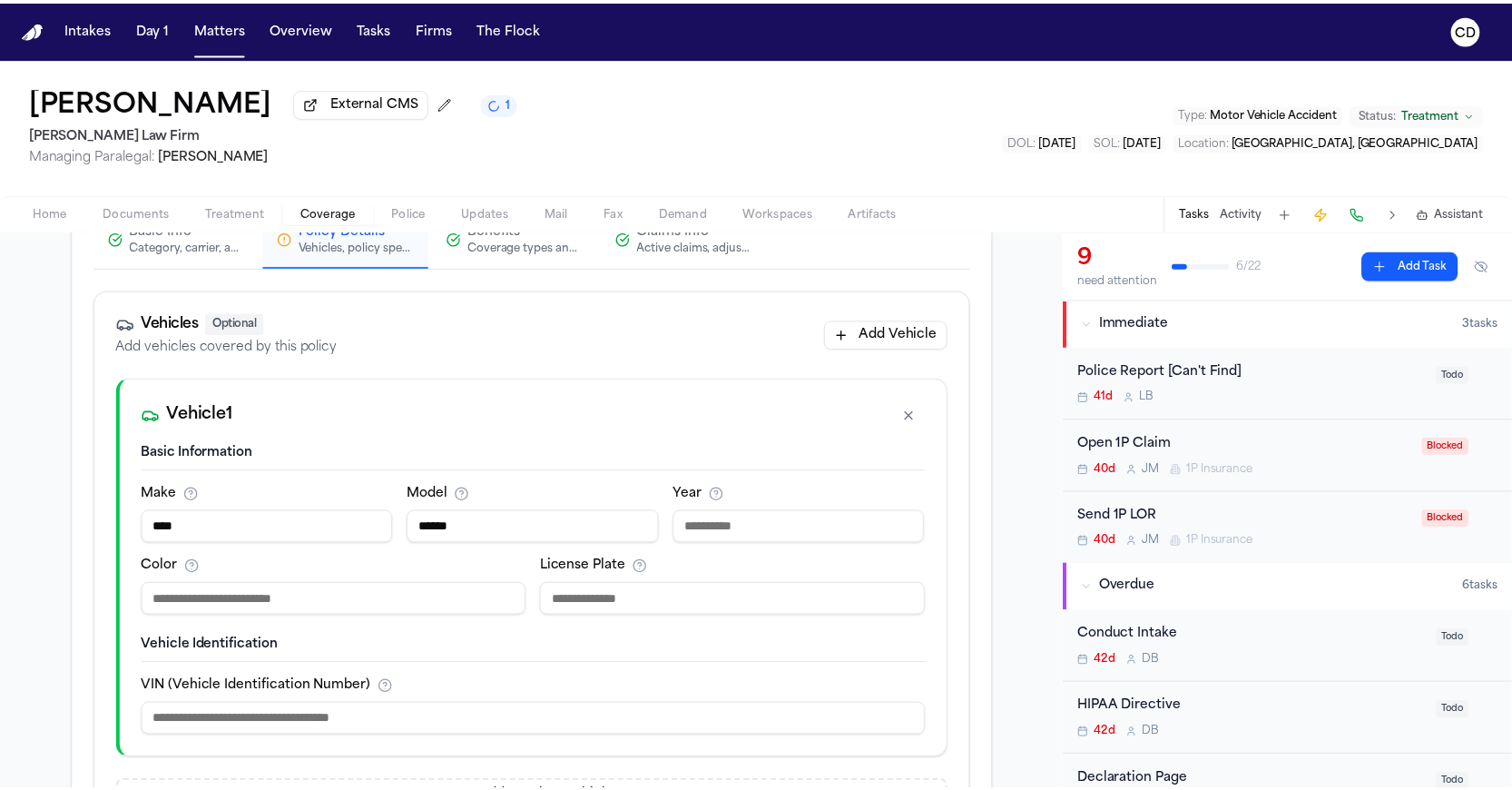
scroll to position [0, 0]
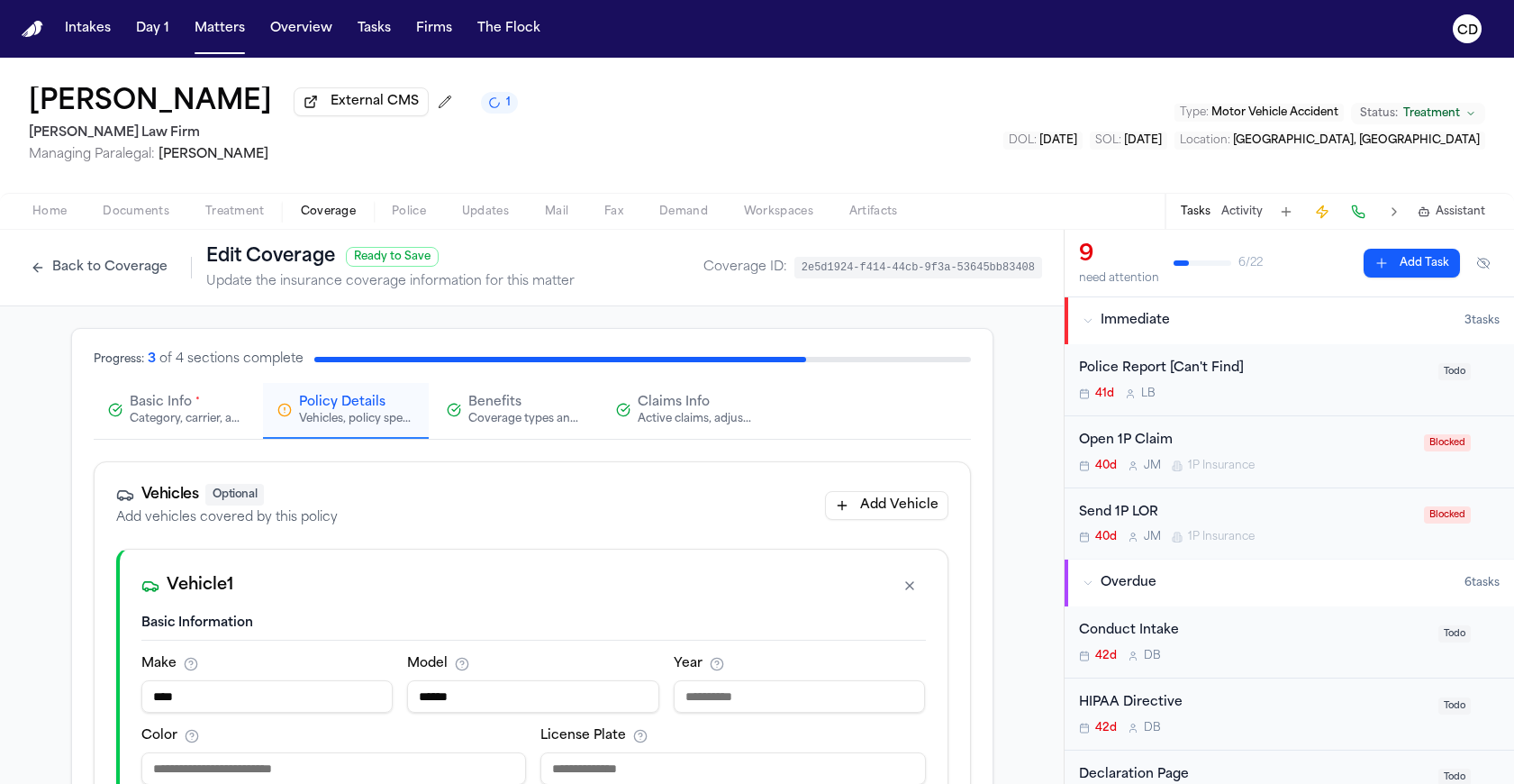
click at [174, 424] on div "Category, carrier, and policy holder information" at bounding box center [187, 419] width 115 height 15
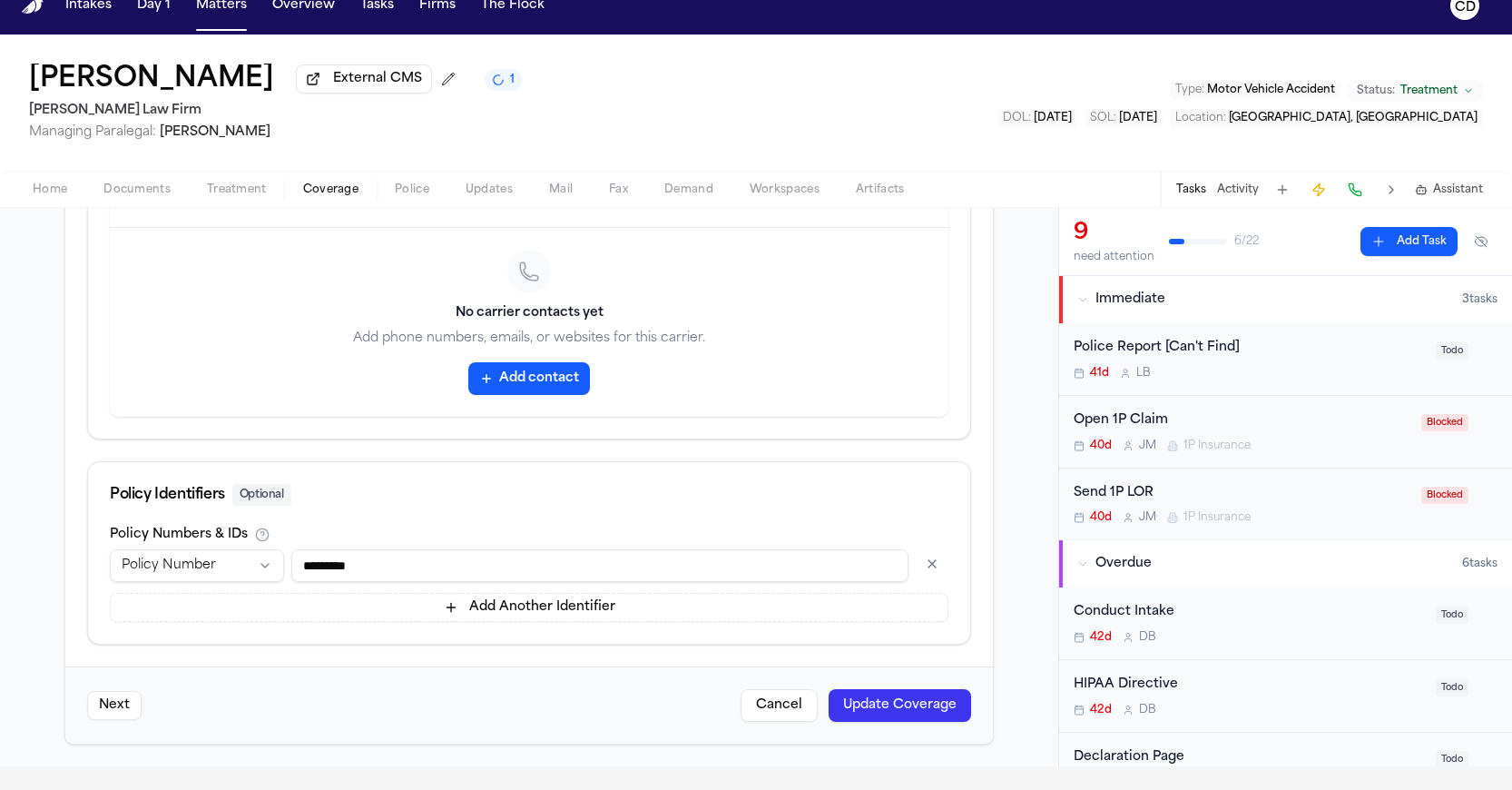
scroll to position [34, 0]
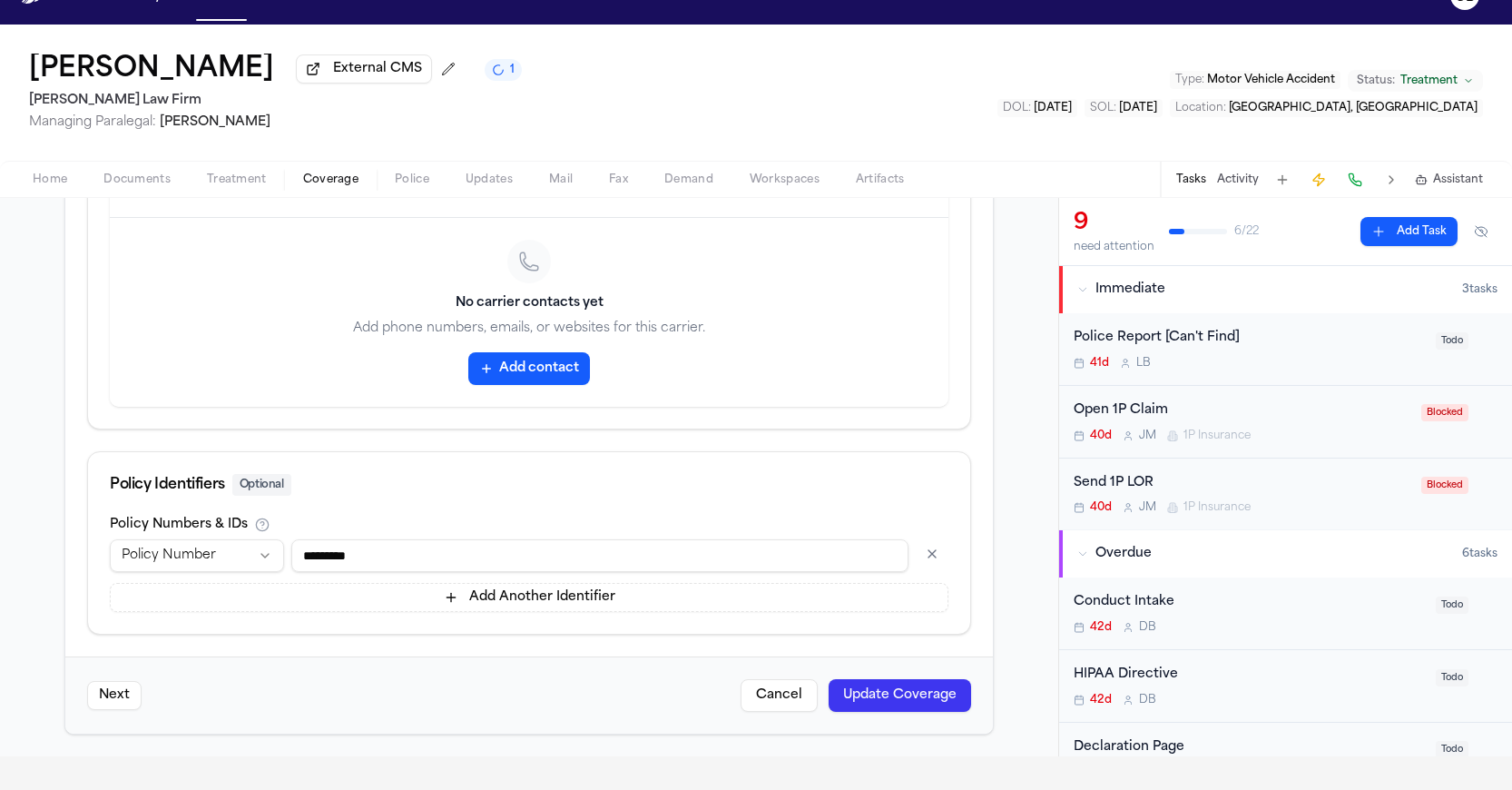
click at [1239, 184] on button "Activity" at bounding box center [1238, 179] width 42 height 15
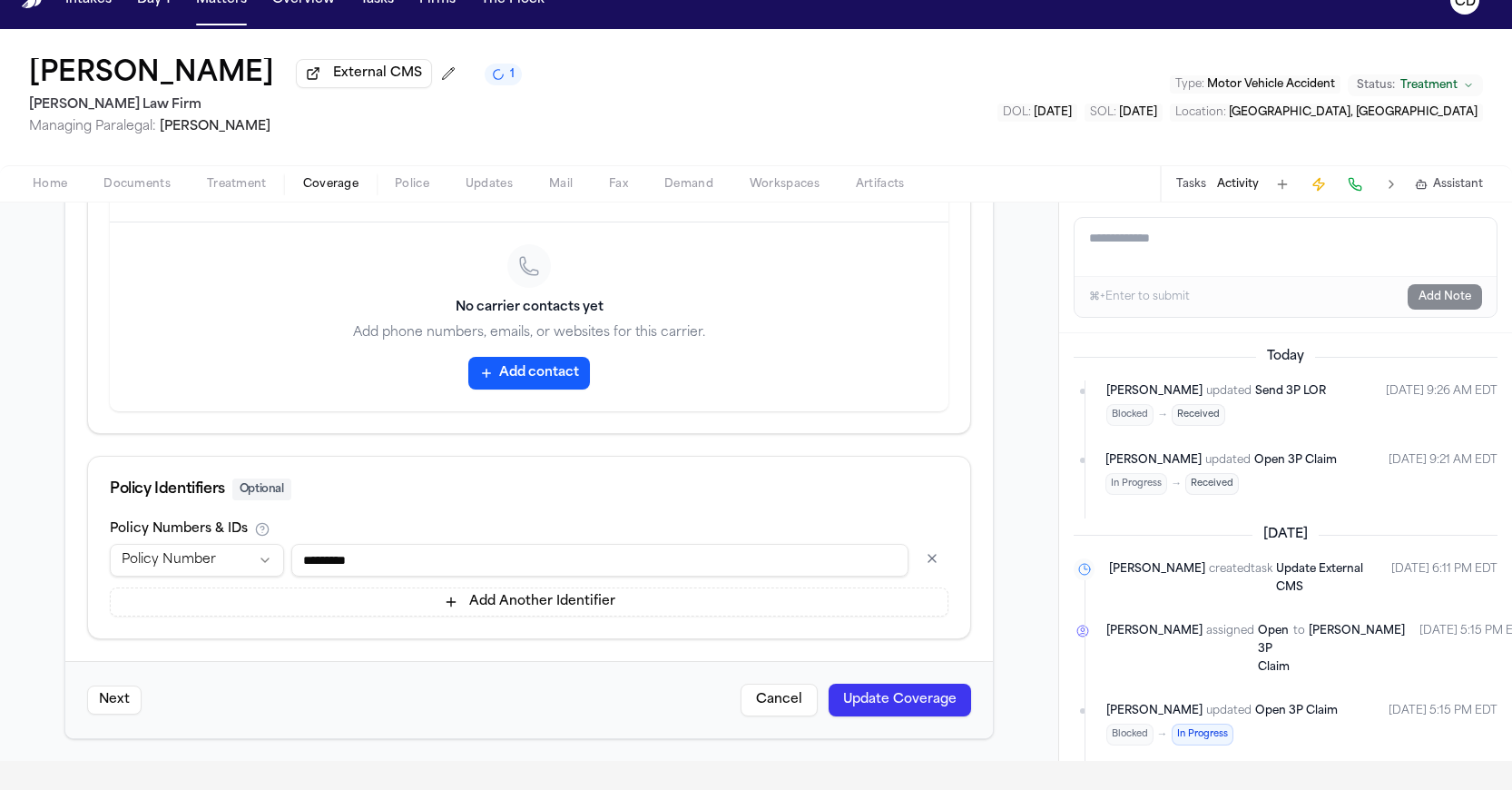
scroll to position [0, 0]
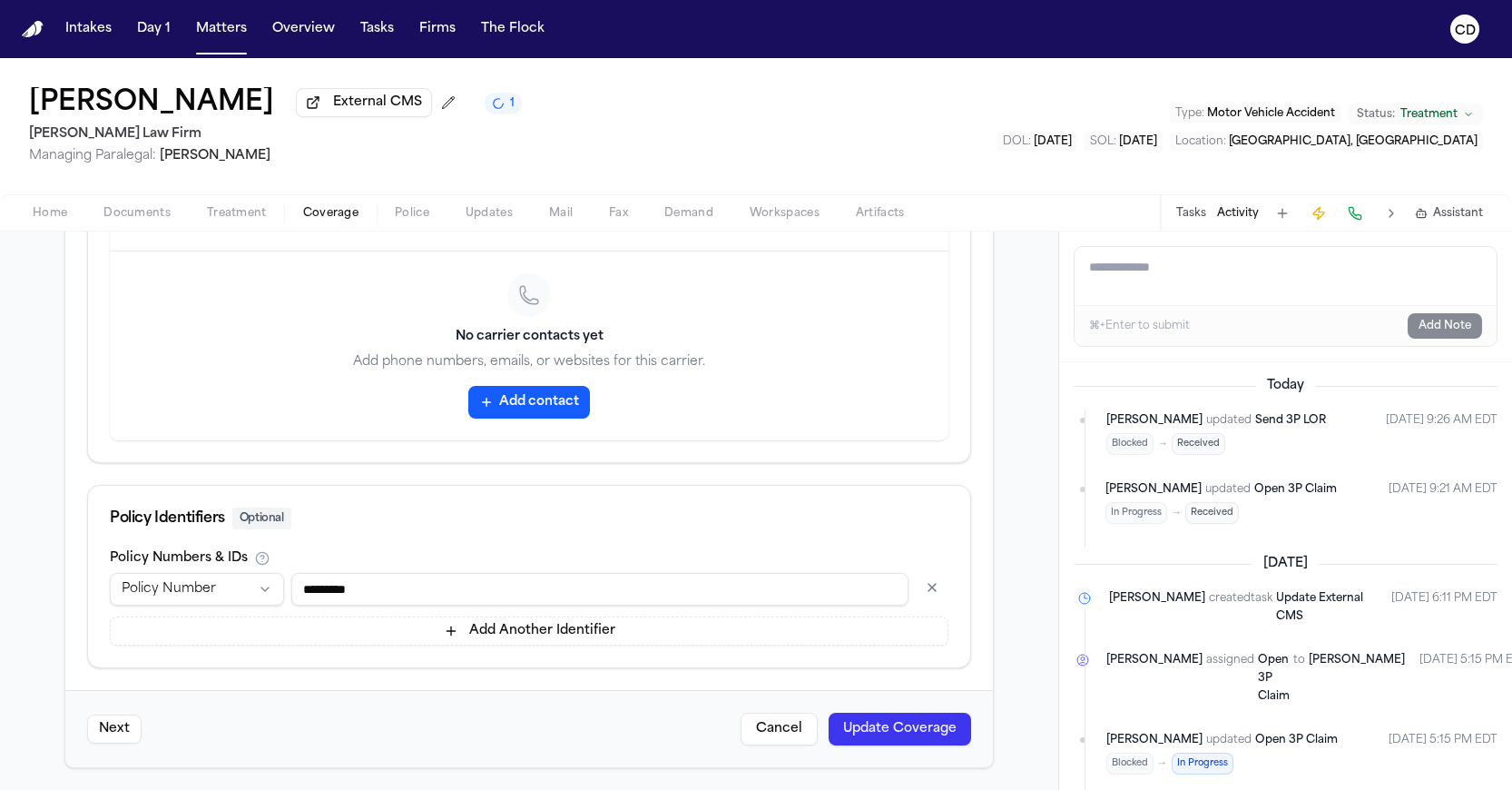
click at [1198, 268] on textarea "Add a note to this matter" at bounding box center [1285, 275] width 422 height 58
click at [1283, 291] on textarea "**********" at bounding box center [1285, 275] width 422 height 58
click at [1308, 295] on textarea "**********" at bounding box center [1285, 275] width 422 height 58
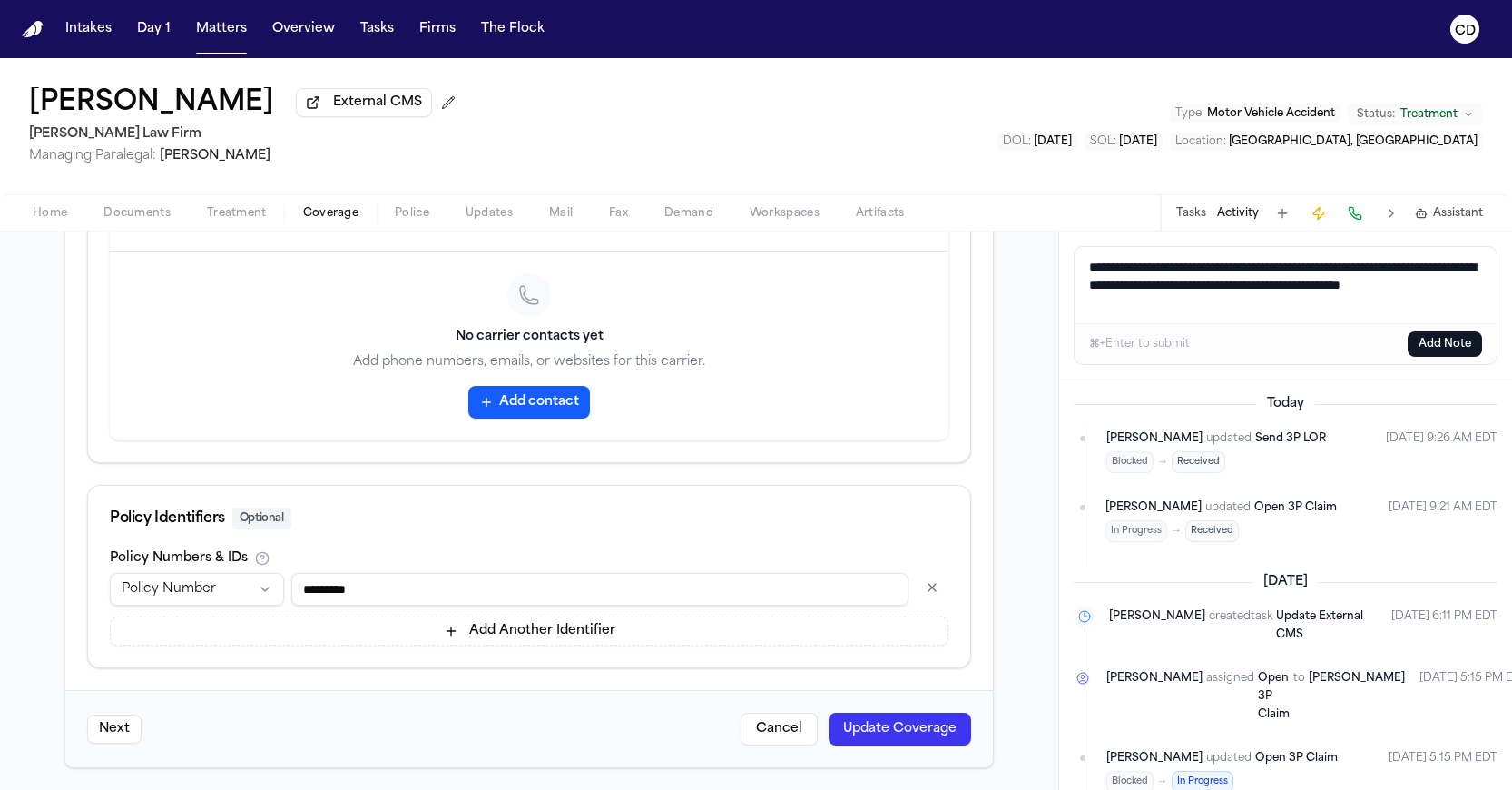
type textarea "**********"
click at [1442, 350] on button "Add Note" at bounding box center [1445, 345] width 74 height 26
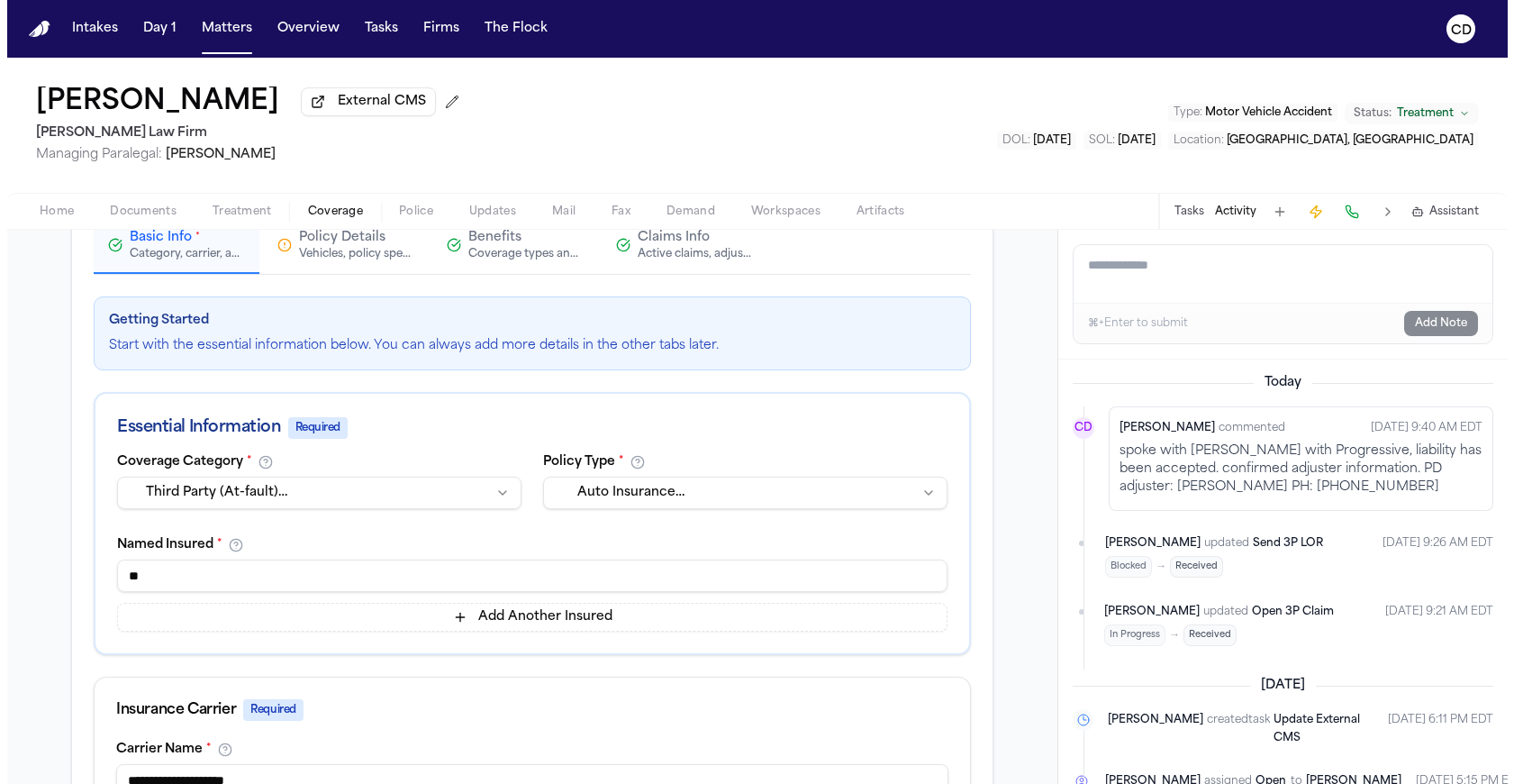
scroll to position [93, 0]
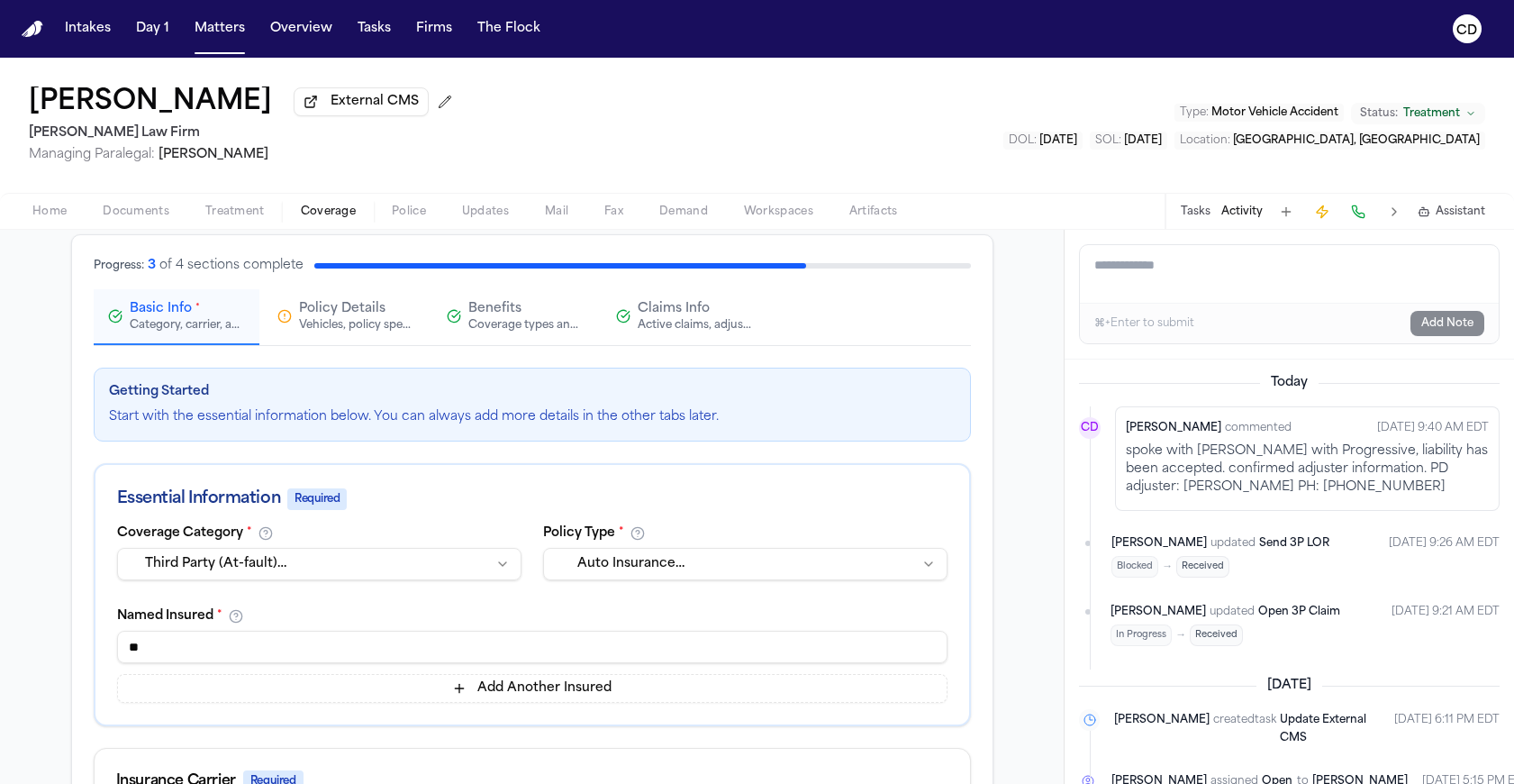
click at [259, 219] on span "Treatment" at bounding box center [235, 211] width 60 height 15
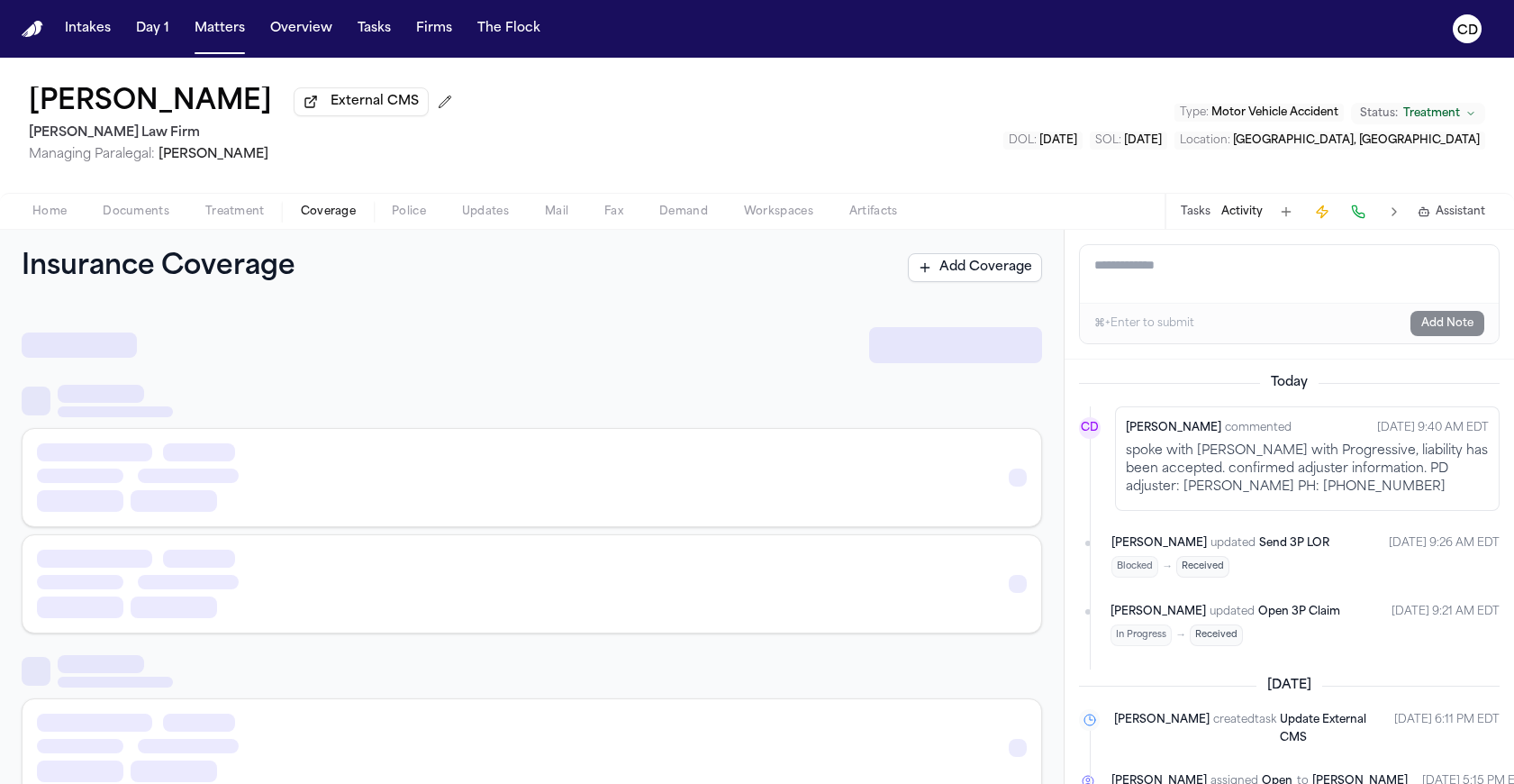
click at [339, 212] on span "Coverage" at bounding box center [328, 211] width 55 height 15
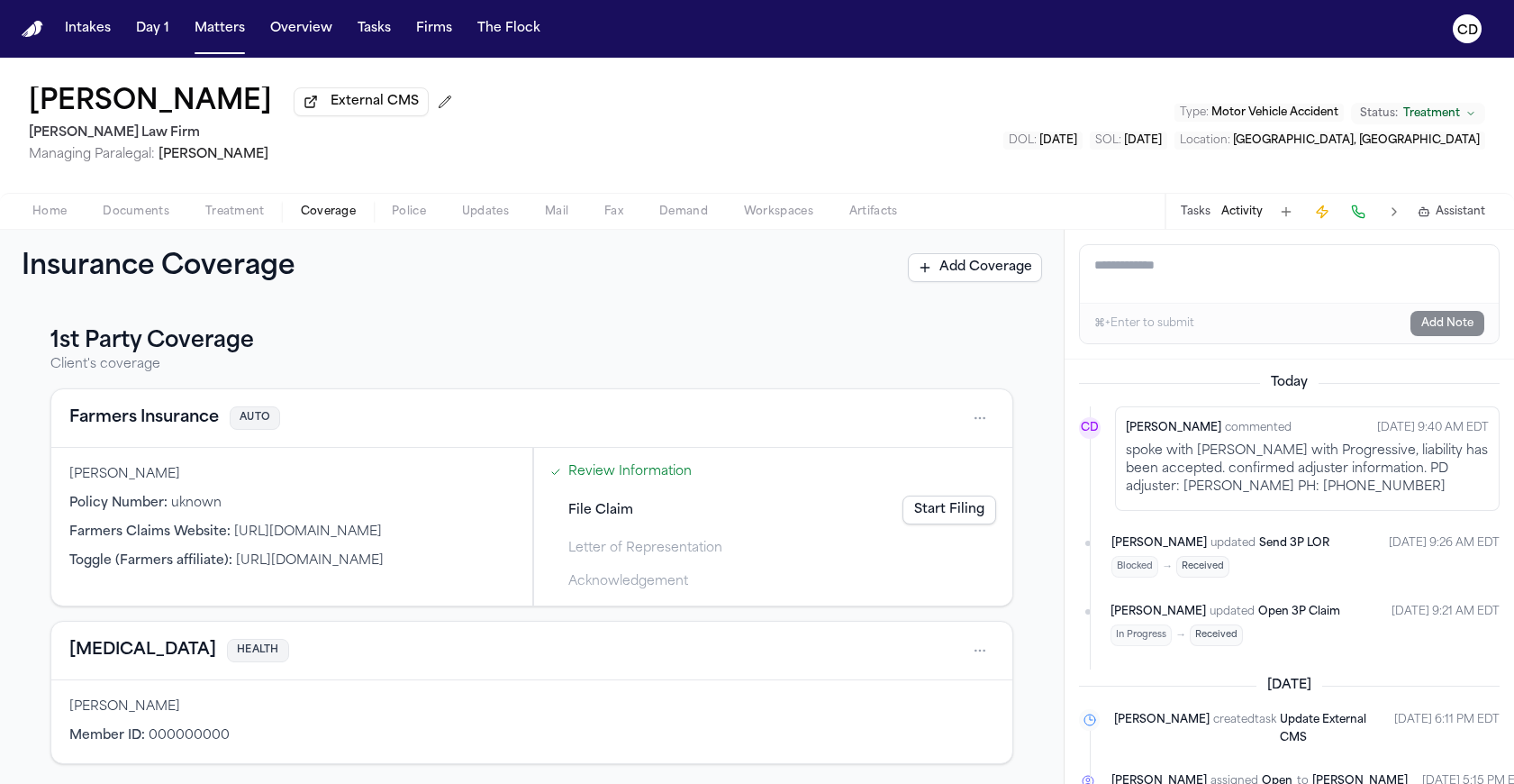
scroll to position [320, 0]
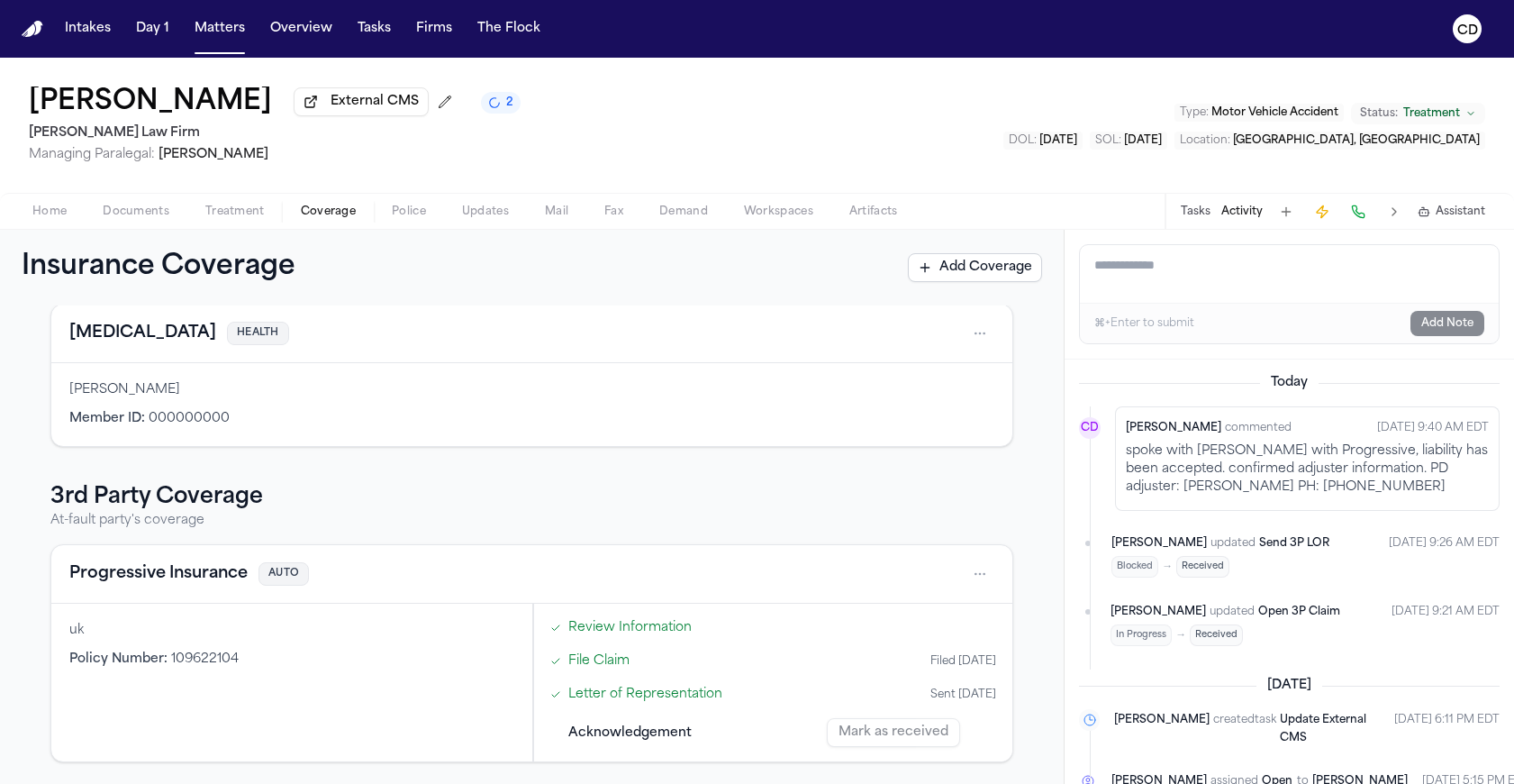
click at [162, 203] on button "Documents" at bounding box center [136, 211] width 103 height 22
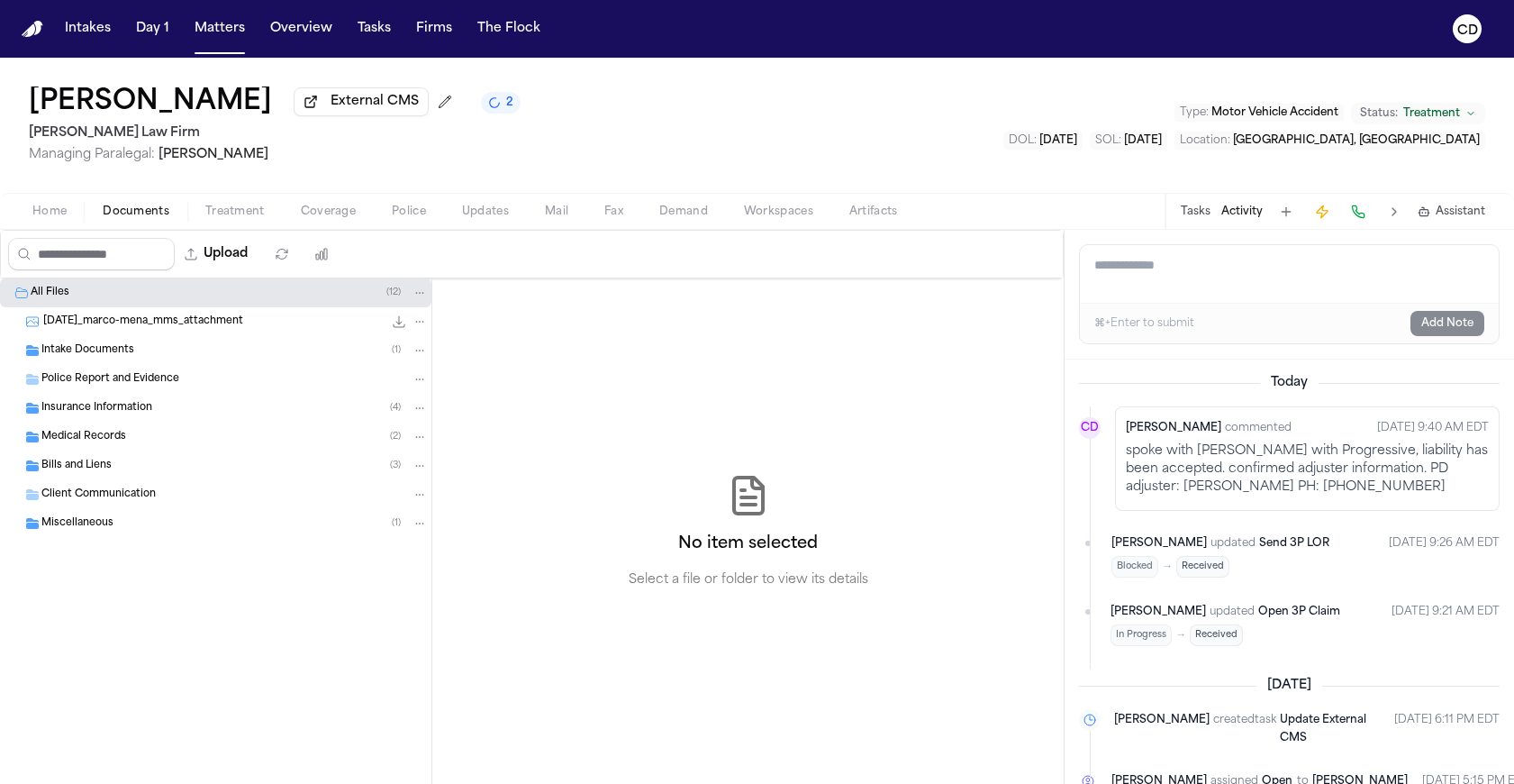
click at [326, 212] on span "Coverage" at bounding box center [328, 211] width 55 height 15
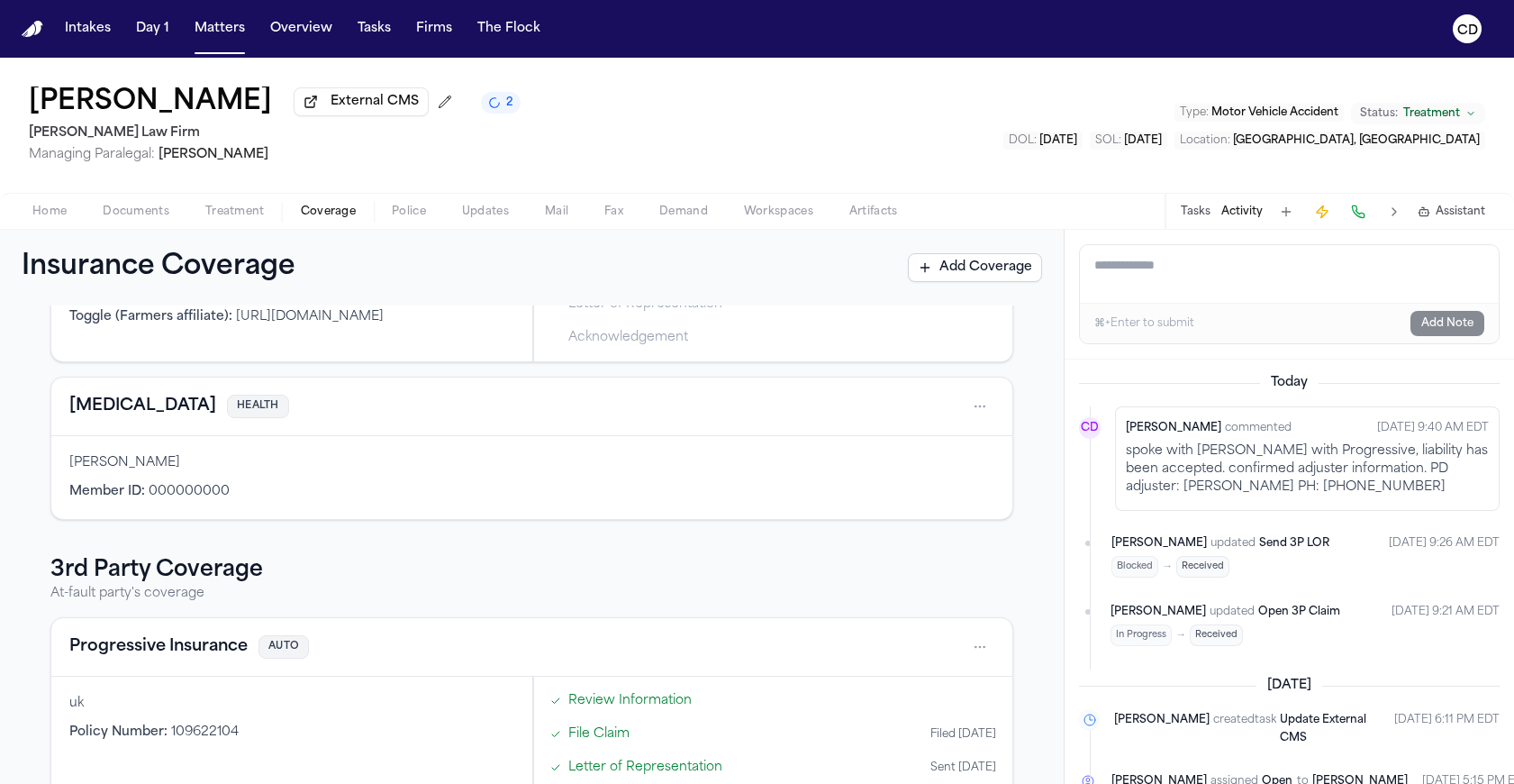
scroll to position [320, 0]
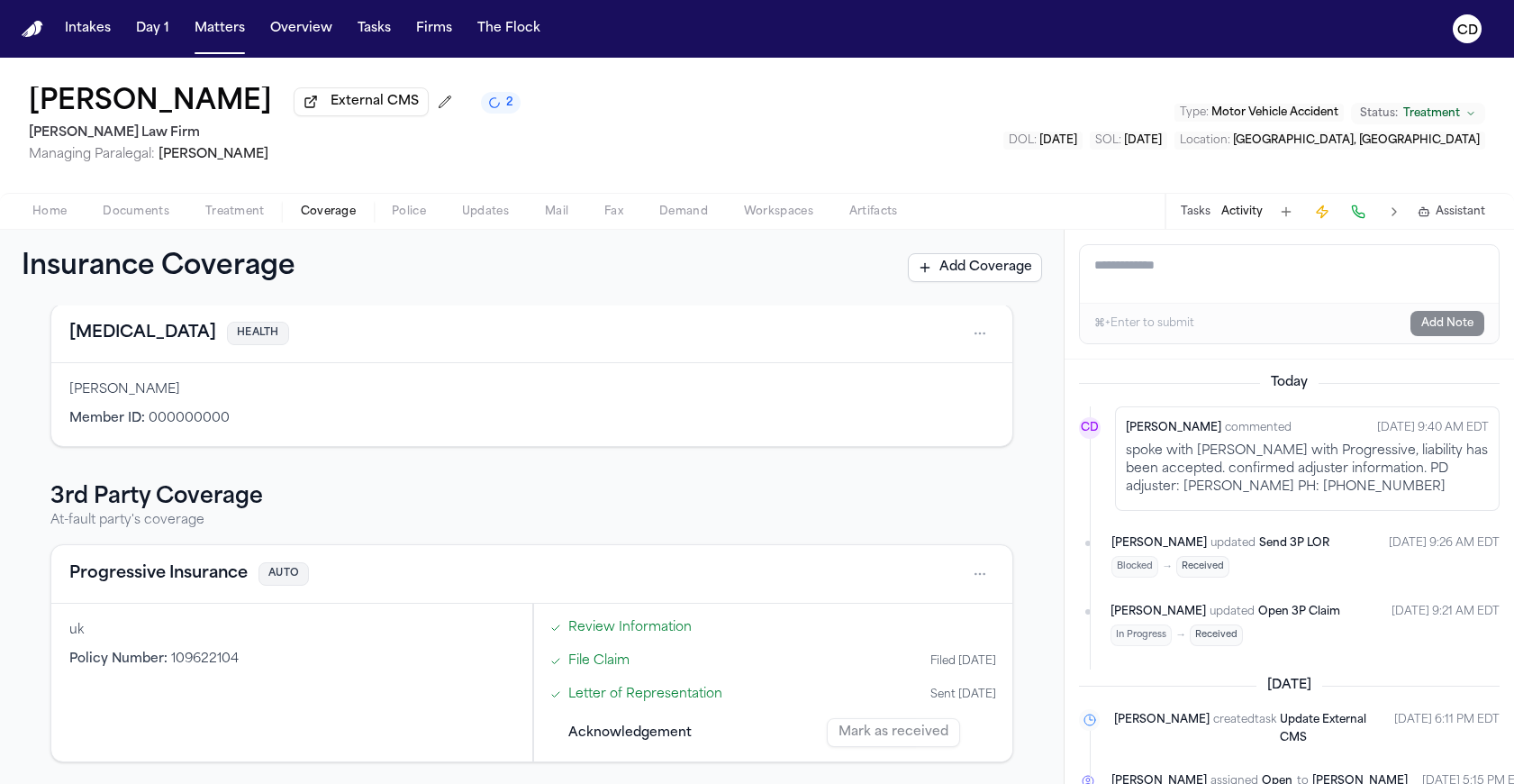
click at [604, 667] on link "File Claim" at bounding box center [598, 660] width 61 height 19
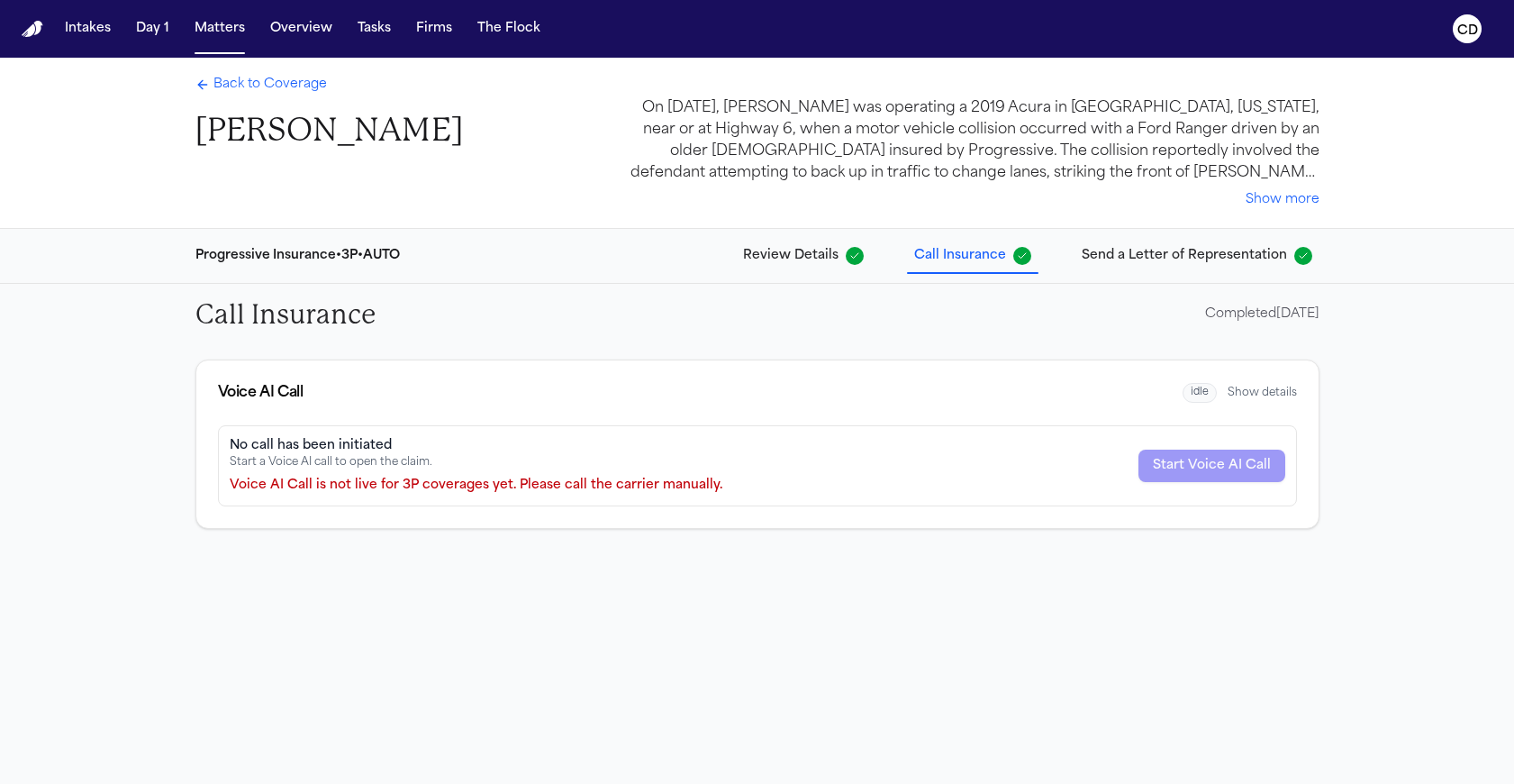
click at [1130, 248] on span "Send a Letter of Representation" at bounding box center [1184, 255] width 205 height 18
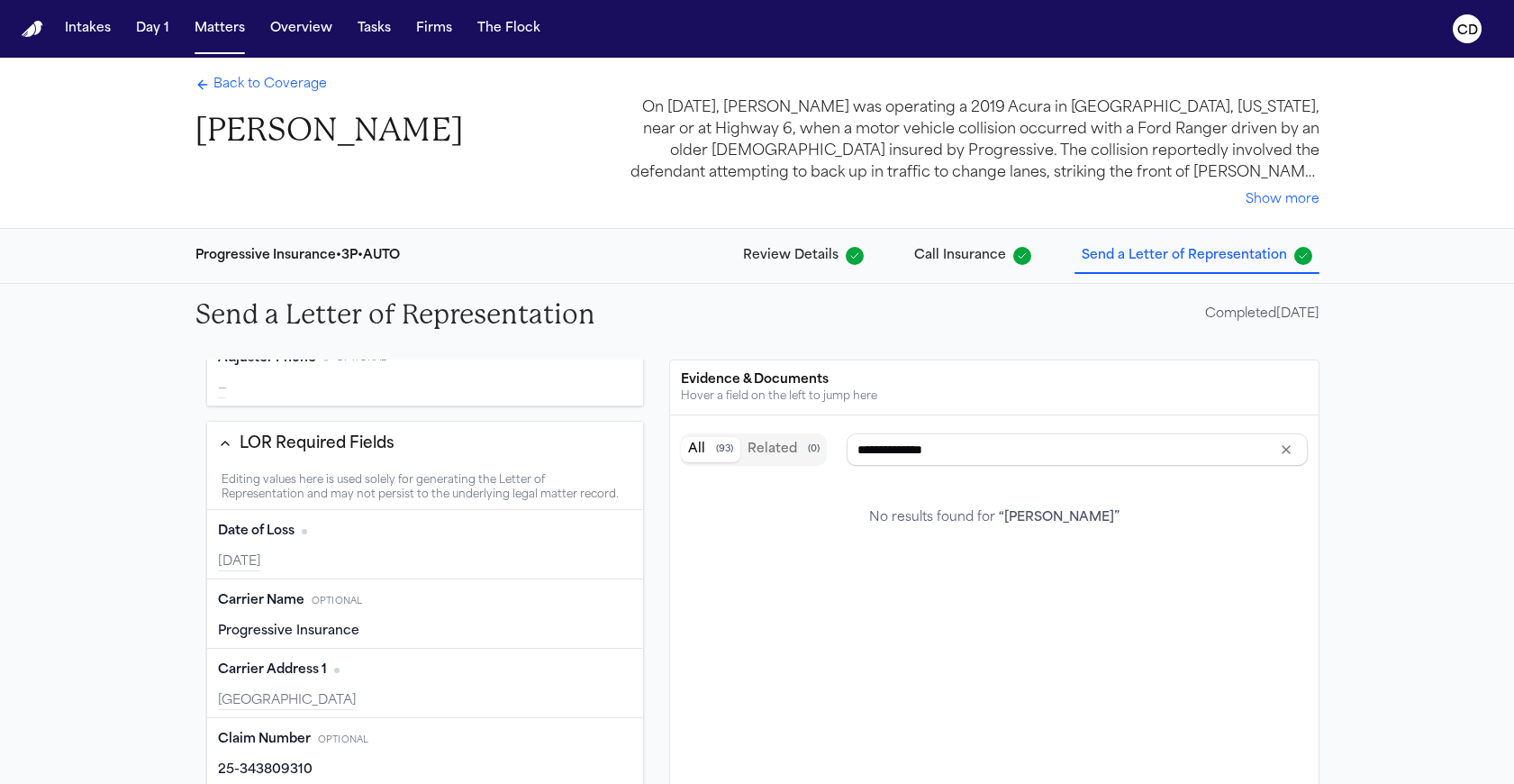
type input "**********"
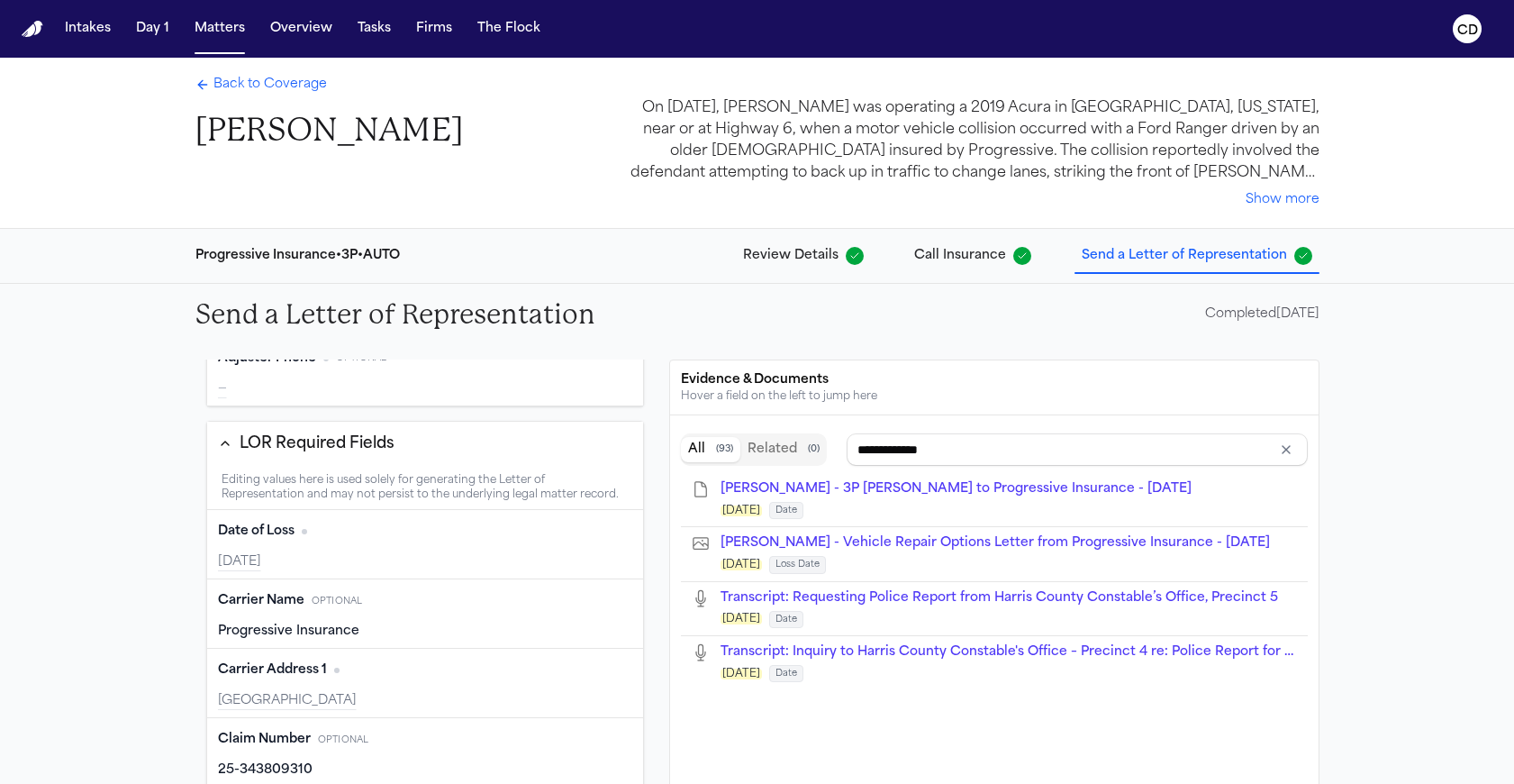
scroll to position [470, 0]
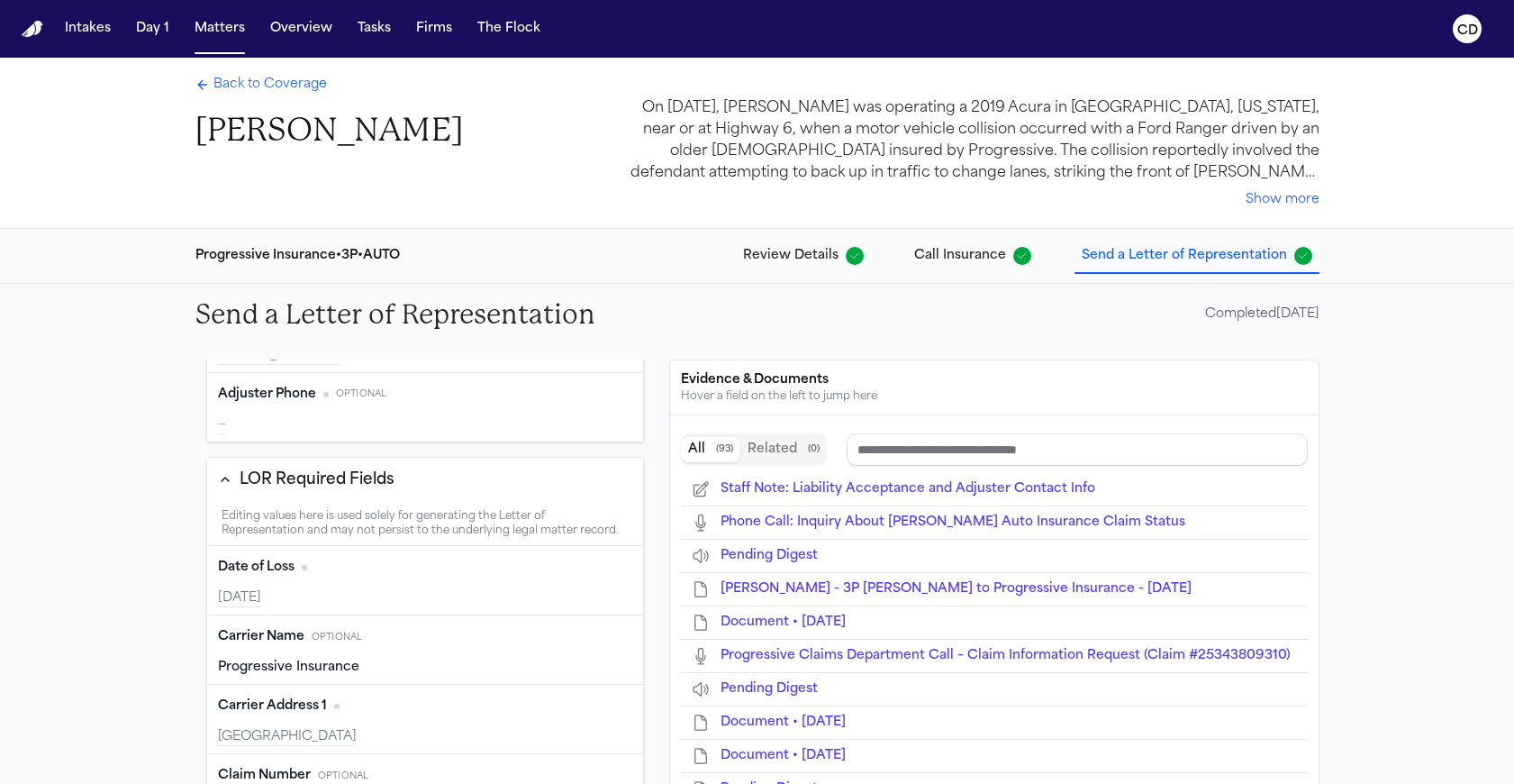
click at [588, 391] on button "Edit" at bounding box center [610, 394] width 45 height 28
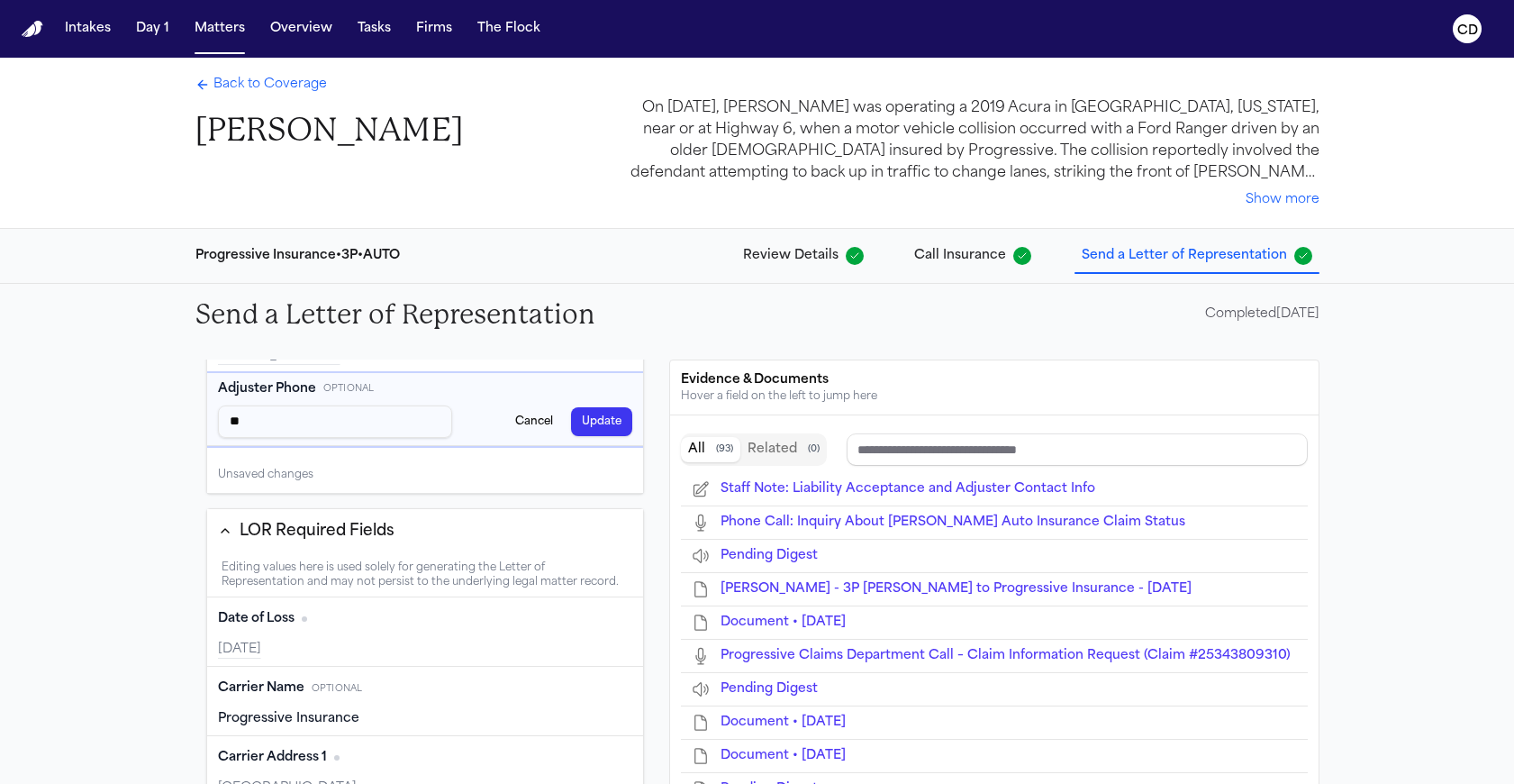
type input "*"
type input "**********"
click at [592, 426] on button "Update" at bounding box center [601, 420] width 61 height 28
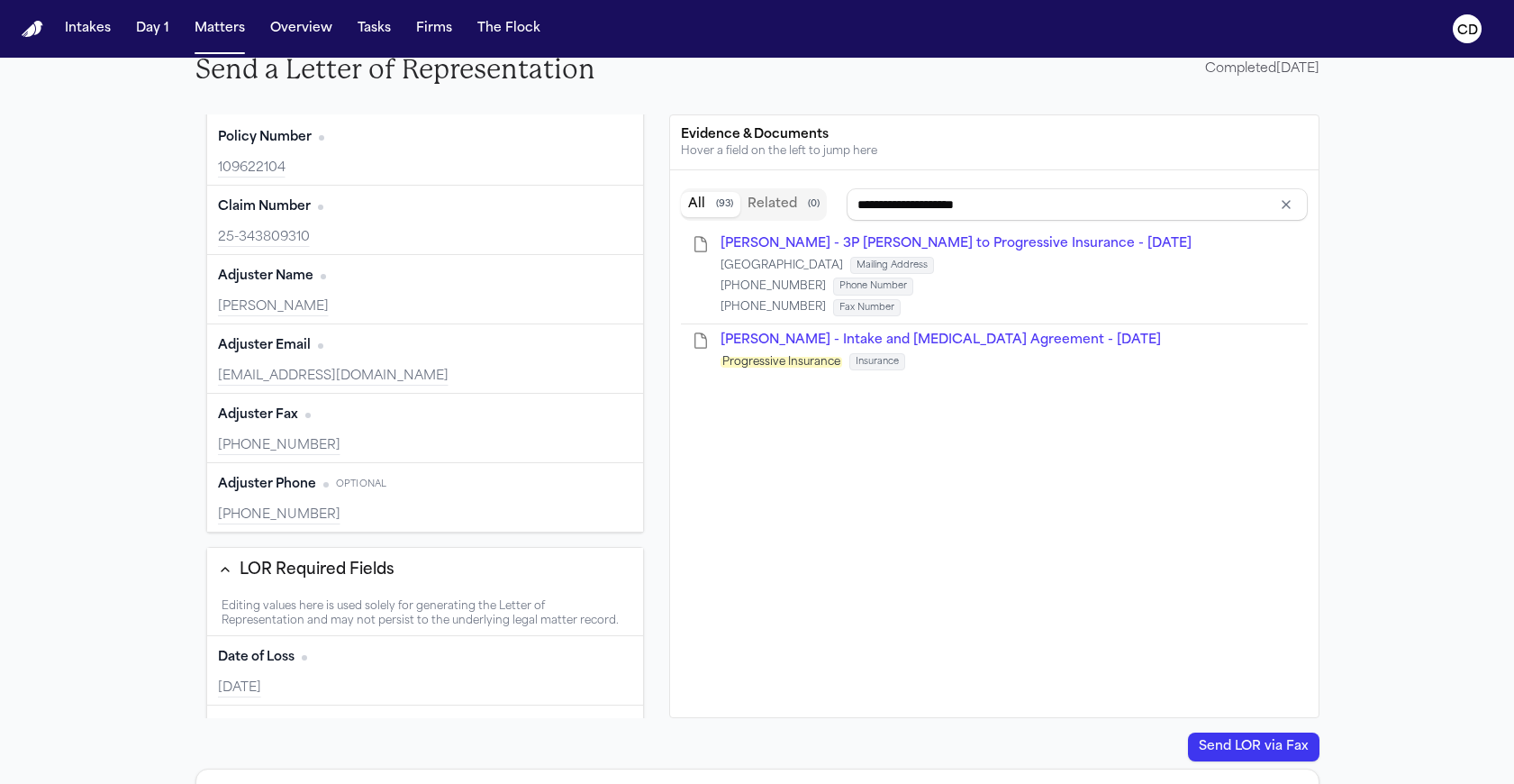
scroll to position [184, 0]
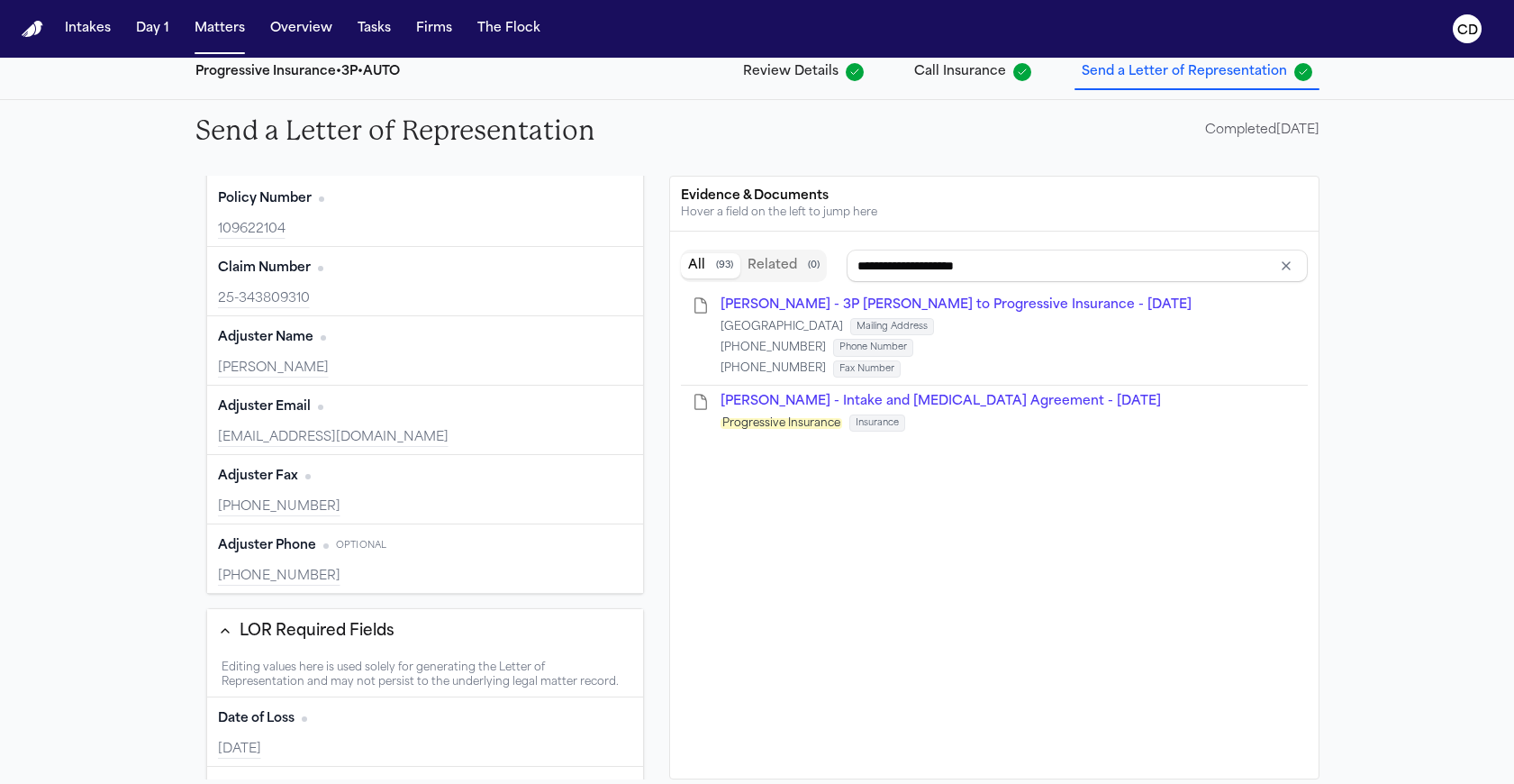
type input "**********"
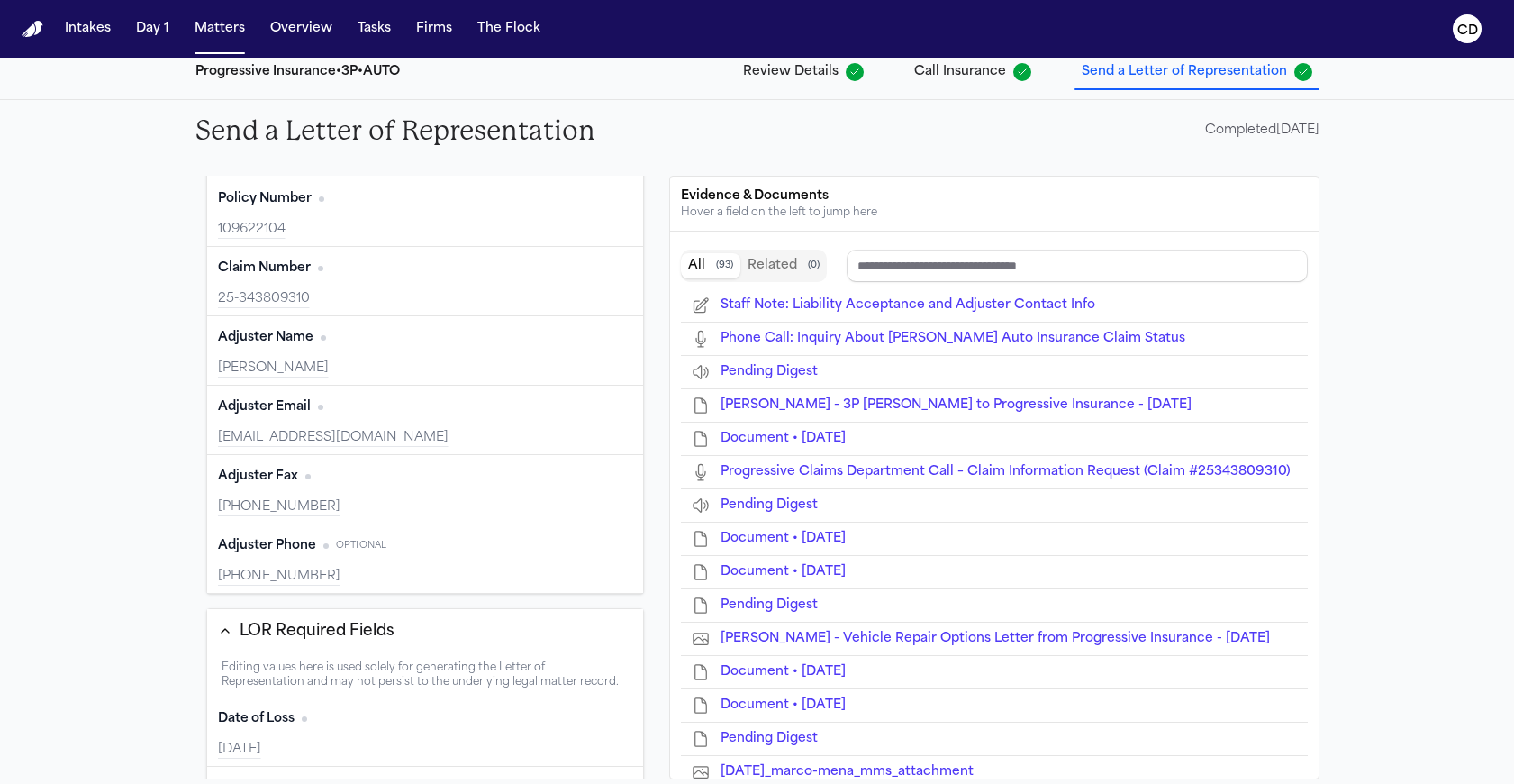
type input "**********"
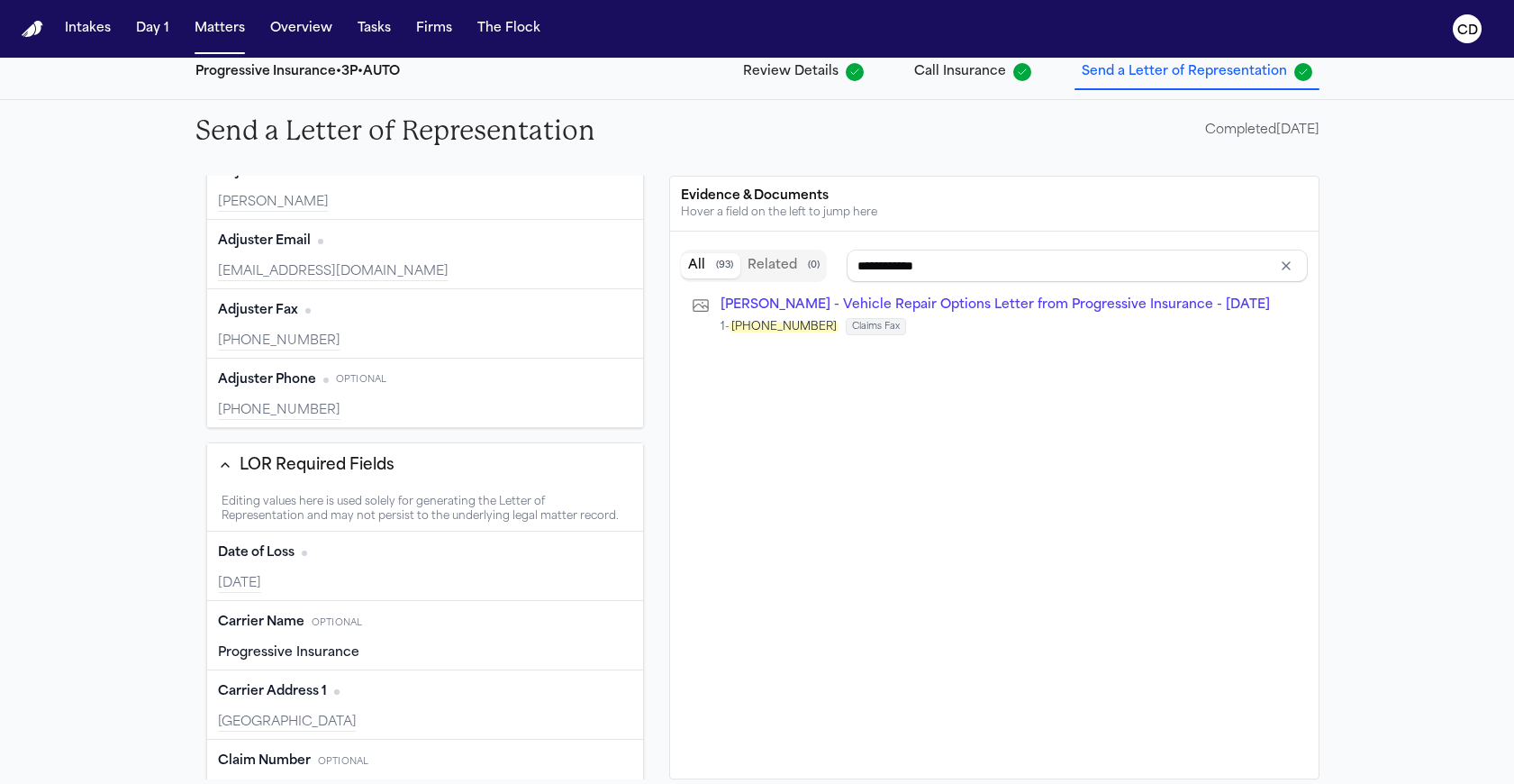
scroll to position [0, 0]
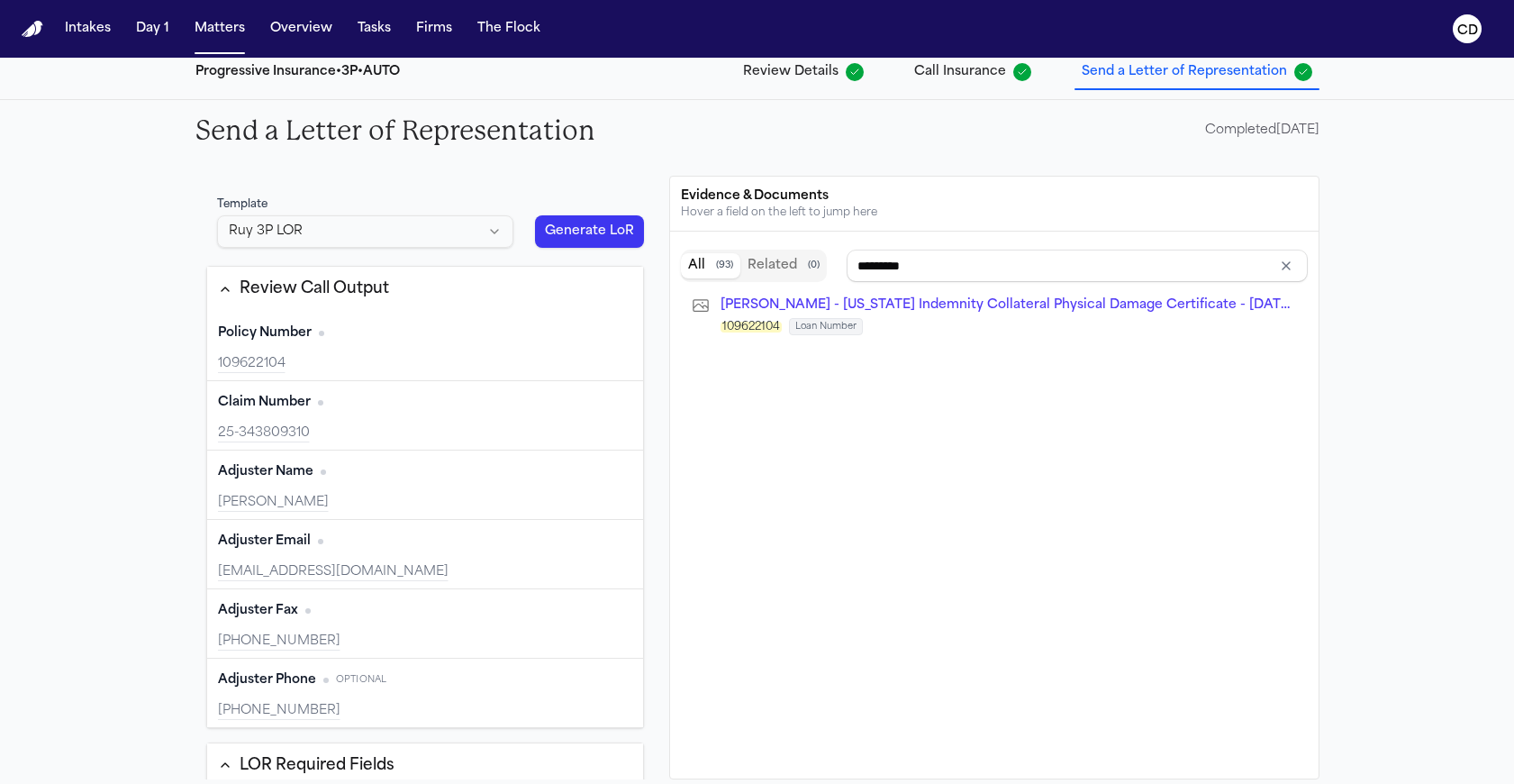
click at [451, 222] on html "Intakes Day 1 Matters Overview Tasks Firms The Flock CD Back to Coverage Marco …" at bounding box center [757, 392] width 1514 height 784
click at [453, 205] on html "Intakes Day 1 Matters Overview Tasks Firms The Flock CD Back to Coverage Marco …" at bounding box center [757, 392] width 1514 height 784
type input "**********"
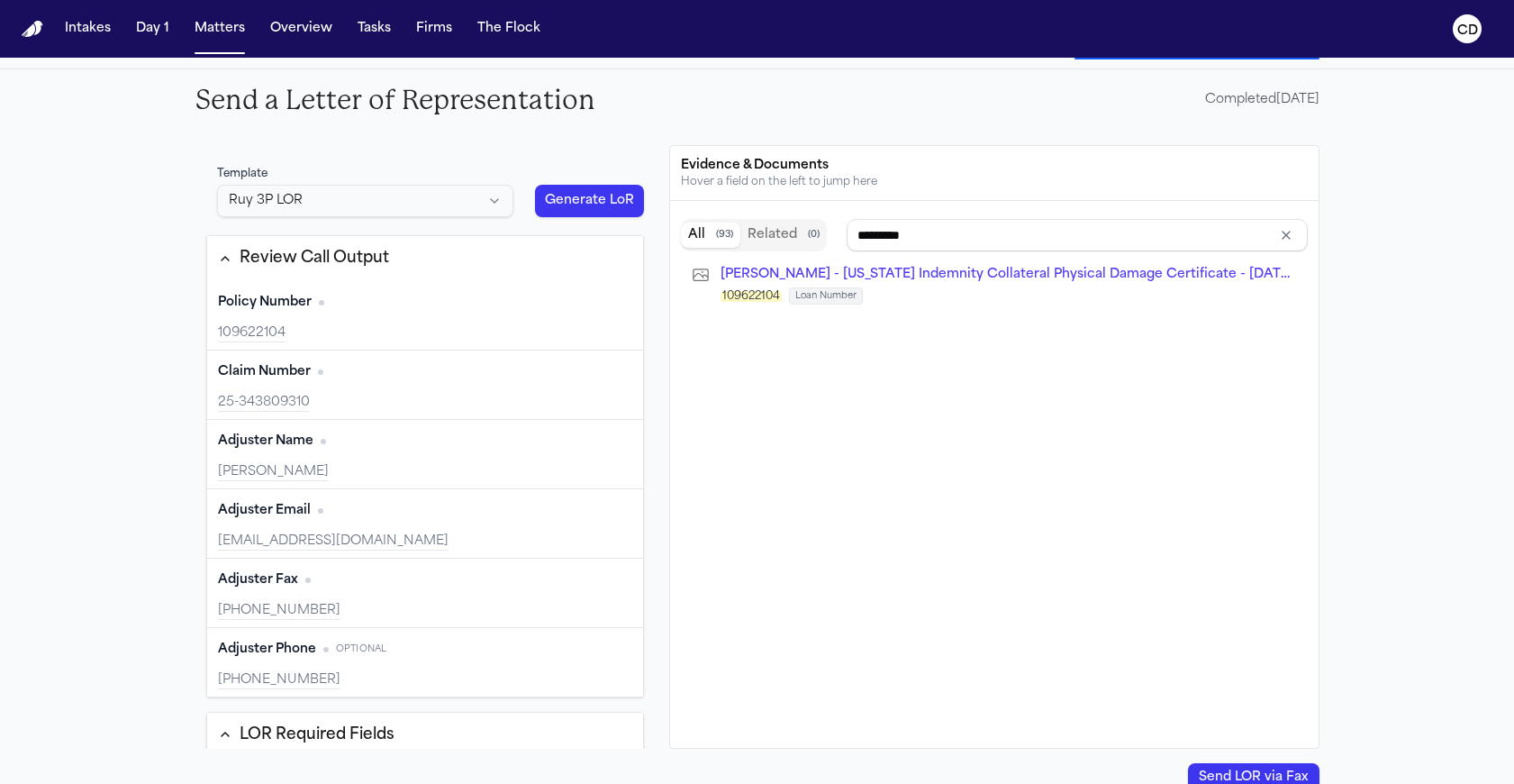
click at [604, 200] on button "Generate LoR" at bounding box center [590, 200] width 110 height 32
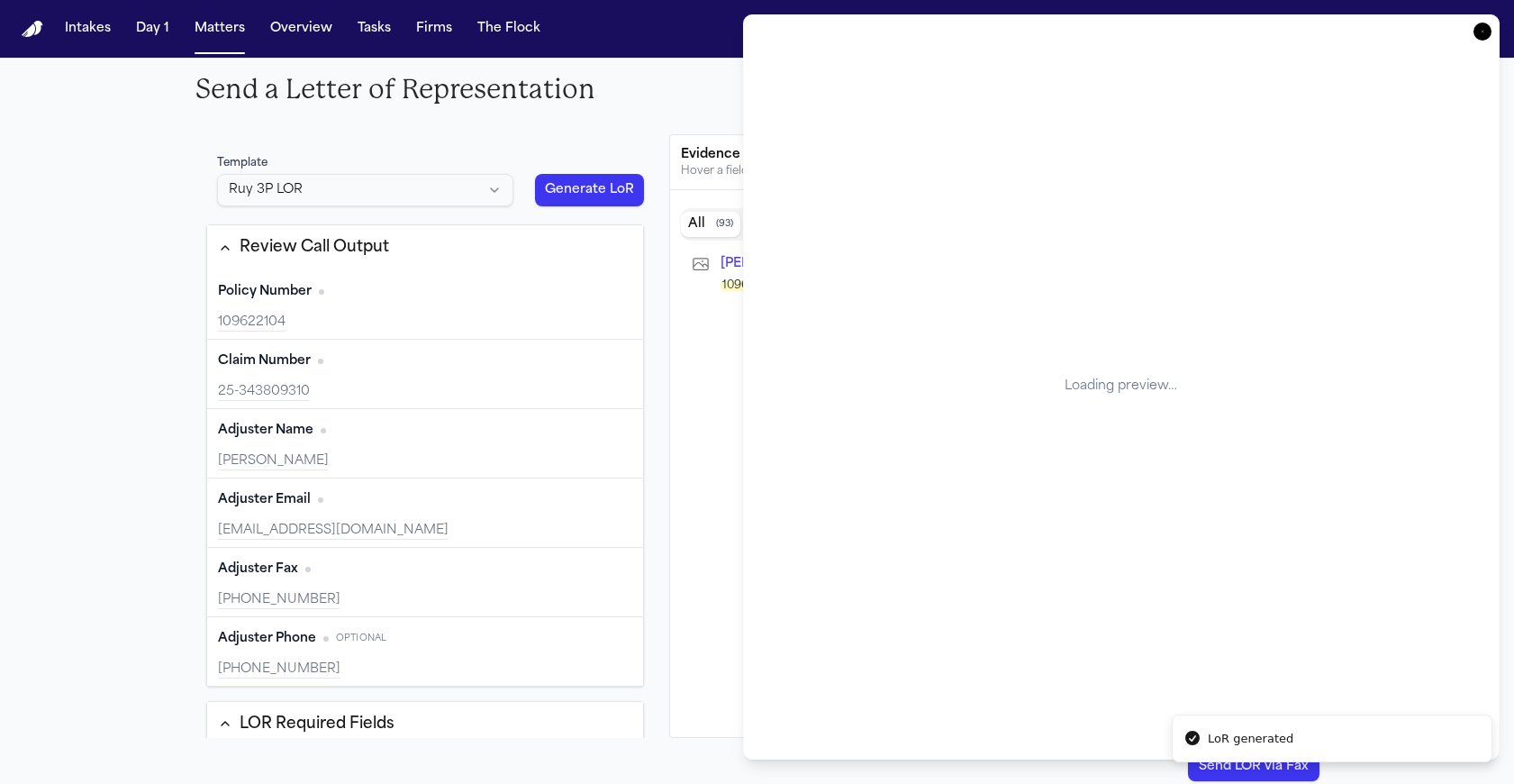
scroll to position [238, 0]
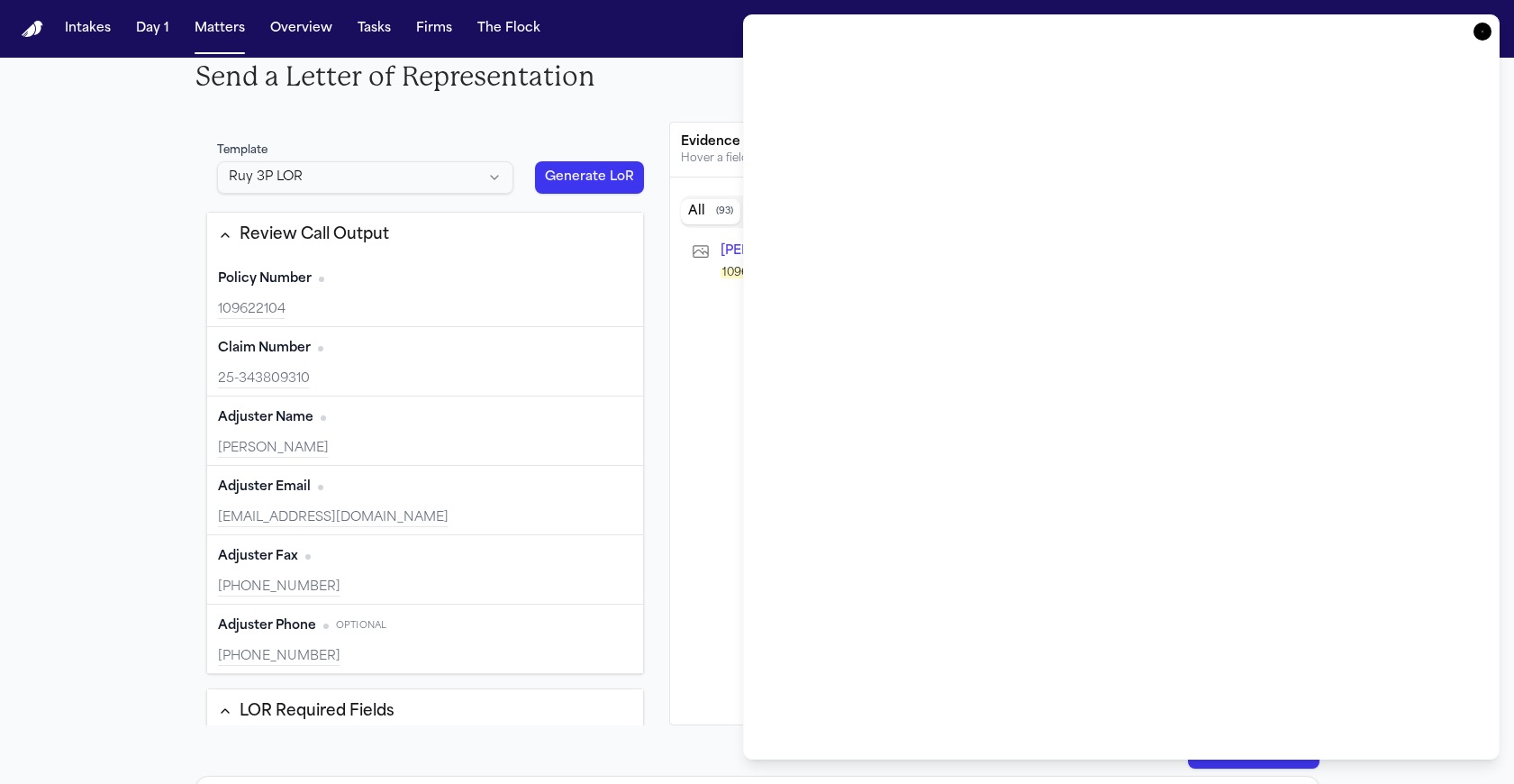
type input "**********"
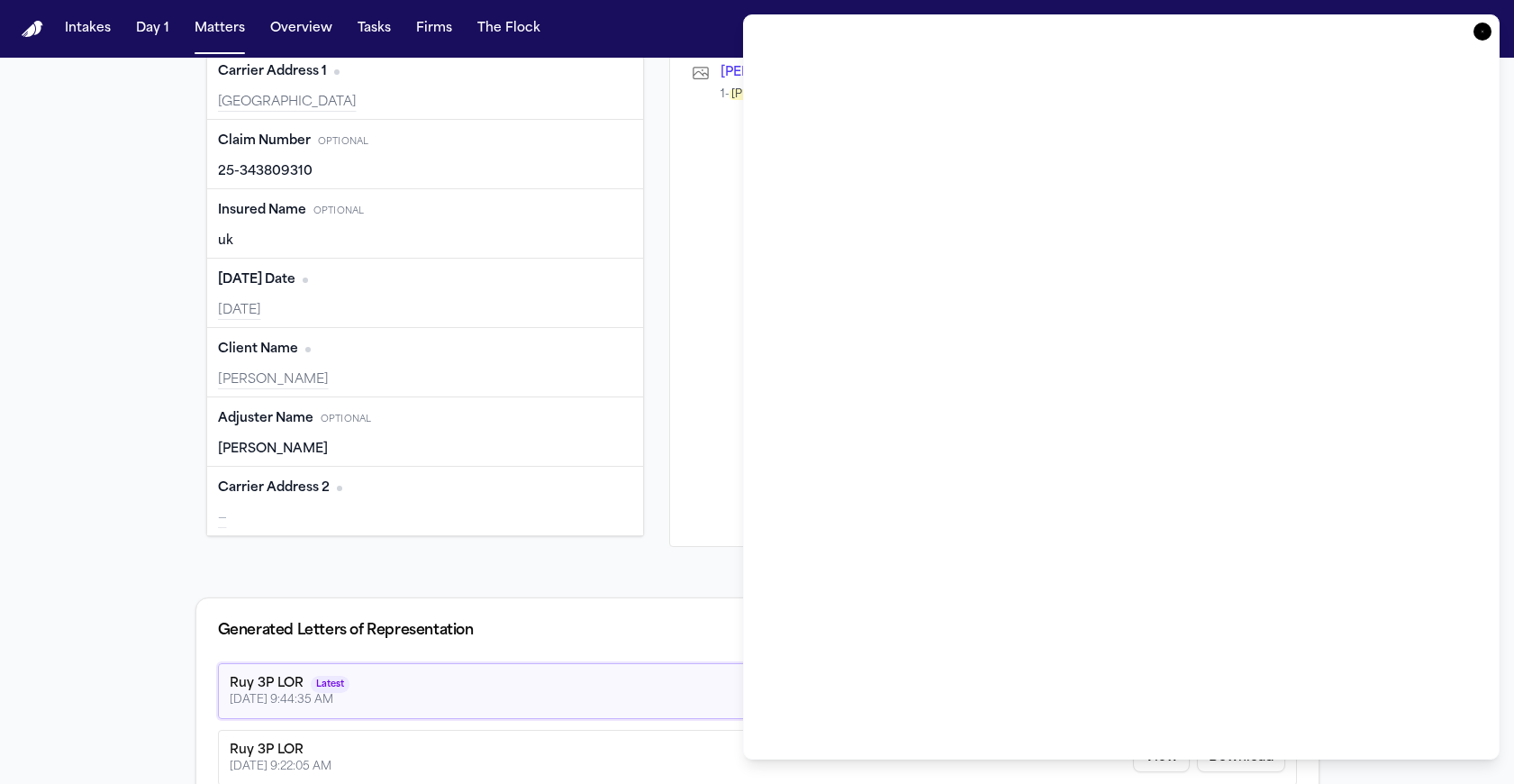
scroll to position [455, 0]
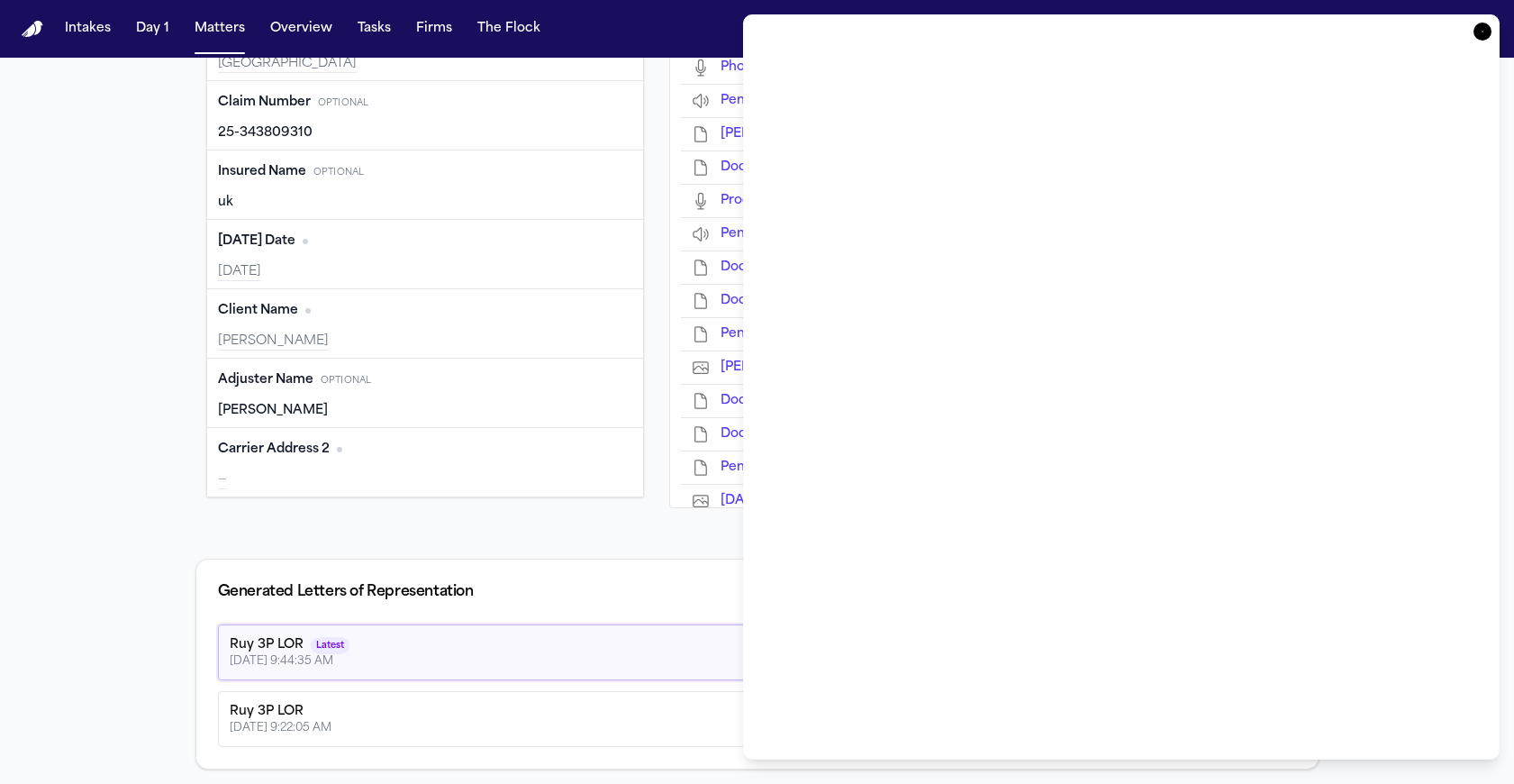
click at [1484, 27] on icon "button" at bounding box center [1483, 31] width 18 height 18
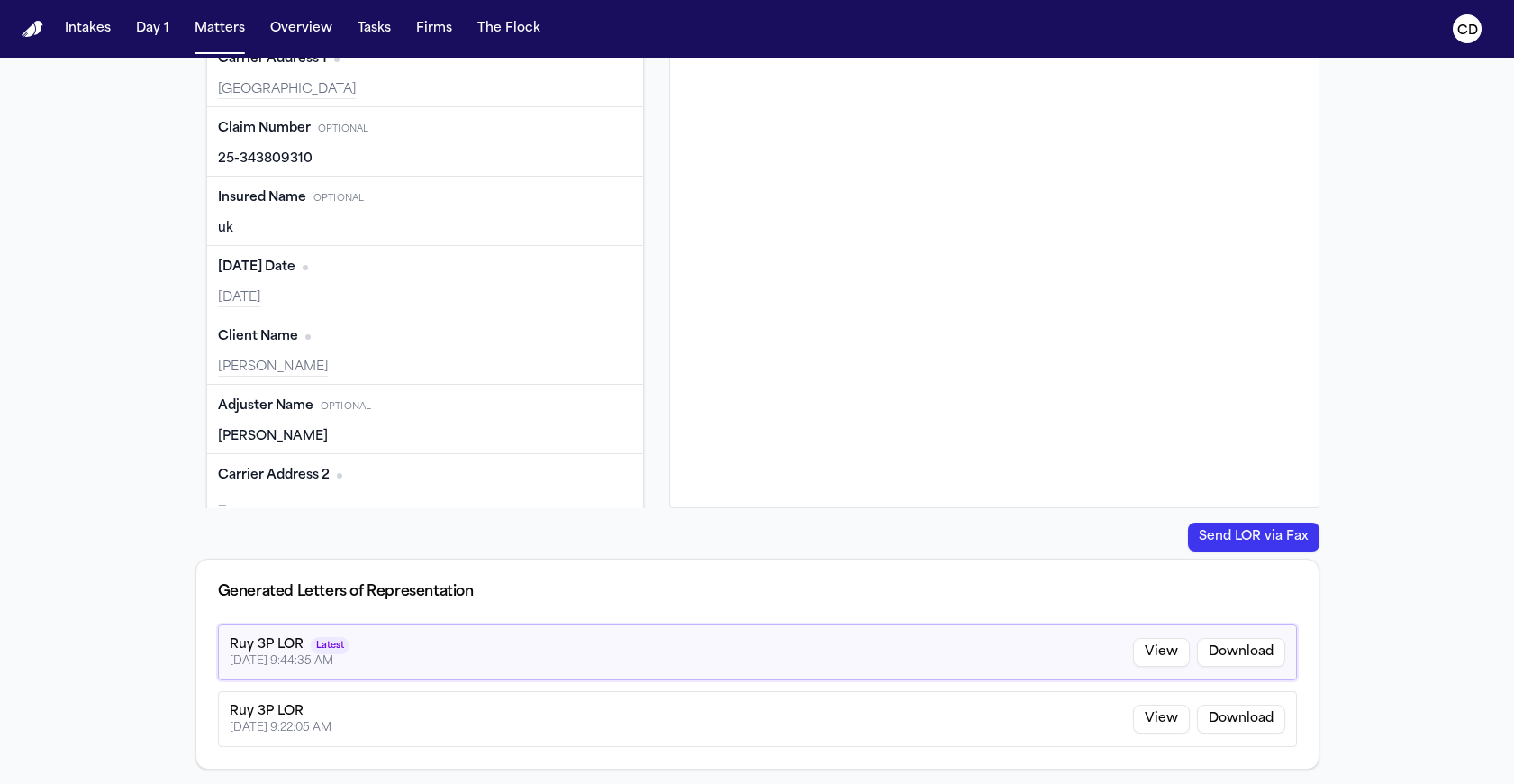
type input "**********"
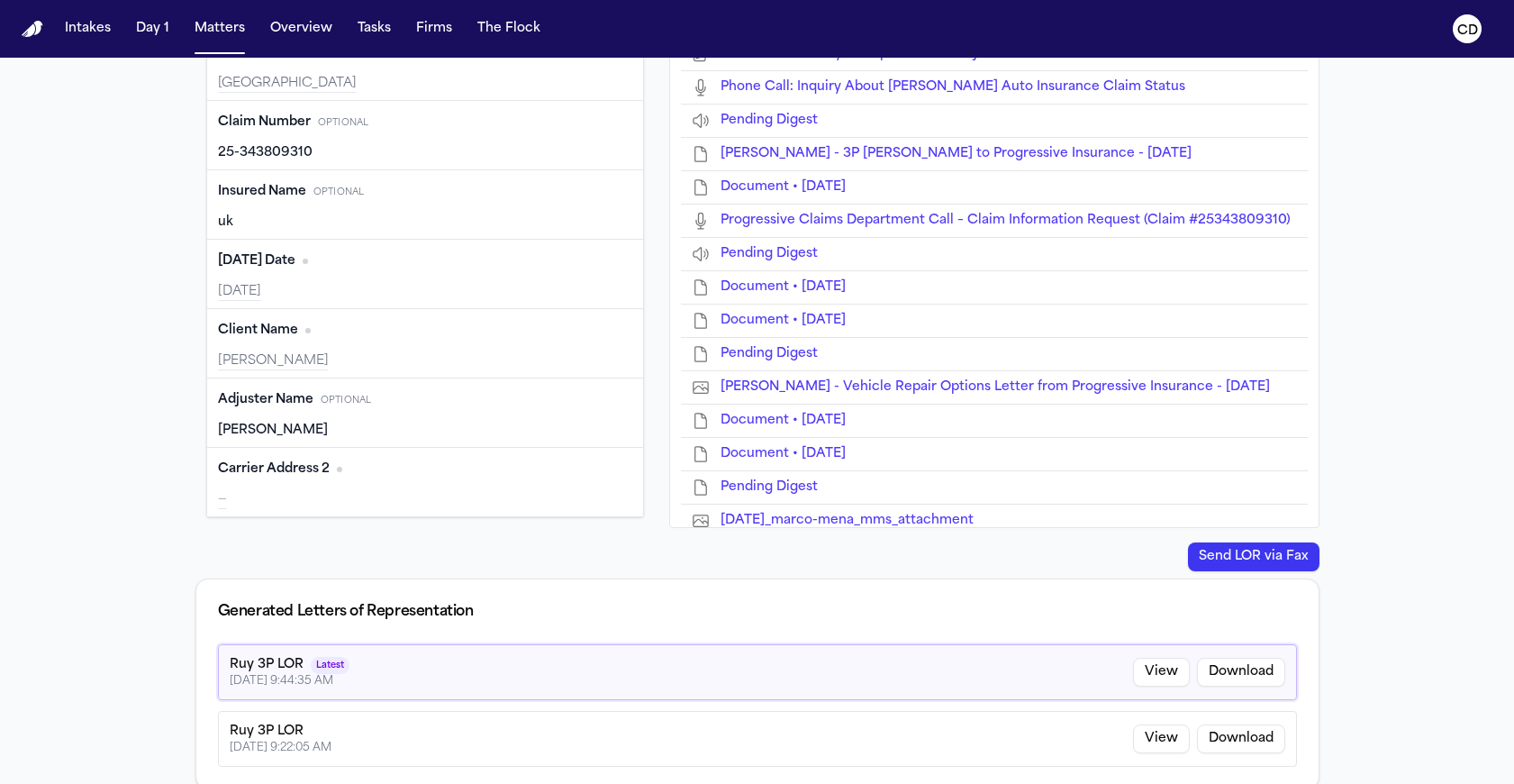
scroll to position [424, 0]
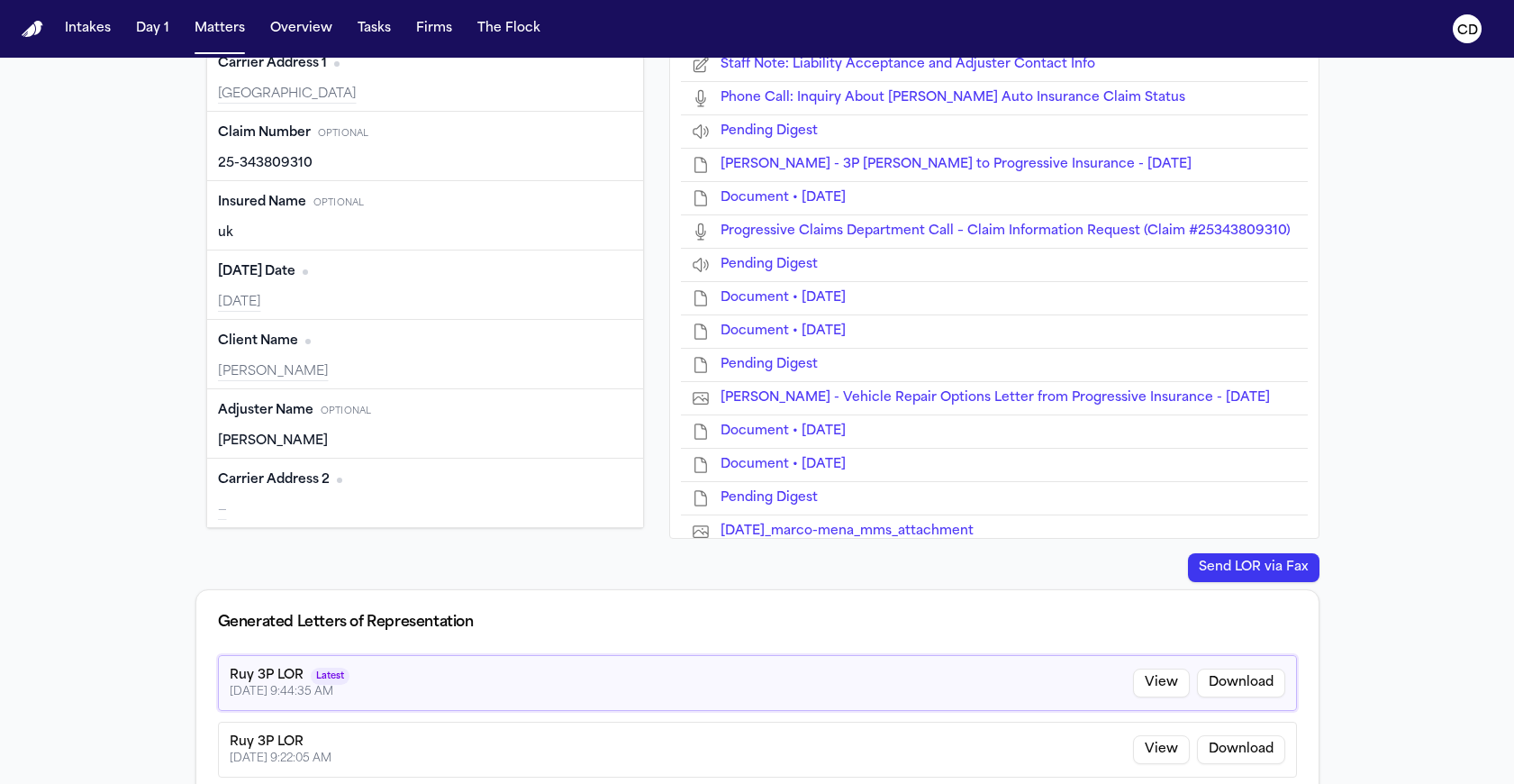
type input "**********"
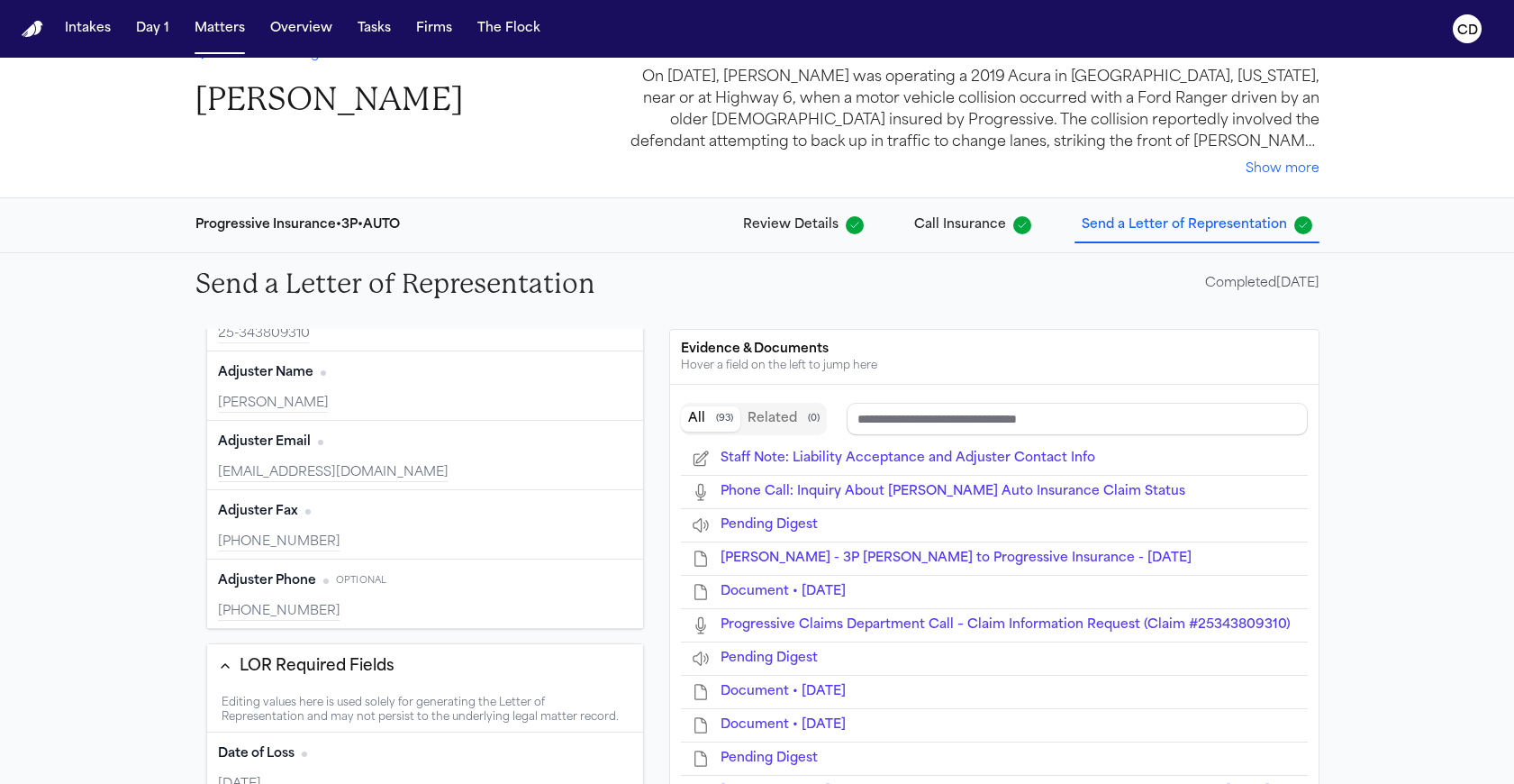
scroll to position [0, 0]
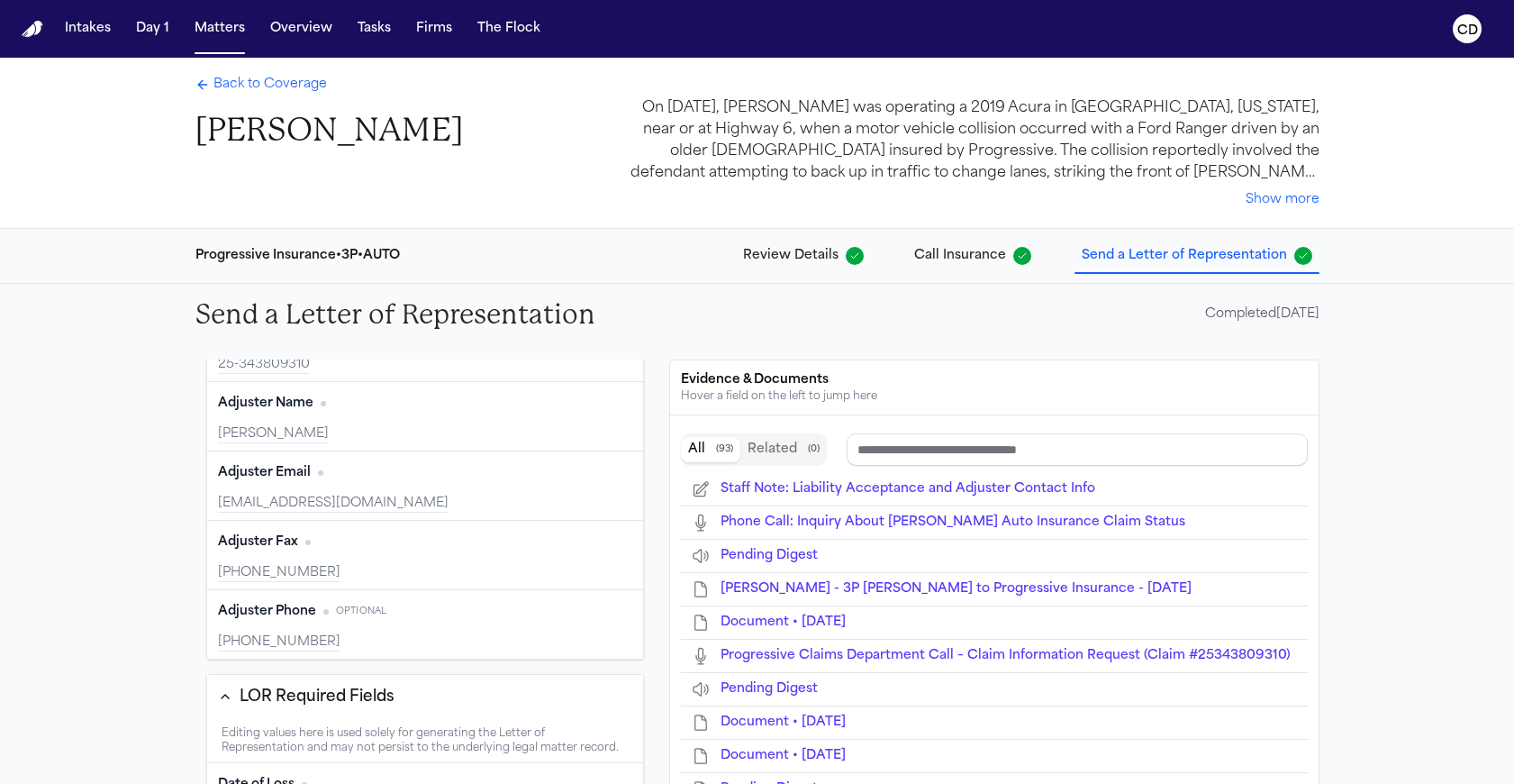
click at [294, 92] on span "Back to Coverage" at bounding box center [270, 84] width 114 height 18
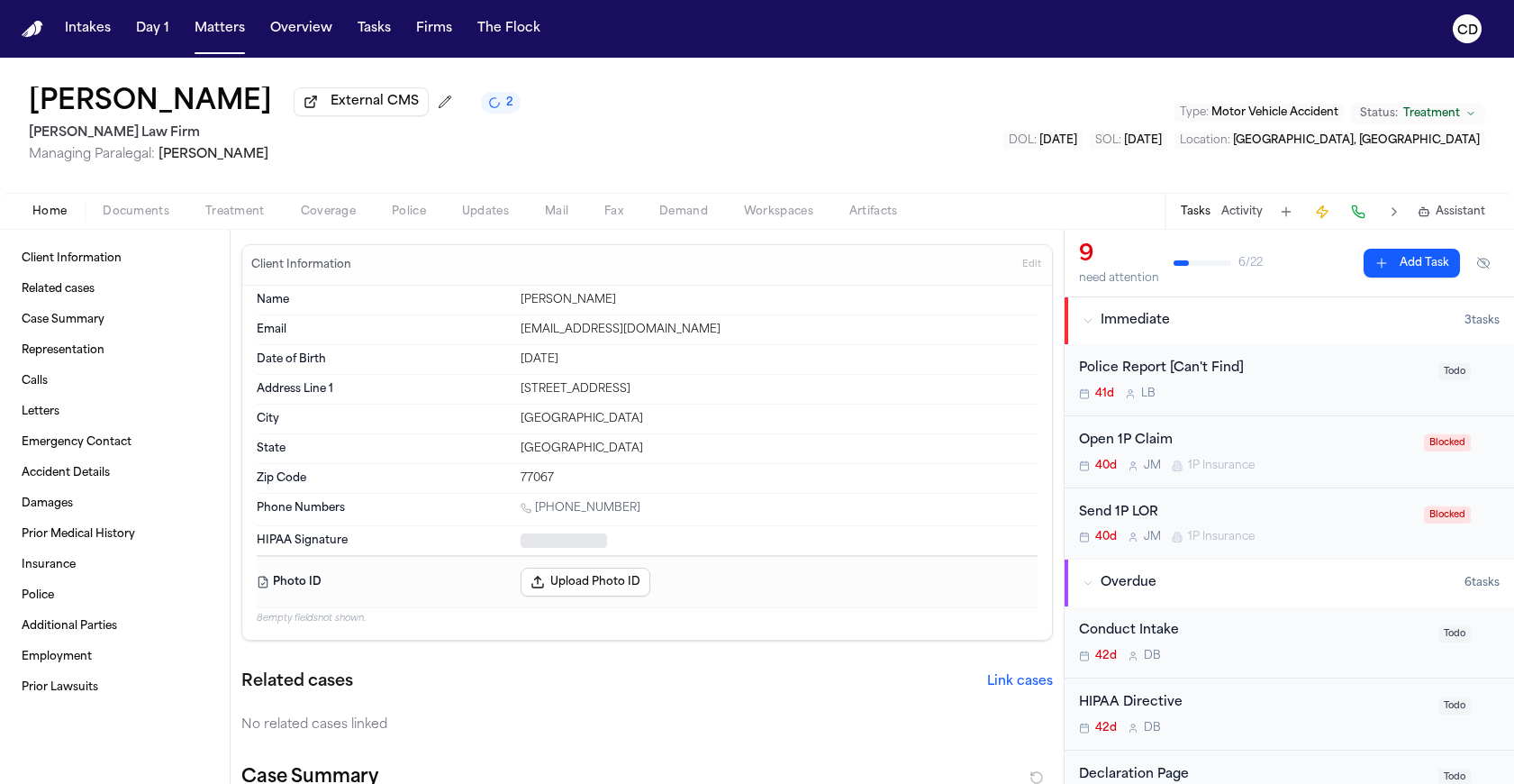
click at [80, 210] on button "Home" at bounding box center [50, 211] width 71 height 22
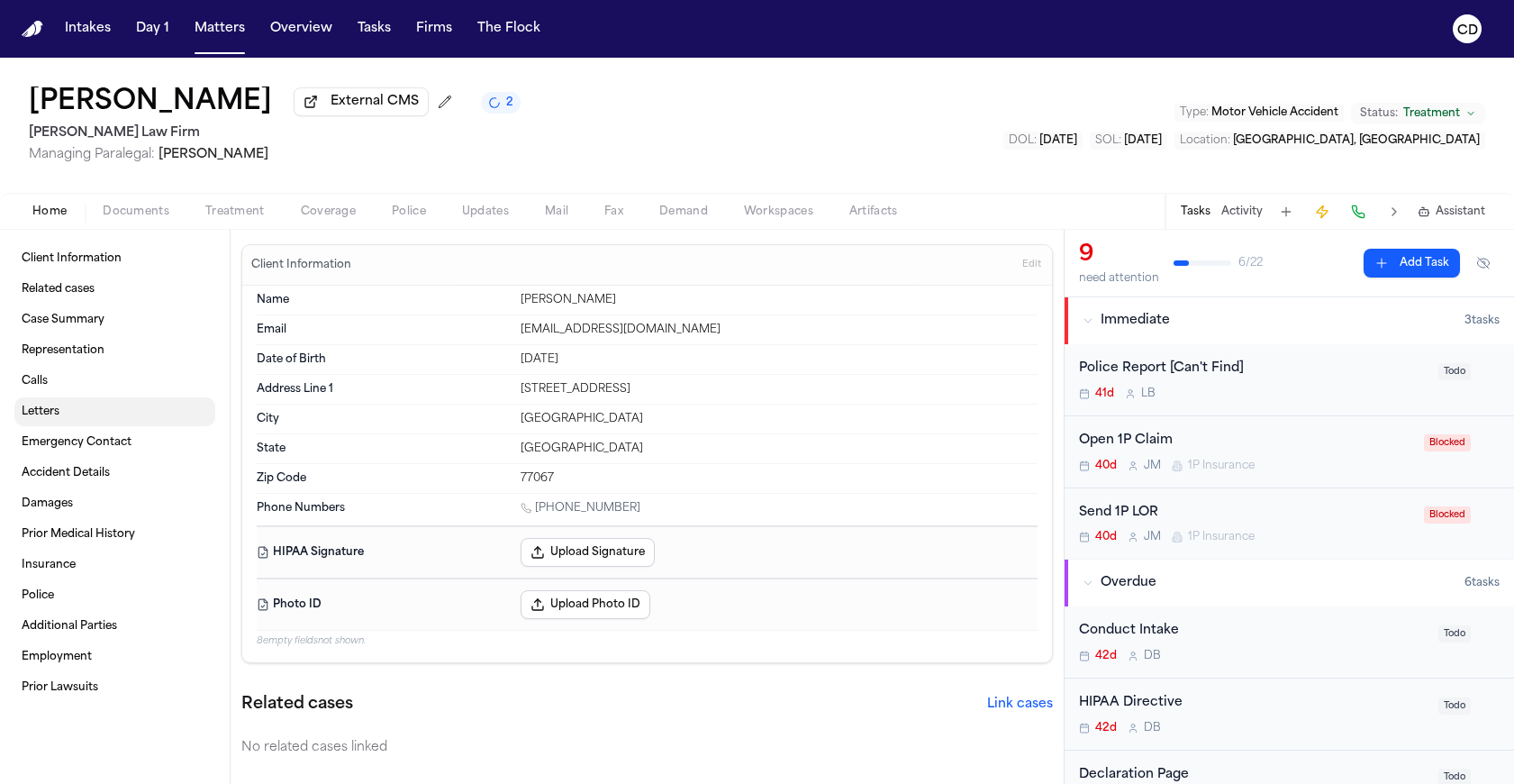
click at [91, 413] on link "Letters" at bounding box center [115, 411] width 200 height 28
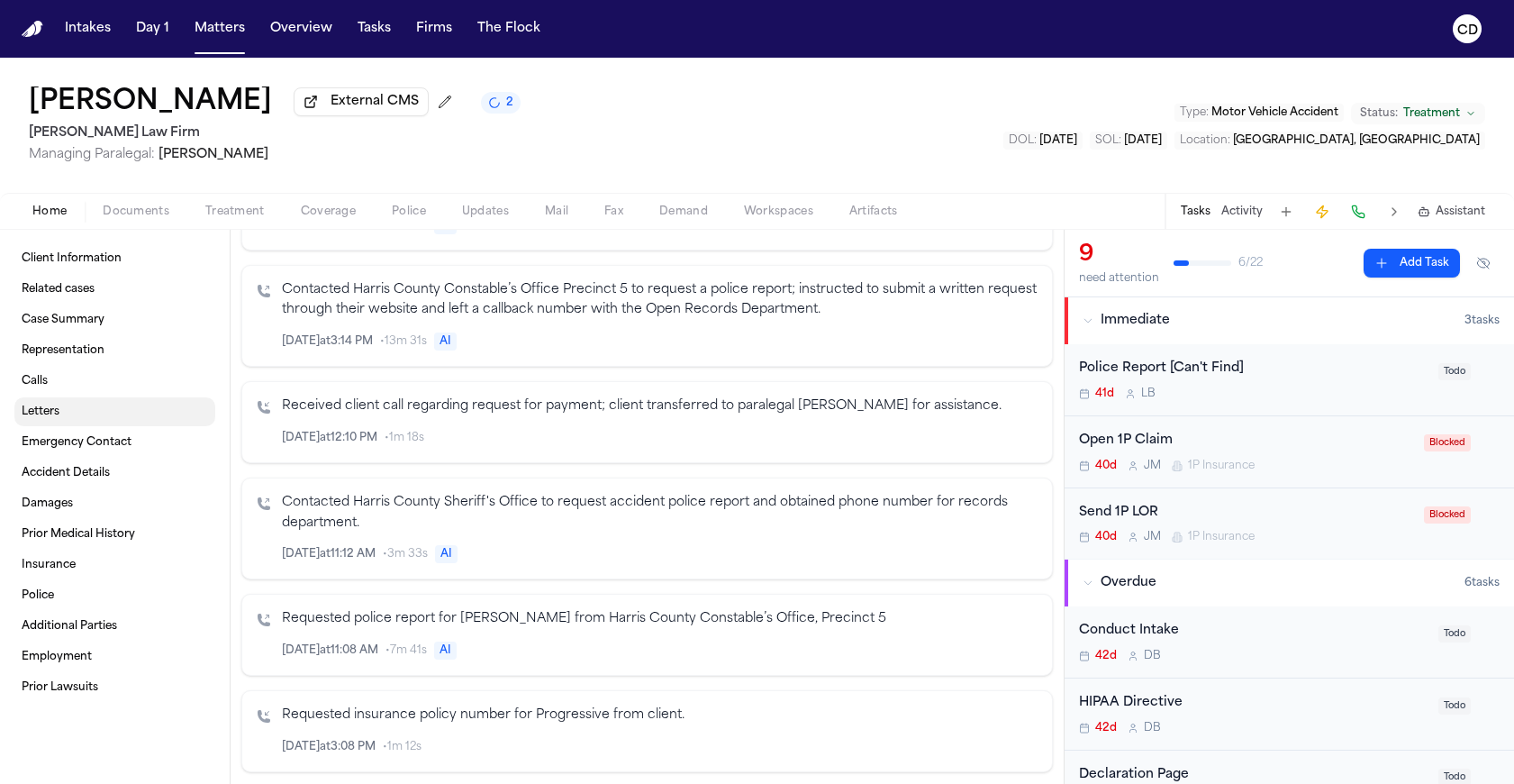
click at [157, 414] on link "Letters" at bounding box center [115, 411] width 200 height 28
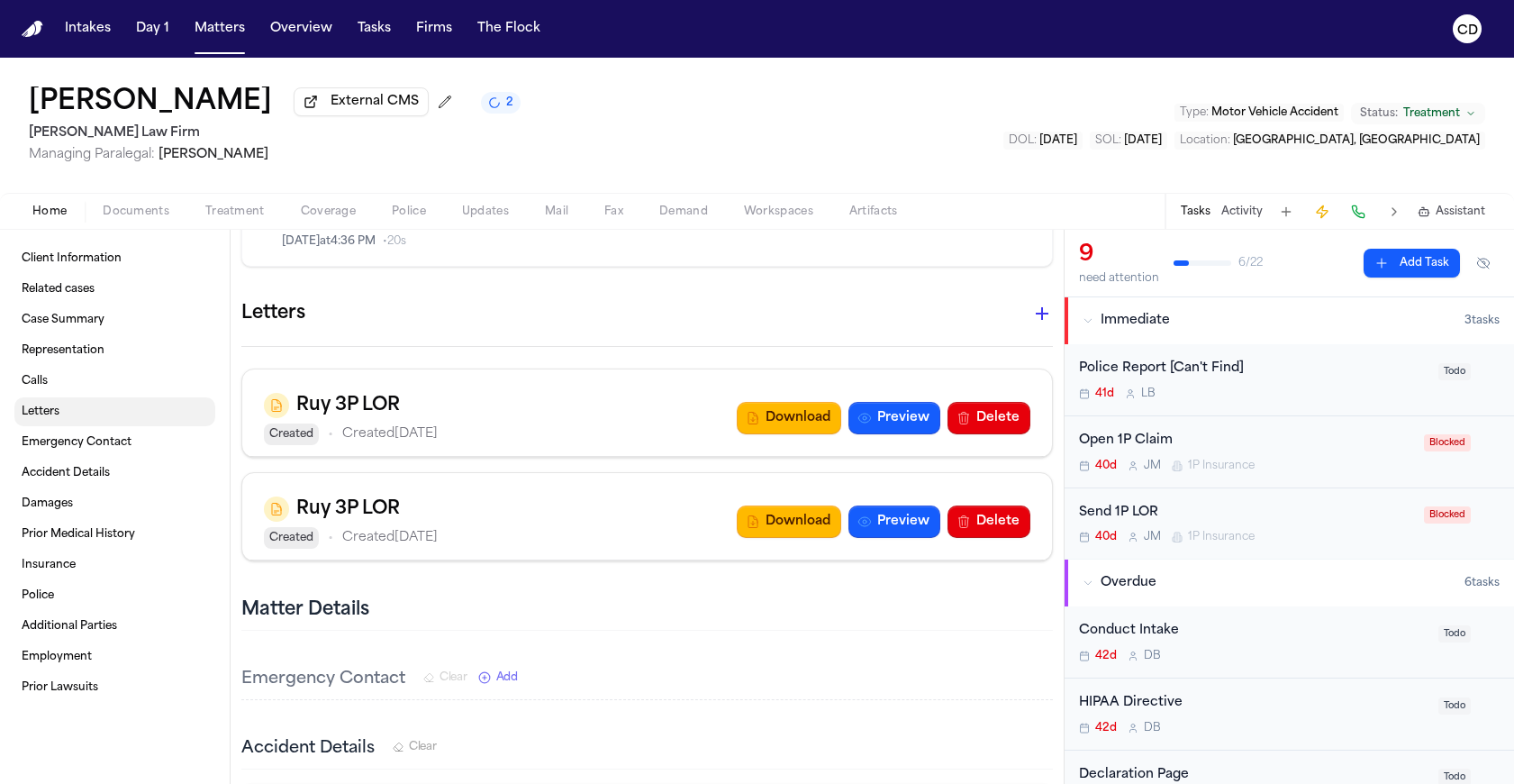
scroll to position [3080, 0]
click at [983, 402] on button "Delete" at bounding box center [988, 418] width 83 height 32
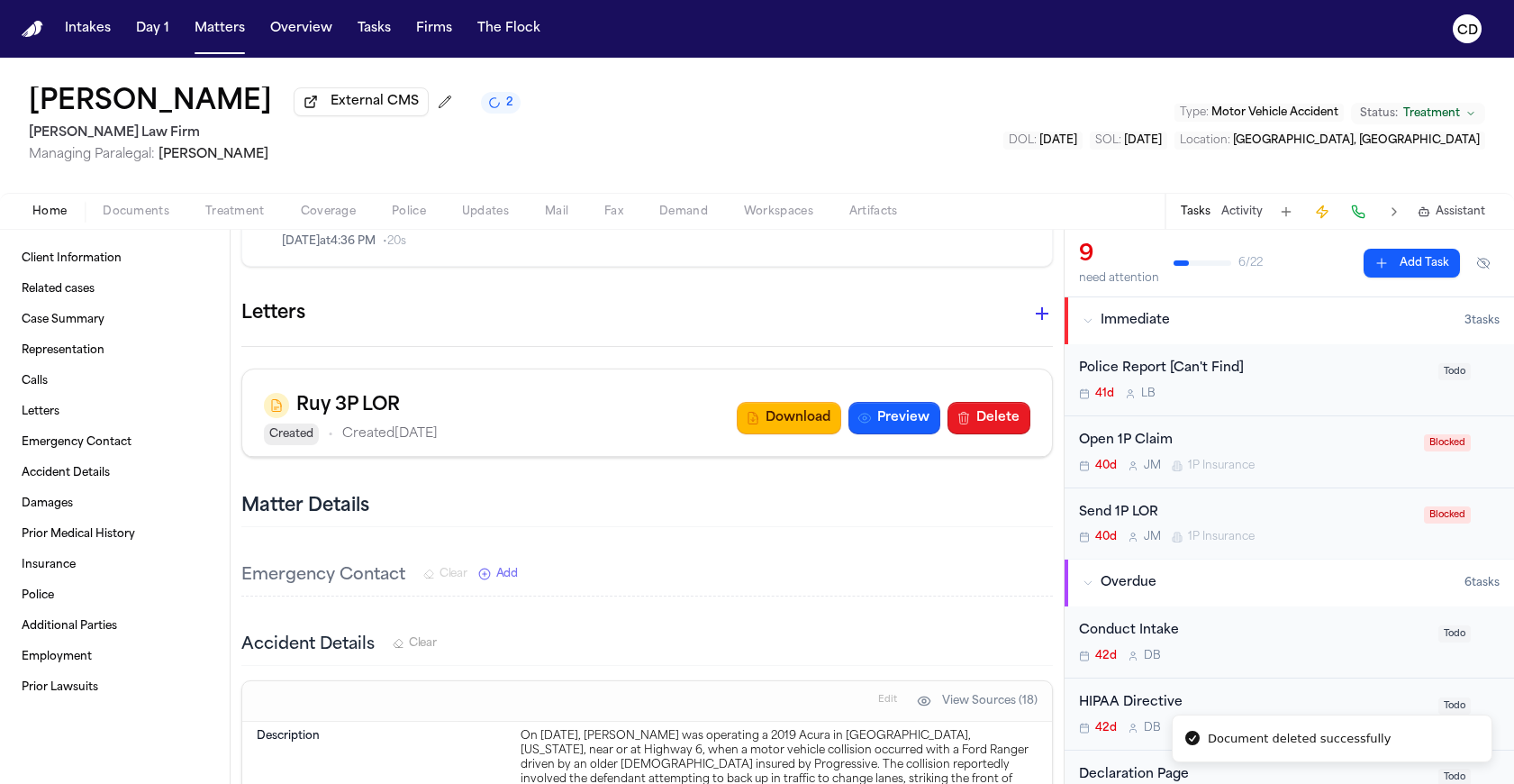
click at [985, 402] on button "Delete" at bounding box center [988, 418] width 83 height 32
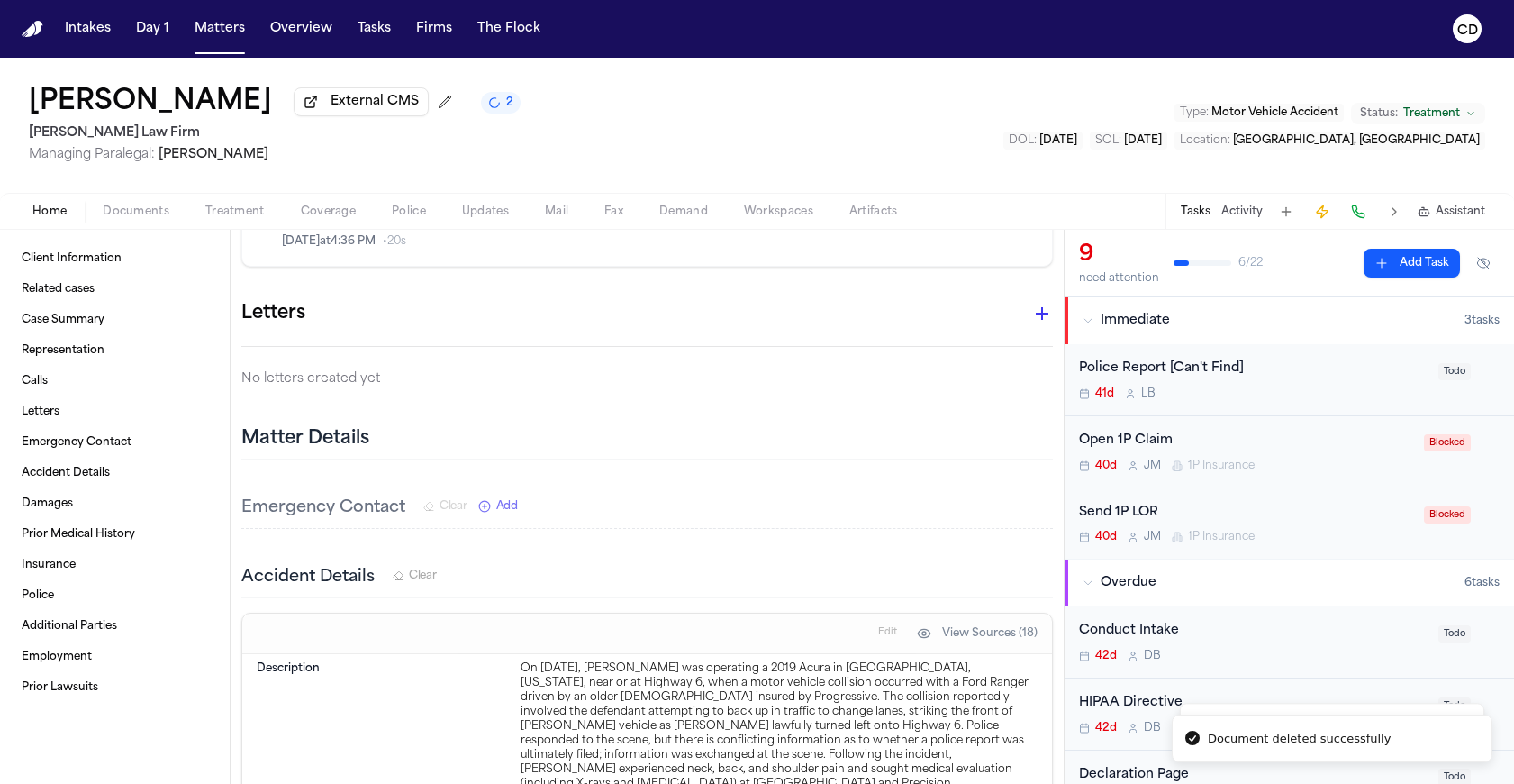
click at [1032, 303] on icon "button" at bounding box center [1042, 313] width 22 height 22
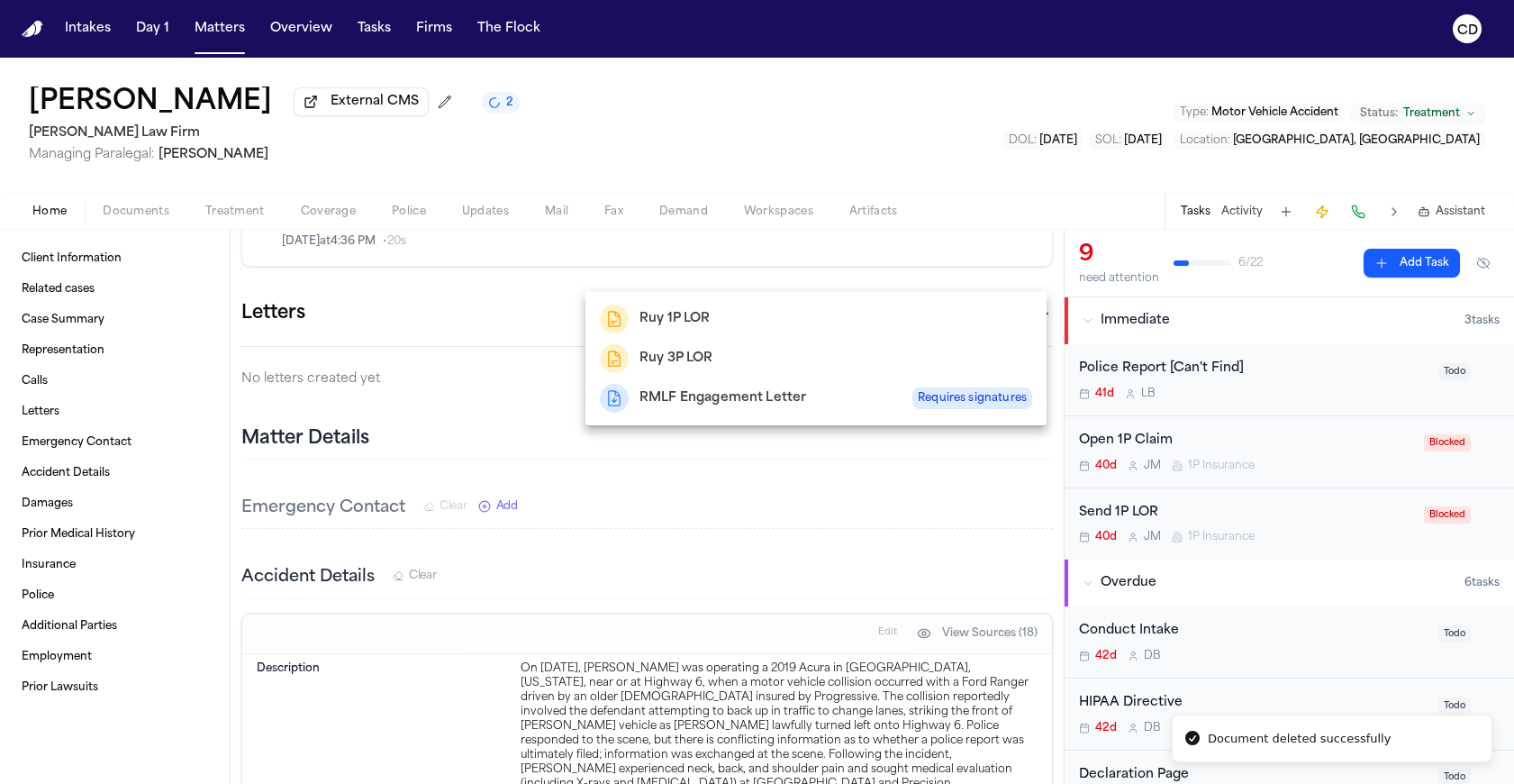
click at [676, 368] on h2 "Ruy 3P LOR" at bounding box center [676, 359] width 74 height 22
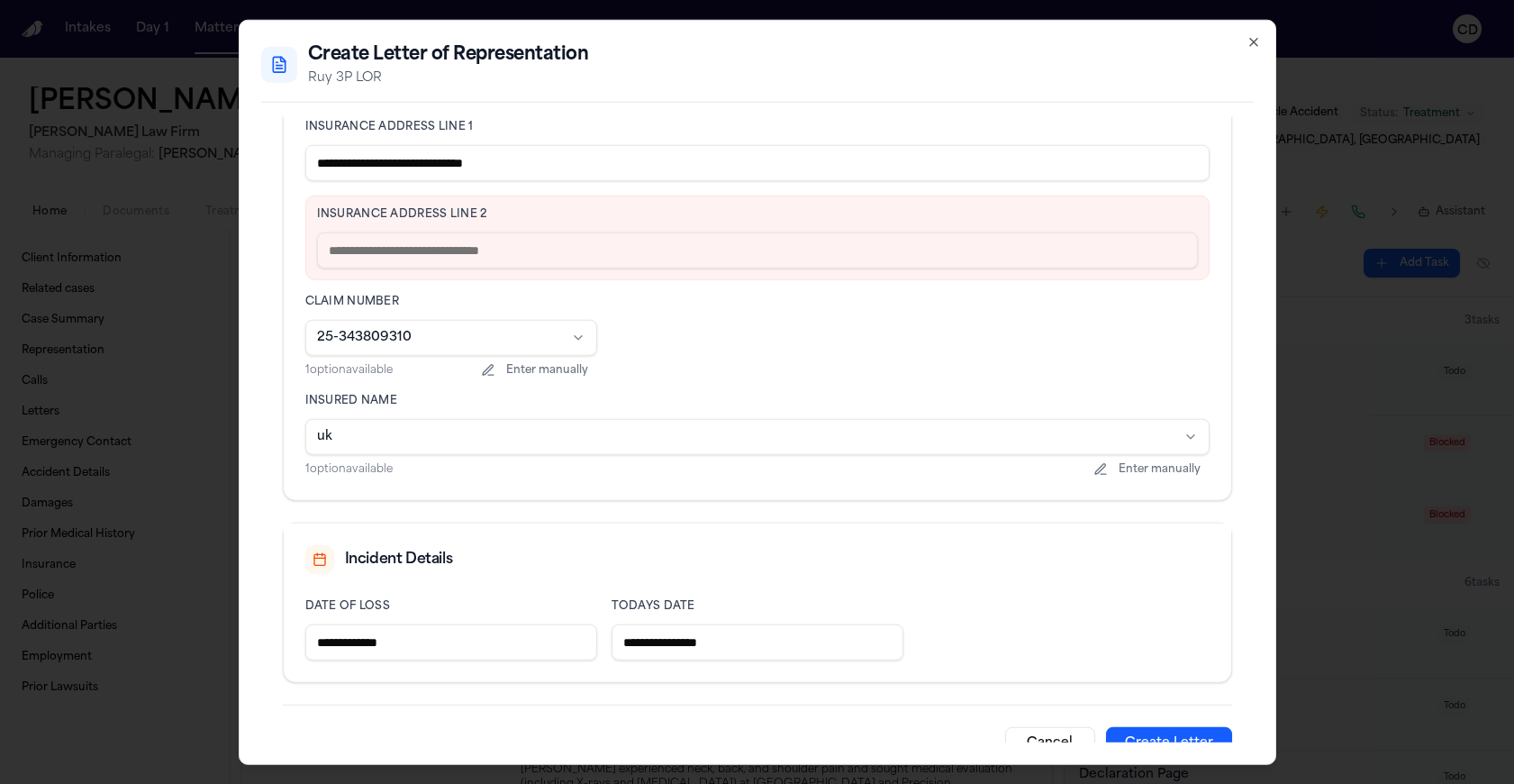
scroll to position [576, 0]
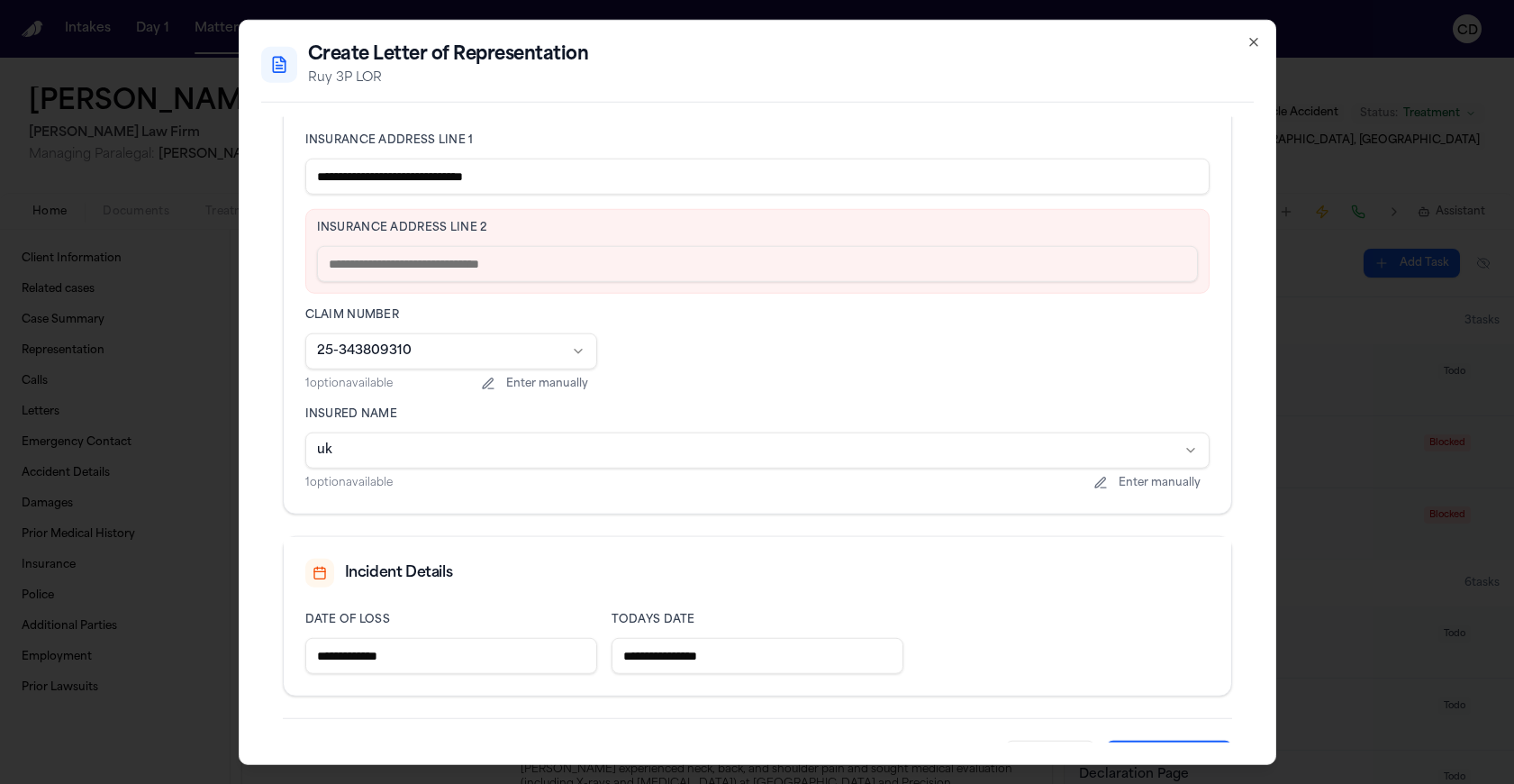
click at [554, 186] on input "**********" at bounding box center [757, 176] width 904 height 36
click at [555, 254] on input "text" at bounding box center [757, 263] width 881 height 36
click at [586, 151] on div "**********" at bounding box center [757, 164] width 904 height 61
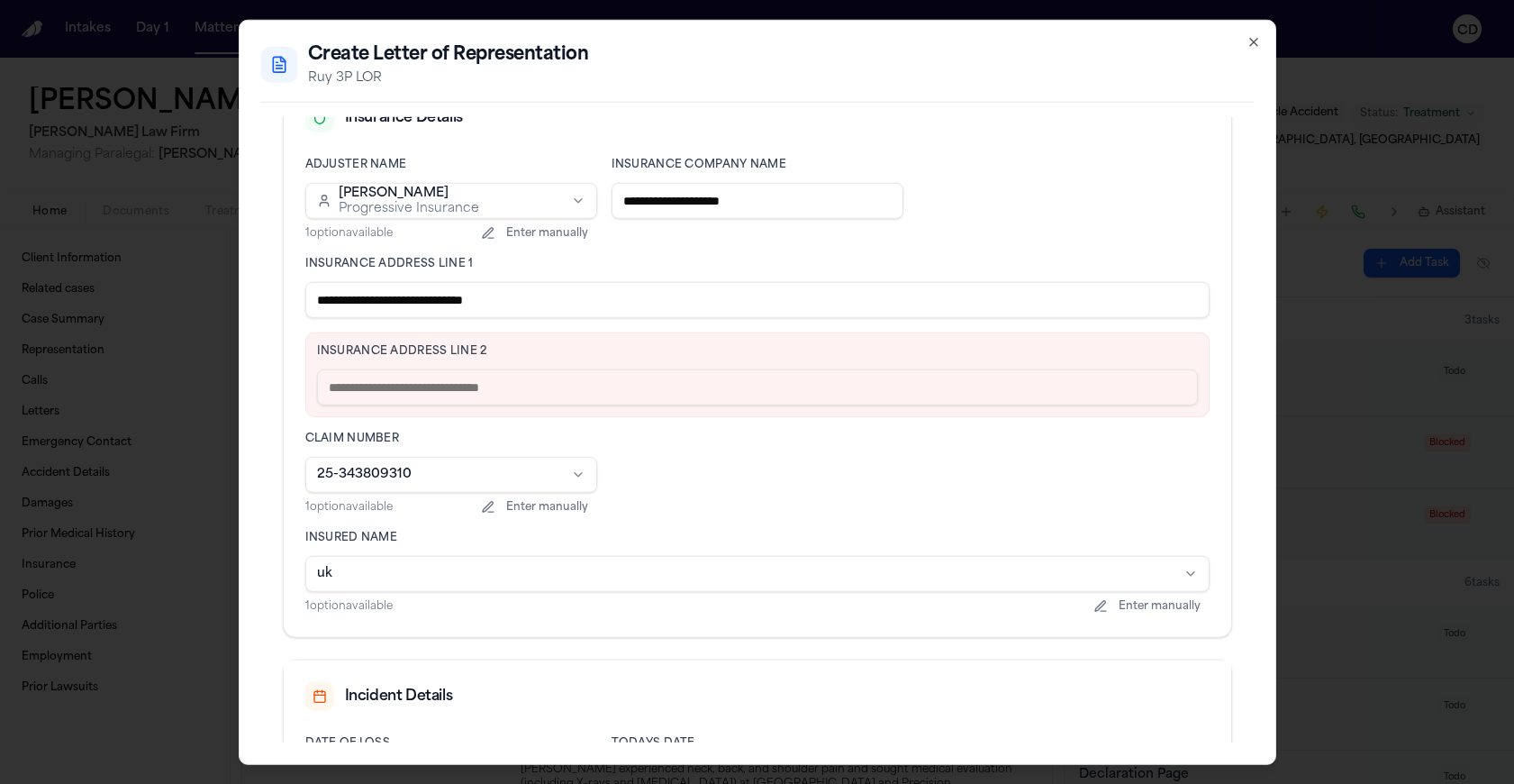
scroll to position [446, 0]
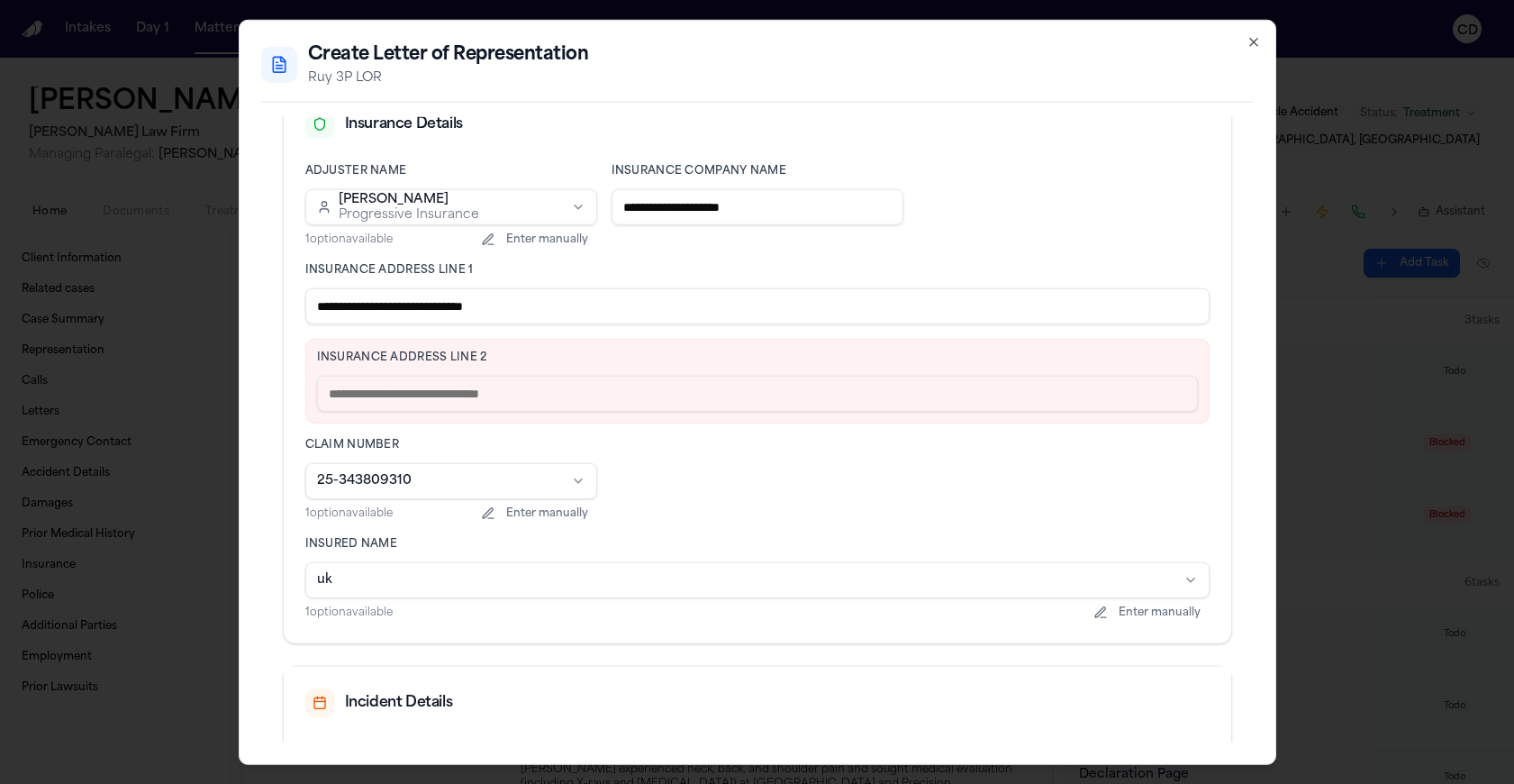
click at [547, 398] on input "text" at bounding box center [757, 393] width 881 height 36
paste input "**********"
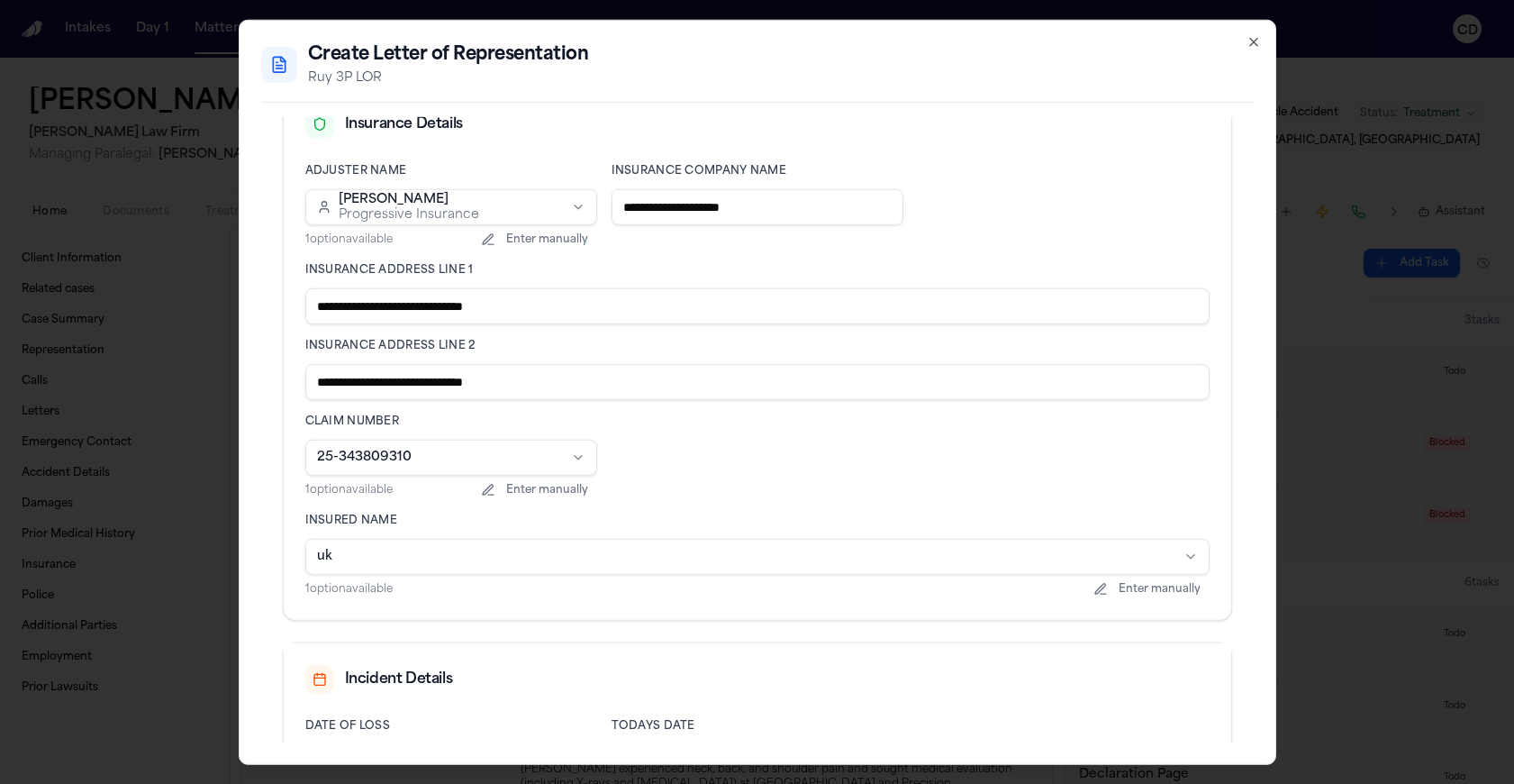
click at [413, 382] on input "**********" at bounding box center [757, 381] width 904 height 36
type input "**********"
click at [604, 305] on input "**********" at bounding box center [757, 306] width 904 height 36
drag, startPoint x: 552, startPoint y: 319, endPoint x: 412, endPoint y: 311, distance: 140.2
click at [412, 311] on input "**********" at bounding box center [757, 306] width 904 height 36
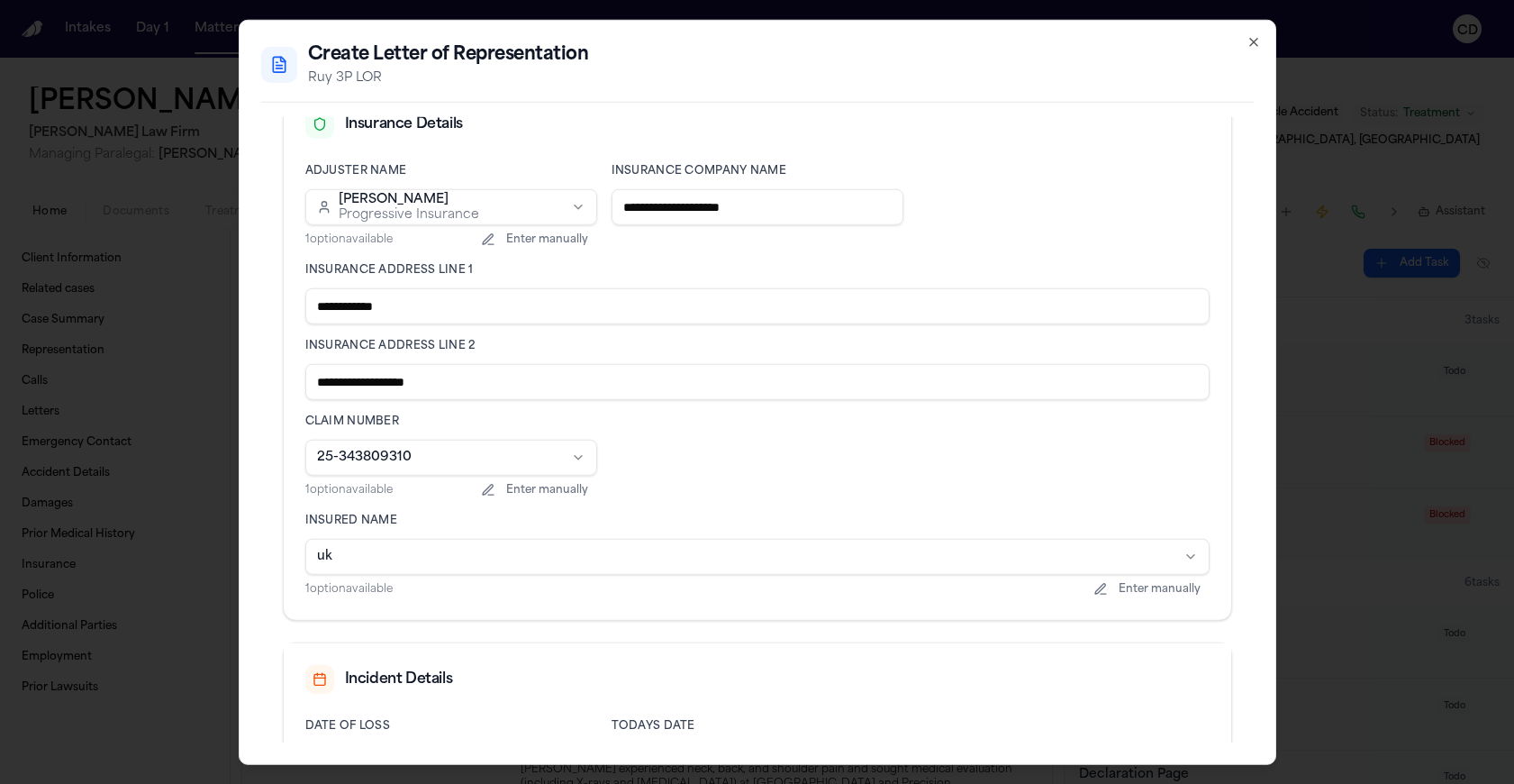
type input "**********"
click at [742, 440] on div "**********" at bounding box center [757, 381] width 904 height 434
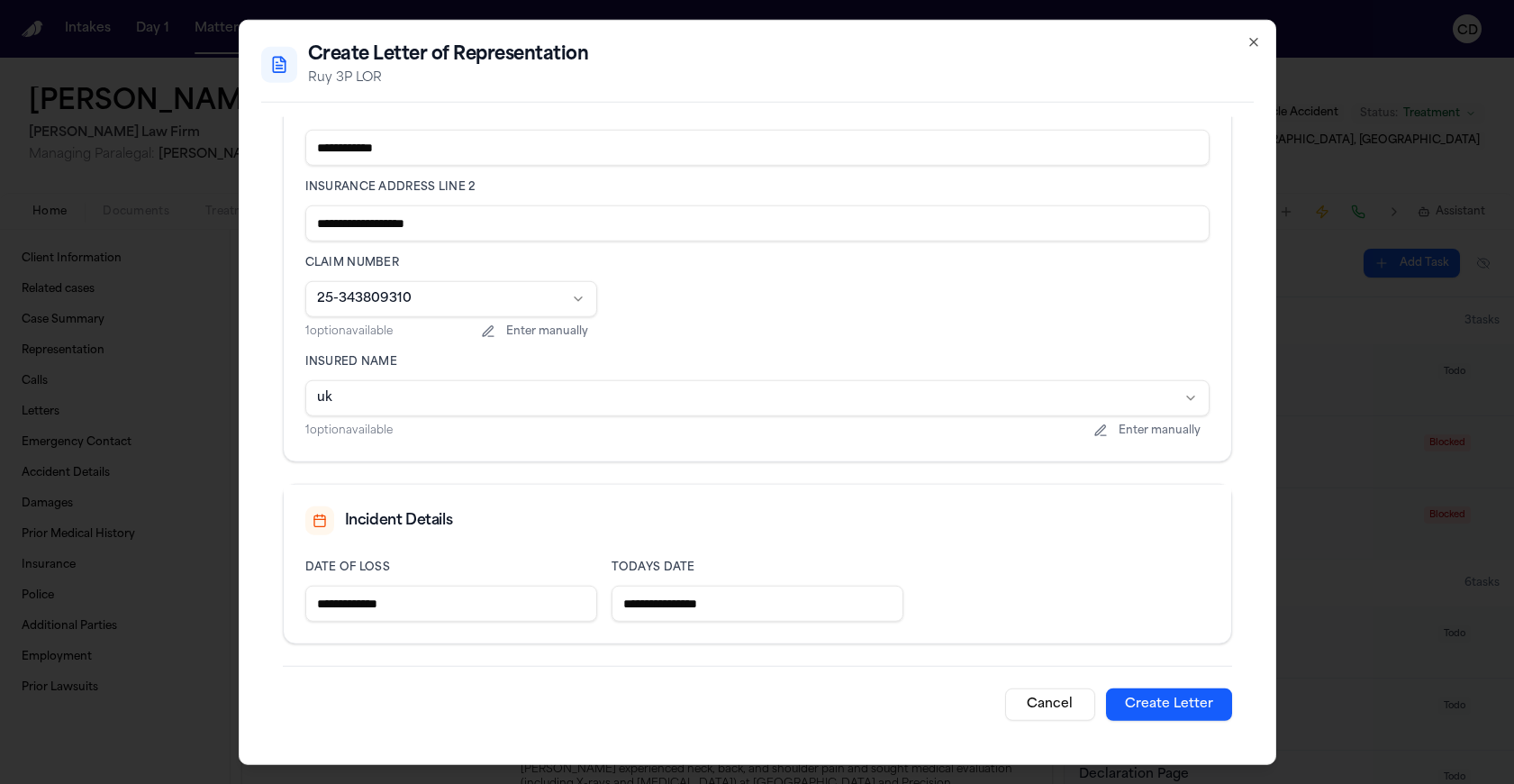
scroll to position [571, 0]
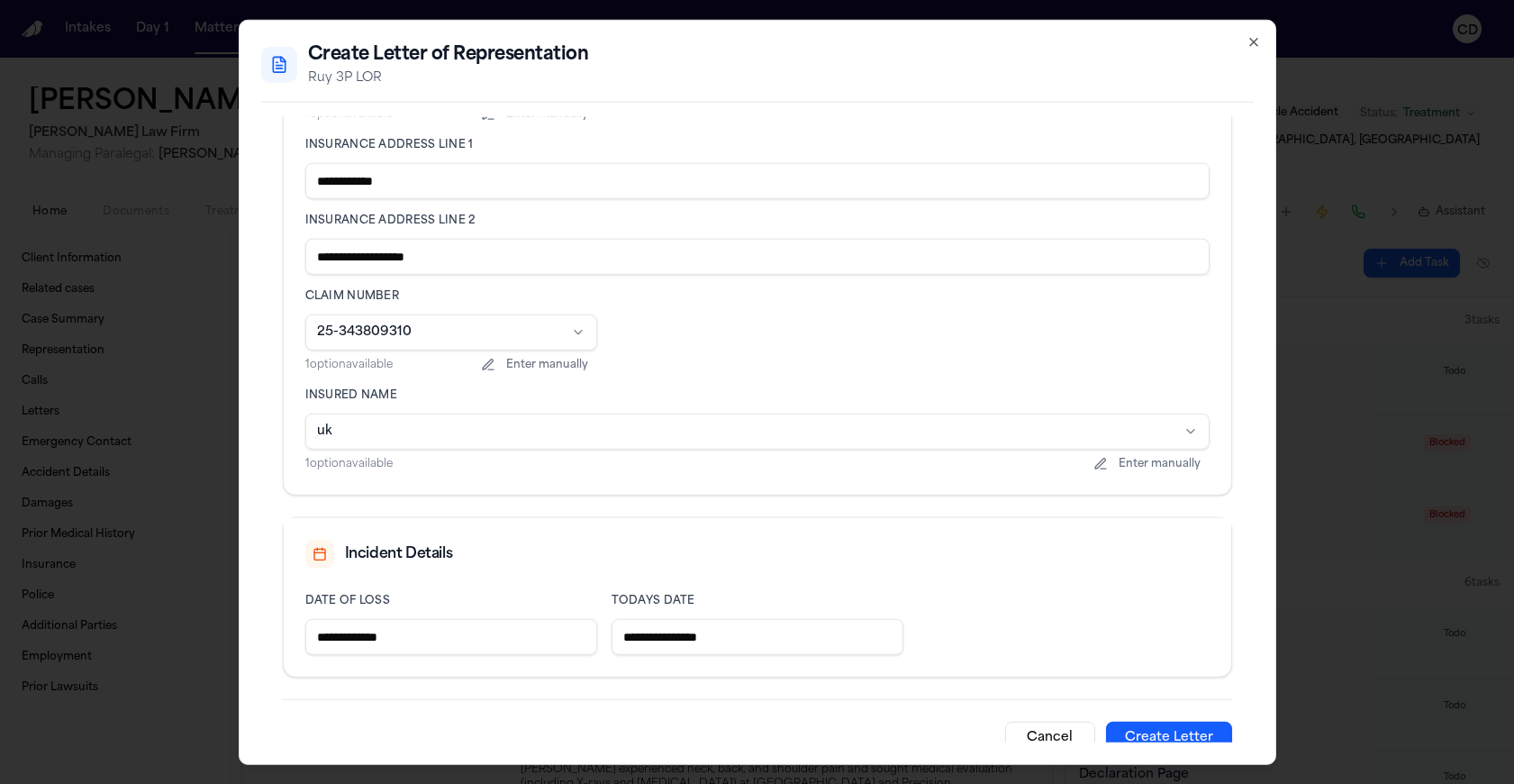
click at [438, 429] on body "Intakes Day 1 Matters Overview Tasks Firms The Flock CD Marco Mena External CMS…" at bounding box center [757, 392] width 1514 height 784
click at [1148, 467] on button "Enter manually" at bounding box center [1147, 464] width 125 height 18
click at [819, 408] on div "Insured Name ** Enter custom insured name Select from options" at bounding box center [757, 430] width 904 height 84
click at [819, 416] on input "**" at bounding box center [757, 431] width 904 height 36
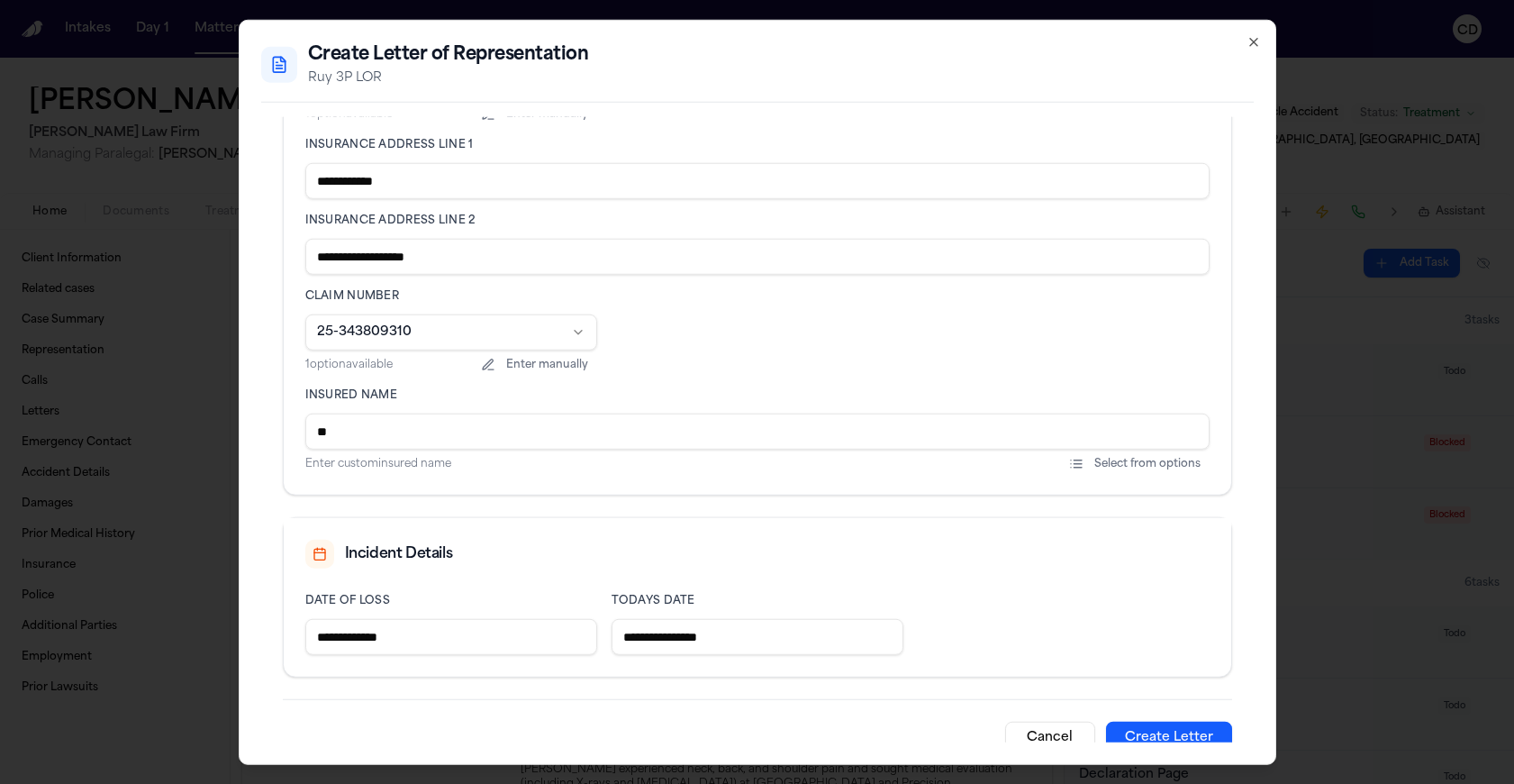
type input "*"
type input "**********"
click at [925, 493] on div "**********" at bounding box center [757, 228] width 949 height 533
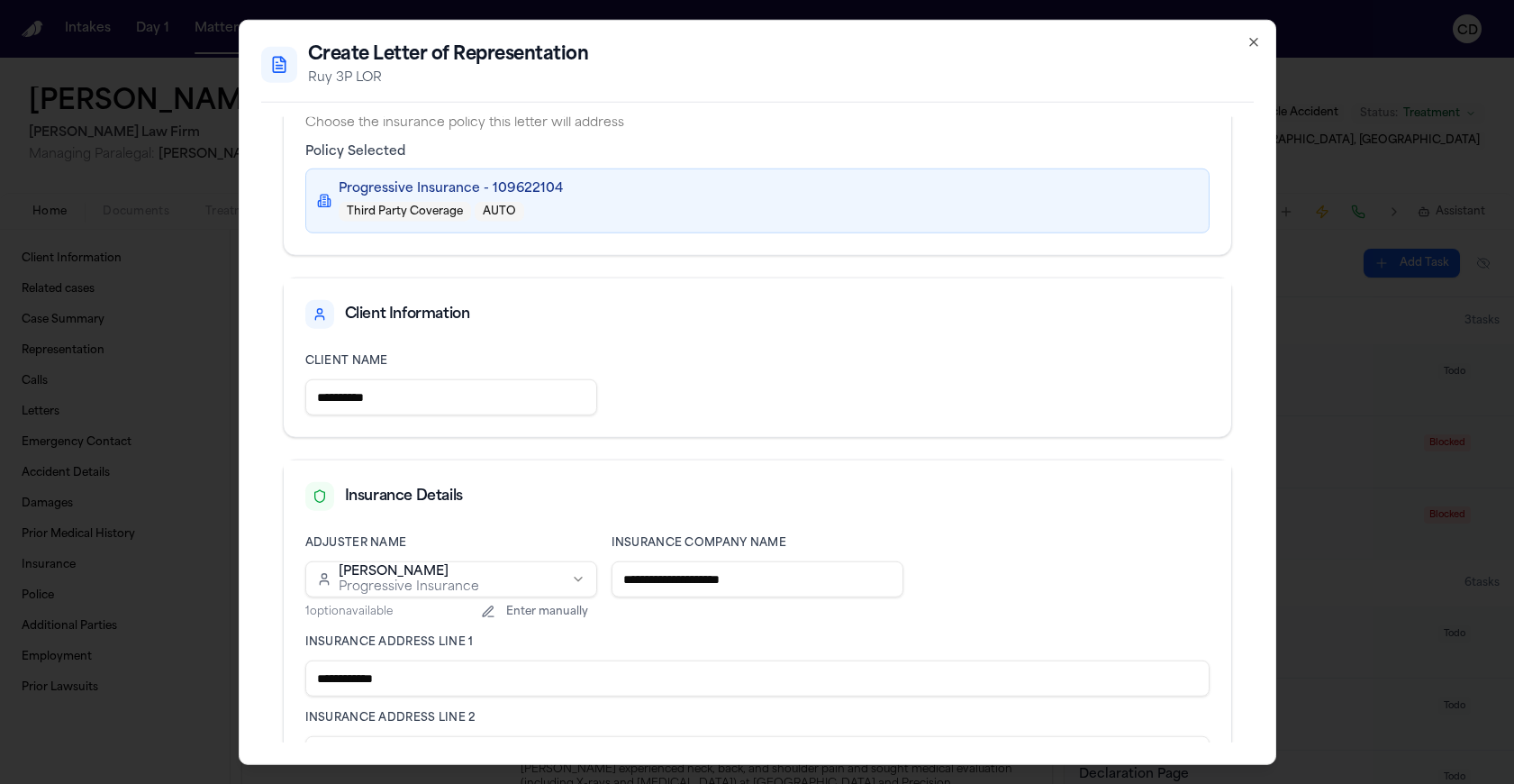
scroll to position [604, 0]
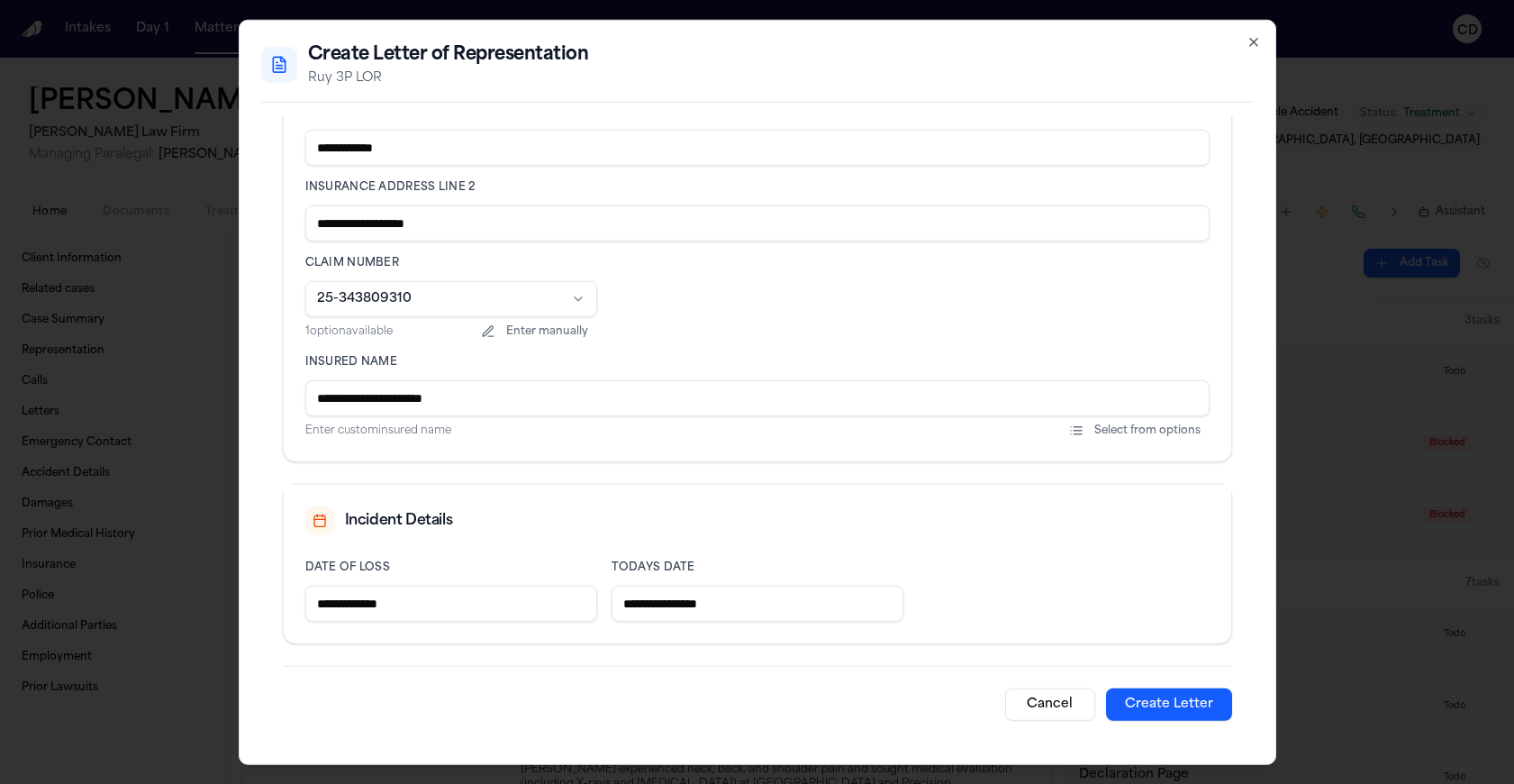
click at [1145, 700] on button "Create Letter" at bounding box center [1169, 703] width 126 height 32
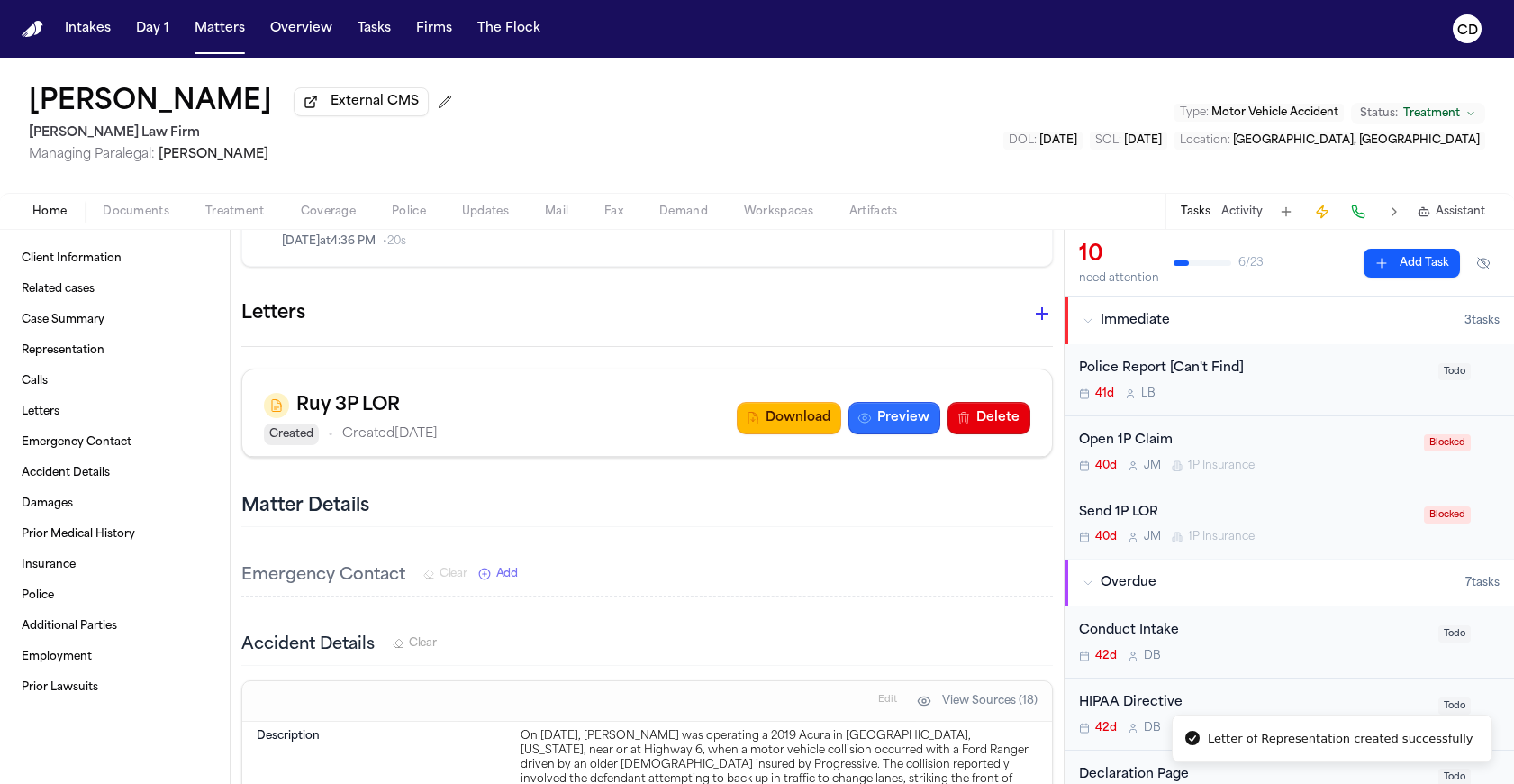
click at [863, 402] on button "Preview" at bounding box center [895, 418] width 92 height 32
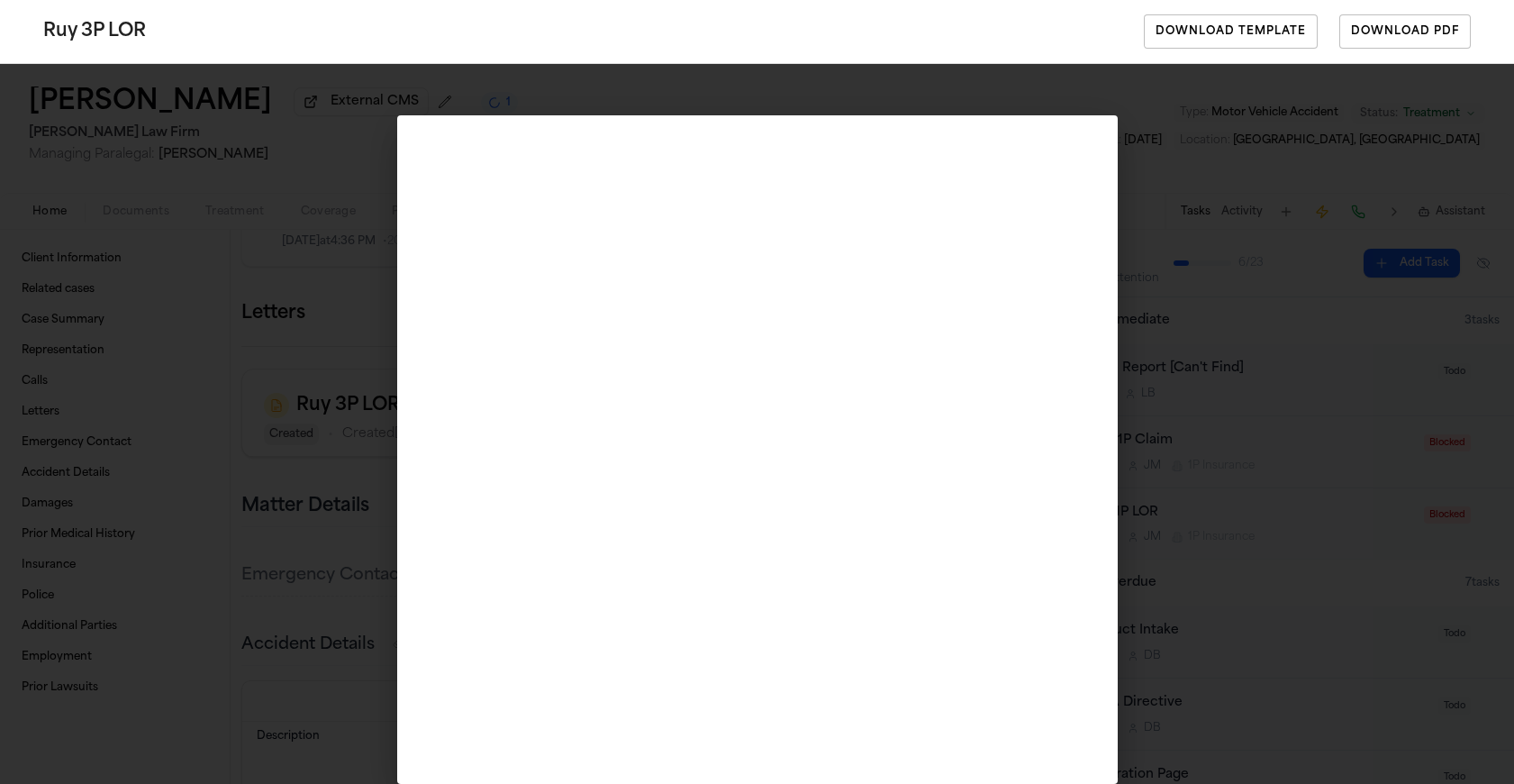
drag, startPoint x: 1154, startPoint y: 396, endPoint x: 1143, endPoint y: 397, distance: 11.0
click at [1154, 396] on div "Ruy 3P LOR Download Template Download PDF" at bounding box center [757, 392] width 1514 height 784
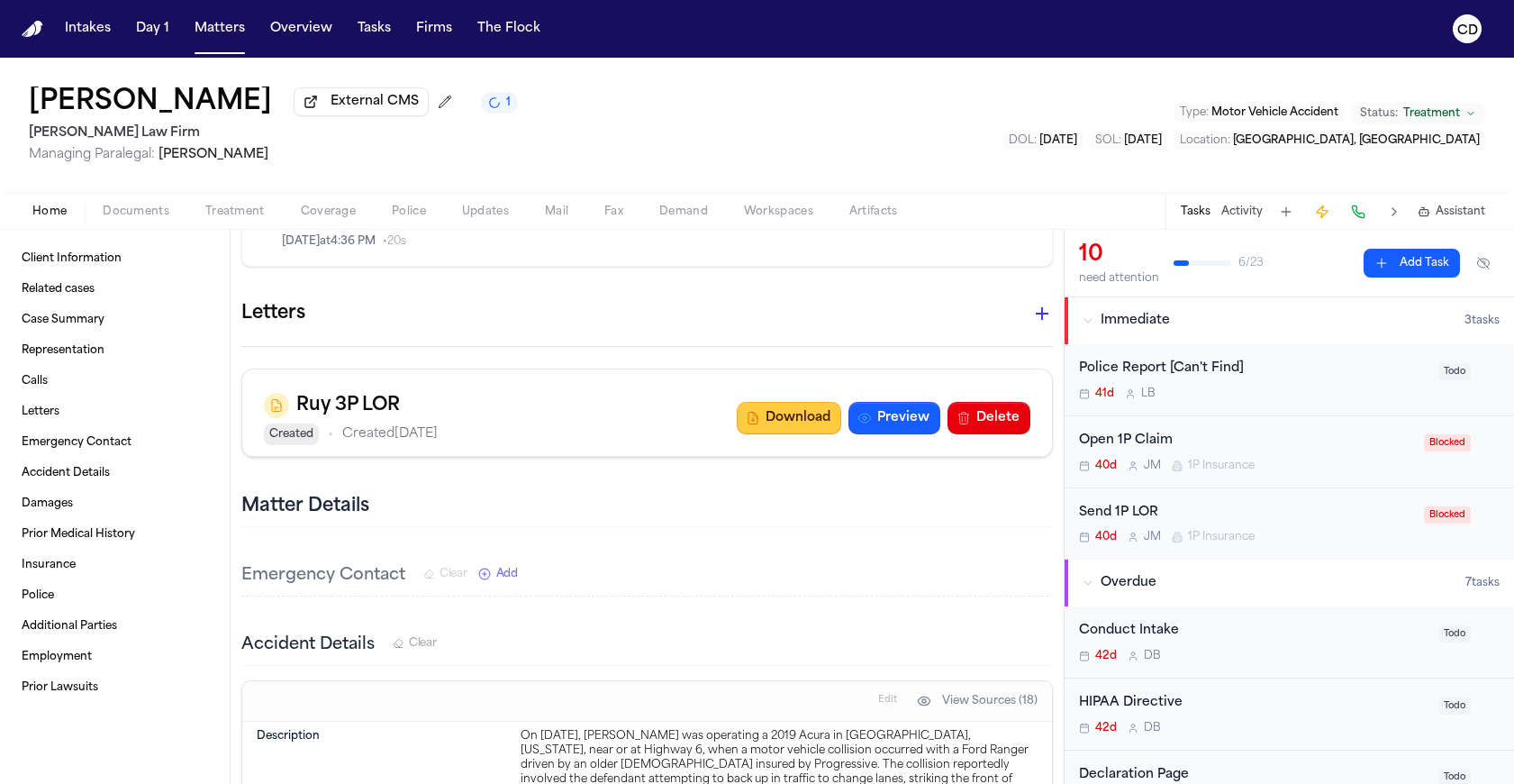
click at [810, 402] on button "Download" at bounding box center [789, 418] width 104 height 32
click at [340, 222] on span "button" at bounding box center [328, 222] width 77 height 2
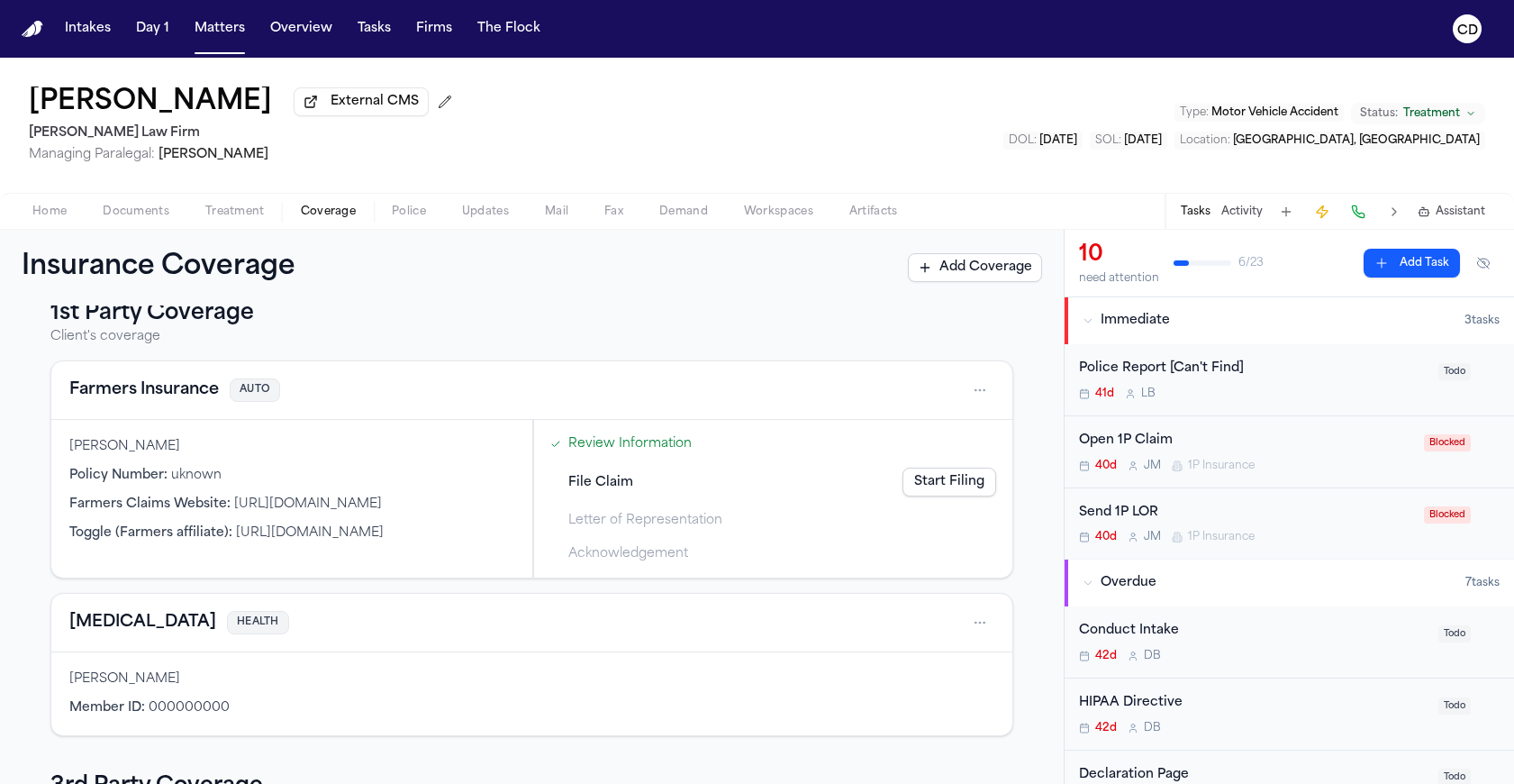
scroll to position [40, 0]
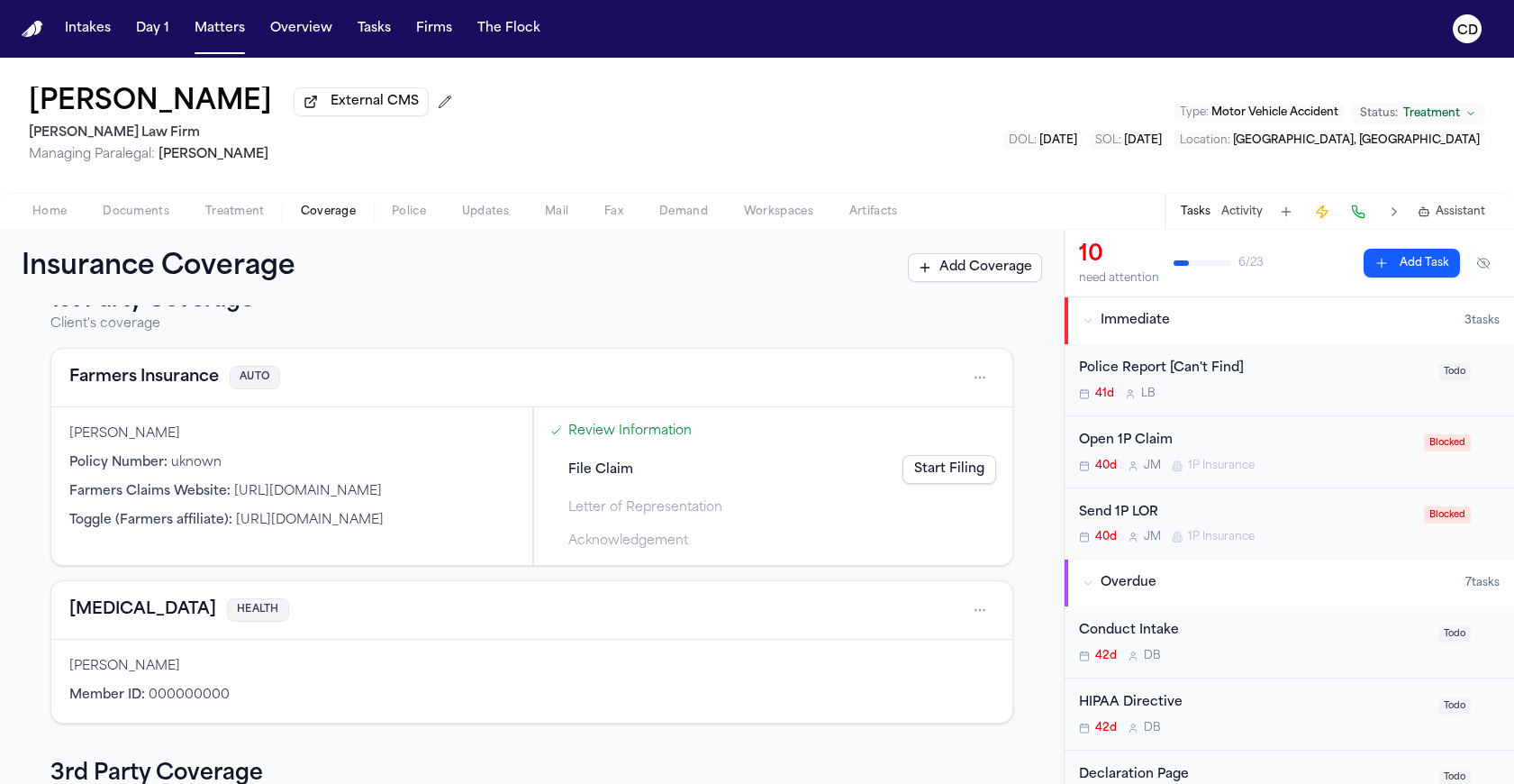
click at [142, 215] on span "Documents" at bounding box center [137, 211] width 67 height 15
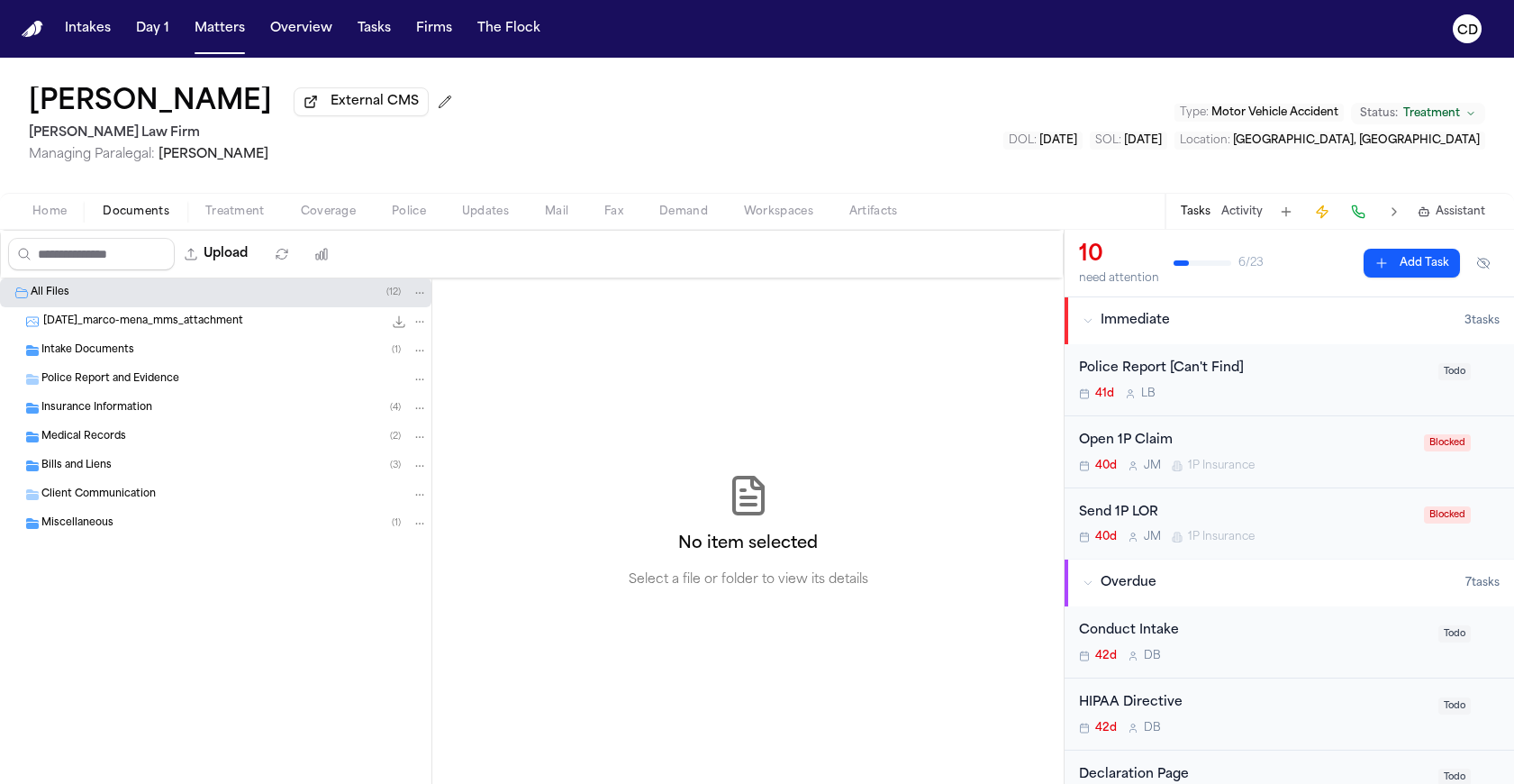
click at [134, 420] on div "Insurance Information ( 4 )" at bounding box center [215, 408] width 431 height 28
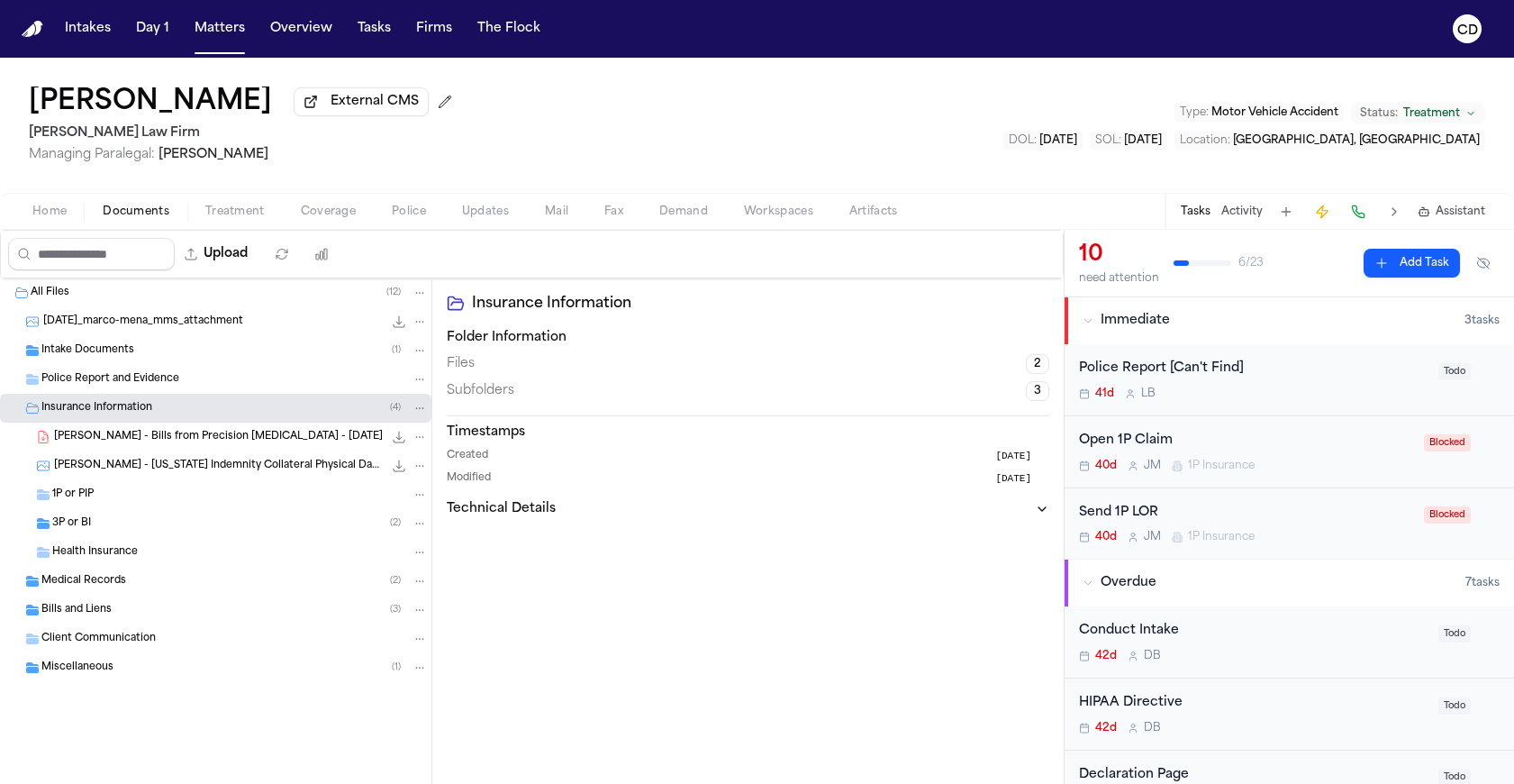
click at [123, 507] on div "1P or PIP" at bounding box center [215, 494] width 431 height 28
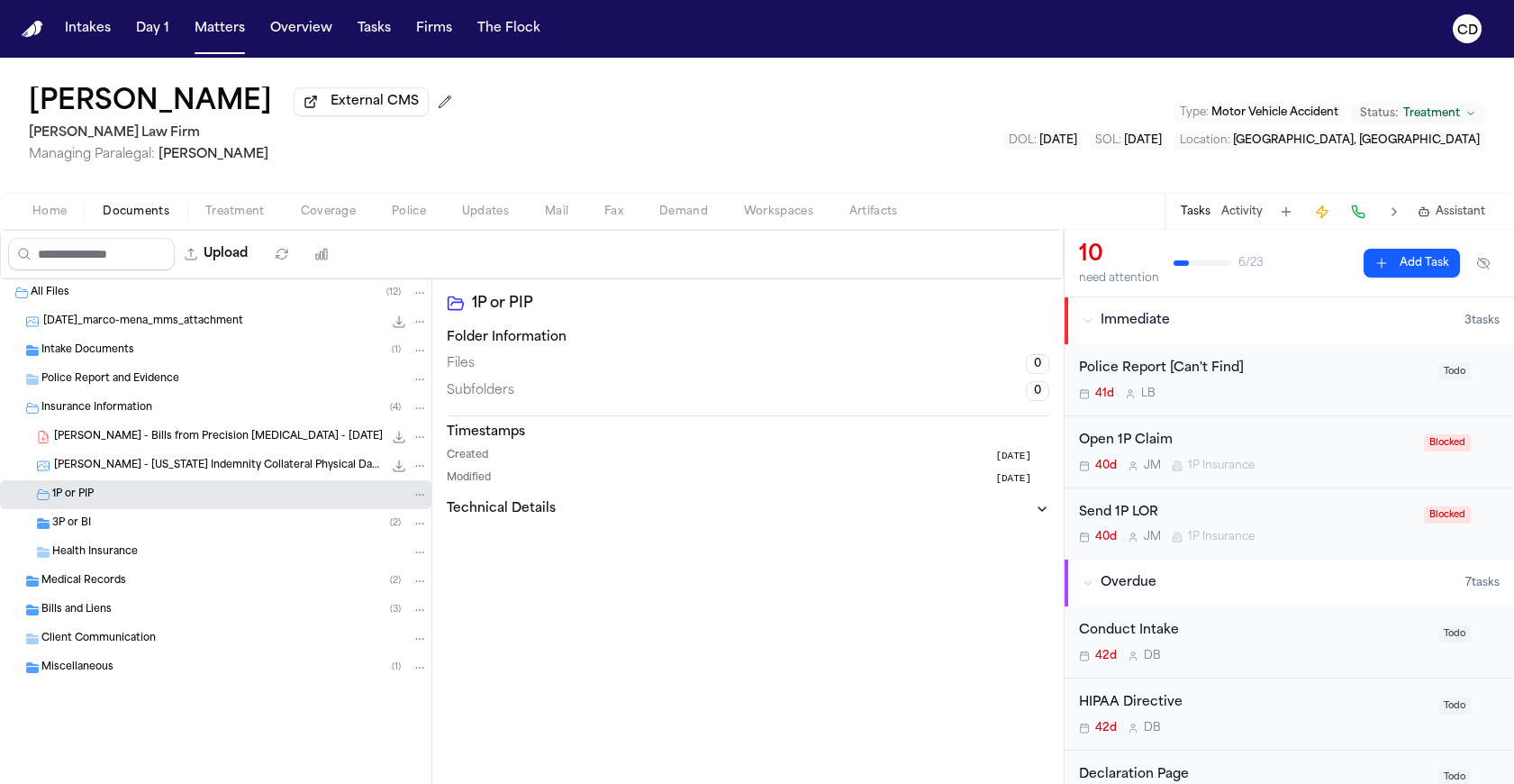
click at [86, 526] on span "3P or BI" at bounding box center [71, 524] width 38 height 16
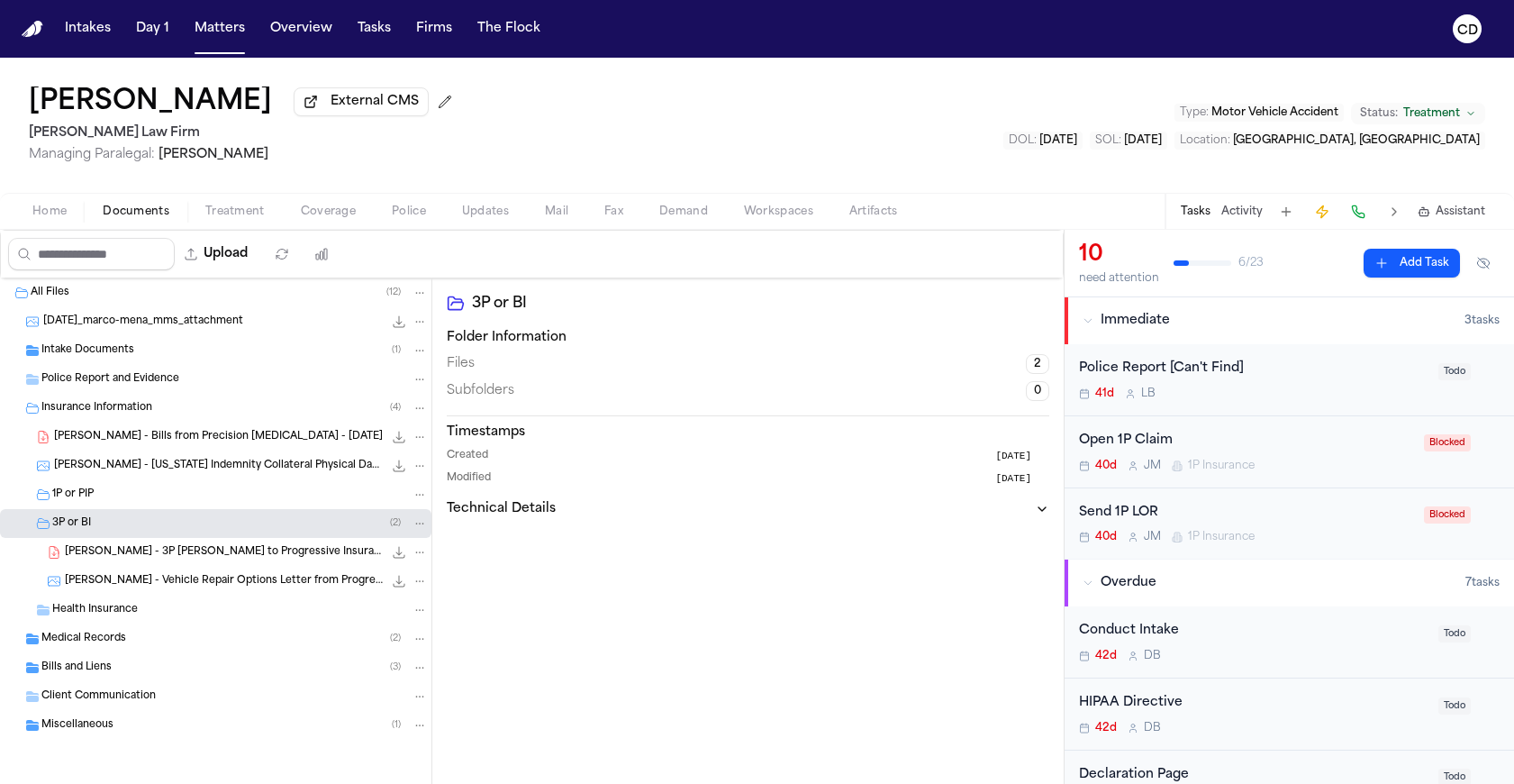
click at [148, 445] on span "[PERSON_NAME] - Bills from Precision [MEDICAL_DATA] - [DATE]" at bounding box center [218, 437] width 329 height 16
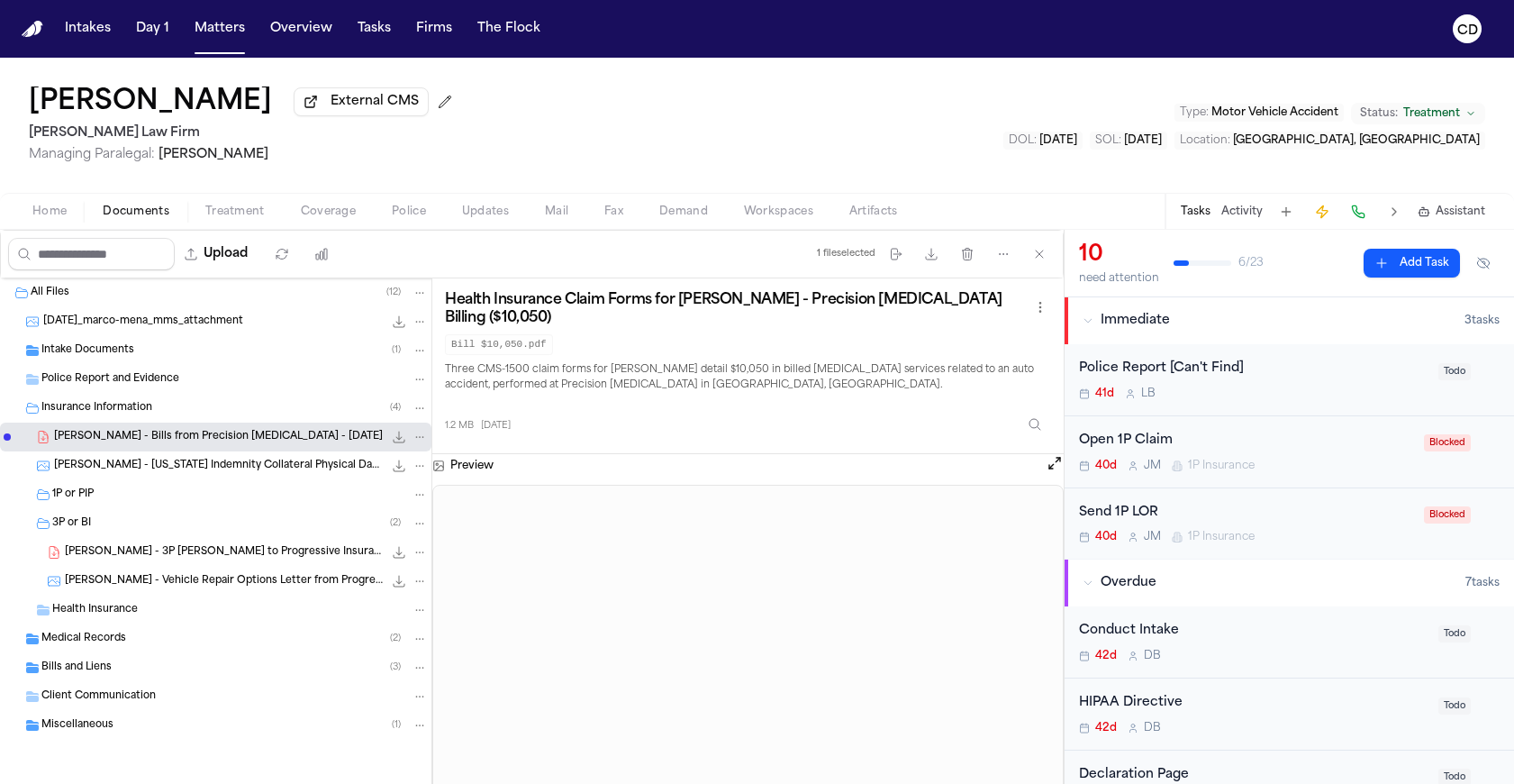
click at [146, 359] on div "Intake Documents ( 1 )" at bounding box center [234, 350] width 386 height 17
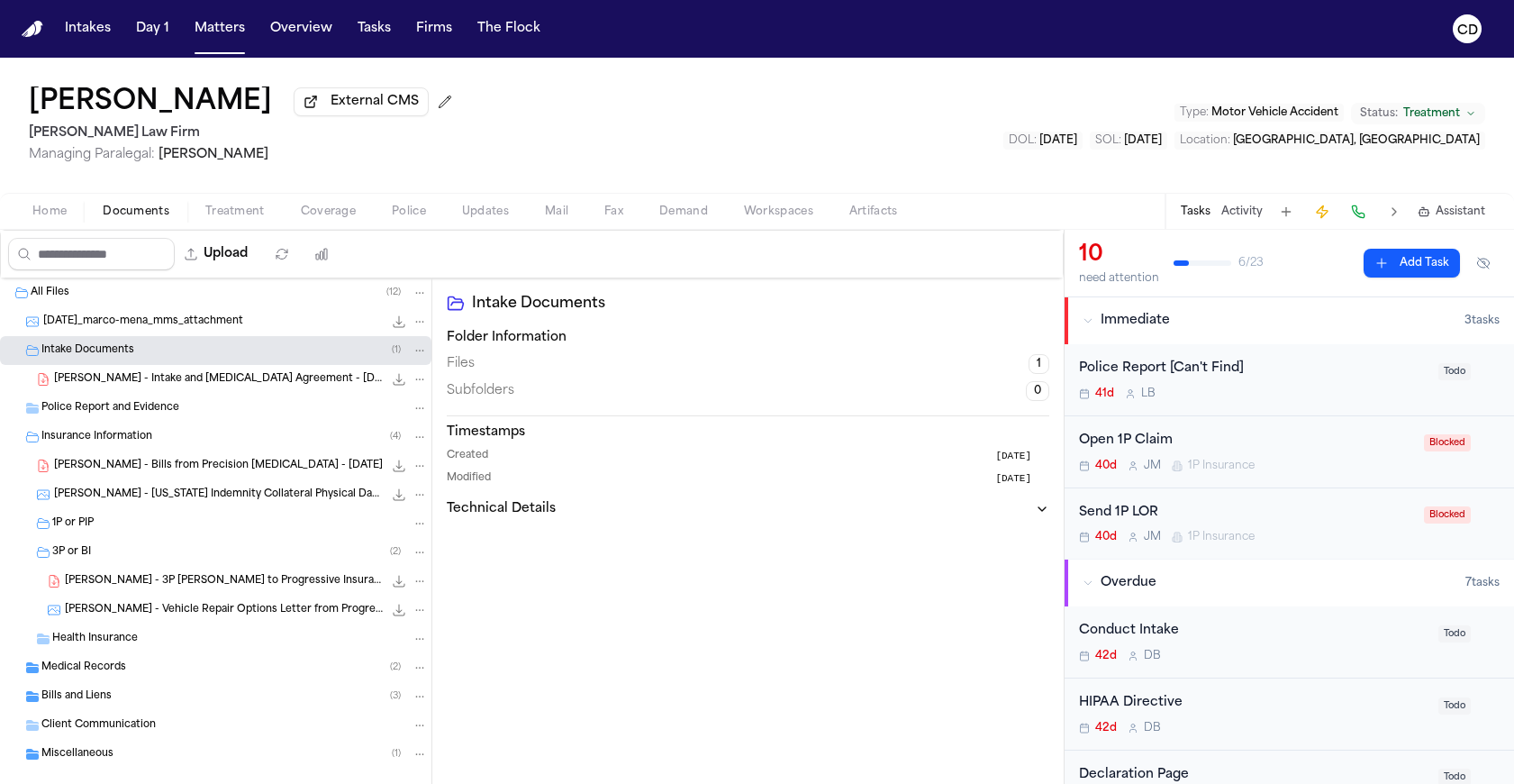
click at [150, 387] on span "M. Mena - Intake and Retainer Agreement - 8.25.25" at bounding box center [218, 380] width 329 height 16
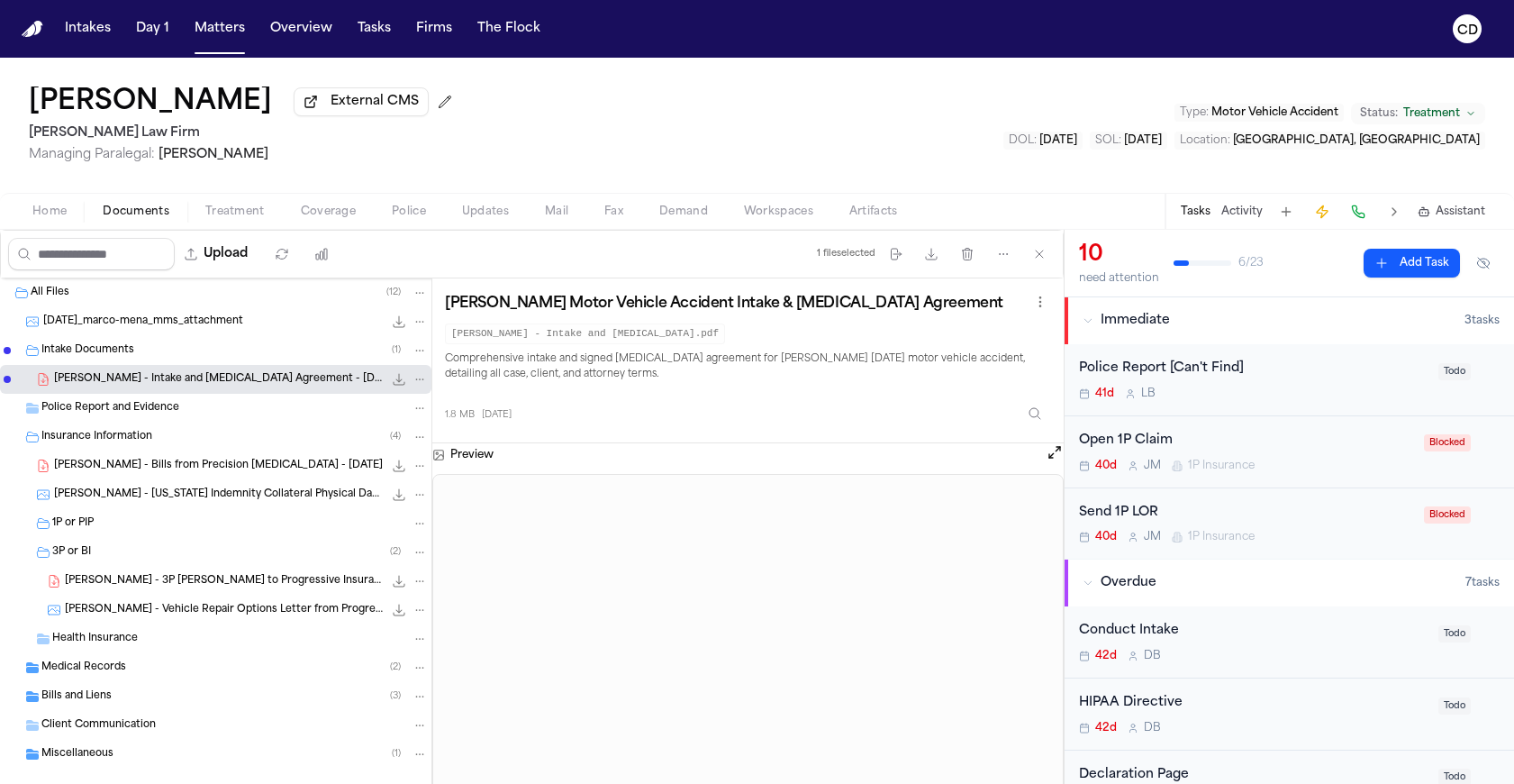
click at [392, 382] on icon "File: M. Mena - Intake and Retainer Agreement - 8.25.25" at bounding box center [399, 379] width 15 height 15
click at [392, 473] on icon "File: M. Mena - Bills from Precision MRI - 9.23.25" at bounding box center [399, 466] width 15 height 15
click at [176, 518] on div "1P or PIP" at bounding box center [215, 523] width 431 height 28
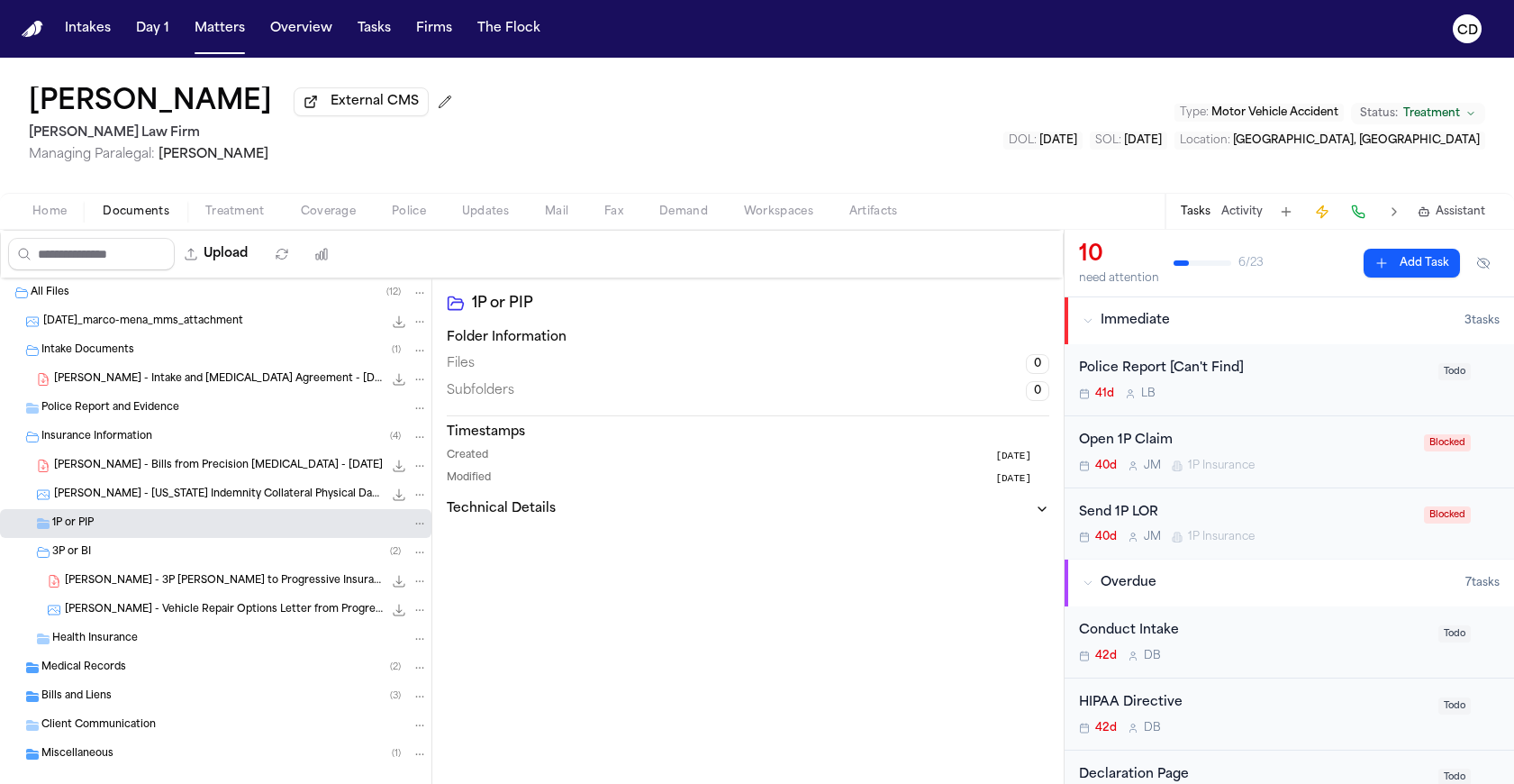
click at [156, 670] on div "Medical Records ( 2 )" at bounding box center [234, 667] width 386 height 17
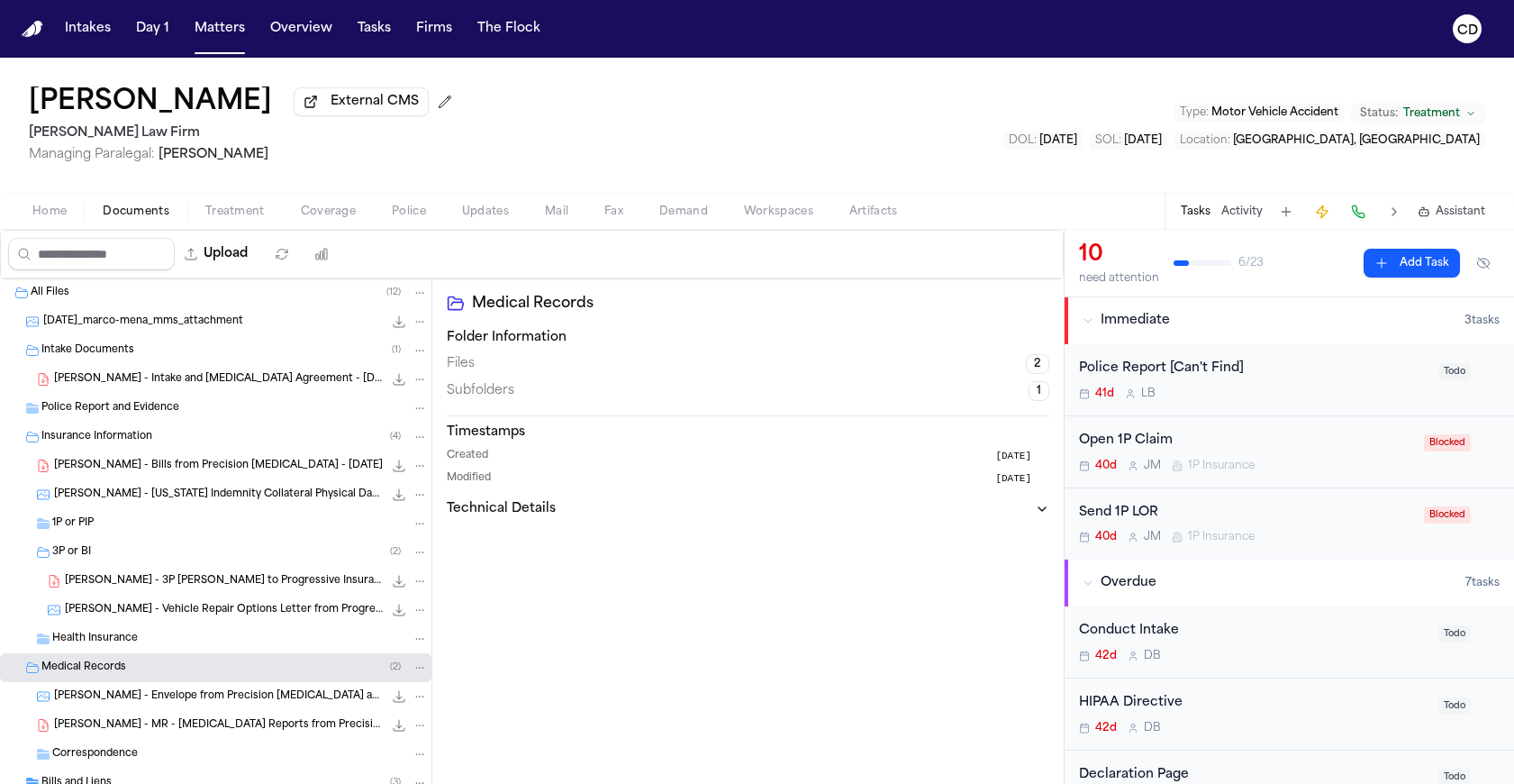
click at [392, 702] on icon "File: M. Mena - Envelope from Precision MRI and Diagnostic - 9.24.25" at bounding box center [399, 696] width 15 height 15
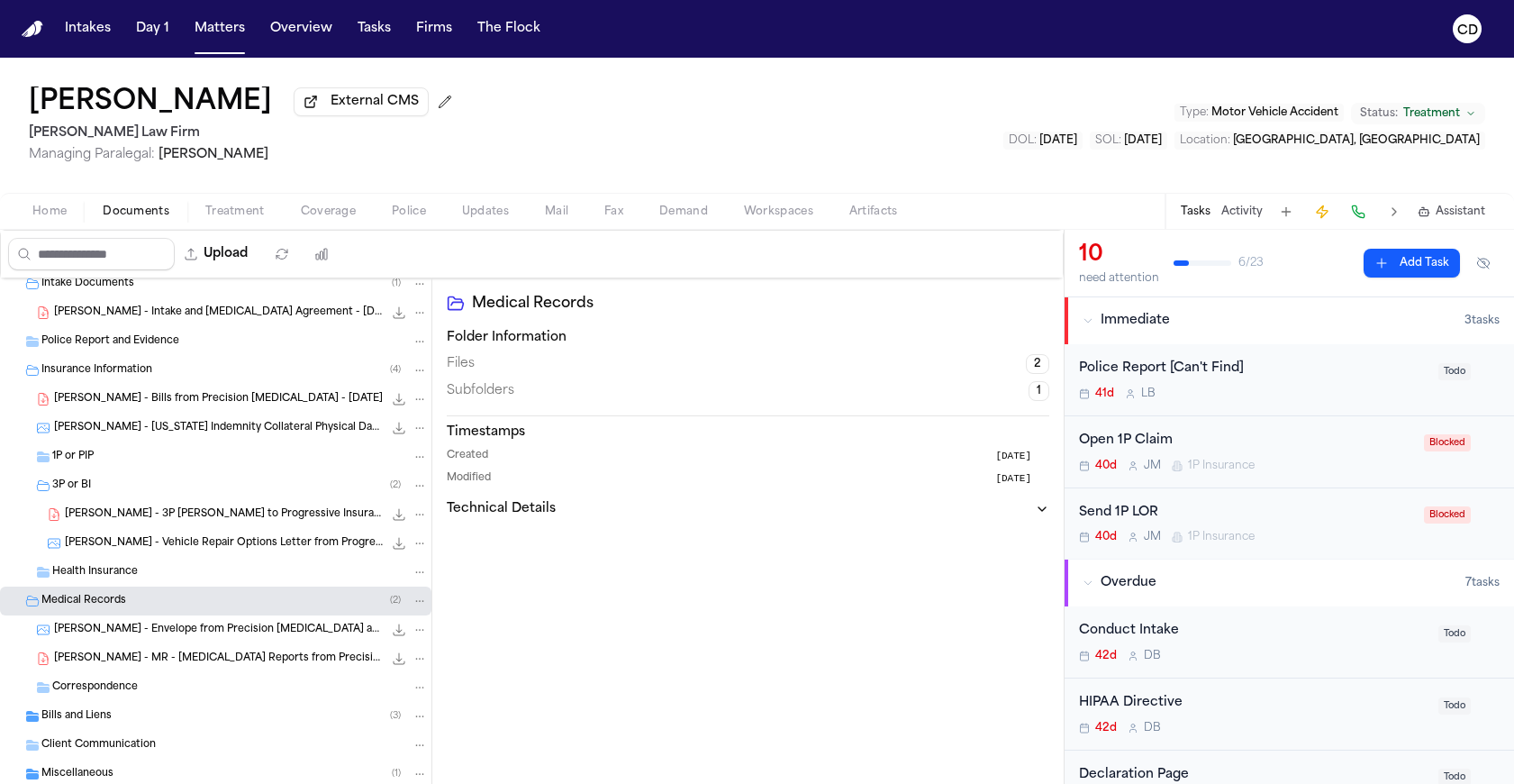
scroll to position [116, 0]
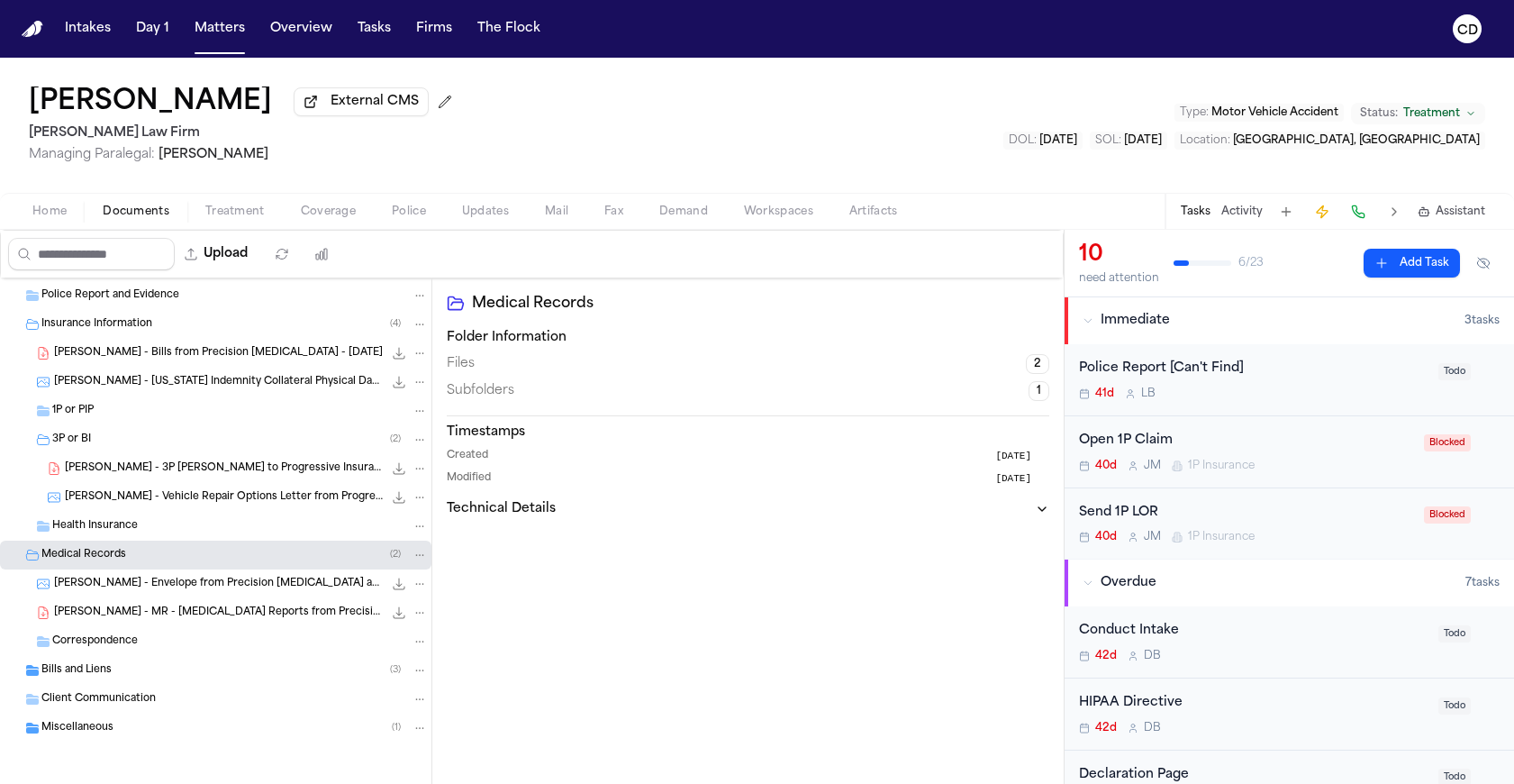
click at [158, 640] on div "Correspondence" at bounding box center [240, 642] width 375 height 17
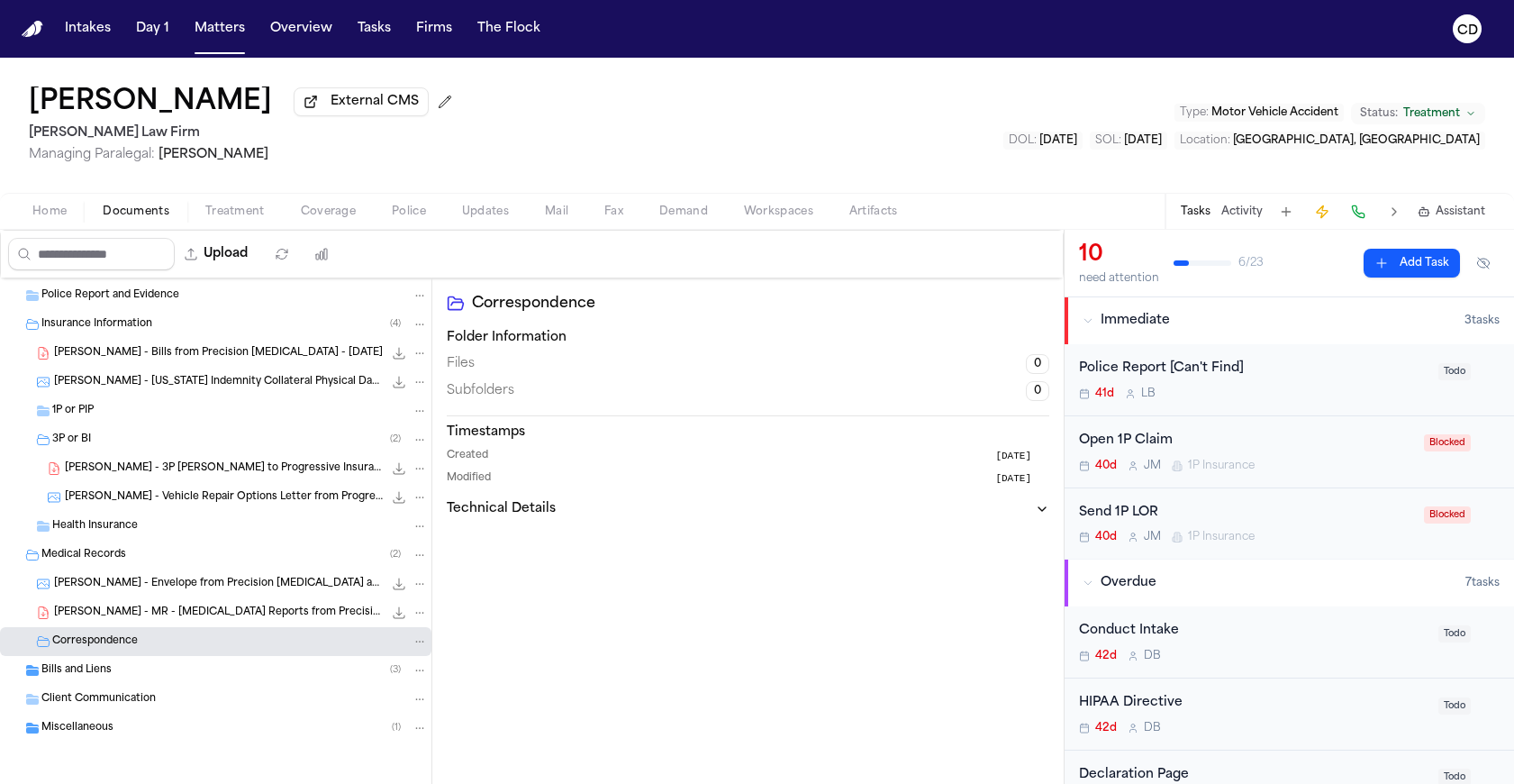
click at [142, 676] on div "Bills and Liens ( 3 )" at bounding box center [234, 670] width 386 height 17
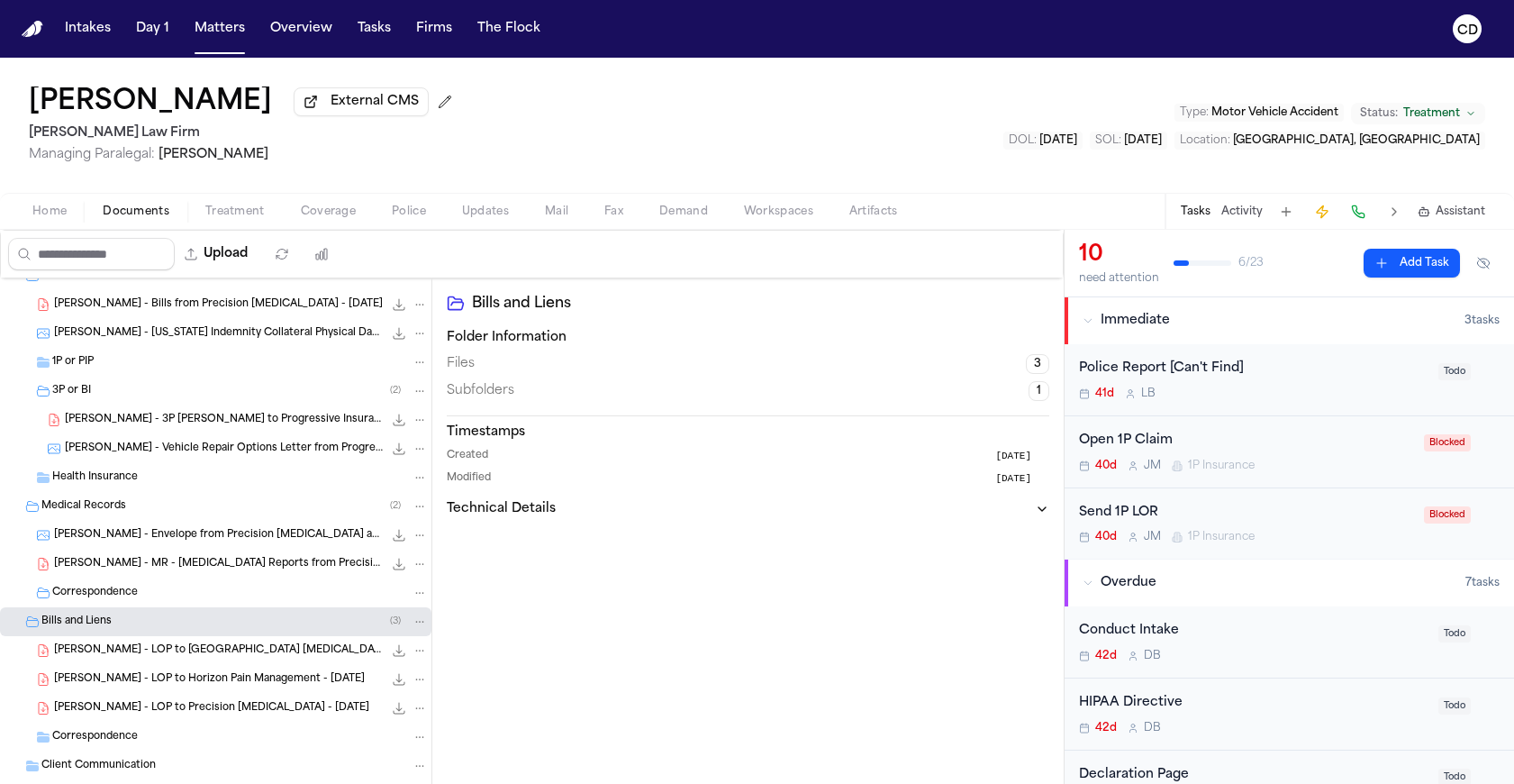
scroll to position [232, 0]
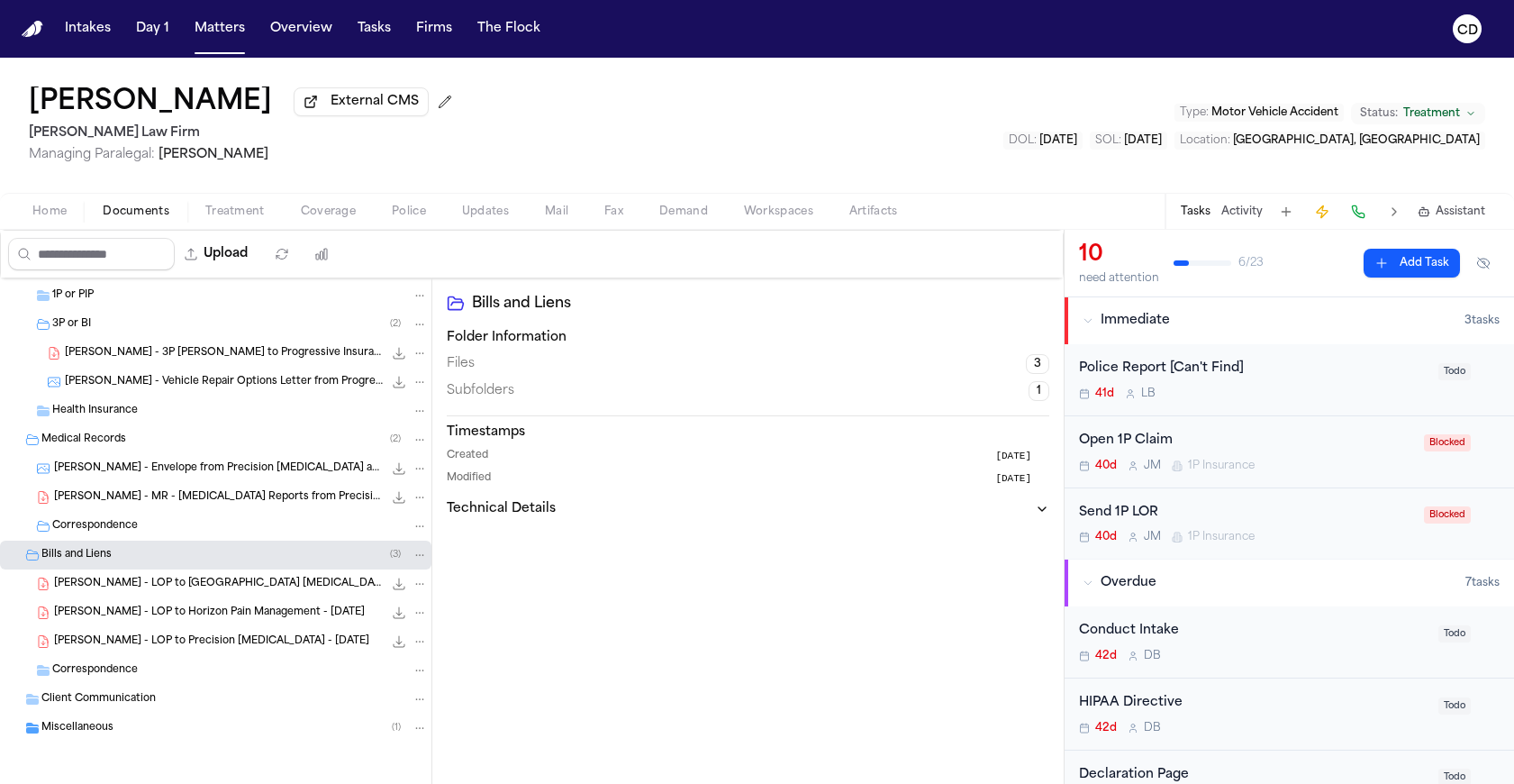
click at [173, 677] on div "Correspondence" at bounding box center [240, 670] width 375 height 17
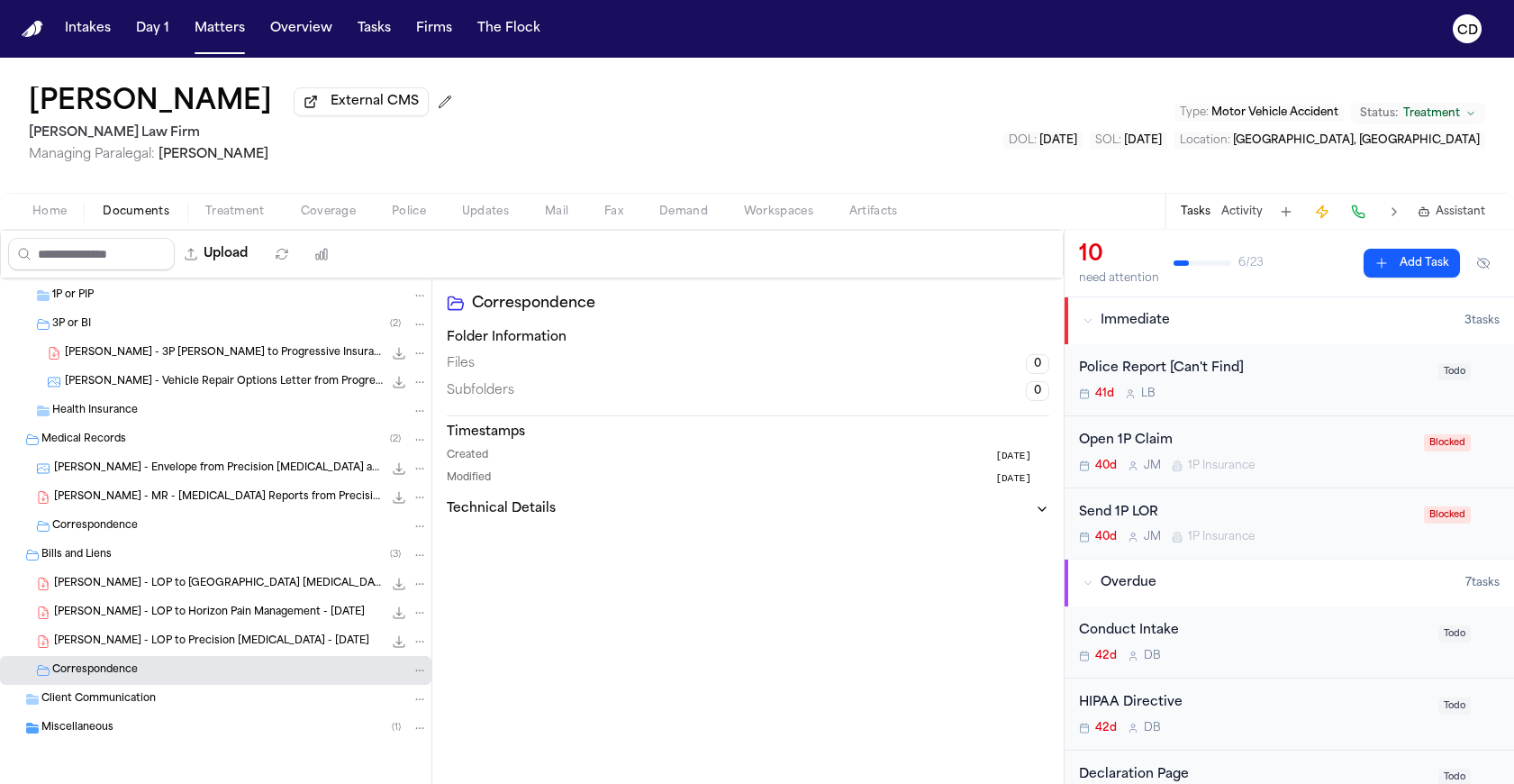
click at [167, 699] on div "Client Communication" at bounding box center [234, 699] width 386 height 17
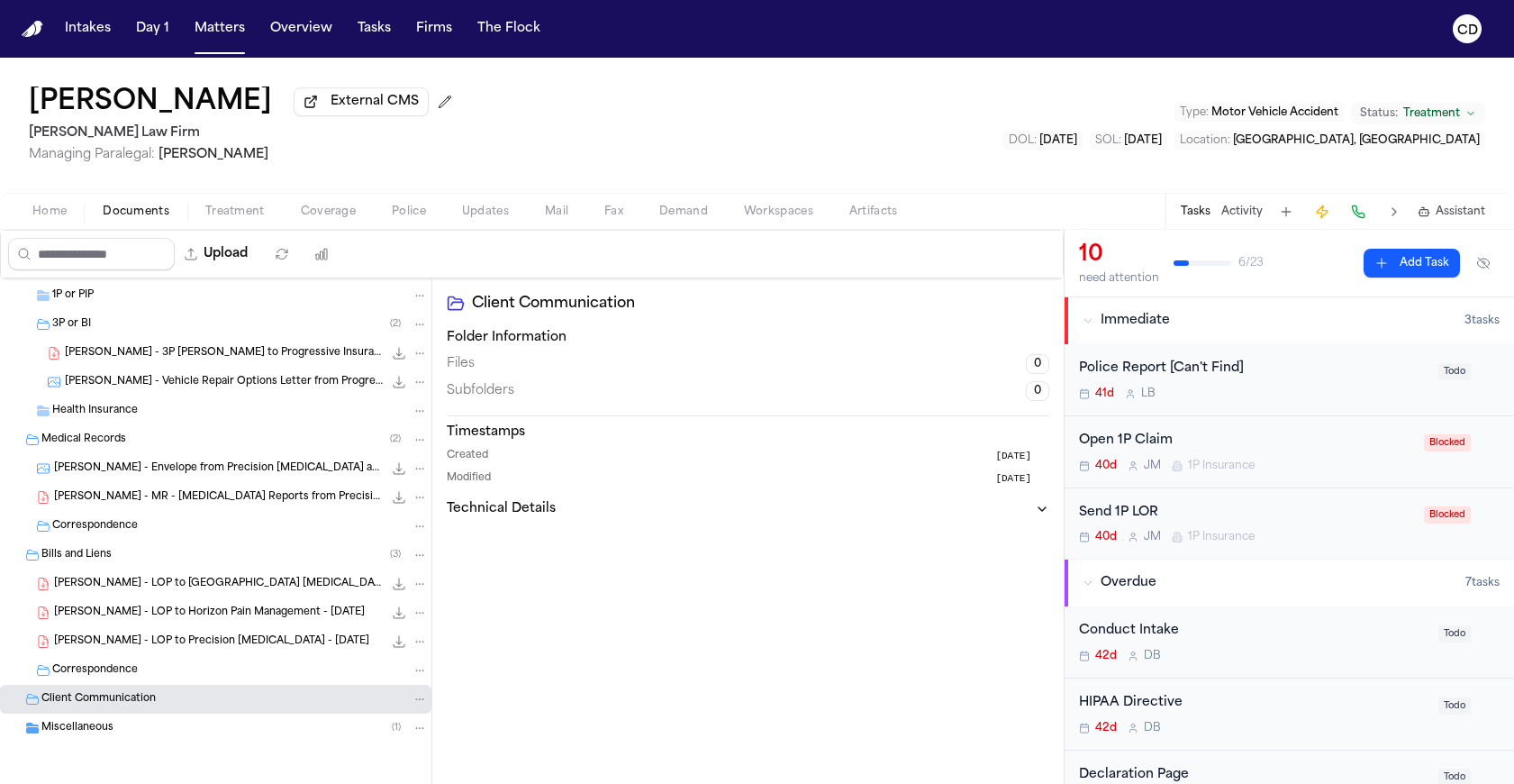
click at [136, 725] on div "Miscellaneous ( 1 )" at bounding box center [234, 728] width 386 height 17
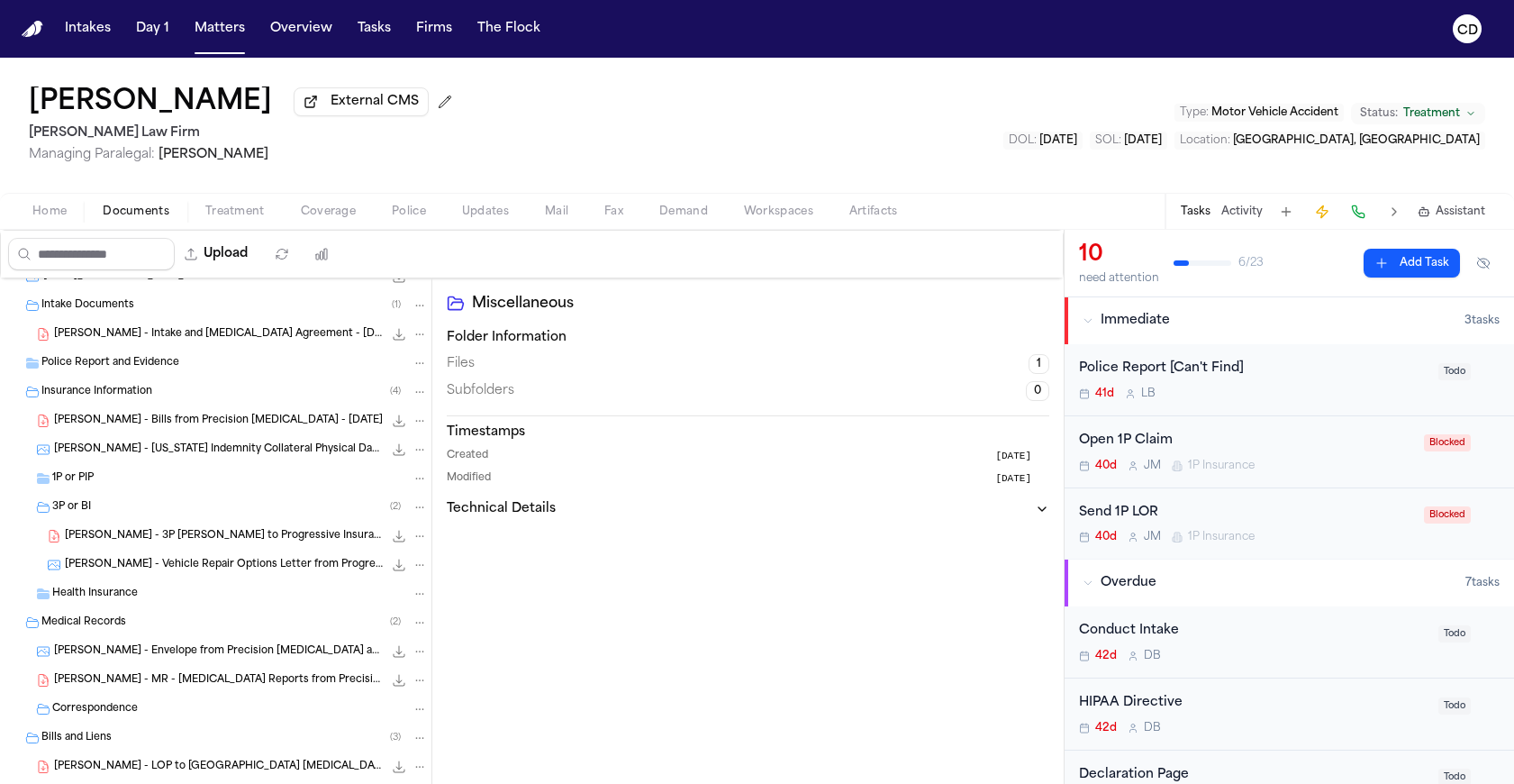
scroll to position [0, 0]
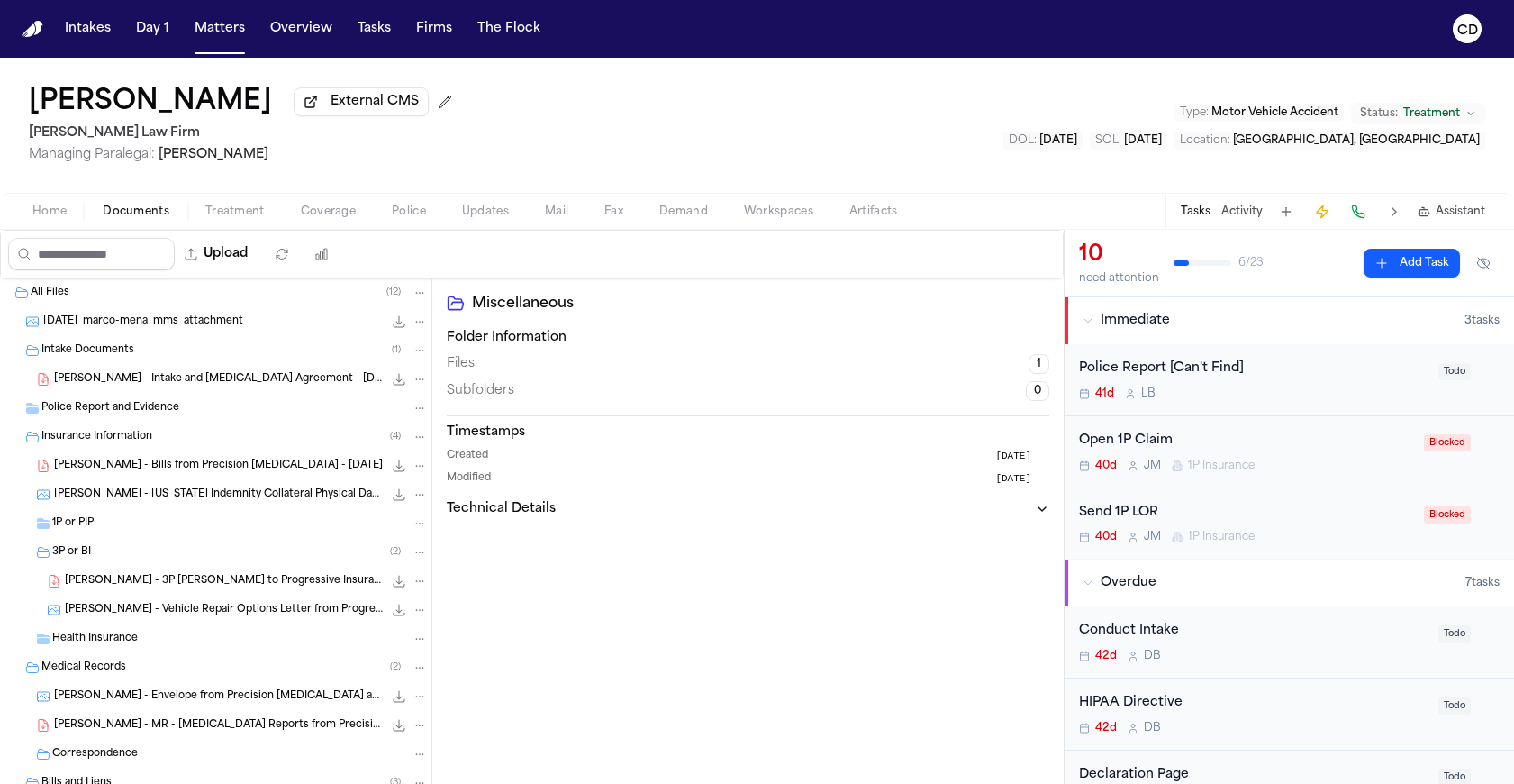
click at [137, 525] on div "1P or PIP" at bounding box center [240, 523] width 375 height 17
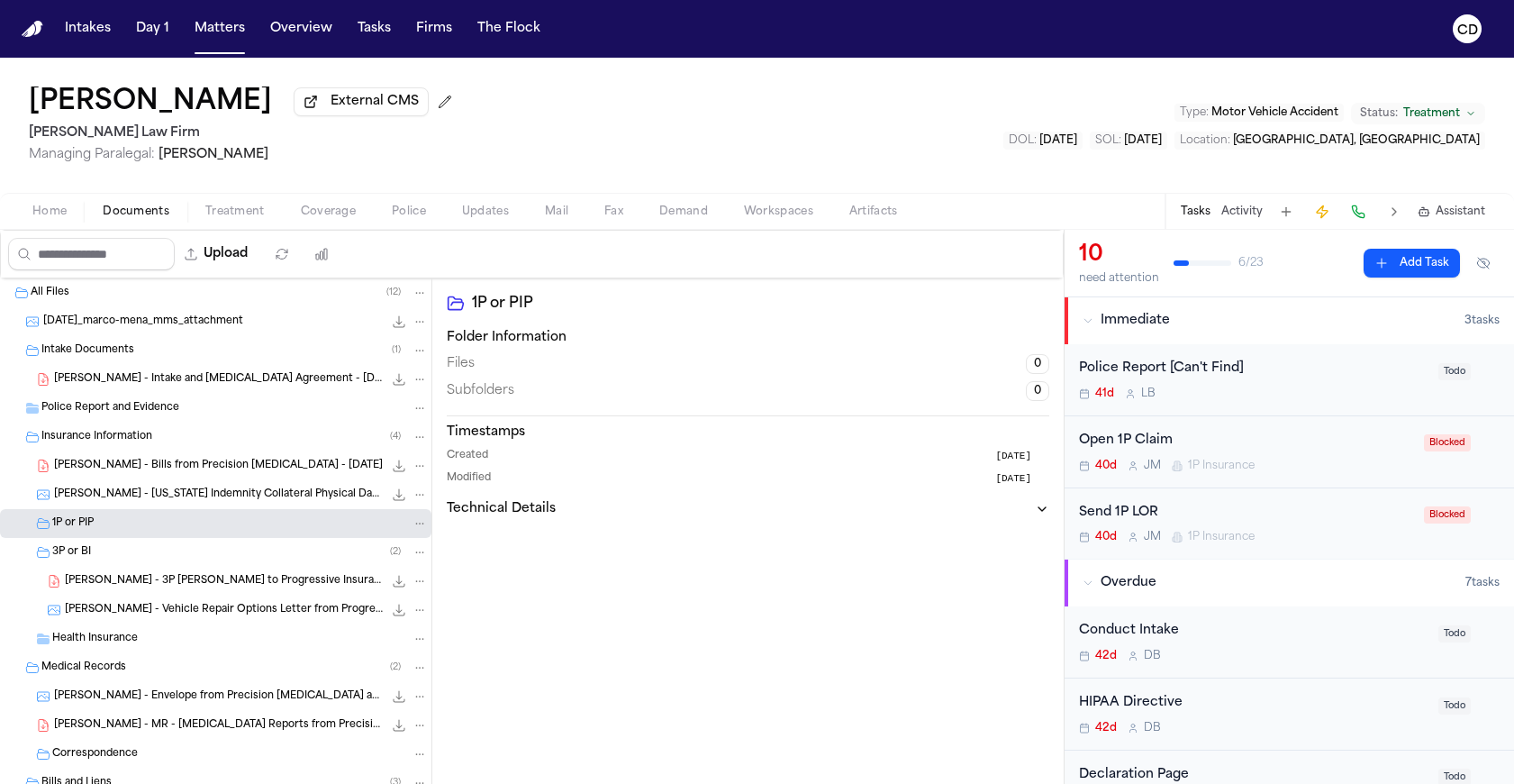
click at [183, 422] on div "Police Report and Evidence" at bounding box center [215, 408] width 431 height 28
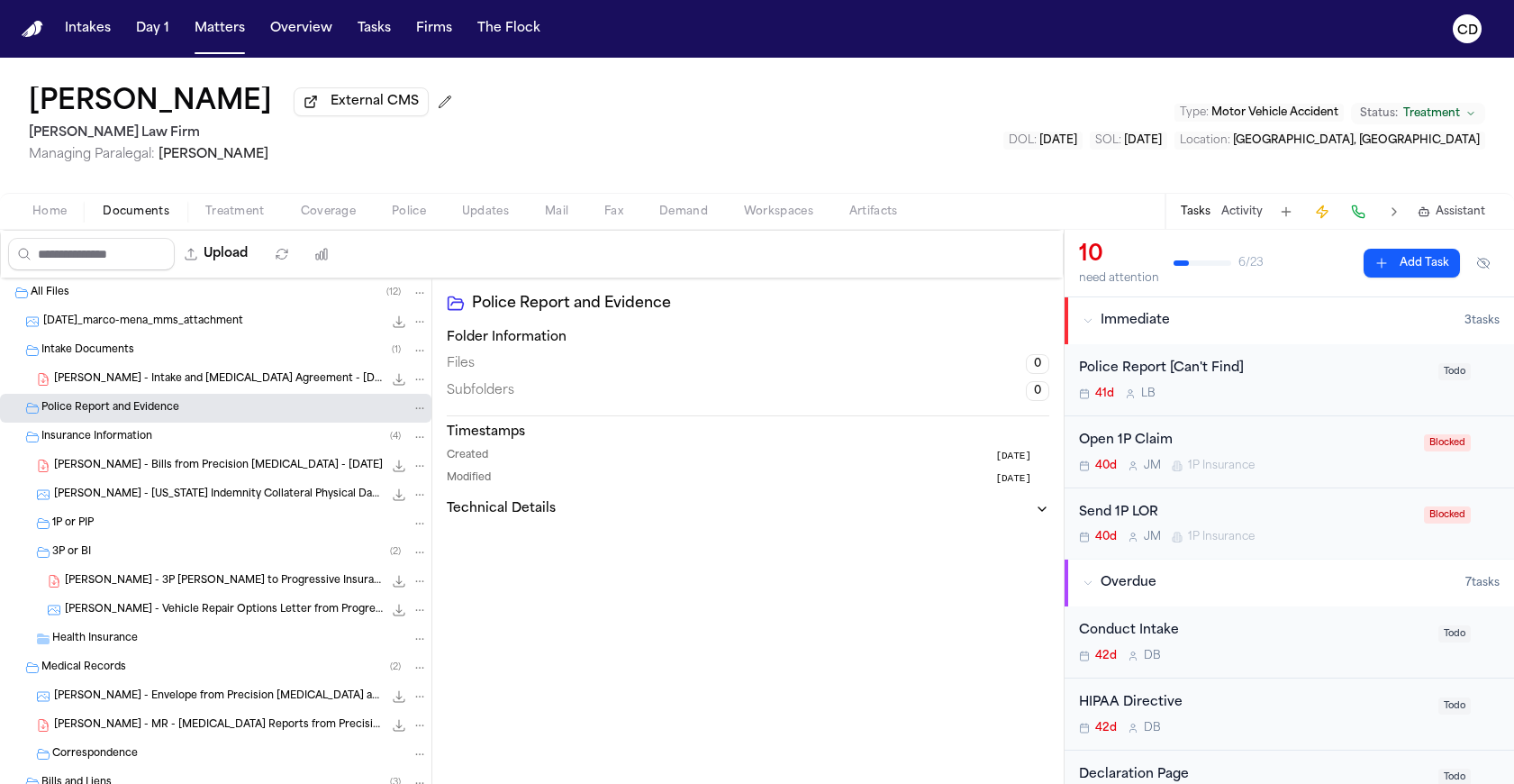
click at [392, 328] on icon "File: 2025-10-06_marco-mena_mms_attachment" at bounding box center [399, 321] width 15 height 15
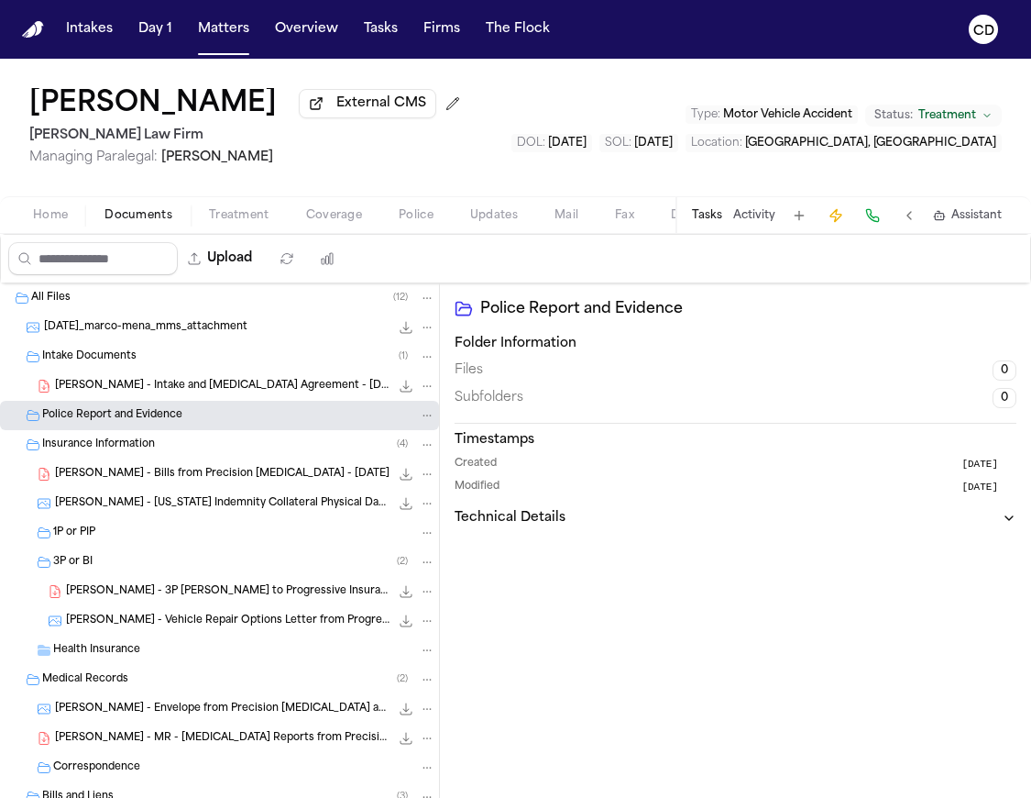
click at [339, 223] on span "Coverage" at bounding box center [334, 215] width 56 height 15
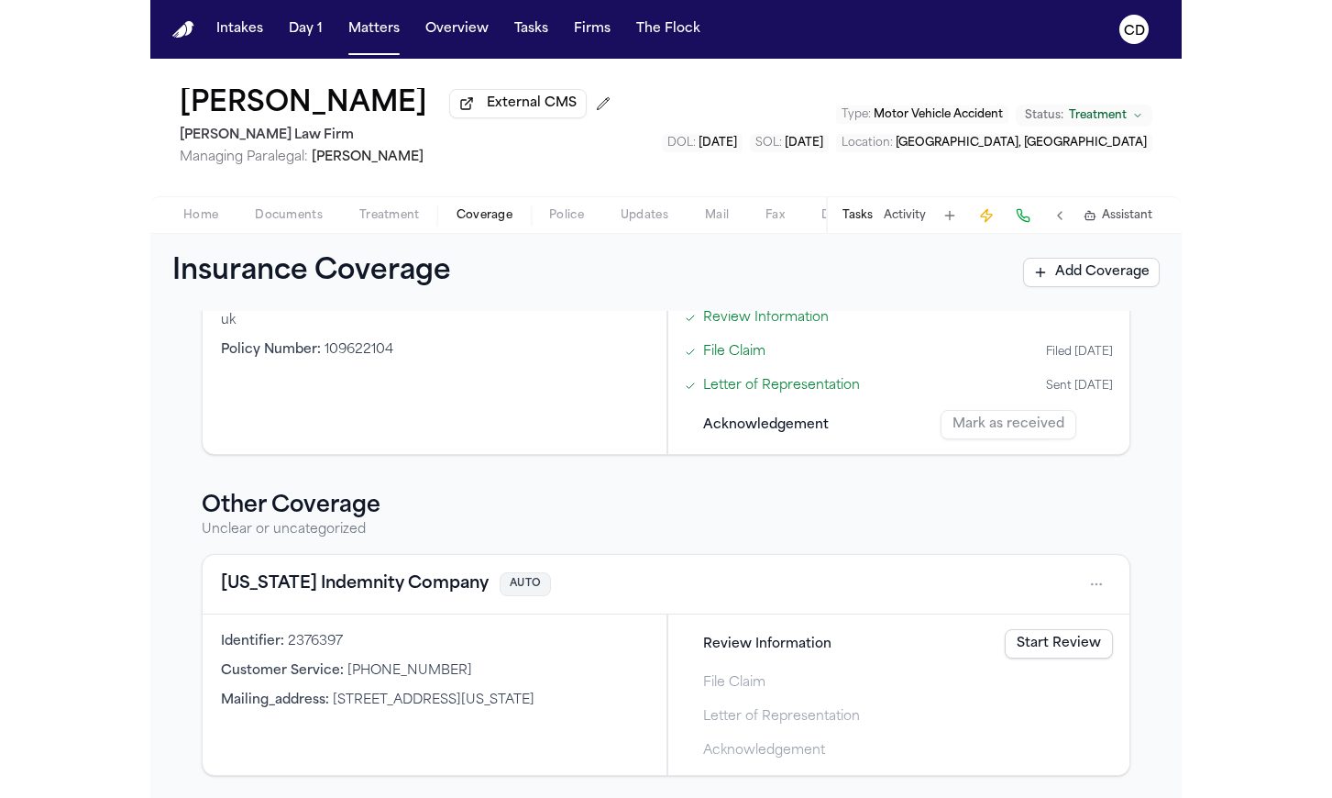
scroll to position [488, 0]
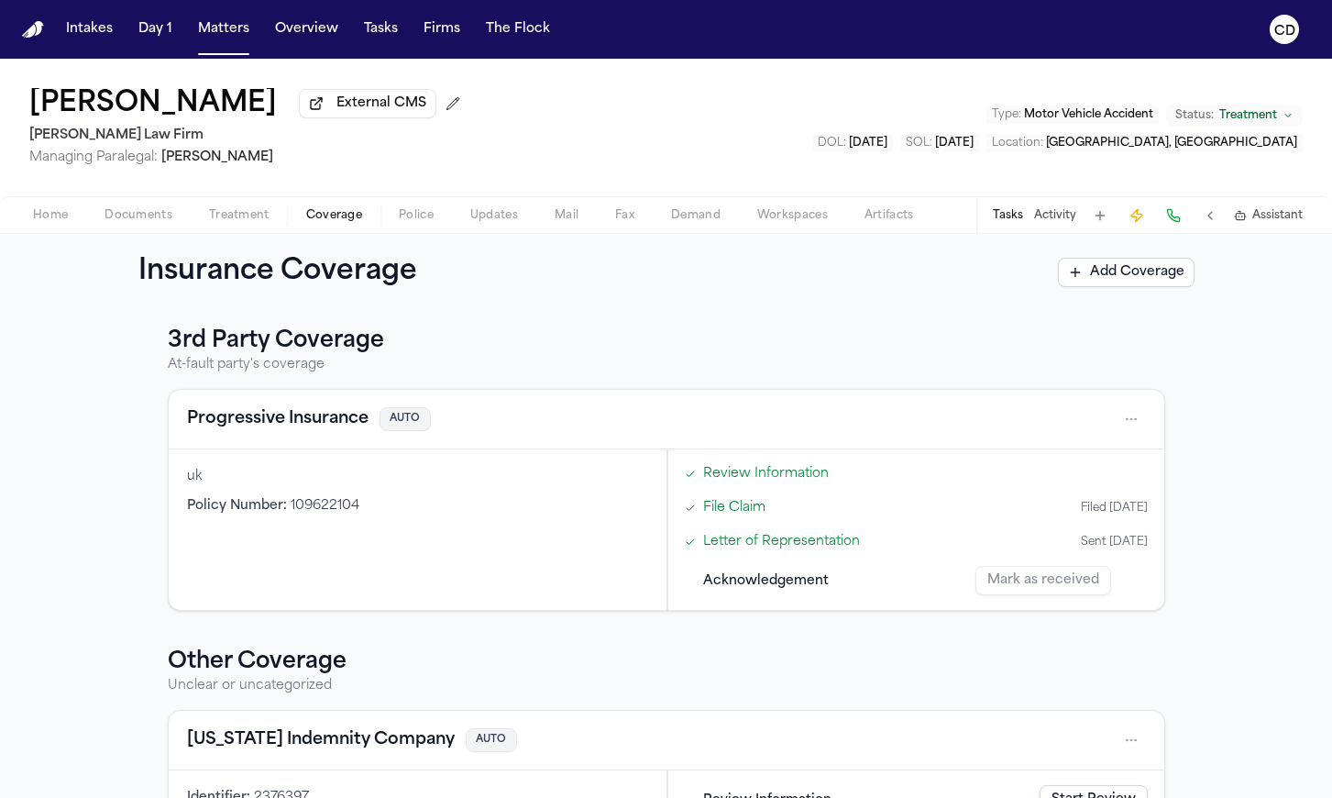
click at [272, 414] on button "Progressive Insurance" at bounding box center [278, 419] width 182 height 26
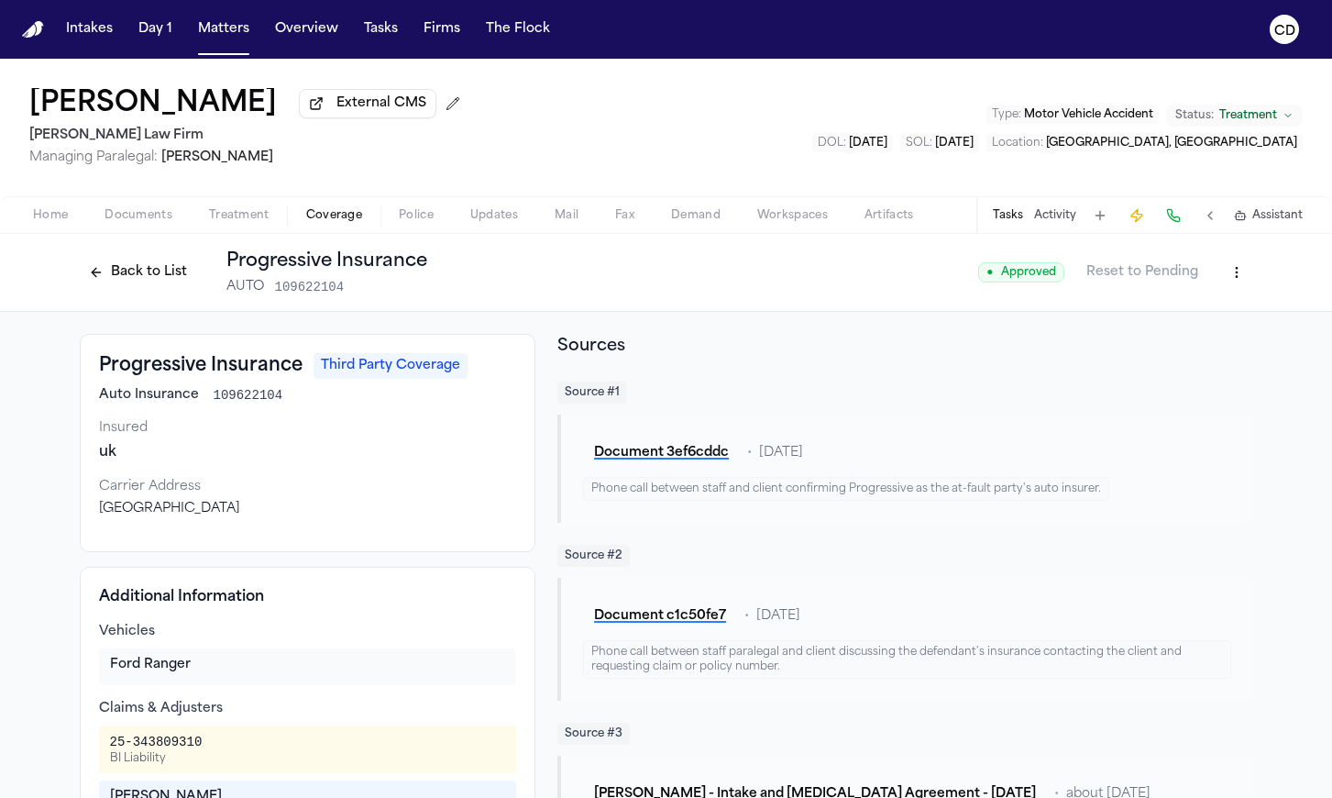
click at [154, 273] on button "Back to List" at bounding box center [138, 272] width 116 height 29
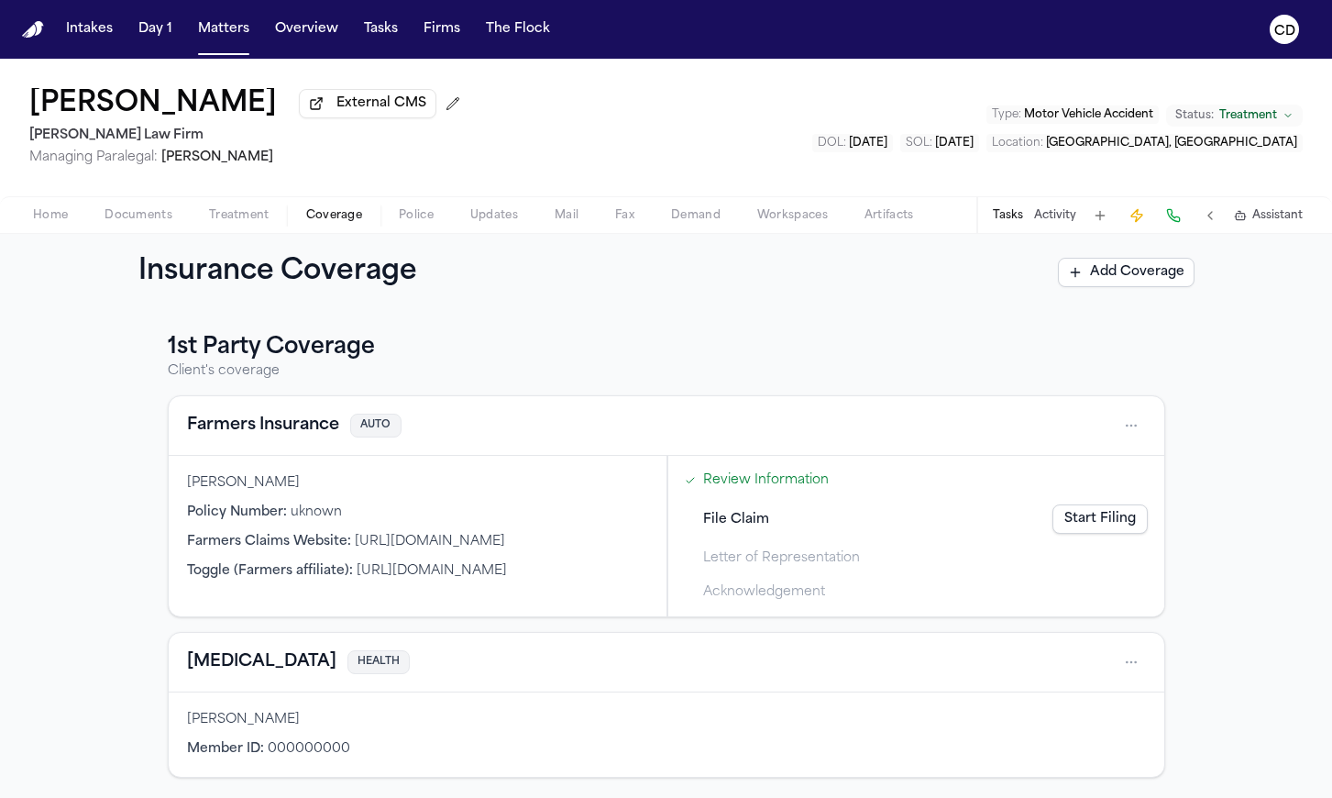
click at [266, 430] on button "Farmers Insurance" at bounding box center [263, 426] width 152 height 26
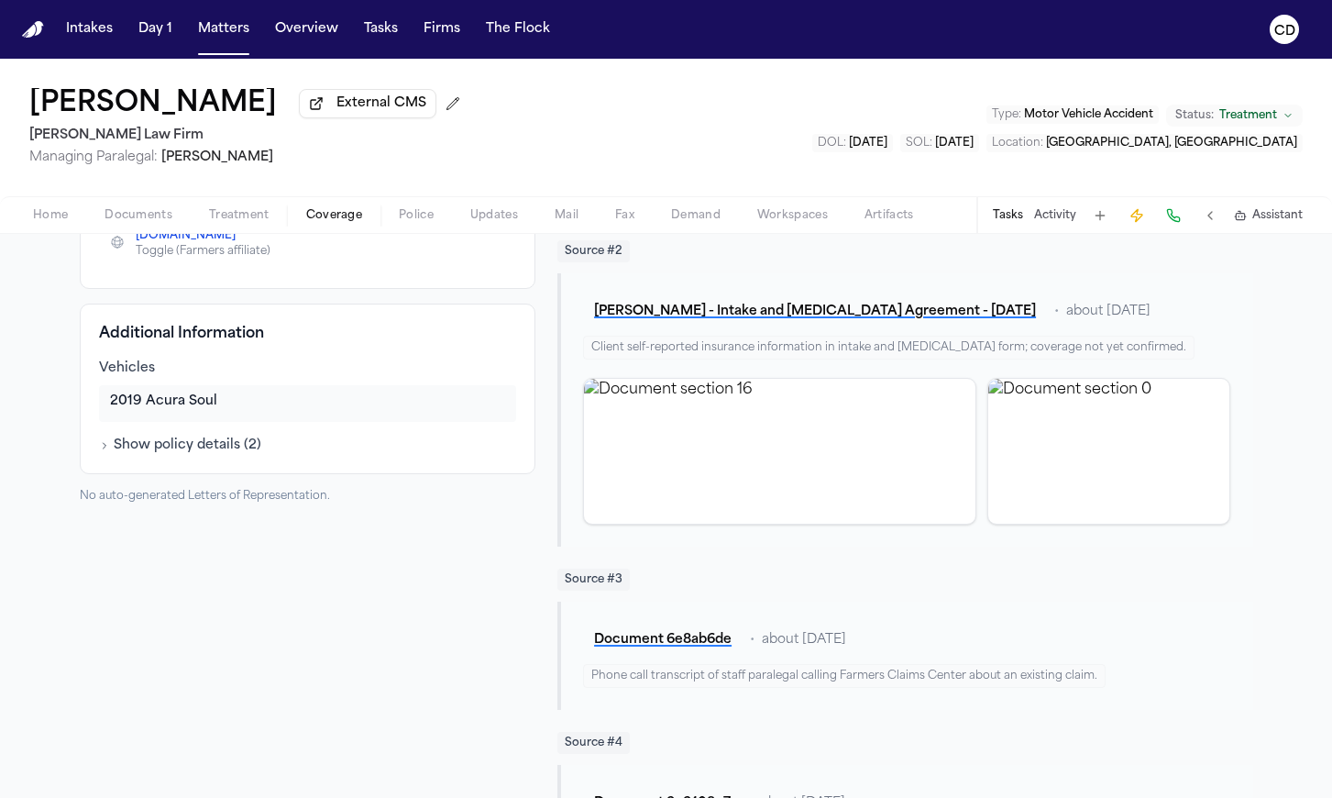
scroll to position [404, 0]
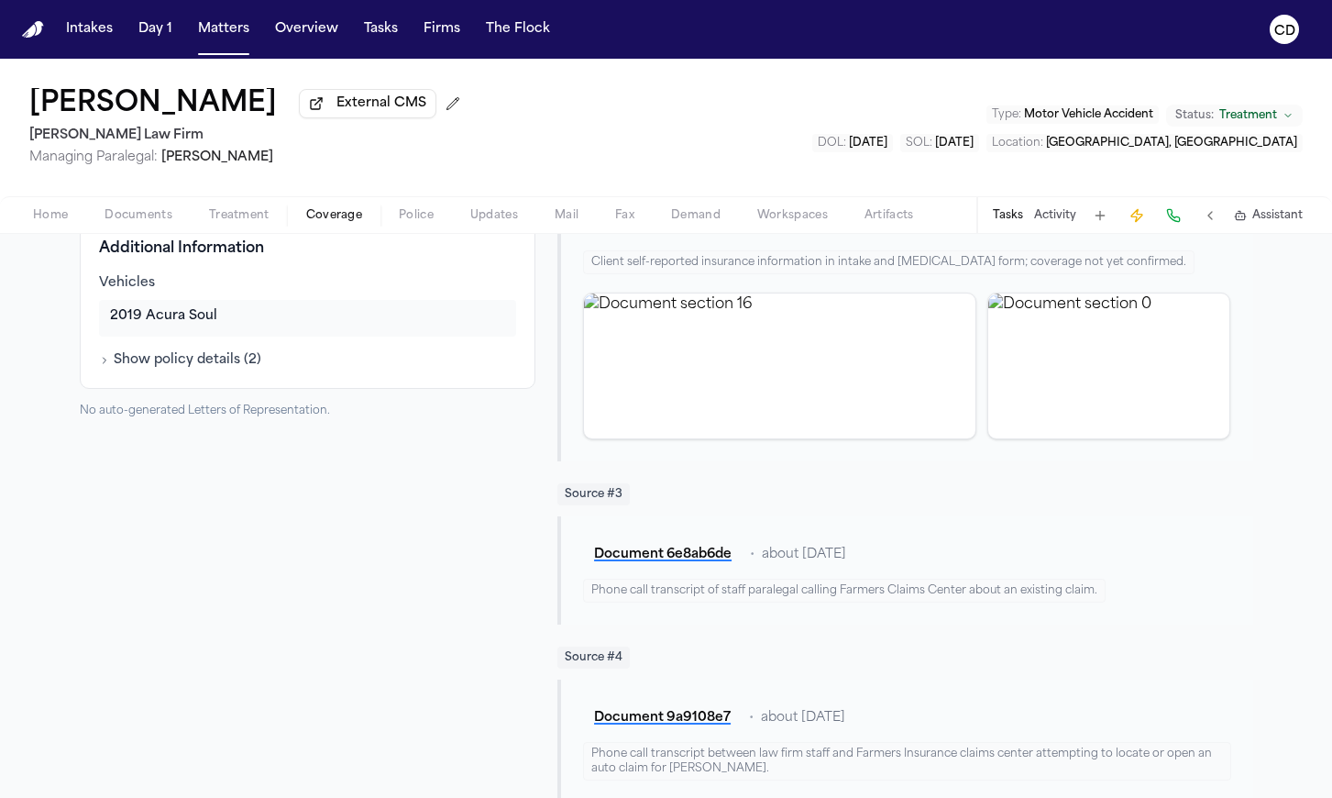
click at [108, 364] on button "Show policy details ( 2 )" at bounding box center [180, 360] width 162 height 18
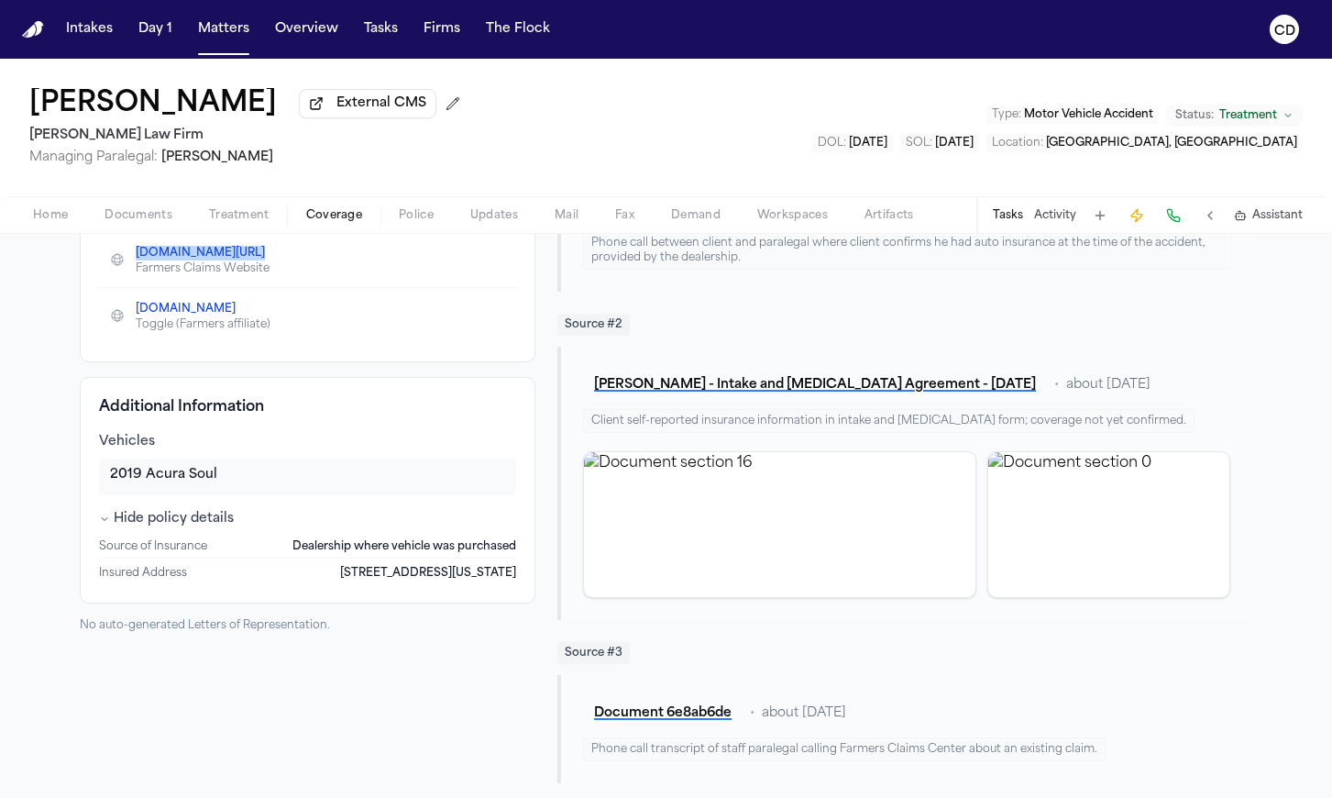
scroll to position [227, 0]
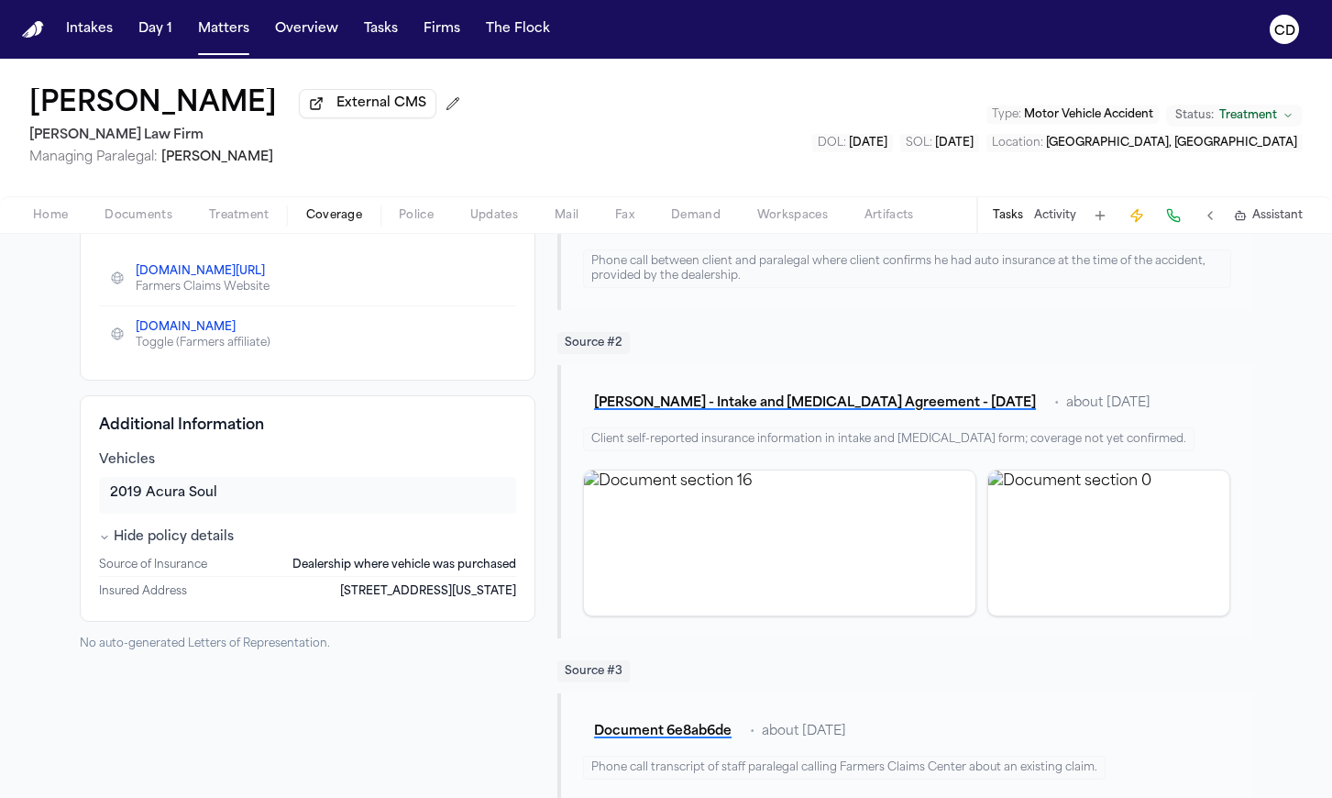
click at [303, 264] on div "farmers.com/claims Farmers Claims Website" at bounding box center [308, 277] width 418 height 55
drag, startPoint x: 529, startPoint y: 155, endPoint x: 618, endPoint y: 151, distance: 89.0
click at [529, 155] on div "Marco Mena External CMS Ruy Mireles Law Firm Managing Paralegal: Jessica Barret…" at bounding box center [666, 128] width 1332 height 138
click at [613, 167] on div "Marco Mena External CMS Ruy Mireles Law Firm Managing Paralegal: Jessica Barret…" at bounding box center [666, 128] width 1332 height 138
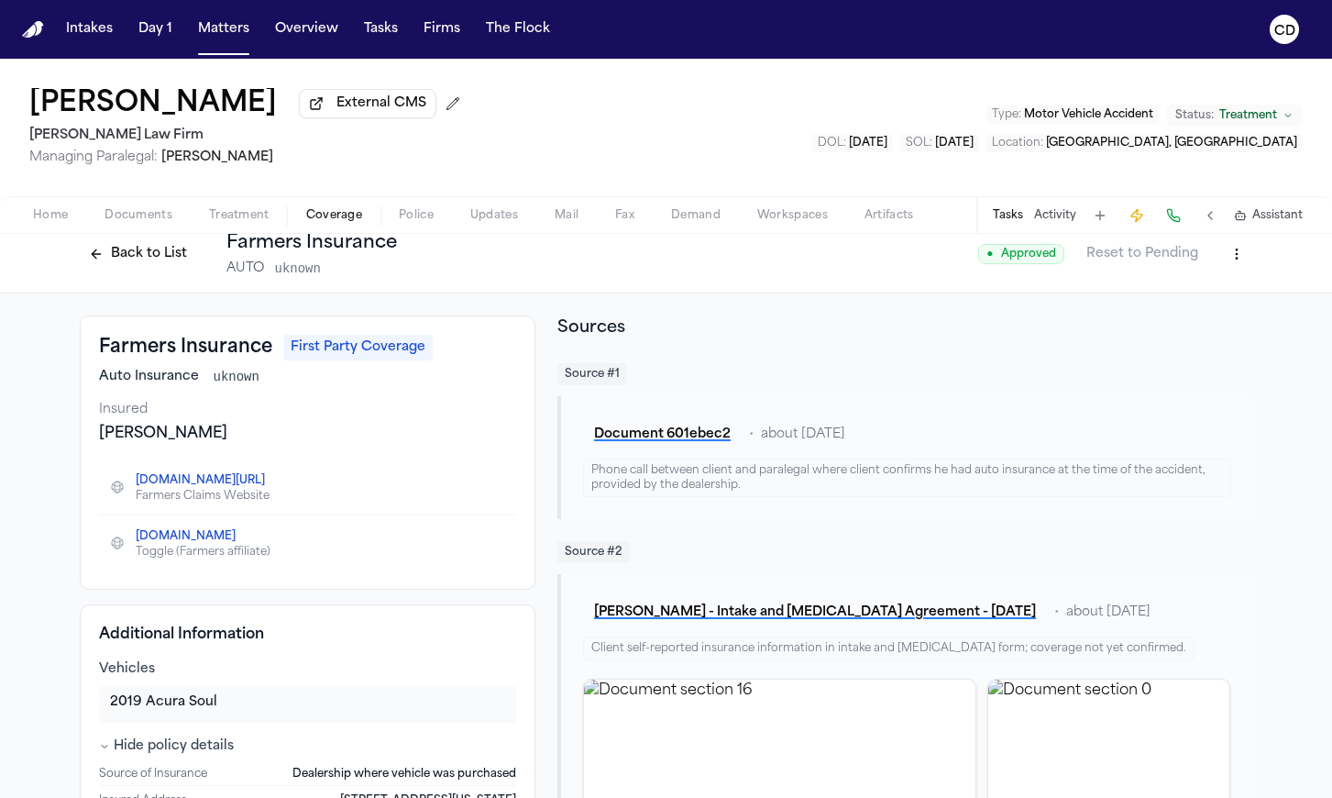
scroll to position [0, 0]
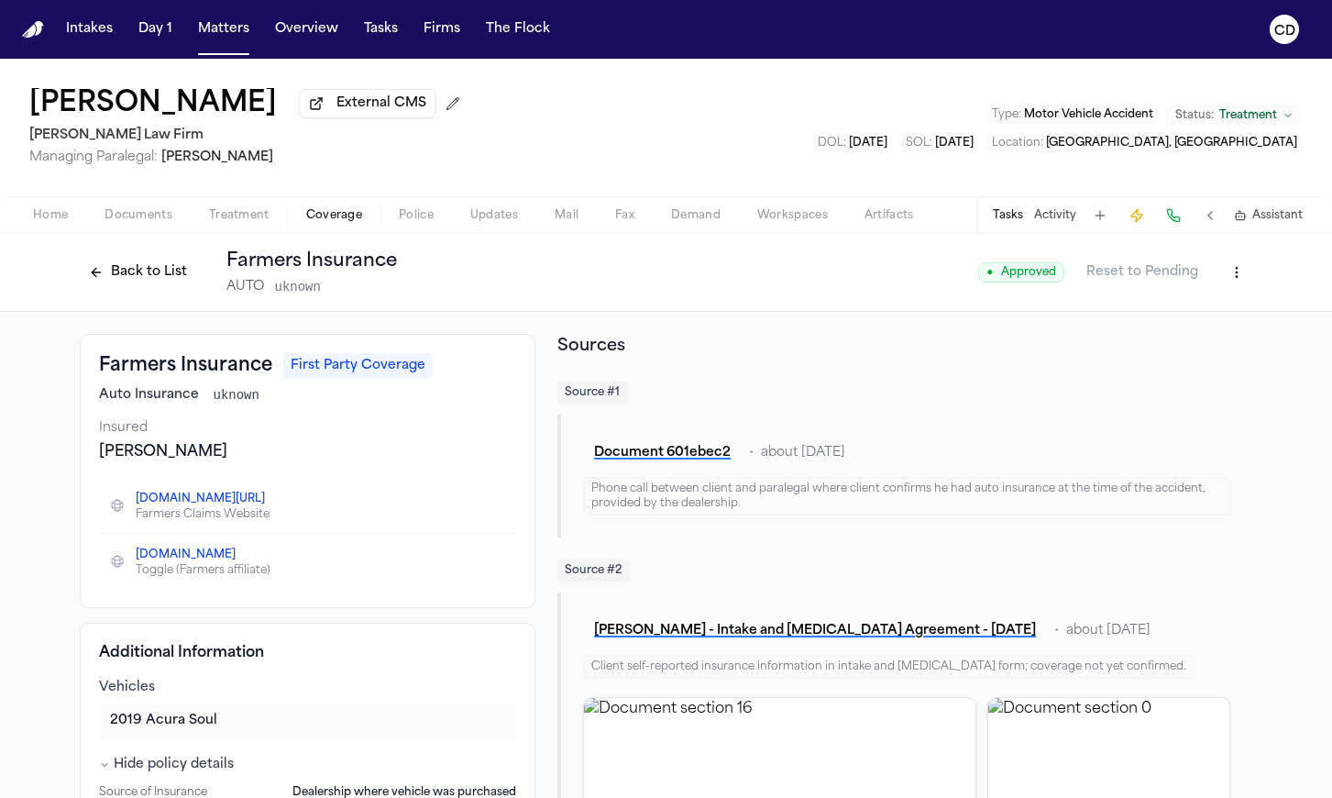
click at [522, 110] on div "Marco Mena External CMS Ruy Mireles Law Firm Managing Paralegal: Jessica Barret…" at bounding box center [666, 128] width 1332 height 138
click at [508, 98] on div "Marco Mena External CMS Ruy Mireles Law Firm Managing Paralegal: Jessica Barret…" at bounding box center [666, 128] width 1332 height 138
click at [539, 149] on div "Marco Mena External CMS Ruy Mireles Law Firm Managing Paralegal: Jessica Barret…" at bounding box center [666, 128] width 1332 height 138
click at [61, 223] on span "Home" at bounding box center [50, 215] width 35 height 15
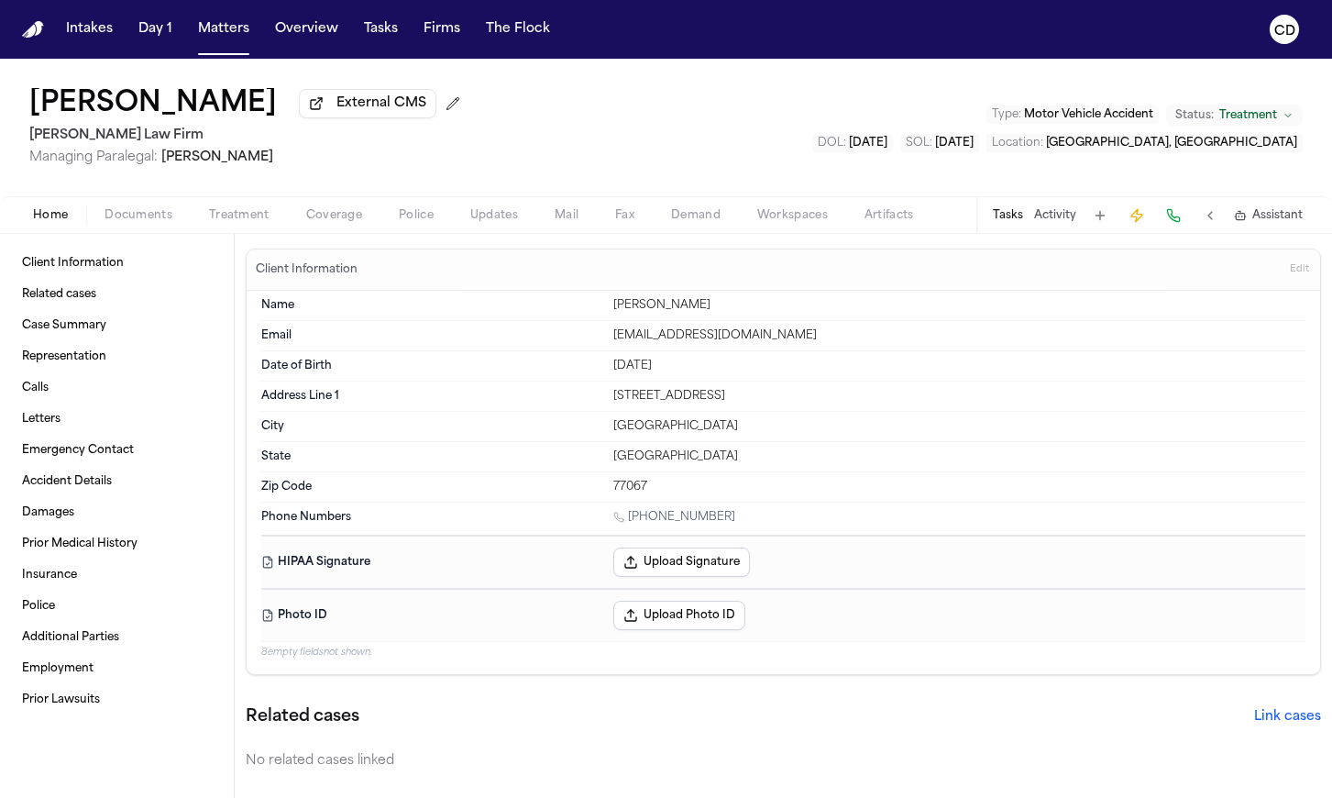
click at [127, 222] on span "Documents" at bounding box center [139, 215] width 68 height 15
click at [62, 220] on span "Home" at bounding box center [50, 215] width 35 height 15
click at [108, 319] on link "Case Summary" at bounding box center [117, 325] width 204 height 29
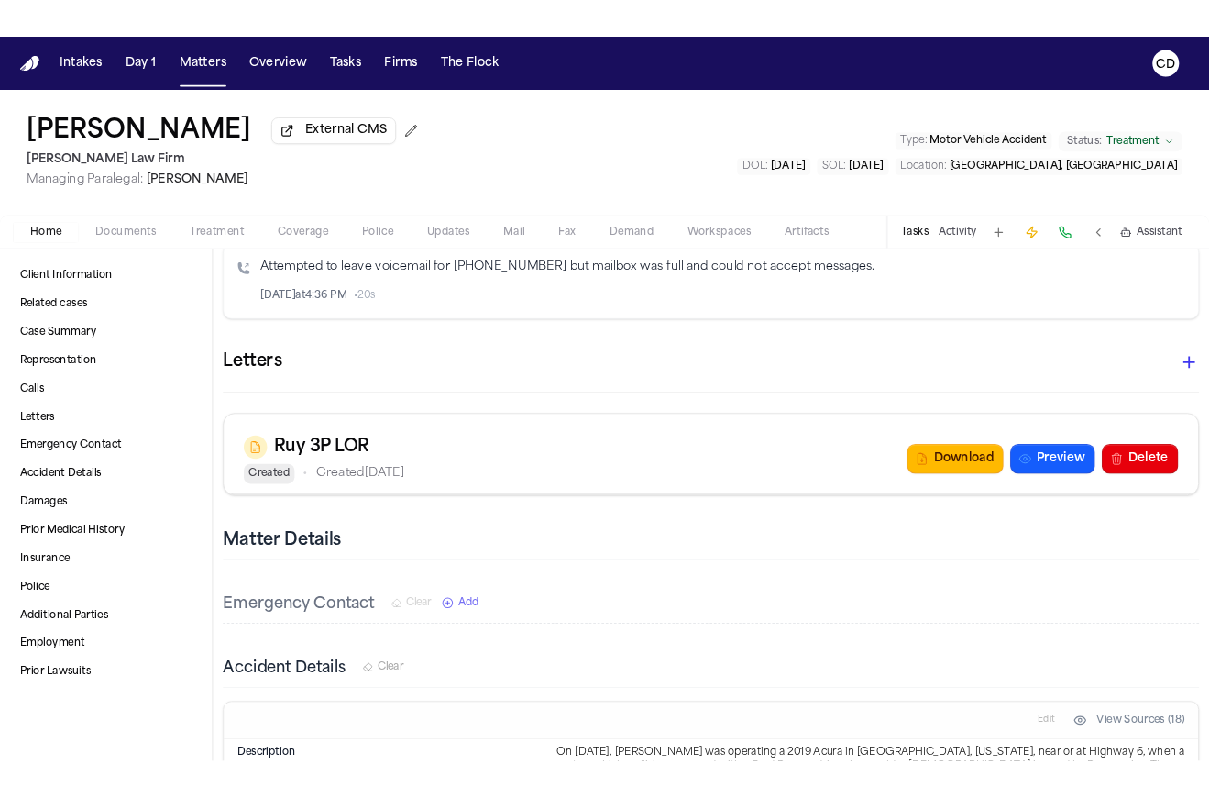
scroll to position [2847, 0]
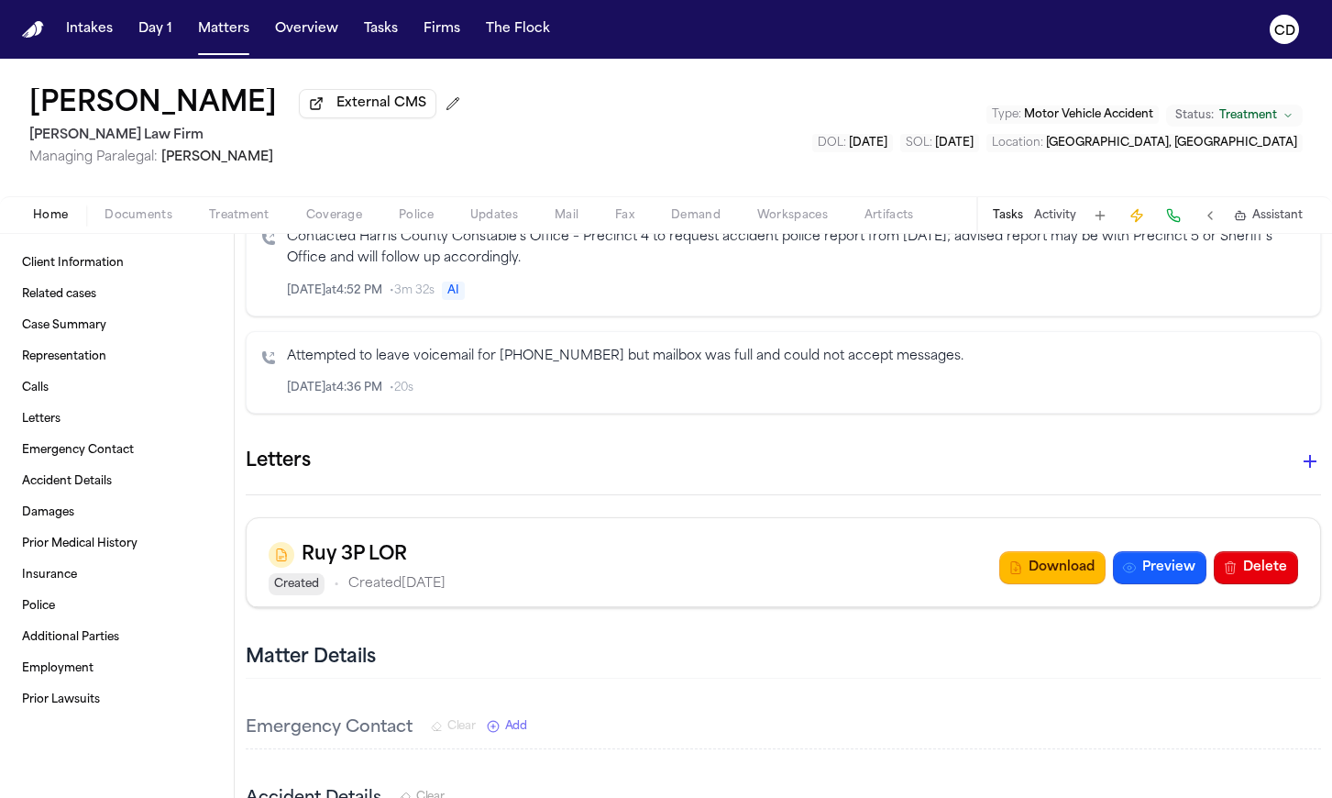
click at [1243, 79] on div "Marco Mena External CMS Ruy Mireles Law Firm Managing Paralegal: Jessica Barret…" at bounding box center [666, 128] width 1332 height 138
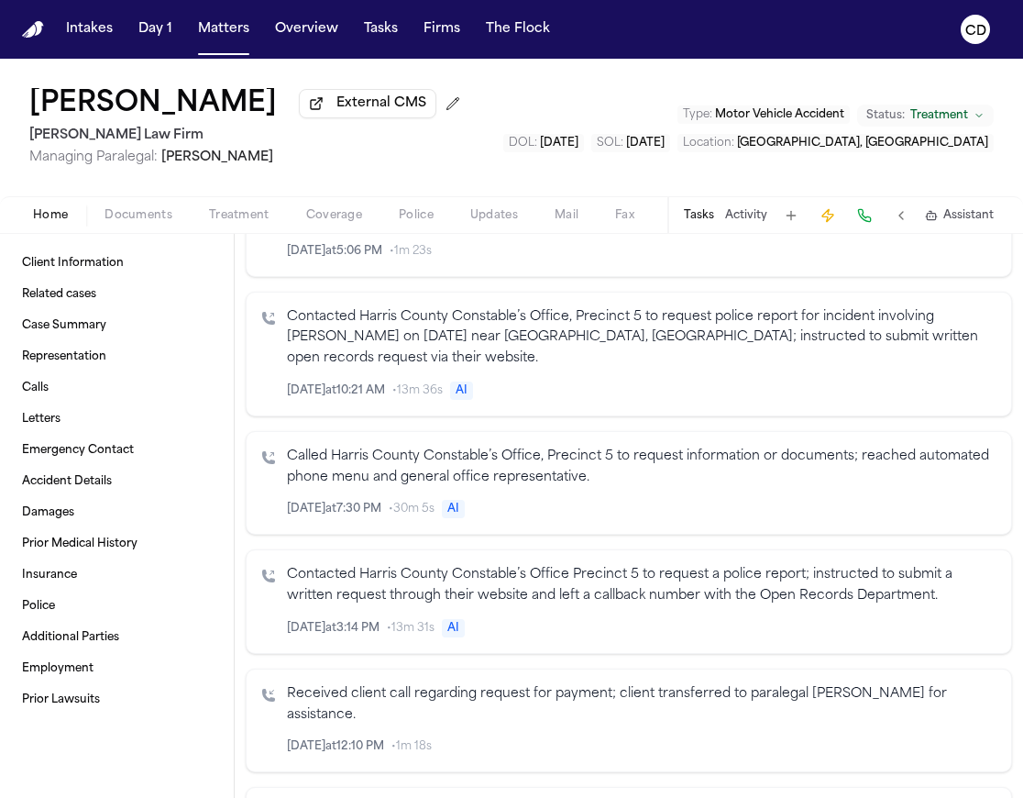
scroll to position [1107, 0]
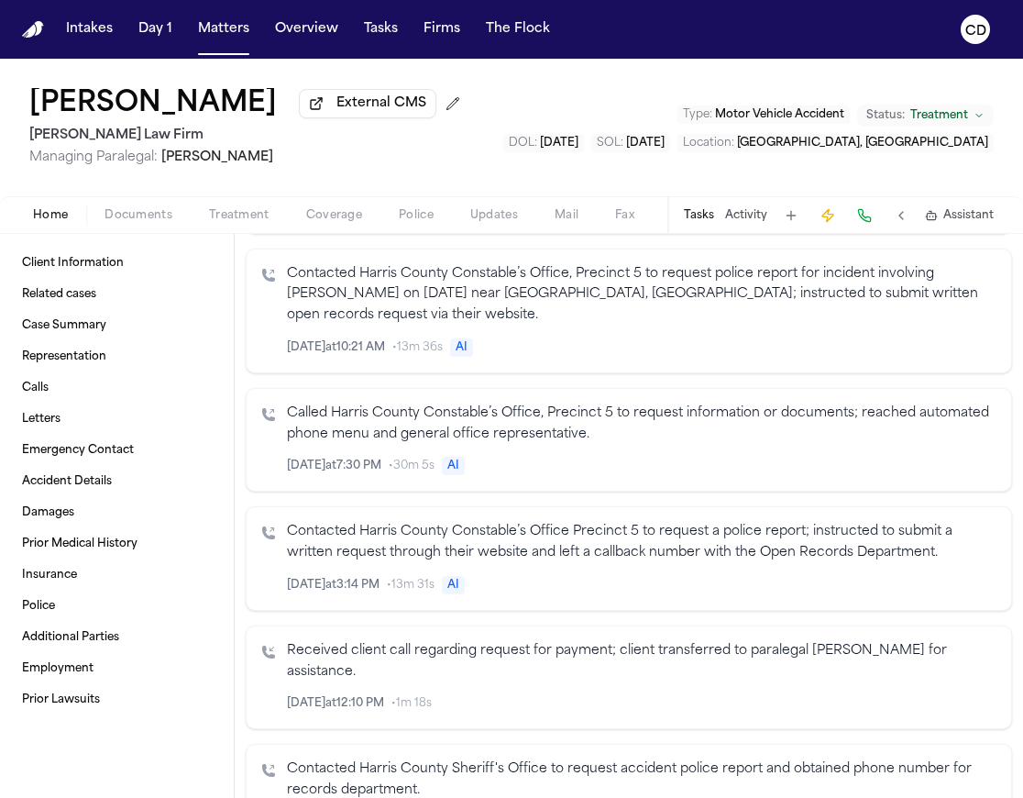
click at [327, 216] on span "Coverage" at bounding box center [334, 215] width 56 height 15
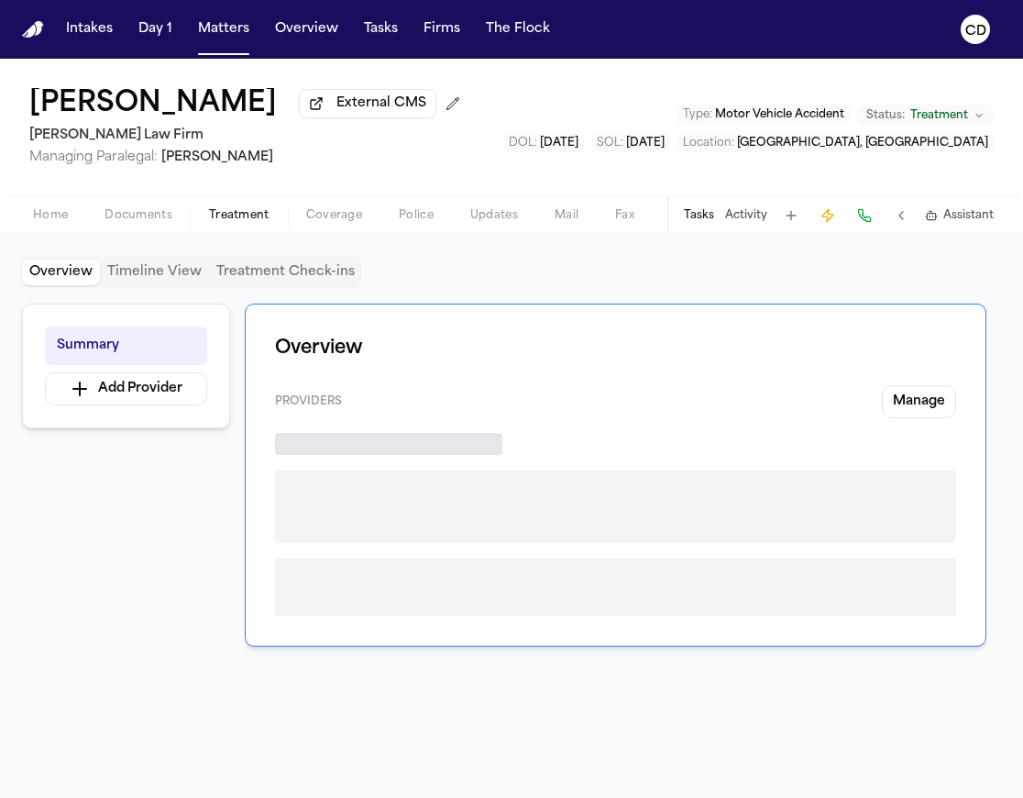
click at [244, 215] on span "Treatment" at bounding box center [239, 215] width 61 height 15
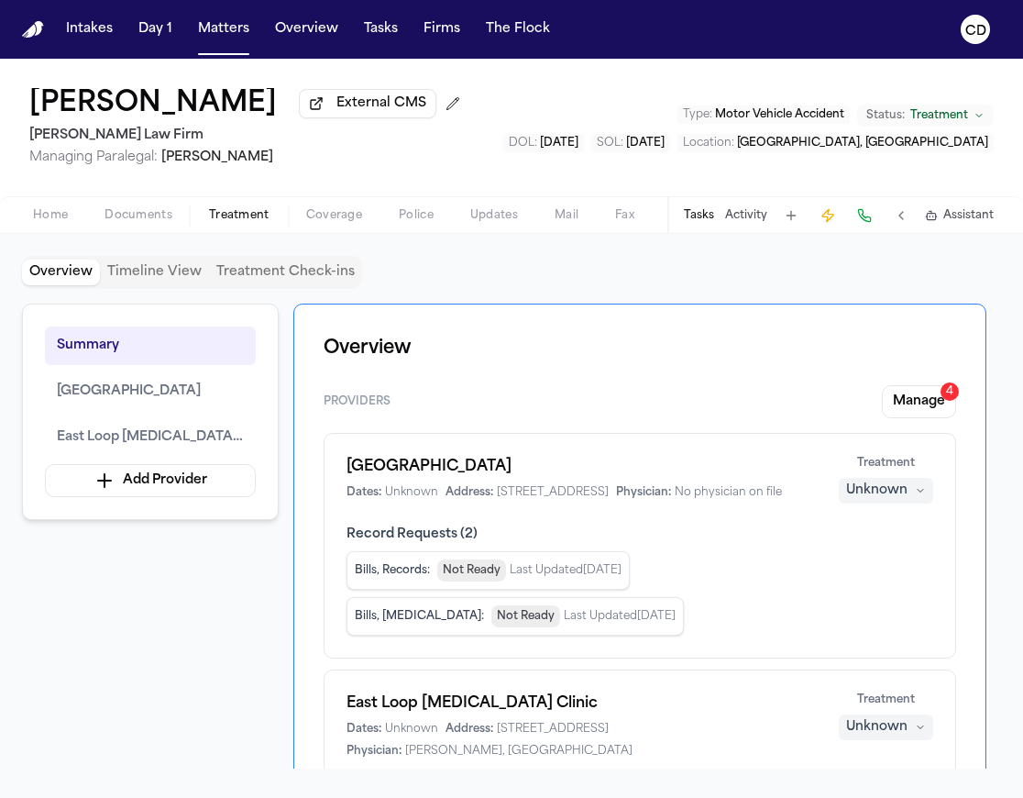
click at [146, 231] on div "Home Documents Treatment Coverage Police Updates Mail Fax Demand Workspaces Art…" at bounding box center [511, 214] width 1023 height 37
click at [65, 218] on span "Home" at bounding box center [50, 215] width 35 height 15
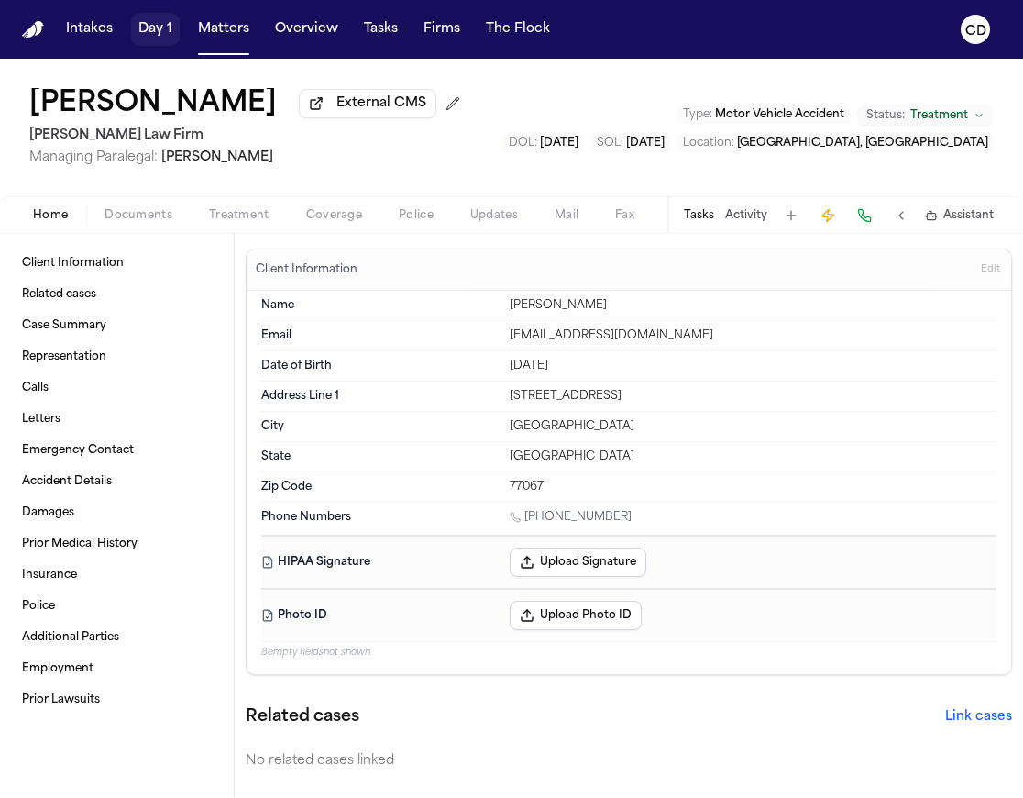
click at [175, 29] on button "Day 1" at bounding box center [155, 29] width 49 height 33
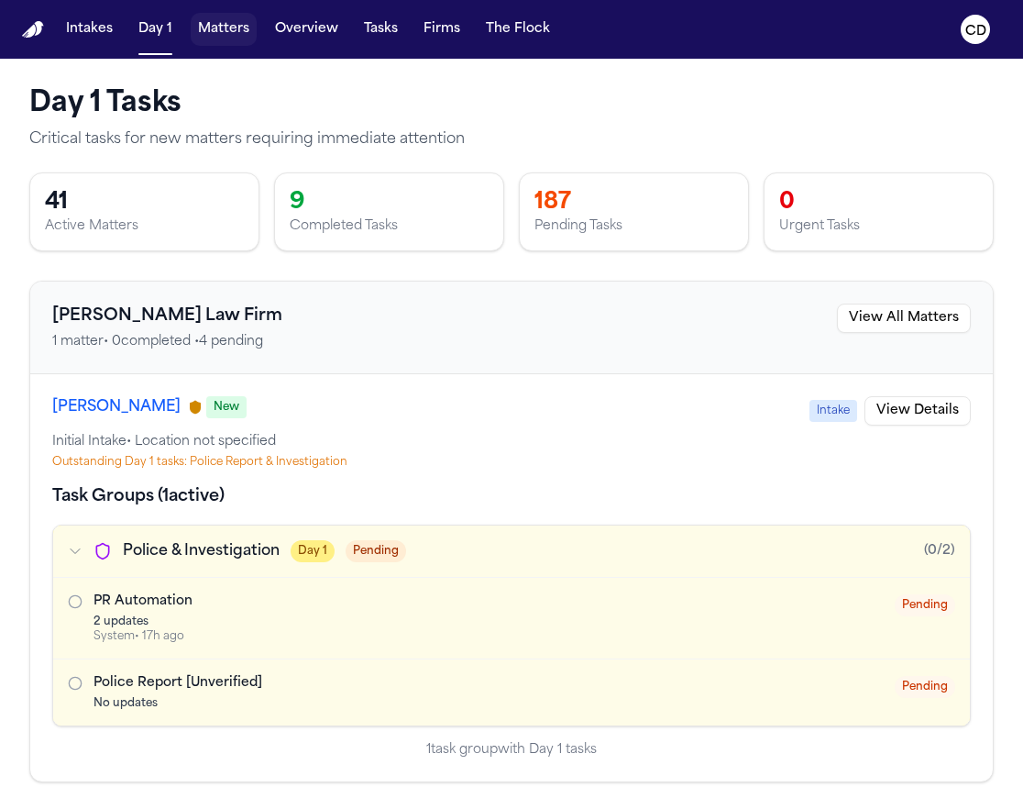
click at [234, 37] on button "Matters" at bounding box center [224, 29] width 66 height 33
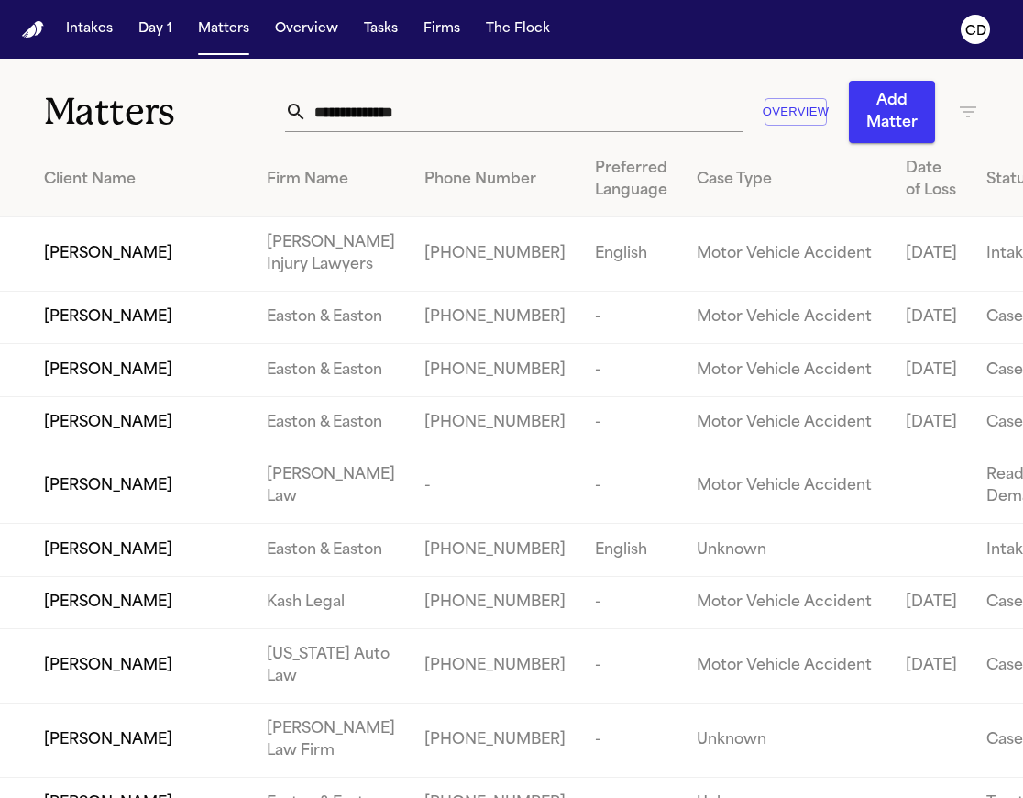
click at [438, 116] on input "text" at bounding box center [524, 112] width 435 height 40
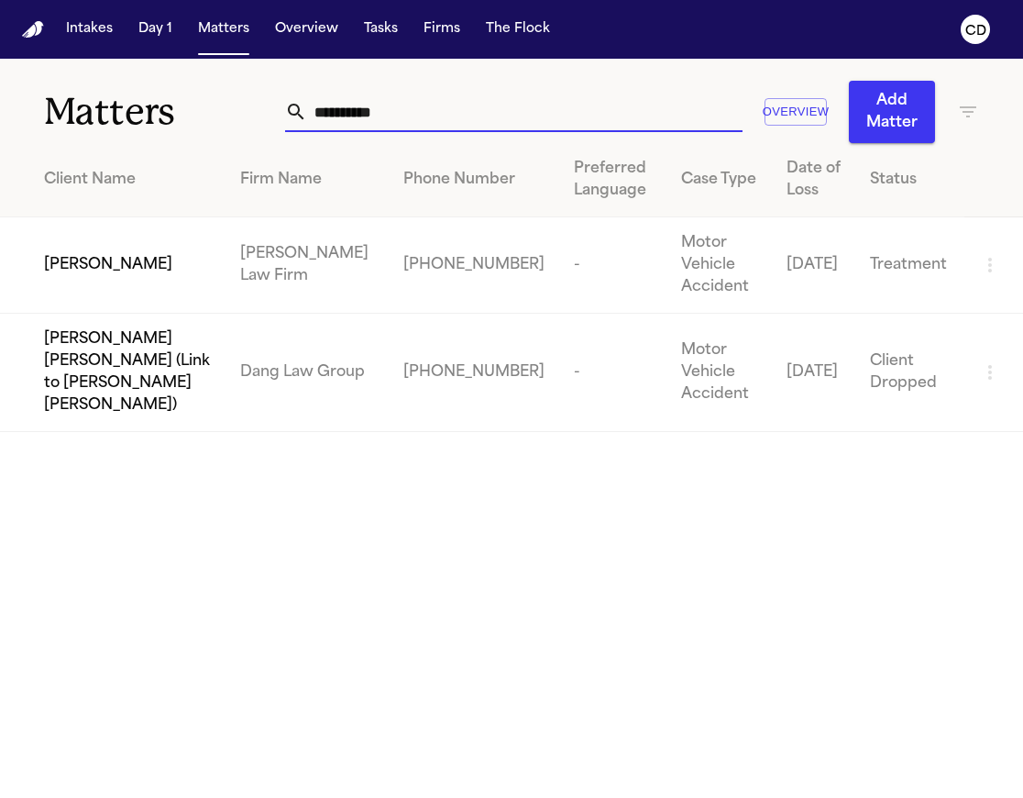
type input "**********"
click at [154, 274] on div "[PERSON_NAME]" at bounding box center [127, 265] width 167 height 22
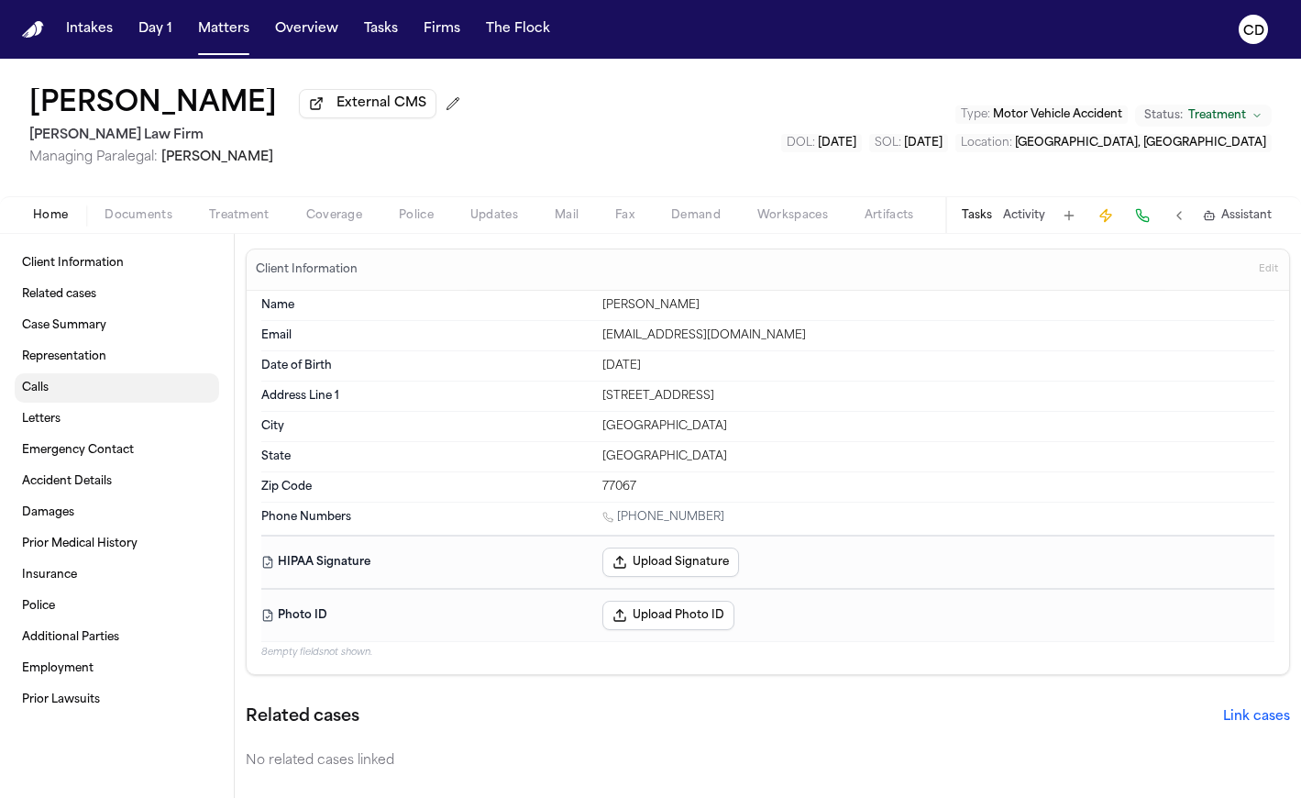
click at [93, 401] on link "Calls" at bounding box center [117, 387] width 204 height 29
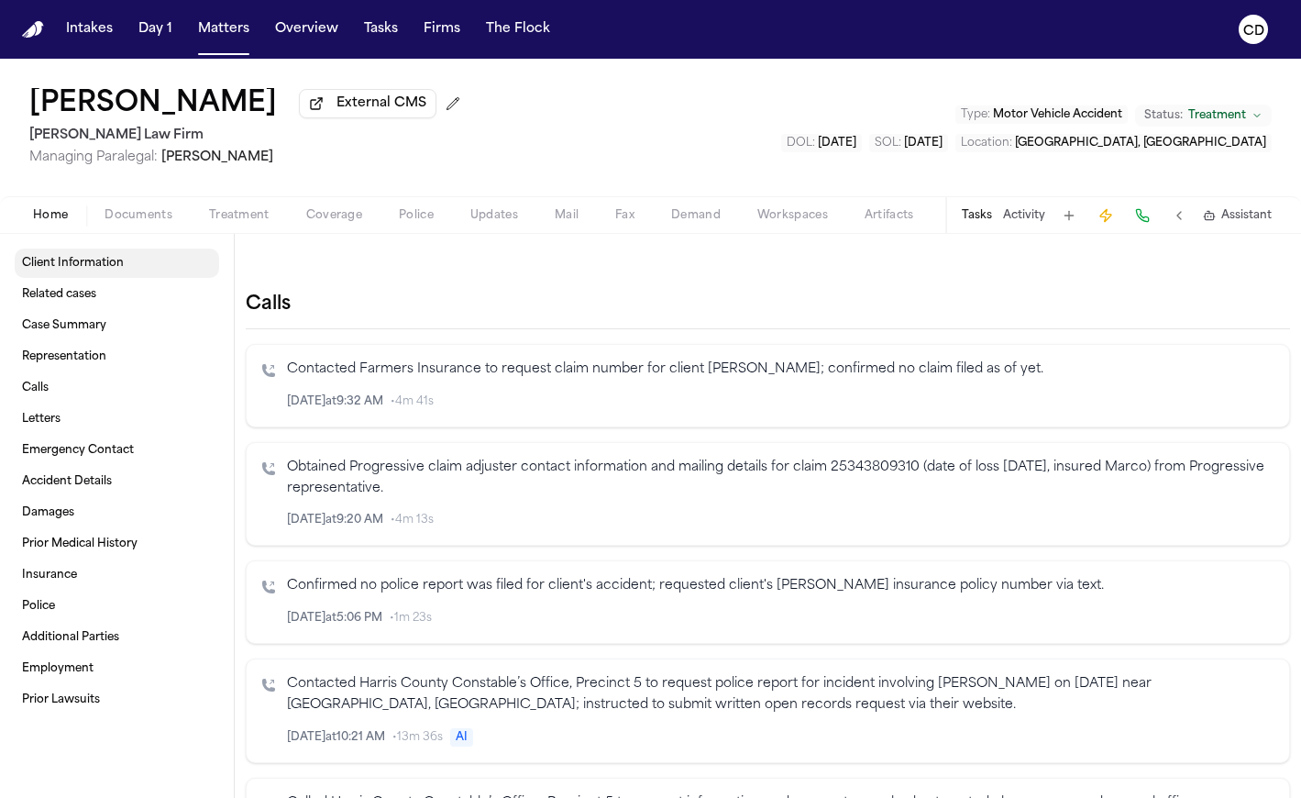
scroll to position [689, 0]
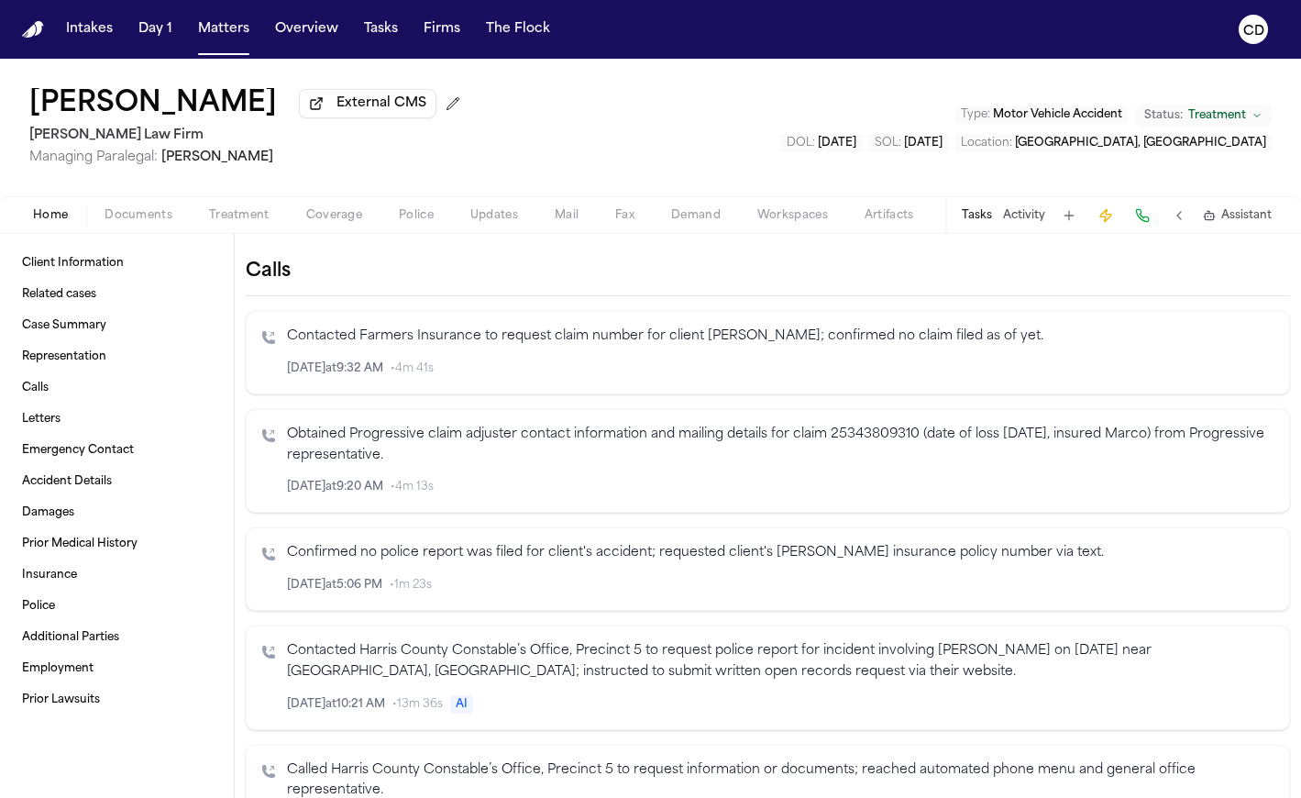
click at [118, 233] on div "Home Documents Treatment Coverage Police Updates Mail Fax Demand Workspaces Art…" at bounding box center [650, 214] width 1301 height 37
click at [127, 223] on span "Documents" at bounding box center [139, 215] width 68 height 15
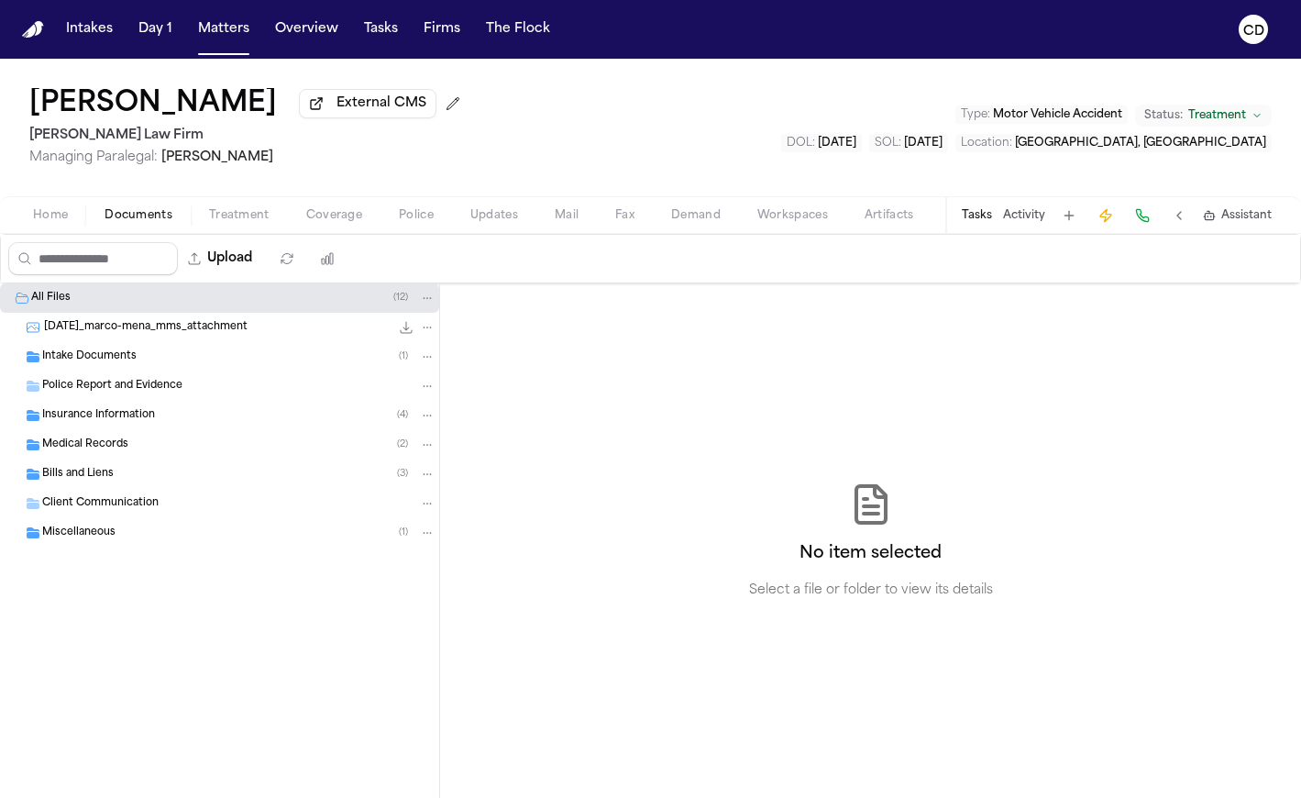
click at [71, 223] on button "Home" at bounding box center [51, 215] width 72 height 22
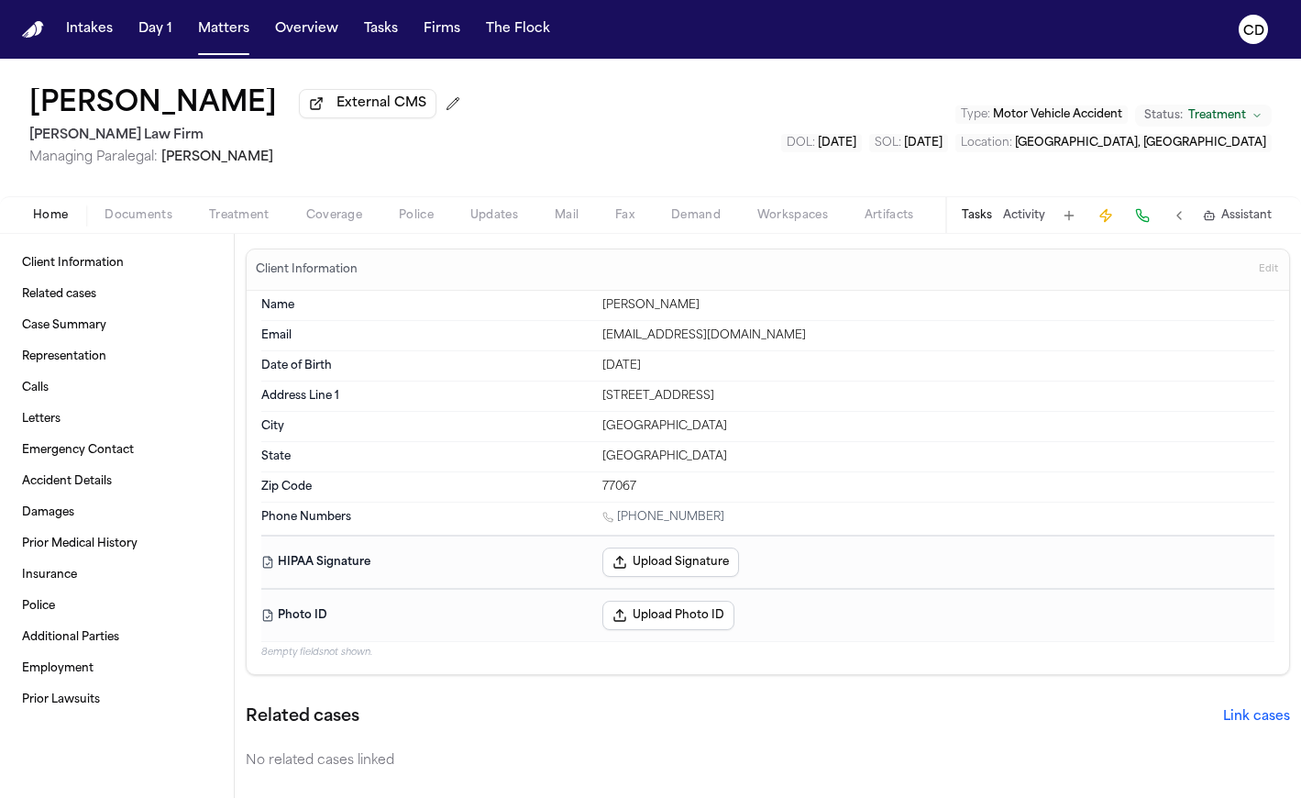
click at [61, 217] on span "Home" at bounding box center [50, 215] width 35 height 15
click at [105, 421] on link "Letters" at bounding box center [117, 418] width 204 height 29
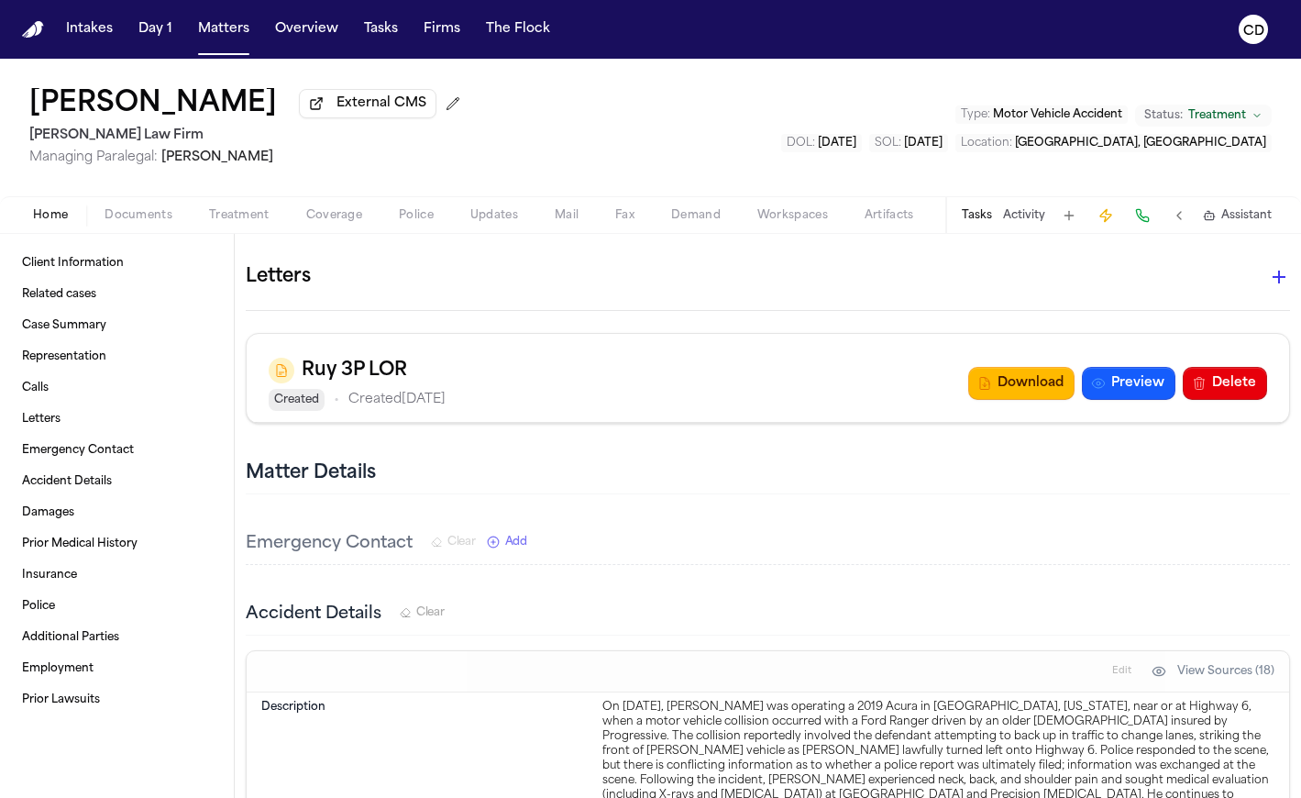
click at [1024, 223] on button "Activity" at bounding box center [1024, 215] width 42 height 15
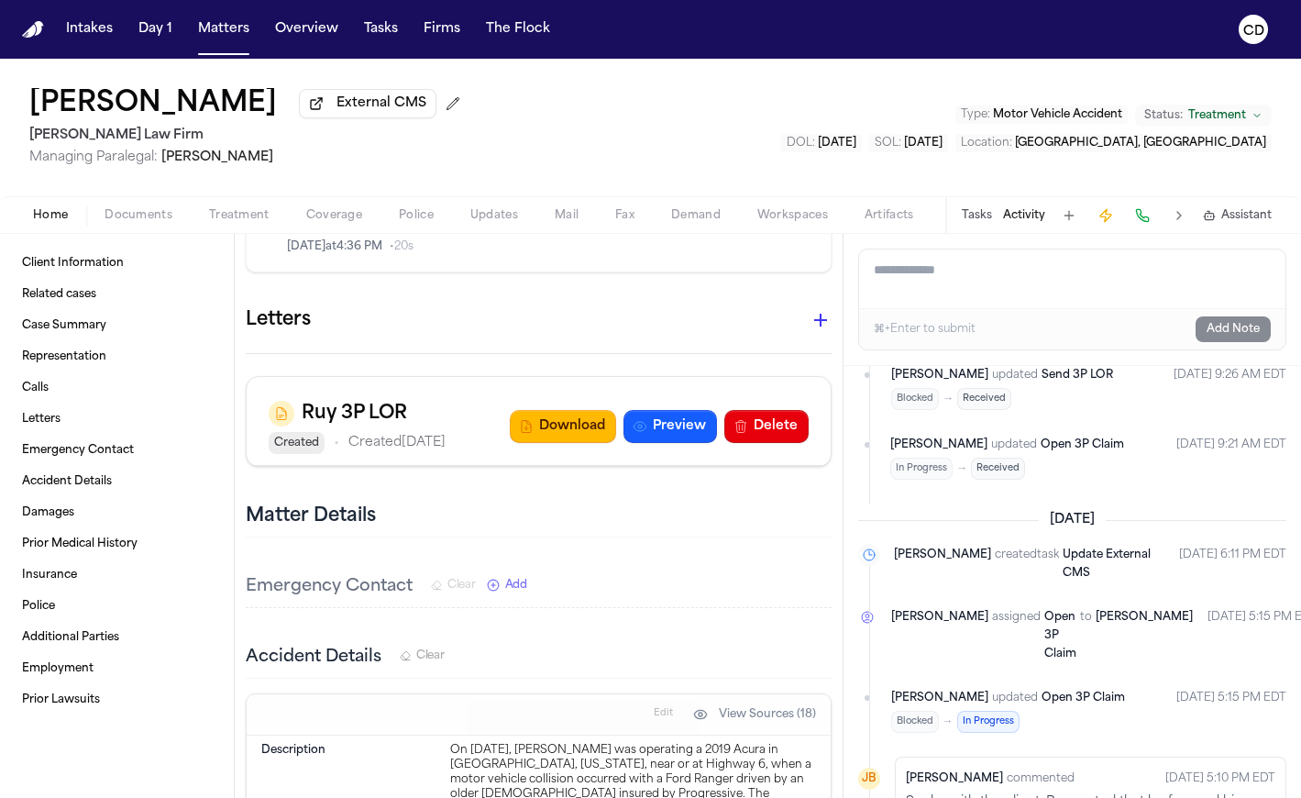
scroll to position [393, 0]
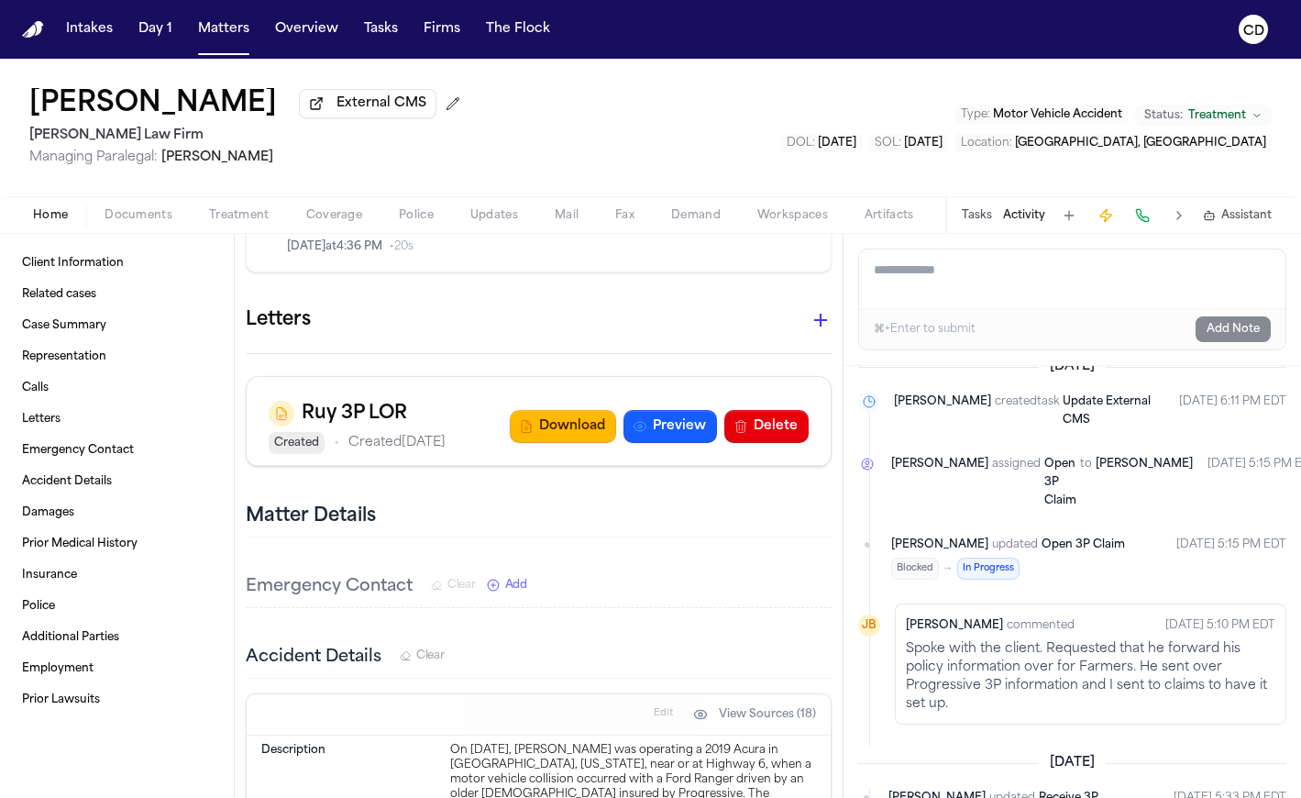
click at [985, 220] on button "Tasks" at bounding box center [977, 215] width 30 height 15
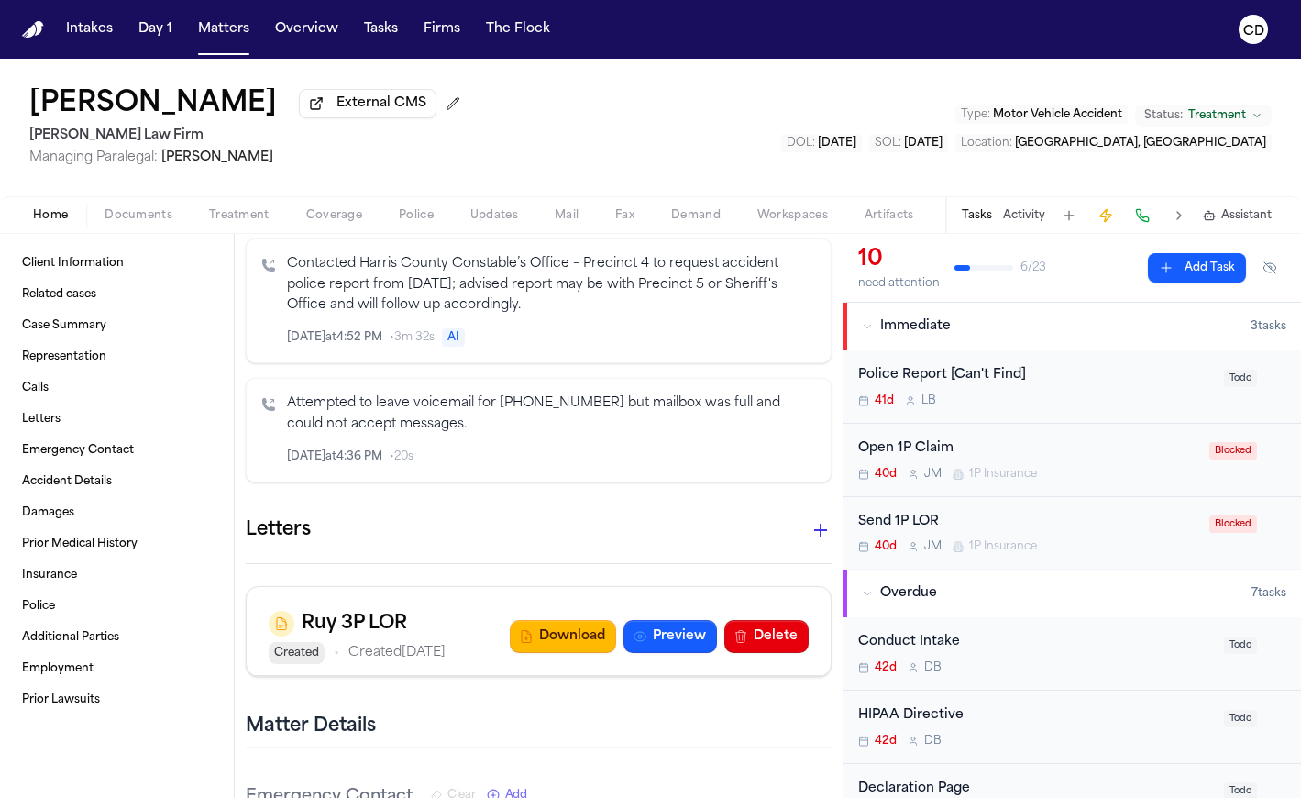
scroll to position [3024, 0]
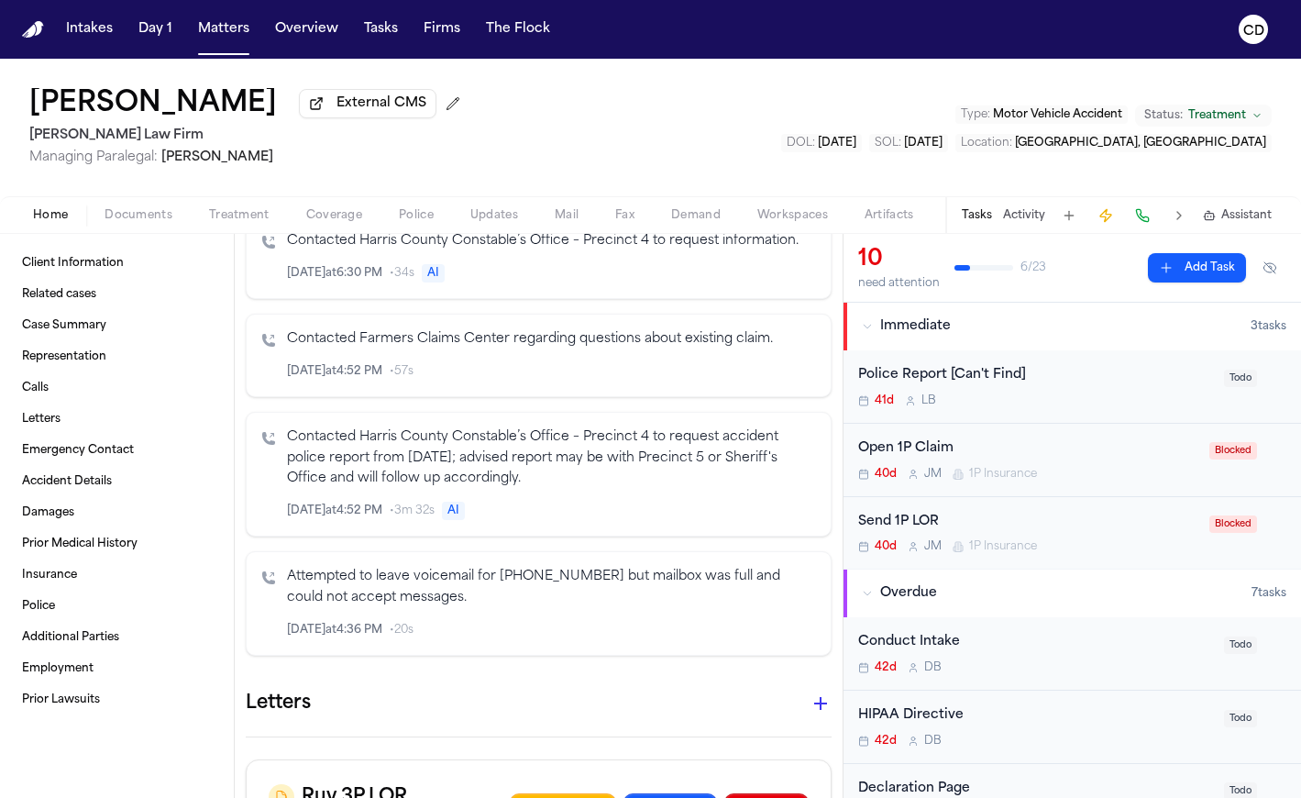
click at [179, 224] on button "Documents" at bounding box center [138, 215] width 105 height 22
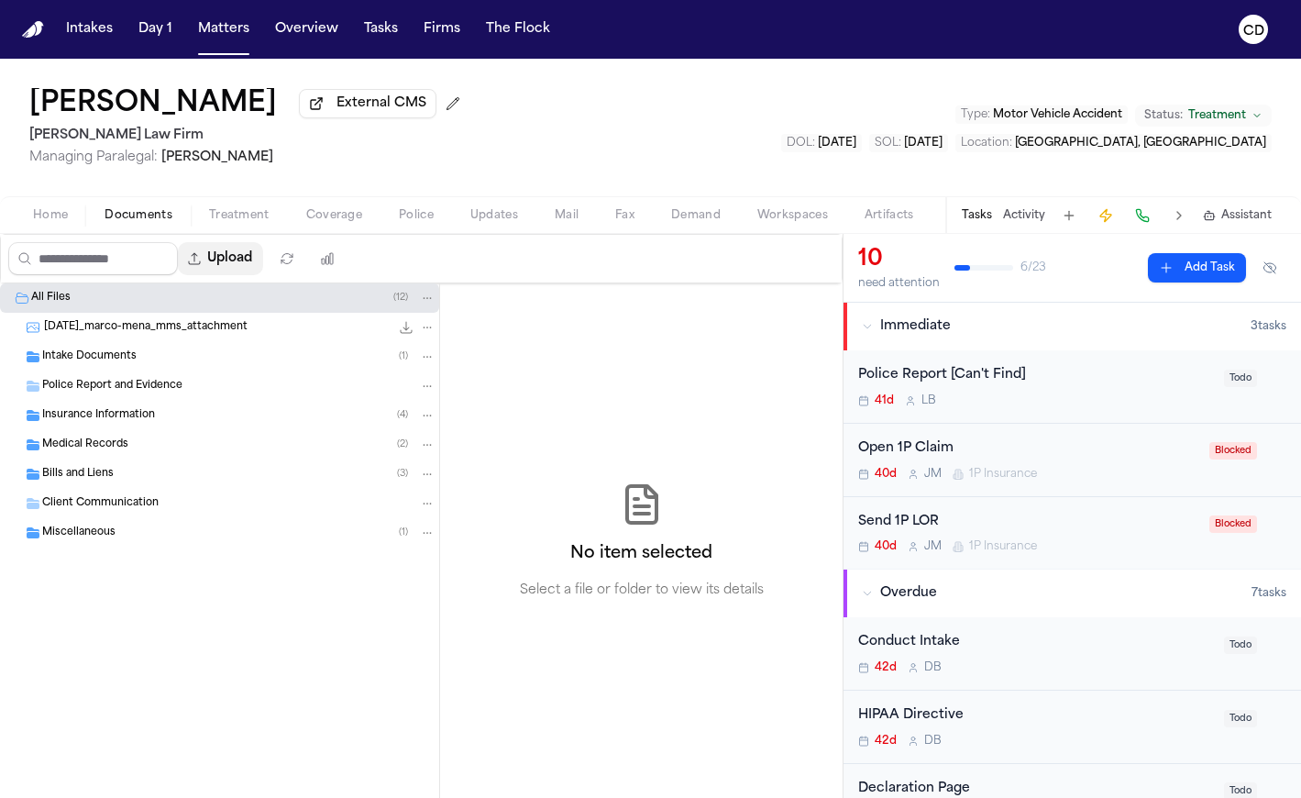
click at [255, 265] on button "Upload" at bounding box center [220, 258] width 85 height 33
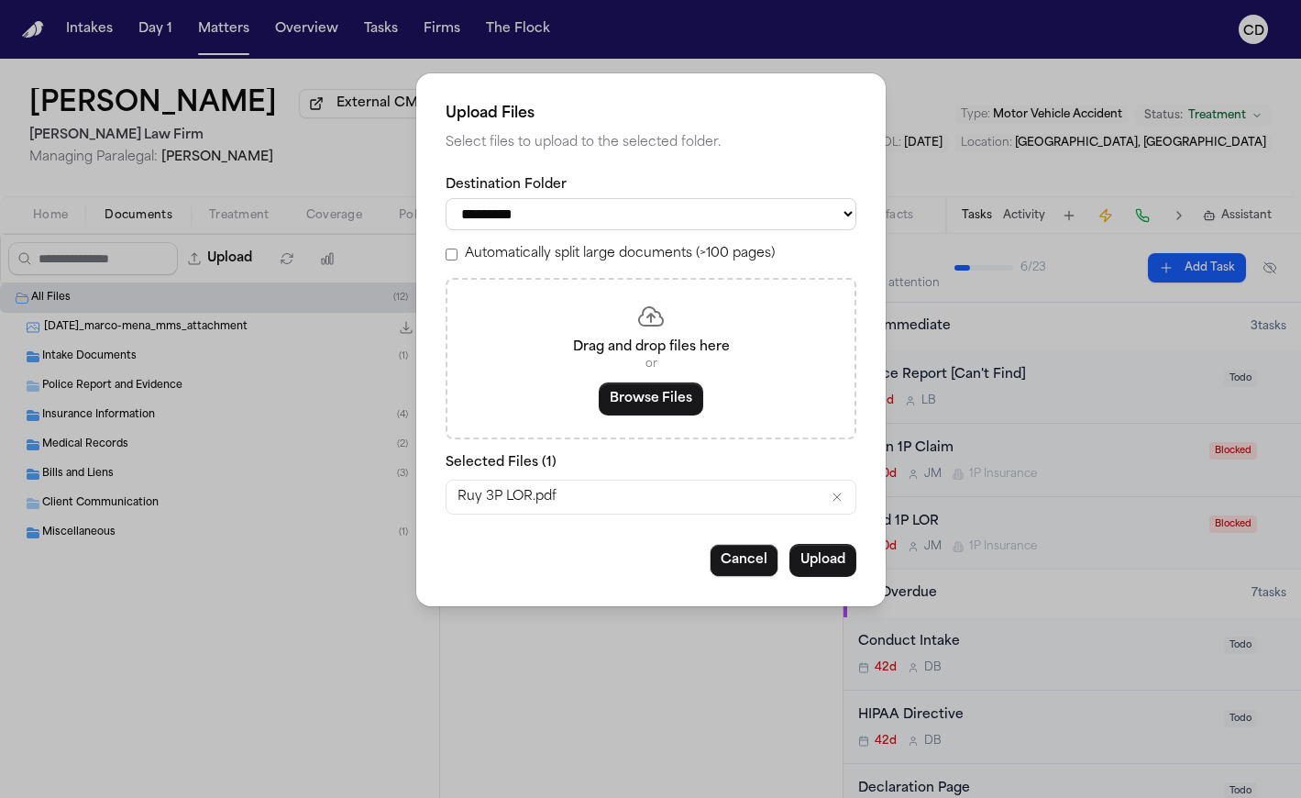
click at [684, 226] on select "**********" at bounding box center [651, 214] width 411 height 32
select select "**********"
click at [446, 198] on select "**********" at bounding box center [651, 214] width 411 height 32
click at [810, 556] on button "Upload" at bounding box center [822, 560] width 67 height 33
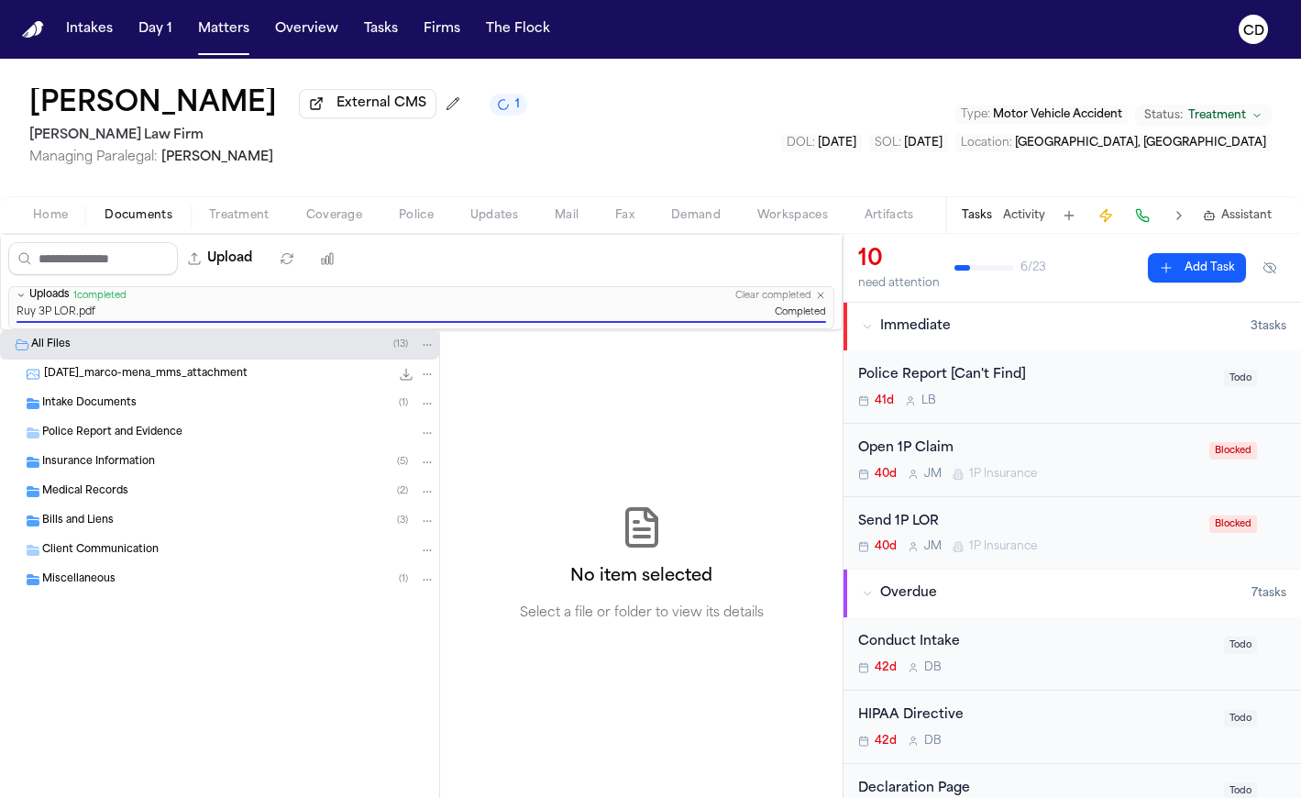
click at [65, 215] on span "Home" at bounding box center [50, 215] width 35 height 15
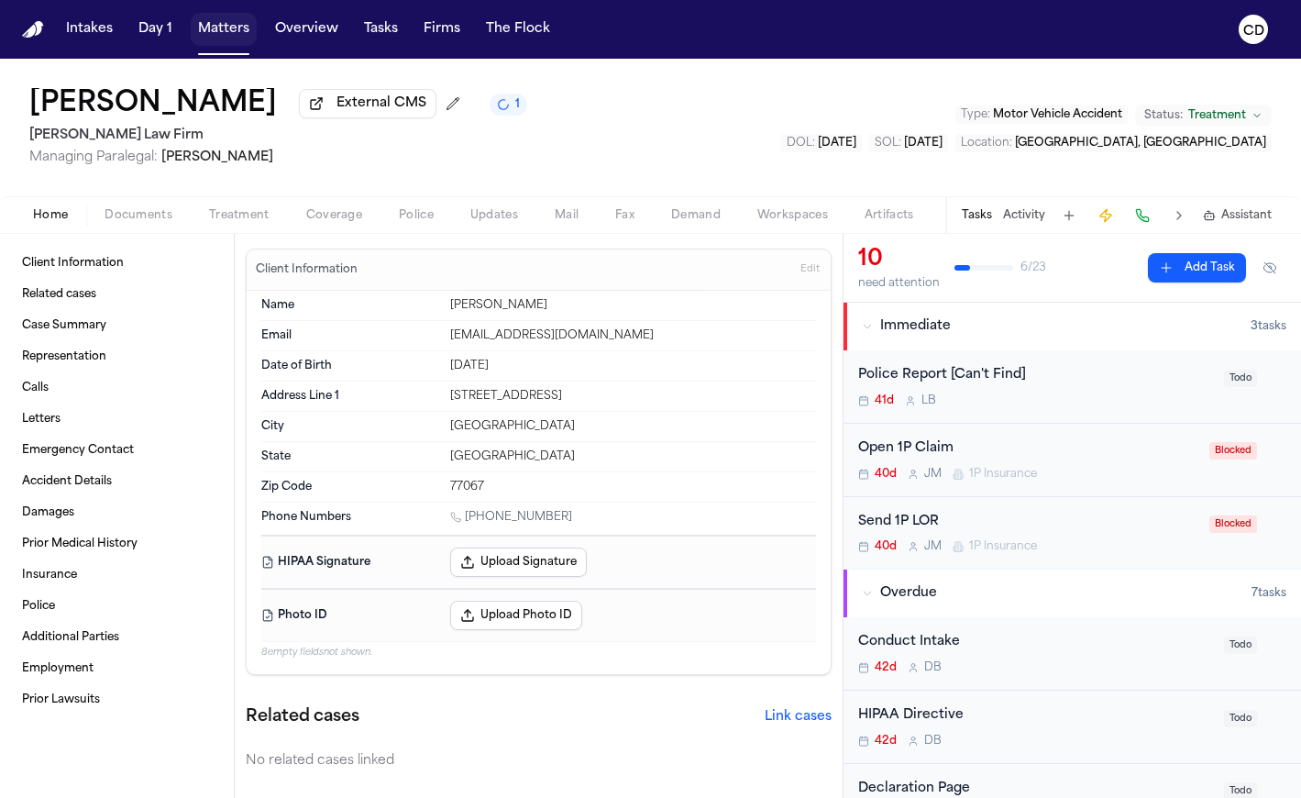
click at [222, 29] on button "Matters" at bounding box center [224, 29] width 66 height 33
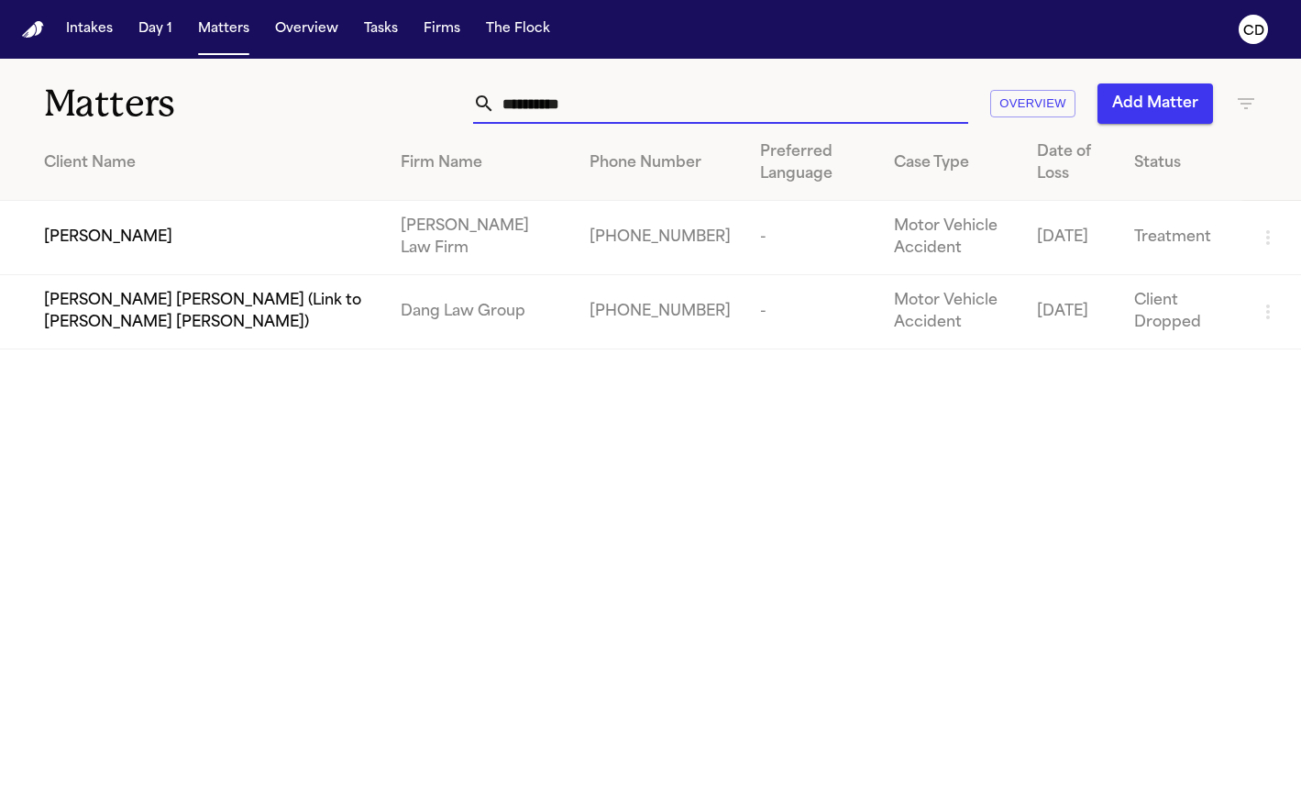
click at [528, 98] on input "**********" at bounding box center [731, 103] width 473 height 40
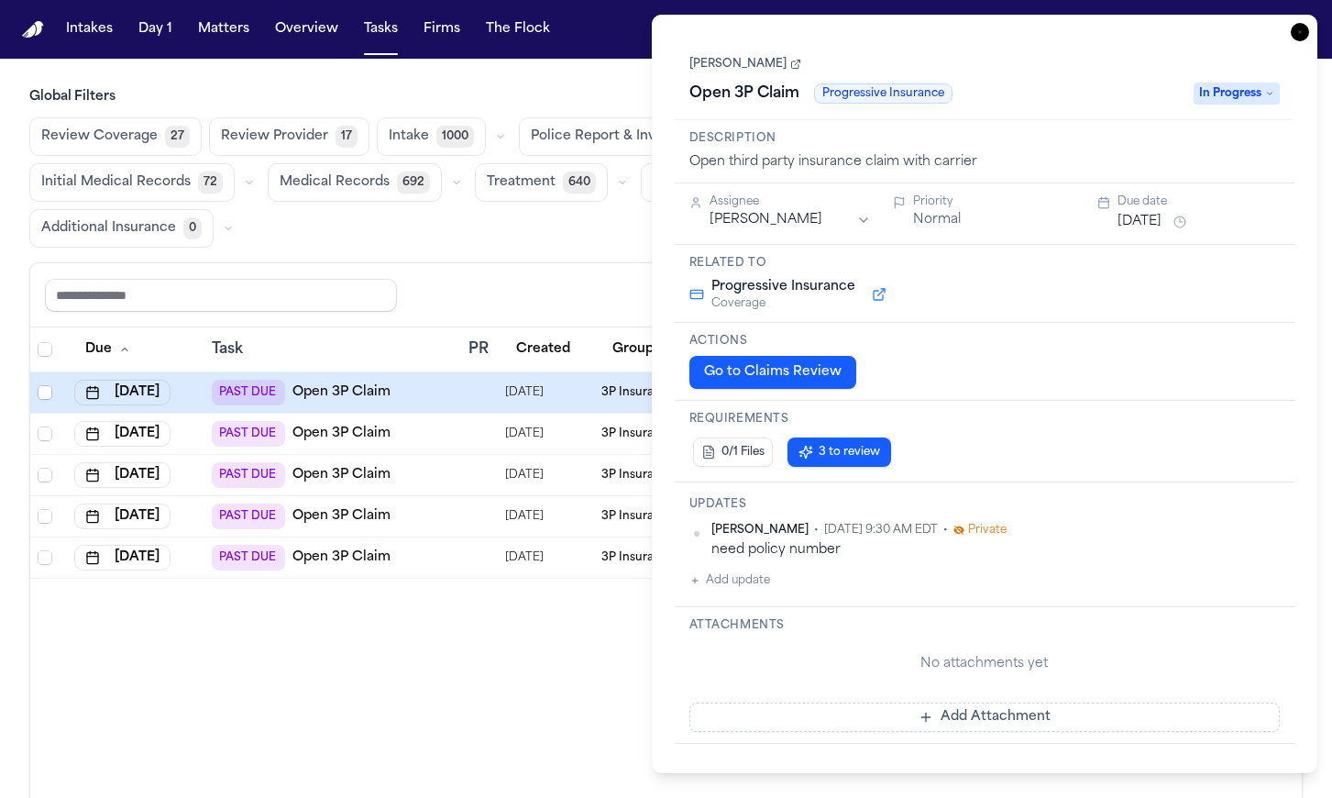
click at [551, 233] on div "Review Coverage 27 Review Provider 17 Intake 1000 Police Report & Investigation…" at bounding box center [665, 182] width 1273 height 130
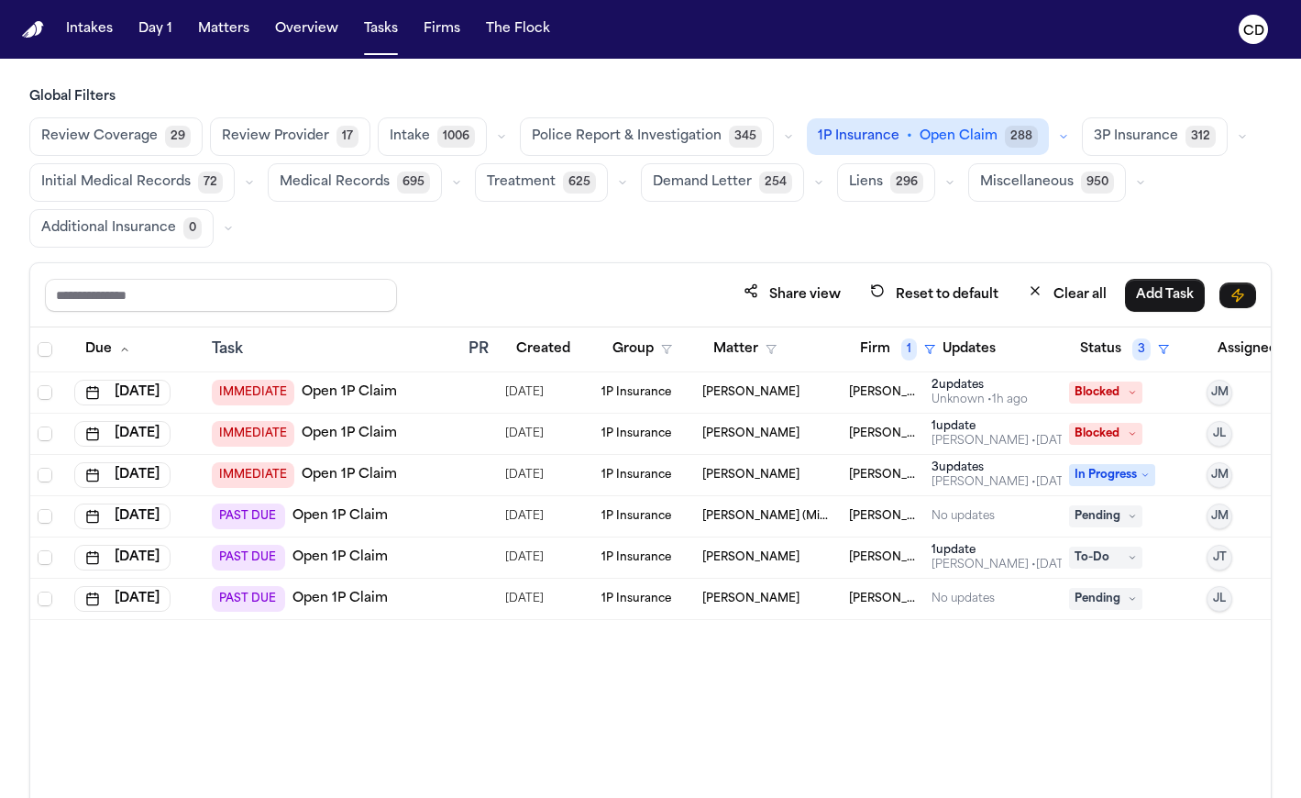
click at [1231, 130] on button "button" at bounding box center [1242, 137] width 22 height 22
click at [1180, 189] on button "Open Claim 24" at bounding box center [1174, 182] width 182 height 37
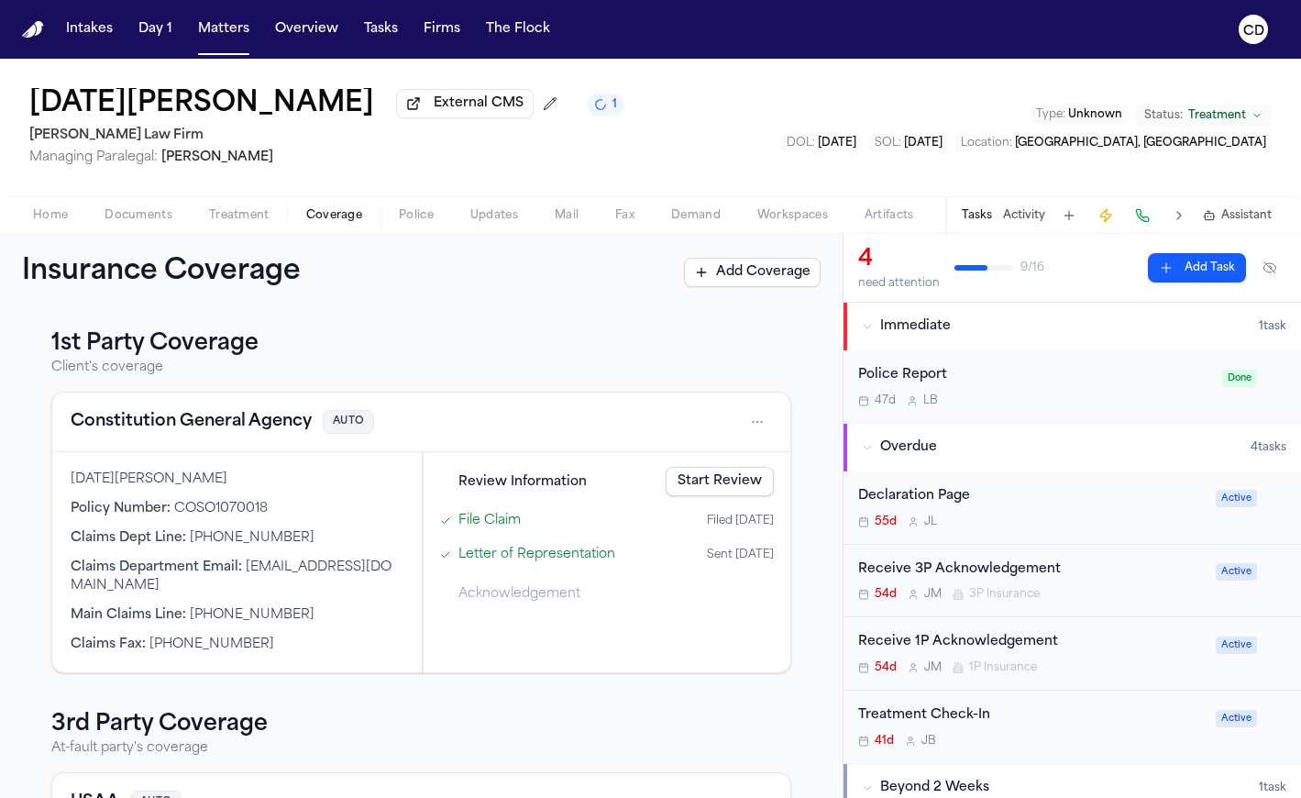
scroll to position [256, 0]
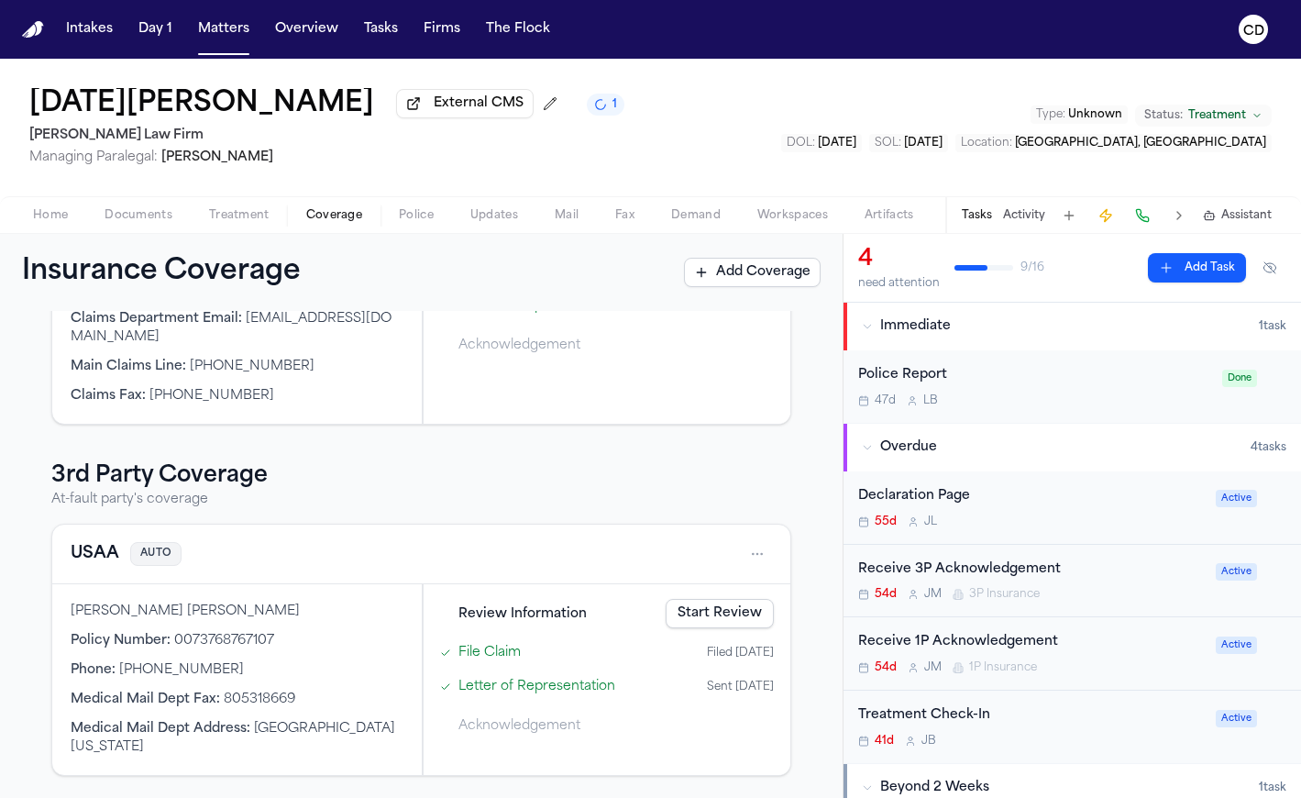
click at [90, 557] on button "USAA" at bounding box center [95, 554] width 49 height 26
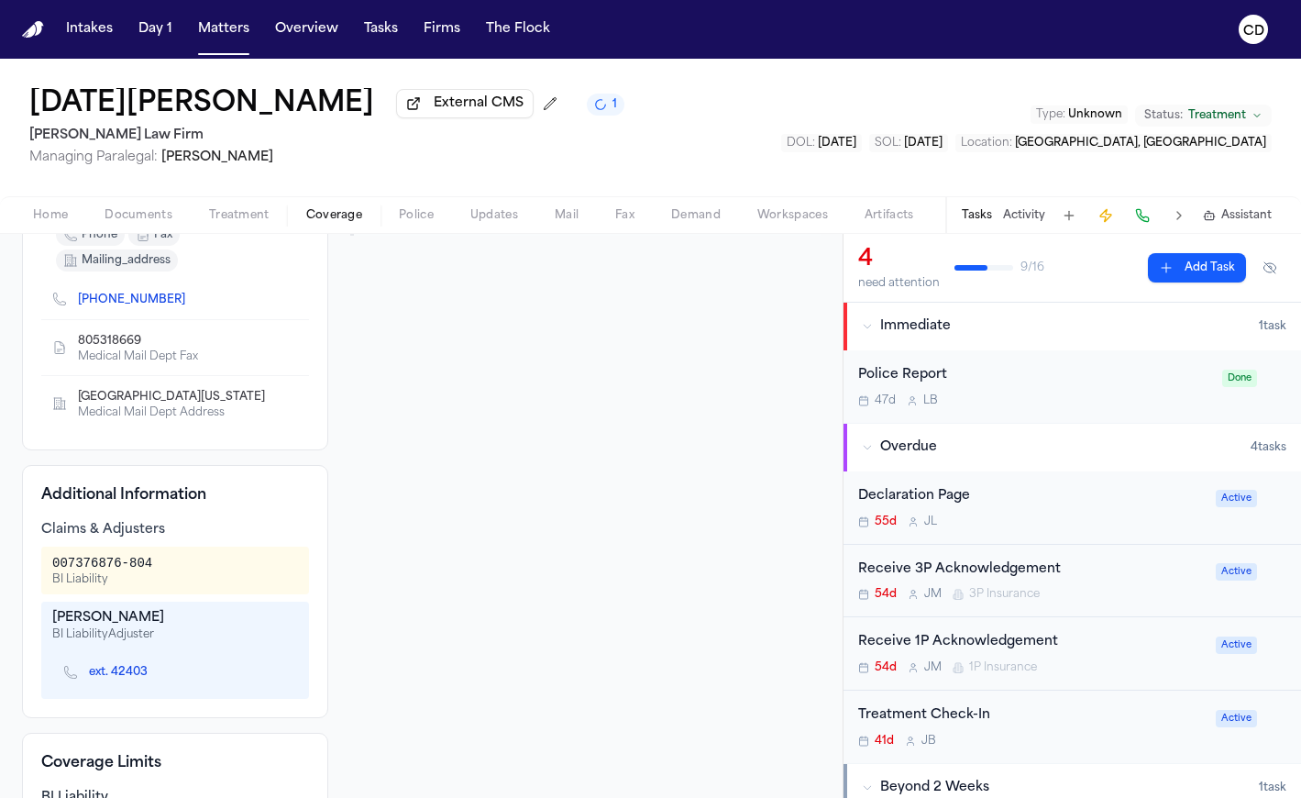
scroll to position [422, 0]
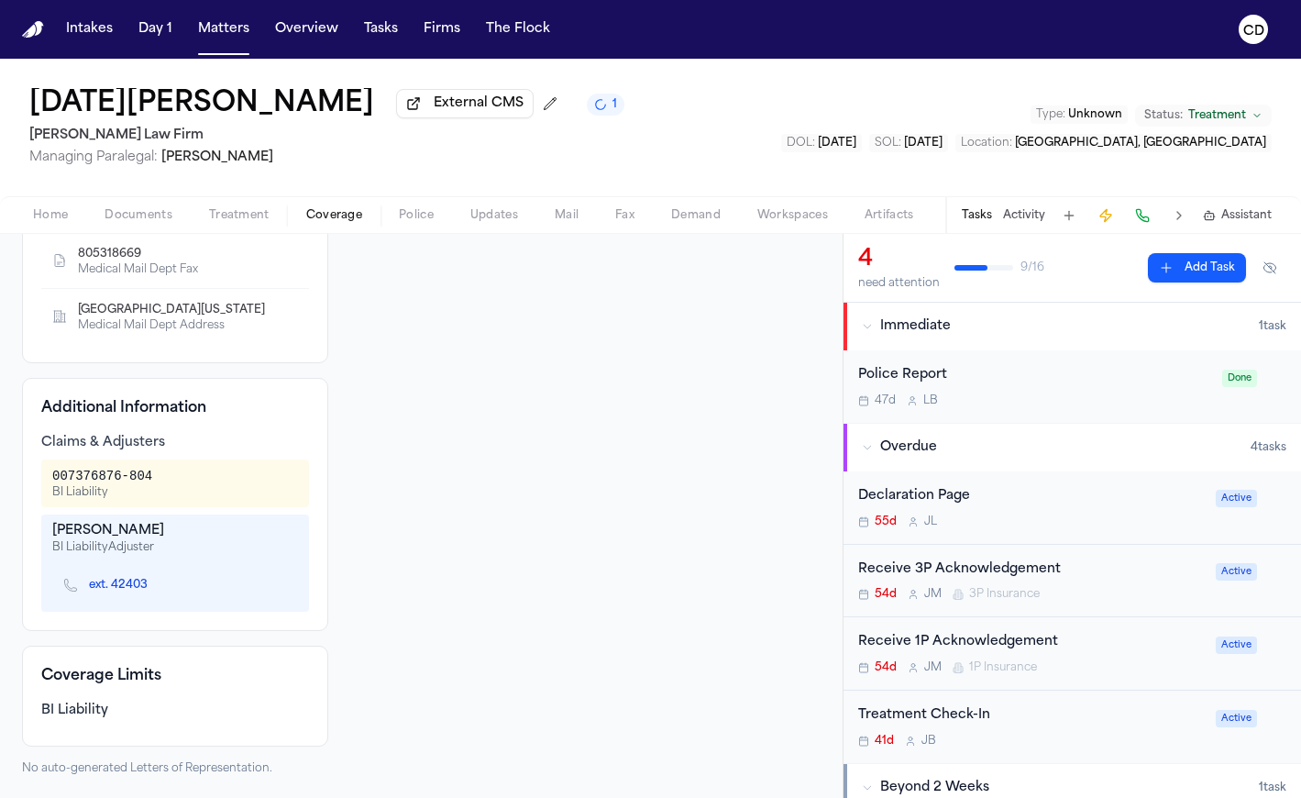
click at [121, 537] on div "[PERSON_NAME]" at bounding box center [175, 531] width 246 height 18
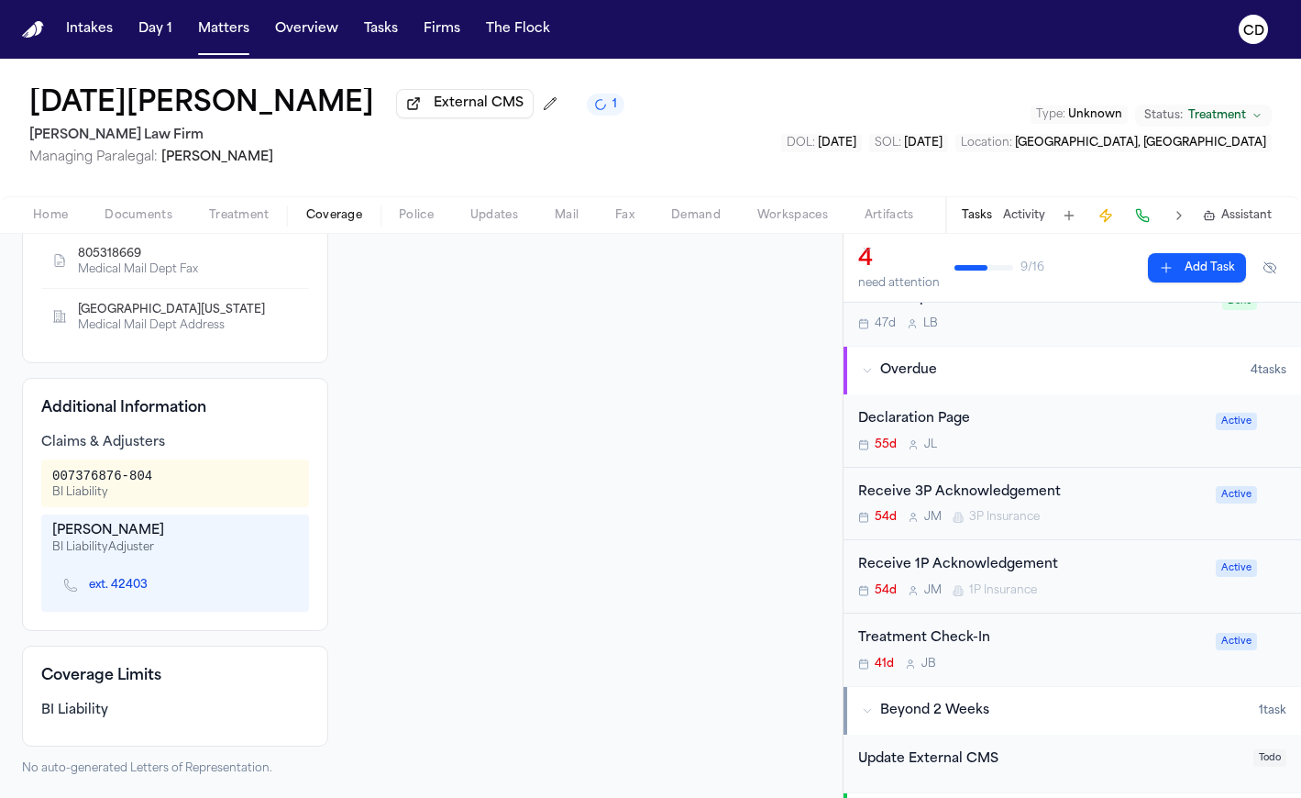
scroll to position [73, 0]
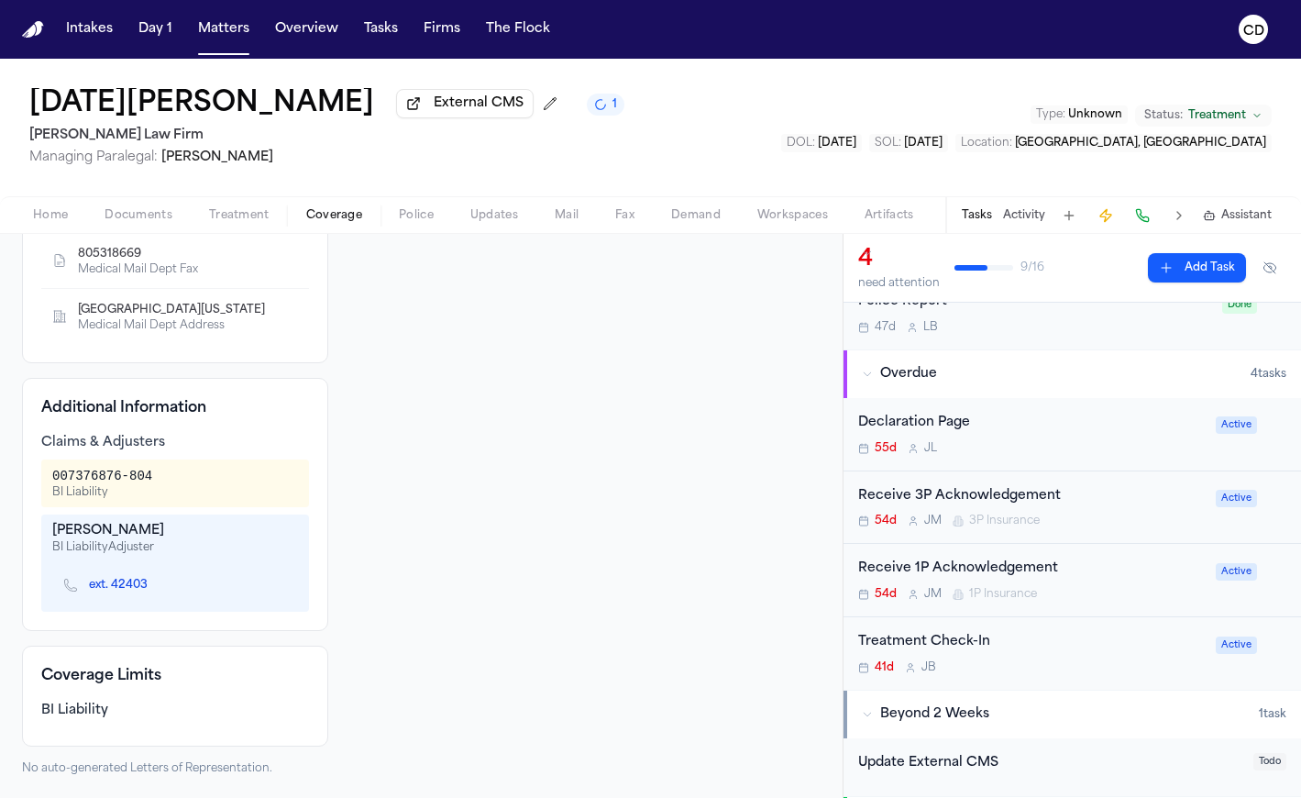
click at [991, 438] on div "Declaration Page 55d [PERSON_NAME]" at bounding box center [1031, 434] width 347 height 43
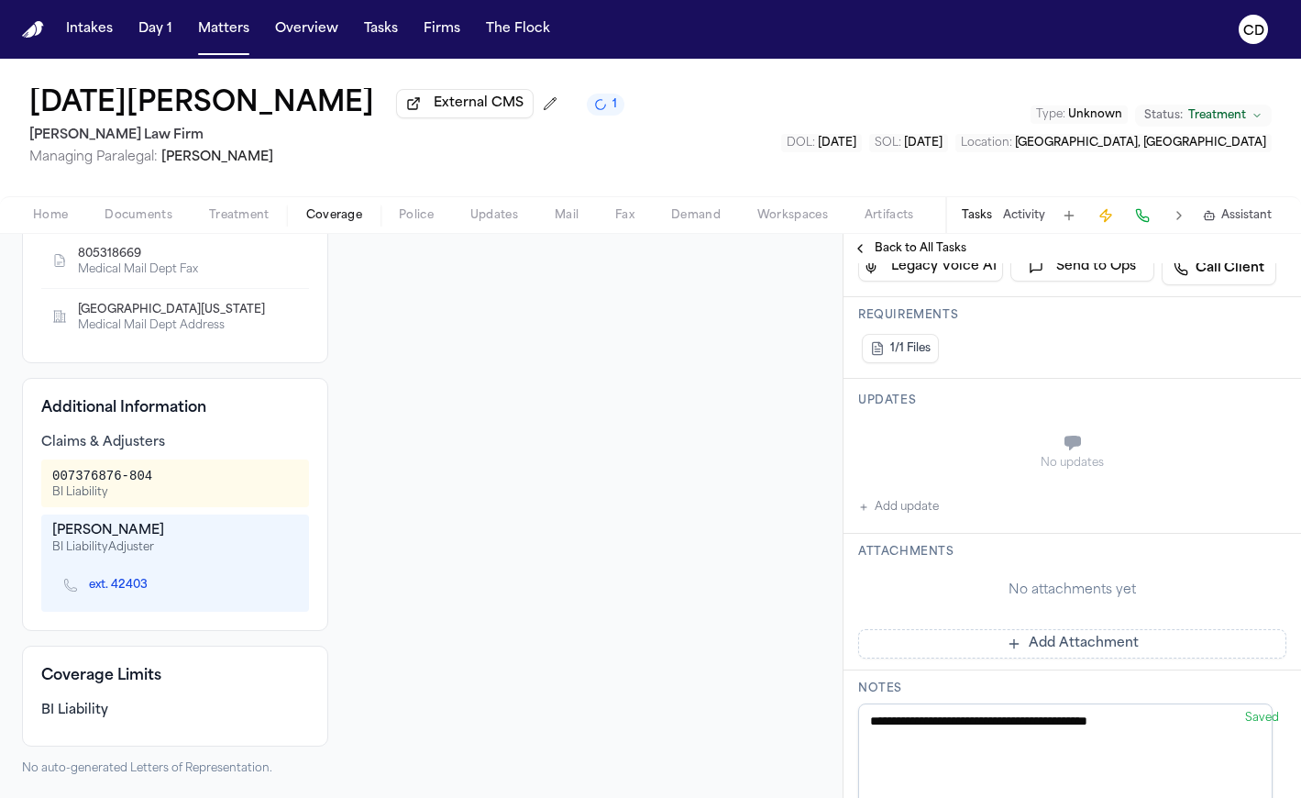
scroll to position [359, 0]
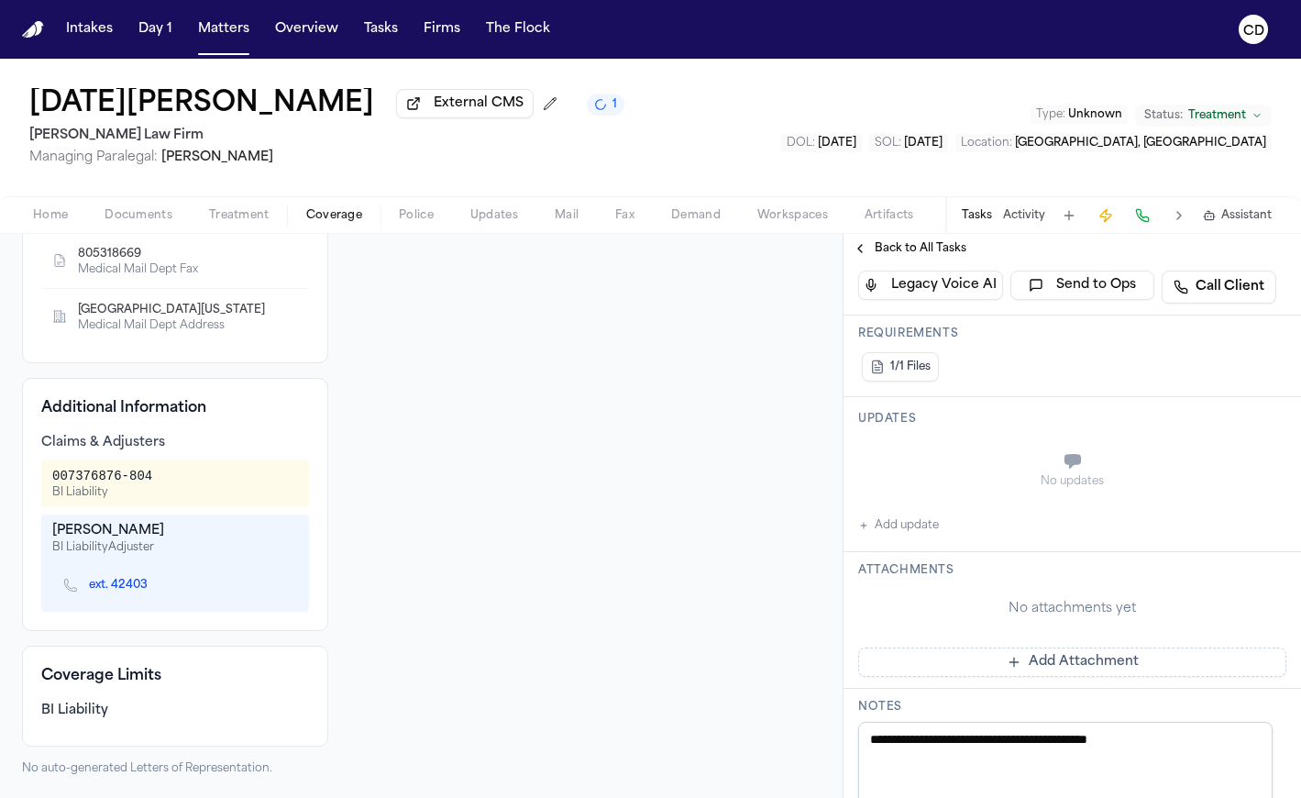
click at [909, 256] on span "Back to All Tasks" at bounding box center [921, 248] width 92 height 15
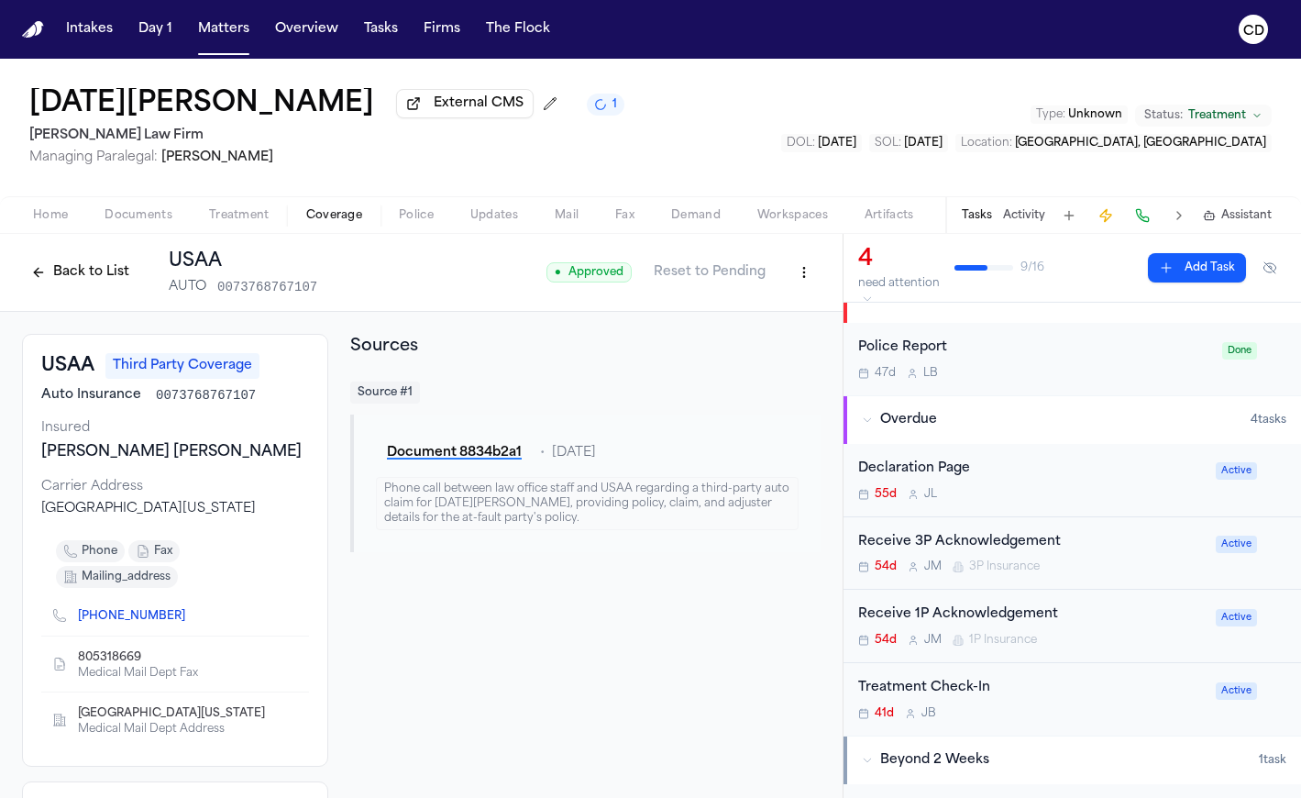
click at [83, 276] on button "Back to List" at bounding box center [80, 272] width 116 height 29
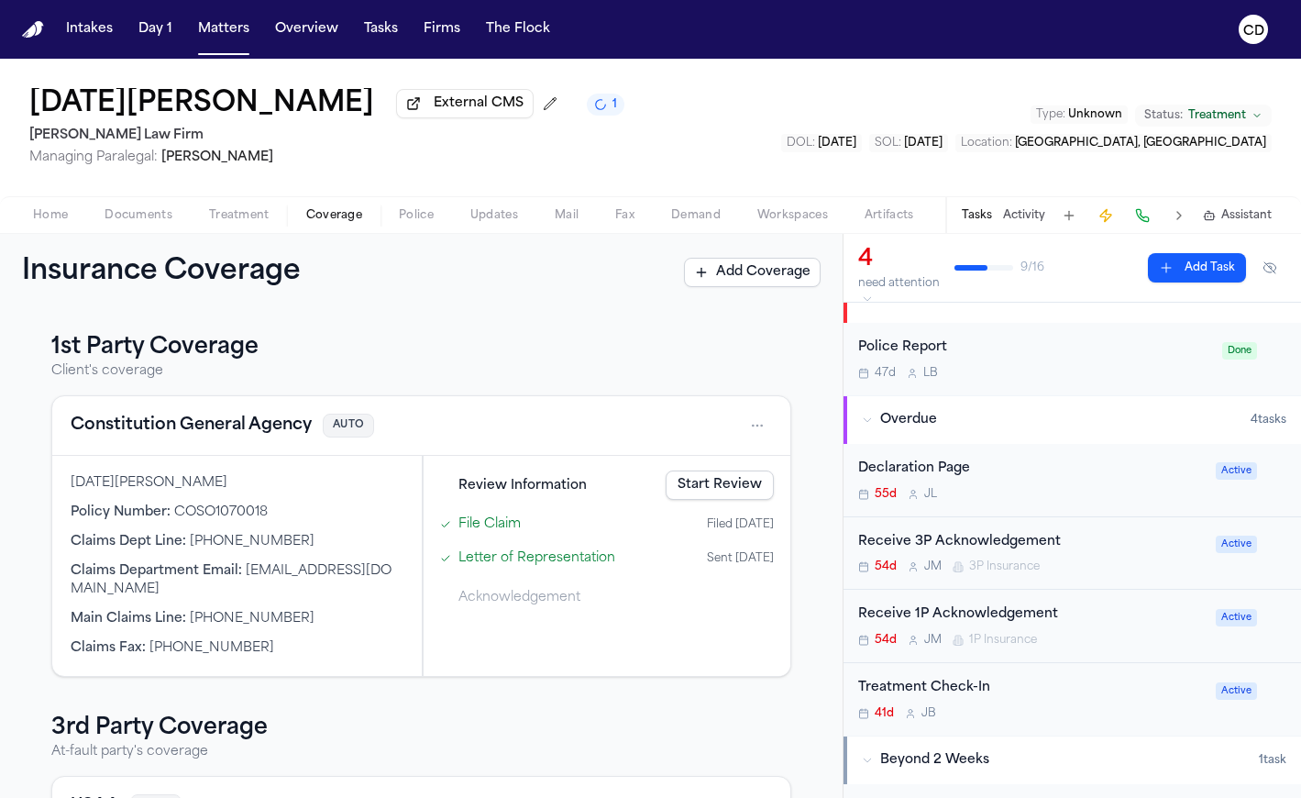
drag, startPoint x: 301, startPoint y: 547, endPoint x: 202, endPoint y: 550, distance: 99.1
click at [202, 550] on div "Claims Dept Line : [PHONE_NUMBER]" at bounding box center [237, 542] width 333 height 18
copy span "[PHONE_NUMBER]"
click at [324, 517] on div "Policy Number : COSO1070018" at bounding box center [237, 512] width 333 height 18
click at [300, 427] on button "Constitution General Agency" at bounding box center [191, 426] width 241 height 26
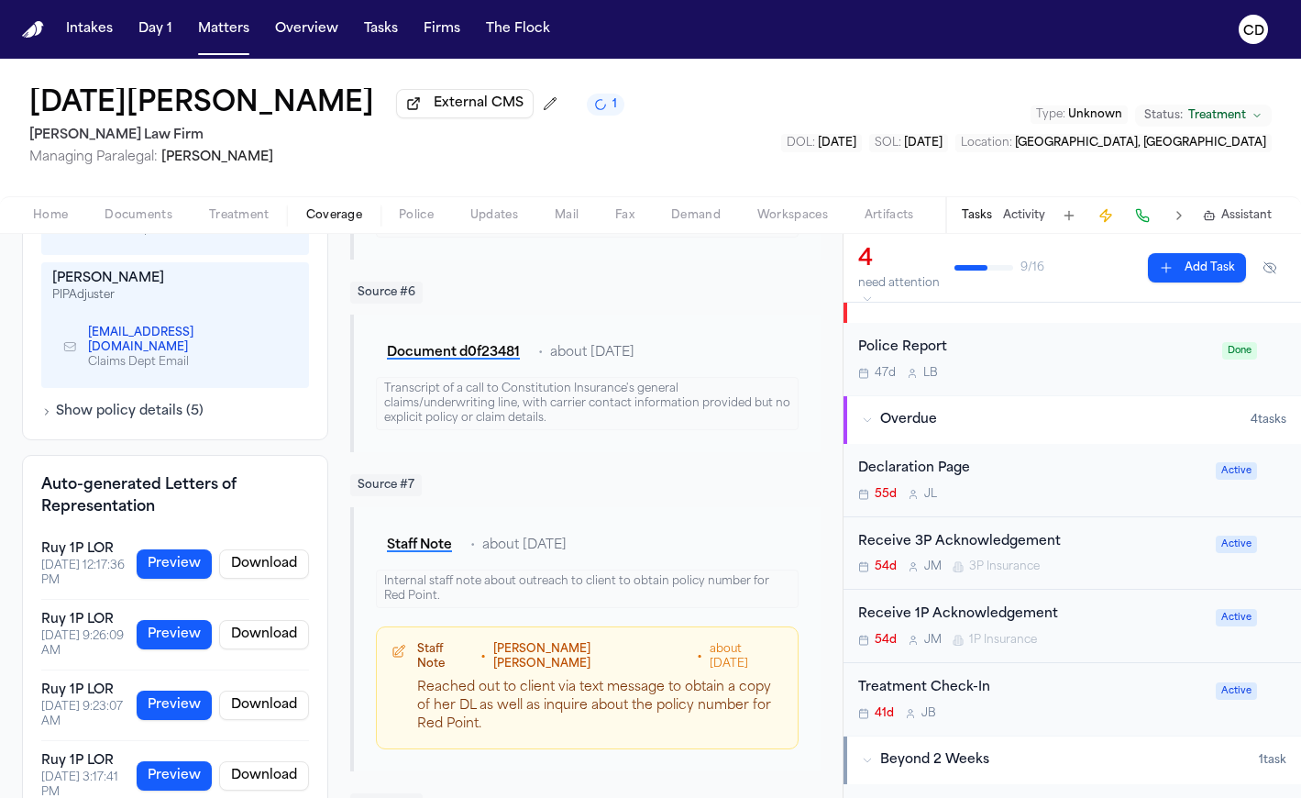
scroll to position [1232, 0]
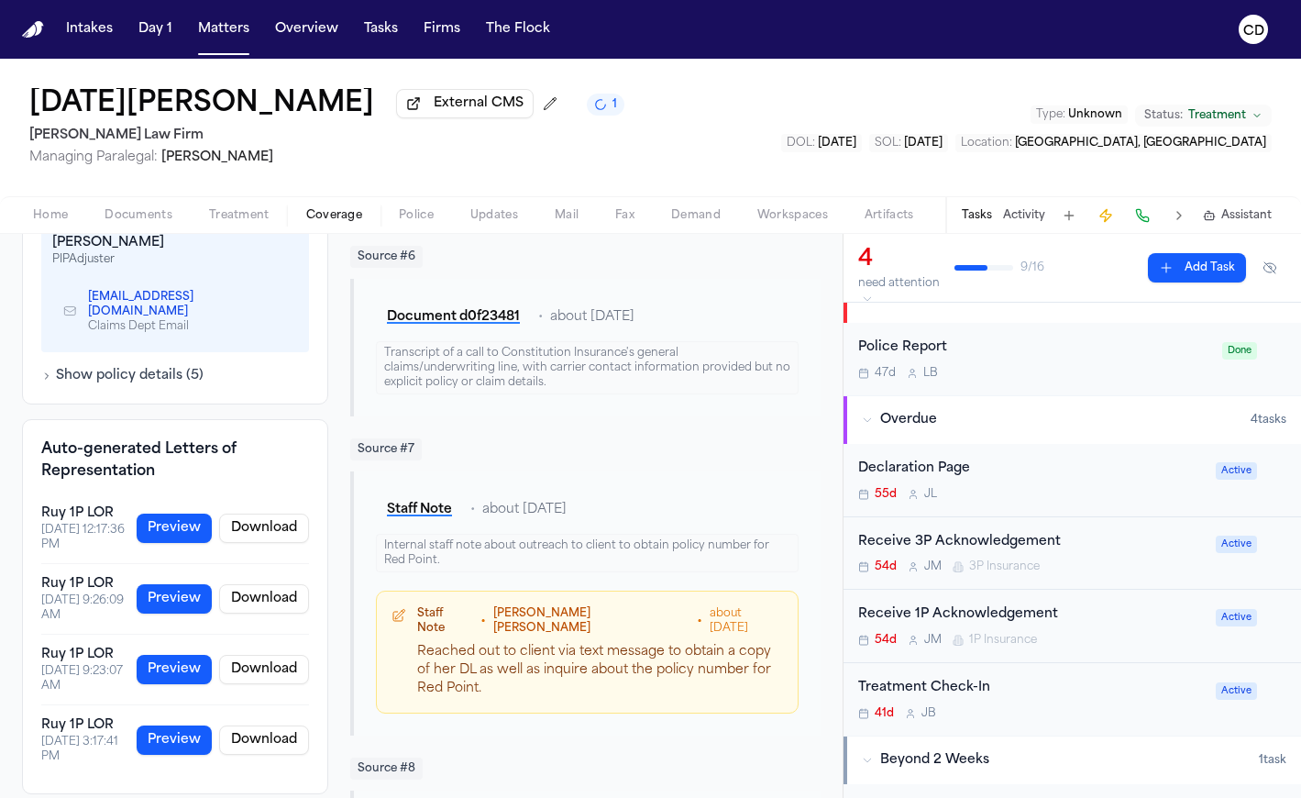
click at [192, 529] on button "Preview" at bounding box center [174, 527] width 75 height 29
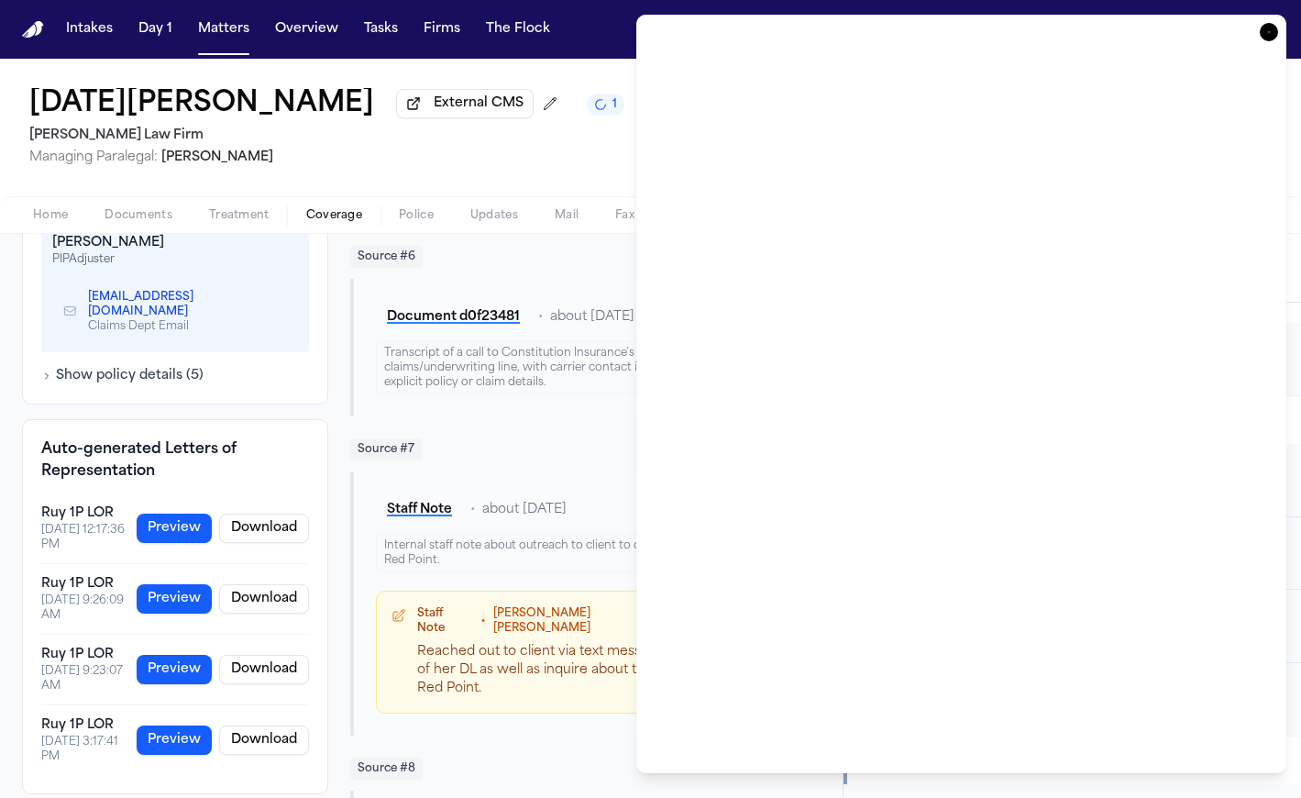
click at [1268, 35] on icon "button" at bounding box center [1269, 32] width 18 height 18
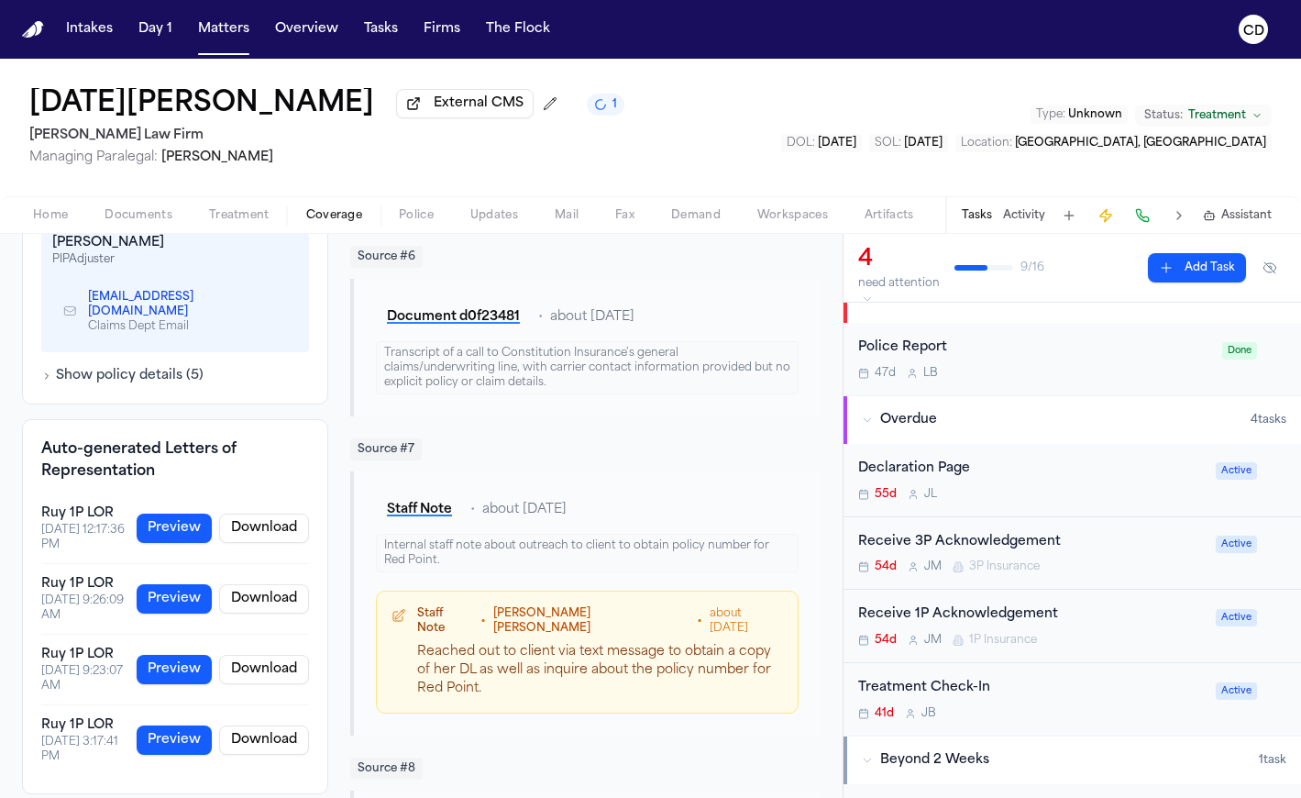
click at [68, 226] on button "Home" at bounding box center [51, 215] width 72 height 22
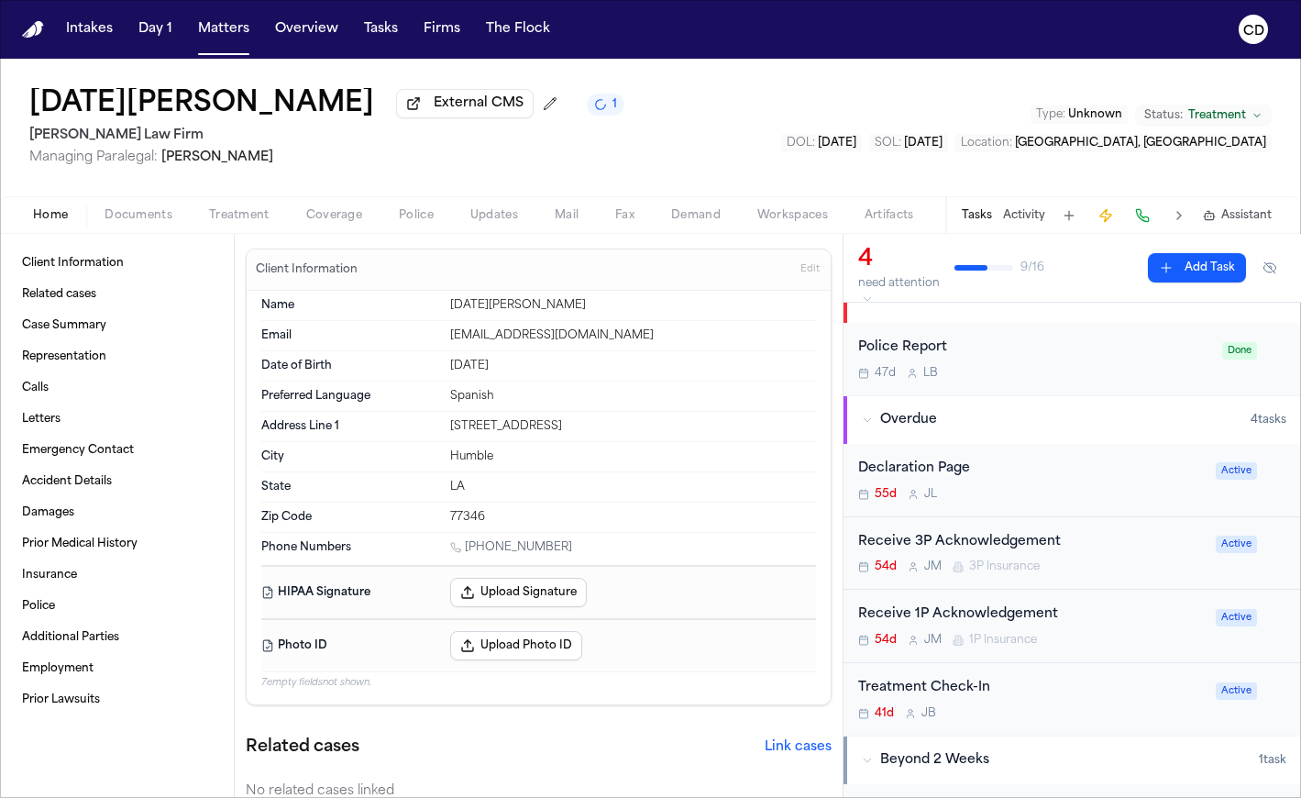
click at [313, 206] on div "Home Documents Treatment Coverage Police Updates Mail Fax Demand Workspaces Art…" at bounding box center [650, 214] width 1301 height 37
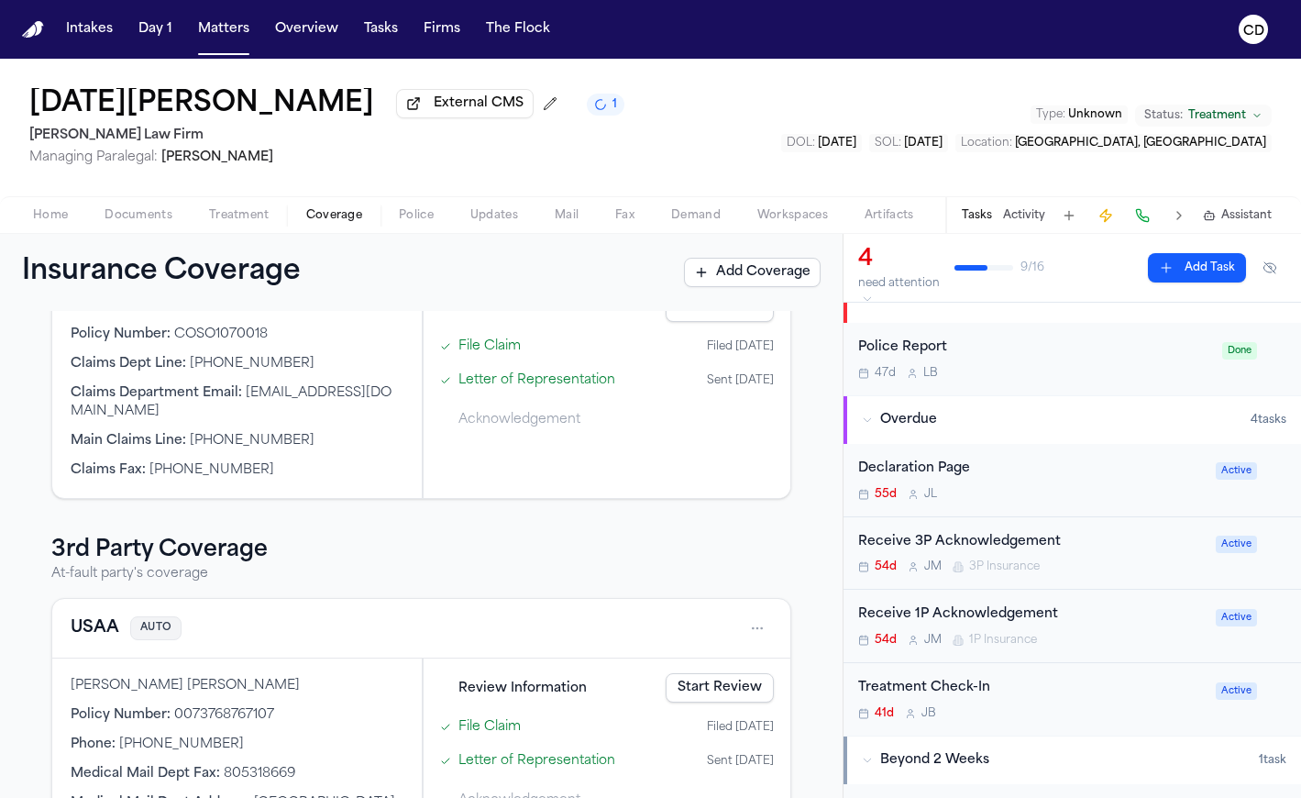
scroll to position [256, 0]
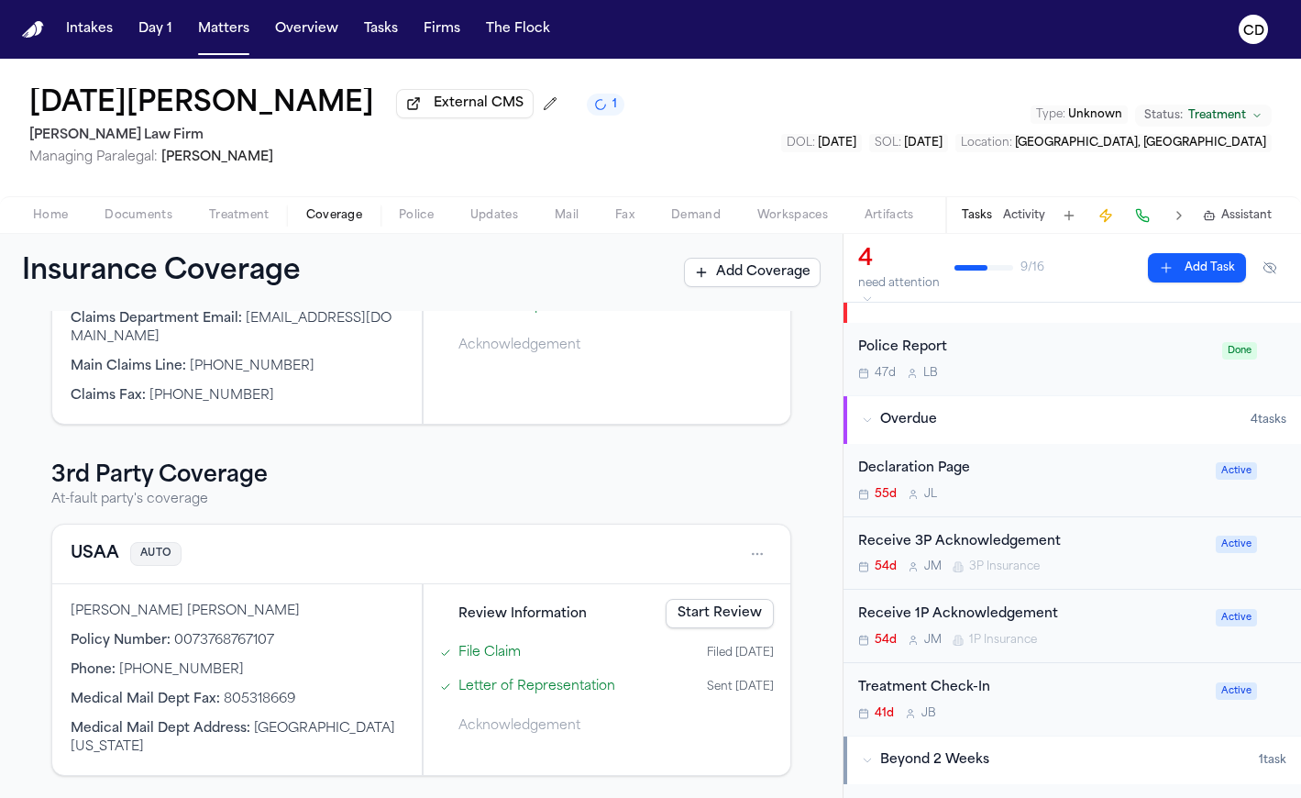
click at [81, 555] on button "USAA" at bounding box center [95, 554] width 49 height 26
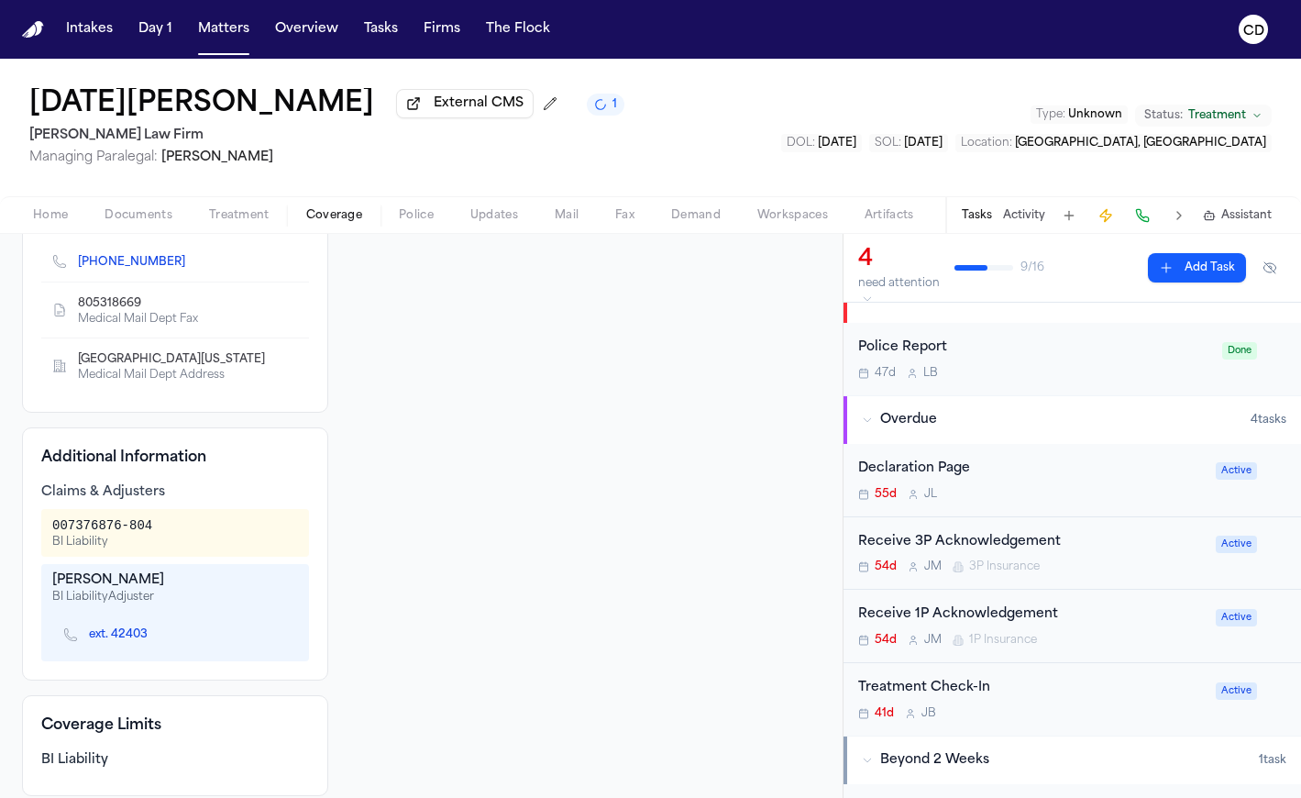
scroll to position [369, 0]
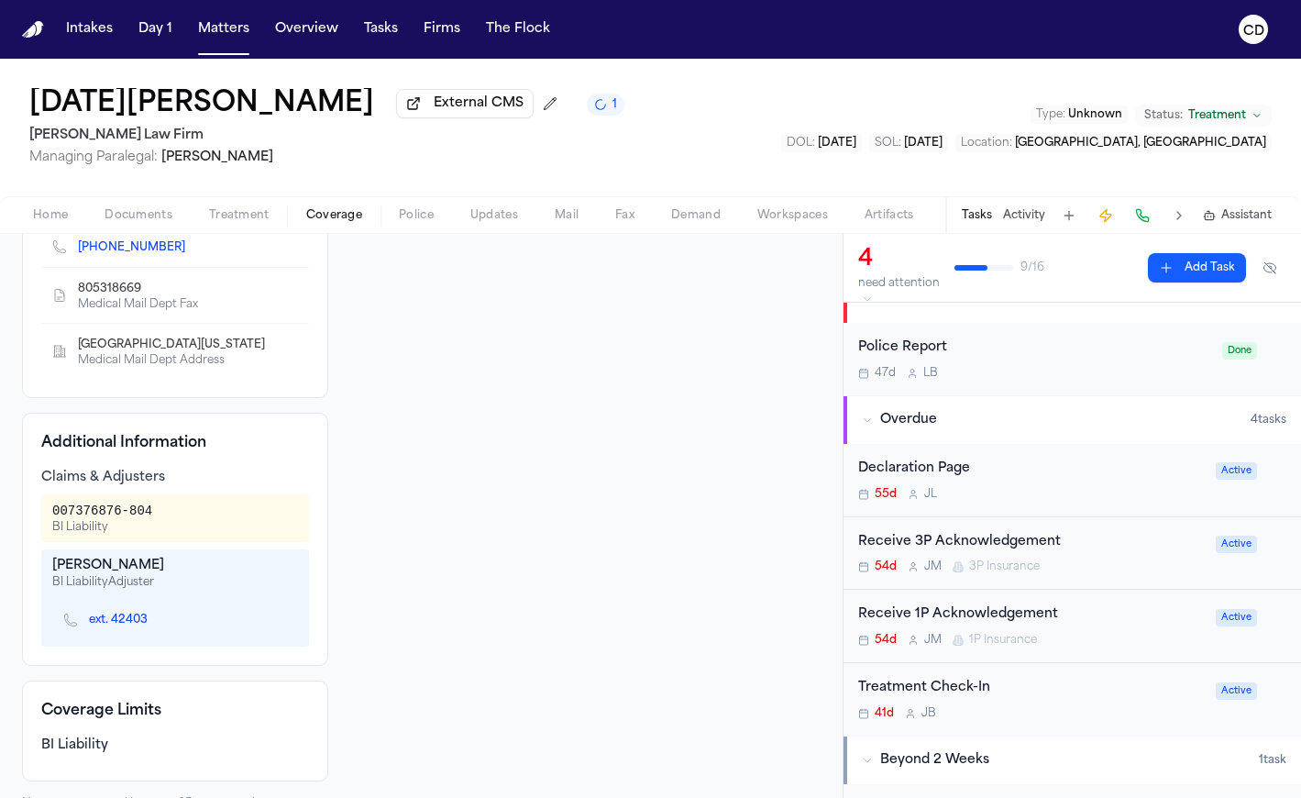
click at [183, 487] on div "Claims & Adjusters" at bounding box center [175, 477] width 268 height 18
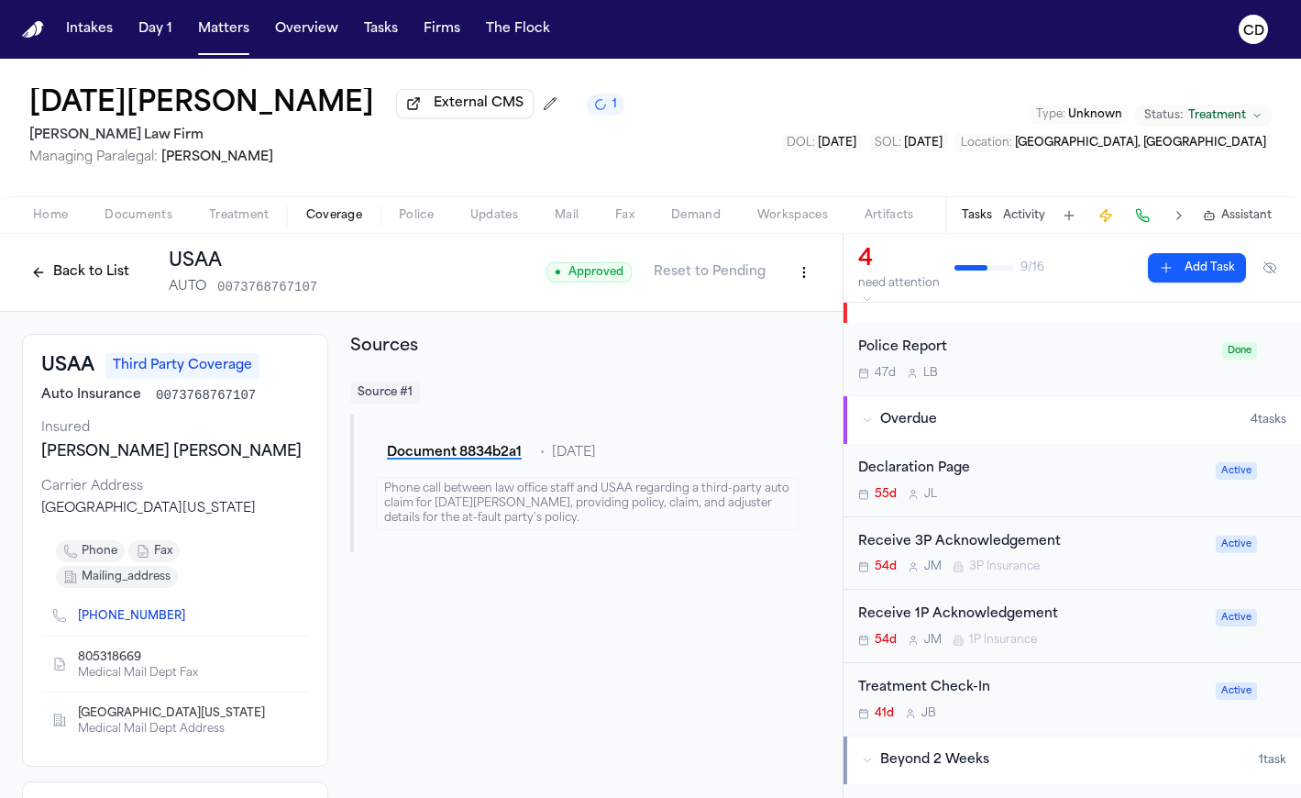
scroll to position [174, 0]
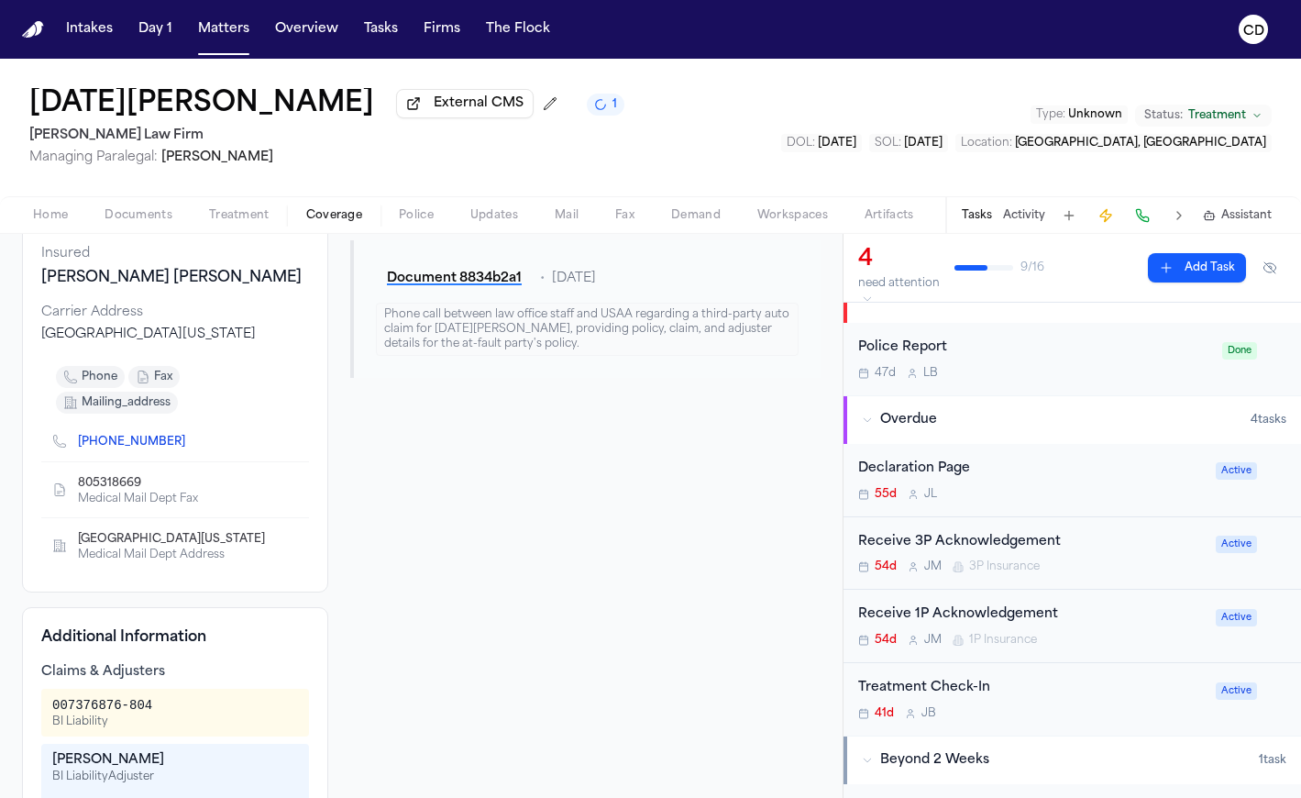
click at [149, 449] on link "[PHONE_NUMBER]" at bounding box center [131, 442] width 107 height 15
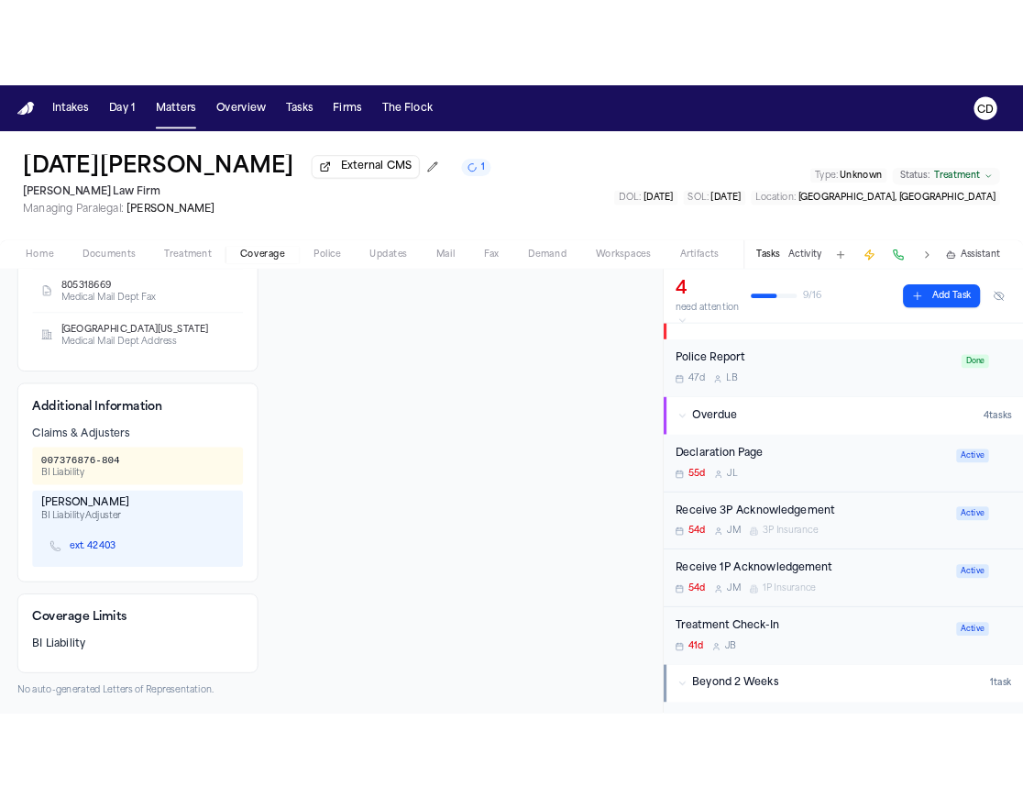
scroll to position [381, 0]
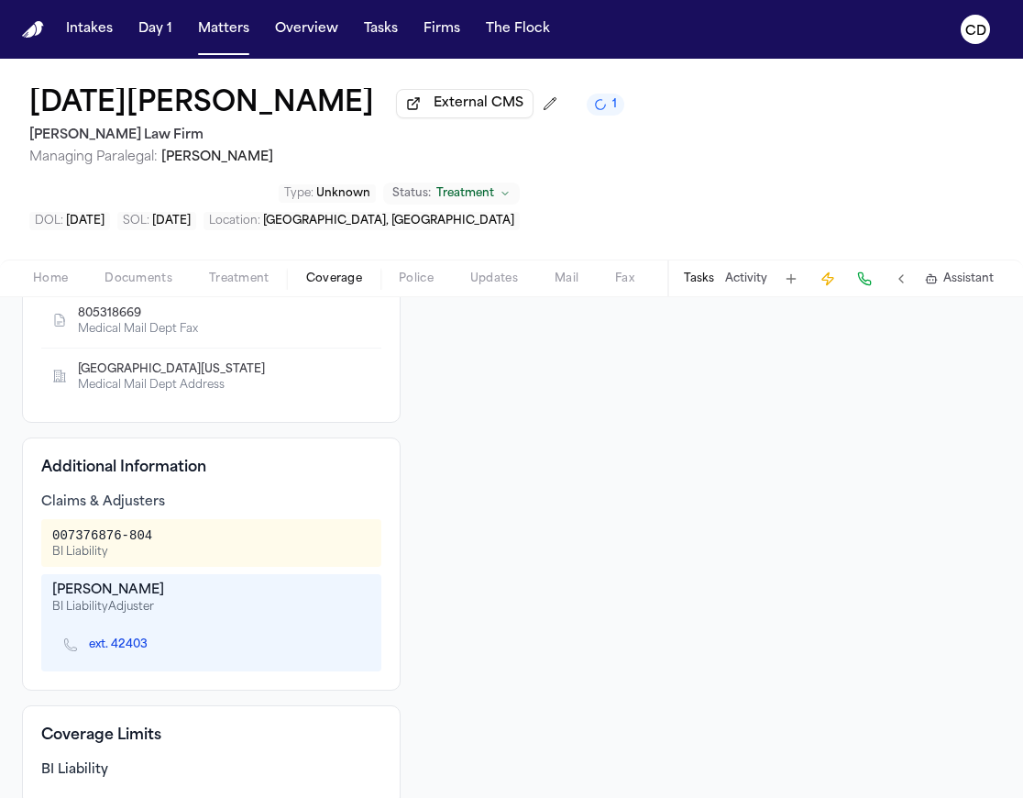
click at [275, 493] on div "Claims & Adjusters" at bounding box center [211, 502] width 340 height 18
click at [319, 271] on span "Coverage" at bounding box center [334, 278] width 56 height 15
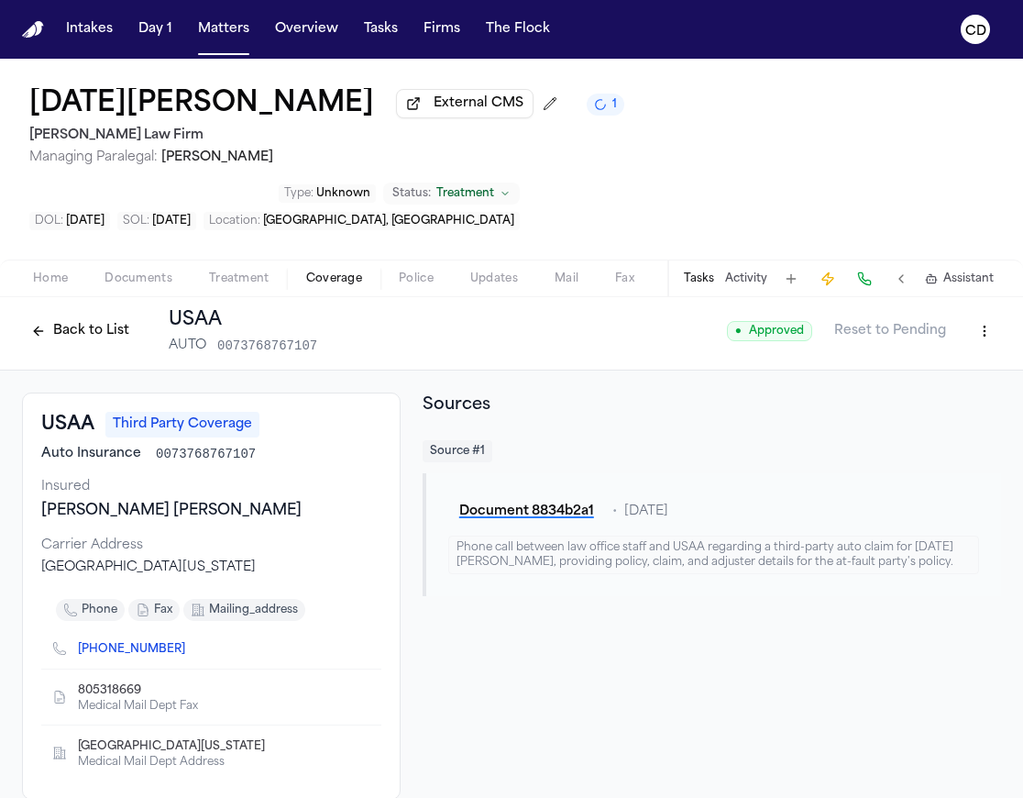
scroll to position [6, 0]
click at [89, 315] on button "Back to List" at bounding box center [80, 329] width 116 height 29
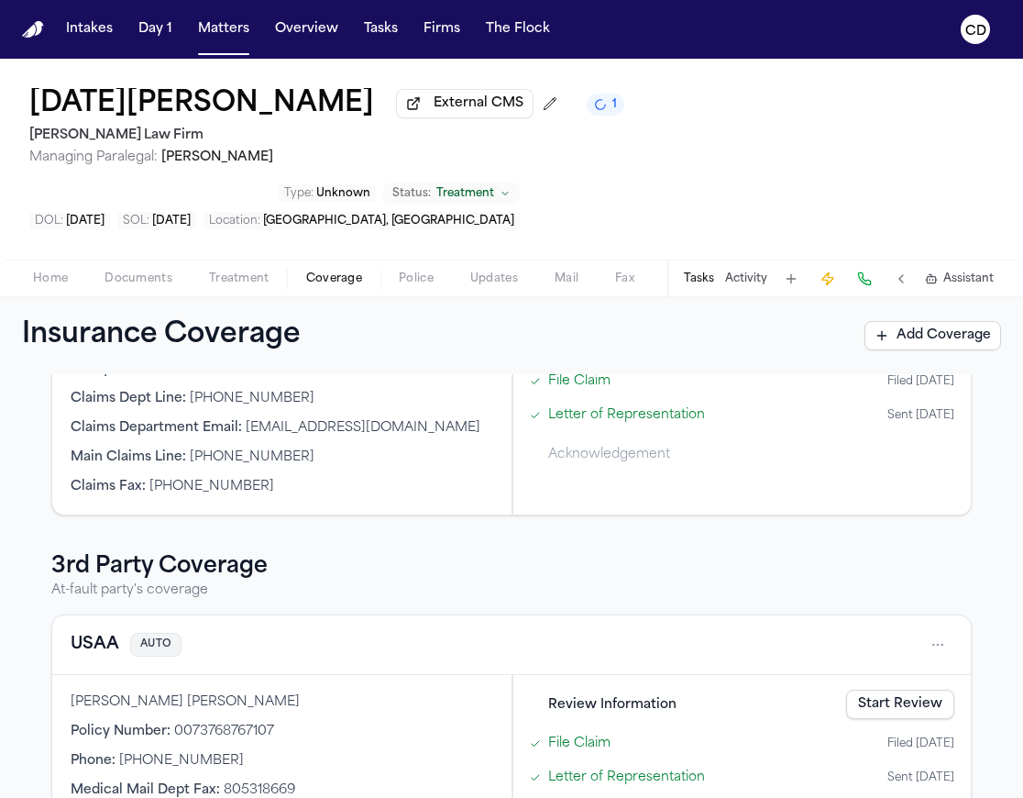
scroll to position [237, 0]
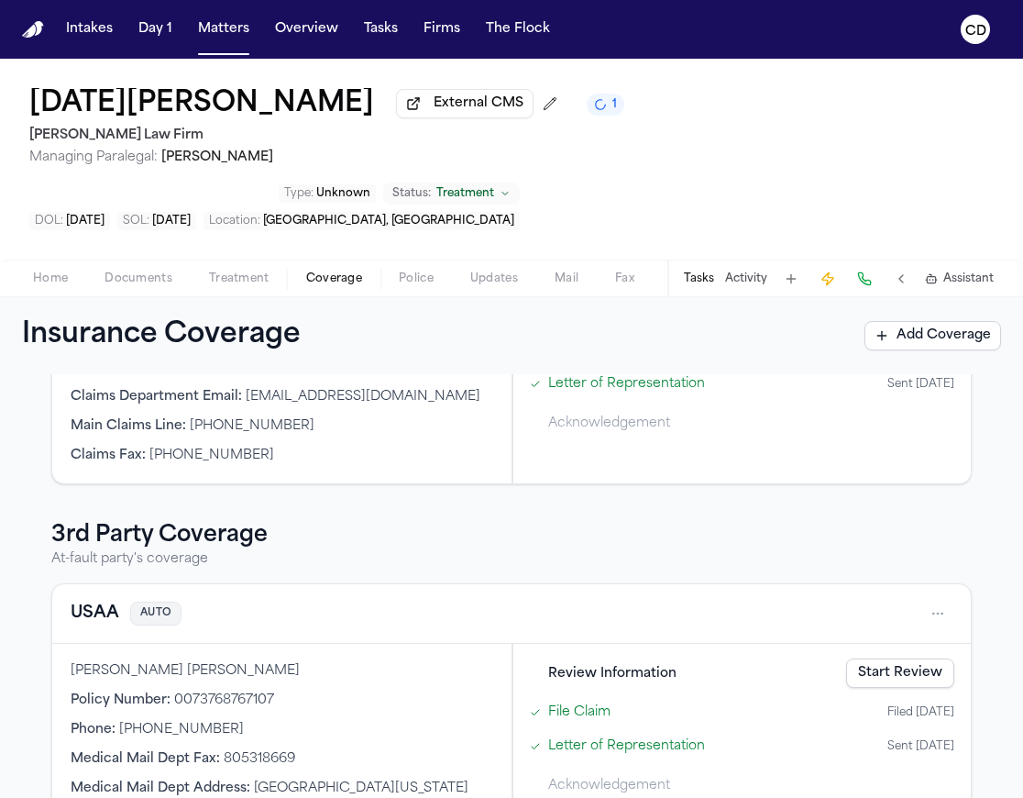
click at [102, 601] on button "USAA" at bounding box center [95, 614] width 49 height 26
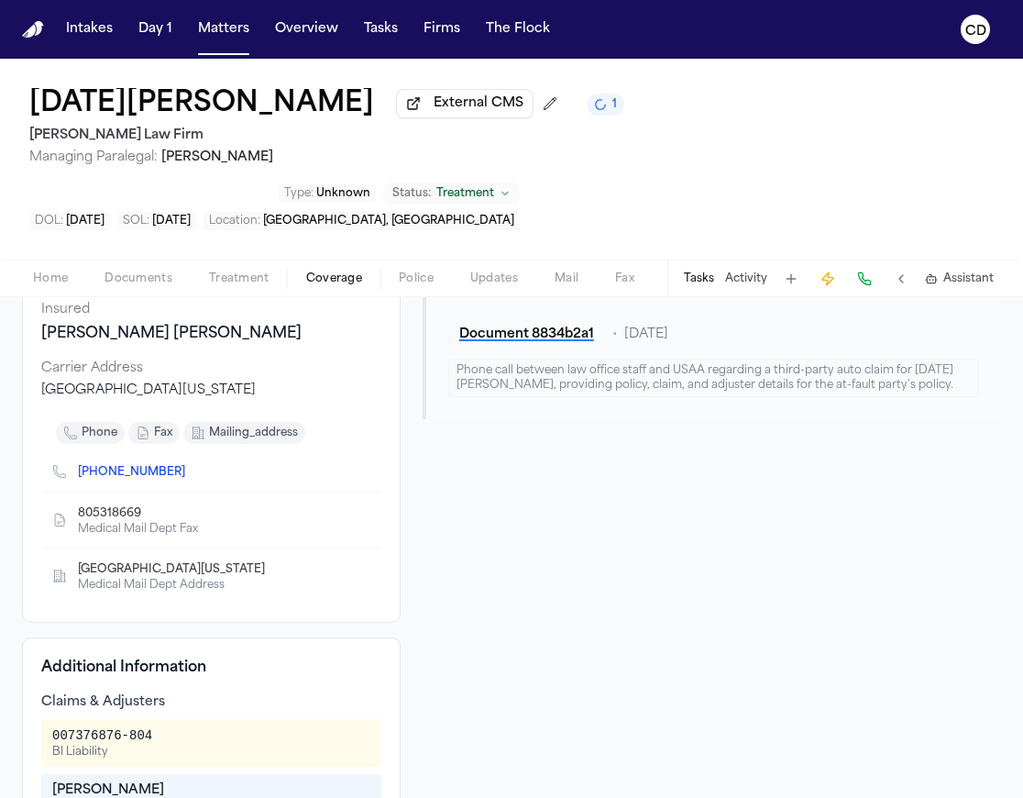
scroll to position [203, 0]
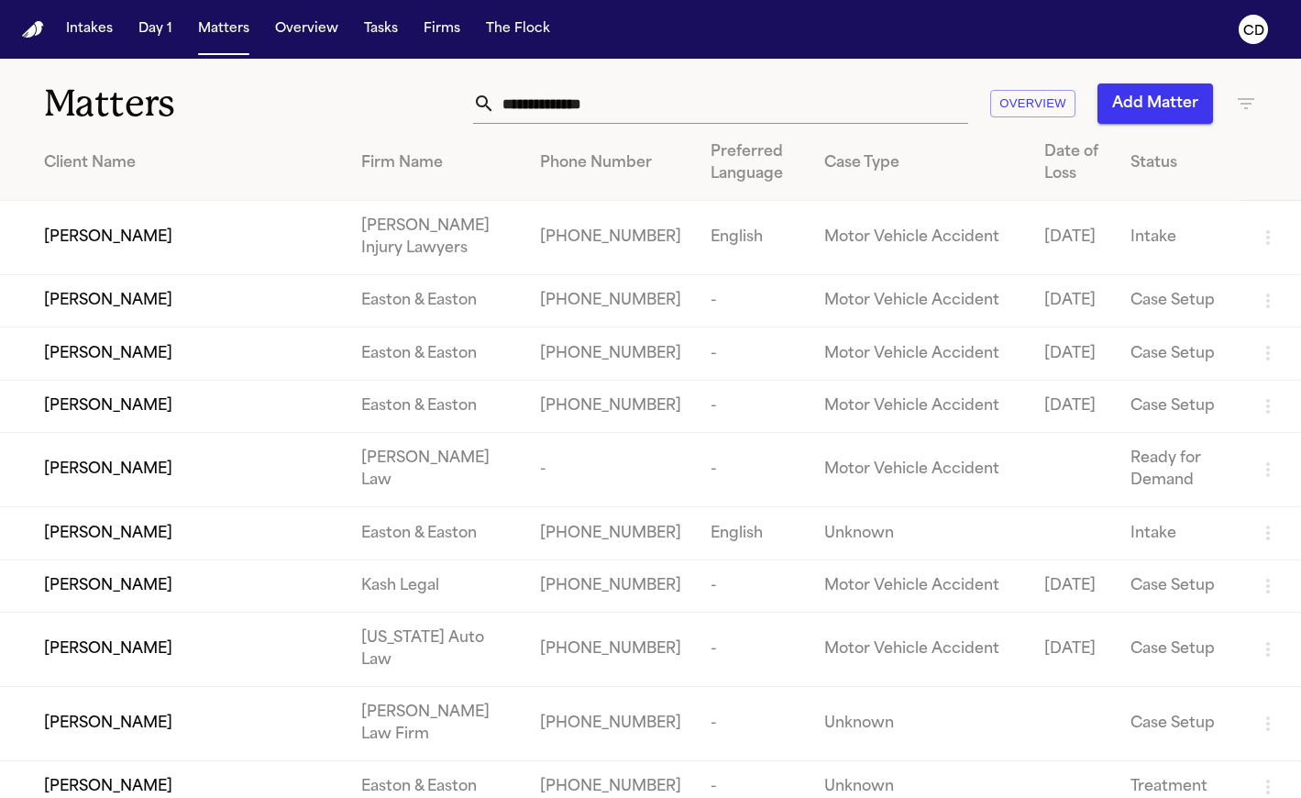
click at [599, 103] on input "text" at bounding box center [731, 103] width 473 height 40
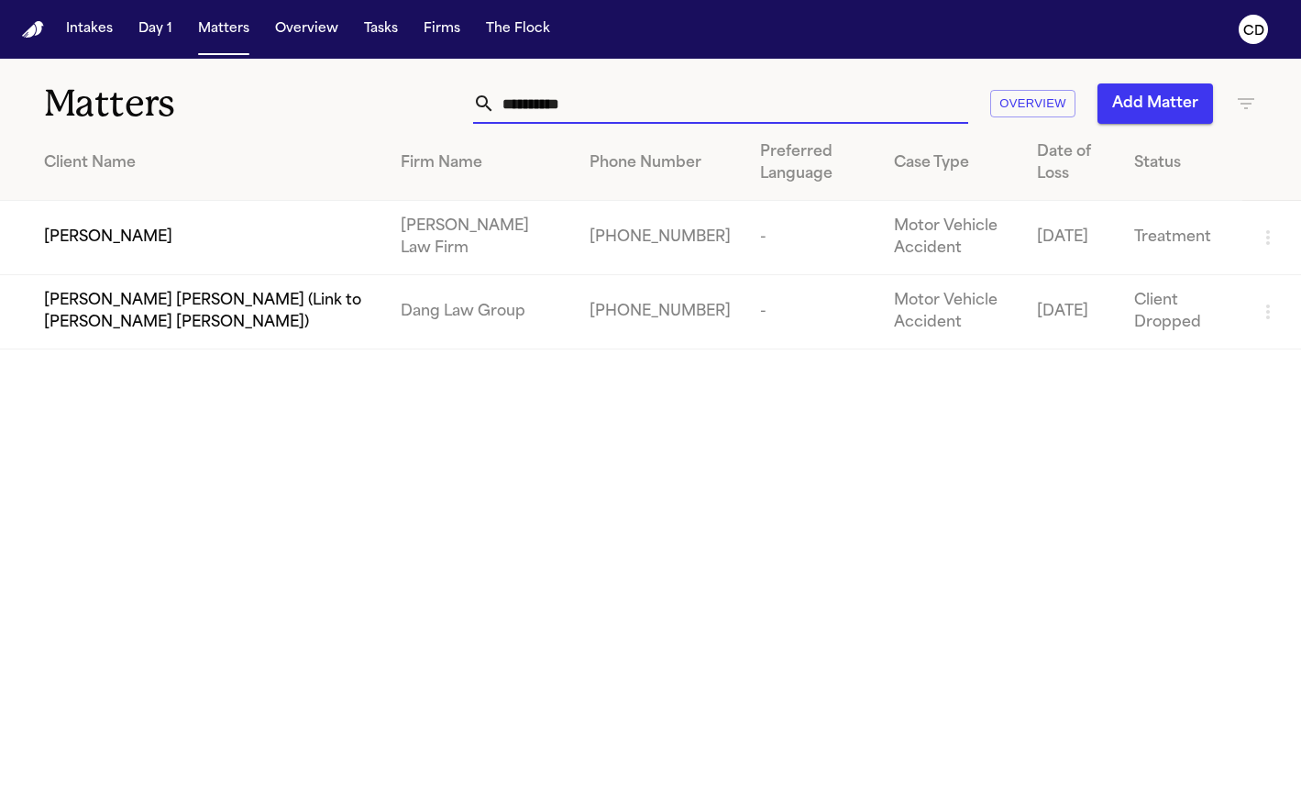
type input "**********"
click at [323, 218] on td "[PERSON_NAME]" at bounding box center [193, 238] width 386 height 74
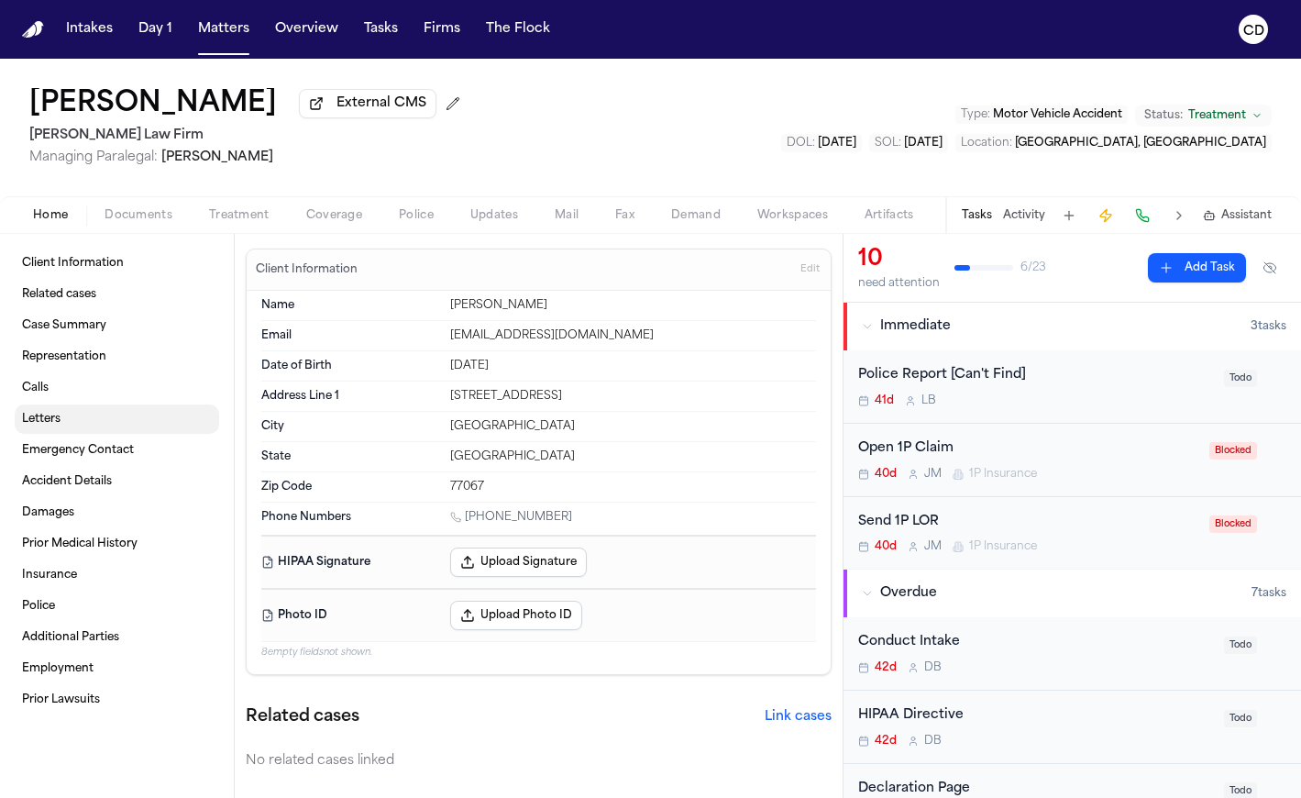
click at [49, 417] on span "Letters" at bounding box center [41, 419] width 39 height 15
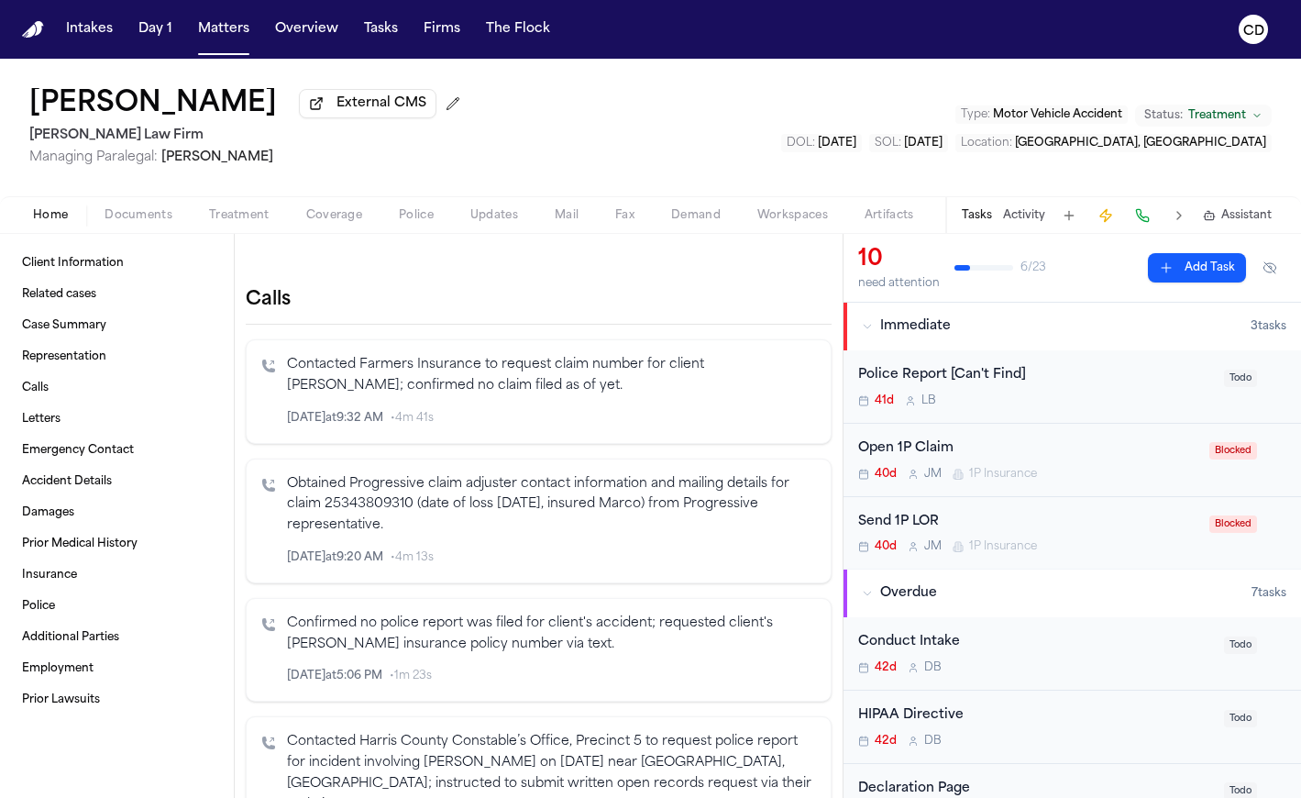
scroll to position [678, 0]
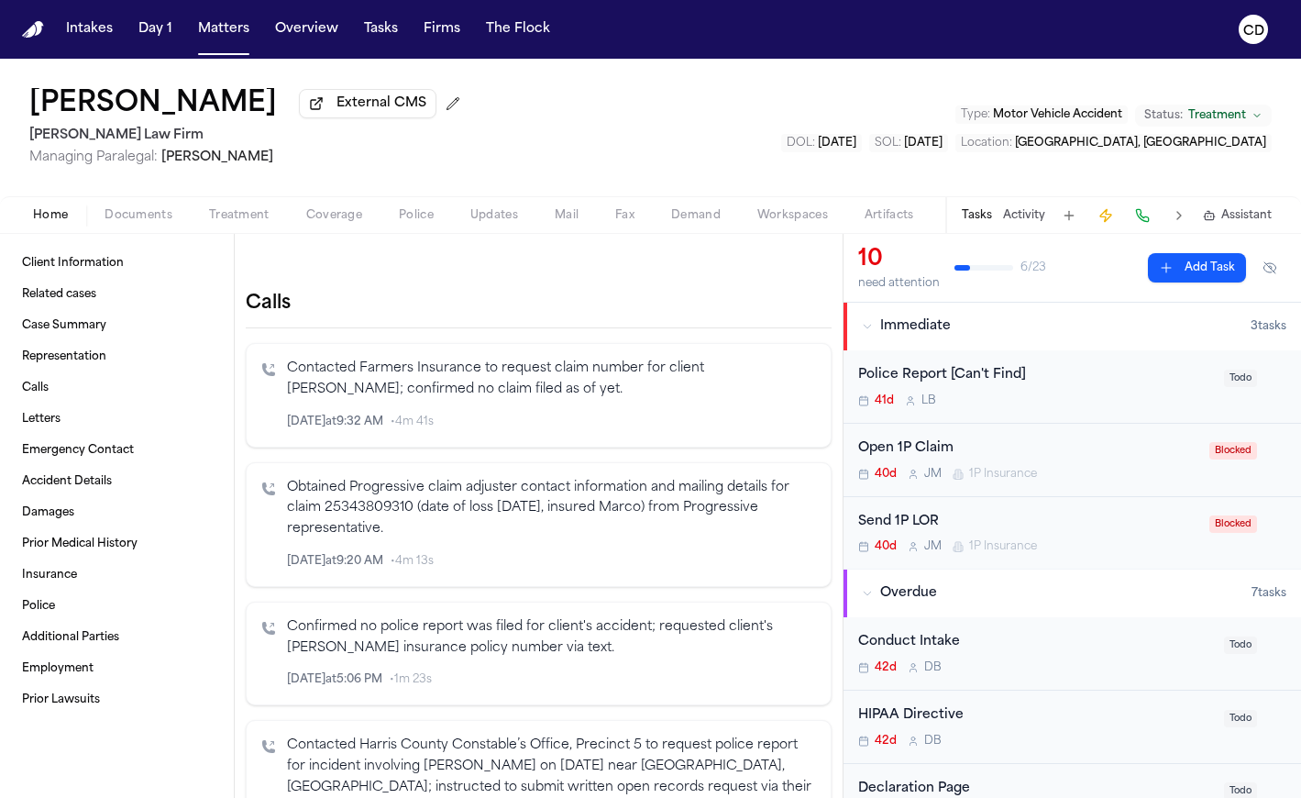
click at [154, 215] on span "Documents" at bounding box center [139, 215] width 68 height 15
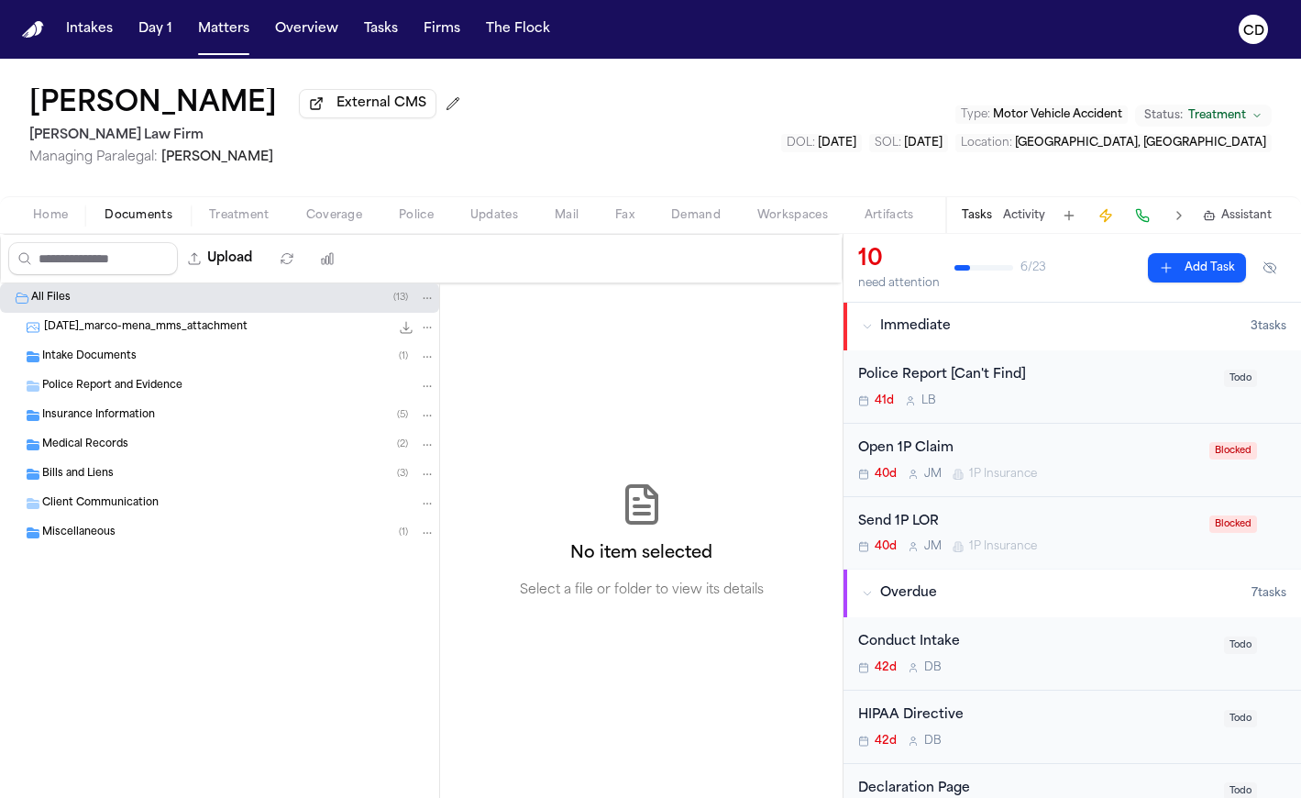
click at [145, 394] on div "Police Report and Evidence" at bounding box center [238, 386] width 393 height 17
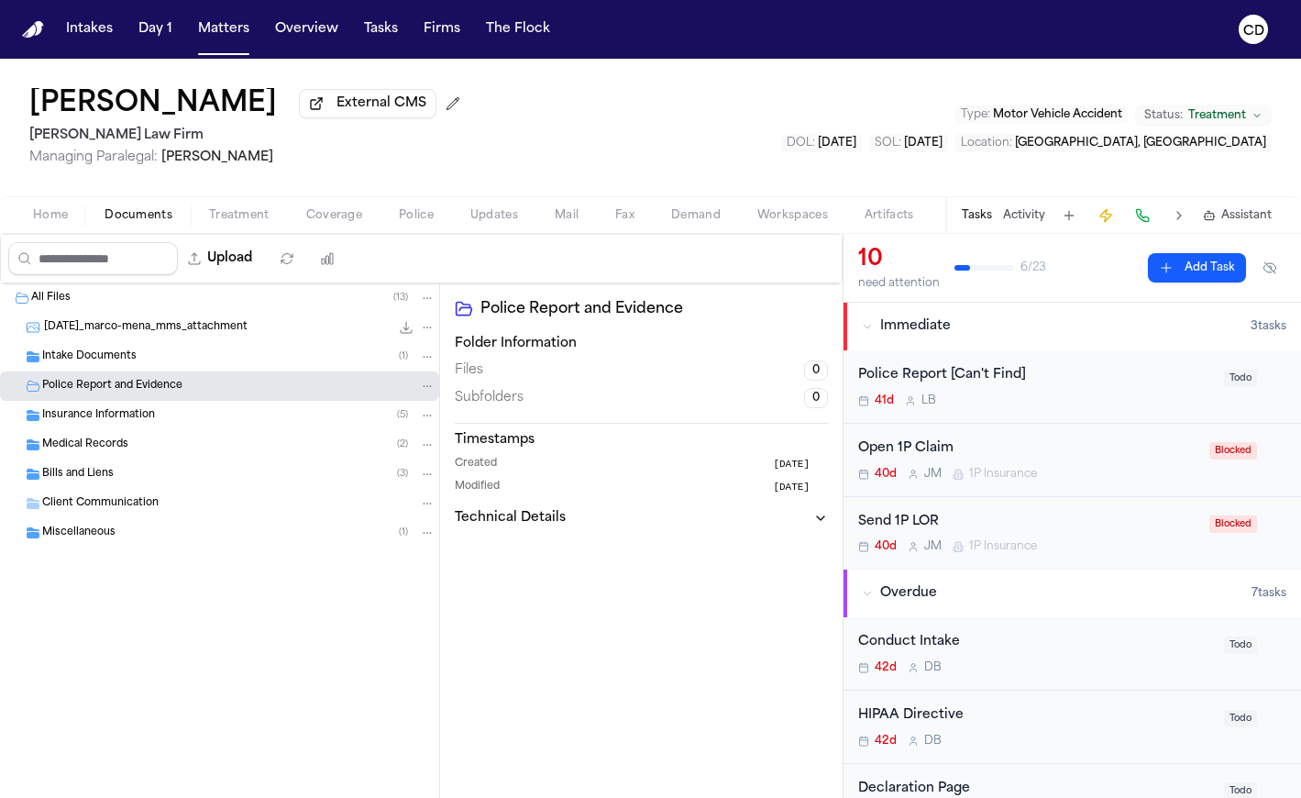
click at [133, 428] on div "Insurance Information ( 5 )" at bounding box center [219, 415] width 439 height 29
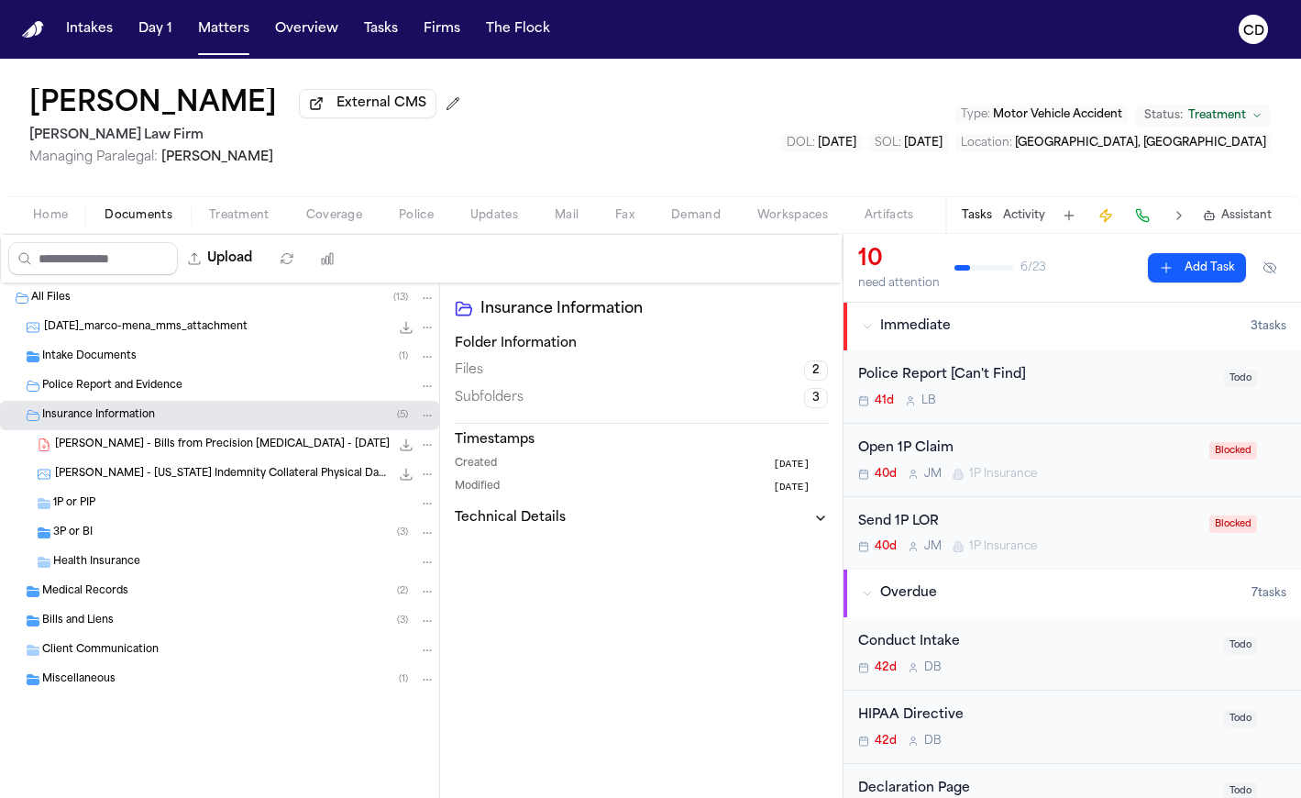
click at [124, 512] on div "1P or PIP" at bounding box center [244, 503] width 382 height 17
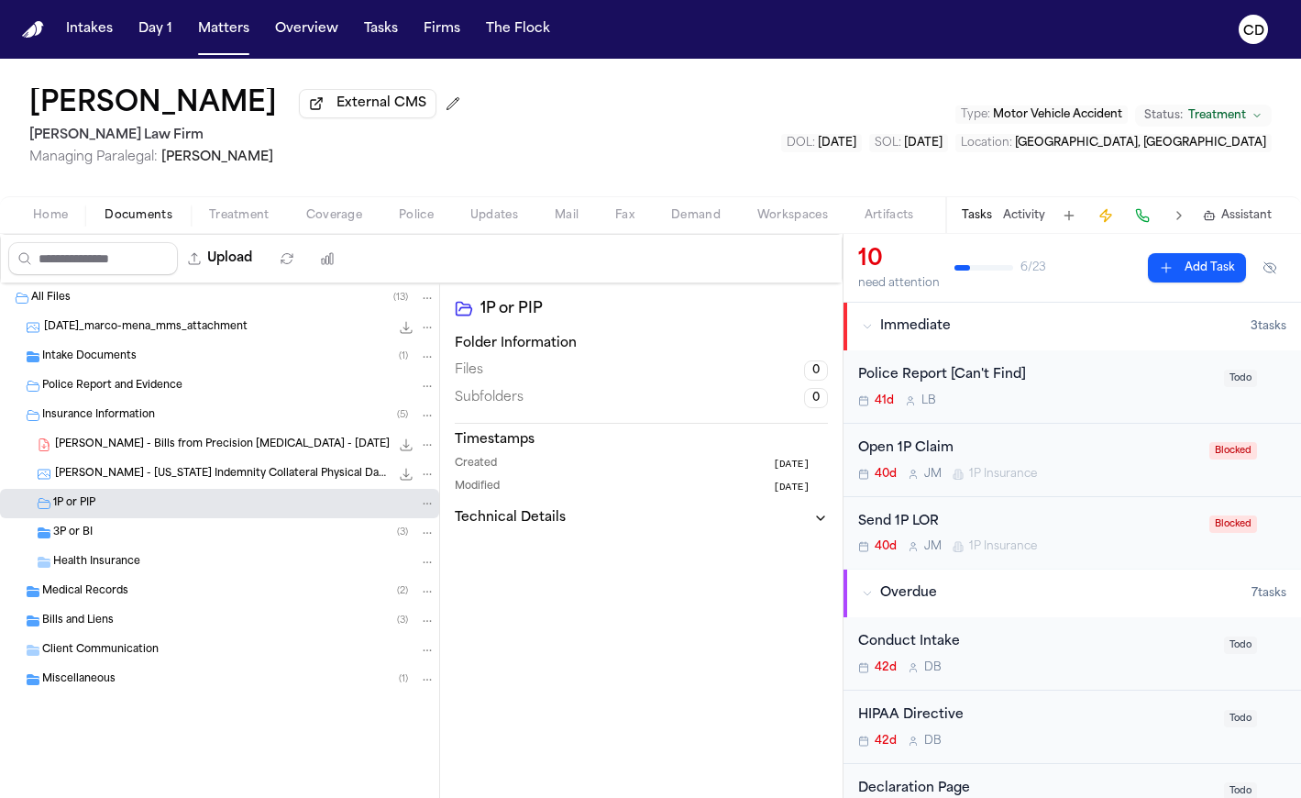
click at [124, 530] on div "3P or BI ( 3 )" at bounding box center [244, 532] width 382 height 17
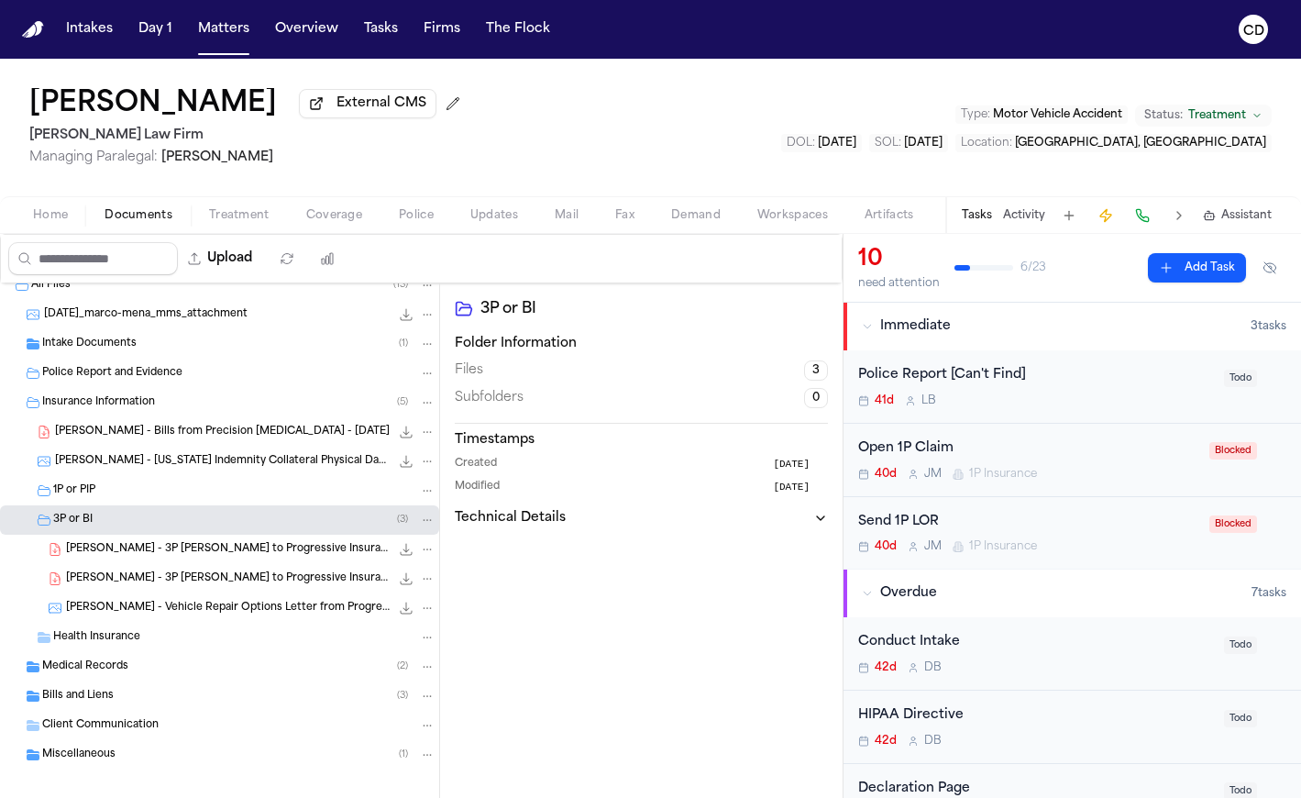
scroll to position [30, 0]
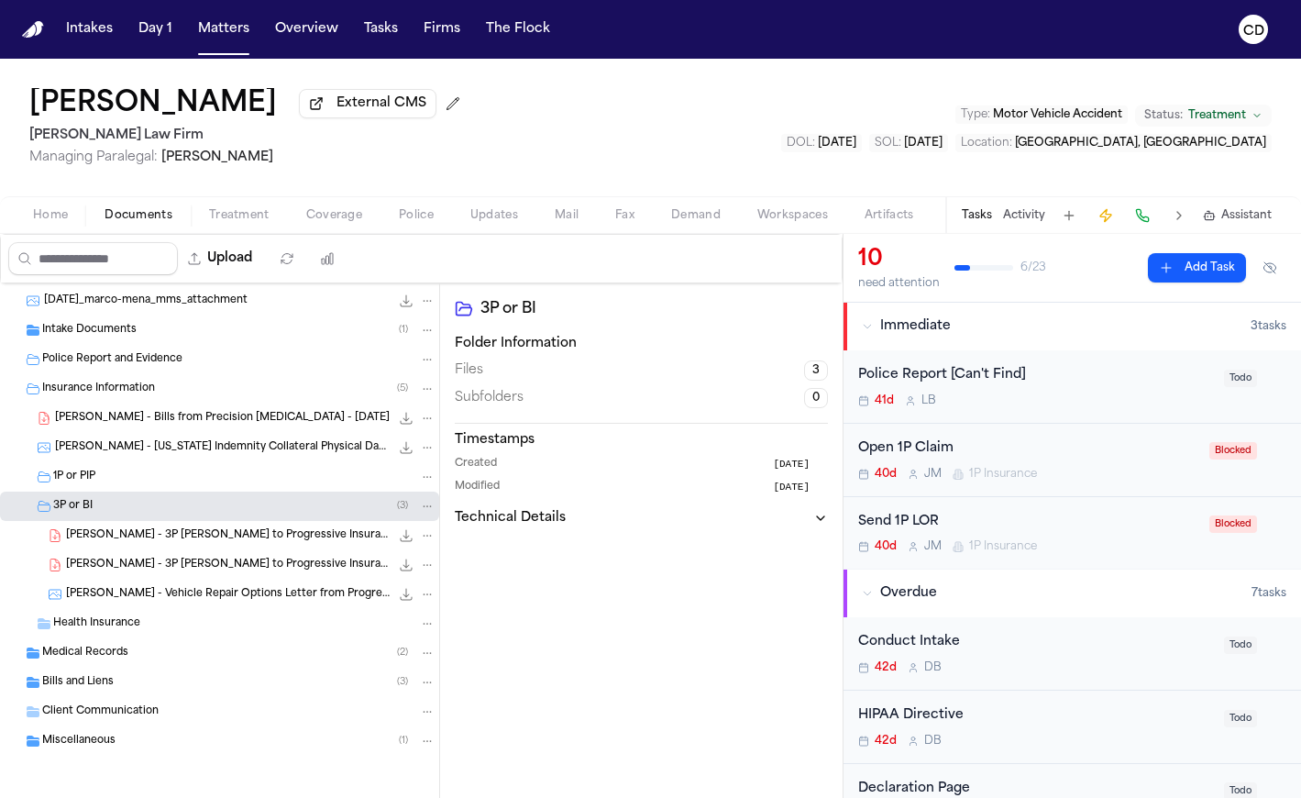
click at [138, 653] on div "Medical Records ( 2 )" at bounding box center [238, 653] width 393 height 17
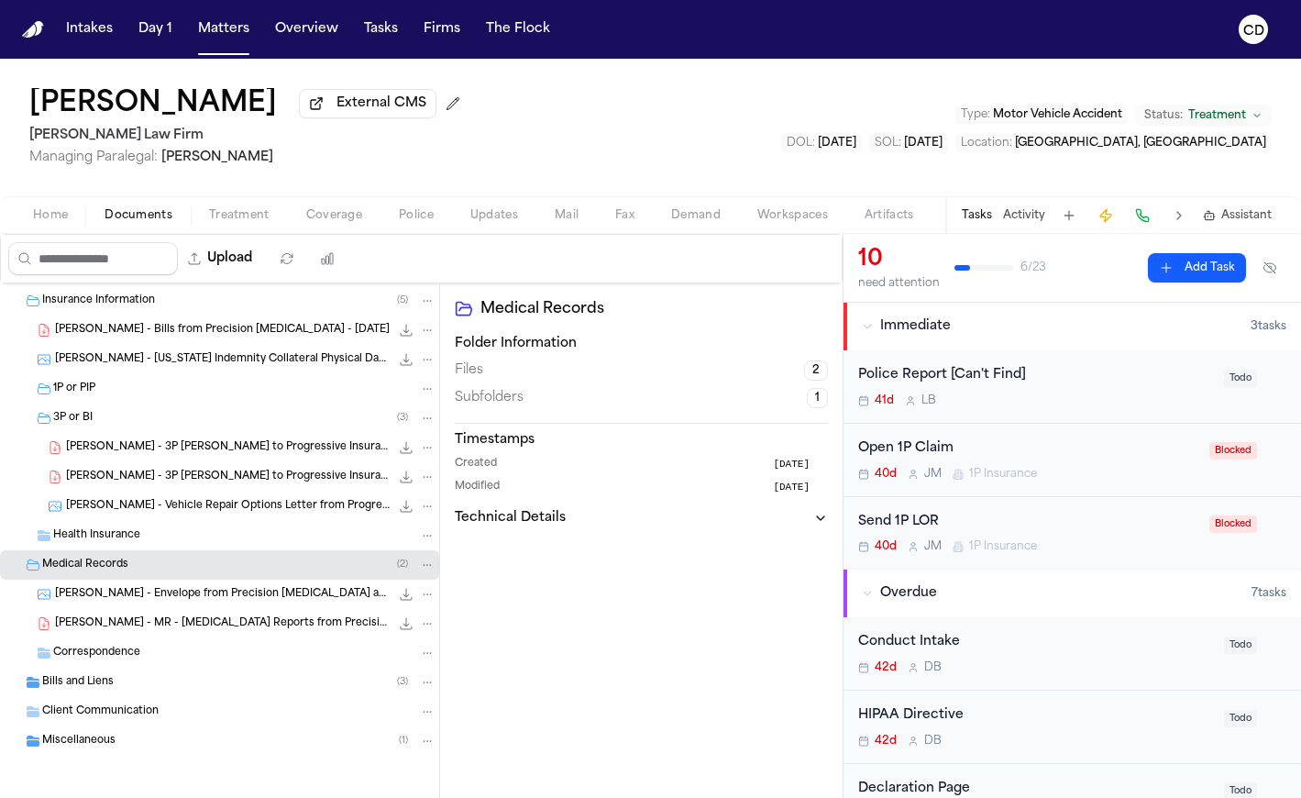
click at [144, 692] on div "Bills and Liens ( 3 )" at bounding box center [219, 681] width 439 height 29
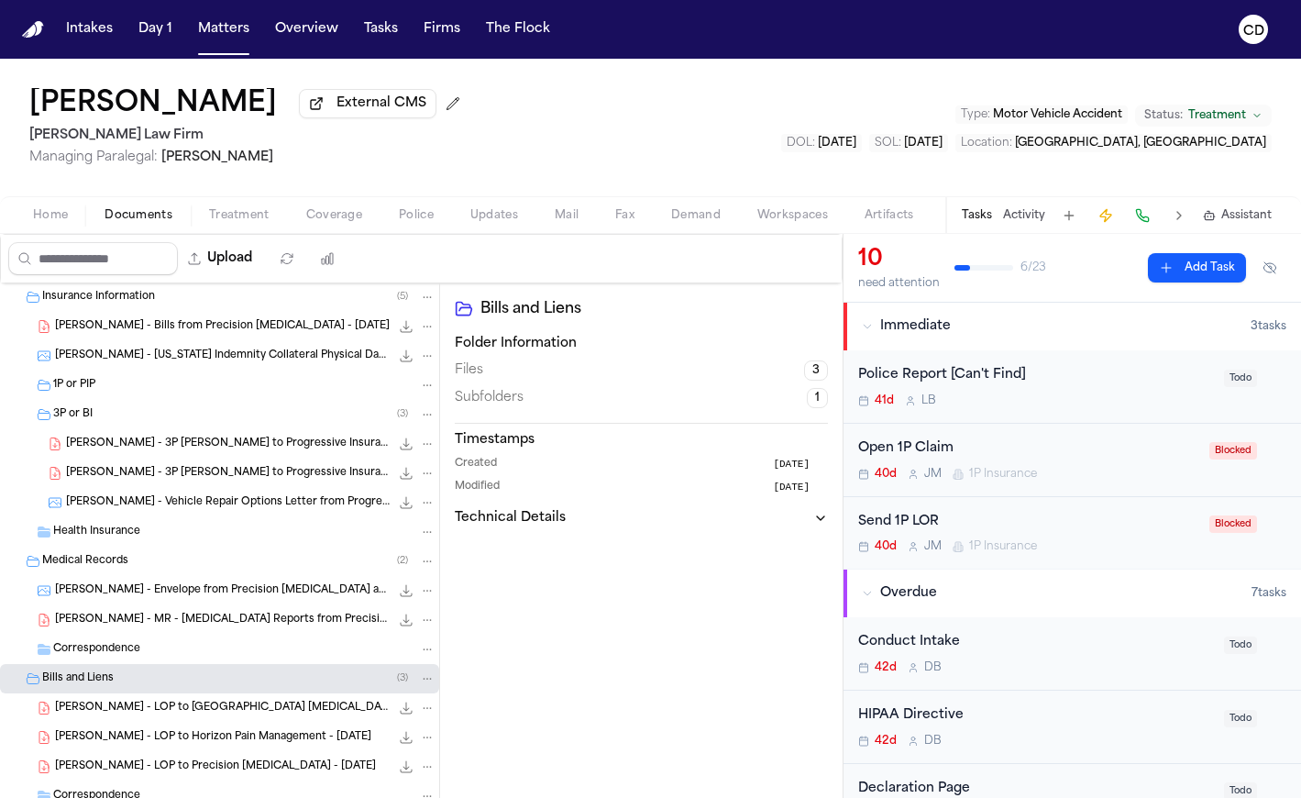
scroll to position [236, 0]
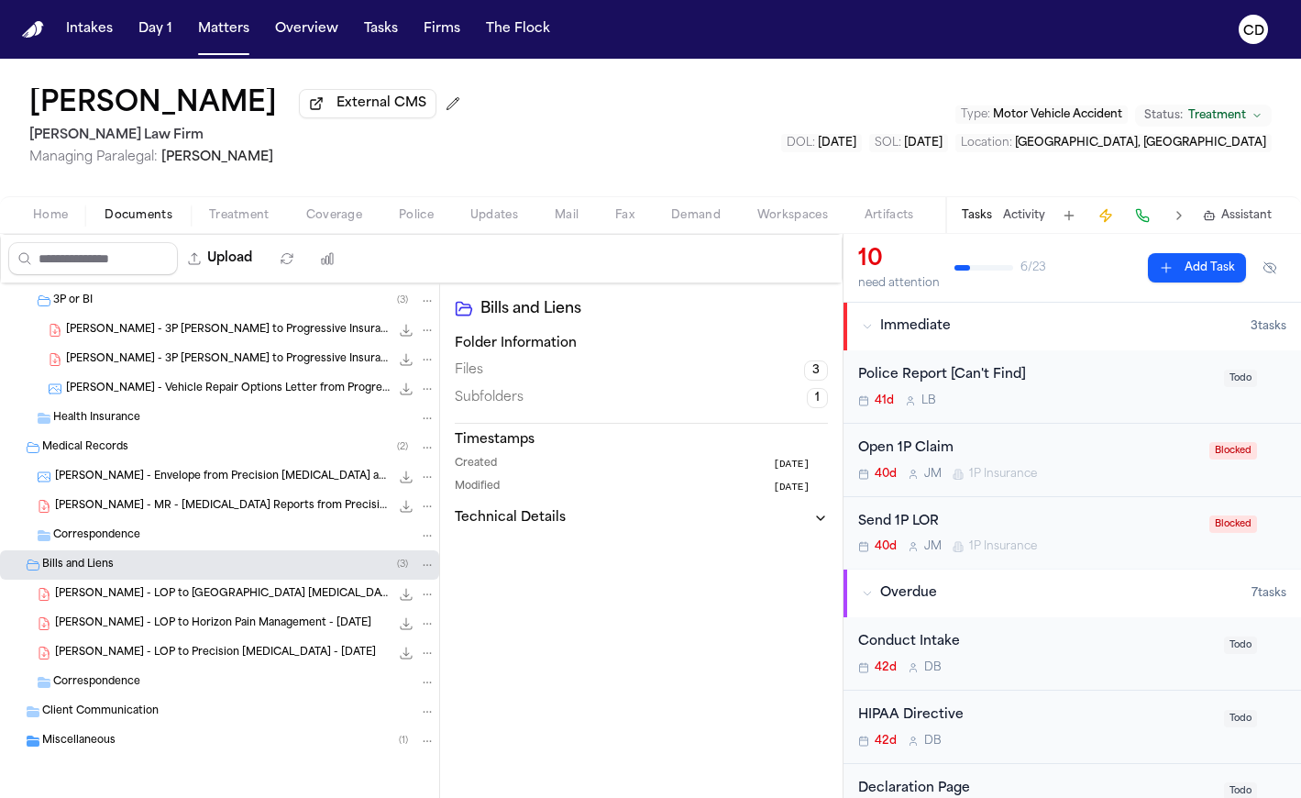
click at [149, 733] on div "Miscellaneous ( 1 )" at bounding box center [238, 741] width 393 height 17
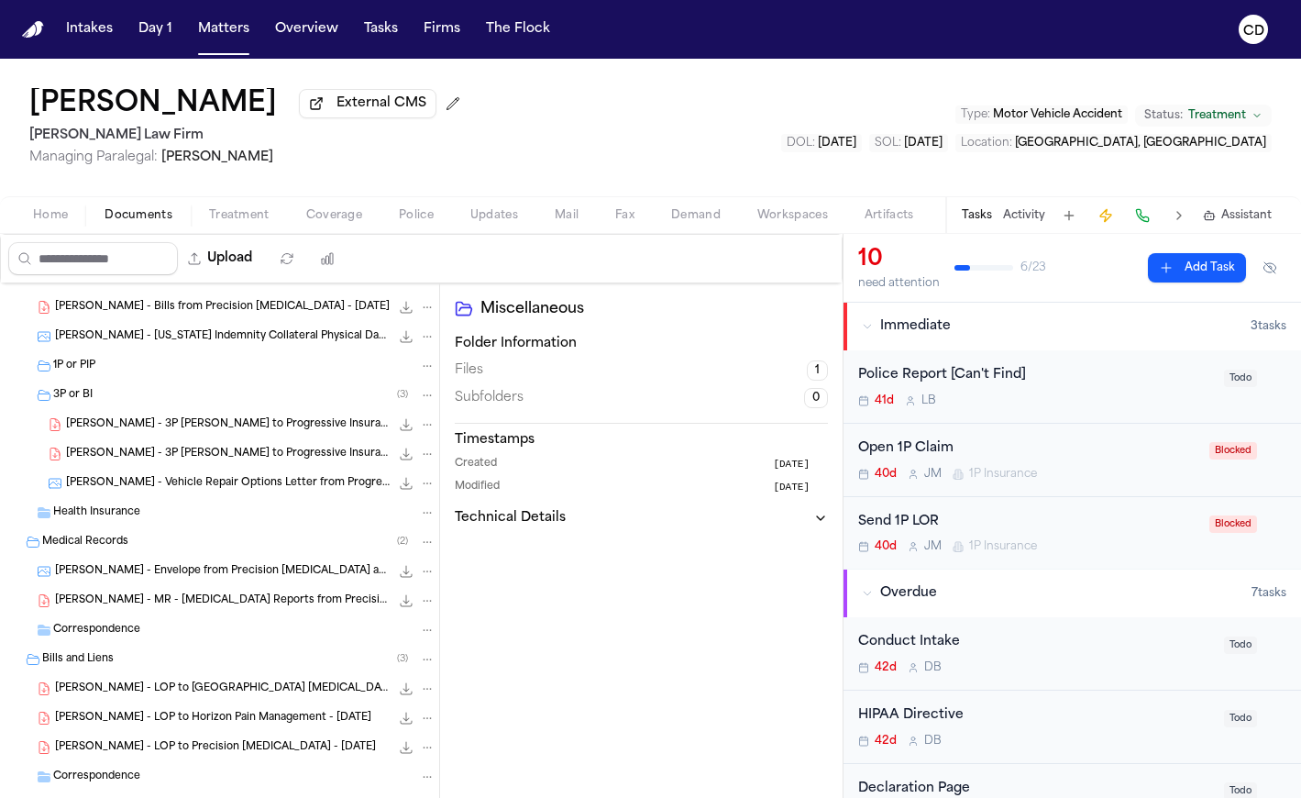
scroll to position [0, 0]
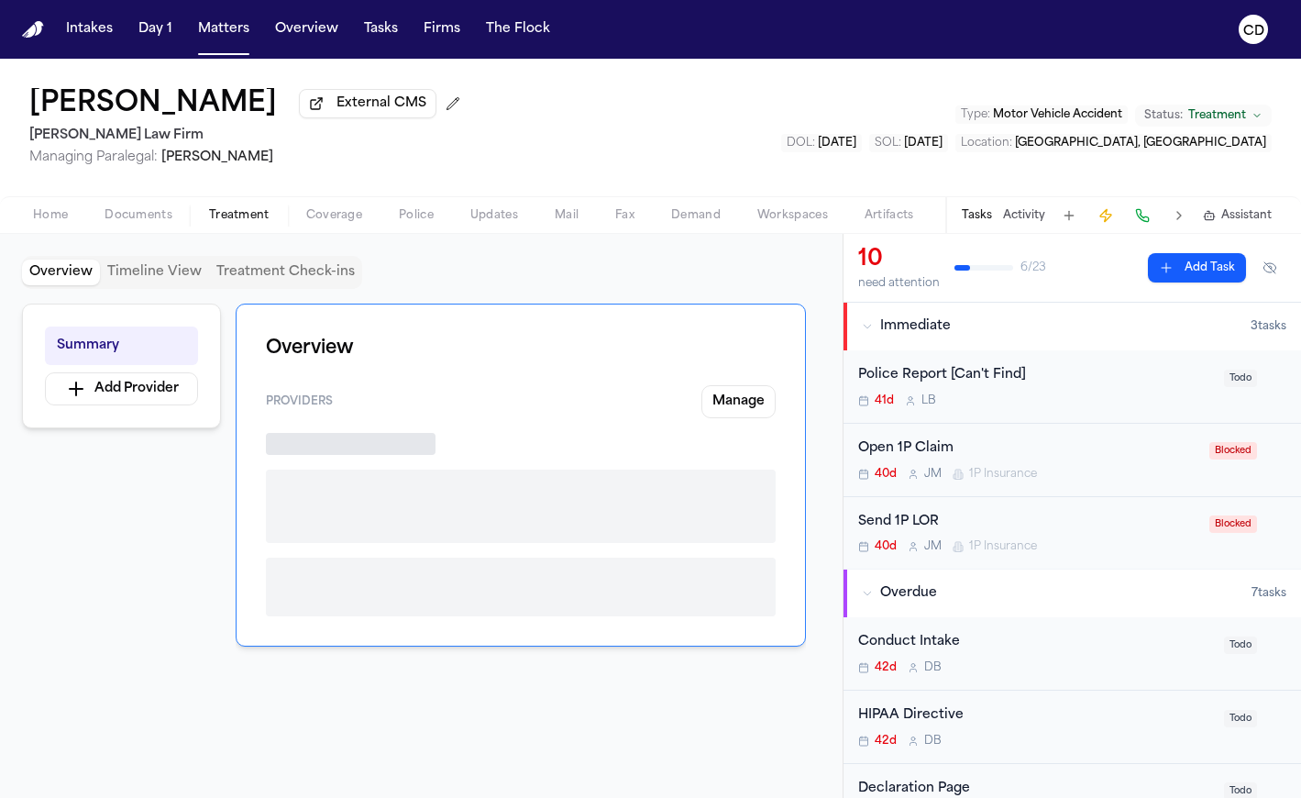
click at [247, 226] on span "button" at bounding box center [239, 226] width 83 height 2
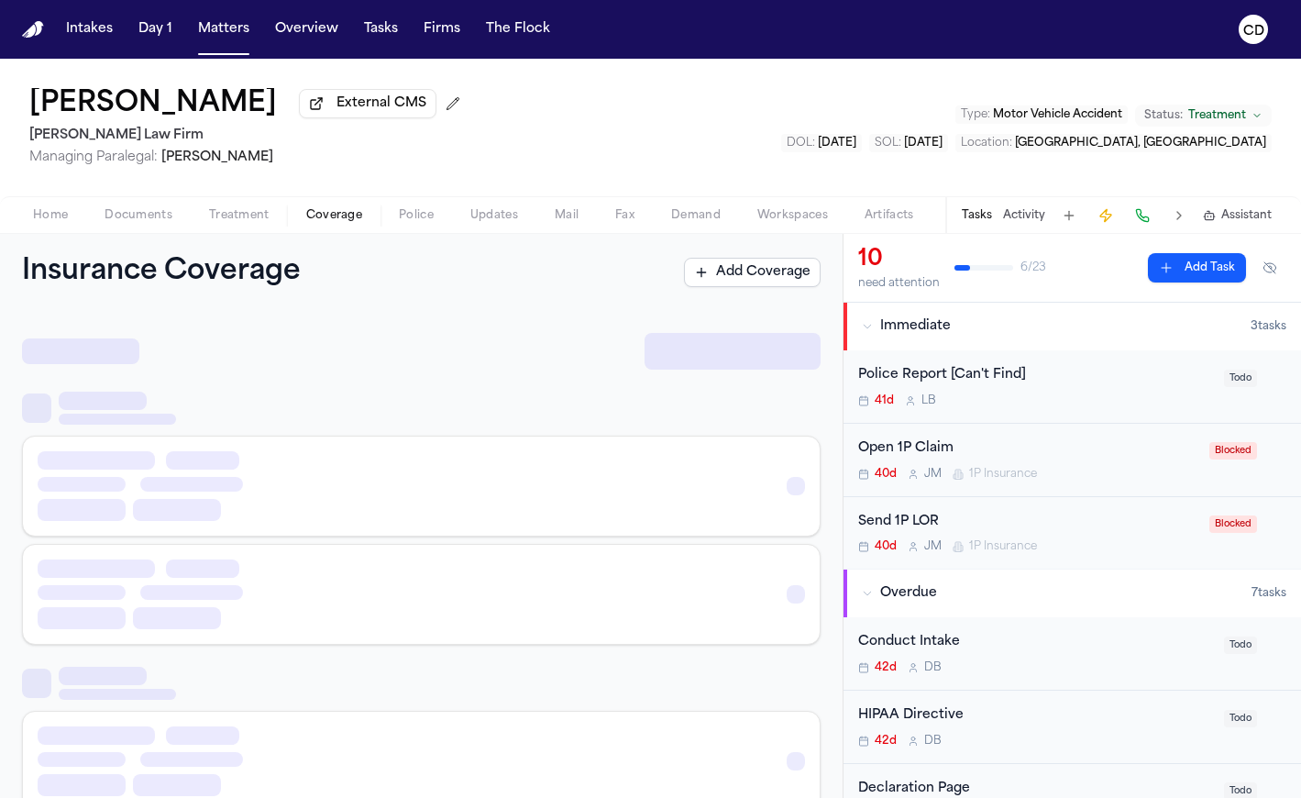
drag, startPoint x: 335, startPoint y: 229, endPoint x: 492, endPoint y: 230, distance: 157.7
click at [335, 226] on span "button" at bounding box center [334, 226] width 78 height 2
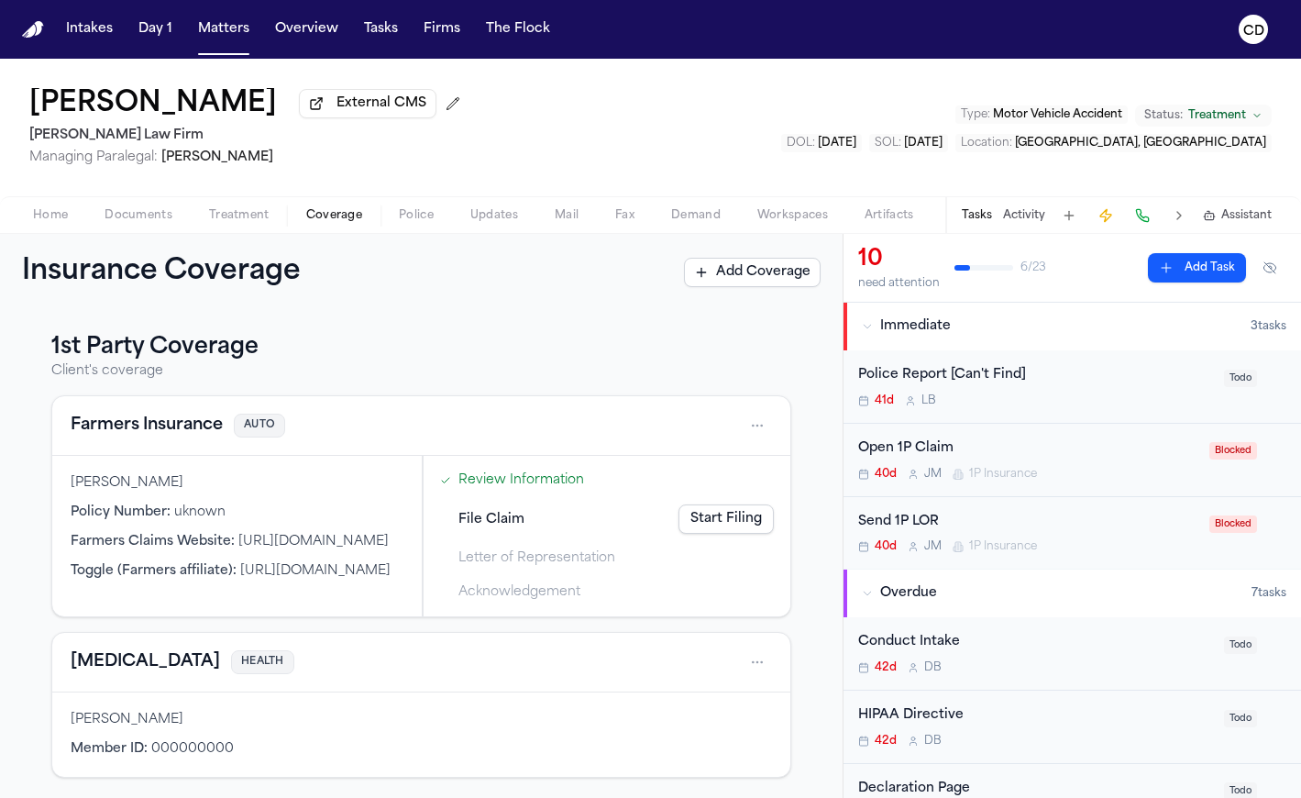
click at [145, 216] on span "Documents" at bounding box center [139, 215] width 68 height 15
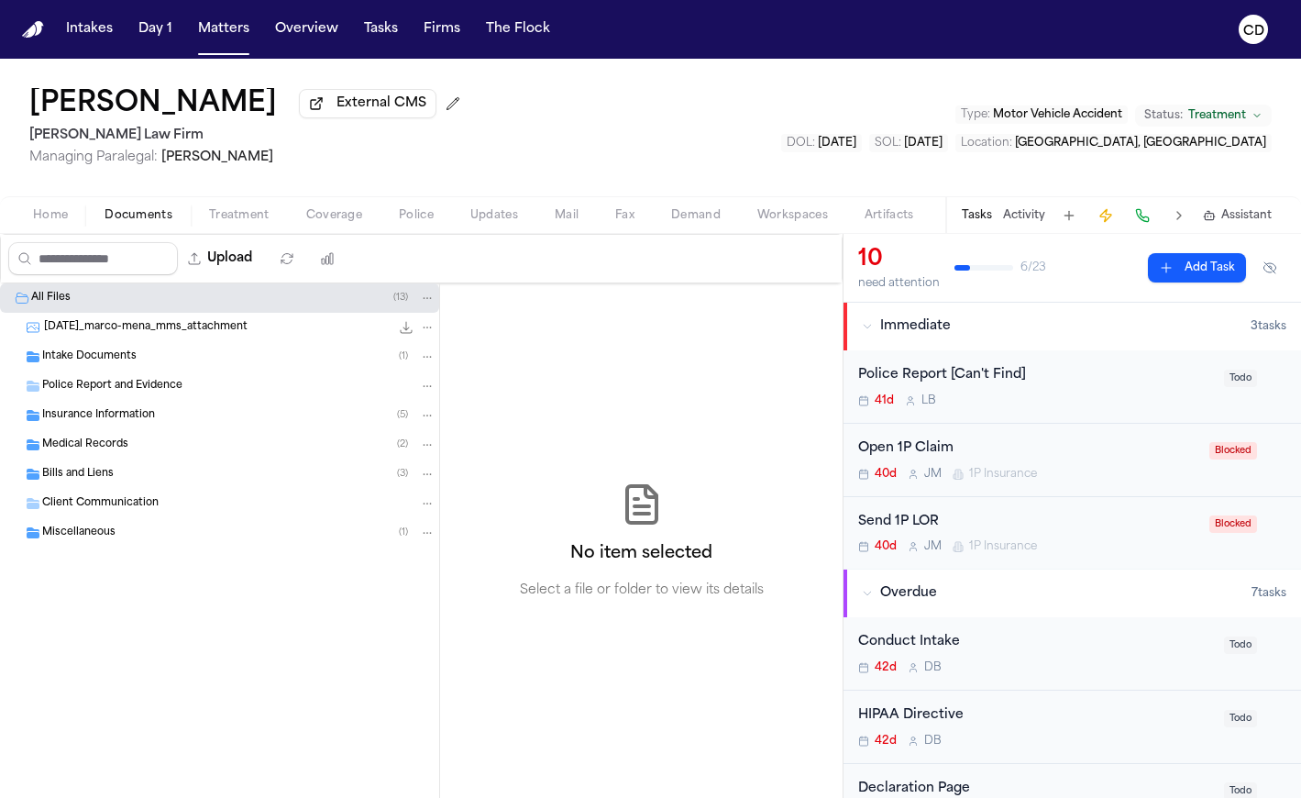
click at [42, 223] on span "Home" at bounding box center [50, 215] width 35 height 15
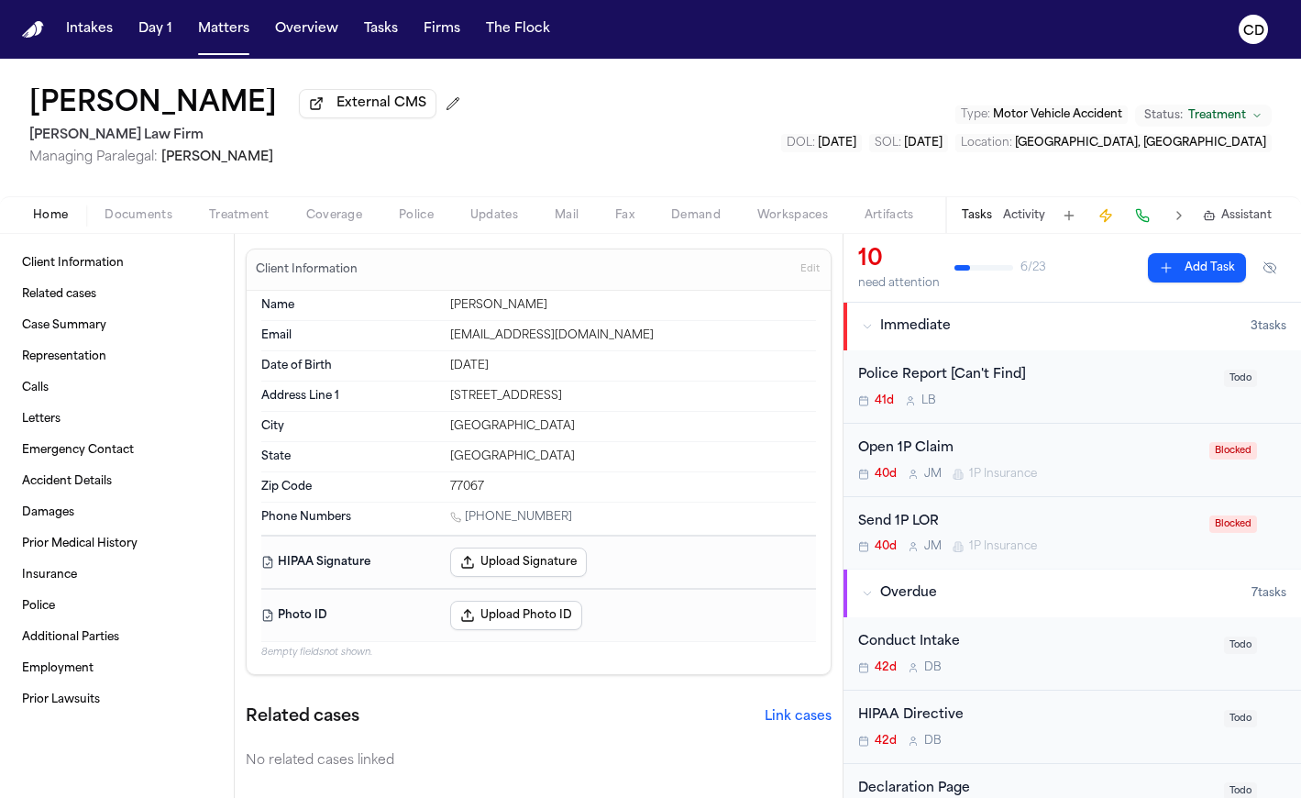
click at [162, 226] on span "button" at bounding box center [139, 226] width 90 height 2
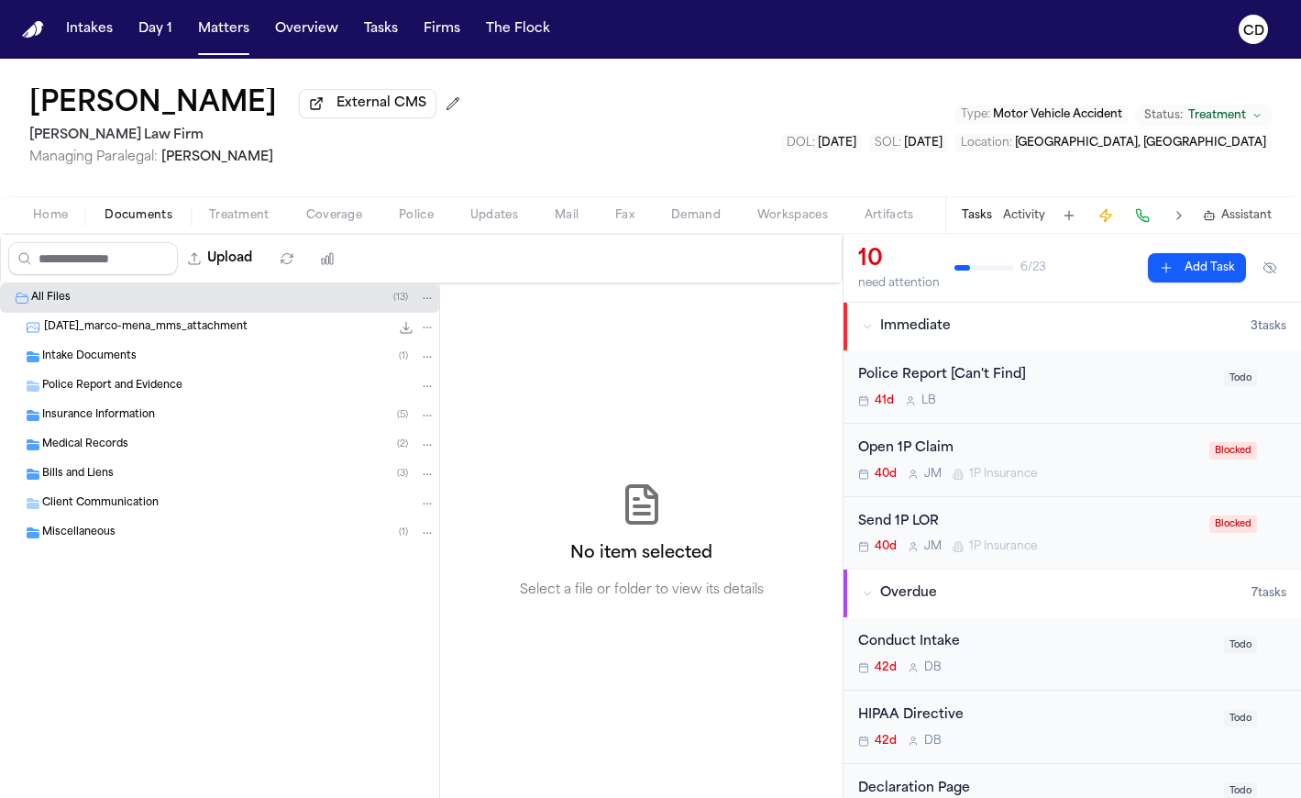
click at [146, 453] on div "Medical Records ( 2 )" at bounding box center [238, 444] width 393 height 17
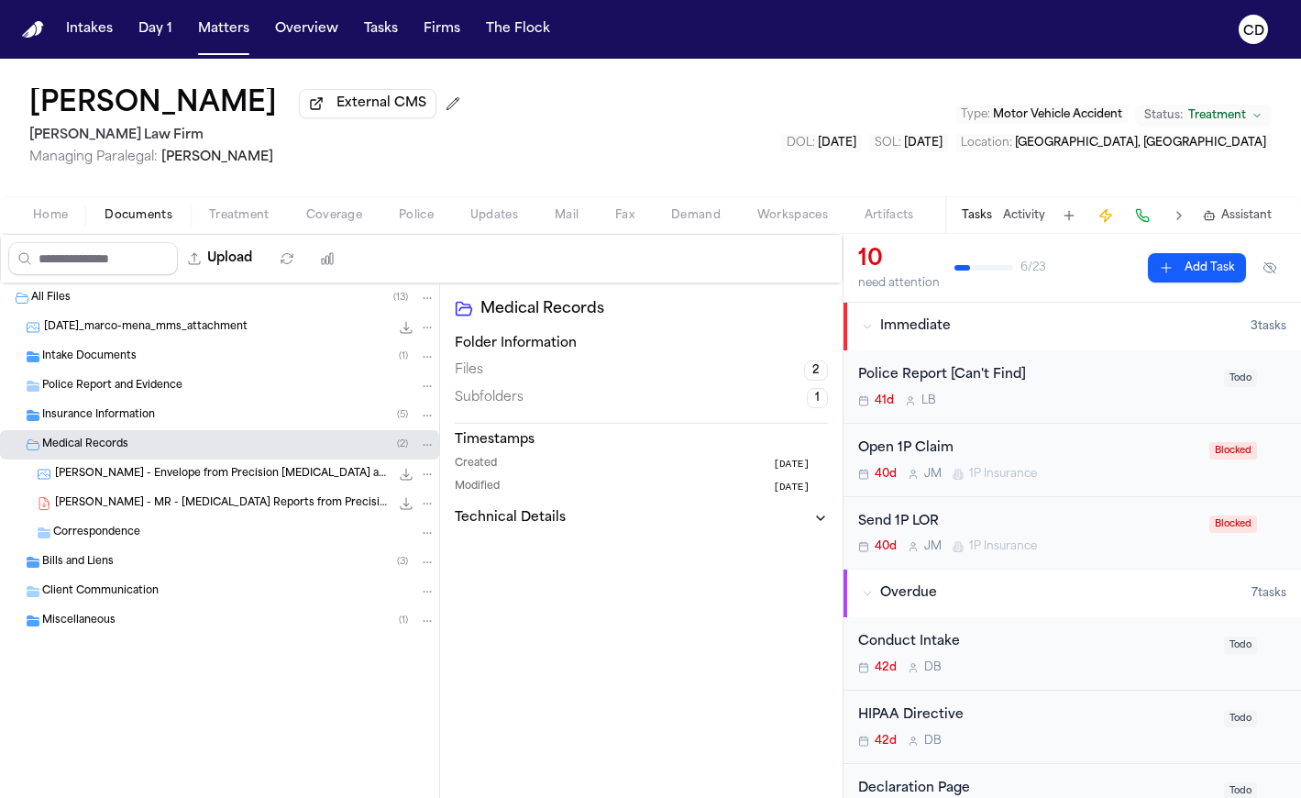
click at [149, 447] on div "Medical Records ( 2 )" at bounding box center [238, 444] width 393 height 17
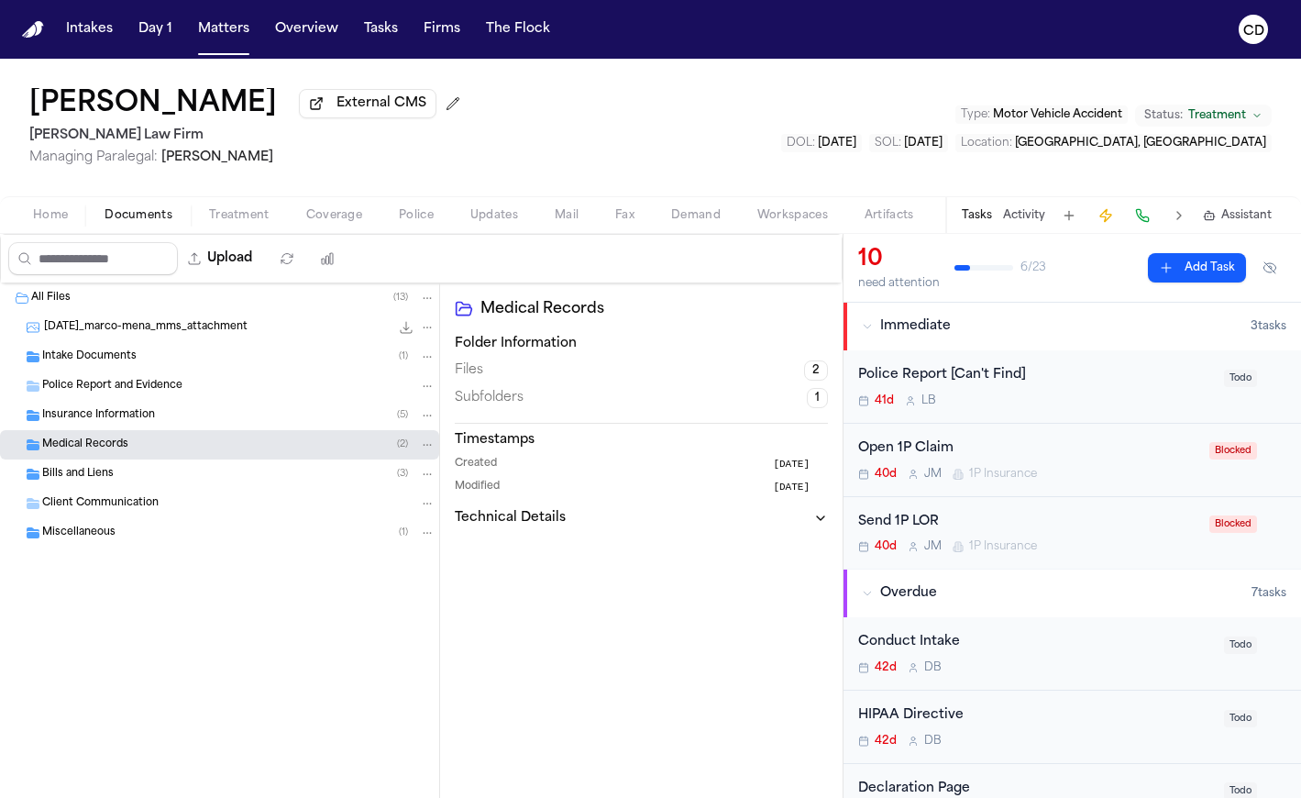
click at [154, 427] on div "Insurance Information ( 5 )" at bounding box center [219, 415] width 439 height 29
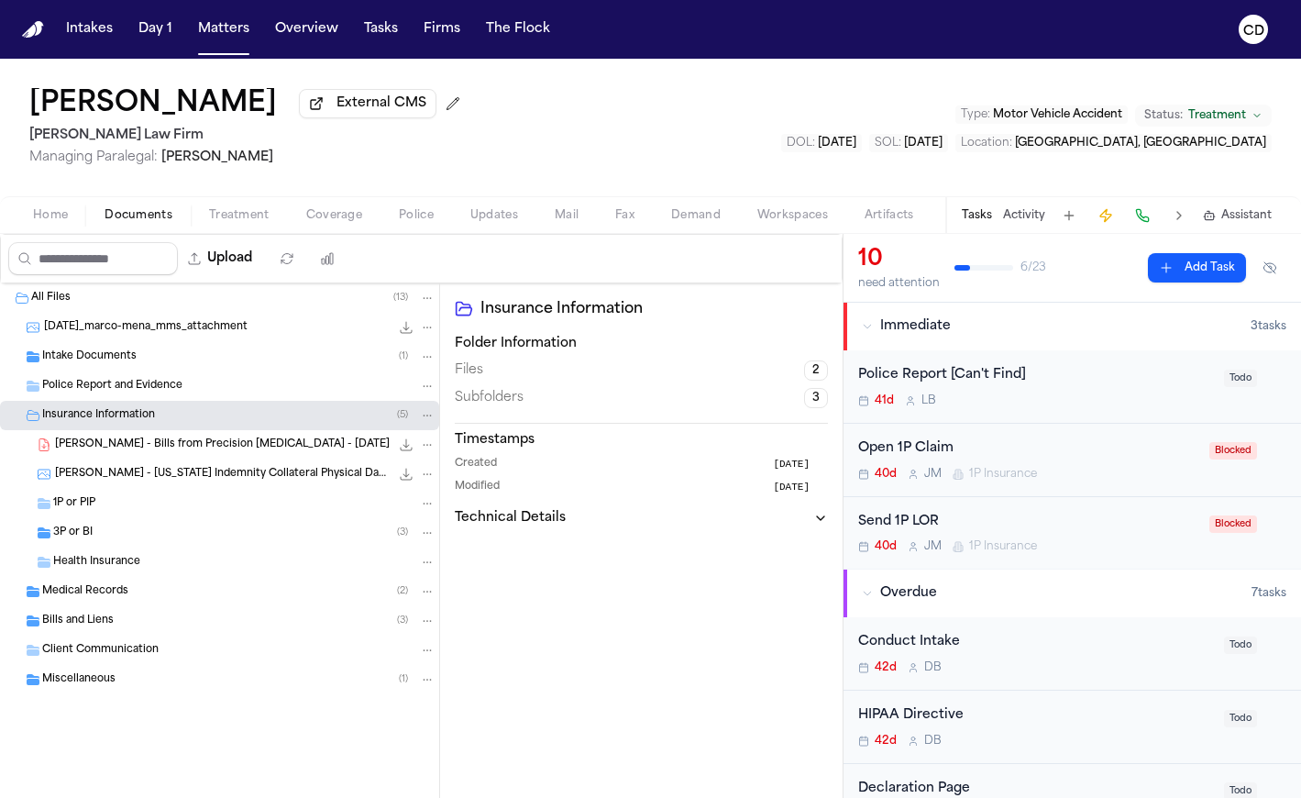
click at [156, 424] on div "Insurance Information ( 5 )" at bounding box center [238, 415] width 393 height 17
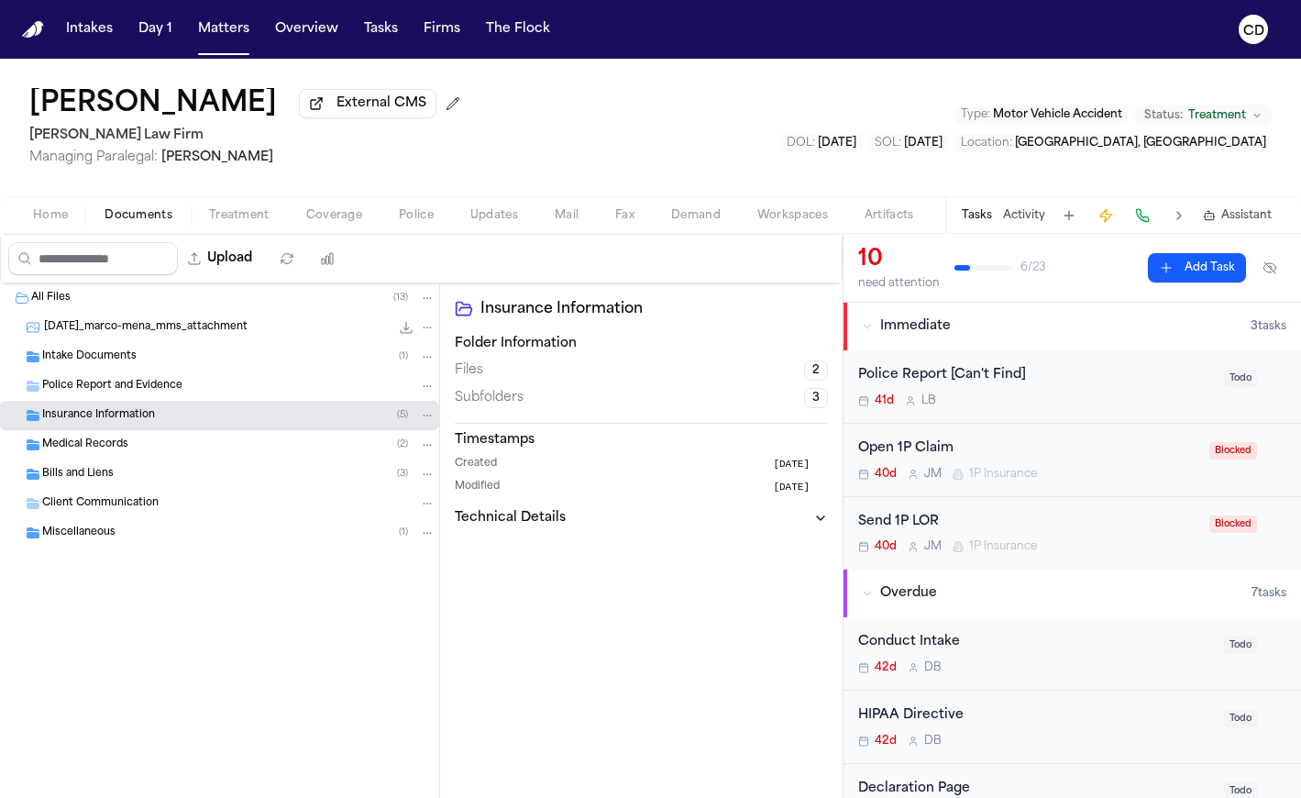
click at [173, 487] on div "Bills and Liens ( 3 )" at bounding box center [219, 473] width 439 height 29
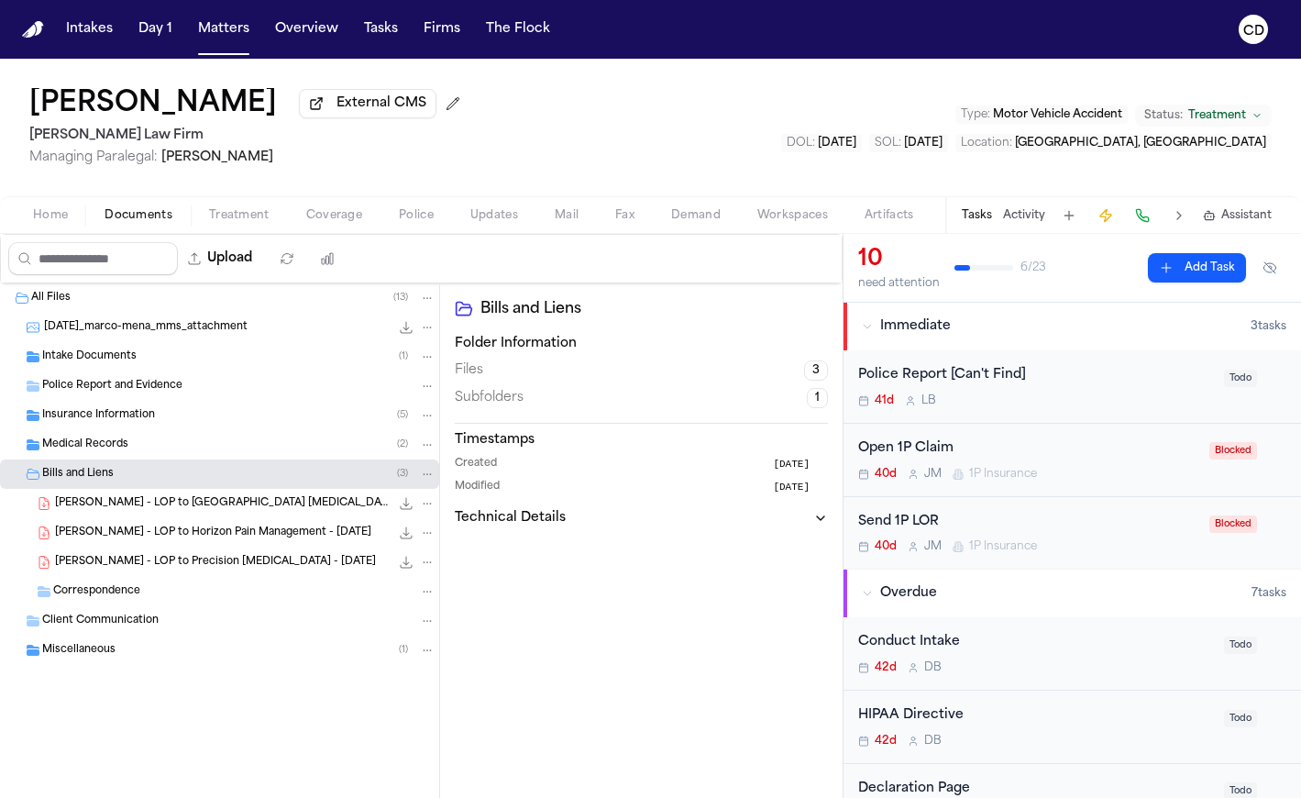
click at [181, 482] on div "Bills and Liens ( 3 )" at bounding box center [238, 474] width 393 height 17
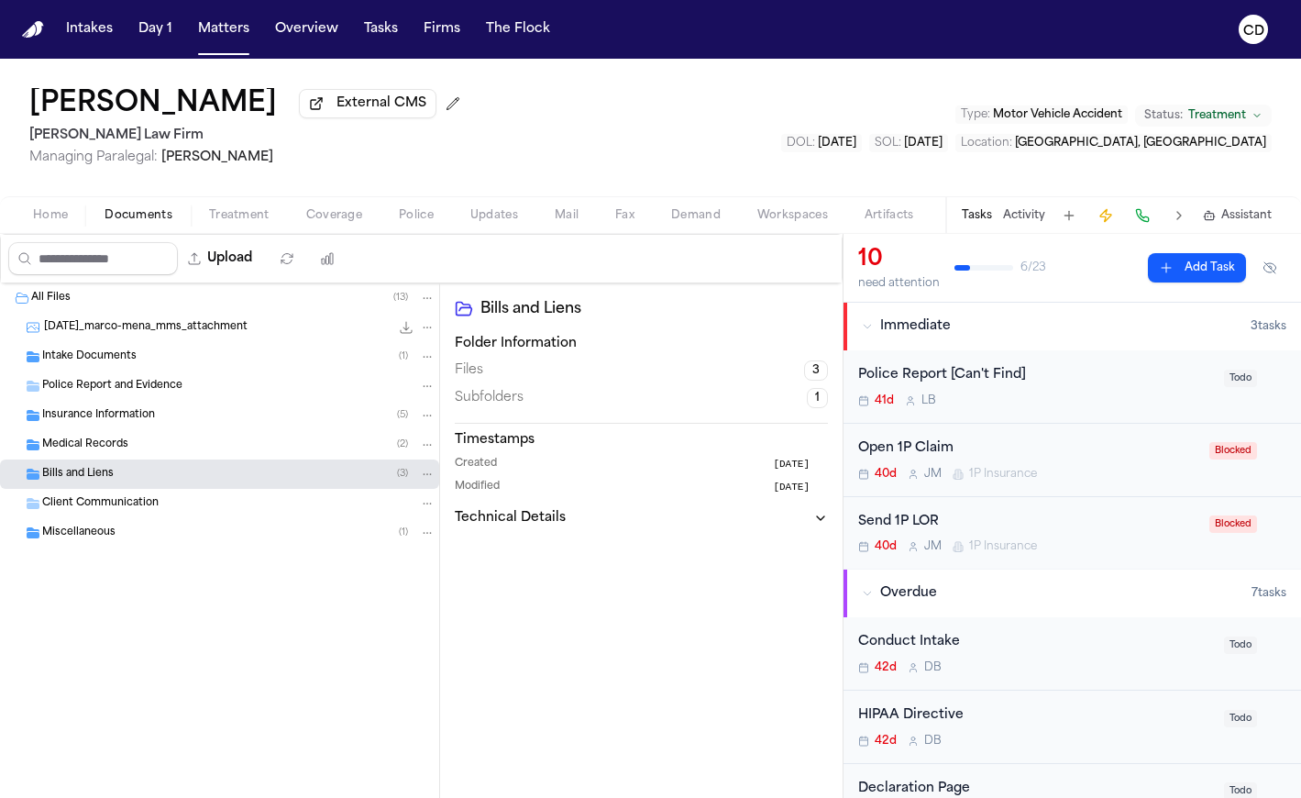
click at [204, 418] on div "Insurance Information ( 5 )" at bounding box center [238, 415] width 393 height 17
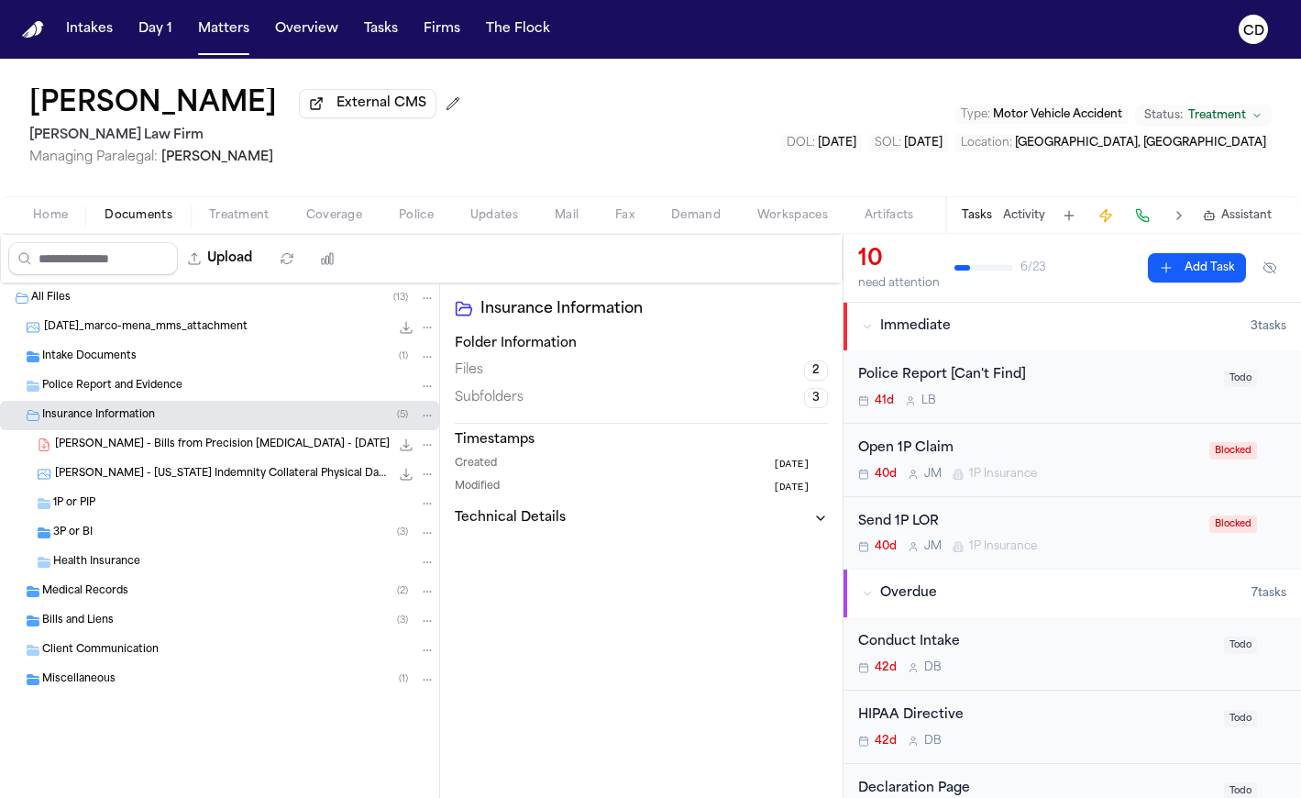
click at [168, 530] on div "3P or BI ( 3 )" at bounding box center [244, 532] width 382 height 17
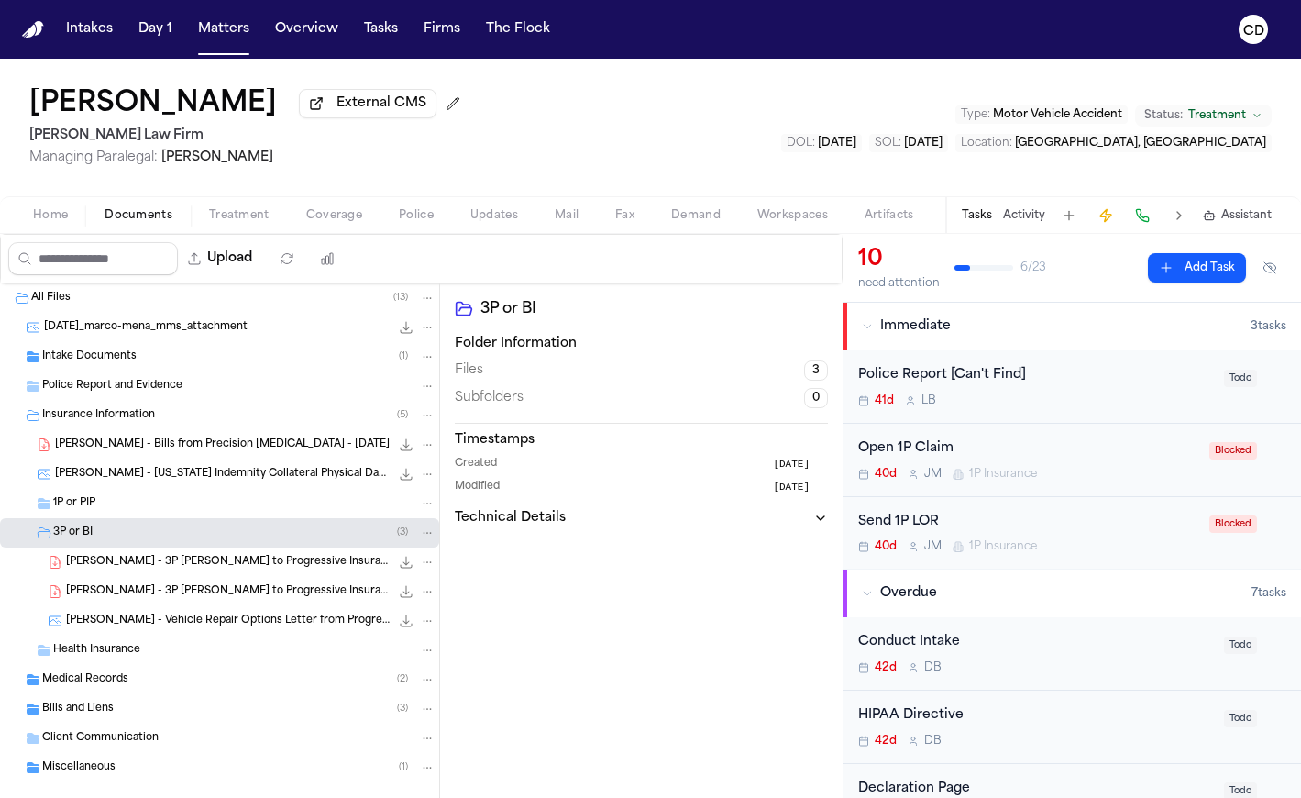
click at [260, 590] on span "[PERSON_NAME] - 3P [PERSON_NAME] to Progressive Insurance - [DATE]" at bounding box center [228, 592] width 324 height 16
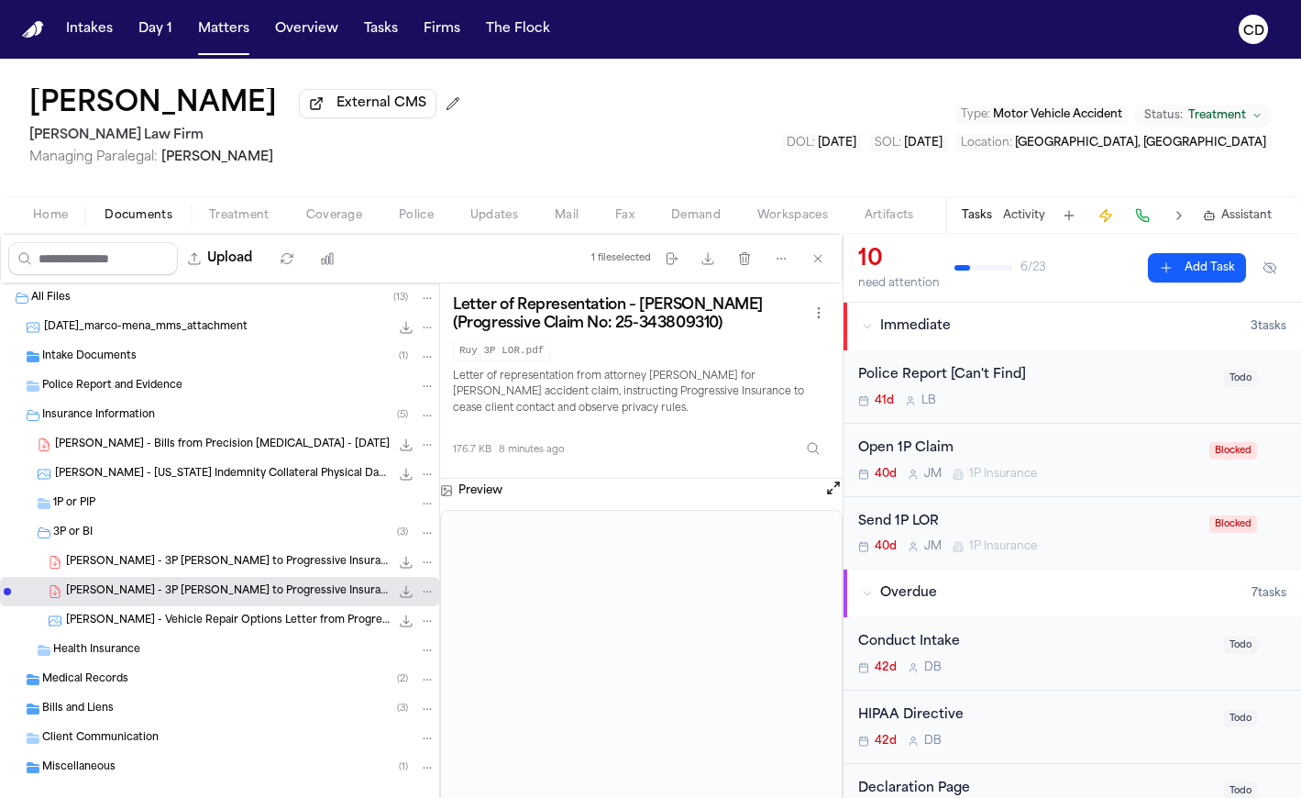
click at [262, 563] on span "[PERSON_NAME] - 3P [PERSON_NAME] to Progressive Insurance - [DATE]" at bounding box center [228, 563] width 324 height 16
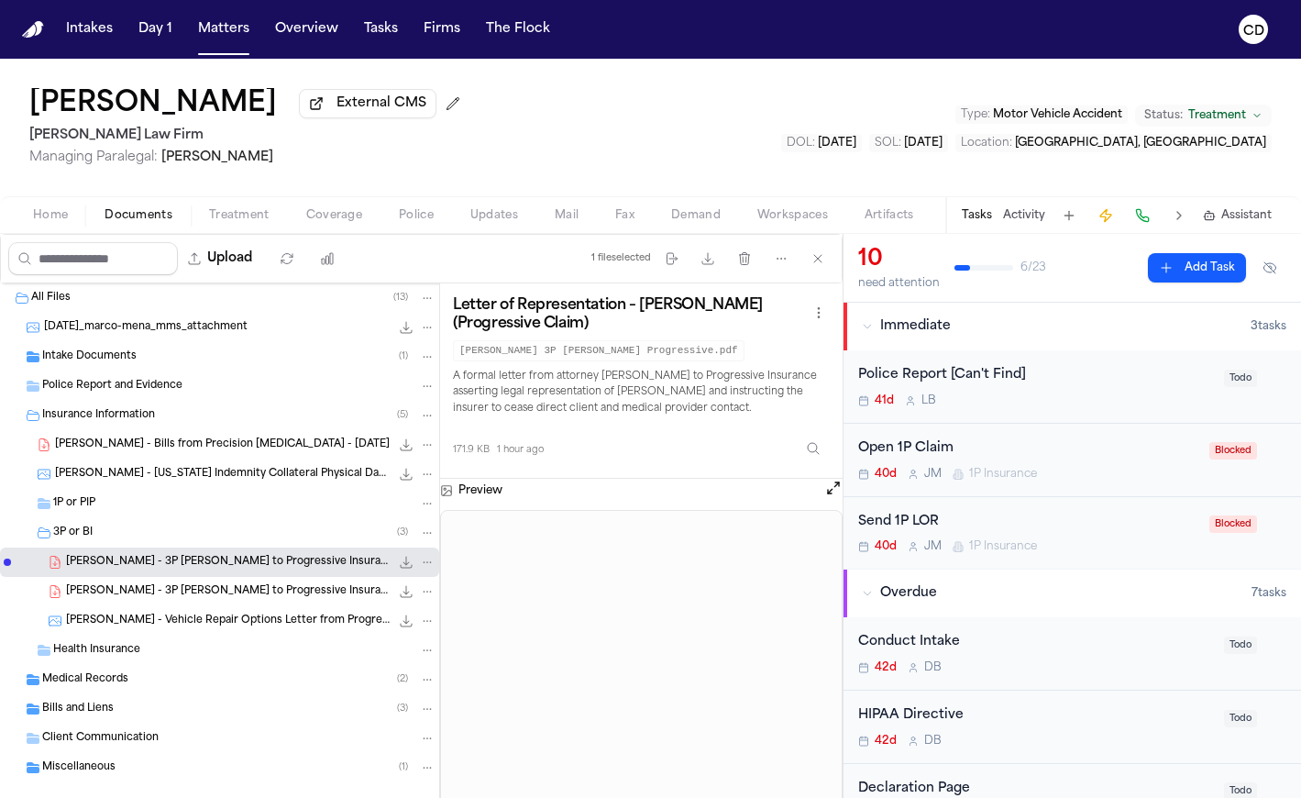
click at [69, 226] on button "Home" at bounding box center [51, 215] width 72 height 22
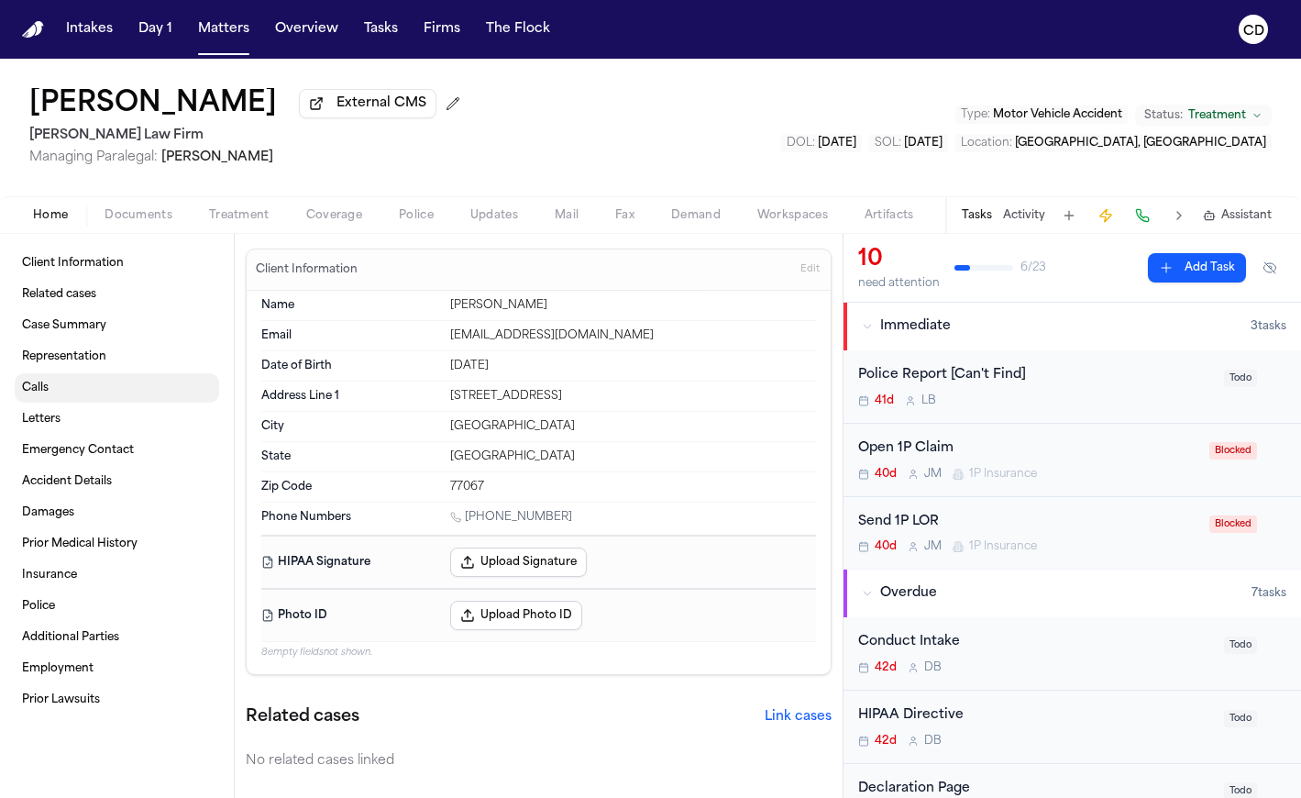
click at [100, 381] on link "Calls" at bounding box center [117, 387] width 204 height 29
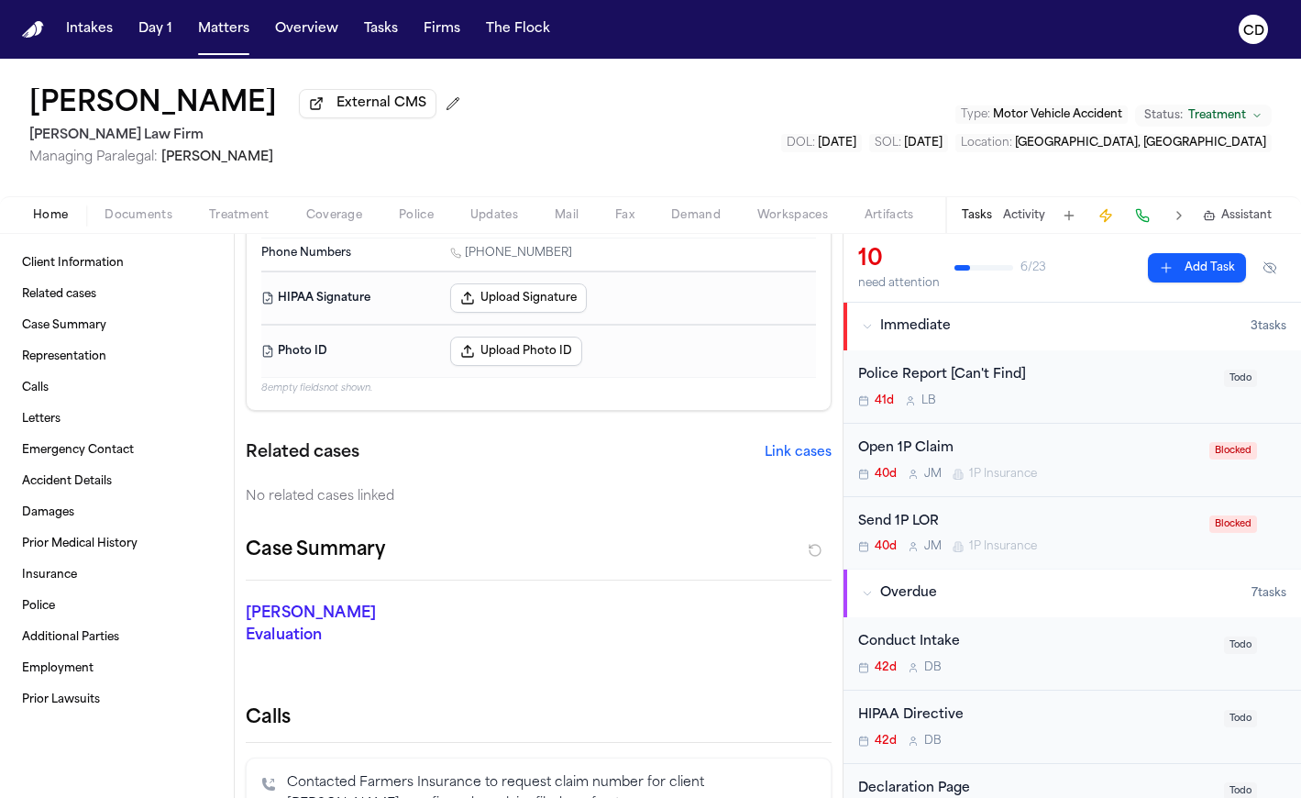
scroll to position [681, 0]
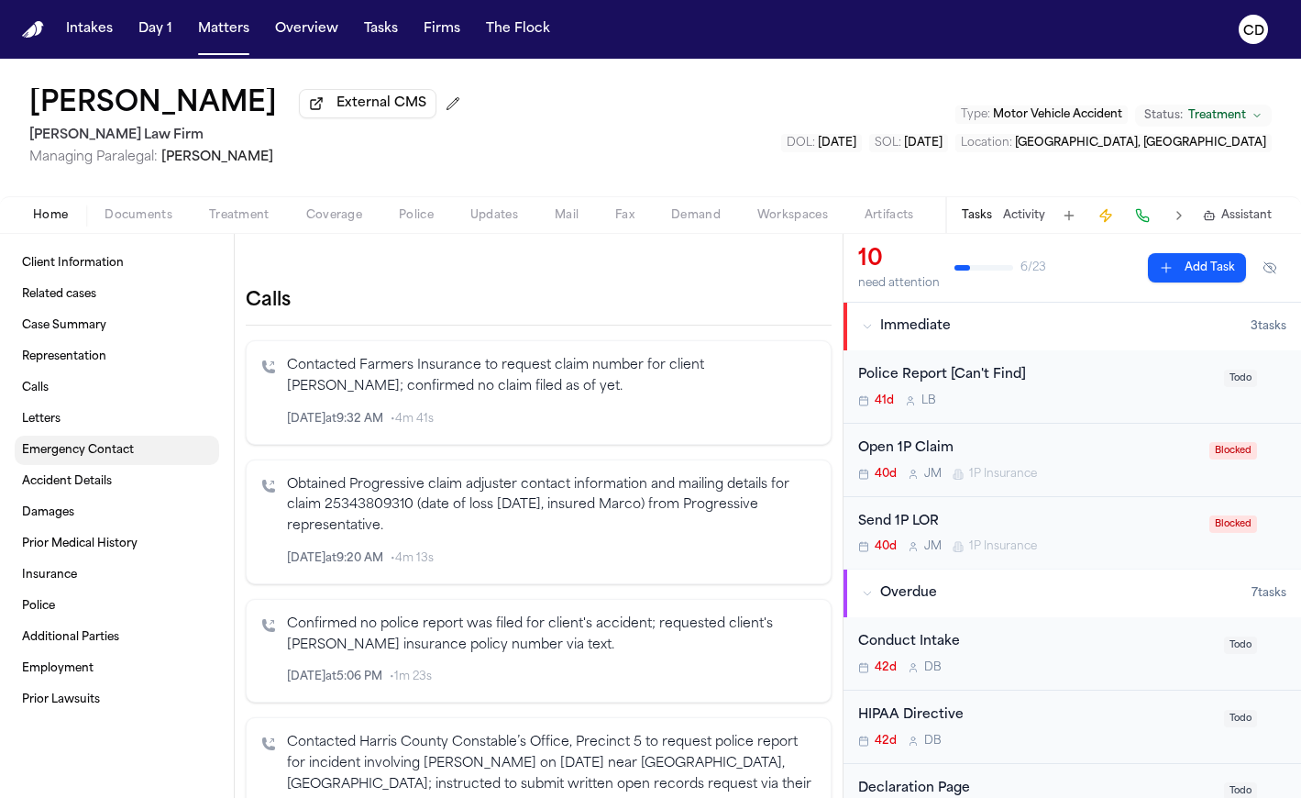
click at [73, 430] on link "Letters" at bounding box center [117, 418] width 204 height 29
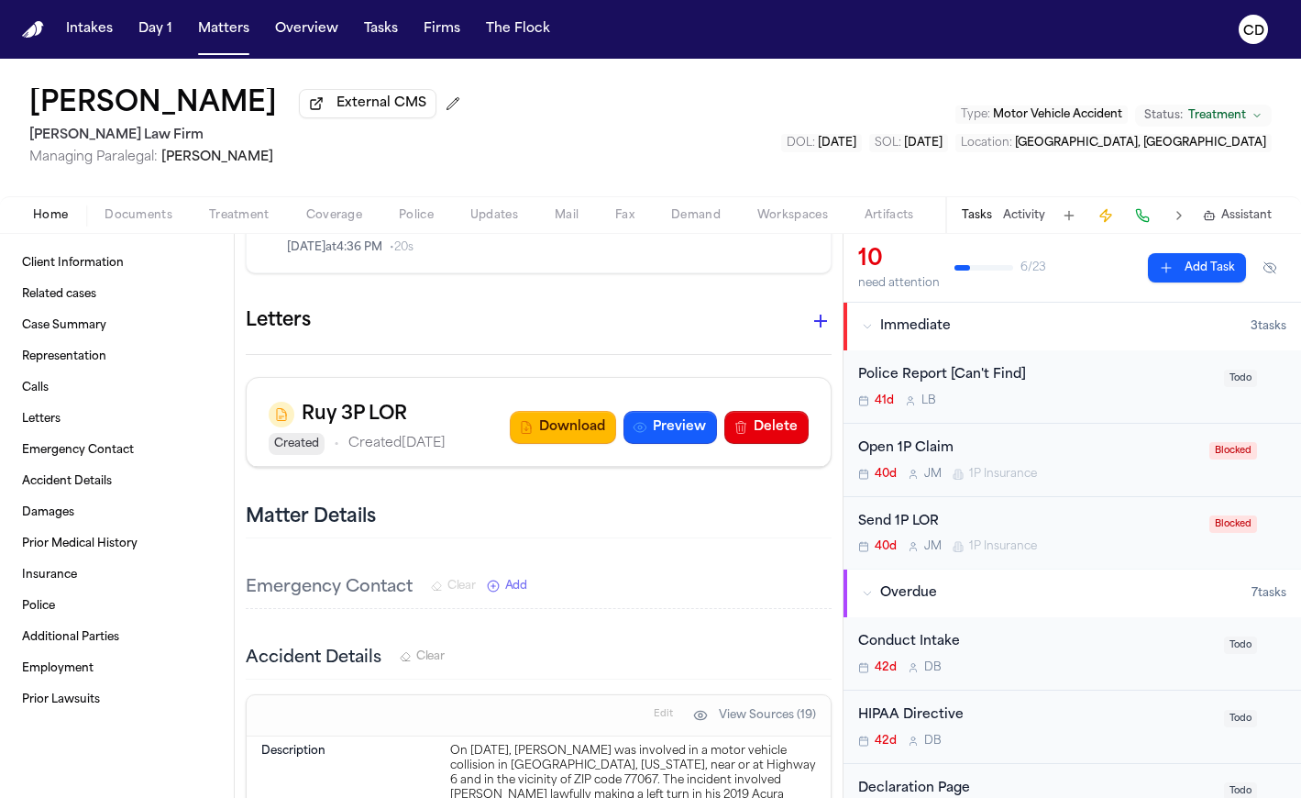
scroll to position [3407, 0]
click at [1019, 223] on button "Activity" at bounding box center [1024, 215] width 42 height 15
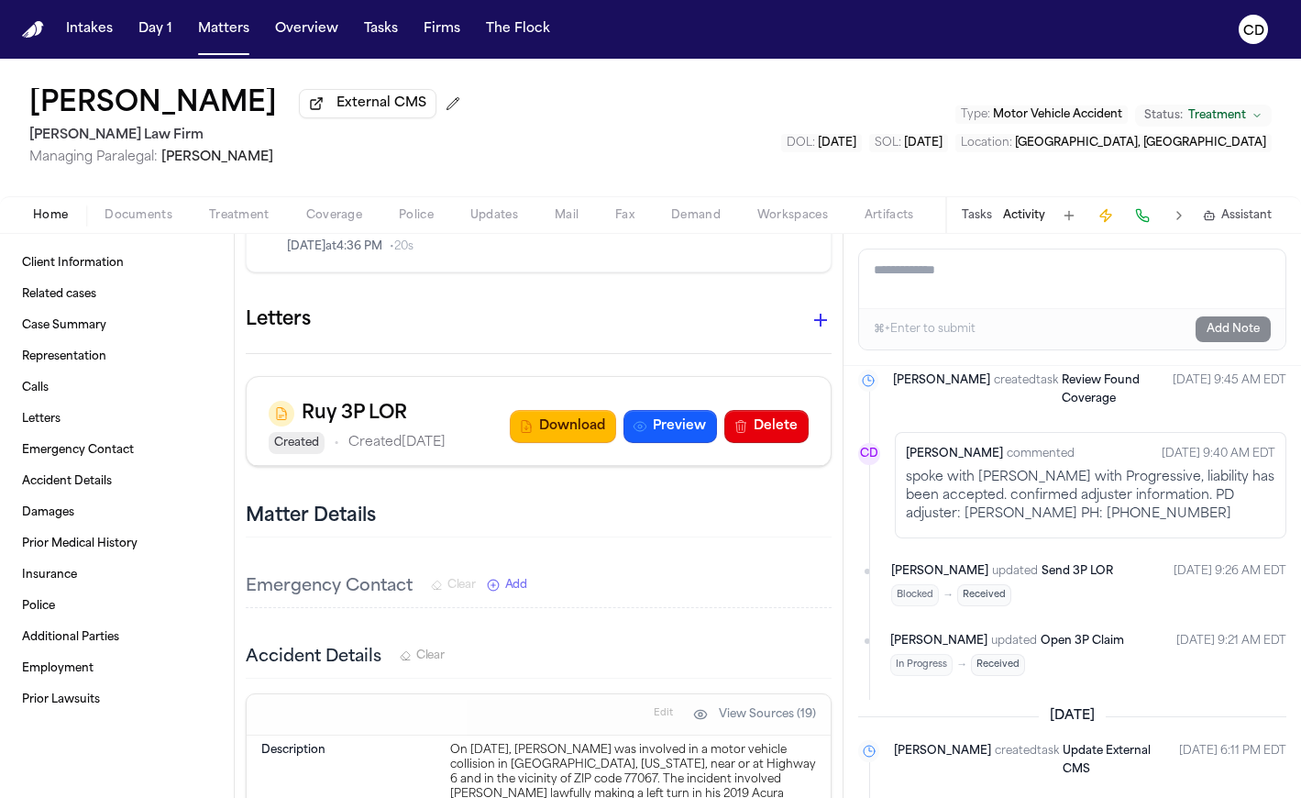
scroll to position [0, 0]
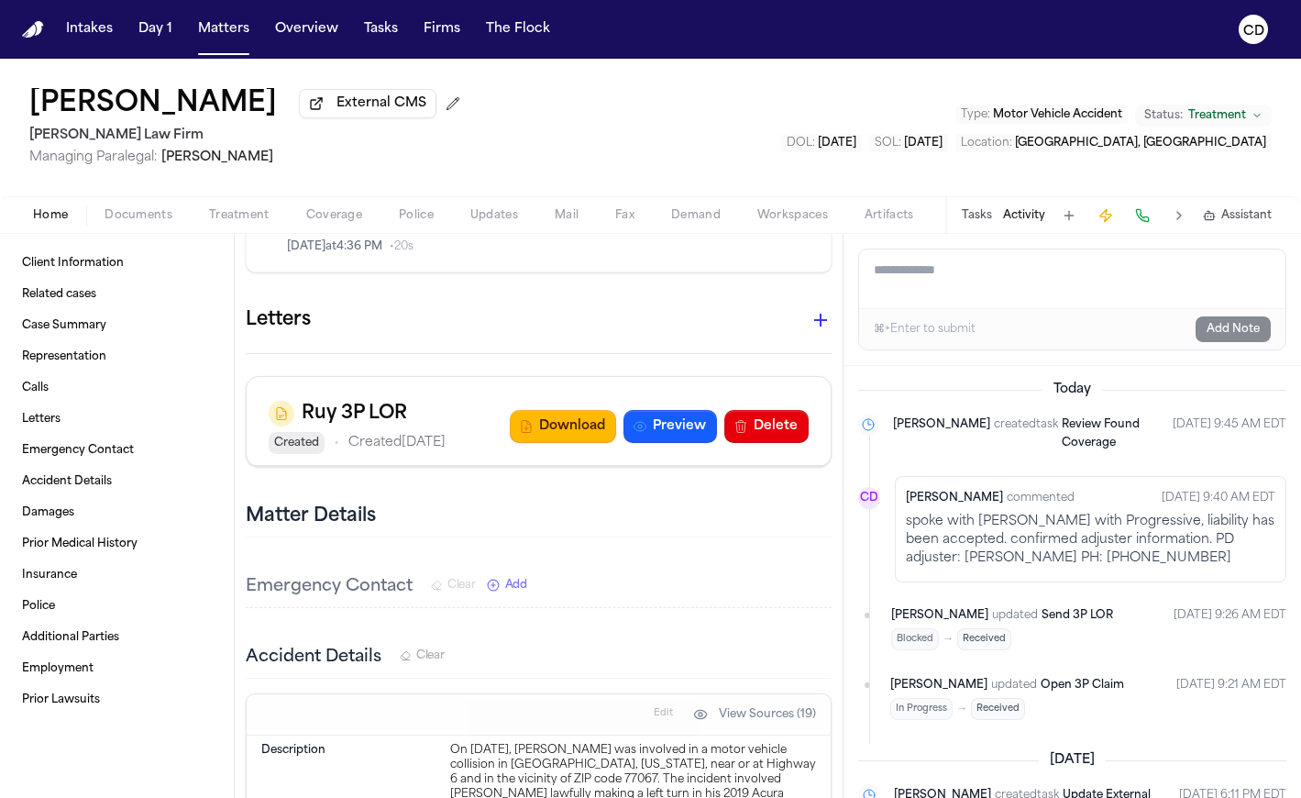
click at [66, 220] on span "Home" at bounding box center [50, 215] width 35 height 15
click at [149, 217] on span "Documents" at bounding box center [139, 215] width 68 height 15
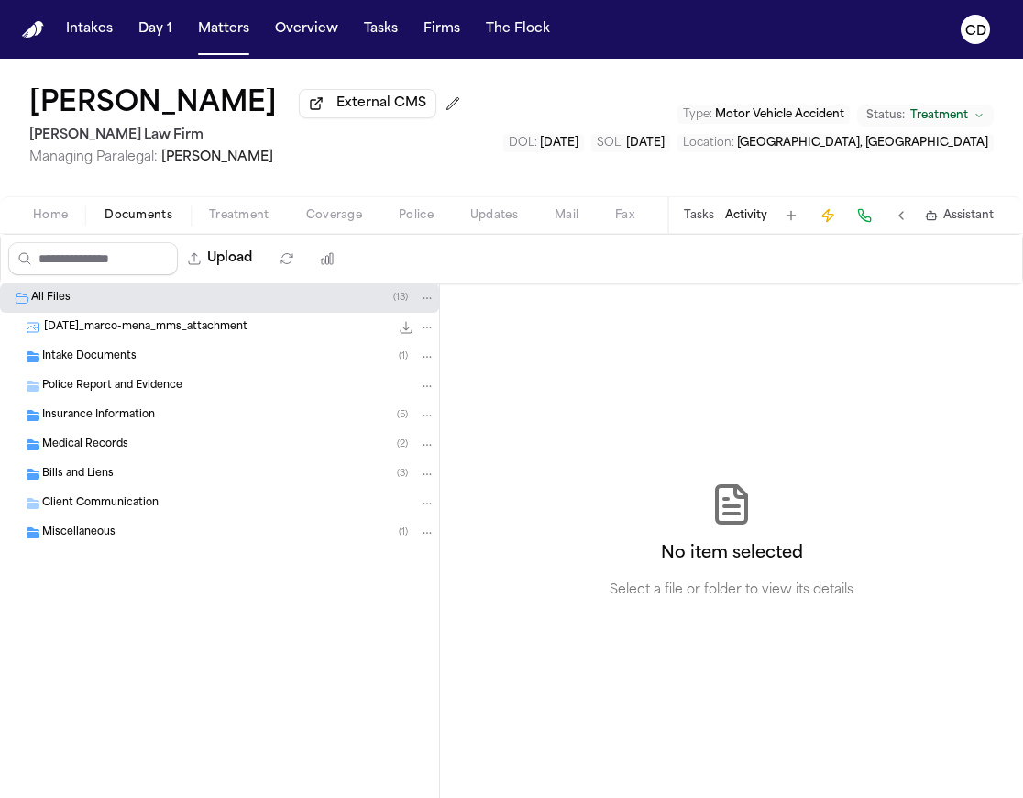
click at [74, 226] on button "Home" at bounding box center [51, 215] width 72 height 22
